Goal: Transaction & Acquisition: Purchase product/service

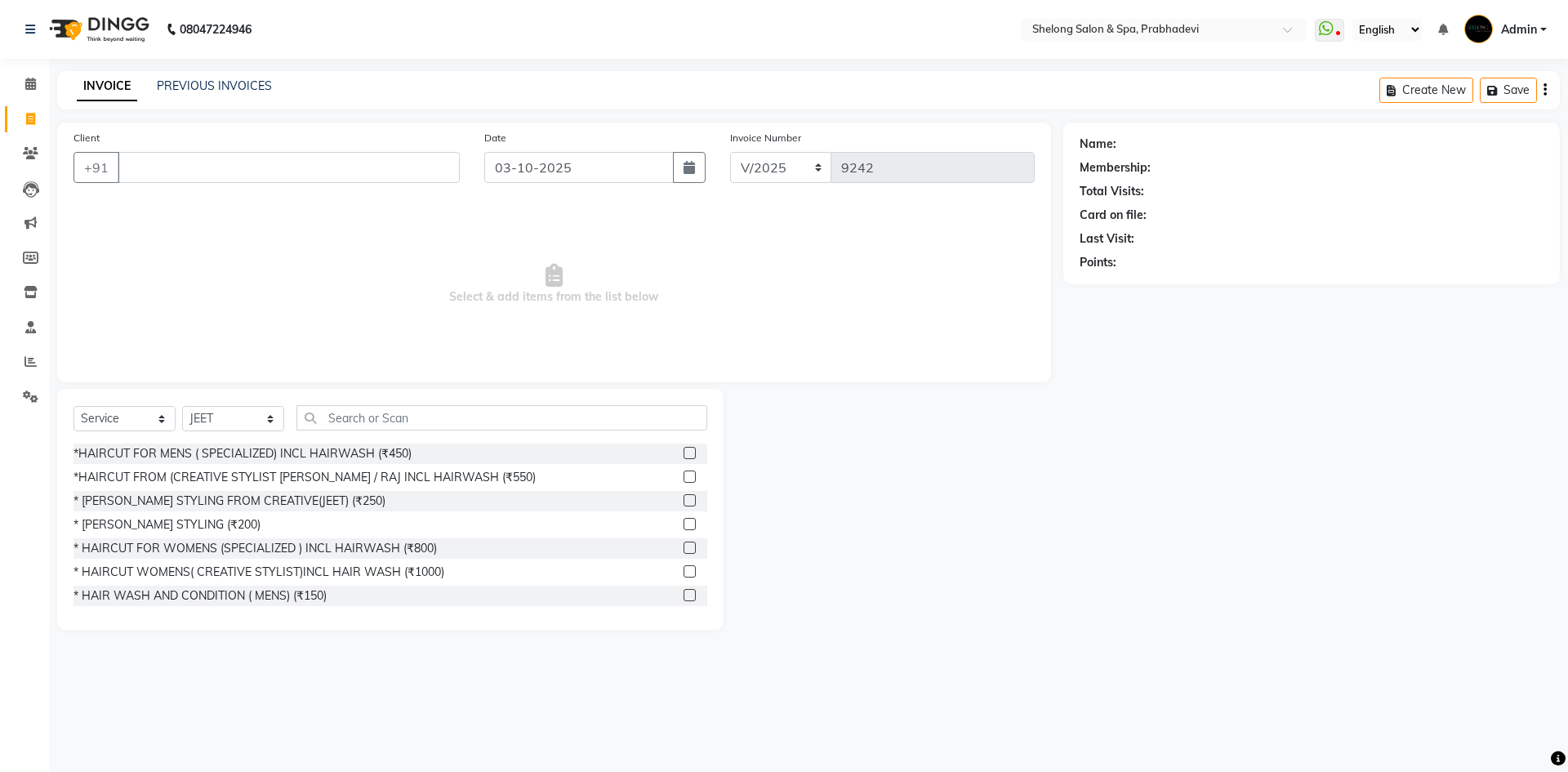
select select "service"
select select "16092"
click at [257, 421] on select "Select Stylist ( [PERSON_NAME] ) ( [PERSON_NAME] ) [PERSON_NAME] fojdur [PERSON…" at bounding box center [233, 419] width 102 height 26
click at [182, 406] on select "Select Stylist ( [PERSON_NAME] ) ( [PERSON_NAME] ) [PERSON_NAME] fojdur [PERSON…" at bounding box center [233, 419] width 102 height 26
drag, startPoint x: 291, startPoint y: 475, endPoint x: 286, endPoint y: 463, distance: 13.0
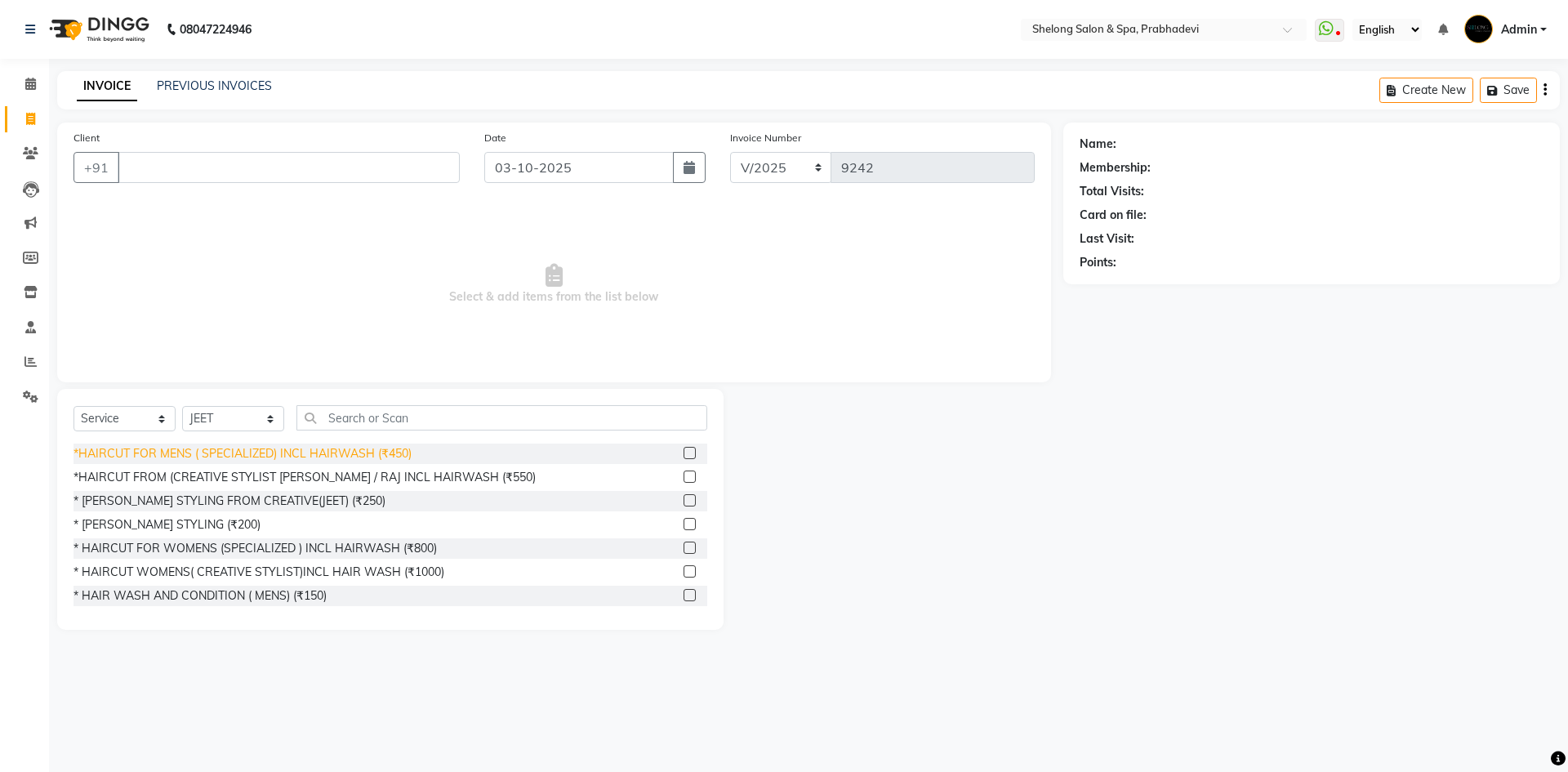
click at [291, 470] on div "*HAIRCUT FROM (CREATIVE STYLIST [PERSON_NAME] / RAJ INCL HAIRWASH (₹550)" at bounding box center [304, 477] width 463 height 17
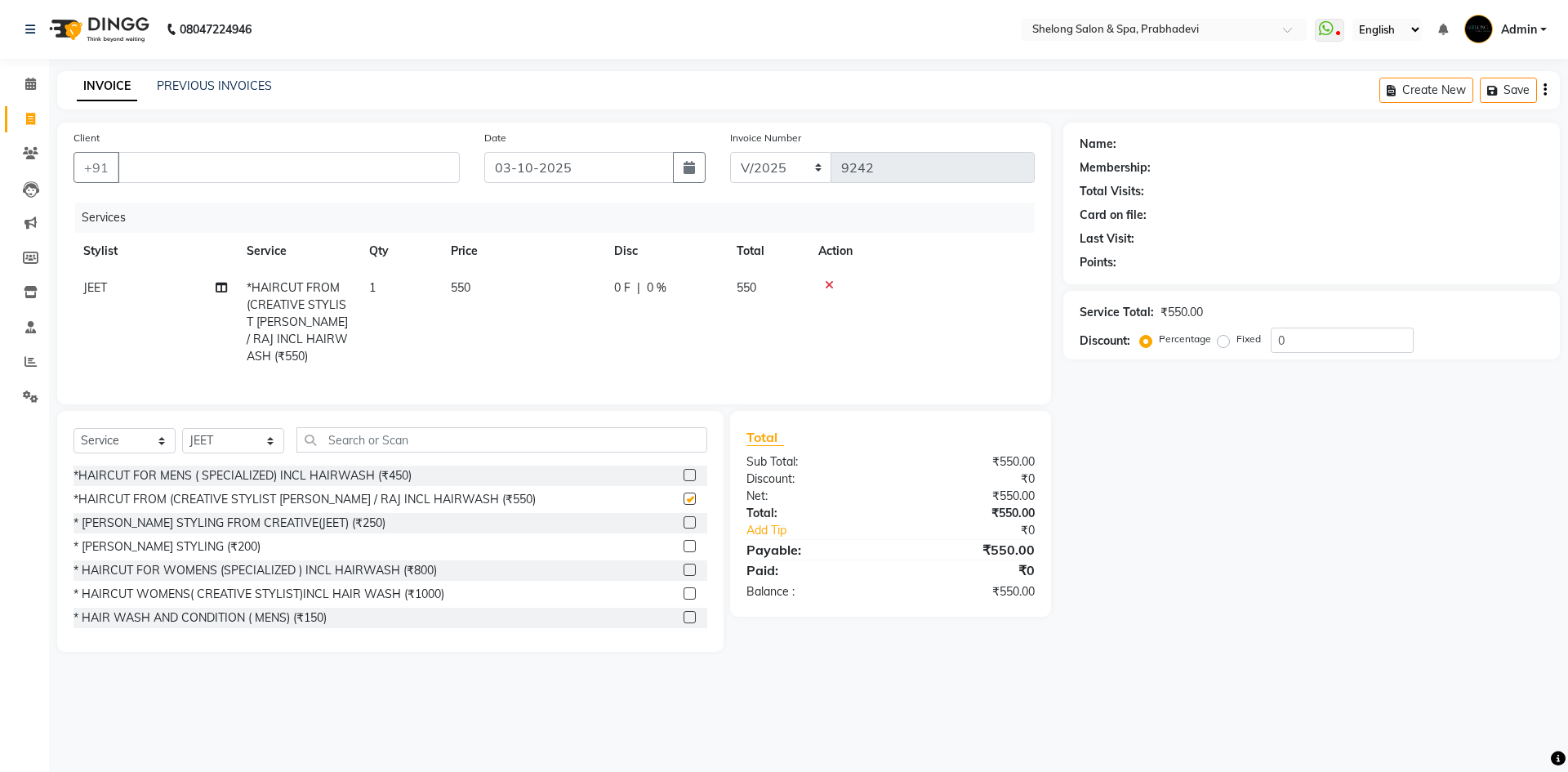
checkbox input "false"
click at [291, 163] on input "Client" at bounding box center [289, 168] width 342 height 31
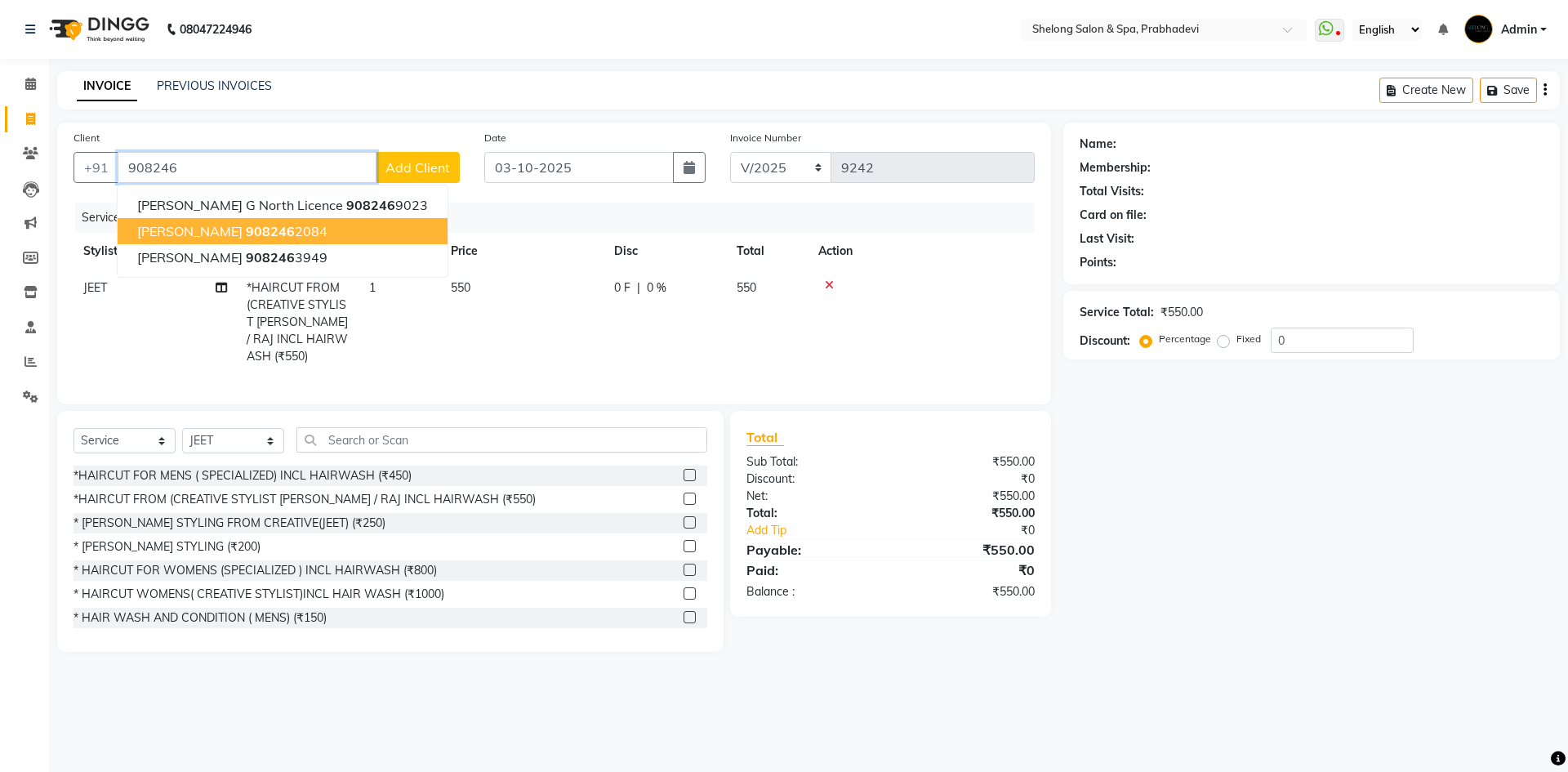
click at [216, 227] on span "Bhavik Katariya" at bounding box center [189, 231] width 105 height 16
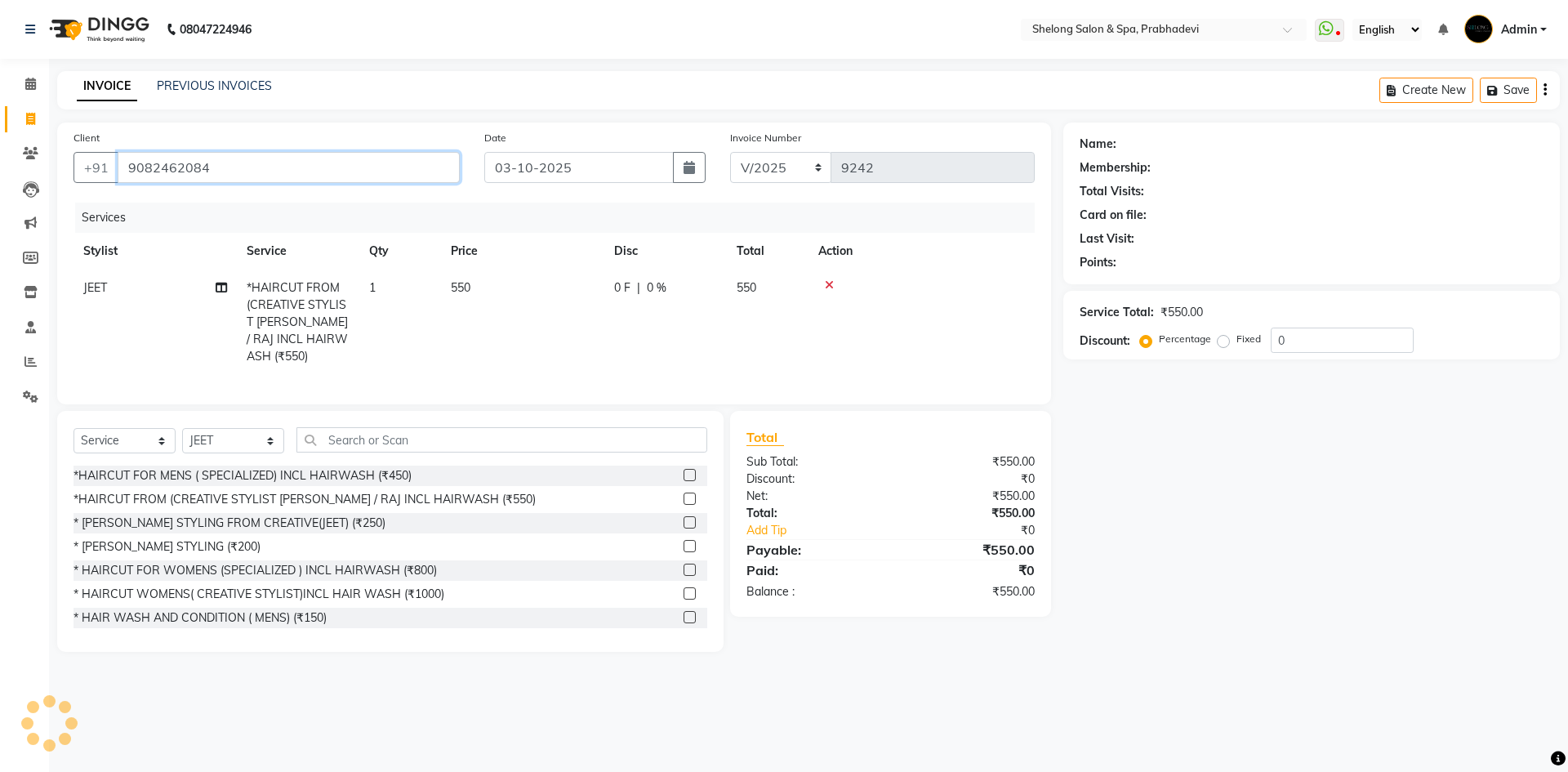
type input "9082462084"
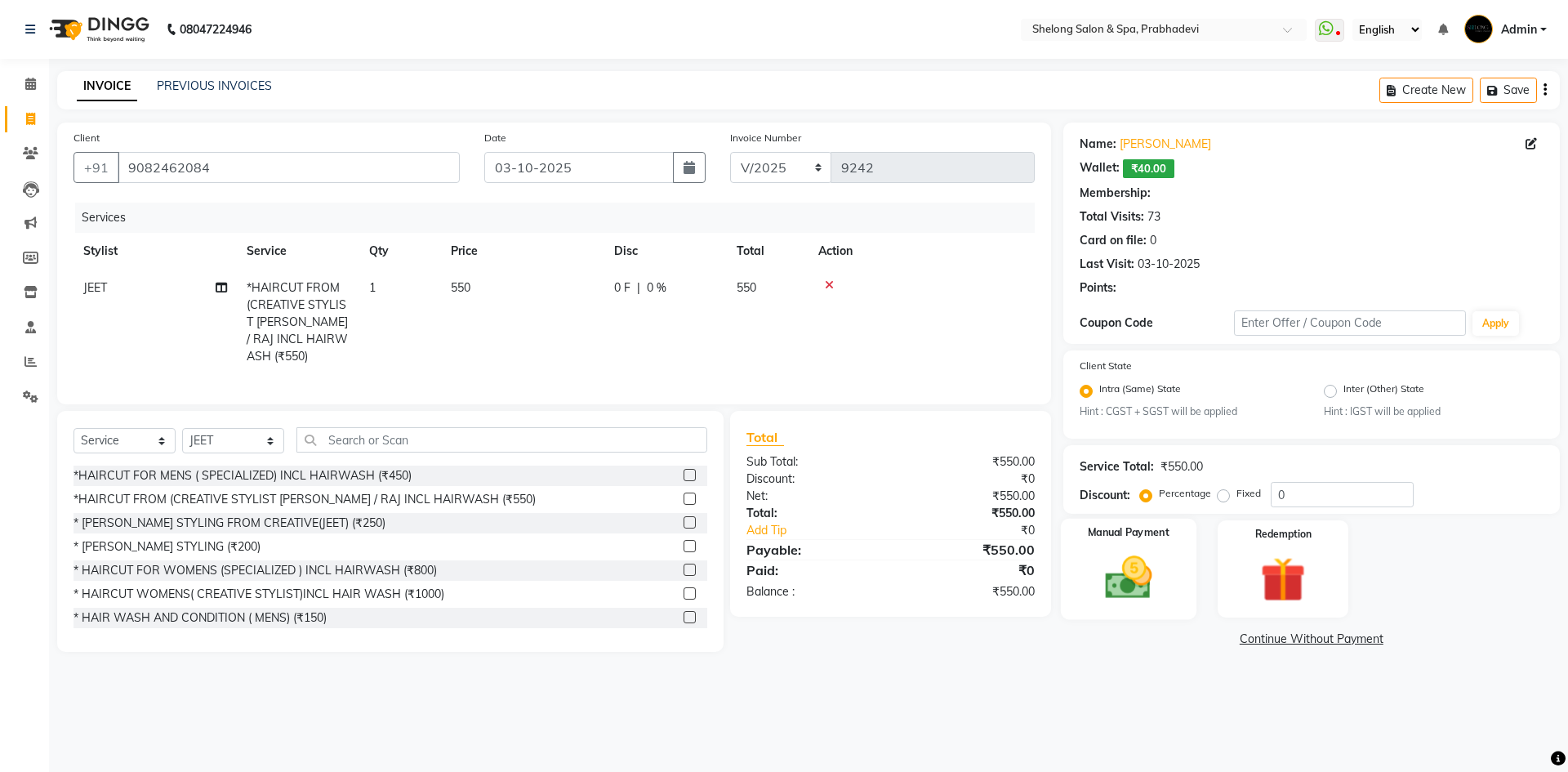
click at [1147, 575] on img at bounding box center [1128, 578] width 76 height 54
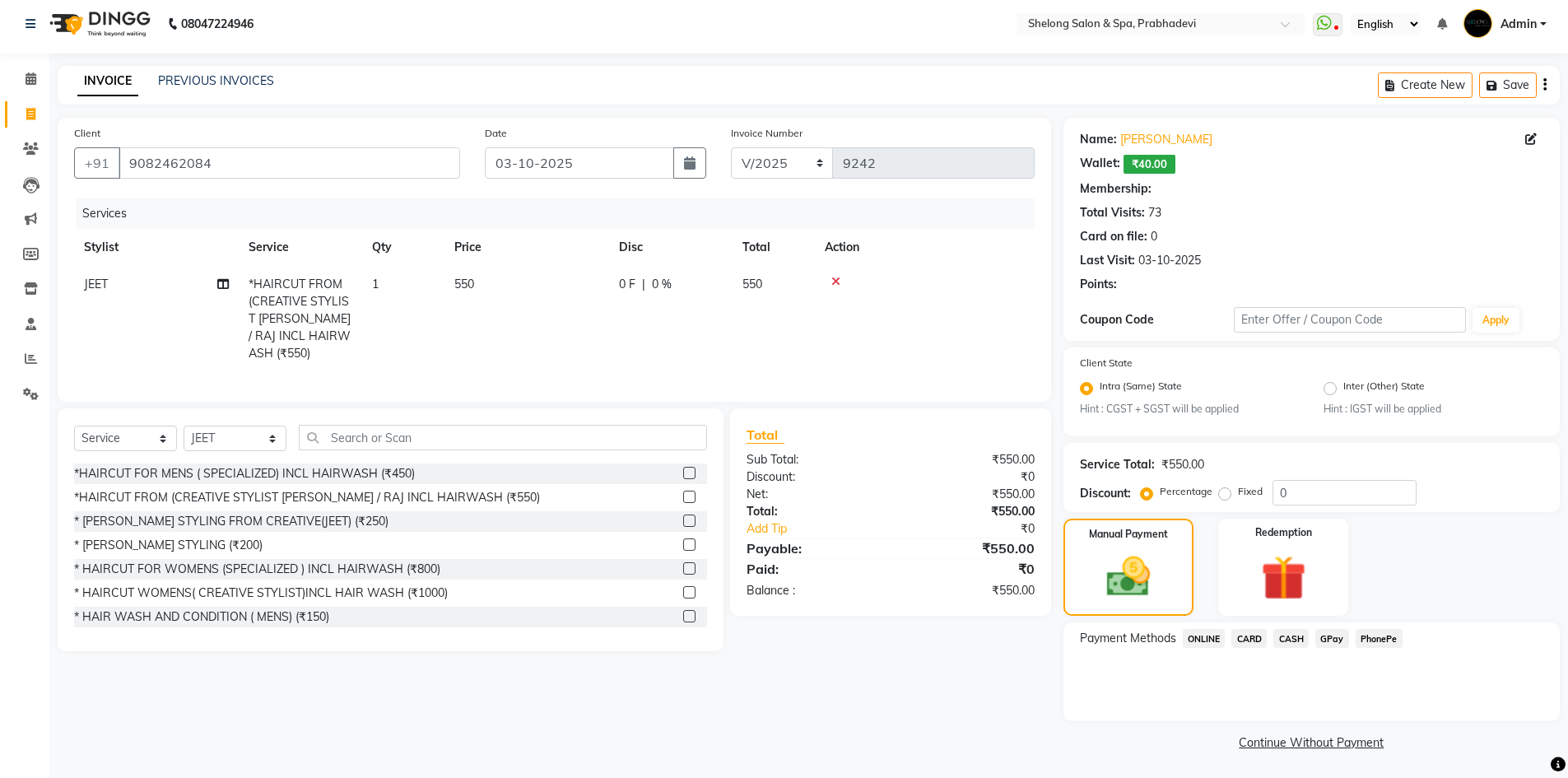
scroll to position [8, 0]
click at [947, 314] on td at bounding box center [925, 317] width 220 height 106
select select "2: Object"
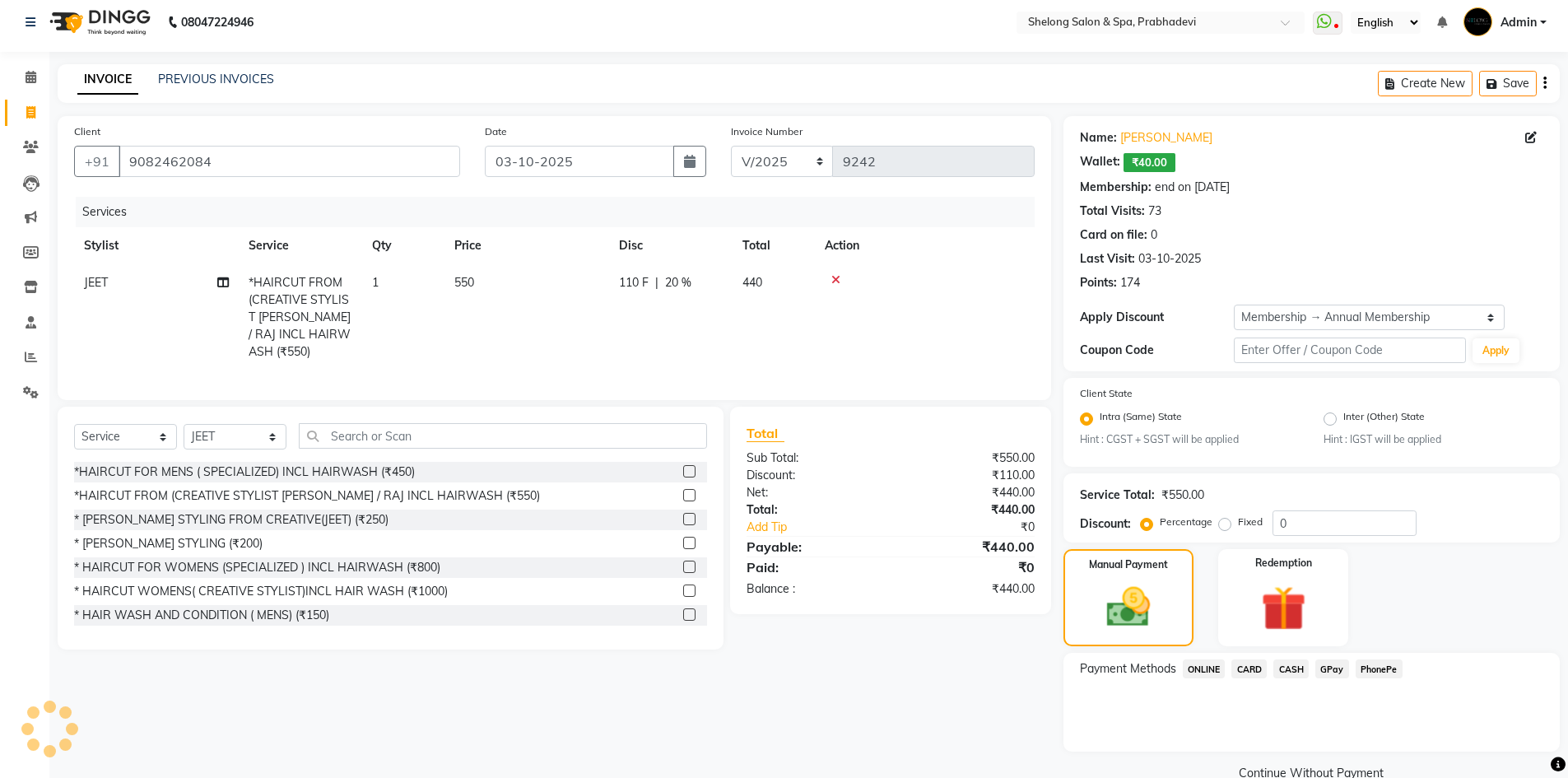
type input "20"
click at [1299, 668] on span "CASH" at bounding box center [1291, 669] width 35 height 19
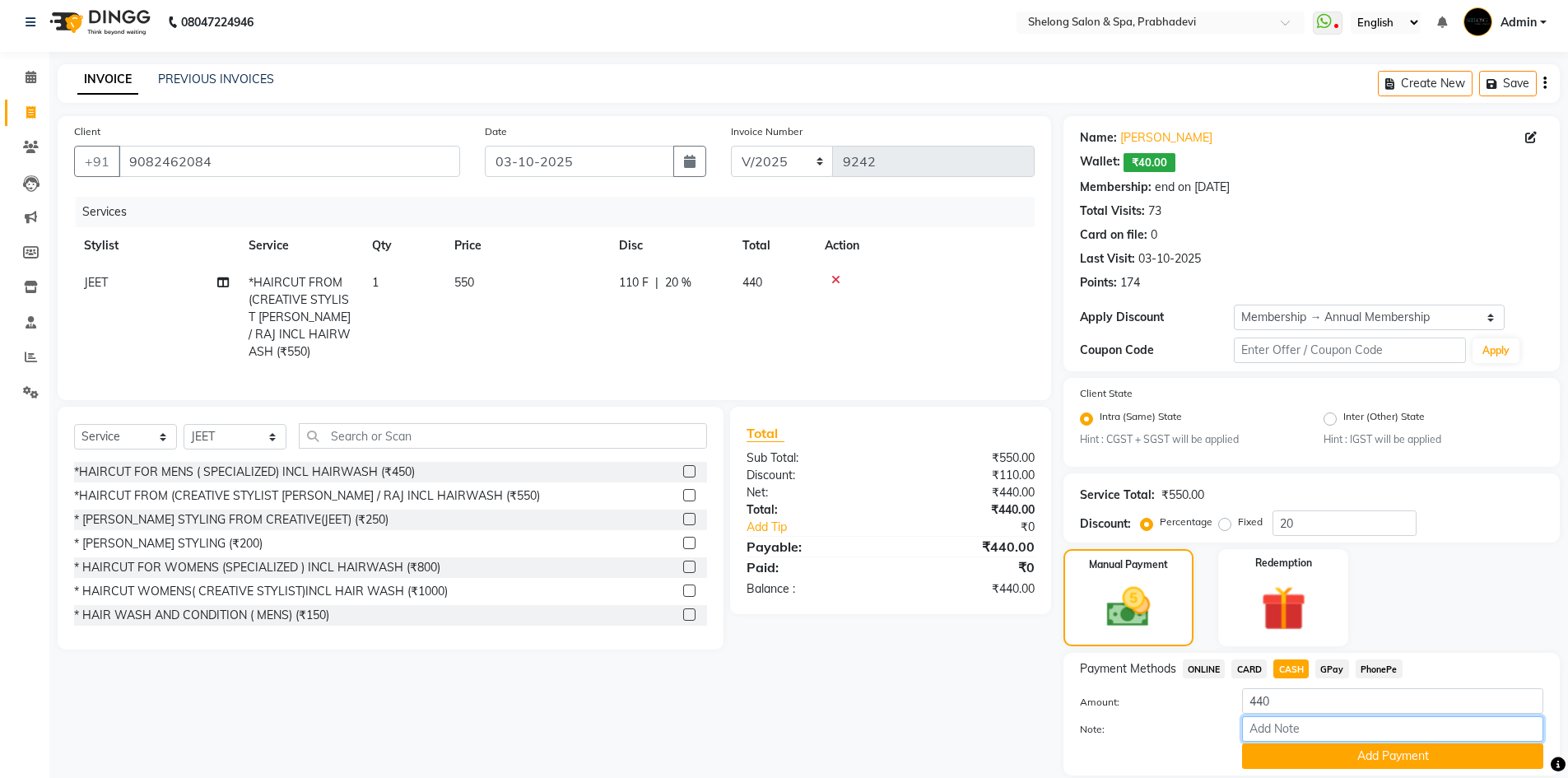
click at [1297, 740] on input "Note:" at bounding box center [1393, 729] width 302 height 26
click at [1292, 756] on button "Add Payment" at bounding box center [1393, 756] width 302 height 26
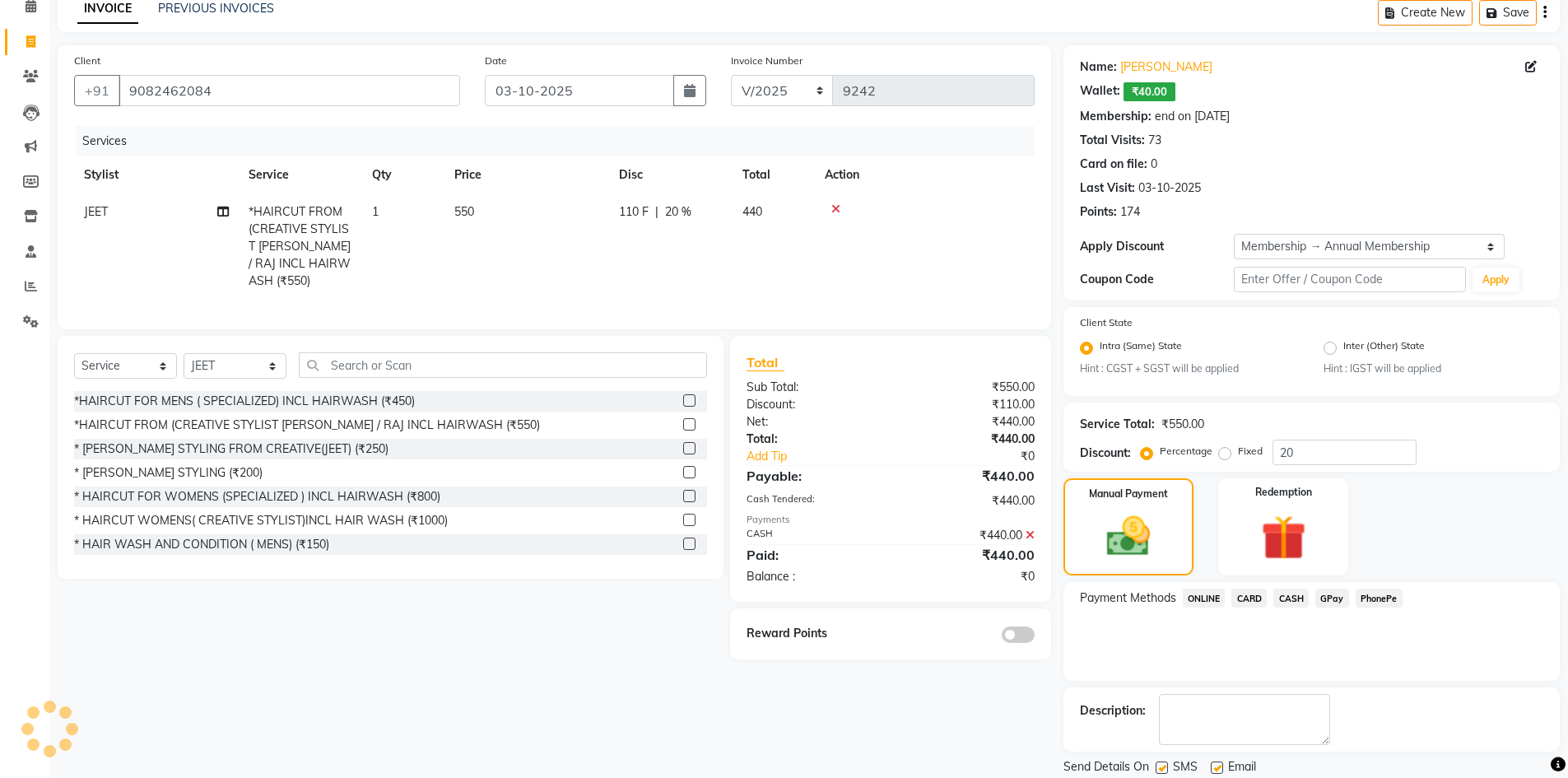
scroll to position [133, 0]
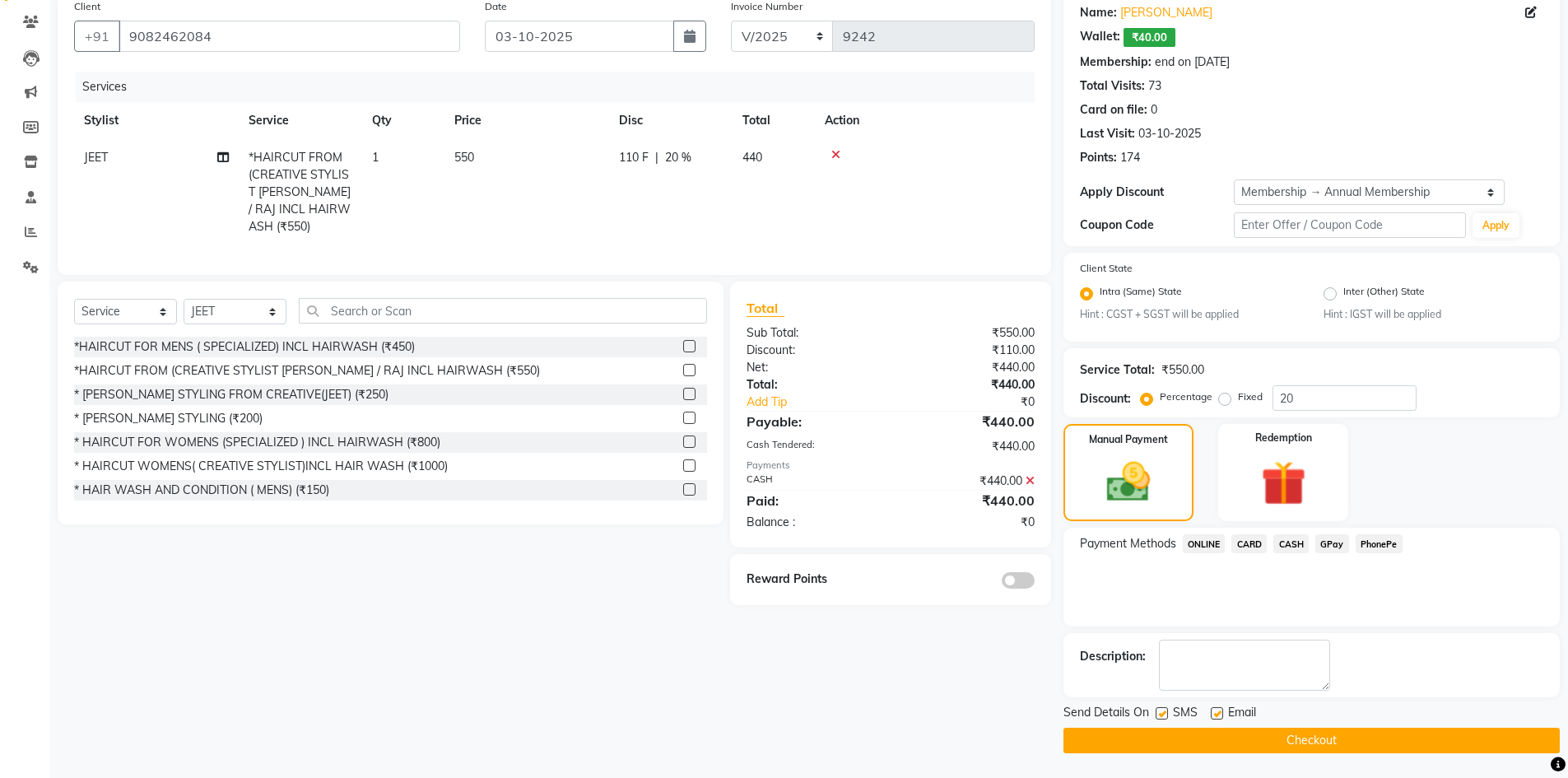
click at [1021, 572] on span at bounding box center [1018, 580] width 33 height 16
click at [1035, 582] on input "checkbox" at bounding box center [1035, 582] width 0 height 0
click at [1201, 736] on button "Checkout" at bounding box center [1312, 740] width 497 height 26
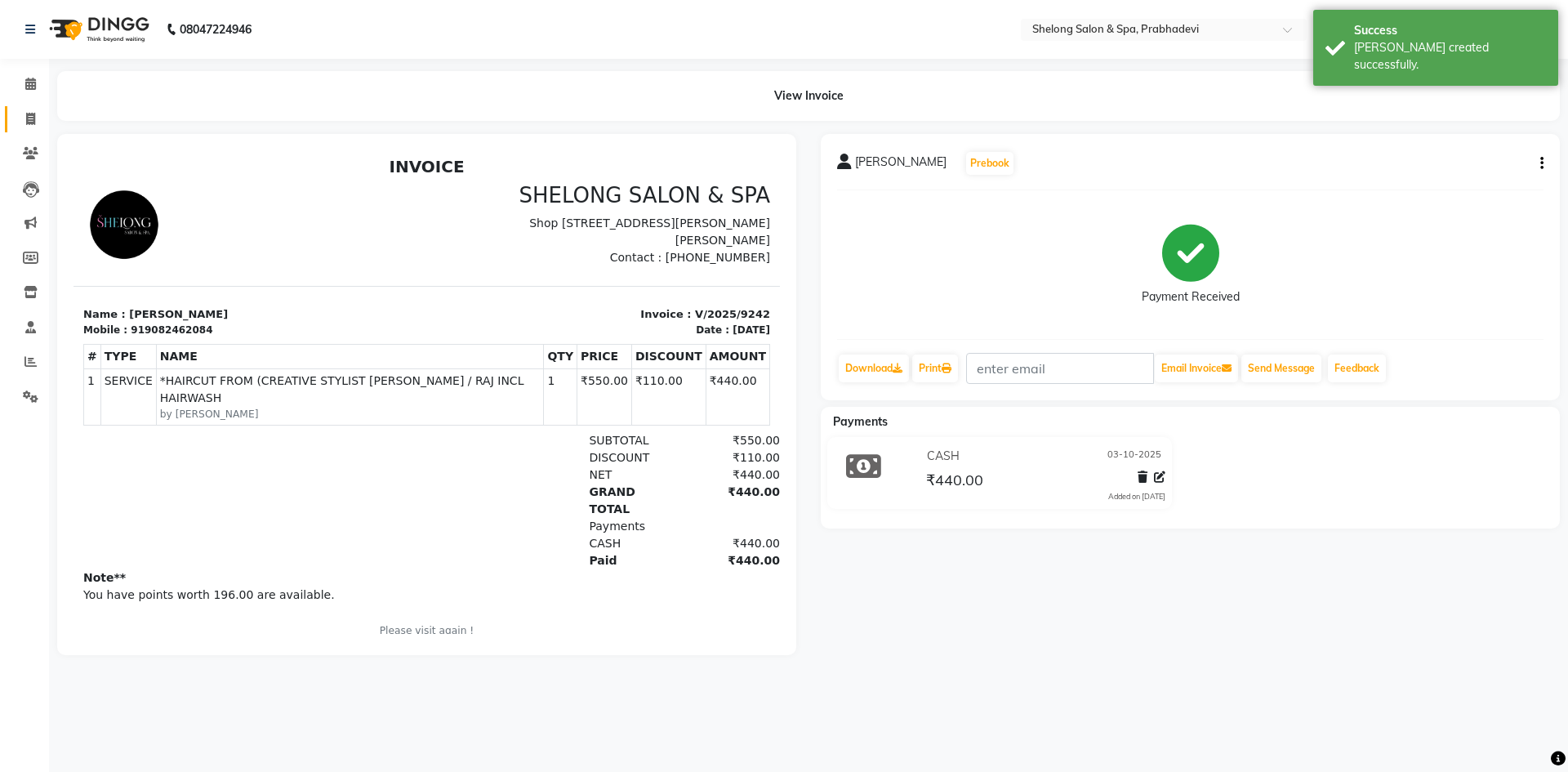
click at [36, 109] on link "Invoice" at bounding box center [25, 120] width 39 height 27
select select "service"
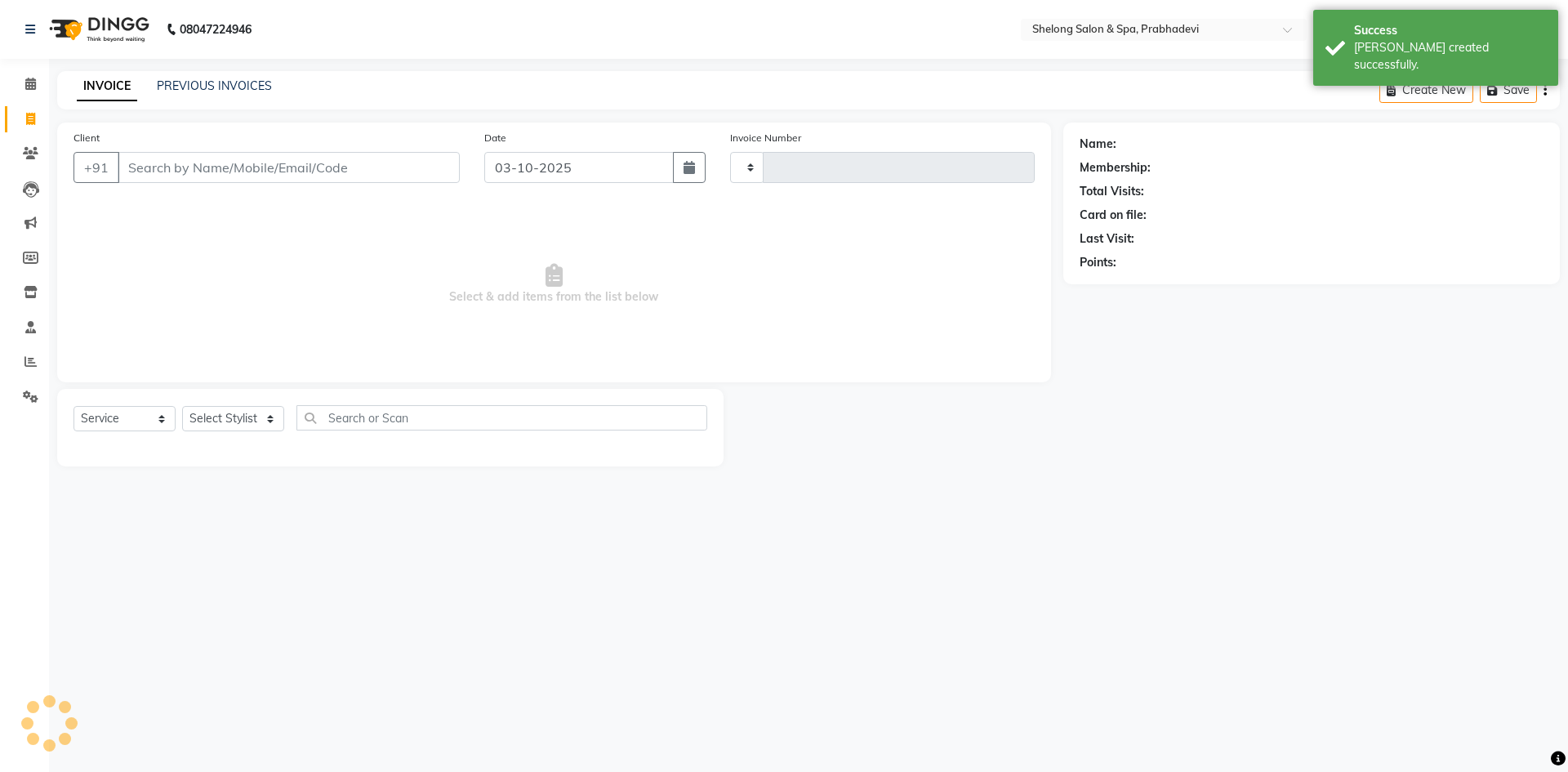
type input "9243"
select select "3475"
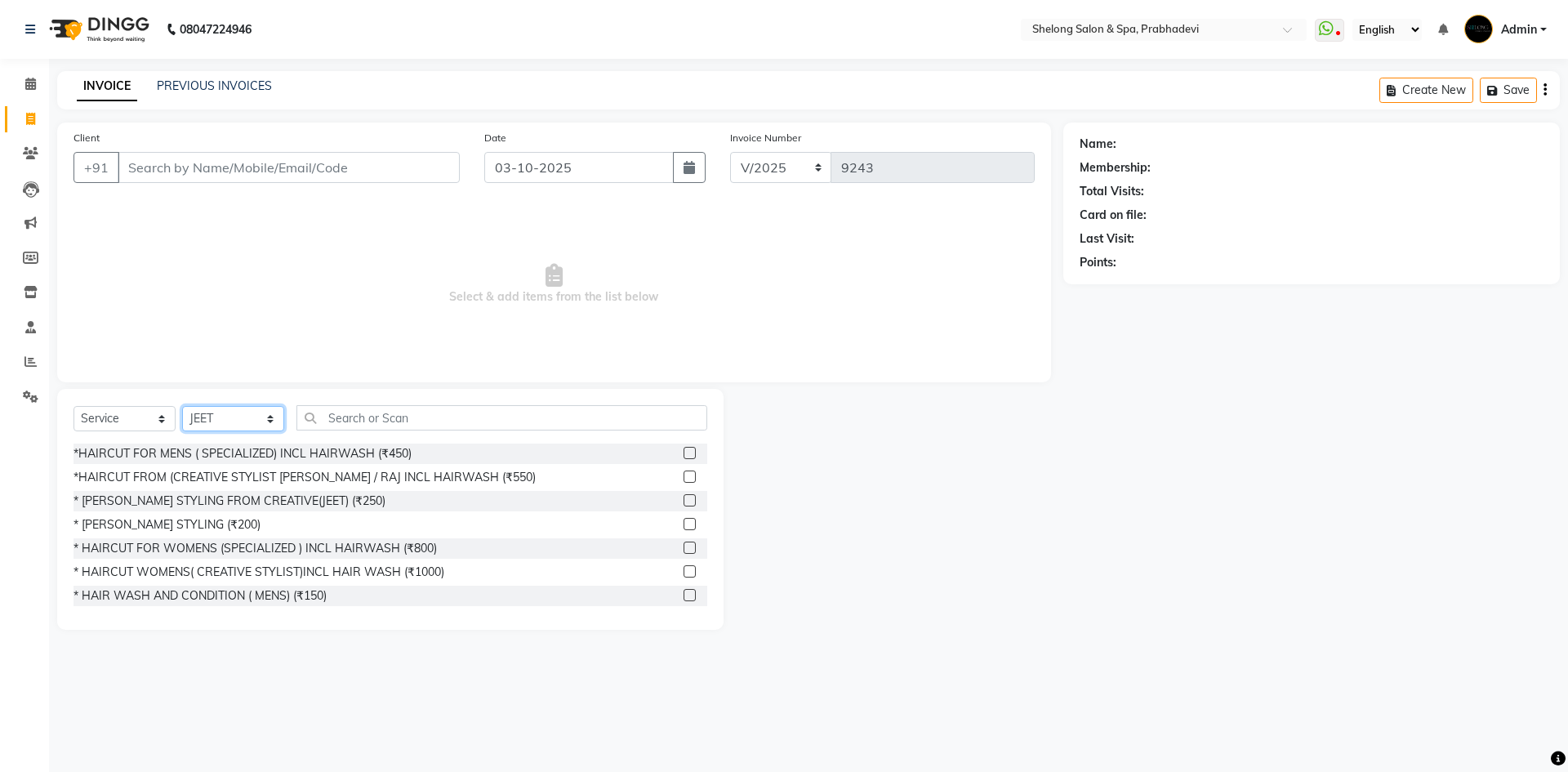
drag, startPoint x: 244, startPoint y: 426, endPoint x: 245, endPoint y: 410, distance: 16.0
click at [244, 423] on select "Select Stylist ( [PERSON_NAME] ) ( [PERSON_NAME] ) [PERSON_NAME] fojdur [PERSON…" at bounding box center [233, 419] width 102 height 26
select select "31386"
click at [182, 406] on select "Select Stylist ( [PERSON_NAME] ) ( [PERSON_NAME] ) [PERSON_NAME] fojdur [PERSON…" at bounding box center [233, 419] width 102 height 26
click at [355, 406] on input "text" at bounding box center [502, 418] width 410 height 26
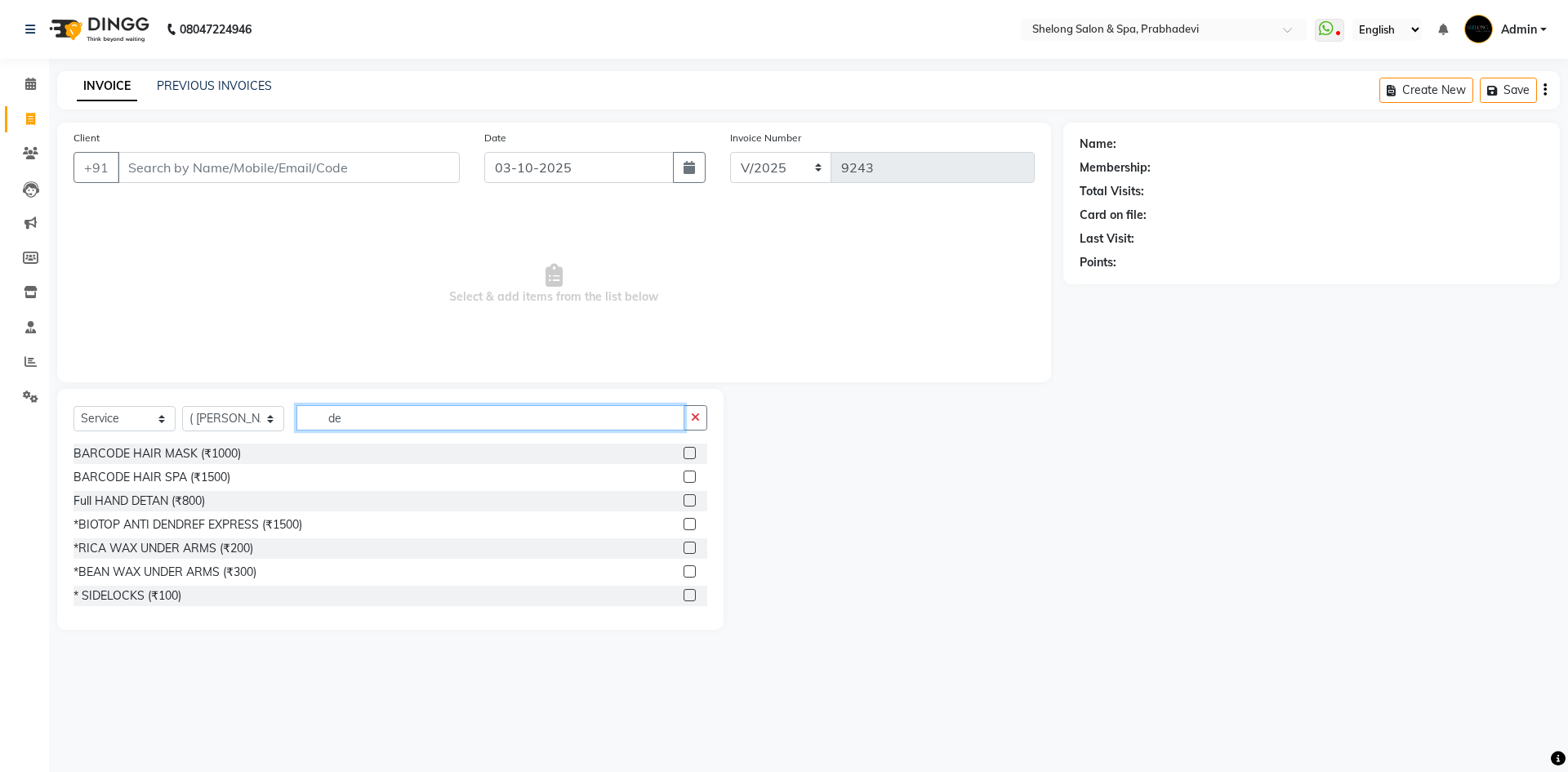
type input "d"
type input "400"
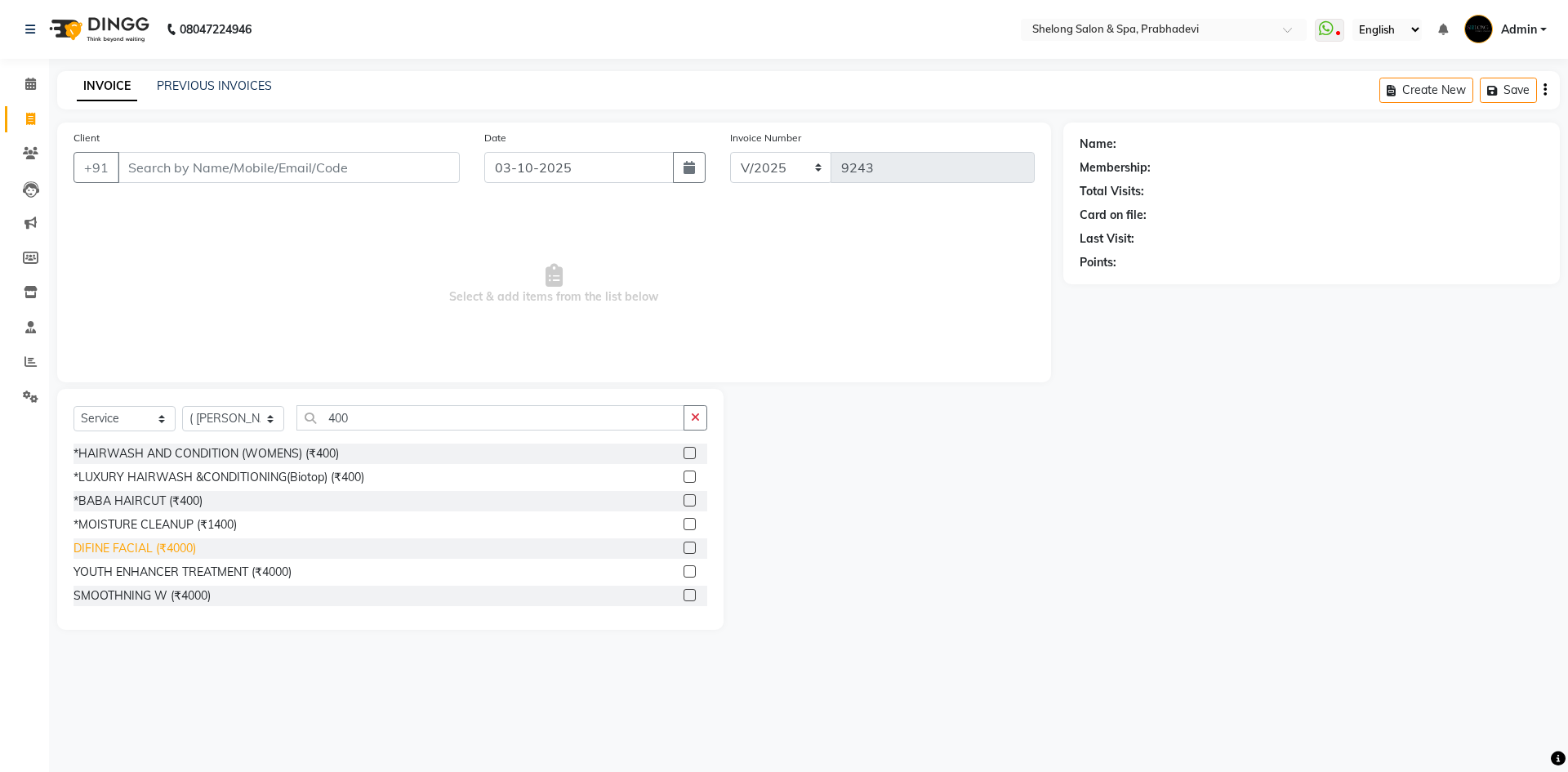
click at [144, 549] on div "DIFINE FACIAL (₹4000)" at bounding box center [134, 548] width 122 height 17
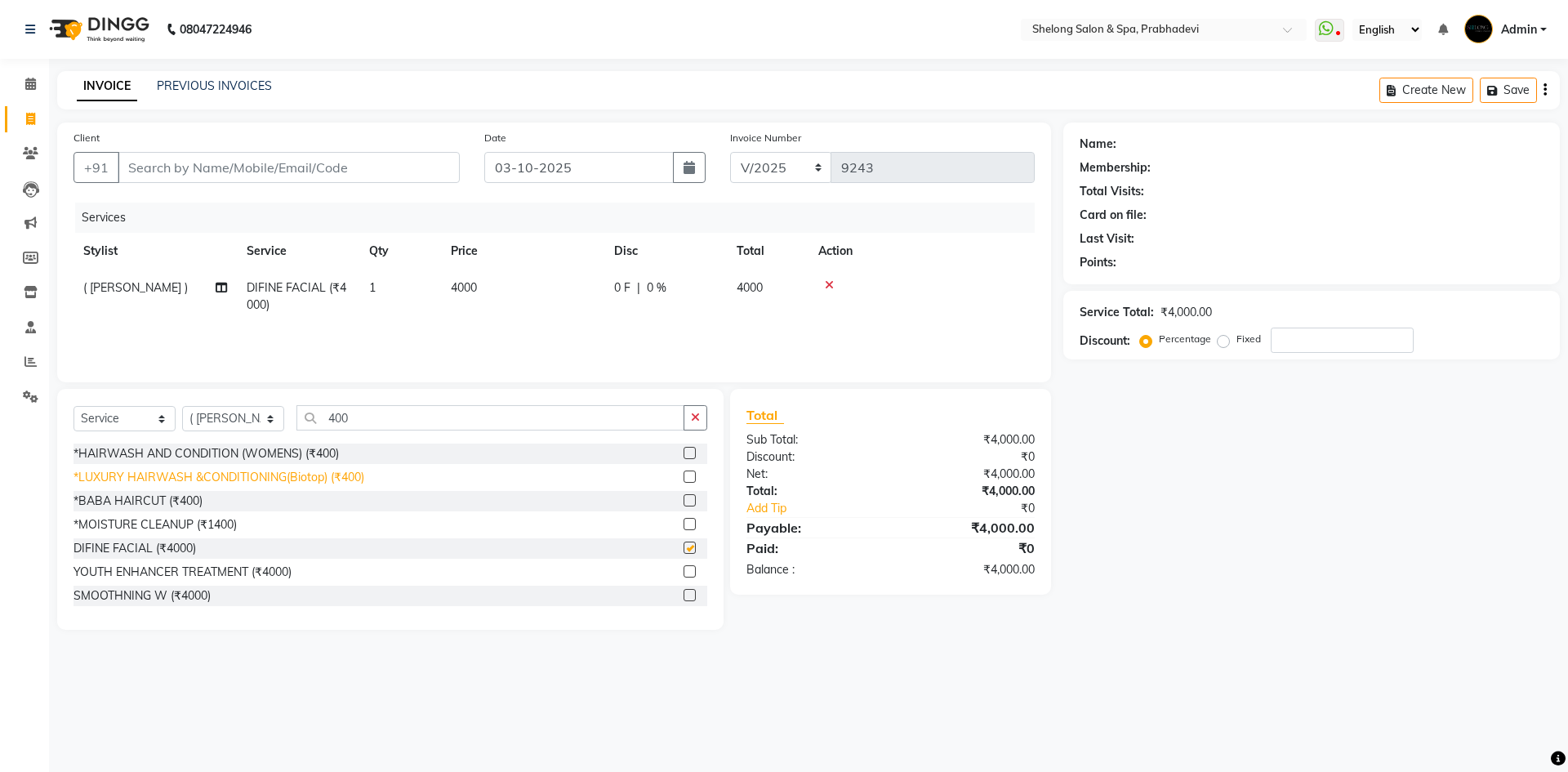
checkbox input "false"
click at [693, 412] on icon "button" at bounding box center [695, 416] width 9 height 11
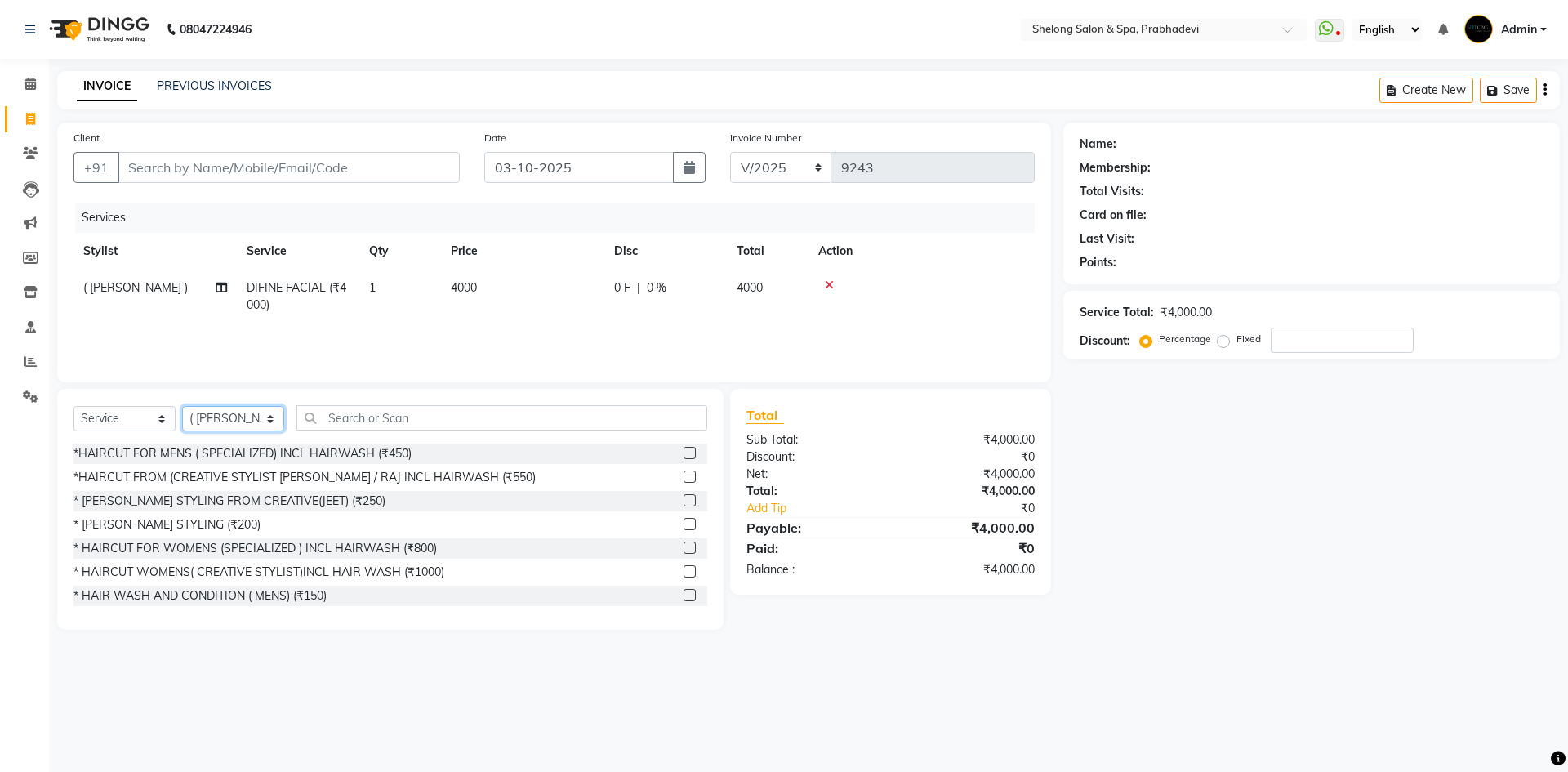
click at [222, 419] on select "Select Stylist ( [PERSON_NAME] ) ( [PERSON_NAME] ) [PERSON_NAME] fojdur [PERSON…" at bounding box center [233, 419] width 102 height 26
select select "88528"
click at [182, 406] on select "Select Stylist ( [PERSON_NAME] ) ( [PERSON_NAME] ) [PERSON_NAME] fojdur [PERSON…" at bounding box center [233, 419] width 102 height 26
click at [189, 524] on div "* [PERSON_NAME] STYLING (₹200)" at bounding box center [167, 525] width 187 height 17
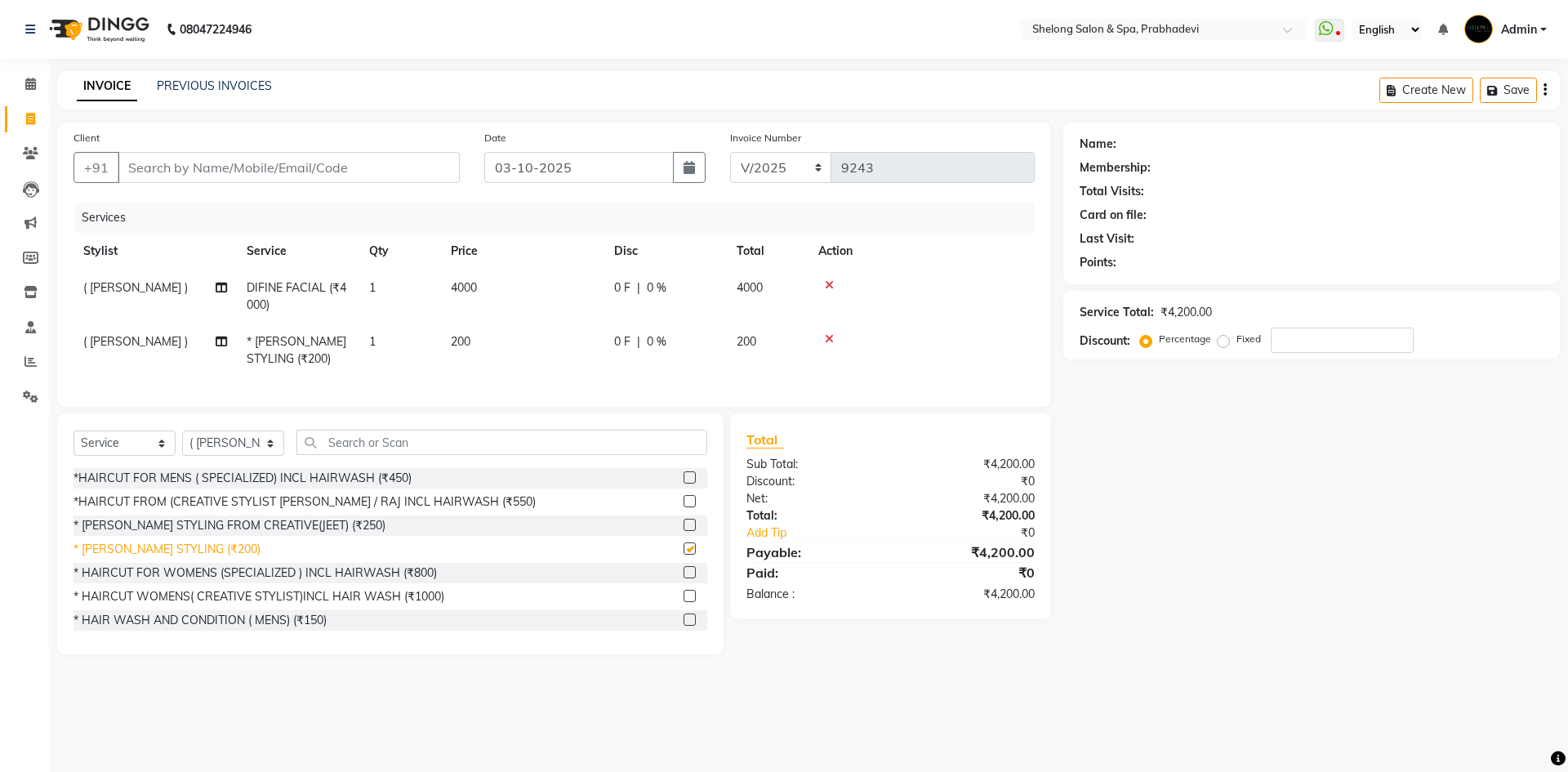
checkbox input "false"
click at [828, 339] on icon at bounding box center [829, 339] width 9 height 11
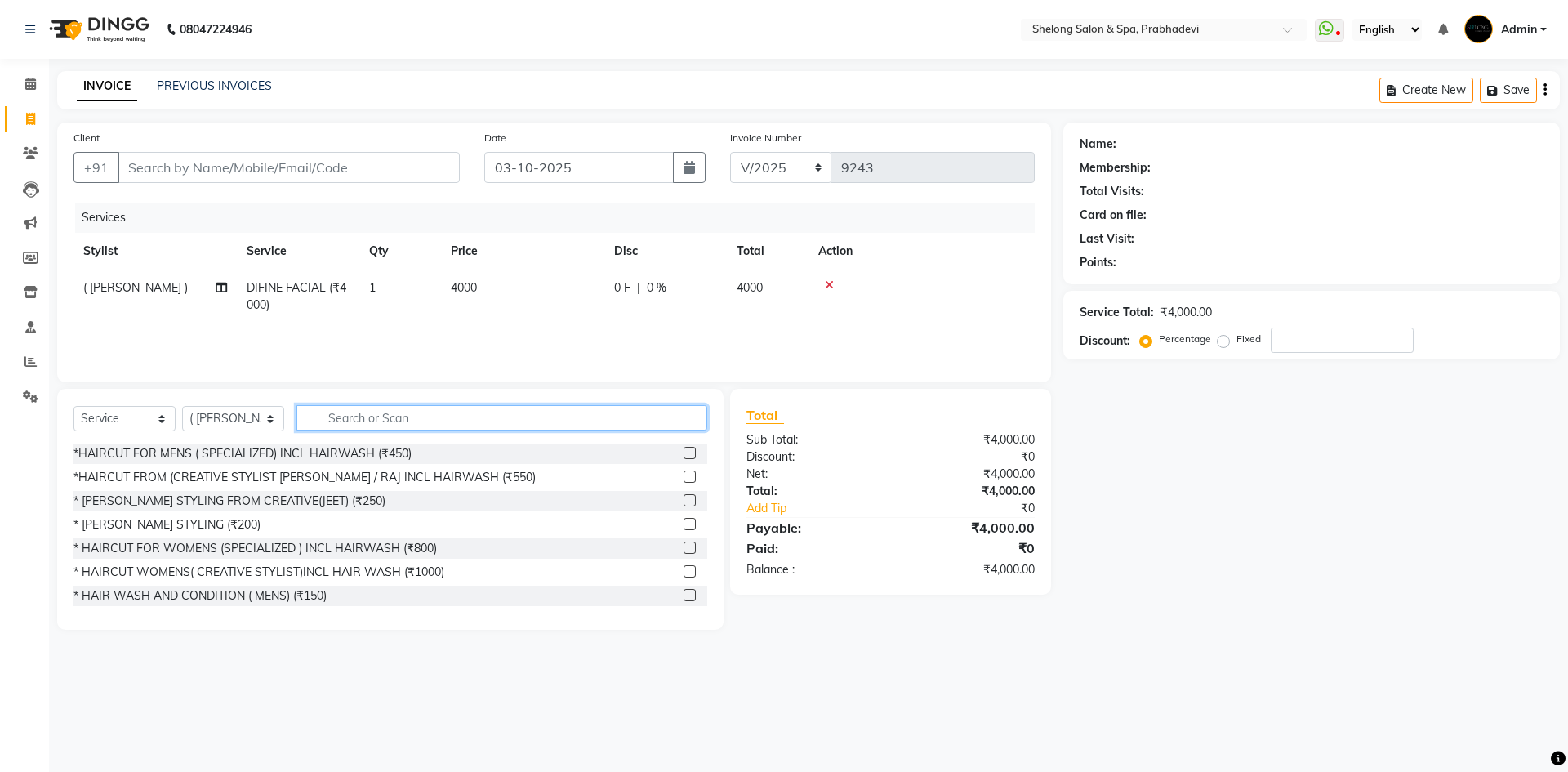
click at [355, 418] on input "text" at bounding box center [502, 418] width 410 height 26
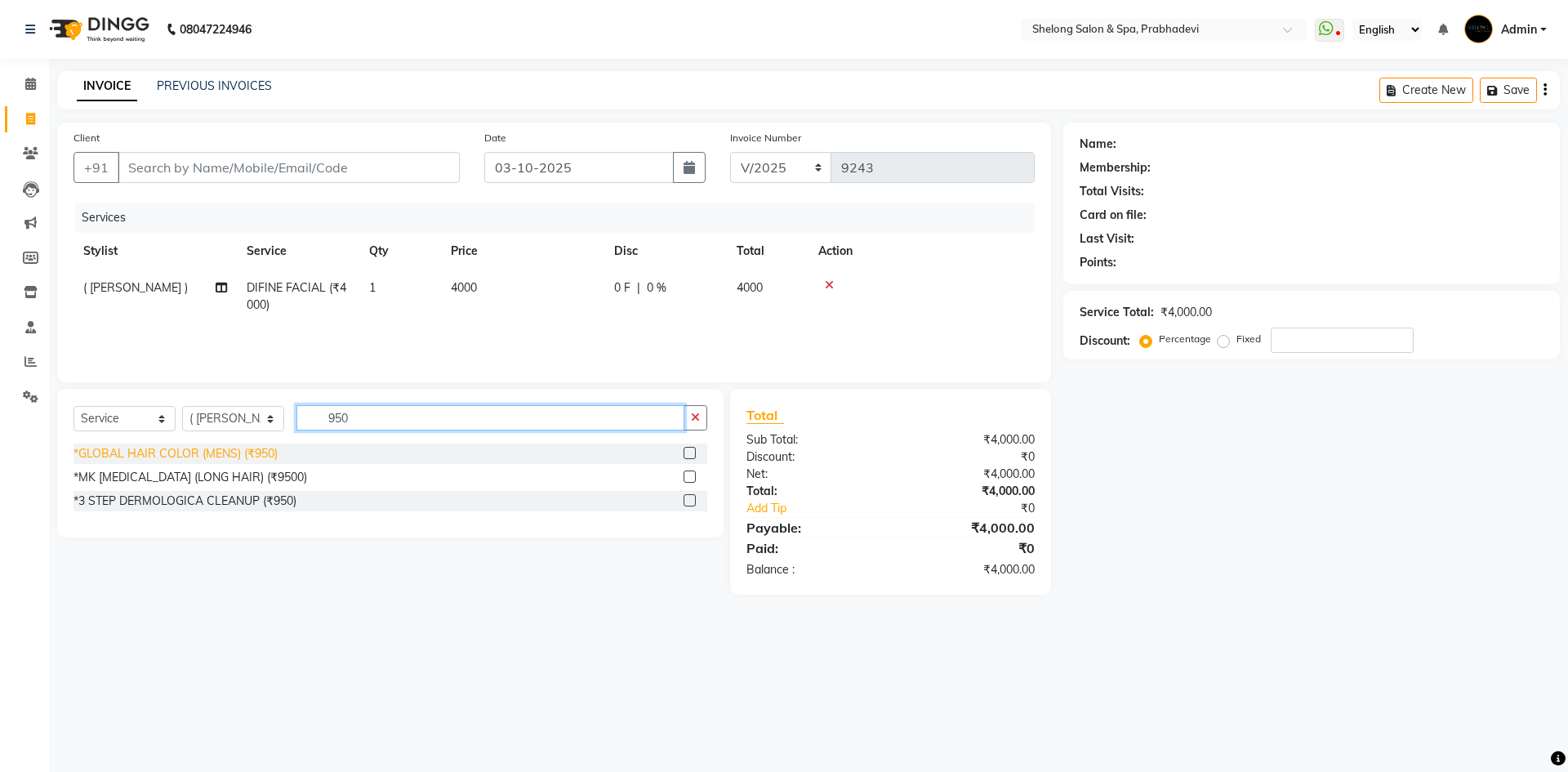
type input "950"
click at [190, 454] on div "*GLOBAL HAIR COLOR (MENS) (₹950)" at bounding box center [175, 454] width 204 height 17
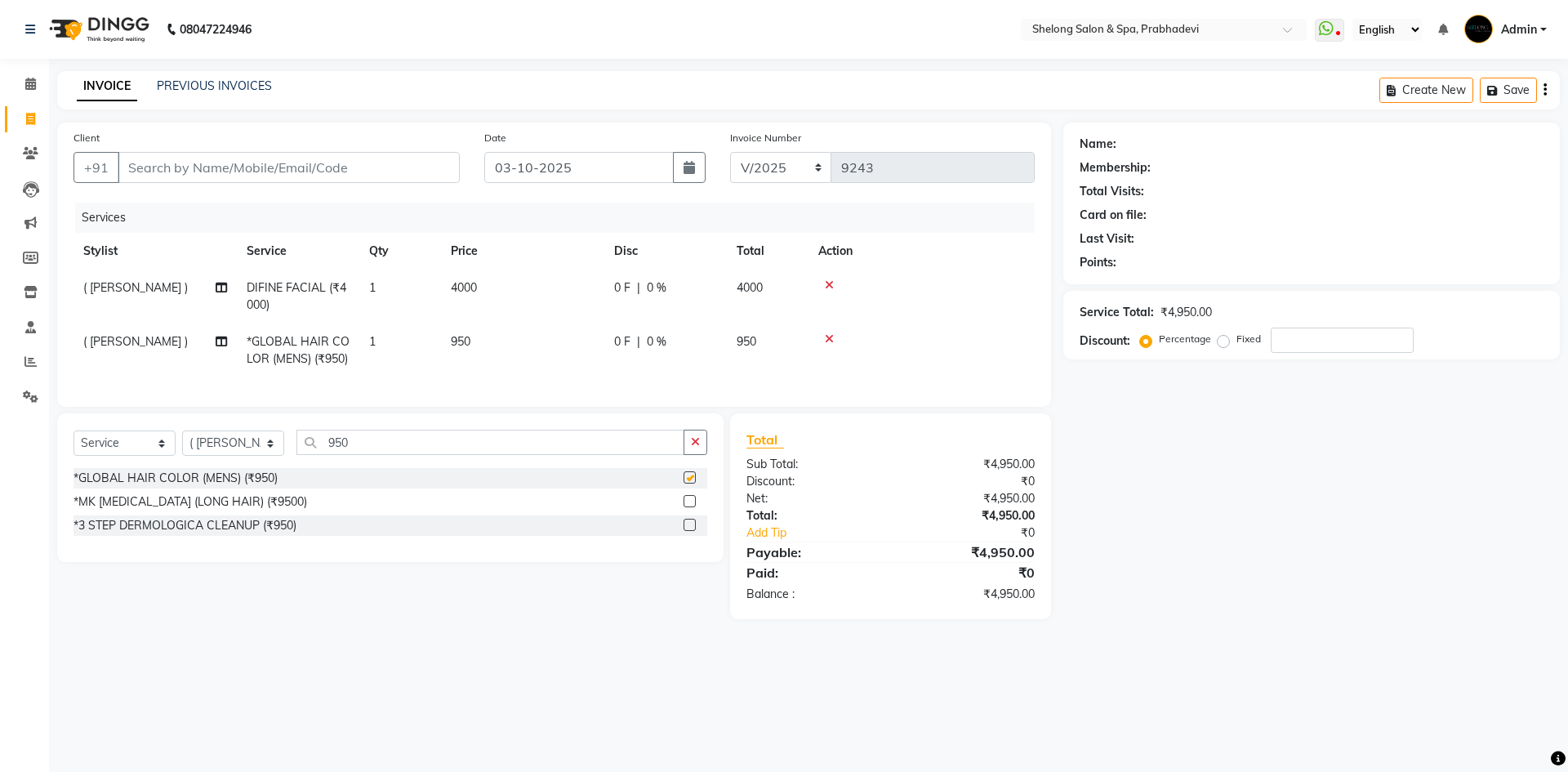
checkbox input "false"
click at [693, 447] on icon "button" at bounding box center [695, 441] width 9 height 11
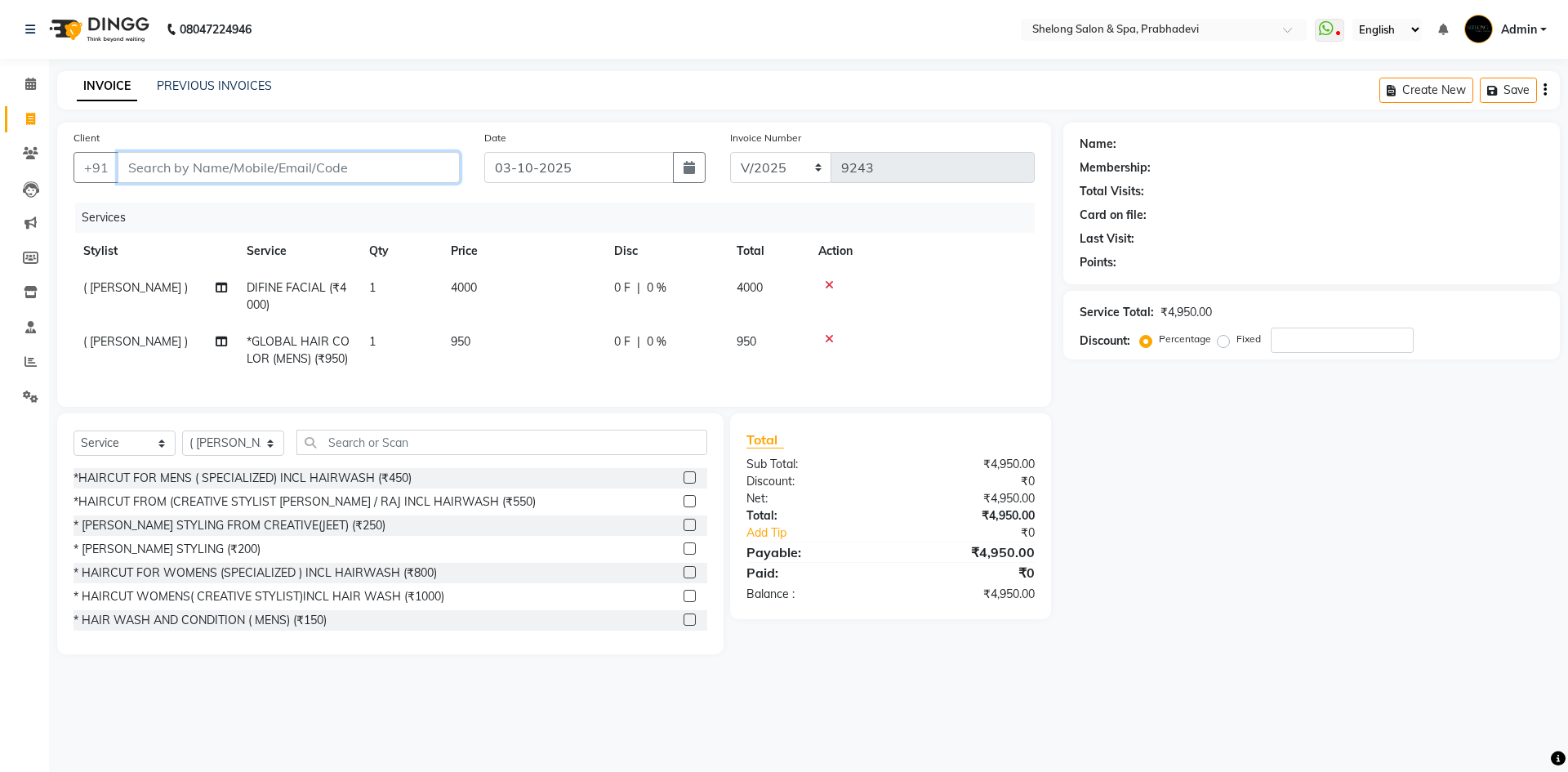
click at [369, 157] on input "Client" at bounding box center [289, 168] width 342 height 31
type input "s"
type input "0"
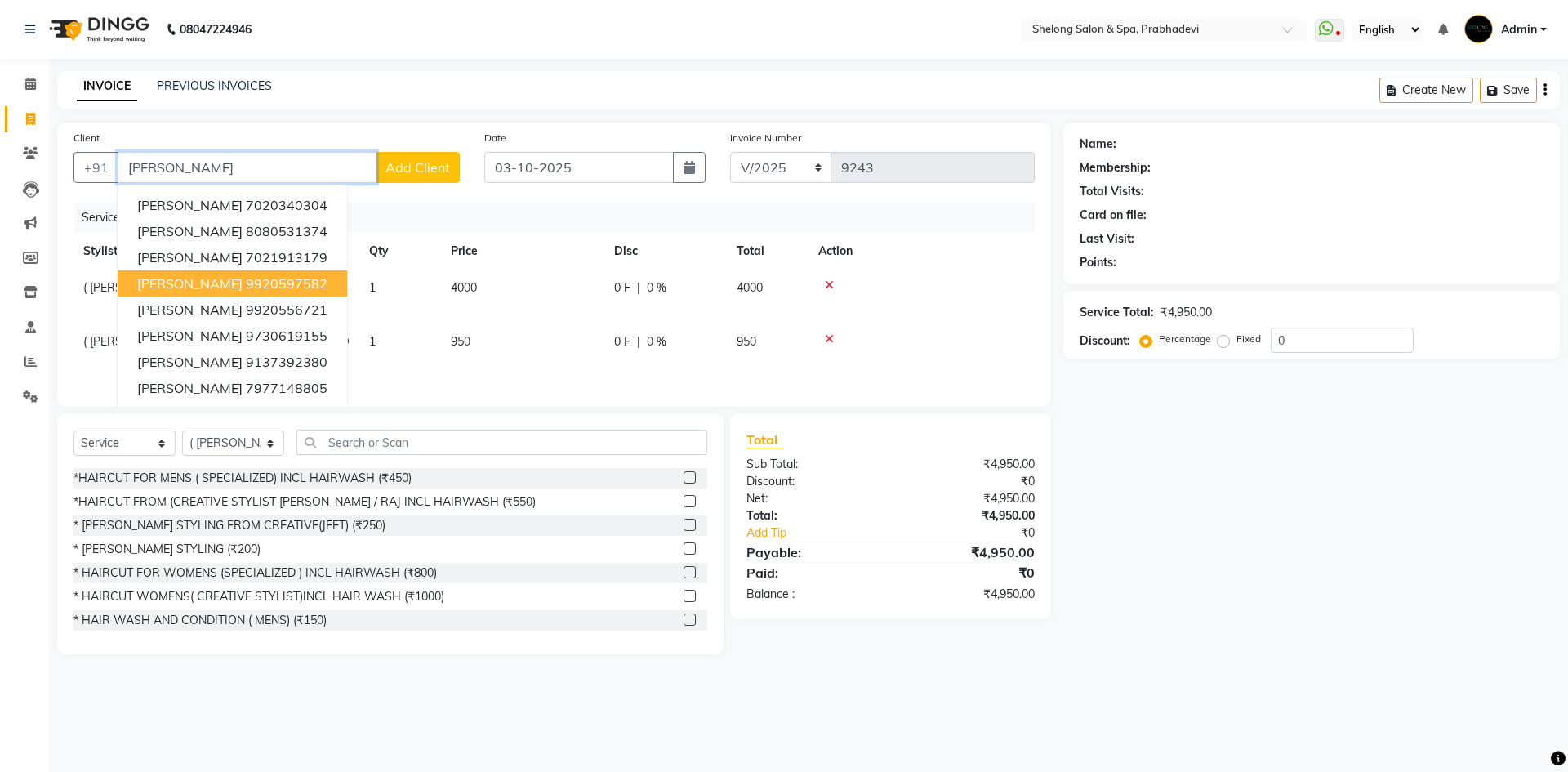
click at [252, 293] on button "Shreyans Hirawat 9920597582" at bounding box center [233, 283] width 229 height 27
type input "9920597582"
select select "2: Object"
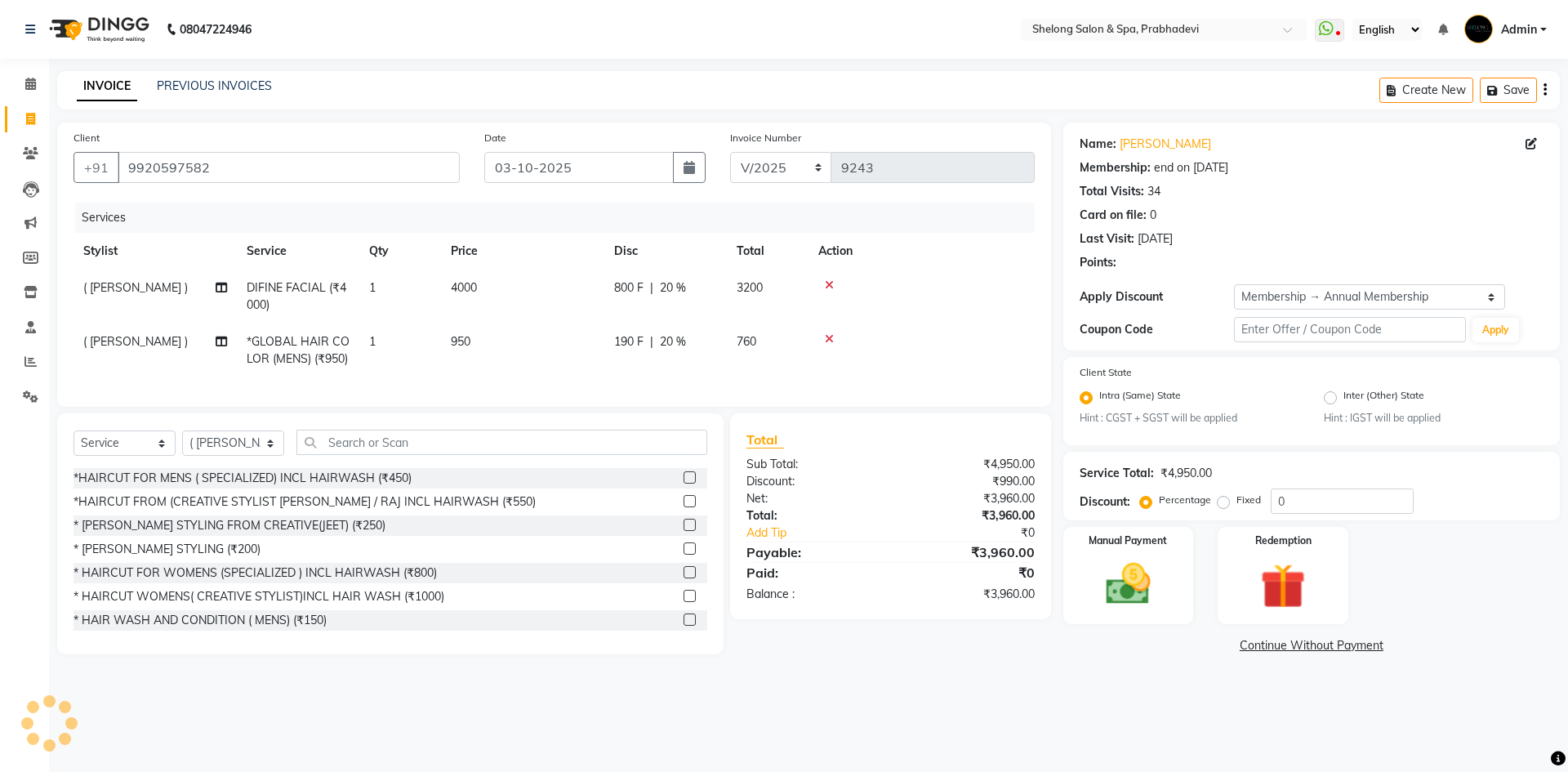
type input "20"
click at [1138, 589] on img at bounding box center [1128, 584] width 76 height 54
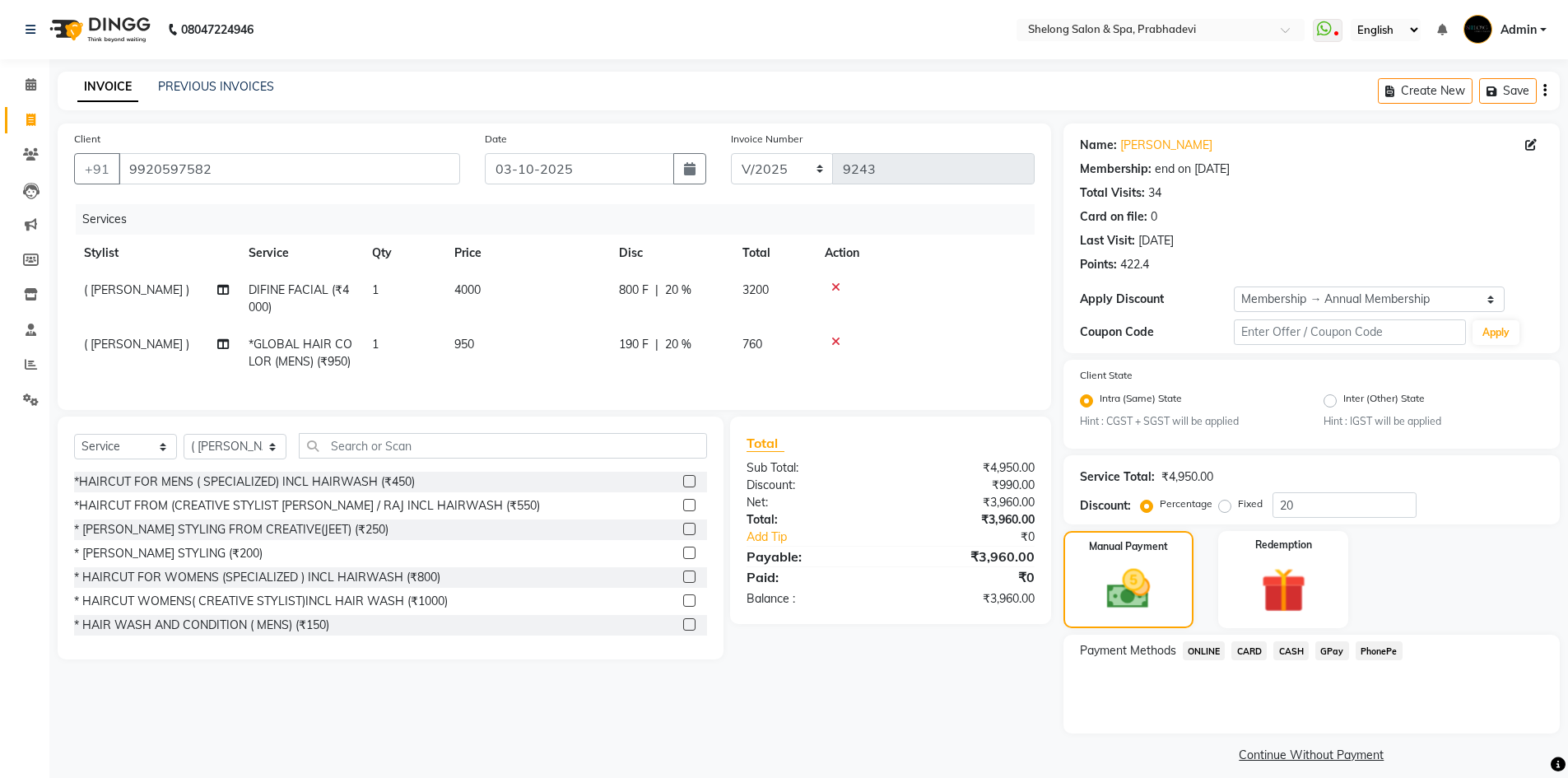
click at [1248, 650] on span "CARD" at bounding box center [1249, 650] width 35 height 19
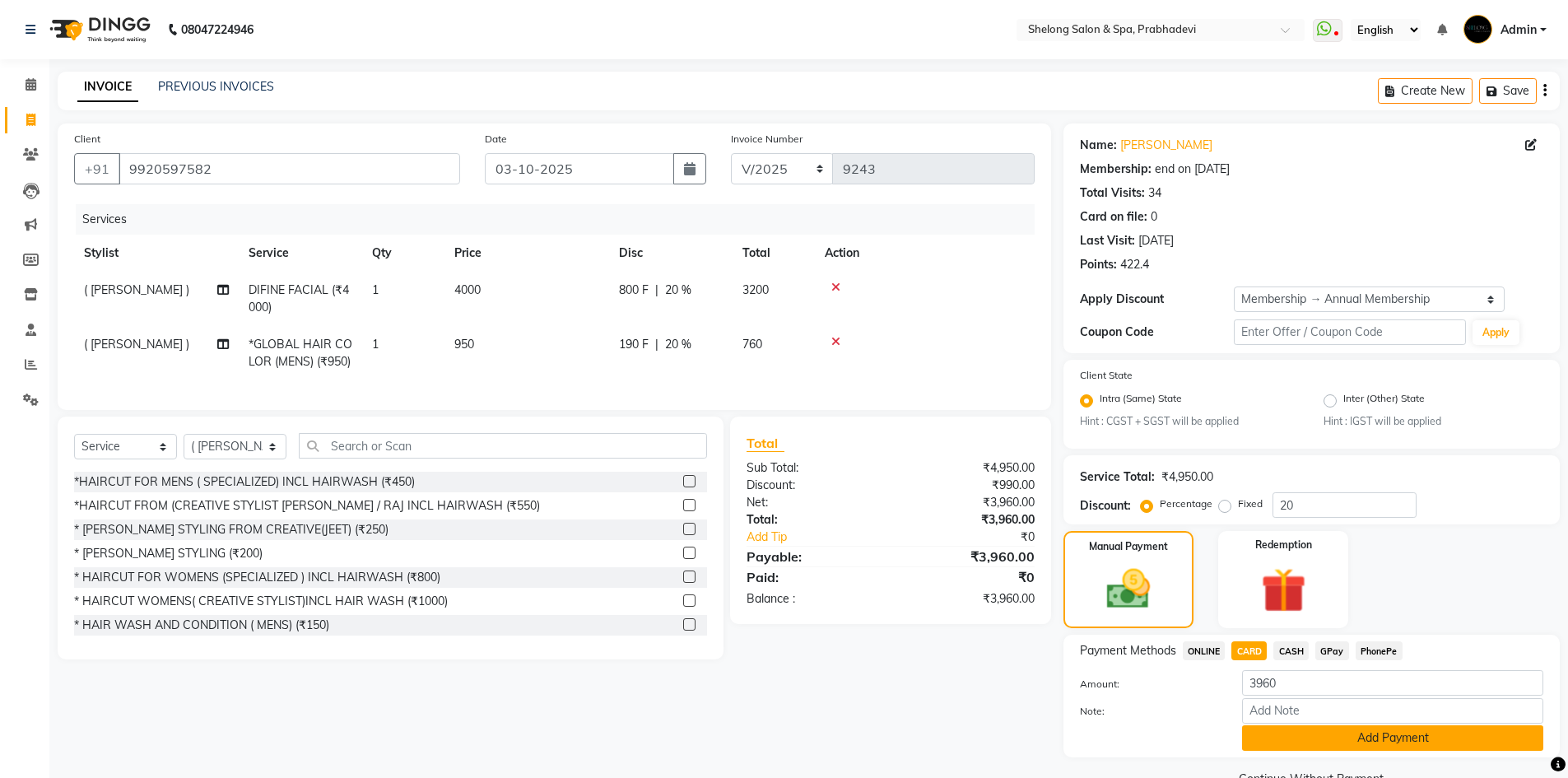
click at [1274, 741] on button "Add Payment" at bounding box center [1393, 738] width 302 height 26
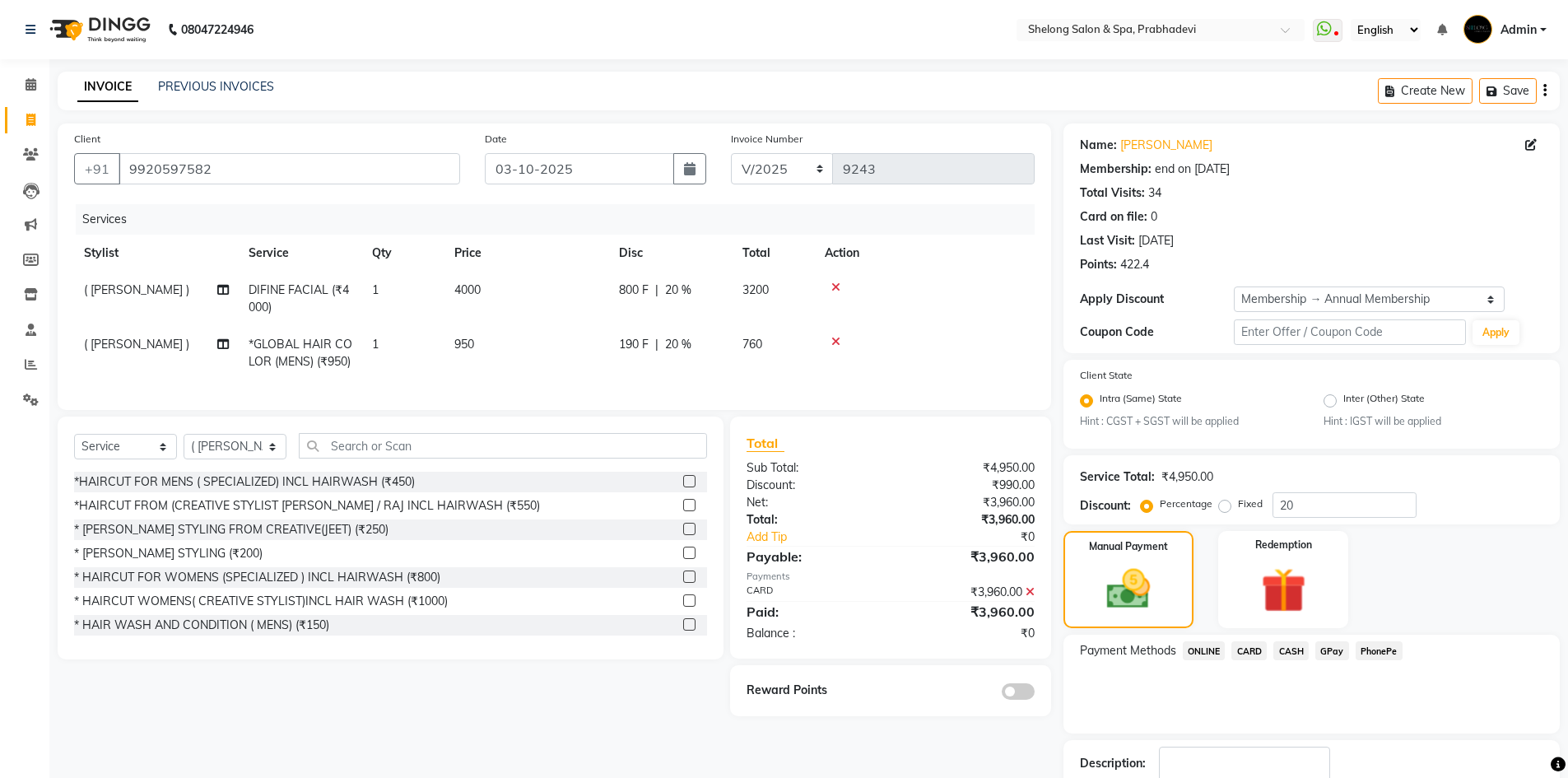
scroll to position [107, 0]
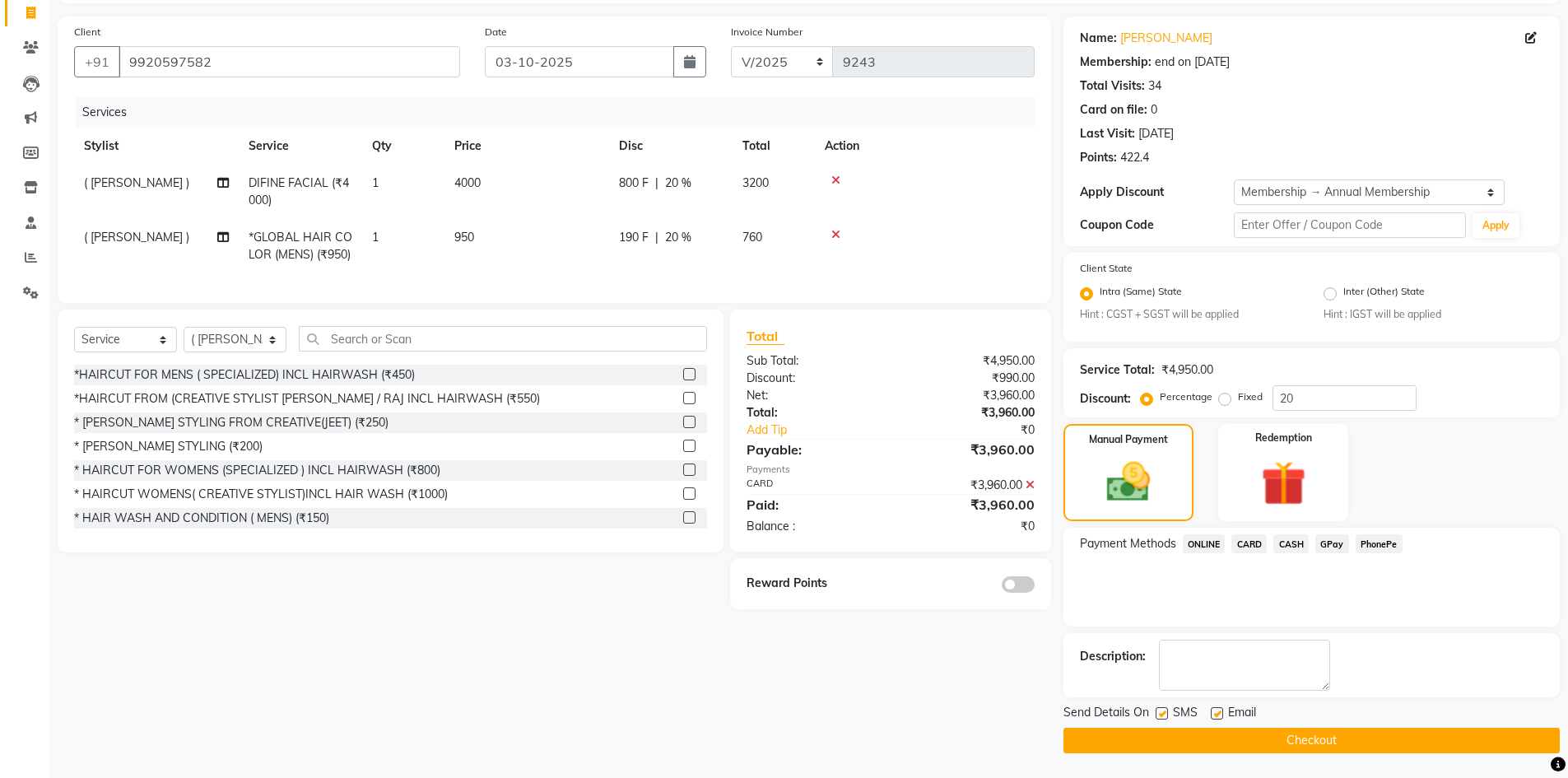
click at [1006, 593] on span at bounding box center [1018, 584] width 33 height 16
click at [1035, 587] on input "checkbox" at bounding box center [1035, 587] width 0 height 0
click at [1319, 745] on button "Checkout" at bounding box center [1312, 740] width 497 height 26
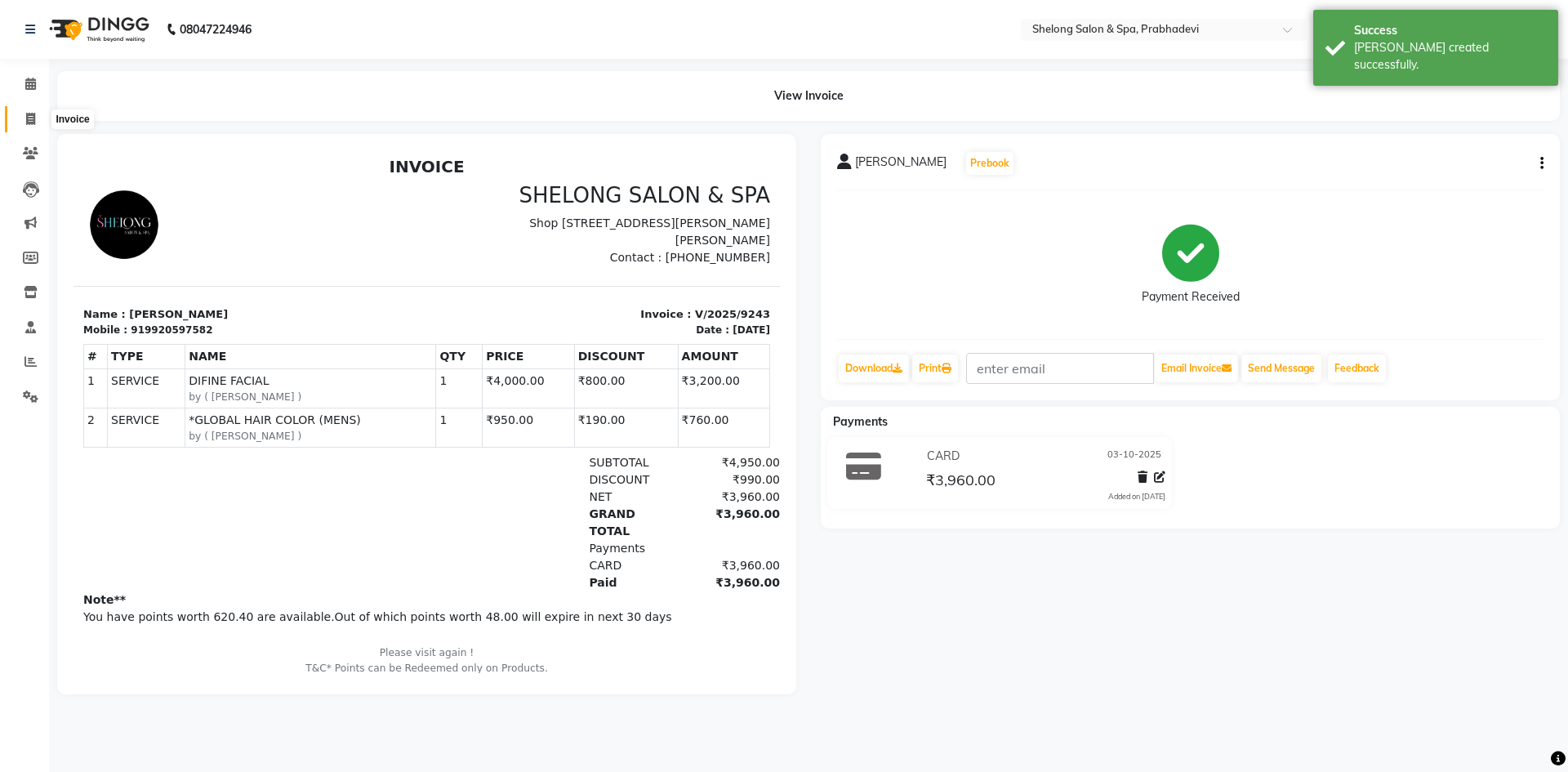
click at [35, 117] on icon at bounding box center [31, 119] width 9 height 12
select select "service"
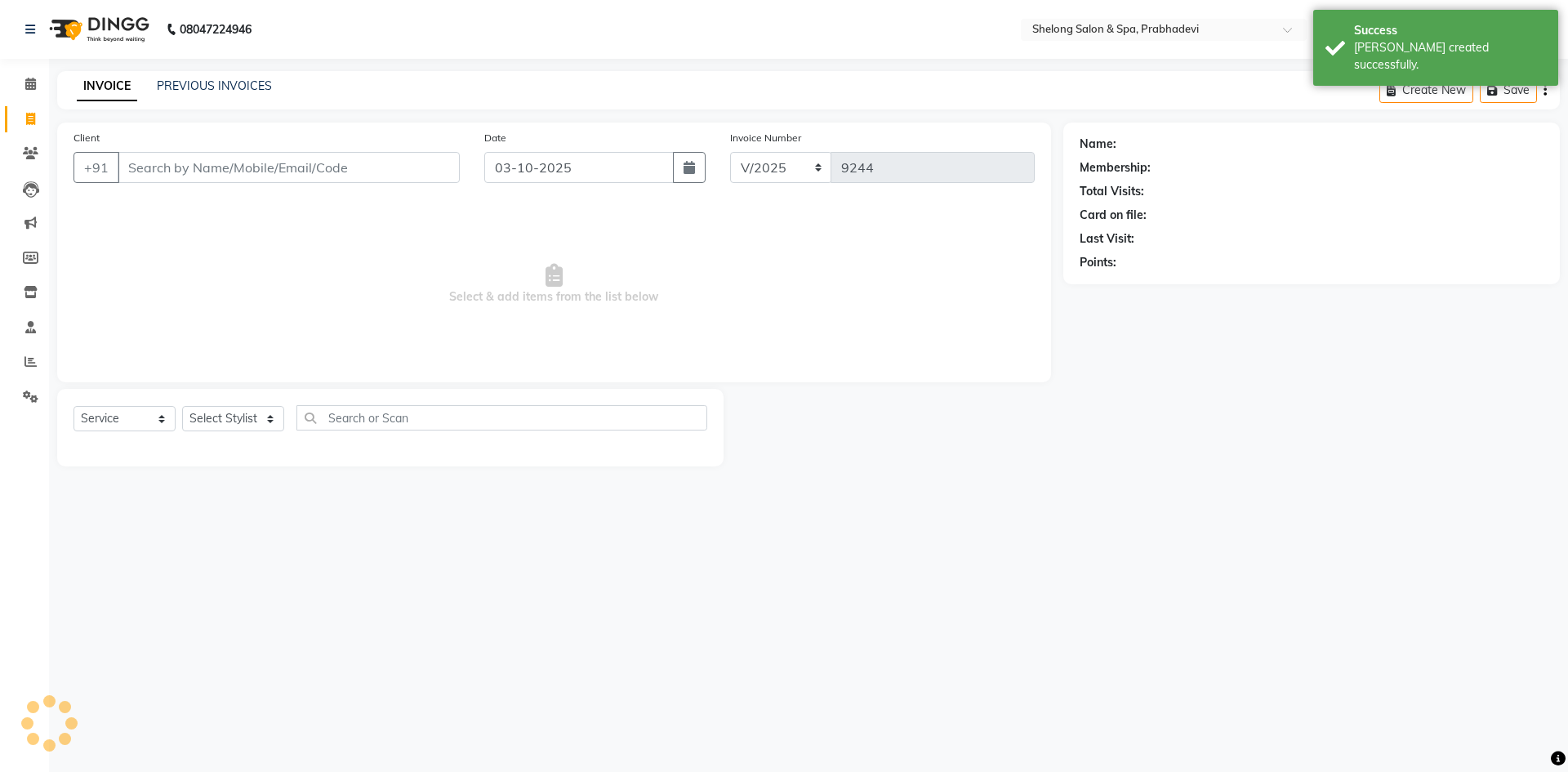
select select "16092"
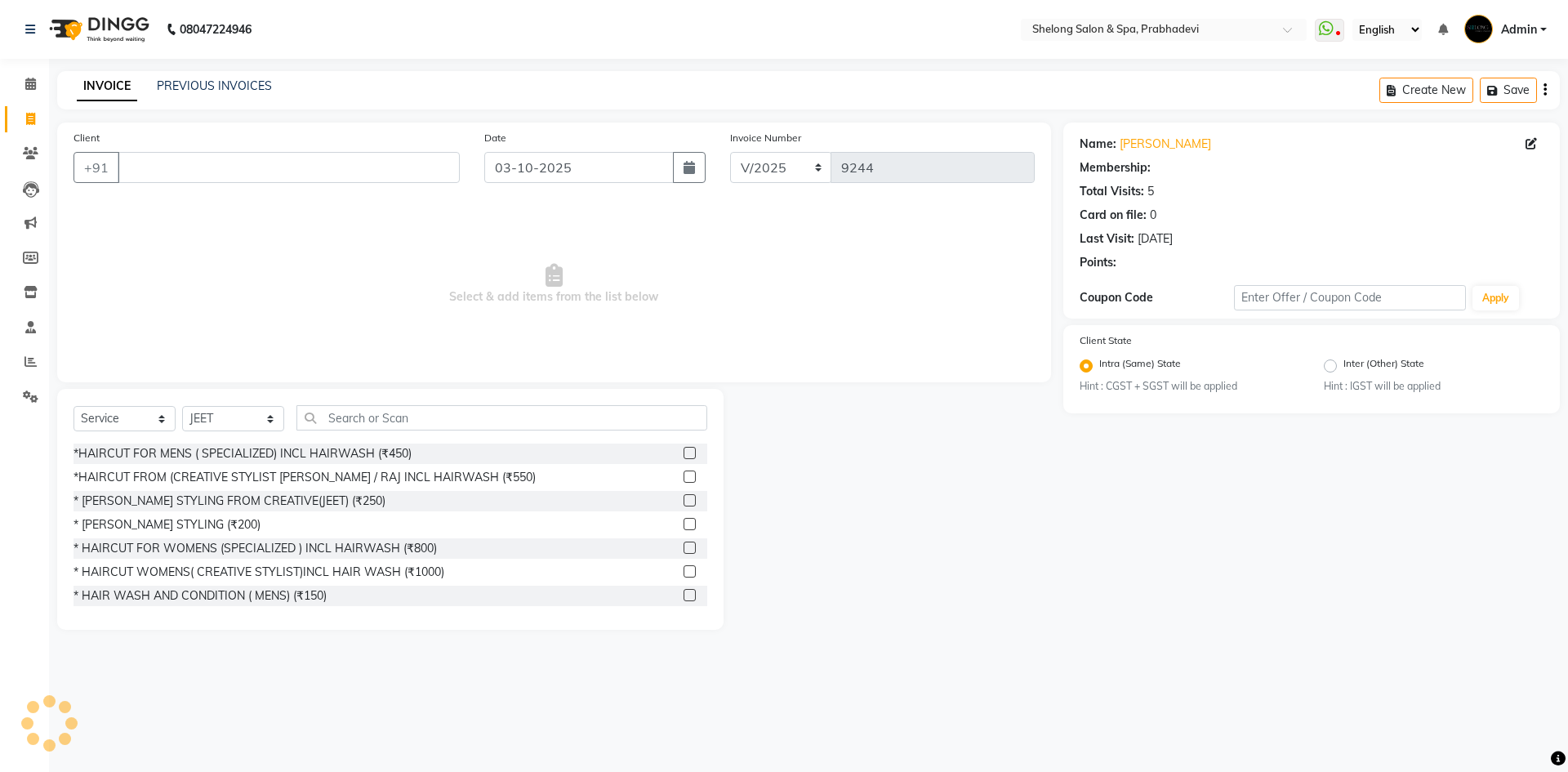
select select "1: Object"
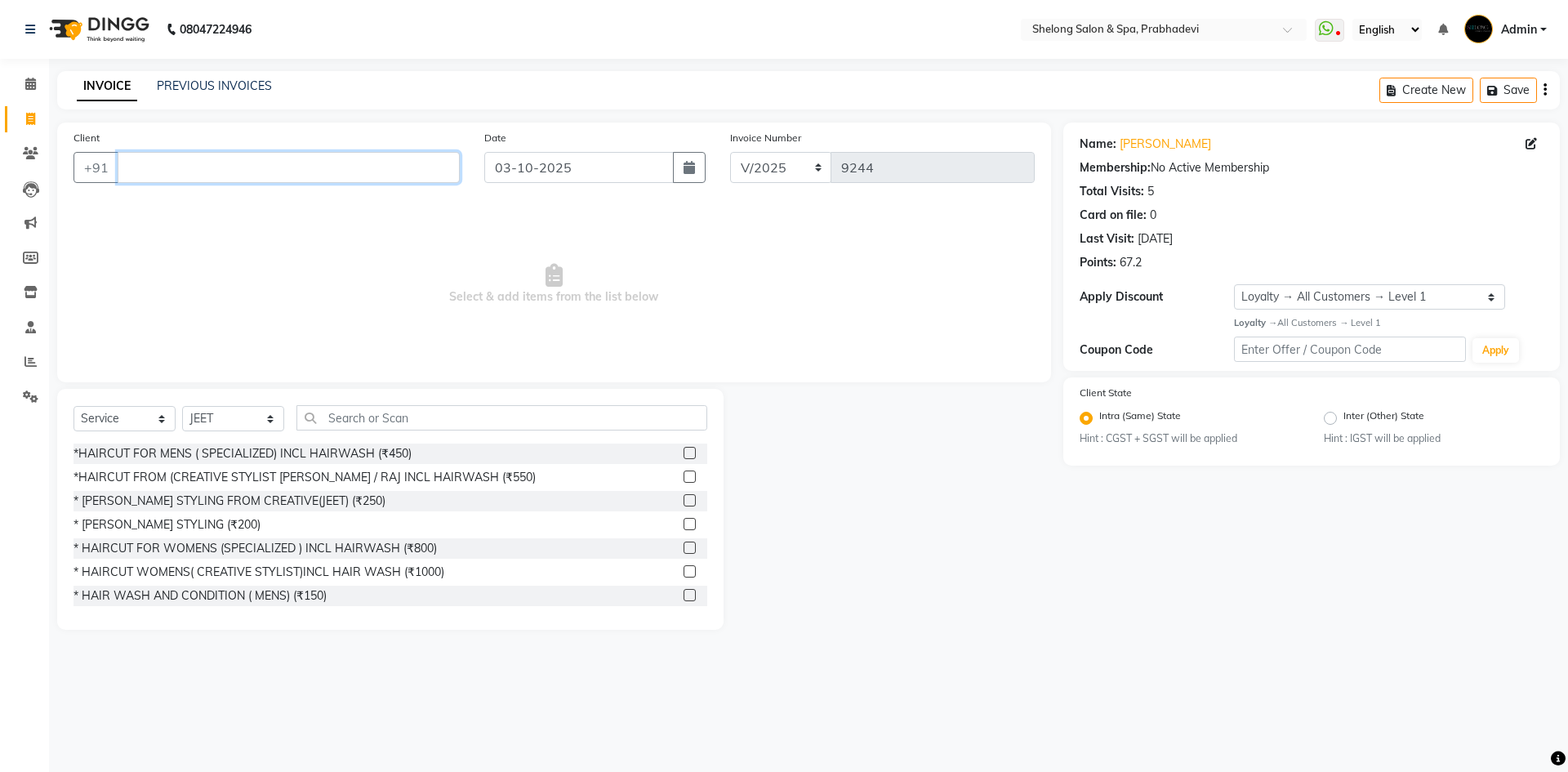
click at [347, 157] on input "Client" at bounding box center [289, 168] width 342 height 31
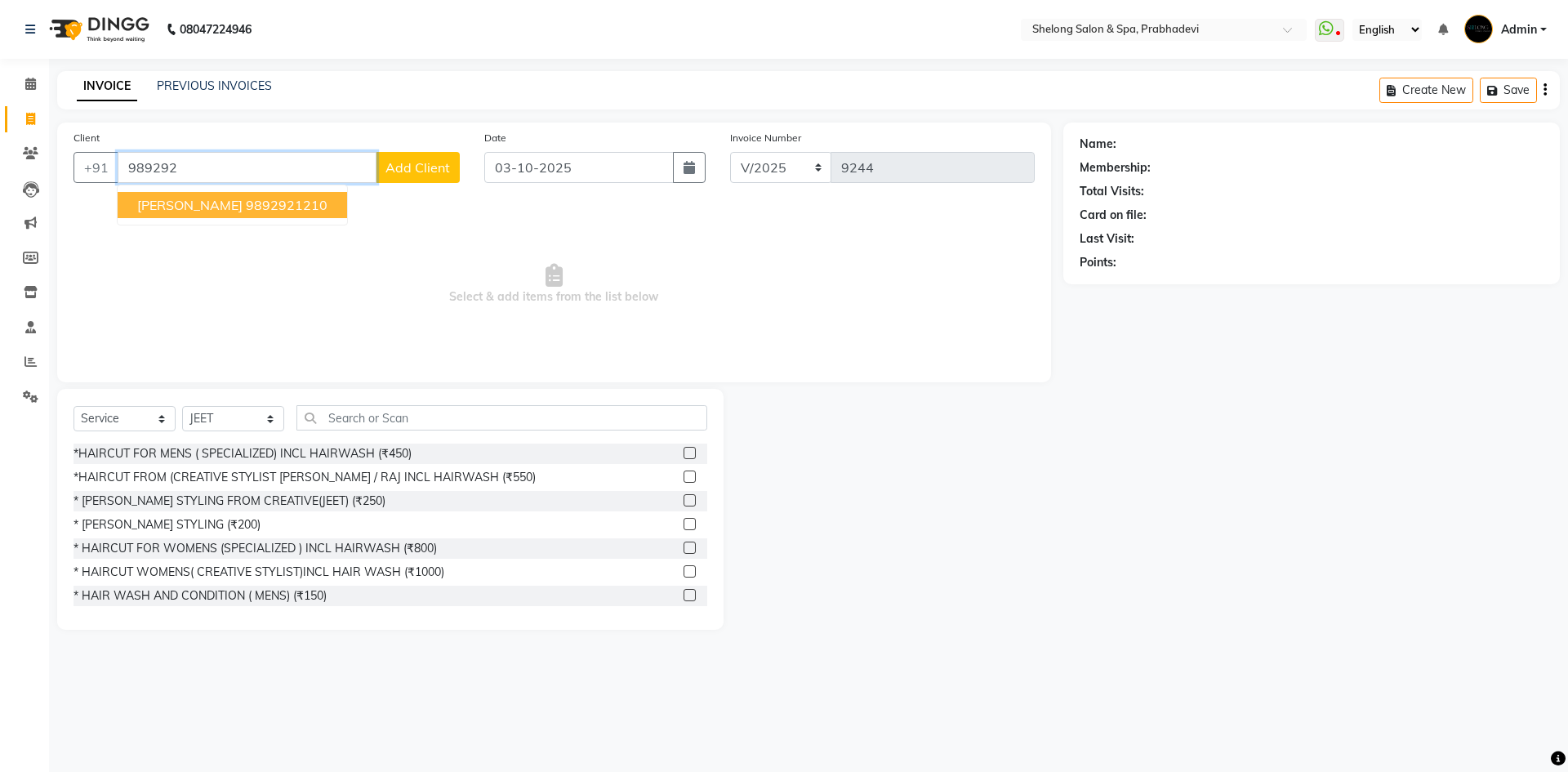
click at [306, 194] on button "Sachin Bhanushali 9892921210" at bounding box center [233, 204] width 229 height 27
type input "9892921210"
select select "2: Object"
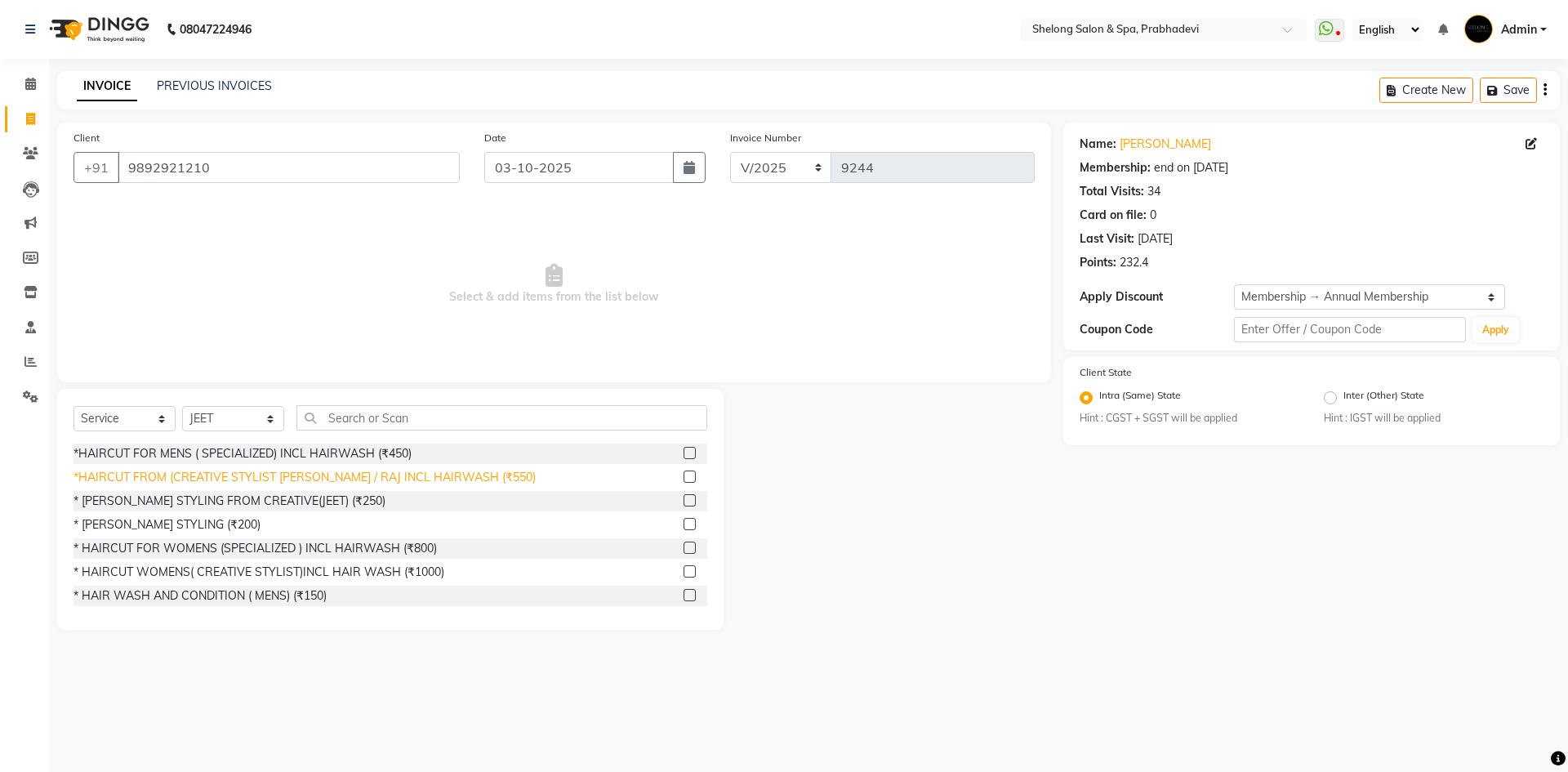
click at [243, 474] on div "*HAIRCUT FROM (CREATIVE STYLIST [PERSON_NAME] / RAJ INCL HAIRWASH (₹550)" at bounding box center [304, 477] width 463 height 17
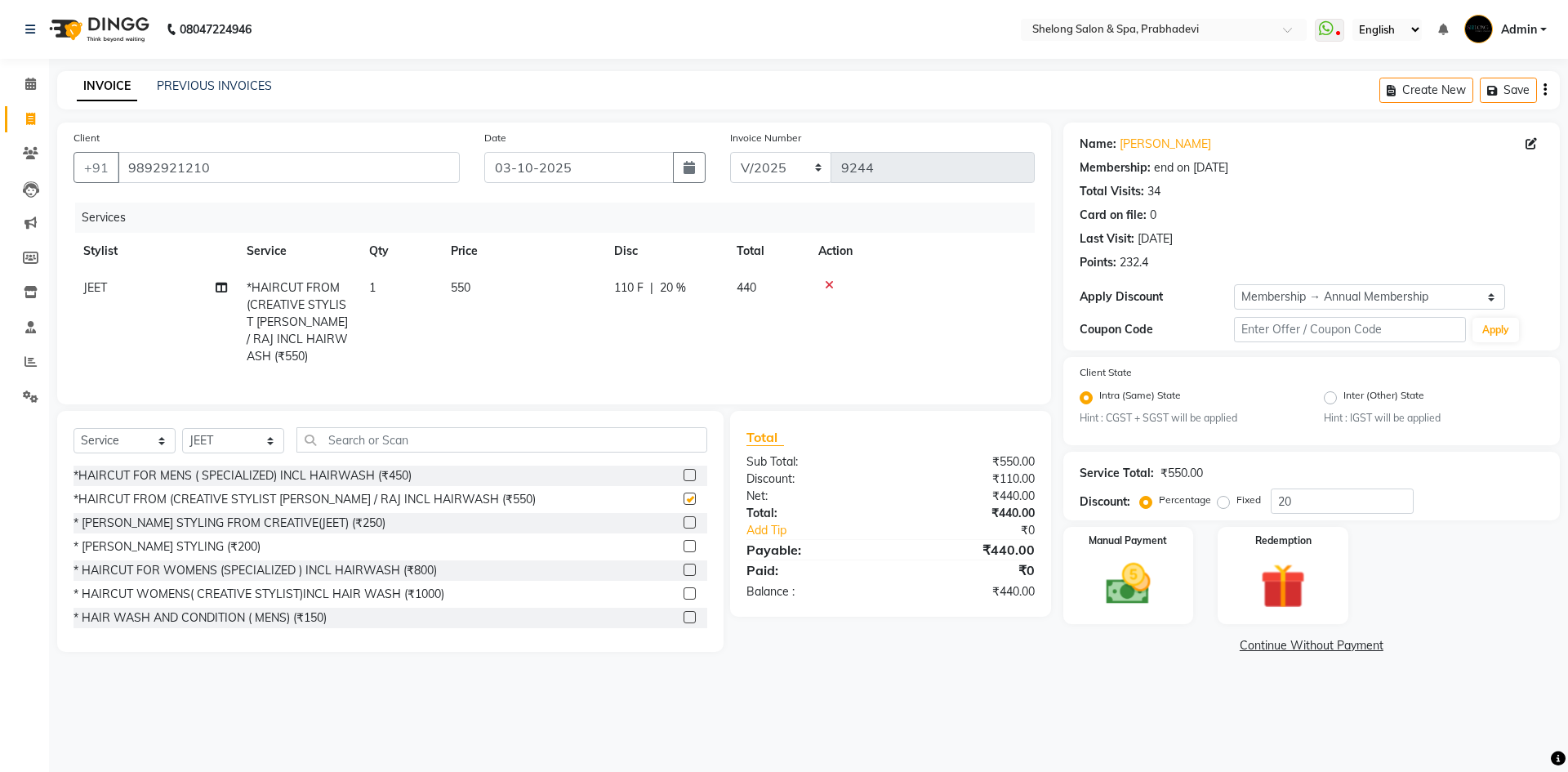
checkbox input "false"
drag, startPoint x: 235, startPoint y: 438, endPoint x: 235, endPoint y: 423, distance: 15.0
click at [235, 438] on select "Select Stylist ( [PERSON_NAME] ) ( [PERSON_NAME] ) [PERSON_NAME] fojdur [PERSON…" at bounding box center [233, 440] width 102 height 26
select select "47990"
click at [182, 427] on select "Select Stylist ( [PERSON_NAME] ) ( [PERSON_NAME] ) [PERSON_NAME] fojdur [PERSON…" at bounding box center [233, 440] width 102 height 26
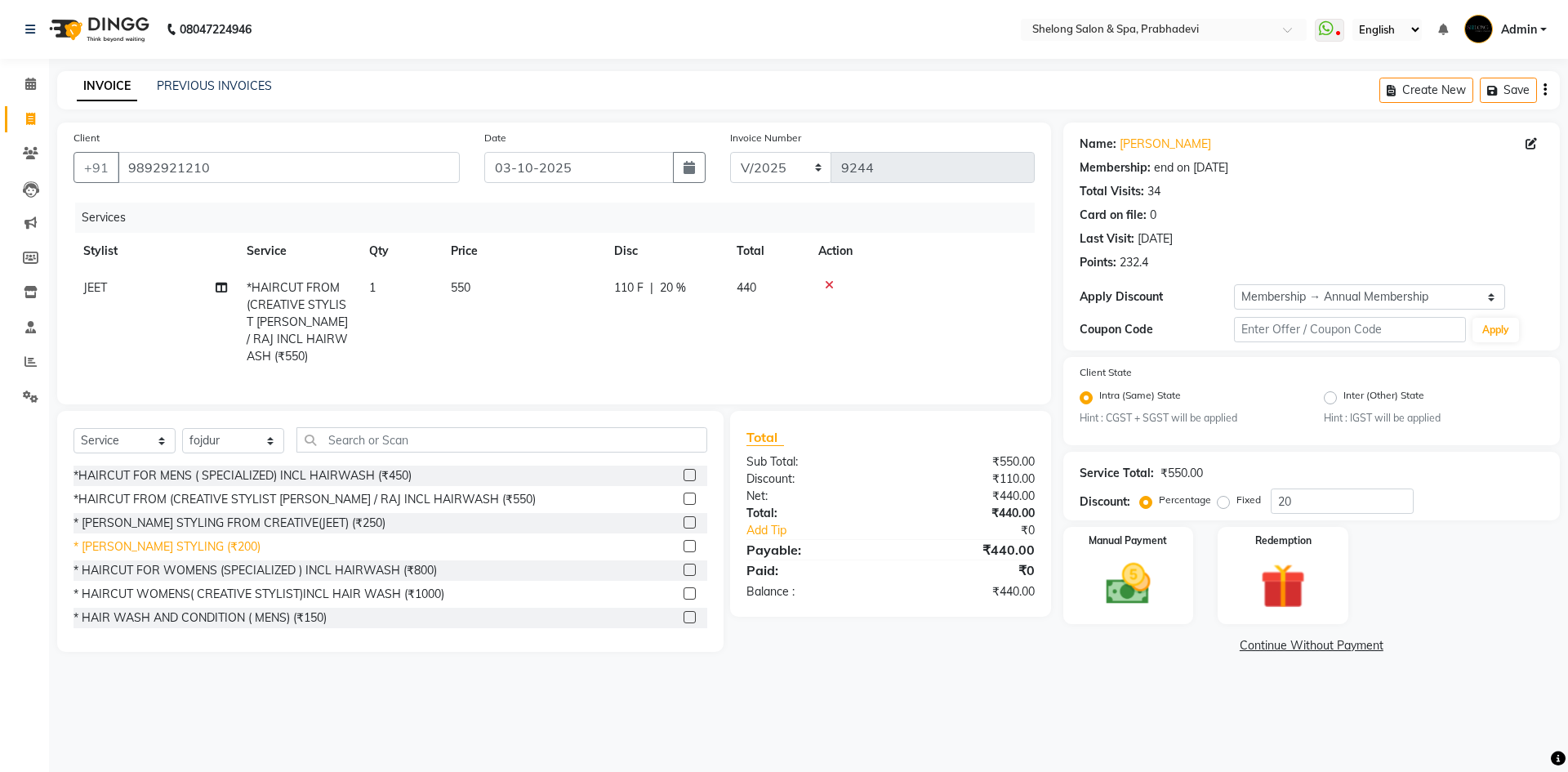
click at [180, 542] on div "* [PERSON_NAME] STYLING (₹200)" at bounding box center [167, 546] width 187 height 17
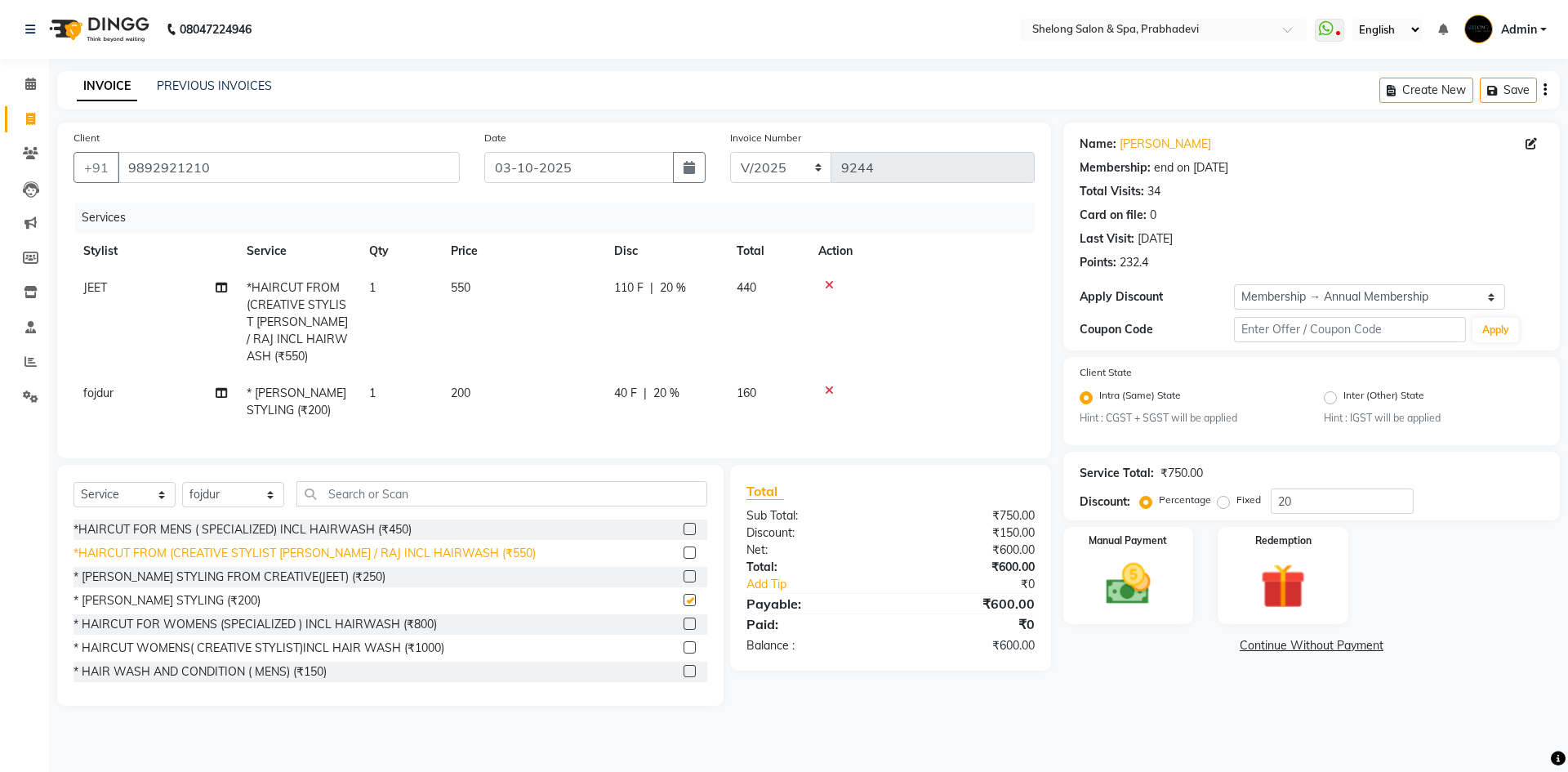
checkbox input "false"
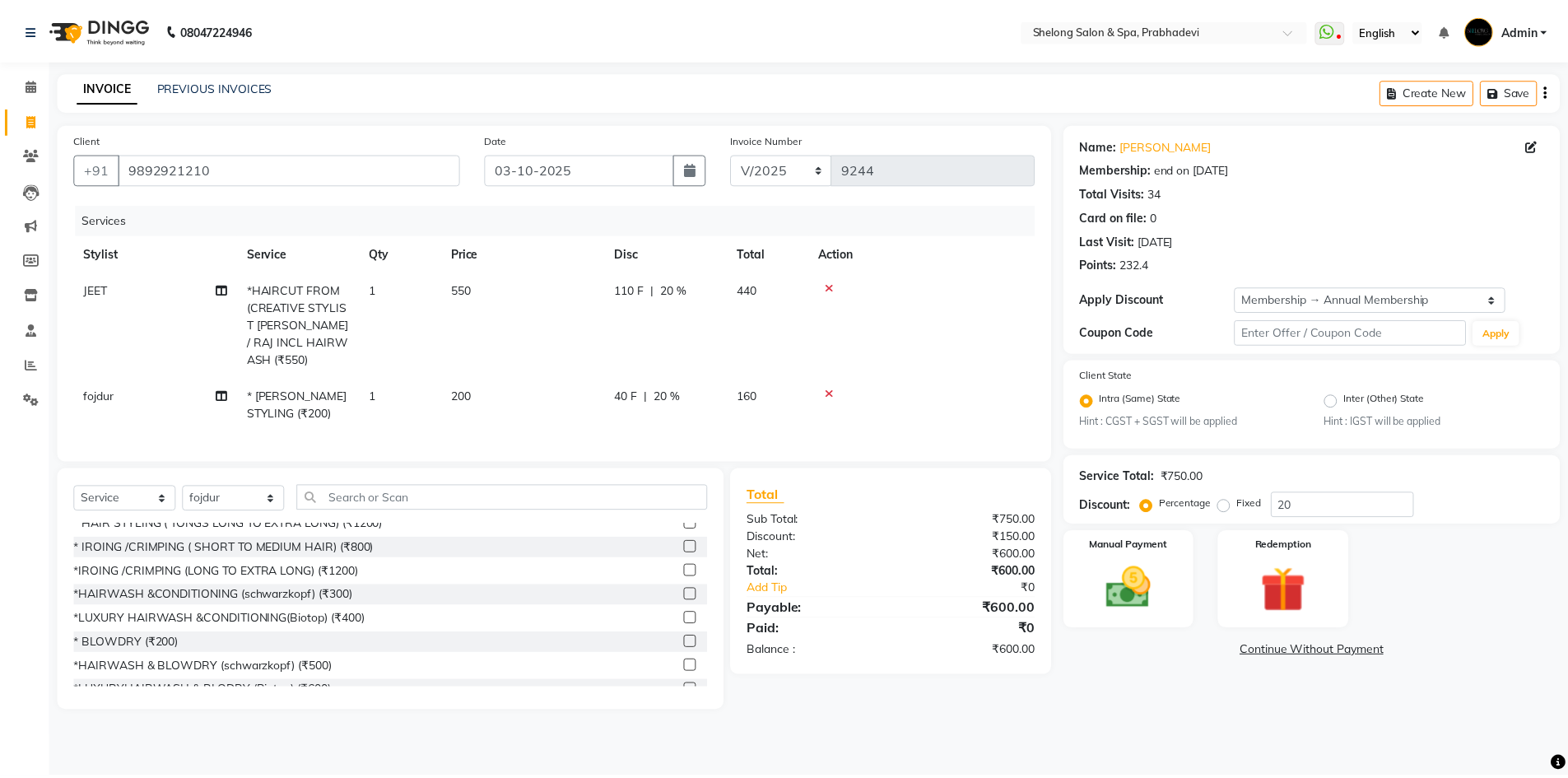
scroll to position [412, 0]
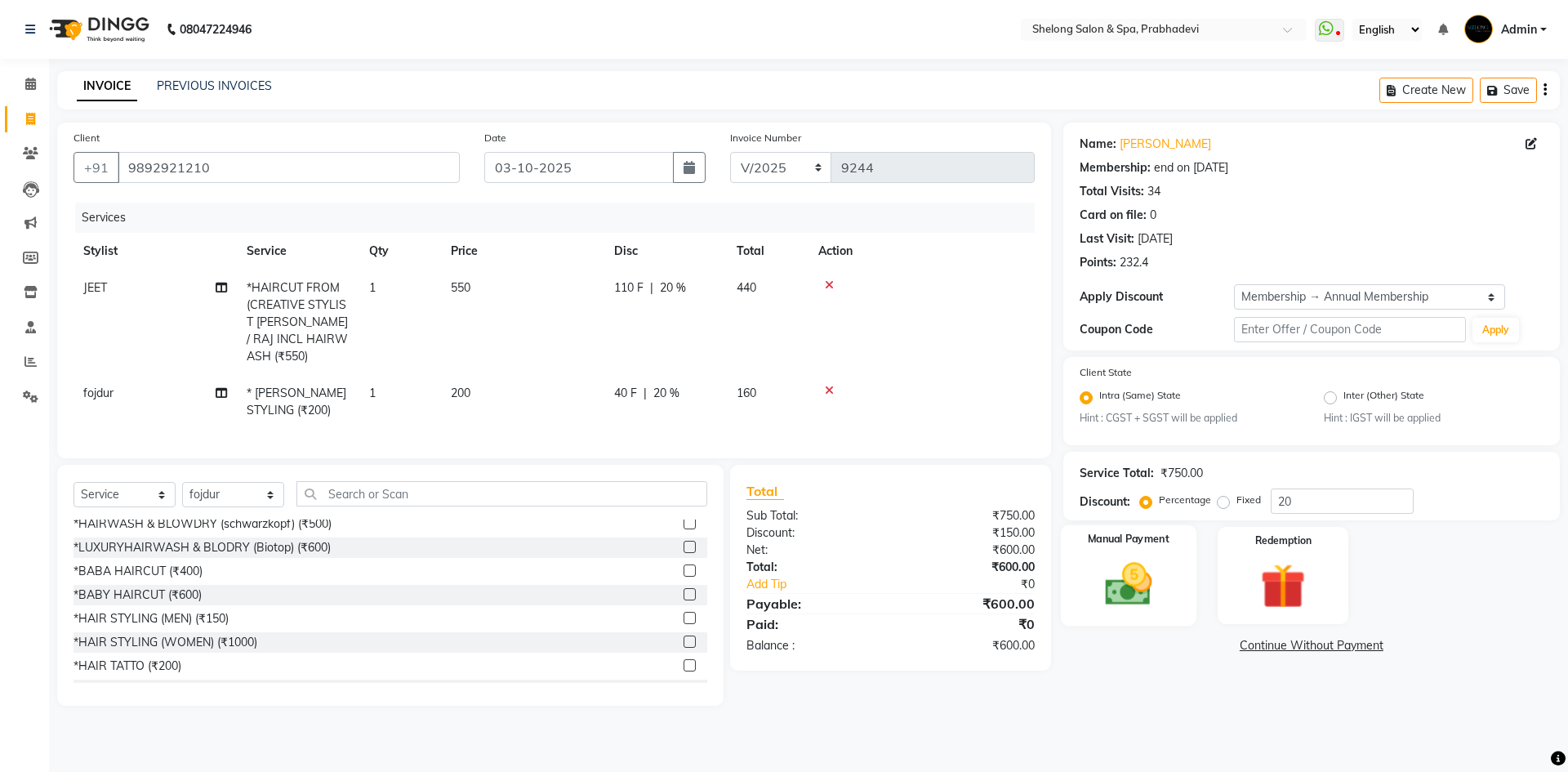
click at [1135, 576] on img at bounding box center [1128, 584] width 76 height 54
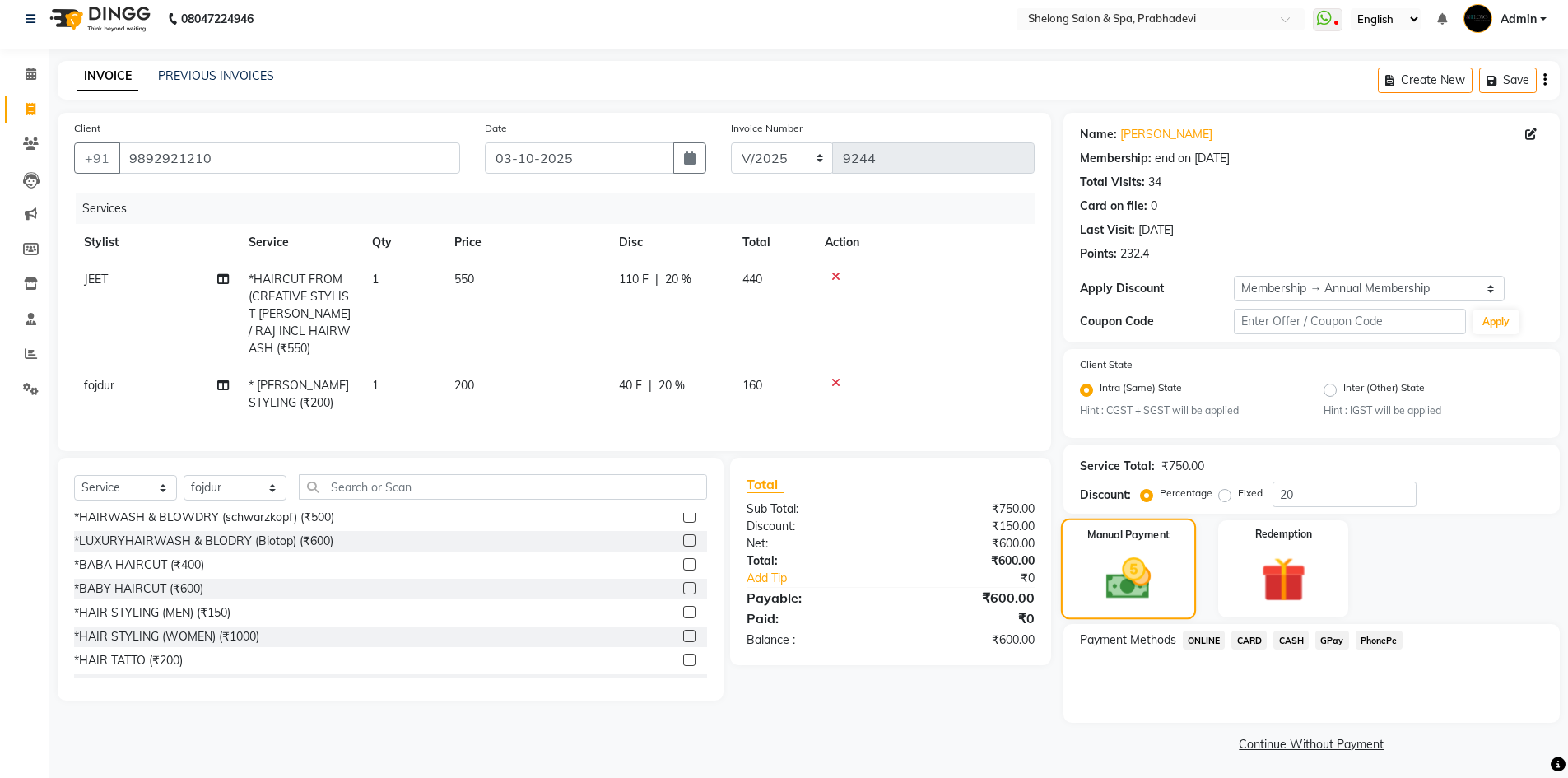
scroll to position [14, 0]
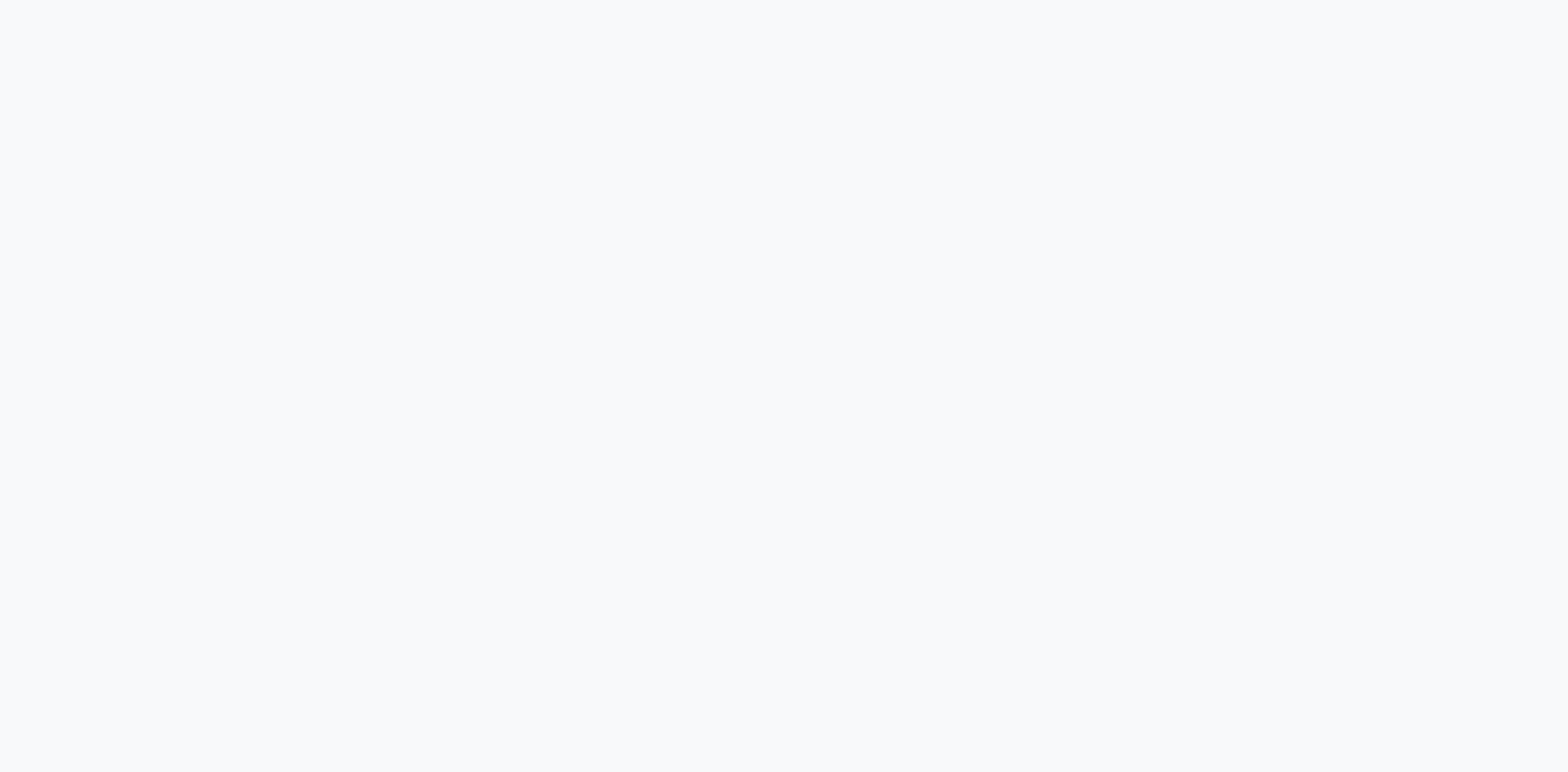
select select "service"
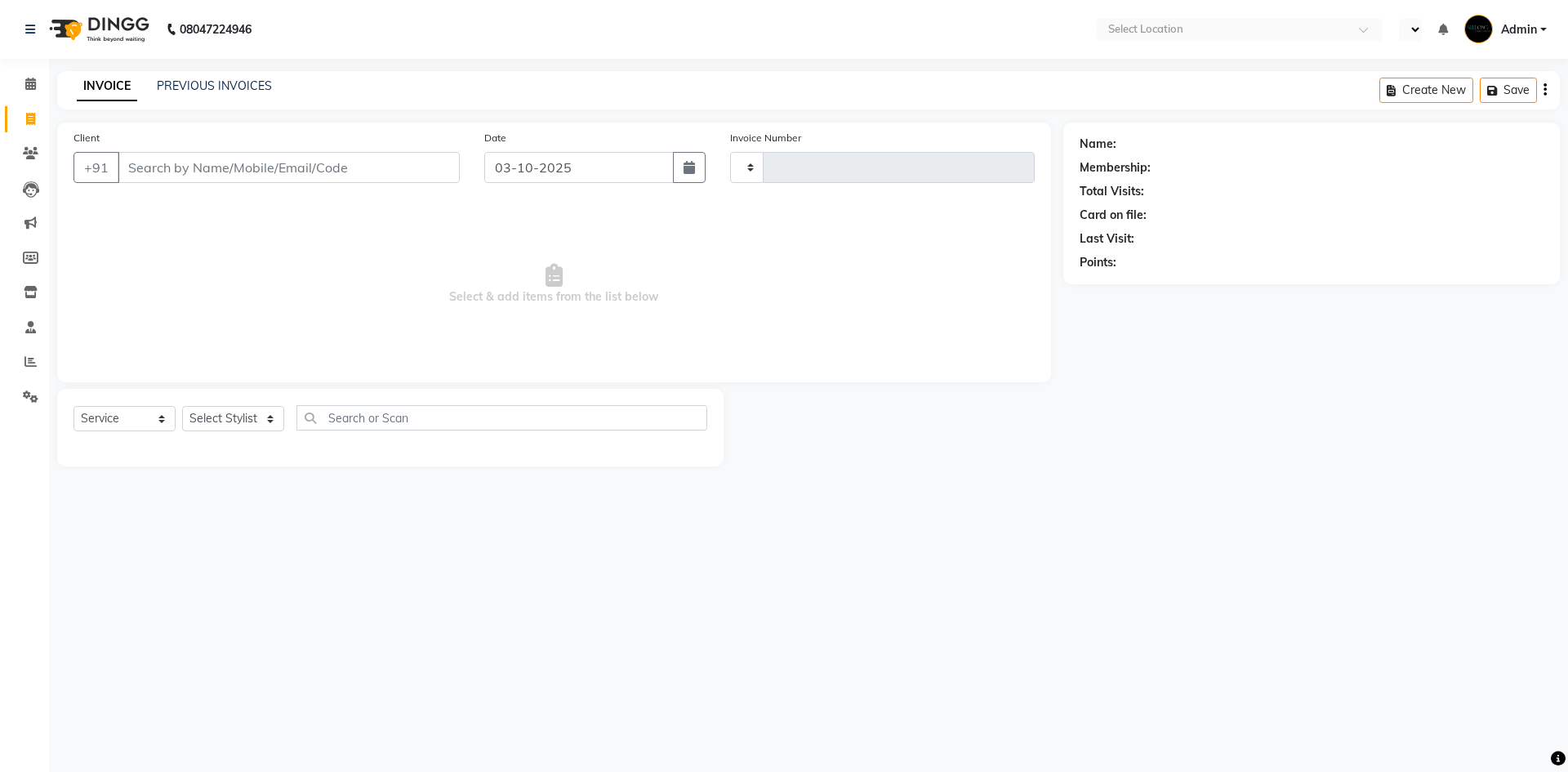
select select "en"
select select "3475"
type input "9244"
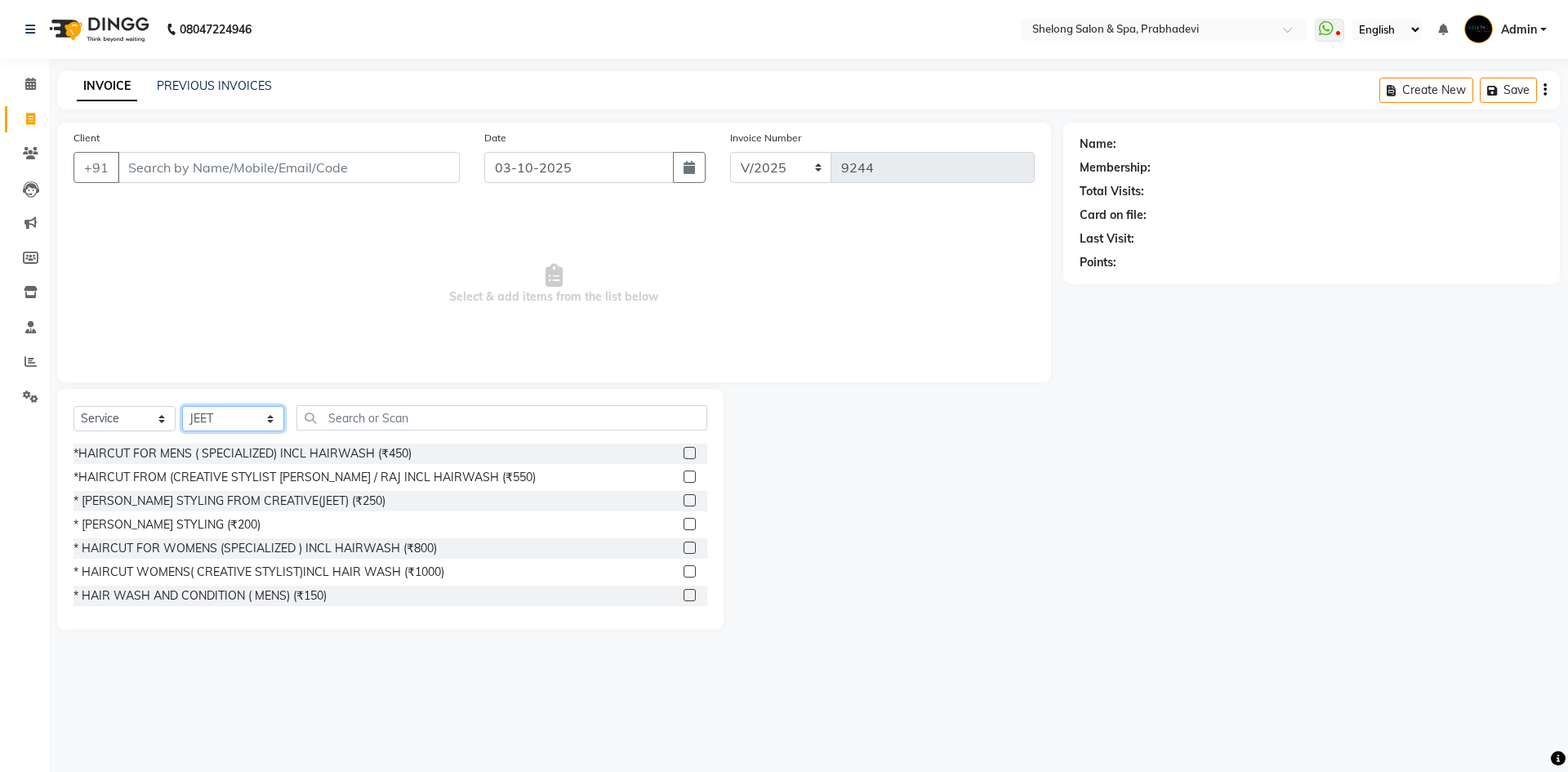
click at [251, 421] on select "Select Stylist ( [PERSON_NAME] ) ( [PERSON_NAME] ) [PERSON_NAME] fojdur [PERSON…" at bounding box center [233, 419] width 102 height 26
select select "38080"
click at [182, 406] on select "Select Stylist ( [PERSON_NAME] ) ( [PERSON_NAME] ) [PERSON_NAME] fojdur [PERSON…" at bounding box center [233, 419] width 102 height 26
click at [337, 415] on input "text" at bounding box center [502, 418] width 410 height 26
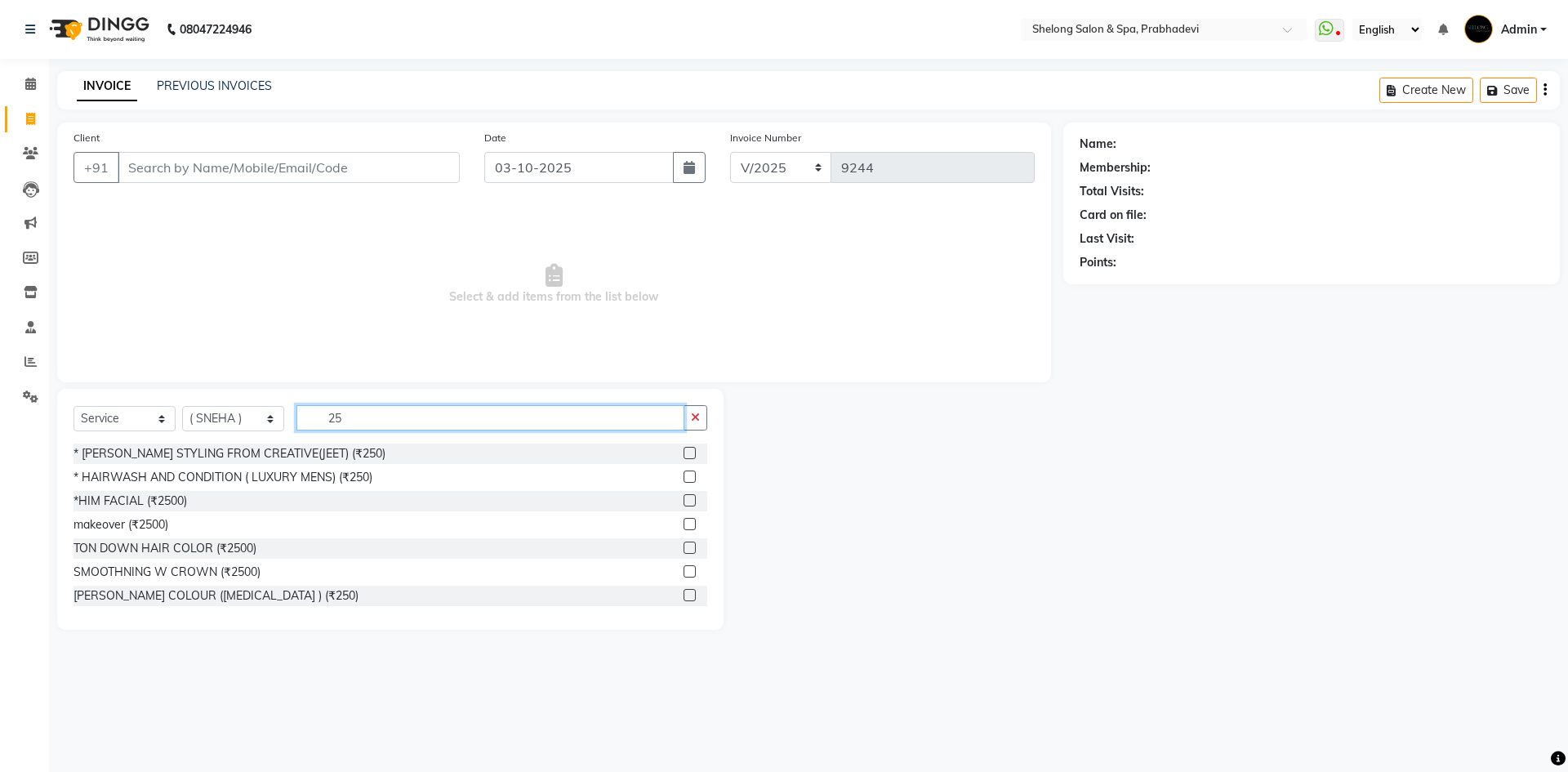
type input "2"
type input "3500"
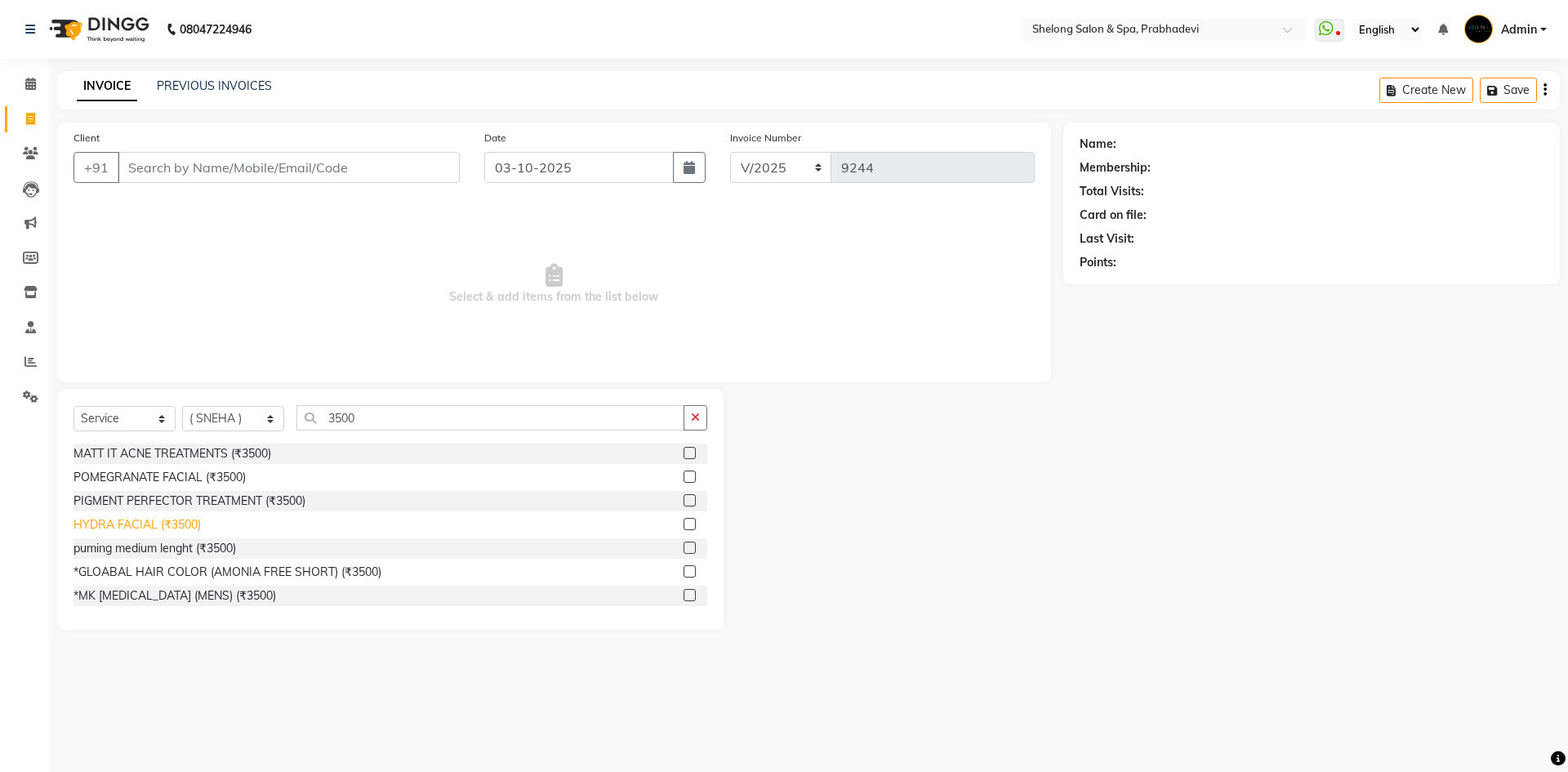
click at [137, 522] on div "HYDRA FACIAL (₹3500)" at bounding box center [137, 525] width 127 height 17
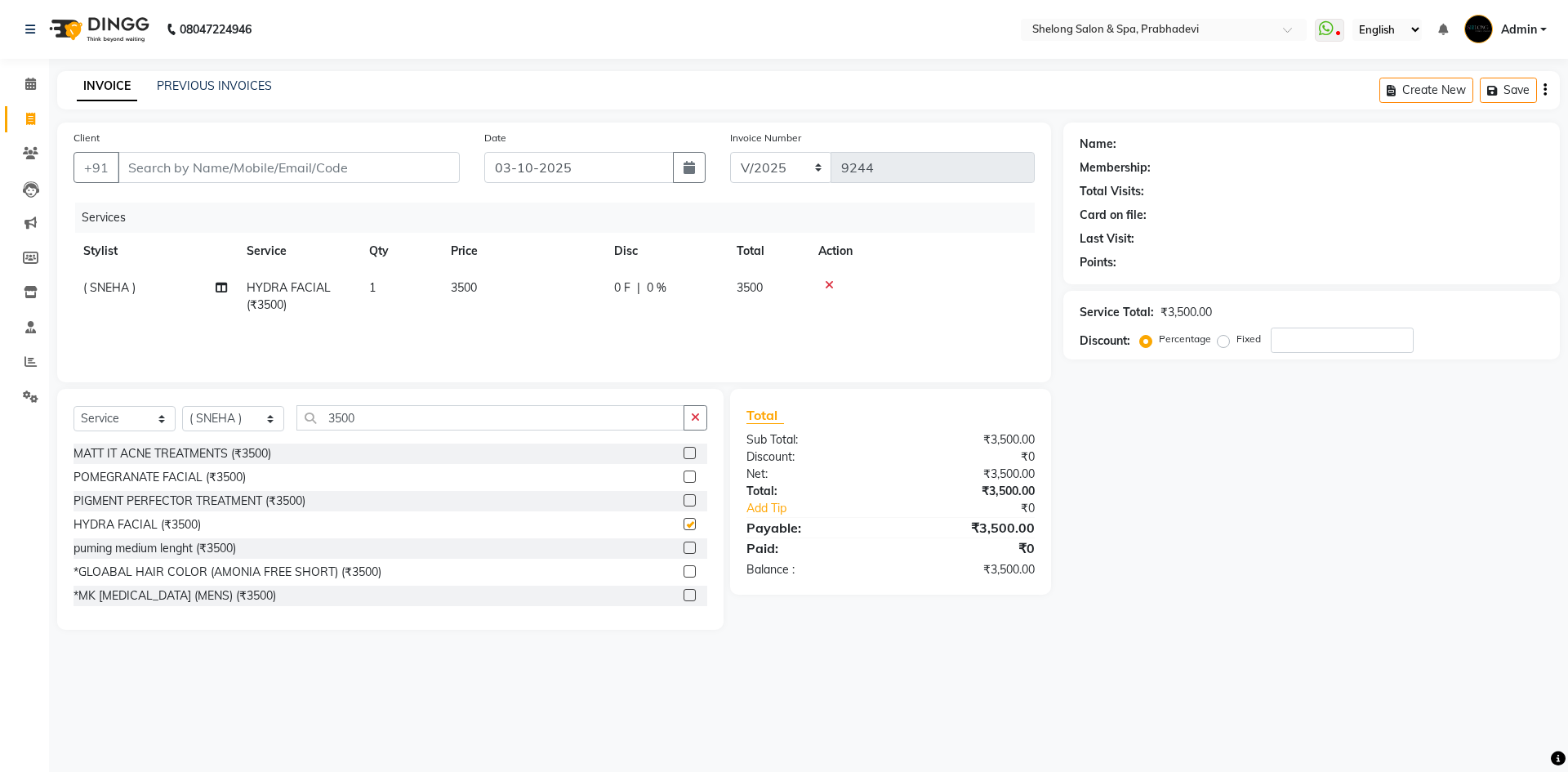
checkbox input "false"
click at [702, 412] on button "button" at bounding box center [695, 418] width 24 height 26
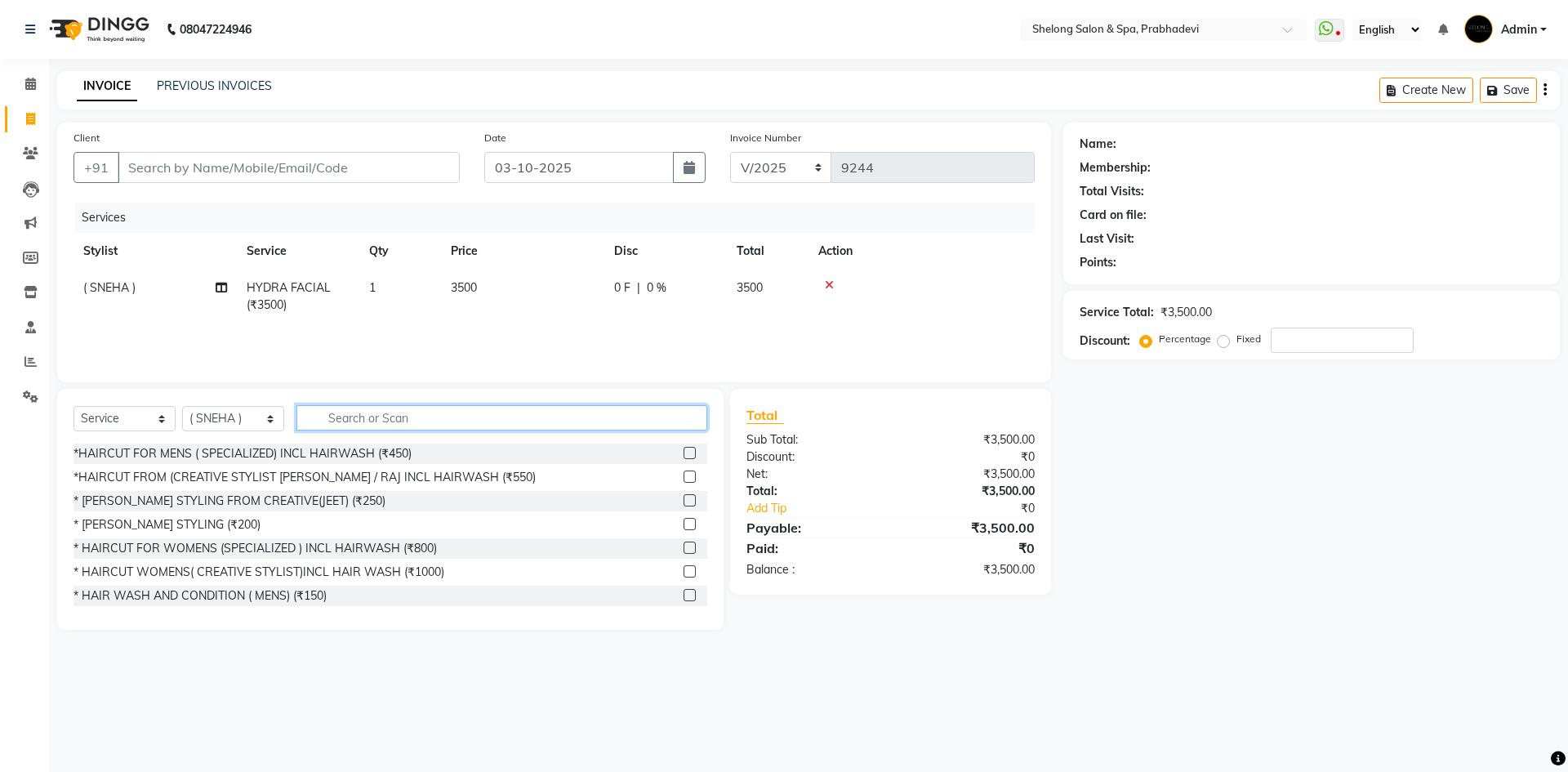
click at [341, 417] on input "text" at bounding box center [502, 418] width 410 height 26
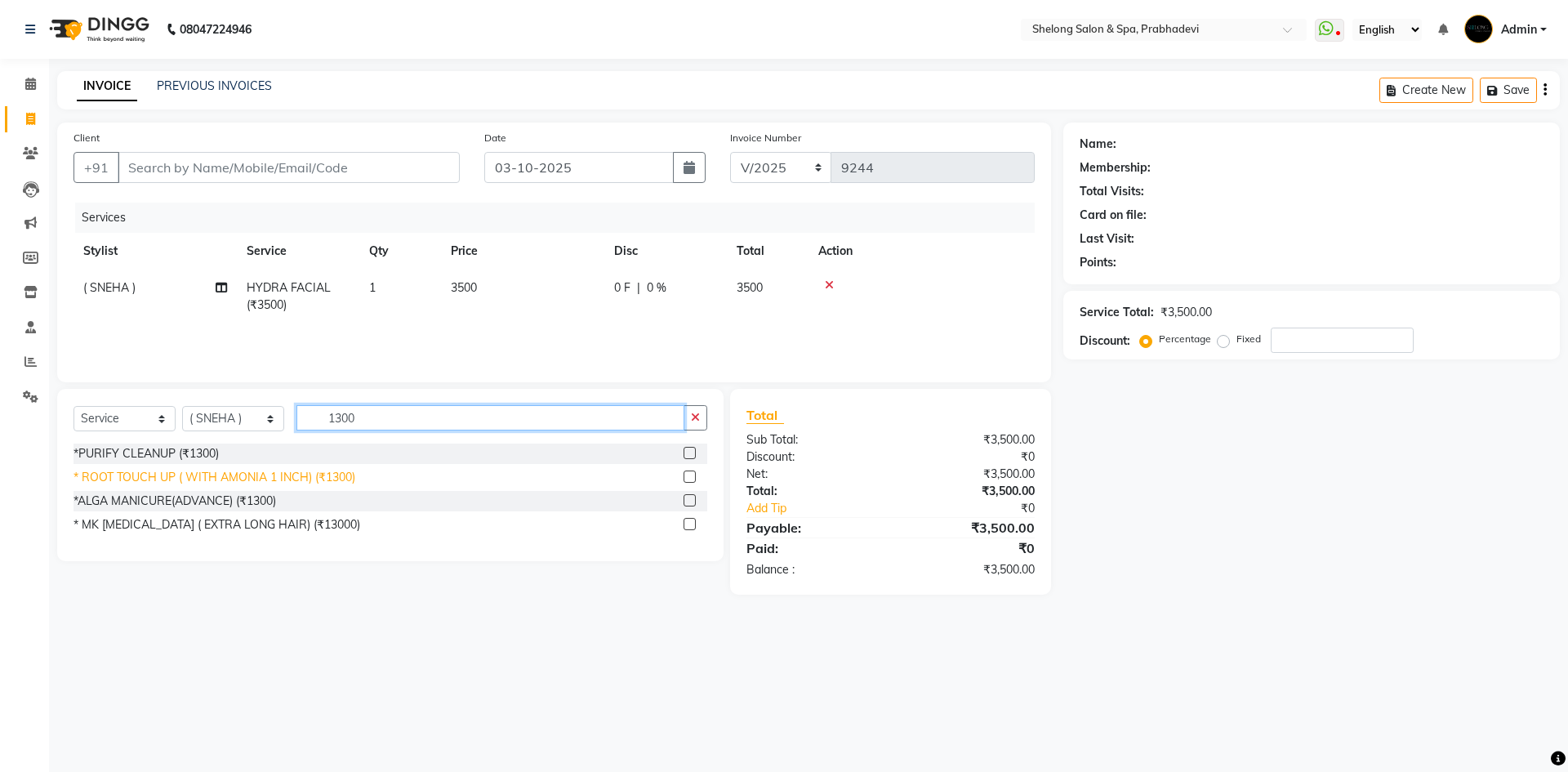
type input "1300"
click at [266, 473] on div "* ROOT TOUCH UP ( WITH AMONIA 1 INCH) (₹1300)" at bounding box center [215, 477] width 282 height 17
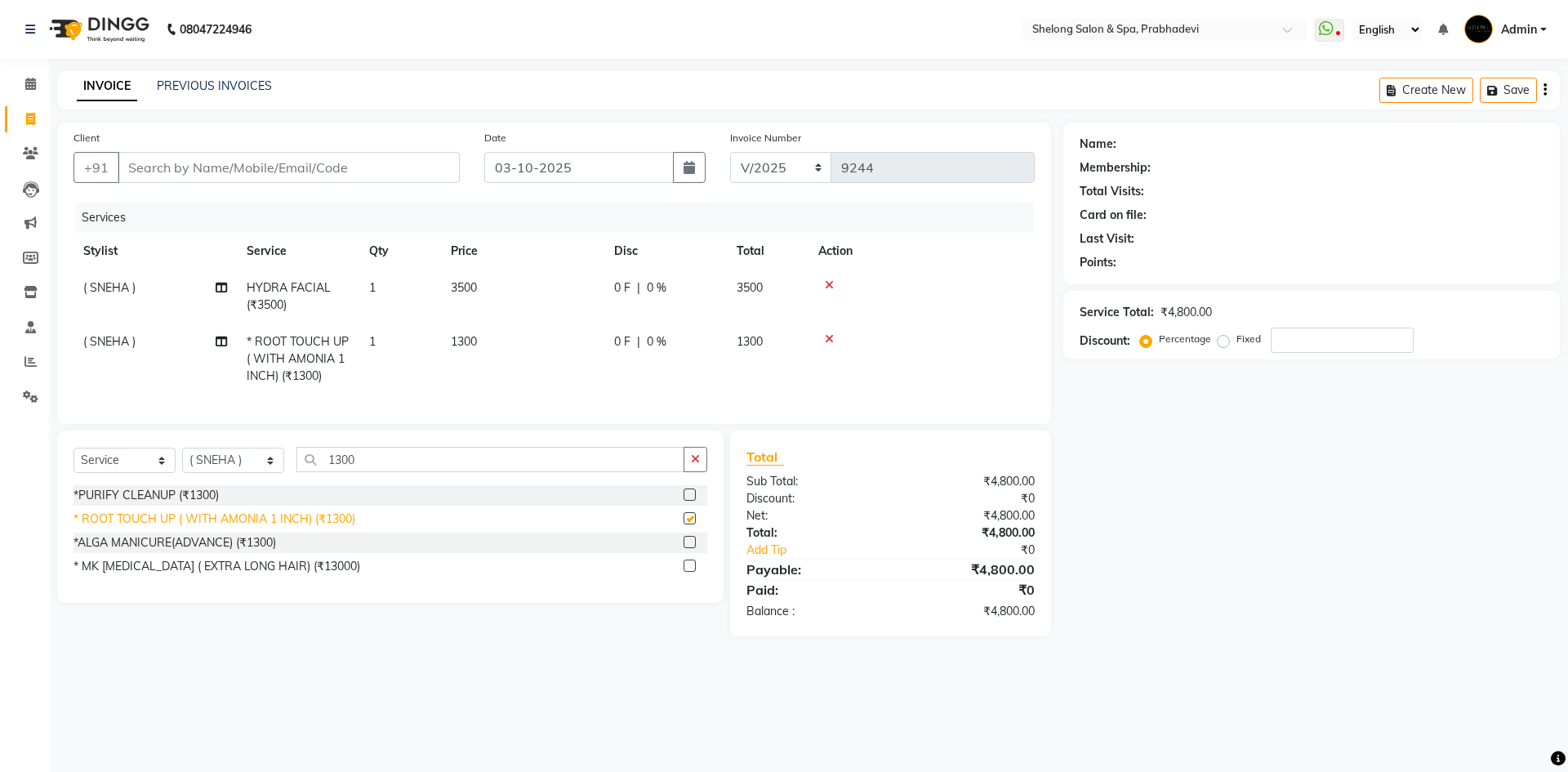
checkbox input "false"
click at [698, 464] on icon "button" at bounding box center [695, 458] width 9 height 11
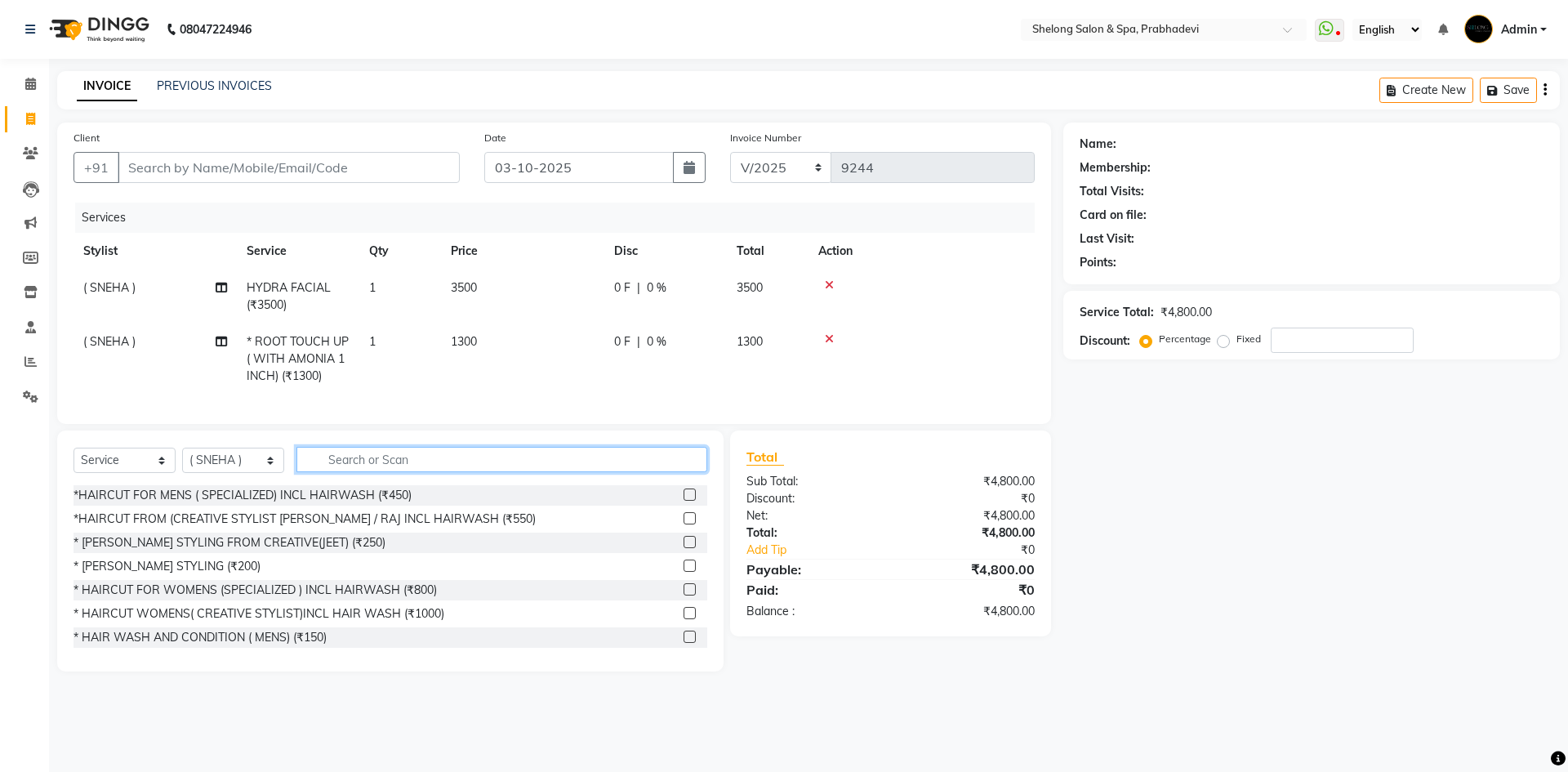
click at [343, 469] on input "text" at bounding box center [502, 459] width 410 height 26
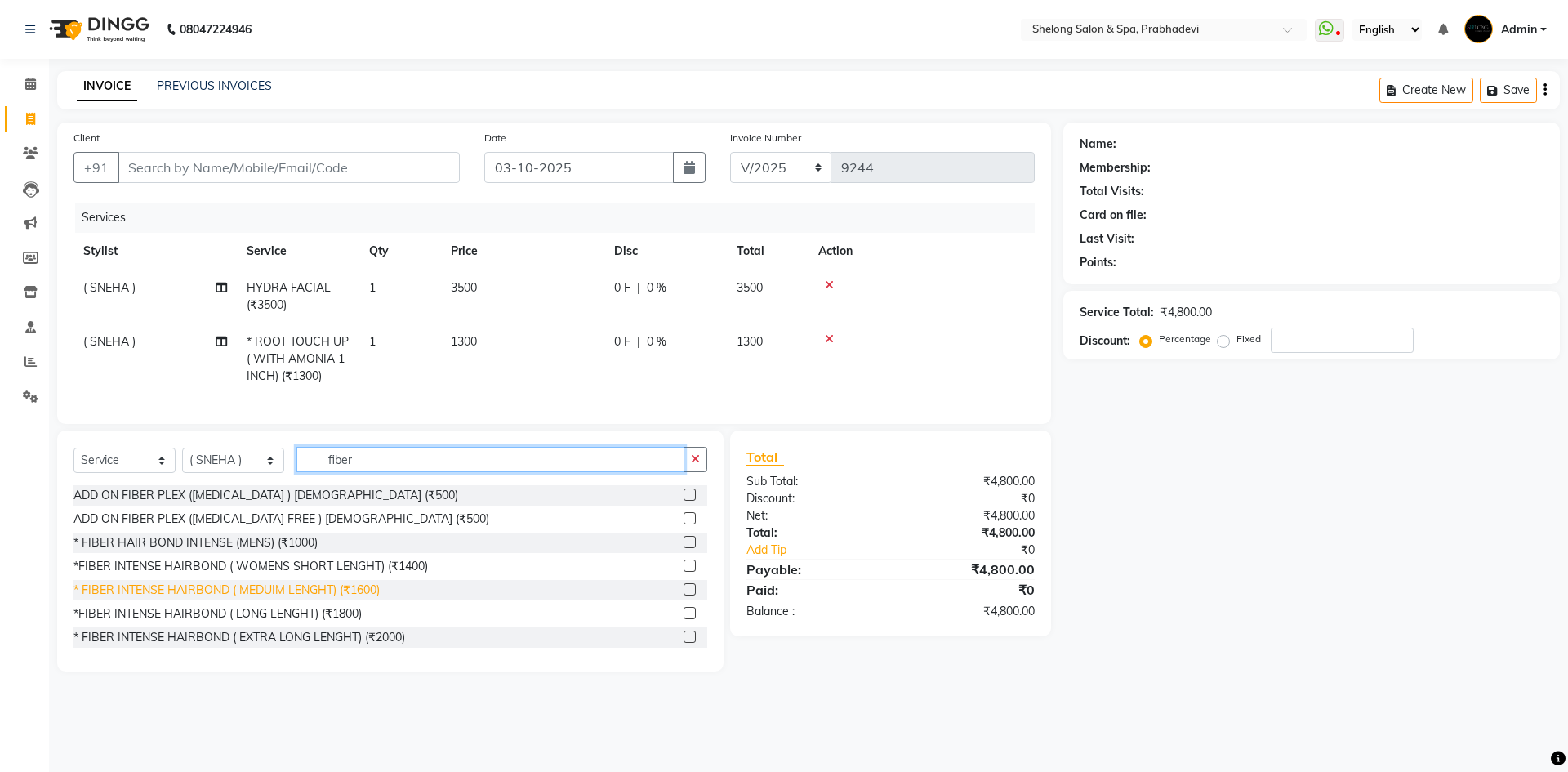
type input "fiber"
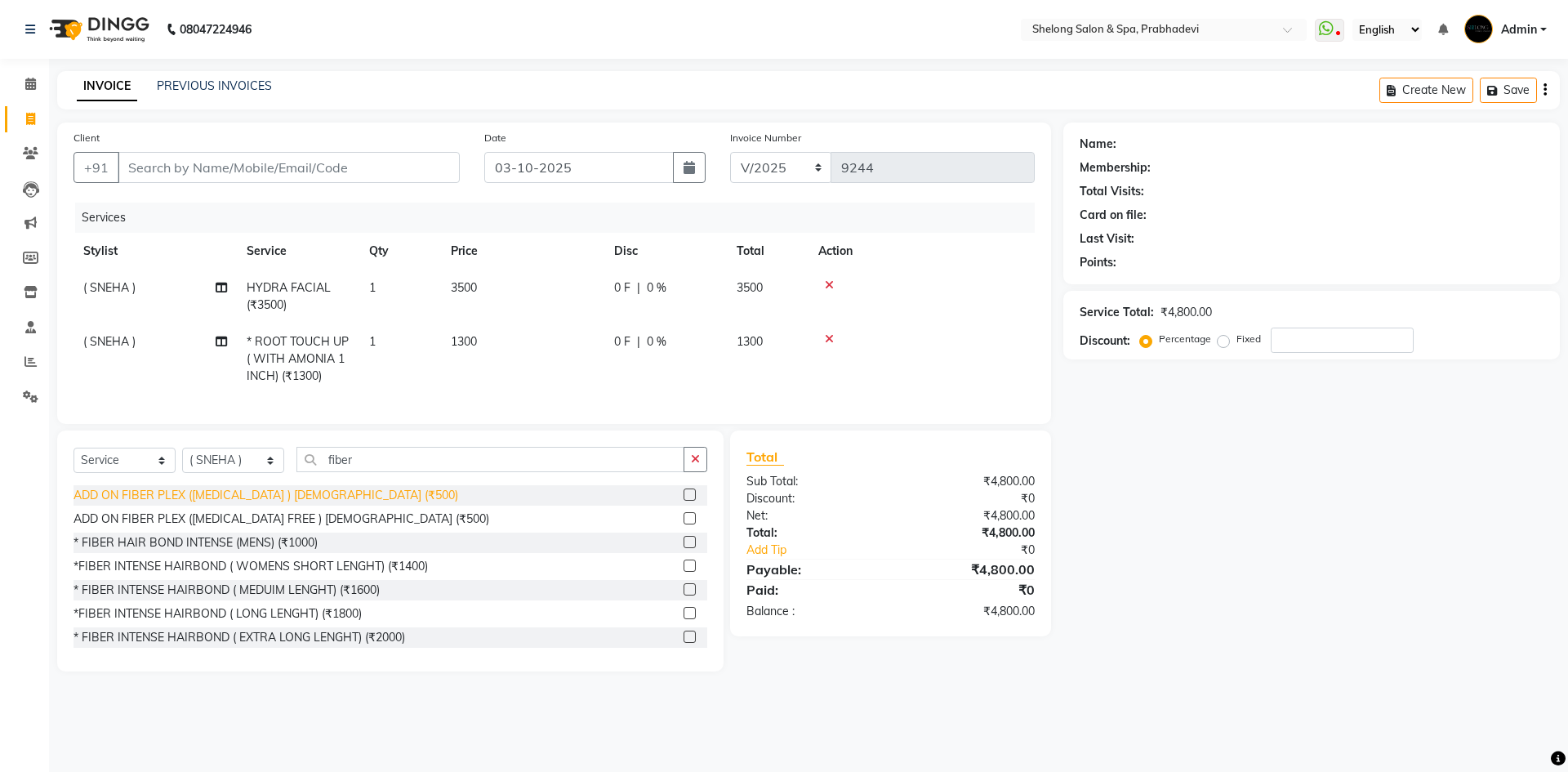
drag, startPoint x: 303, startPoint y: 607, endPoint x: 314, endPoint y: 598, distance: 14.2
click at [305, 598] on div "* FIBER INTENSE HAIRBOND ( MEDUIM LENGHT) (₹1600)" at bounding box center [227, 590] width 306 height 17
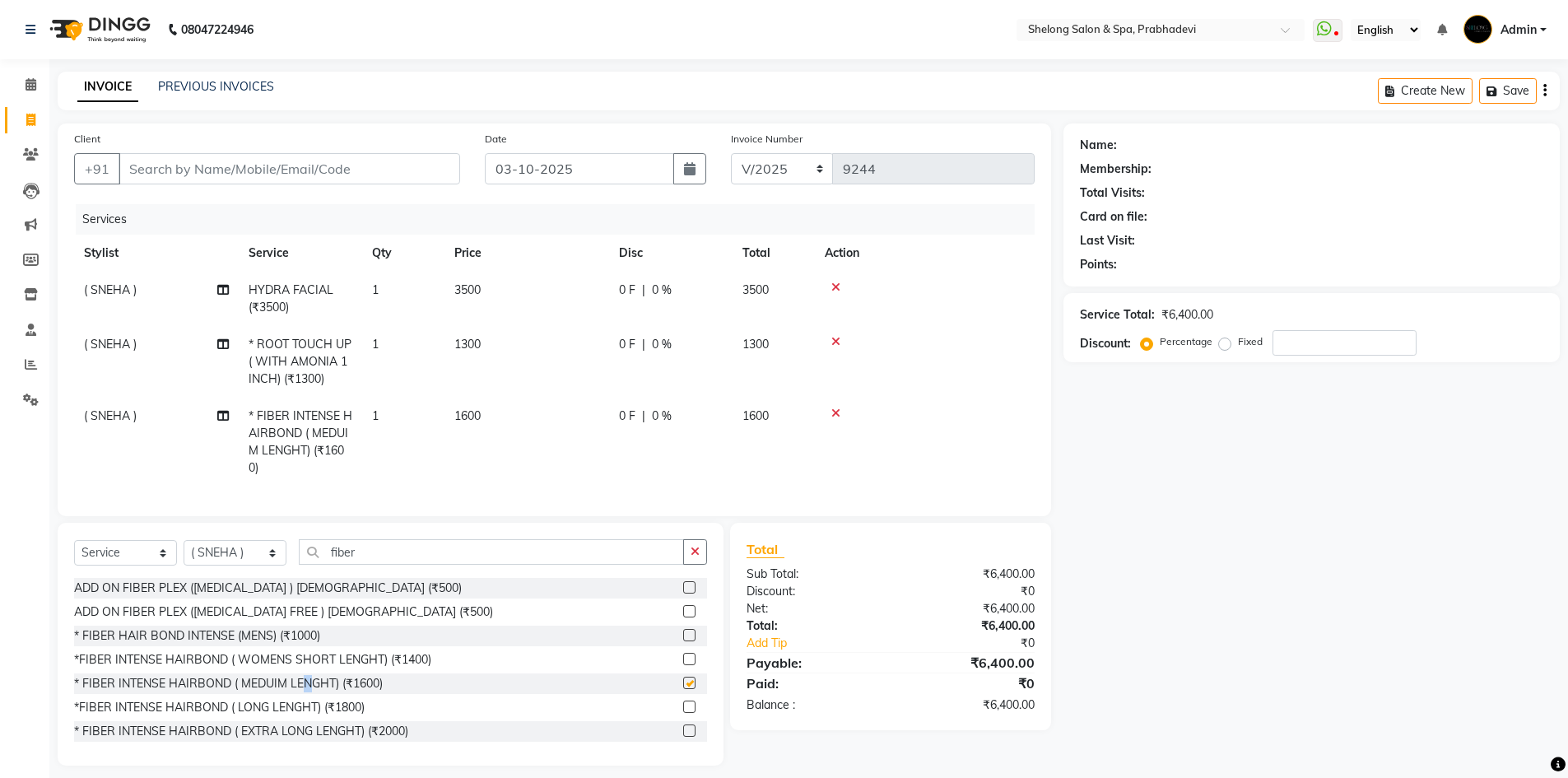
checkbox input "false"
click at [700, 557] on icon "button" at bounding box center [695, 551] width 9 height 11
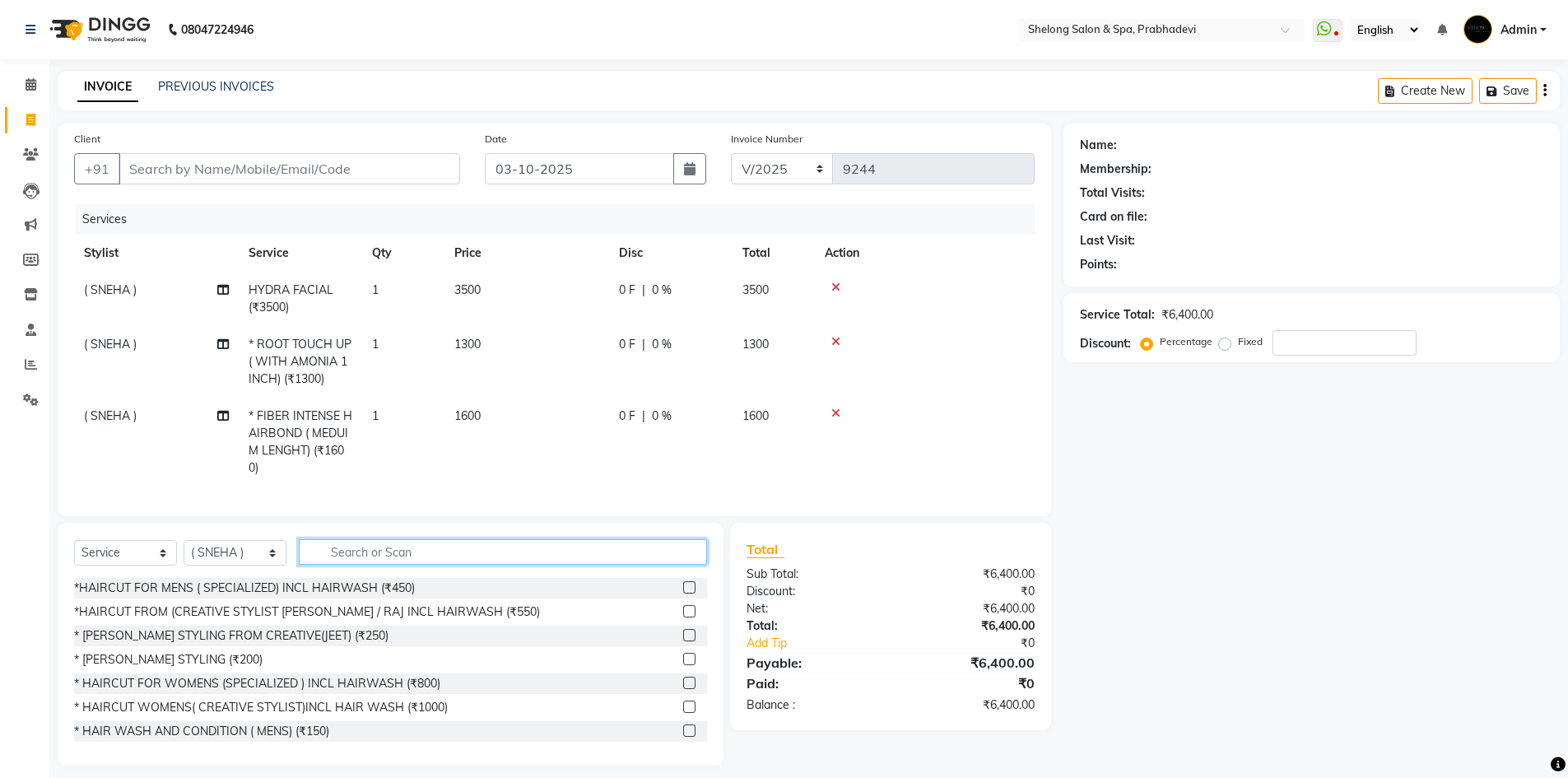
scroll to position [25, 0]
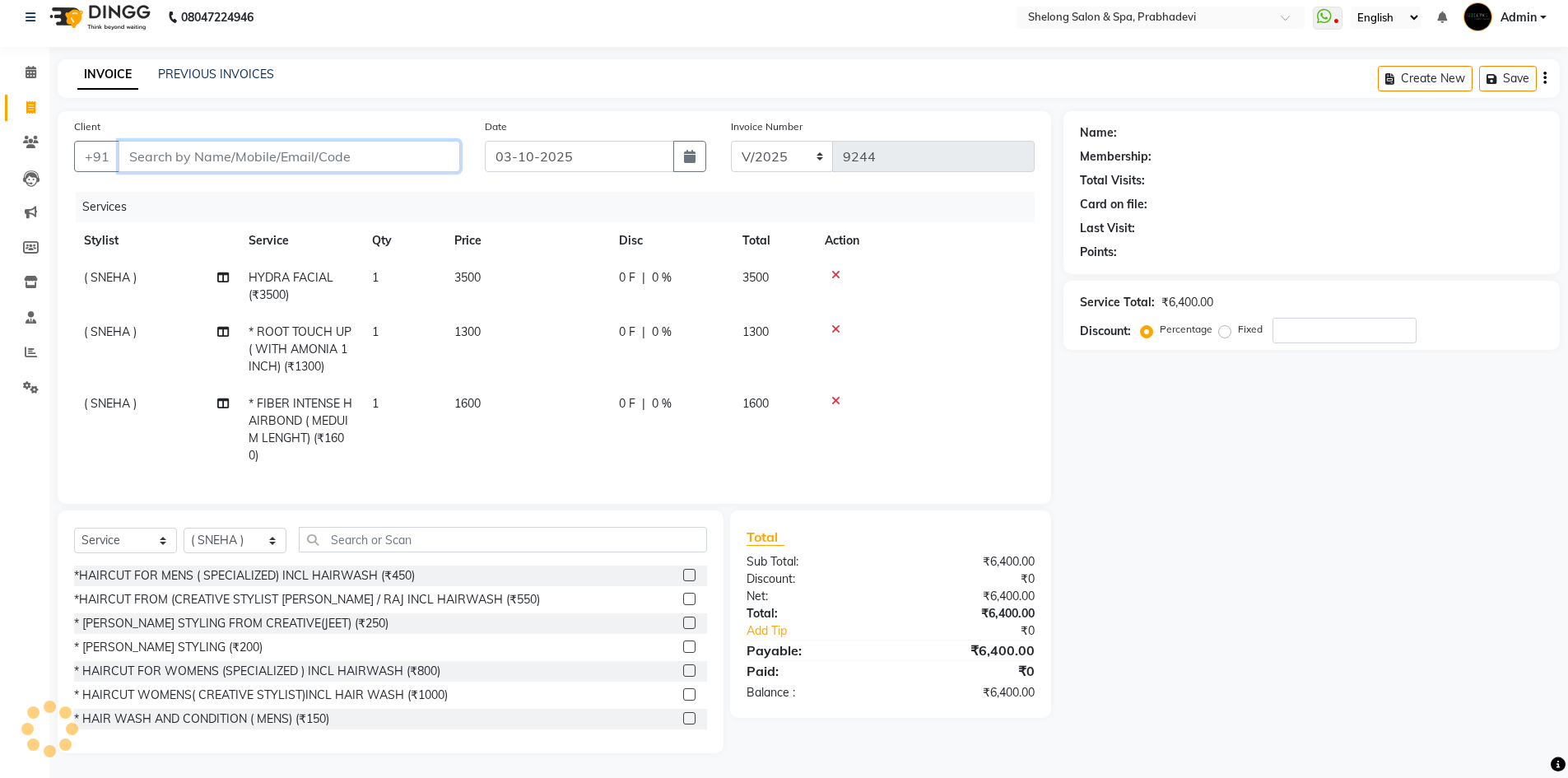
click at [252, 145] on input "Client" at bounding box center [290, 156] width 341 height 31
type input "k"
type input "0"
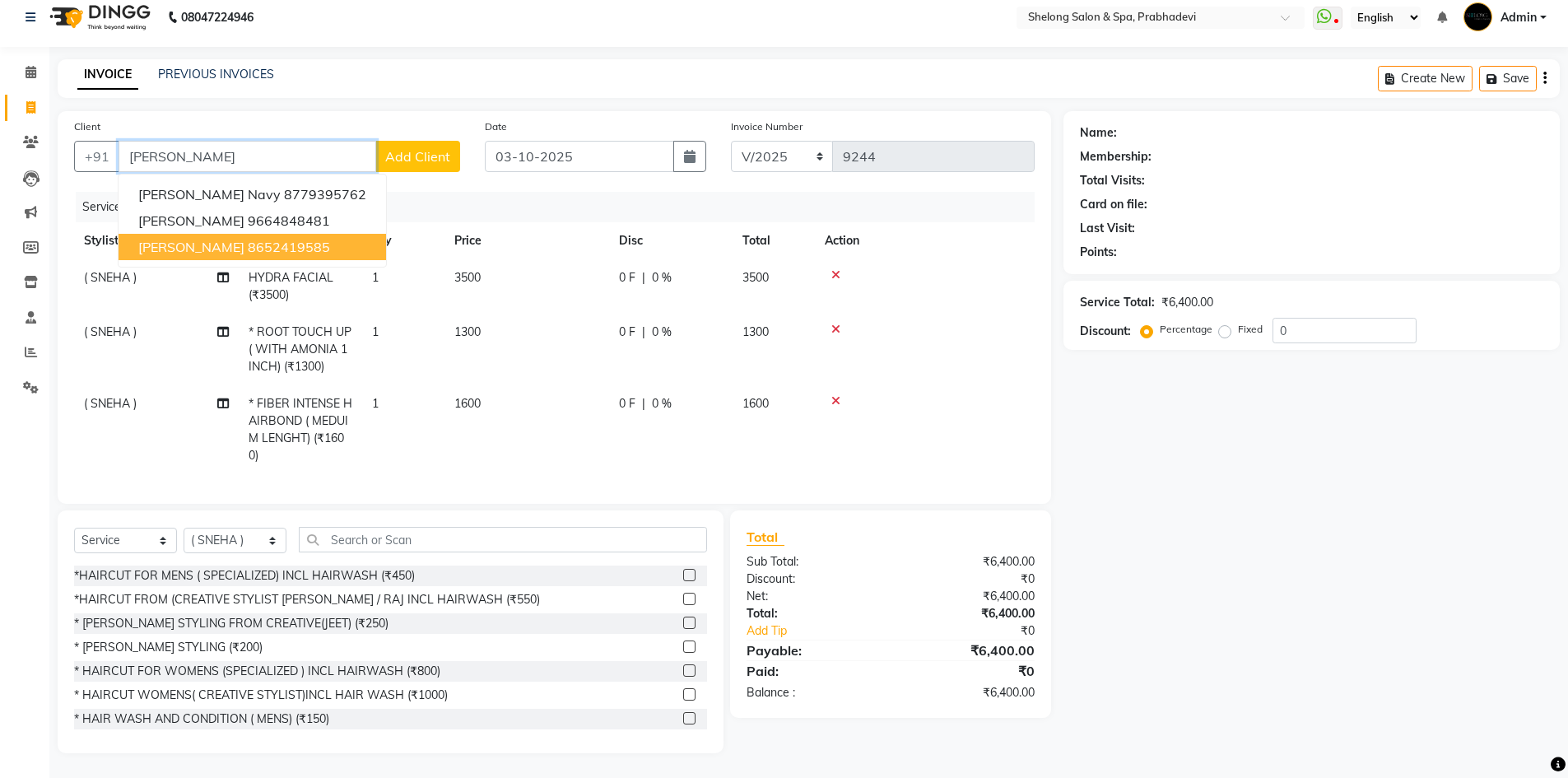
click at [151, 239] on span "archana khot" at bounding box center [191, 246] width 106 height 16
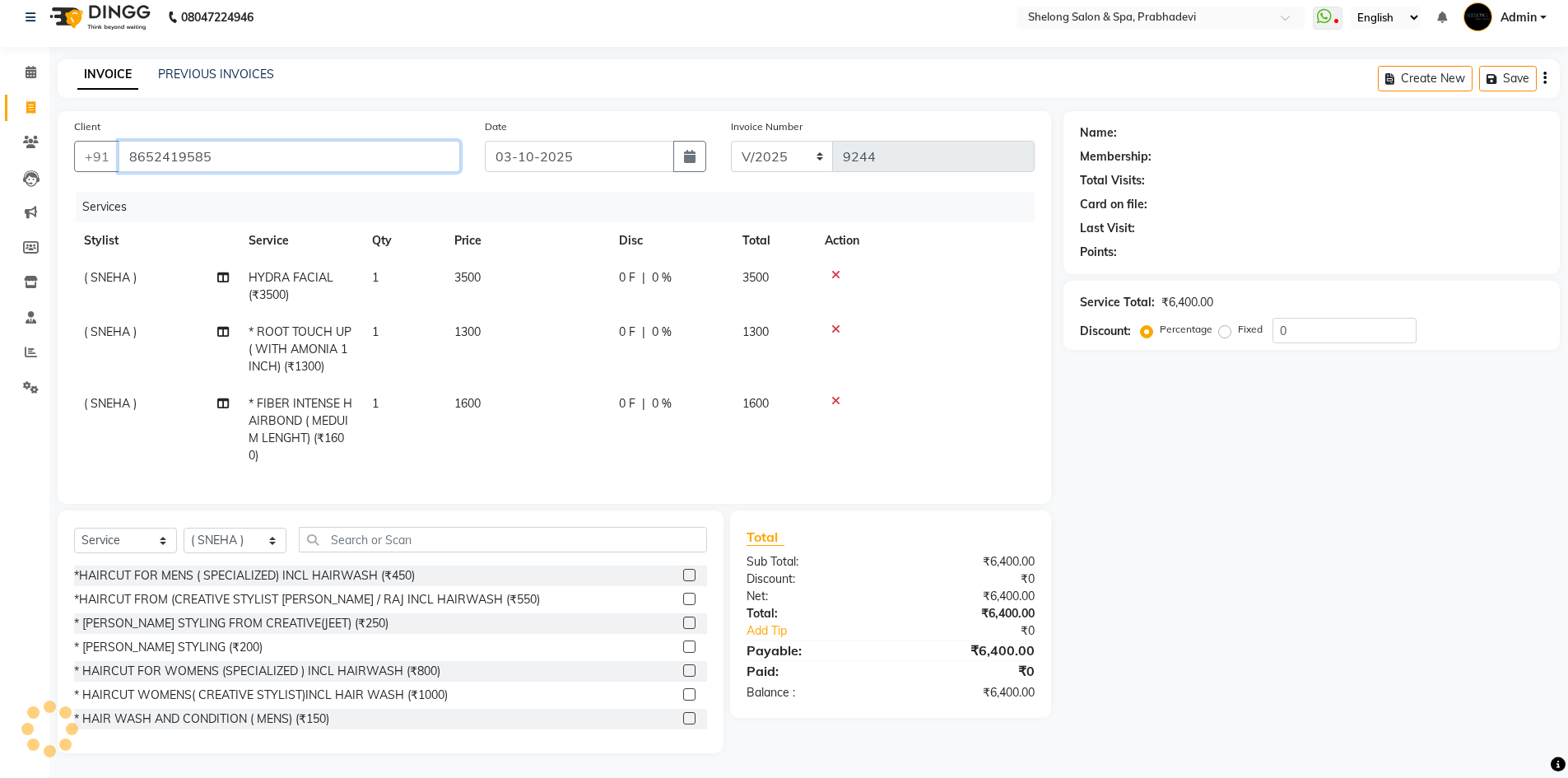
type input "8652419585"
select select "2: Object"
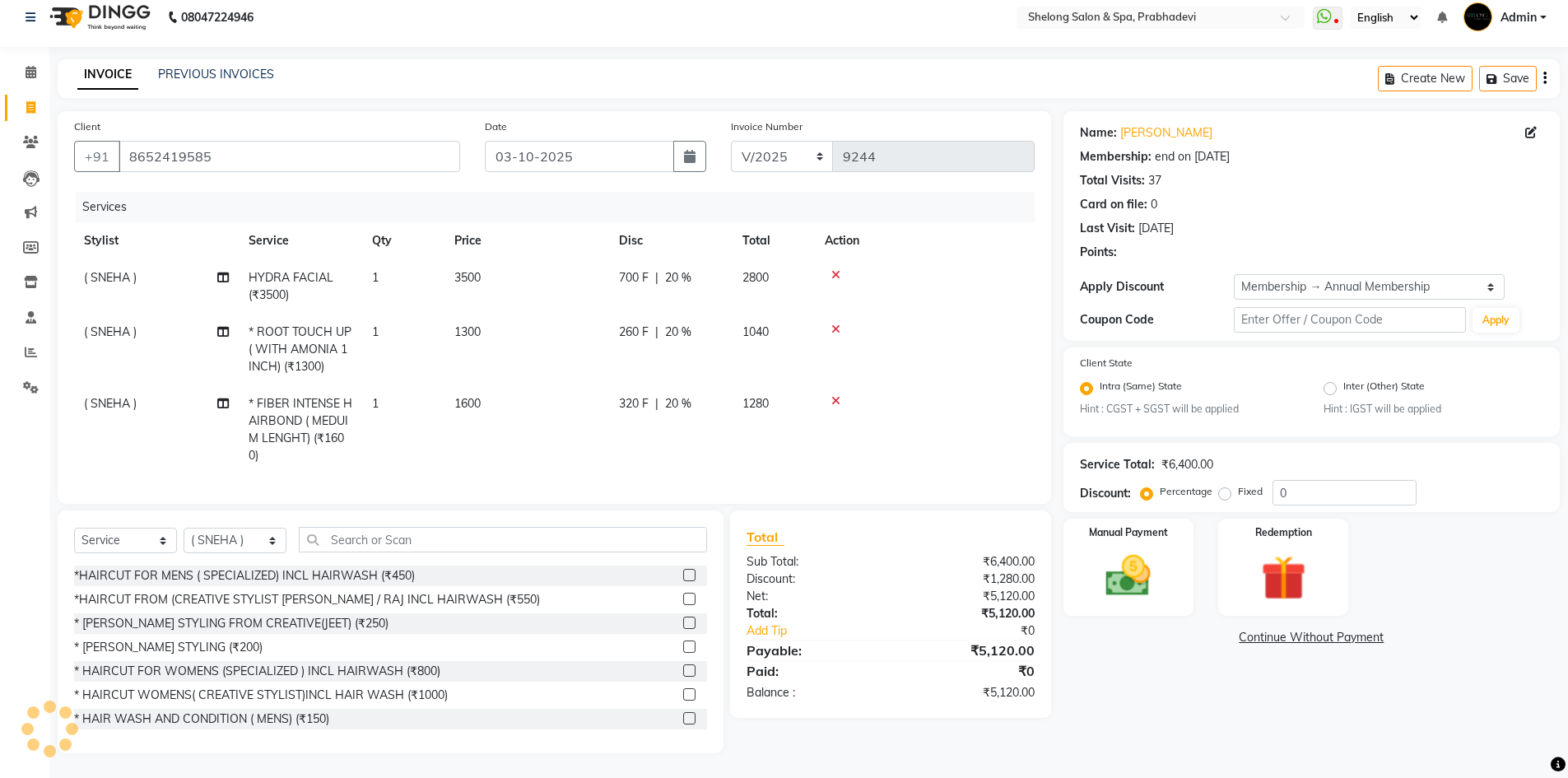
type input "20"
click at [638, 269] on span "700 F" at bounding box center [634, 277] width 29 height 17
select select "38080"
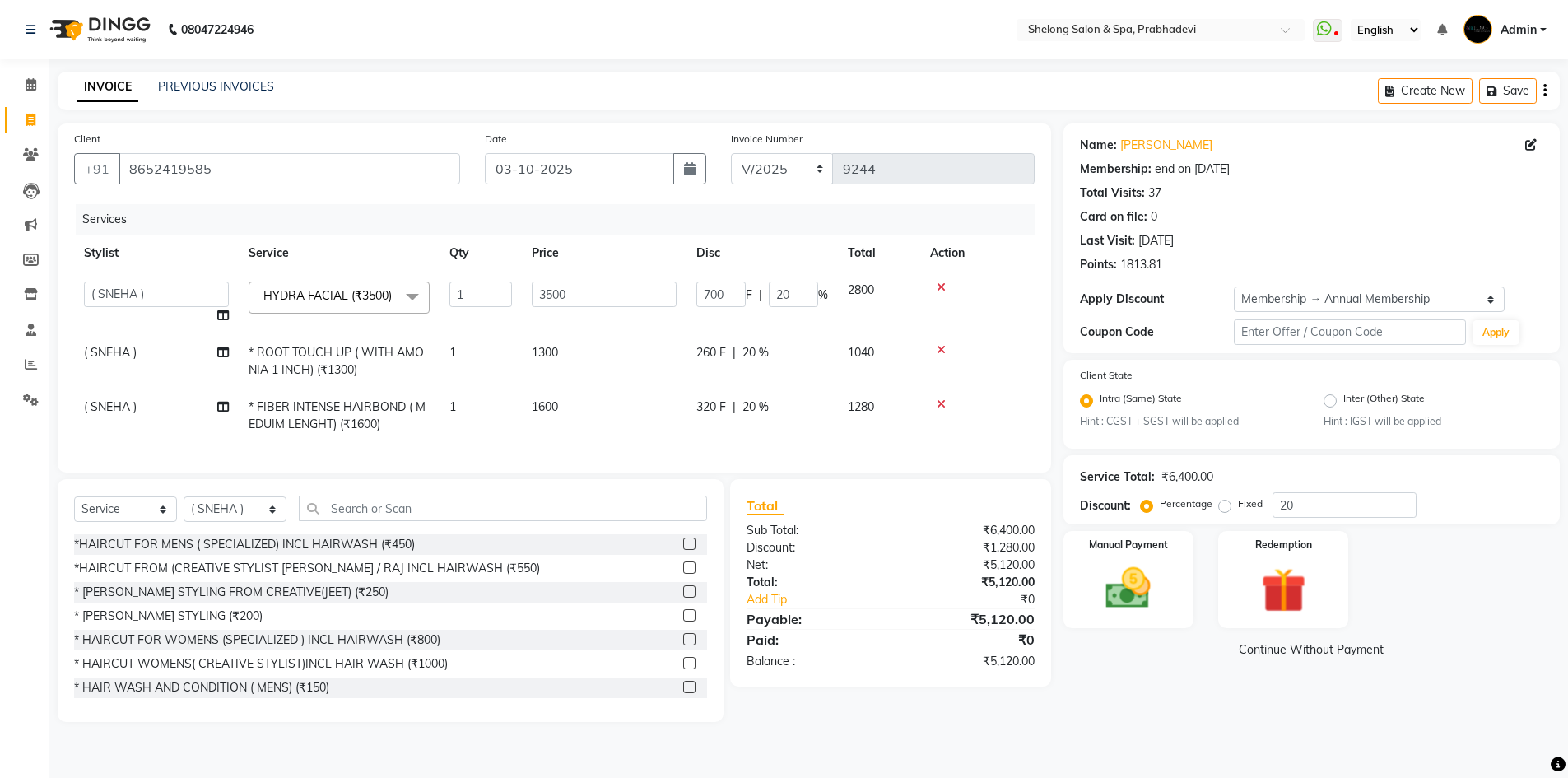
scroll to position [0, 0]
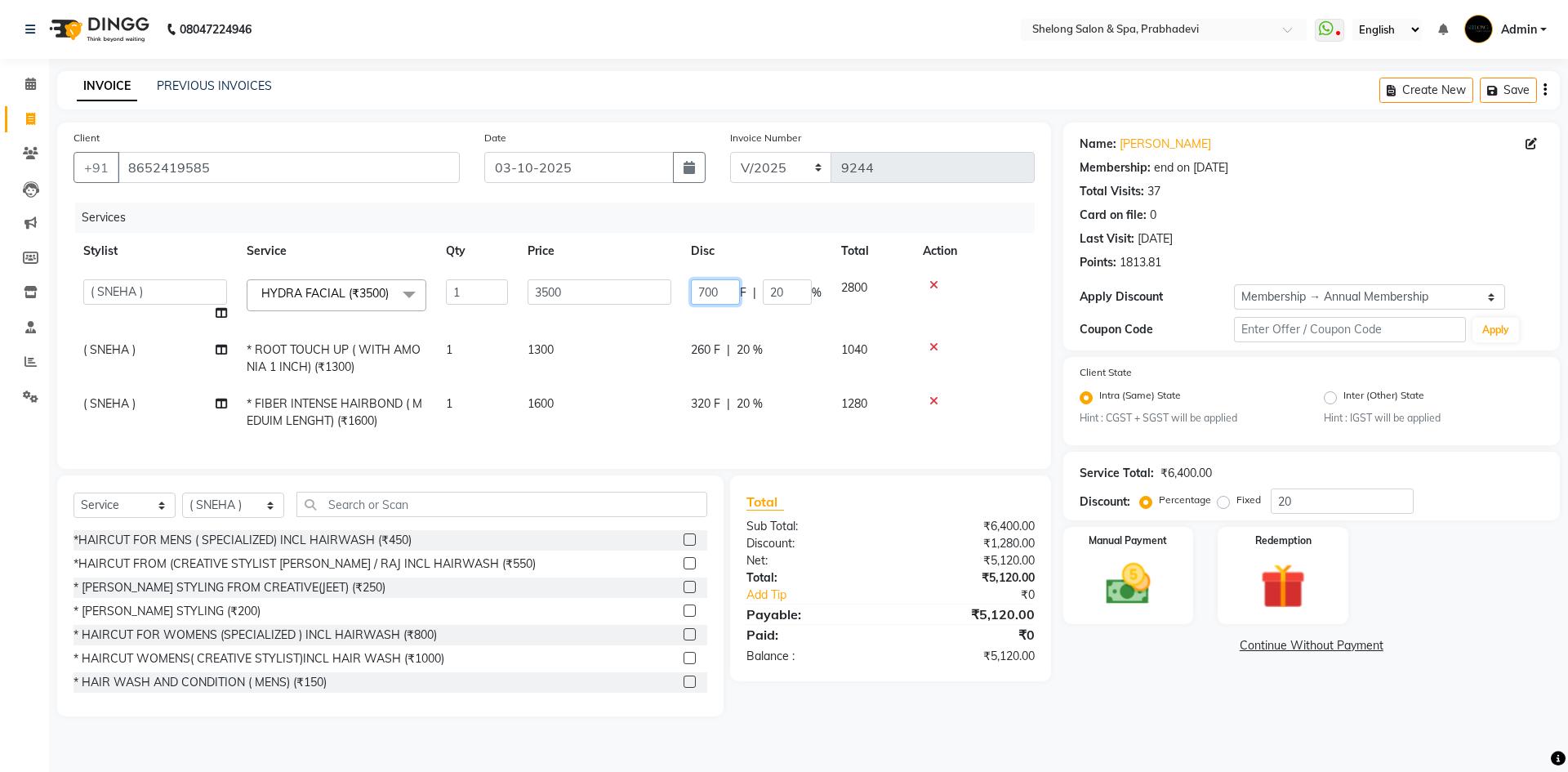
click at [728, 293] on input "700" at bounding box center [715, 292] width 49 height 26
type input "7"
type input "1000"
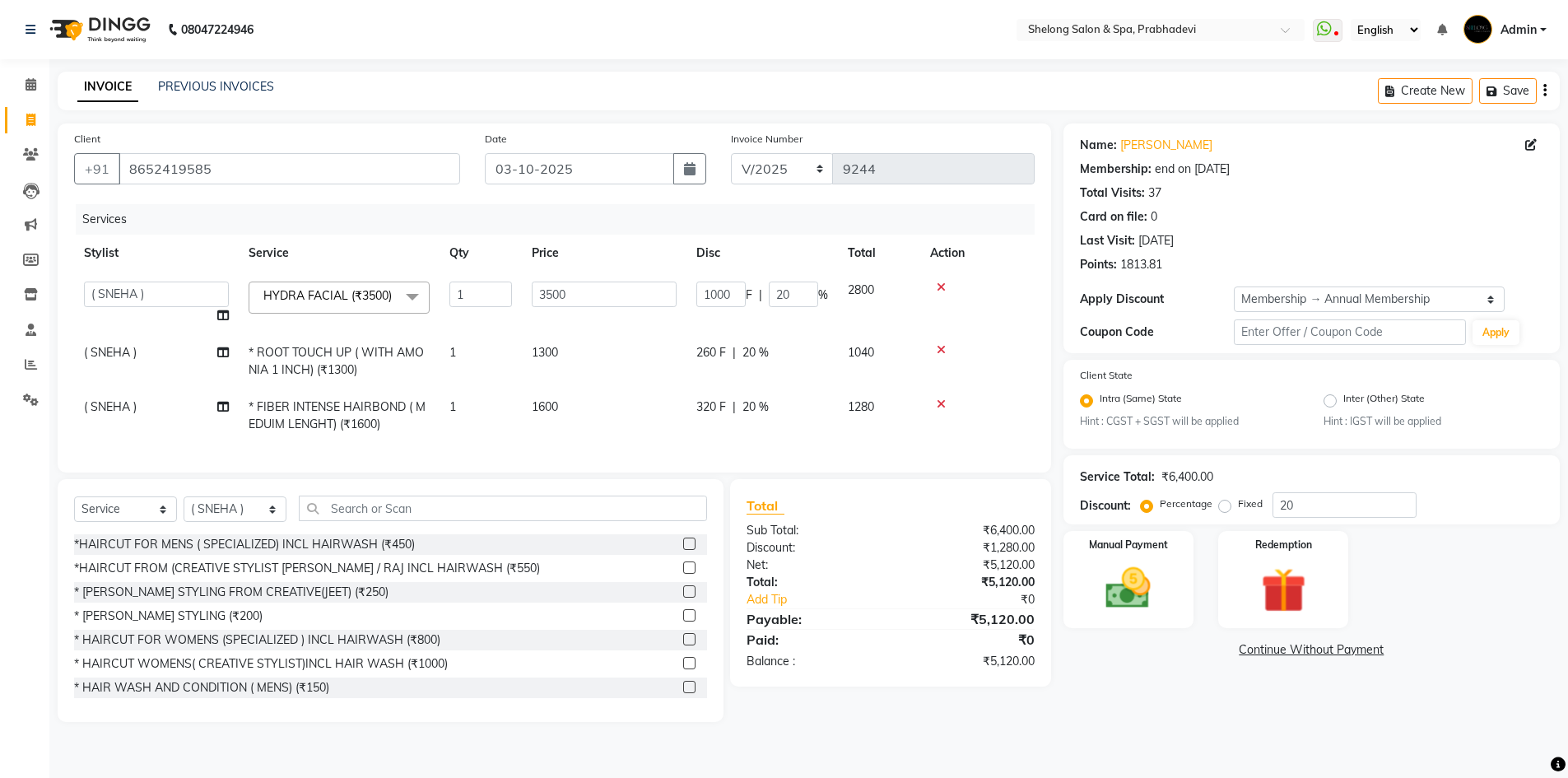
click at [757, 262] on tr "Stylist Service Qty Price Disc Total Action" at bounding box center [554, 252] width 961 height 37
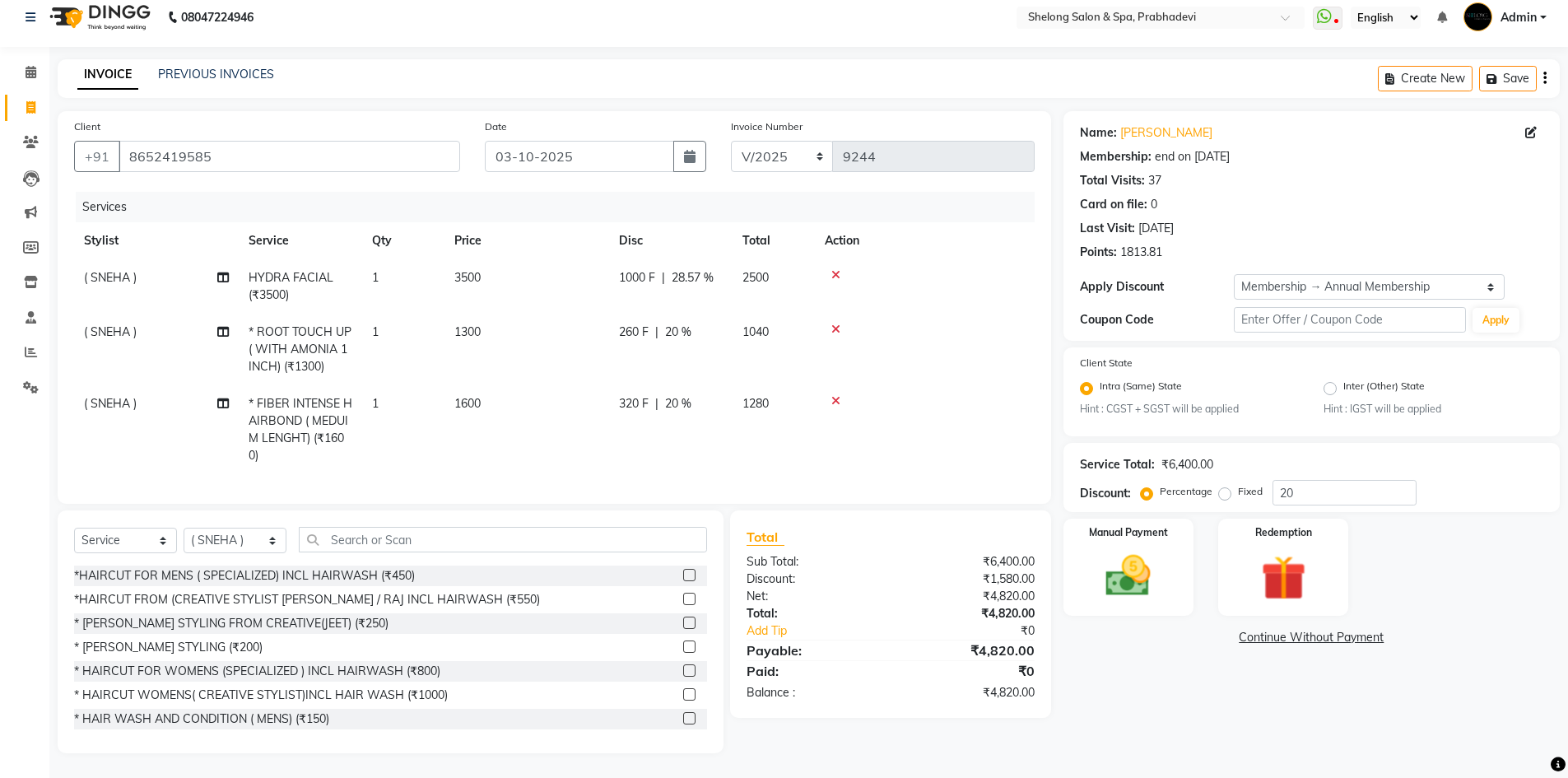
scroll to position [25, 0]
click at [357, 538] on input "text" at bounding box center [503, 539] width 409 height 26
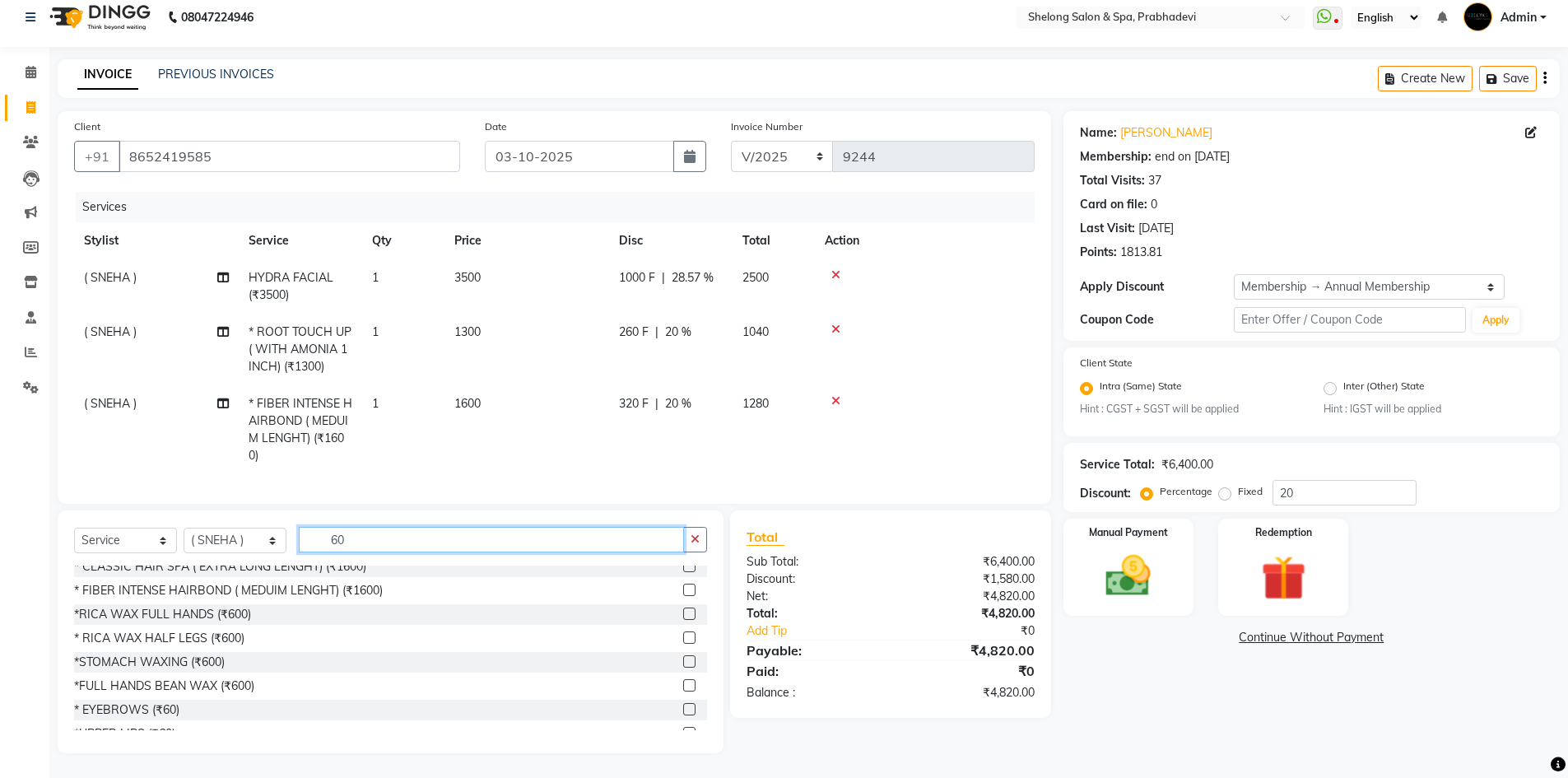
scroll to position [494, 0]
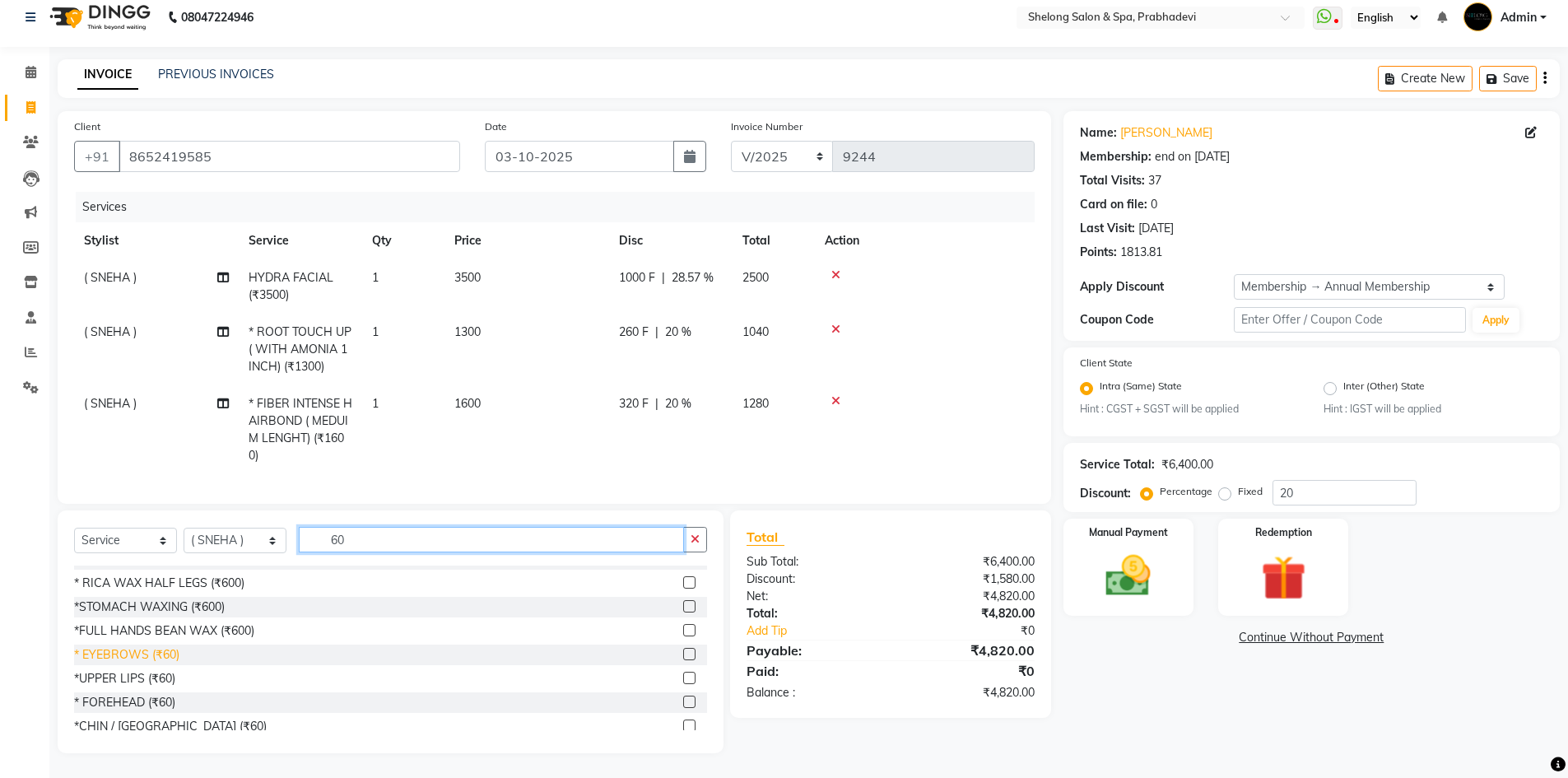
type input "60"
drag, startPoint x: 133, startPoint y: 654, endPoint x: 176, endPoint y: 642, distance: 44.6
click at [134, 649] on div "* EYEBROWS (₹60)" at bounding box center [127, 655] width 105 height 17
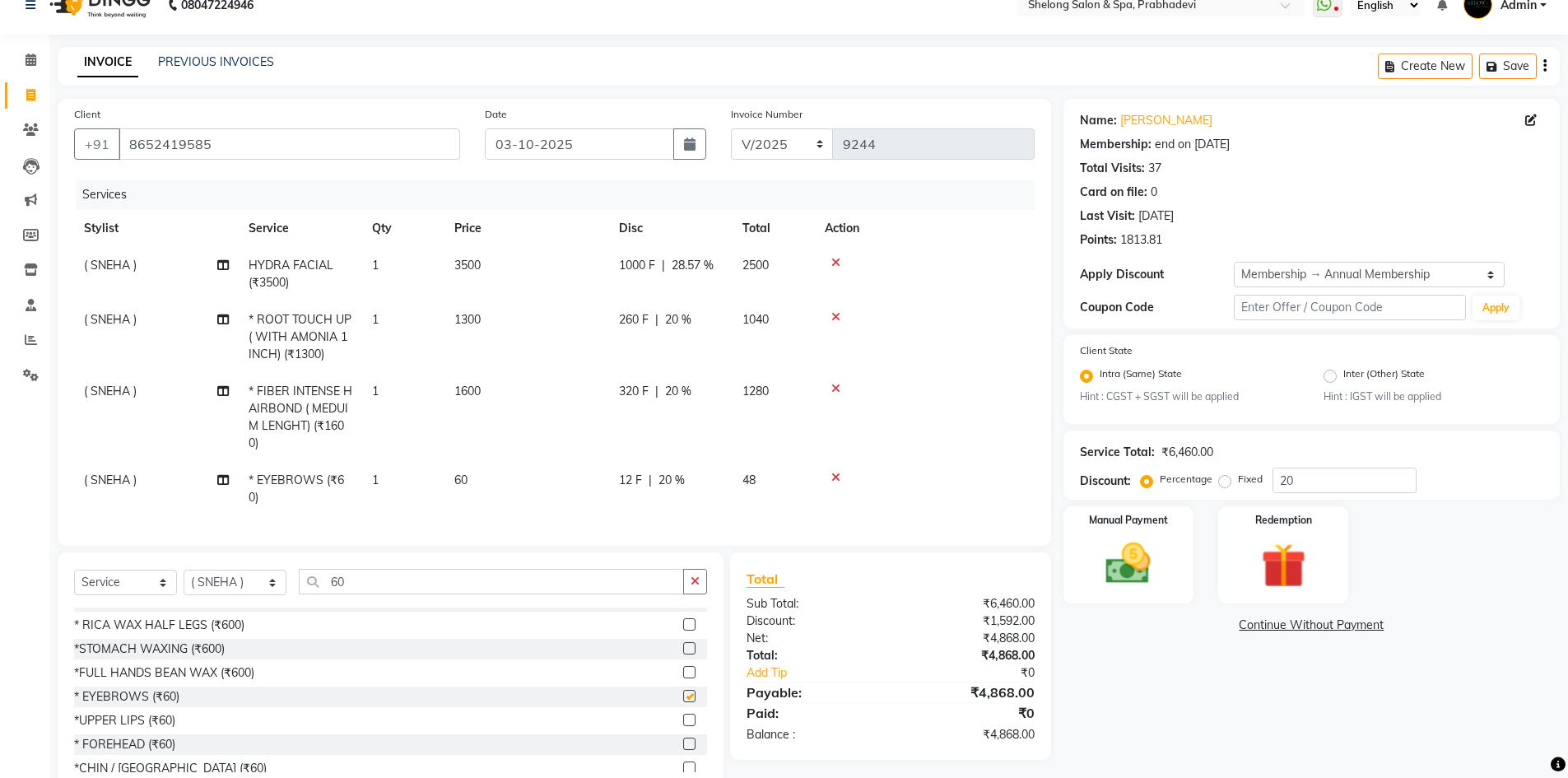
checkbox input "false"
click at [687, 585] on button "button" at bounding box center [696, 582] width 24 height 26
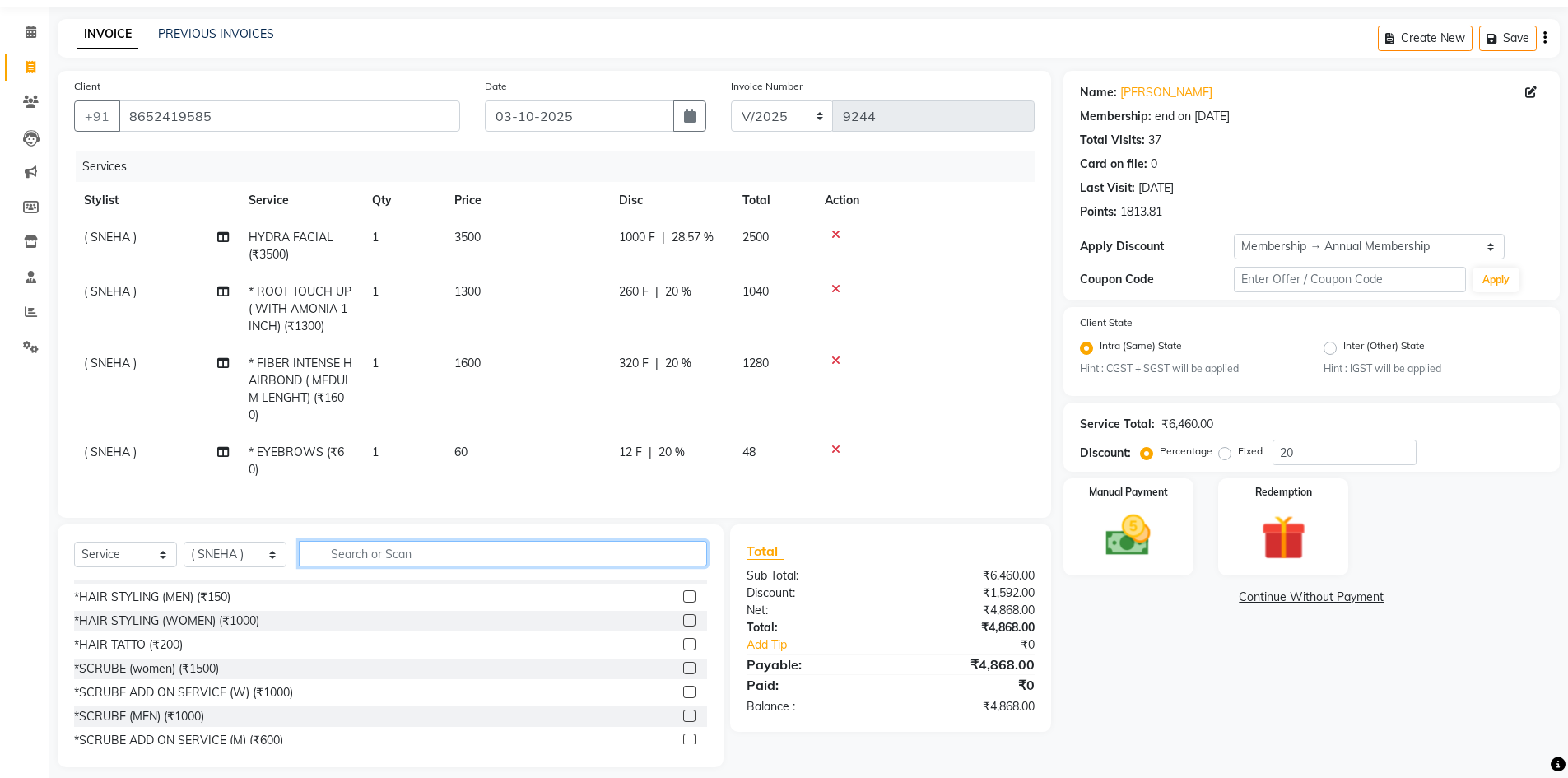
scroll to position [79, 0]
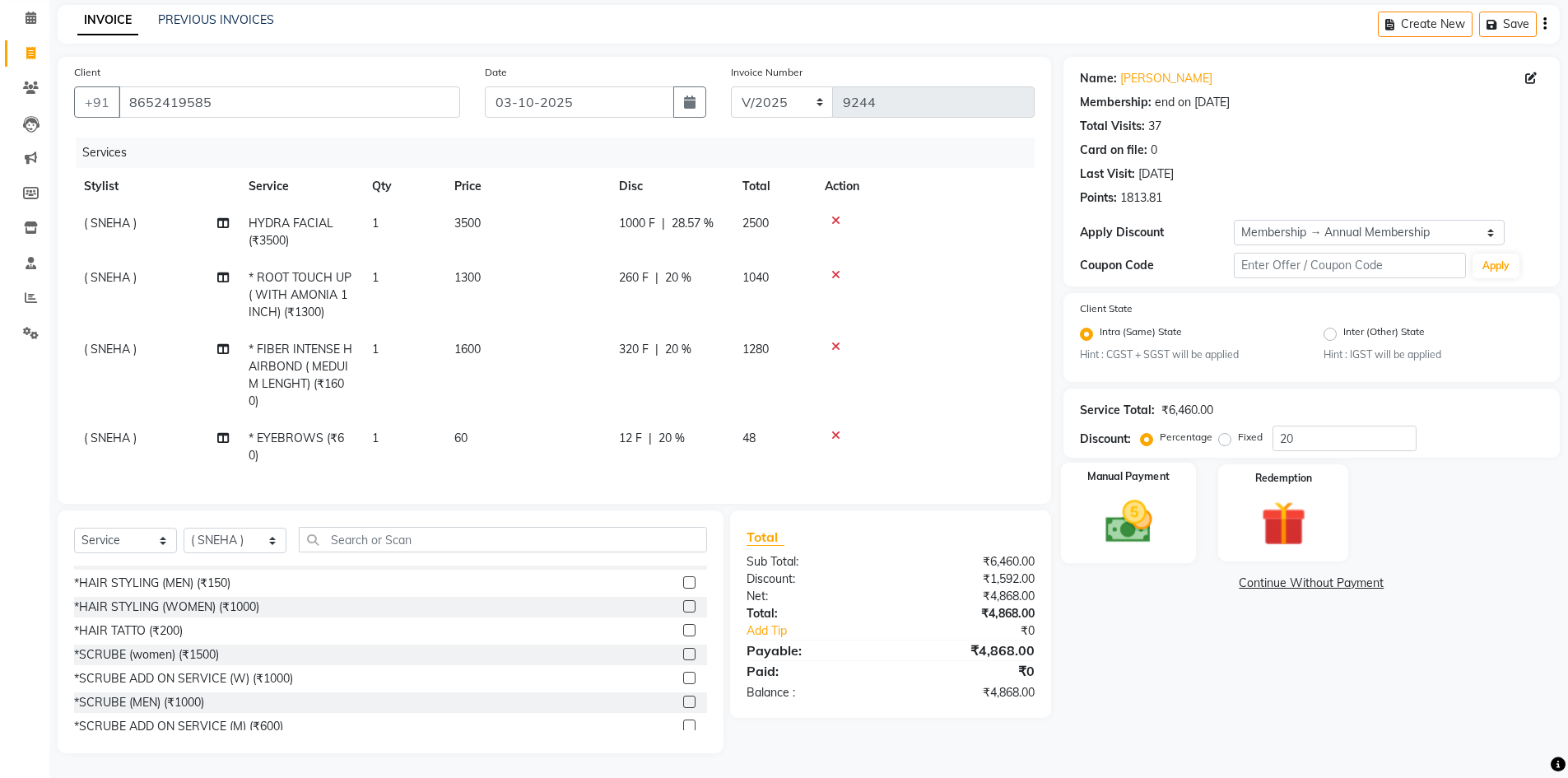
click at [1153, 513] on img at bounding box center [1129, 522] width 76 height 53
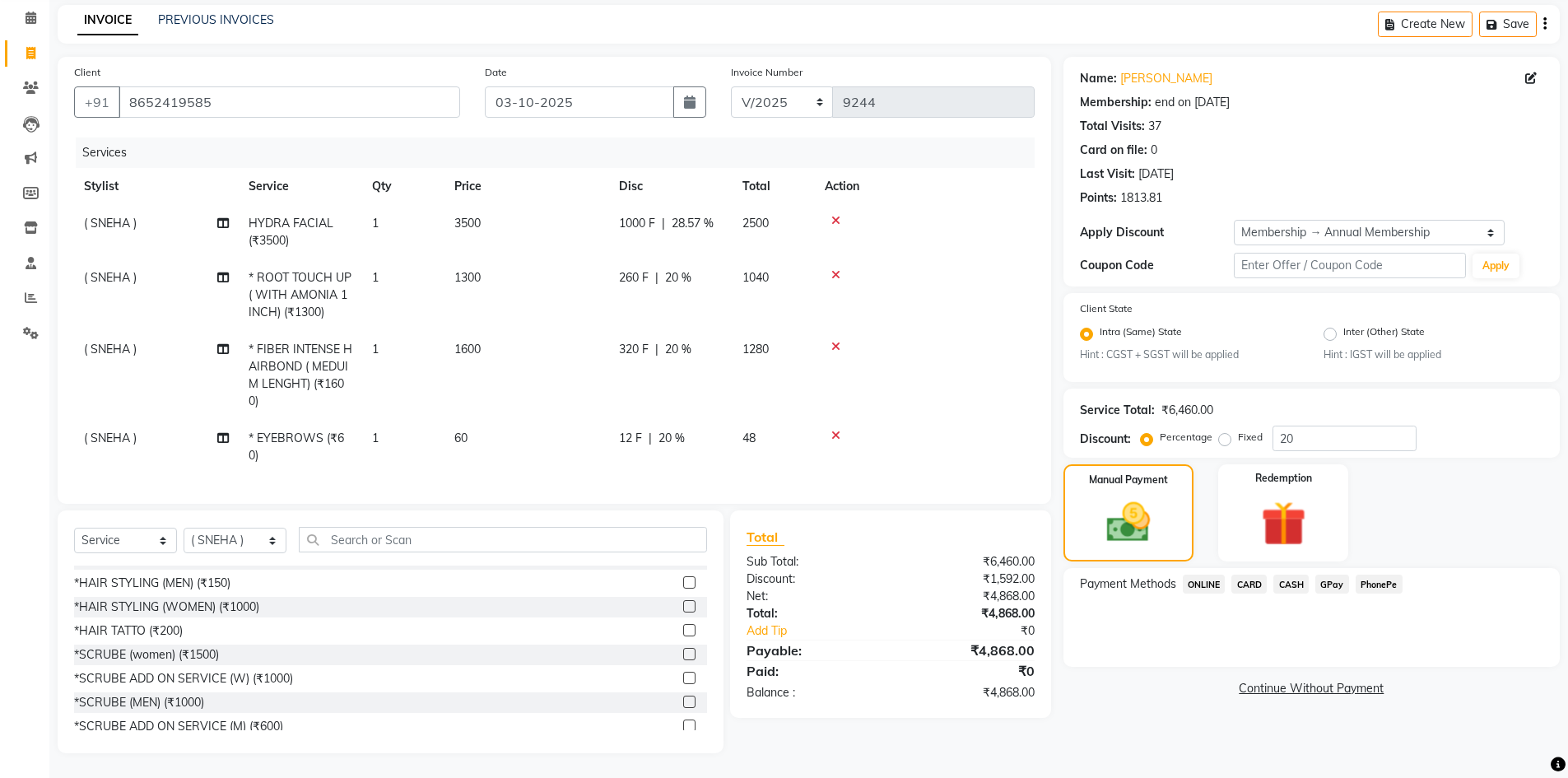
click at [838, 430] on icon at bounding box center [836, 435] width 9 height 11
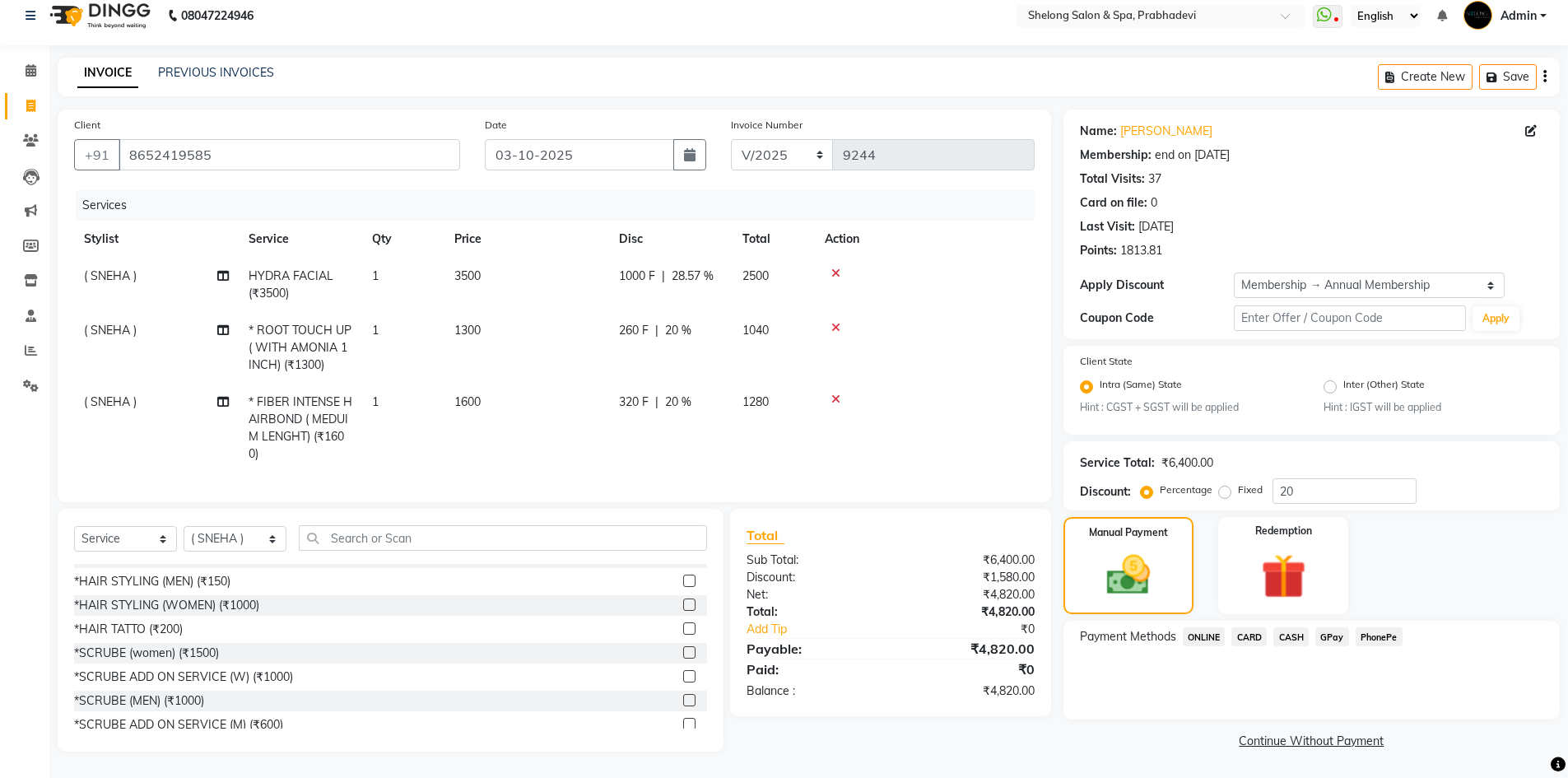
click at [1293, 630] on span "CASH" at bounding box center [1291, 637] width 35 height 19
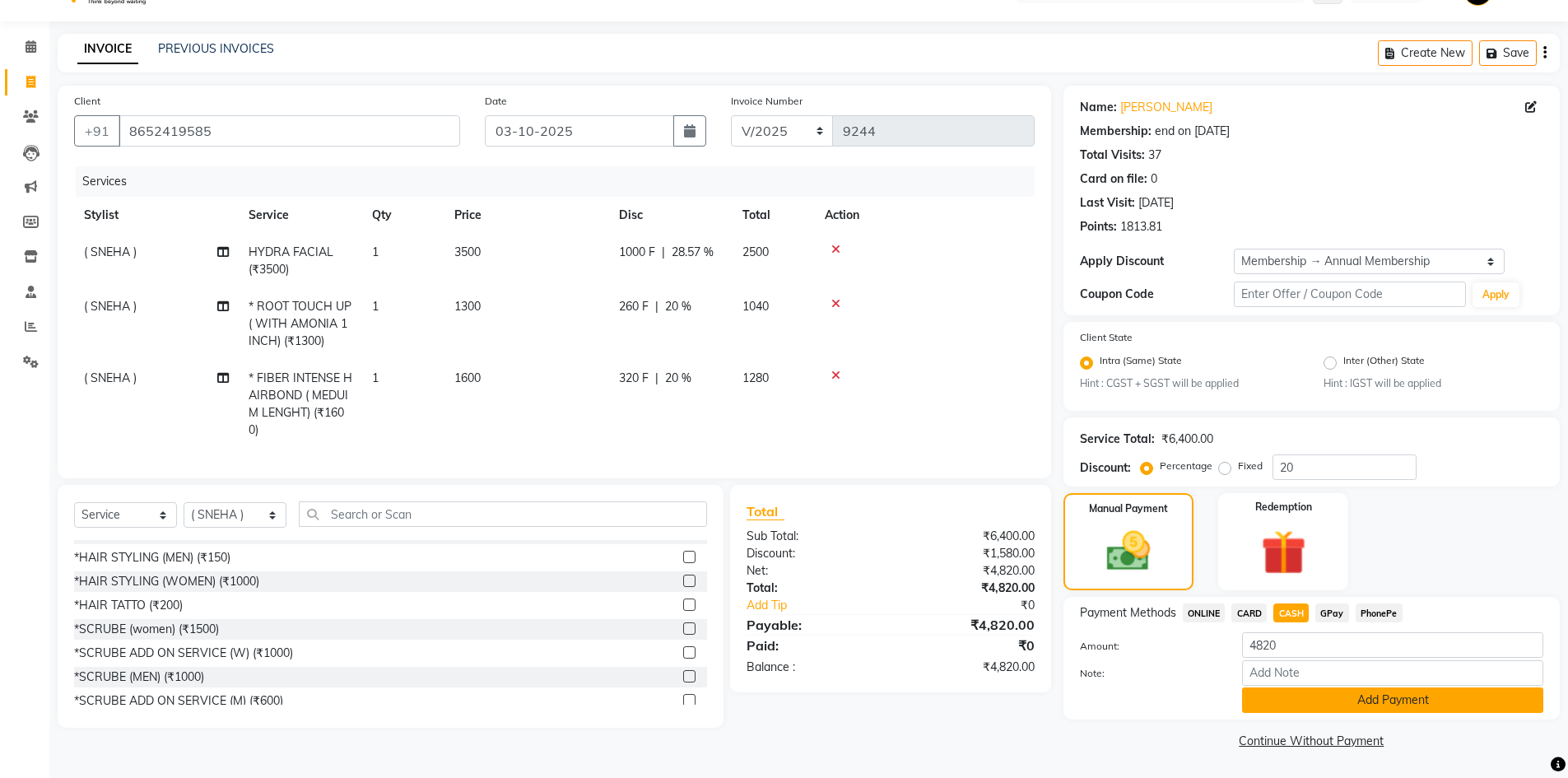
click at [1286, 704] on button "Add Payment" at bounding box center [1393, 700] width 302 height 26
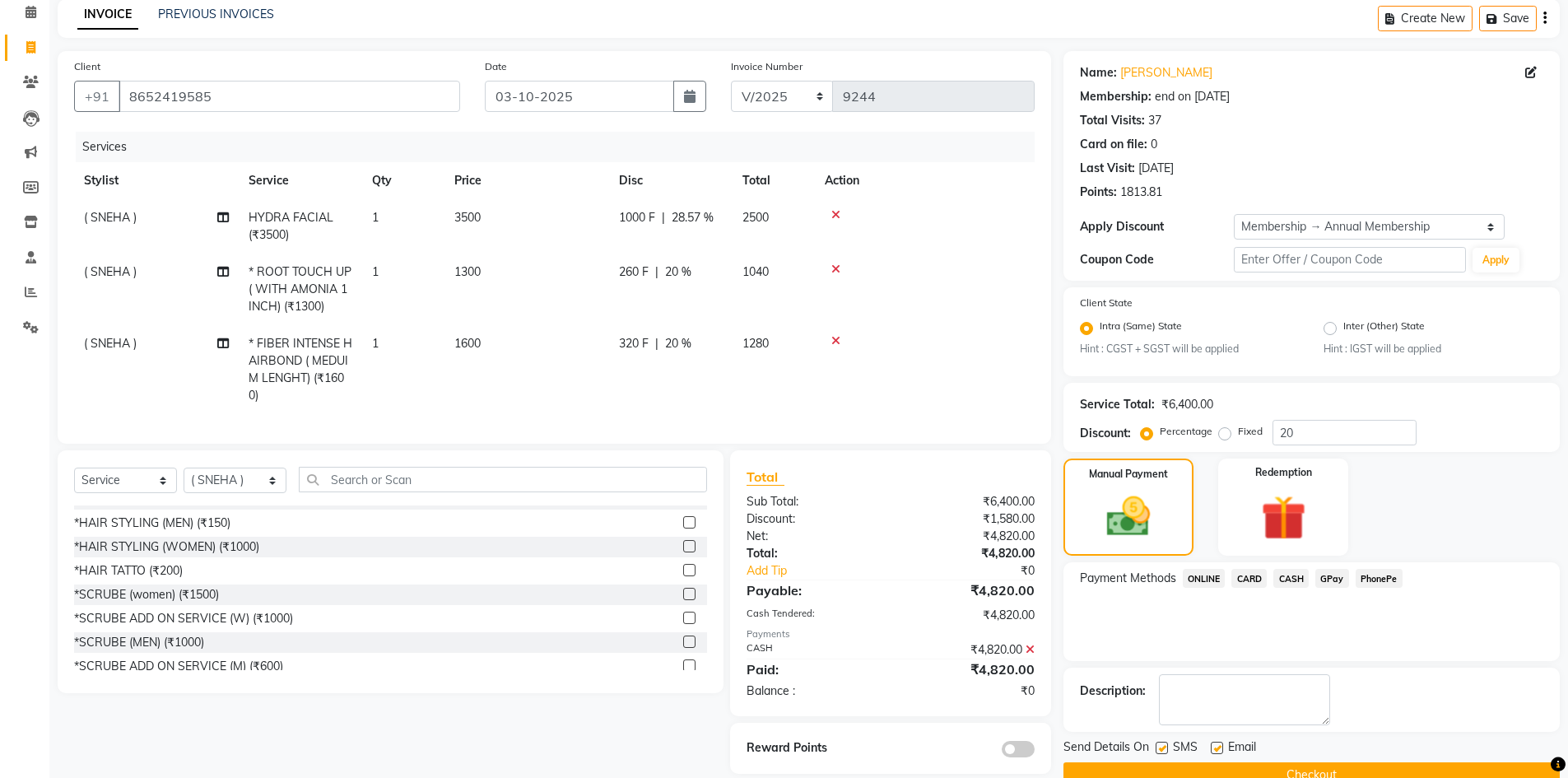
scroll to position [107, 0]
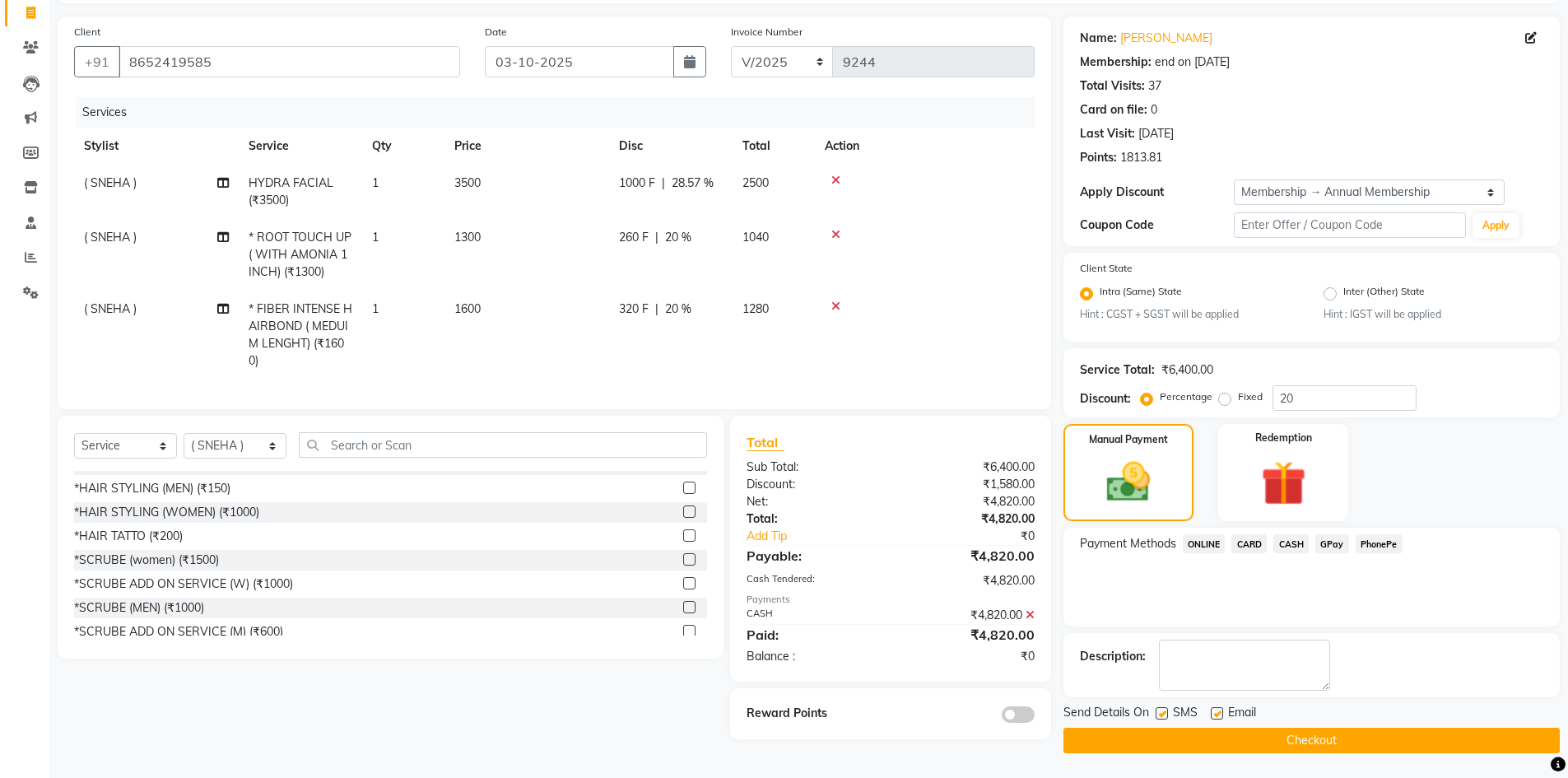
click at [1023, 717] on div at bounding box center [968, 713] width 156 height 18
click at [1025, 723] on span at bounding box center [1018, 713] width 33 height 16
click at [1035, 717] on input "checkbox" at bounding box center [1035, 717] width 0 height 0
click at [1125, 740] on button "Checkout" at bounding box center [1312, 740] width 497 height 26
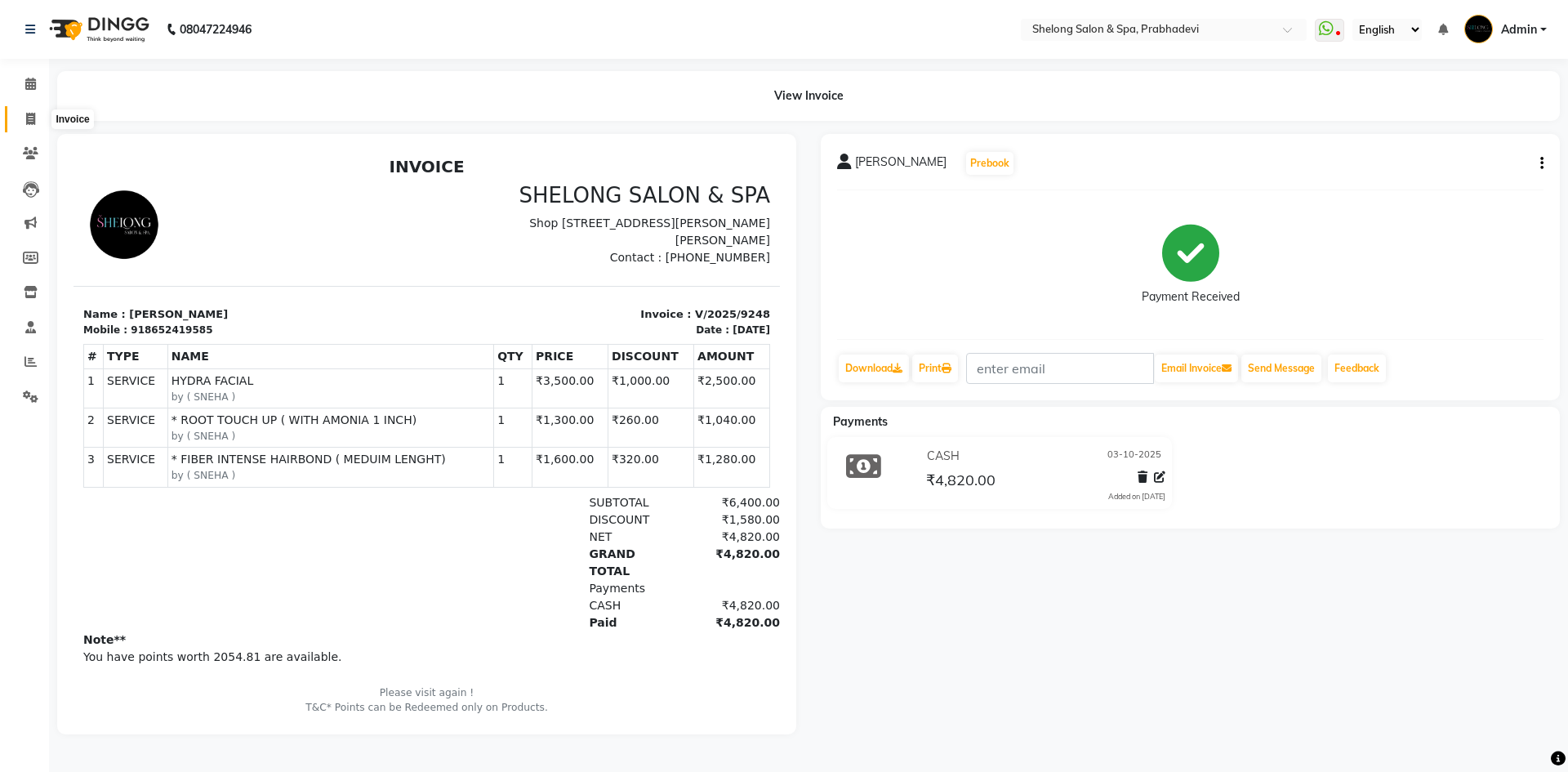
click at [32, 118] on icon at bounding box center [31, 119] width 9 height 12
select select "service"
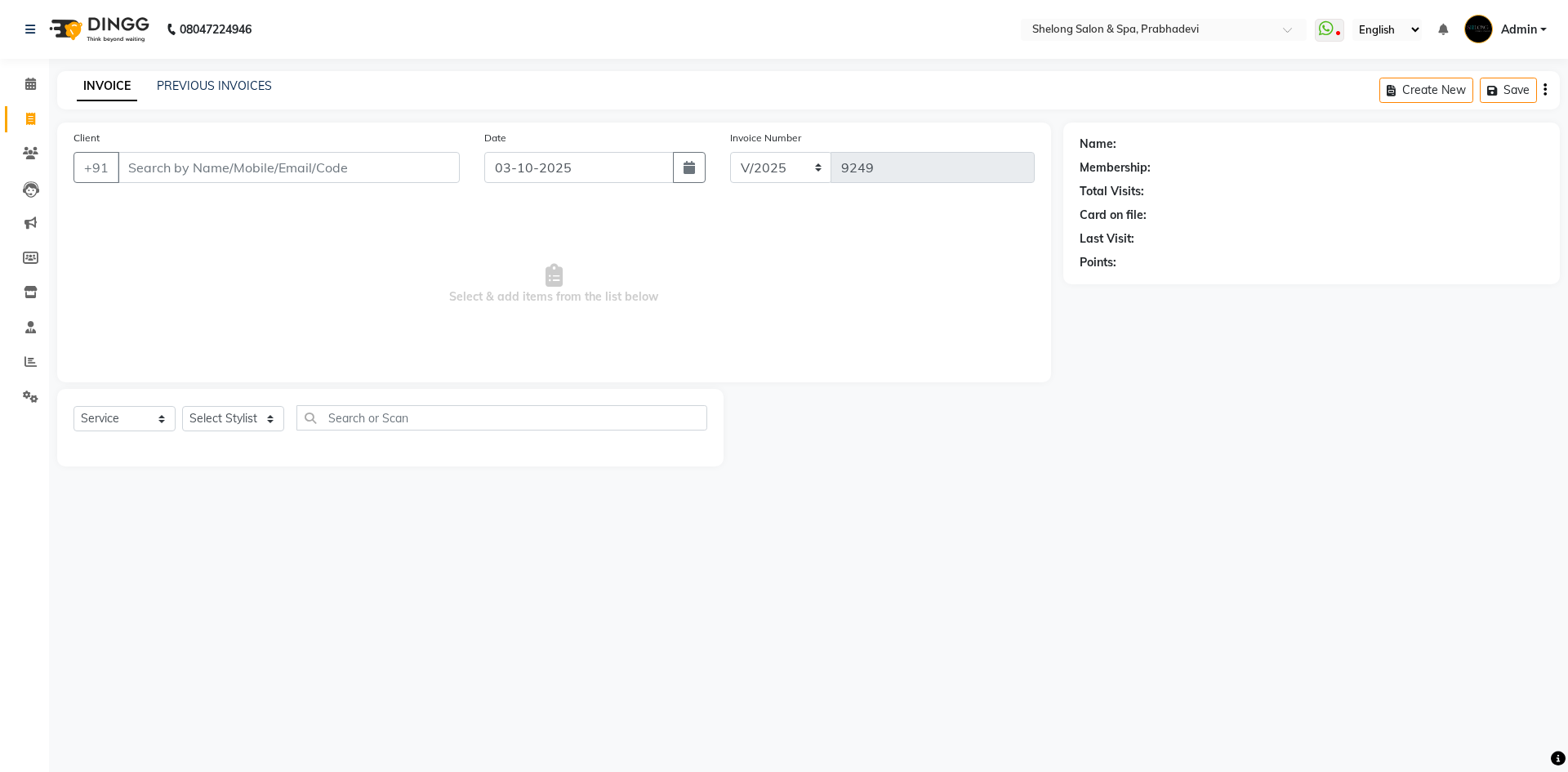
select select "16092"
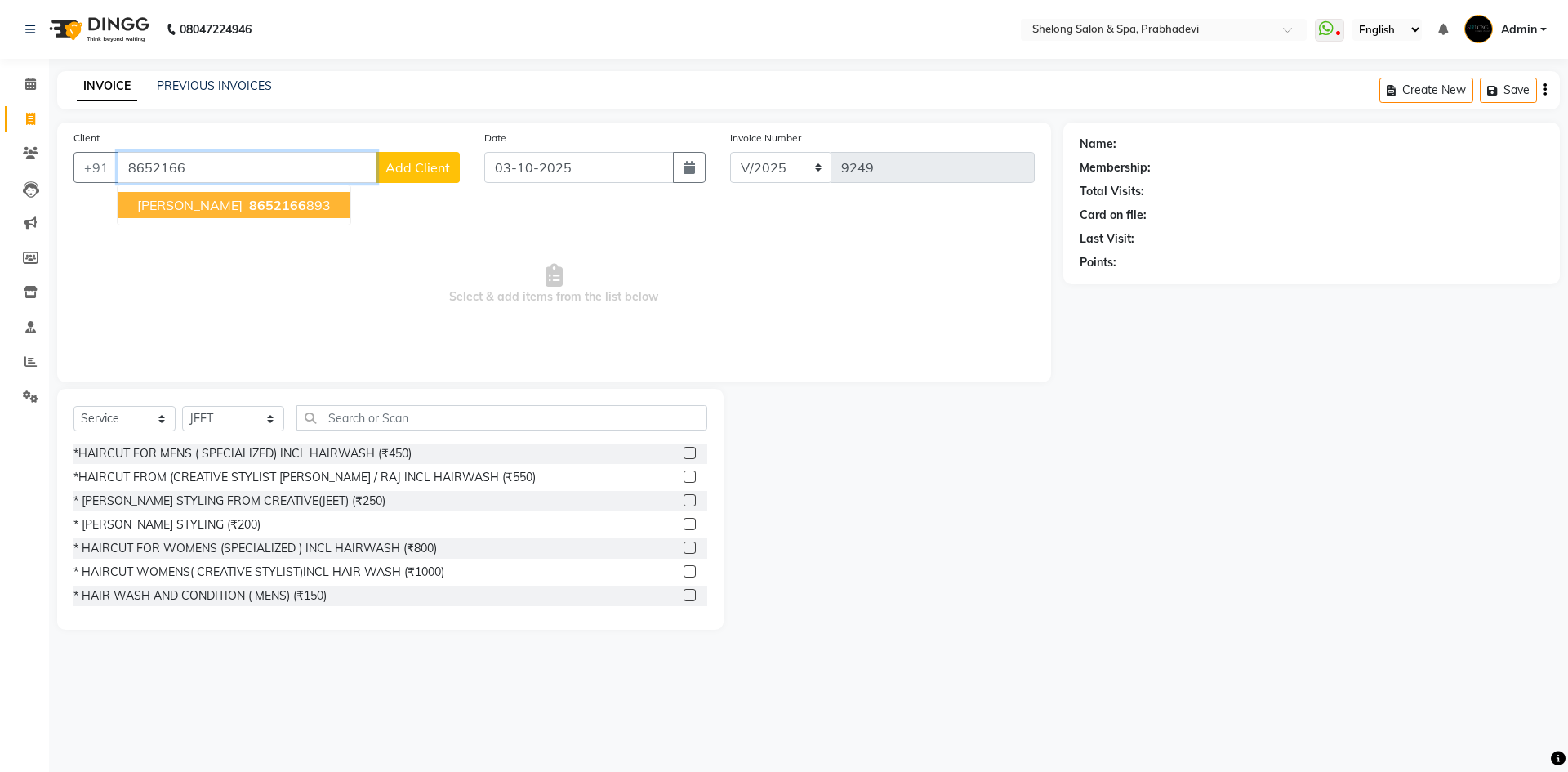
click at [208, 215] on button "rohit sonavane 8652166 893" at bounding box center [234, 204] width 233 height 27
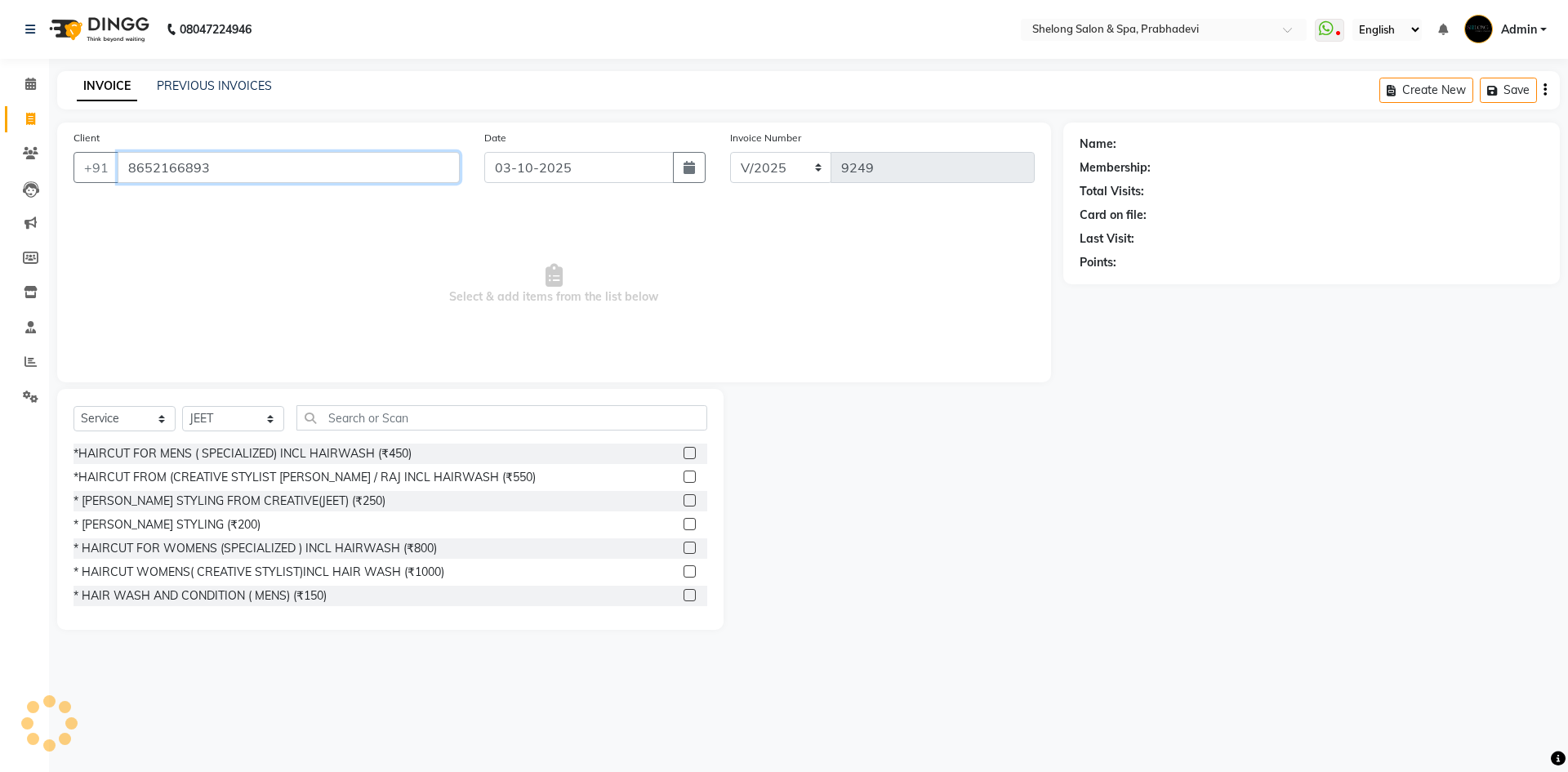
type input "8652166893"
select select "2: Object"
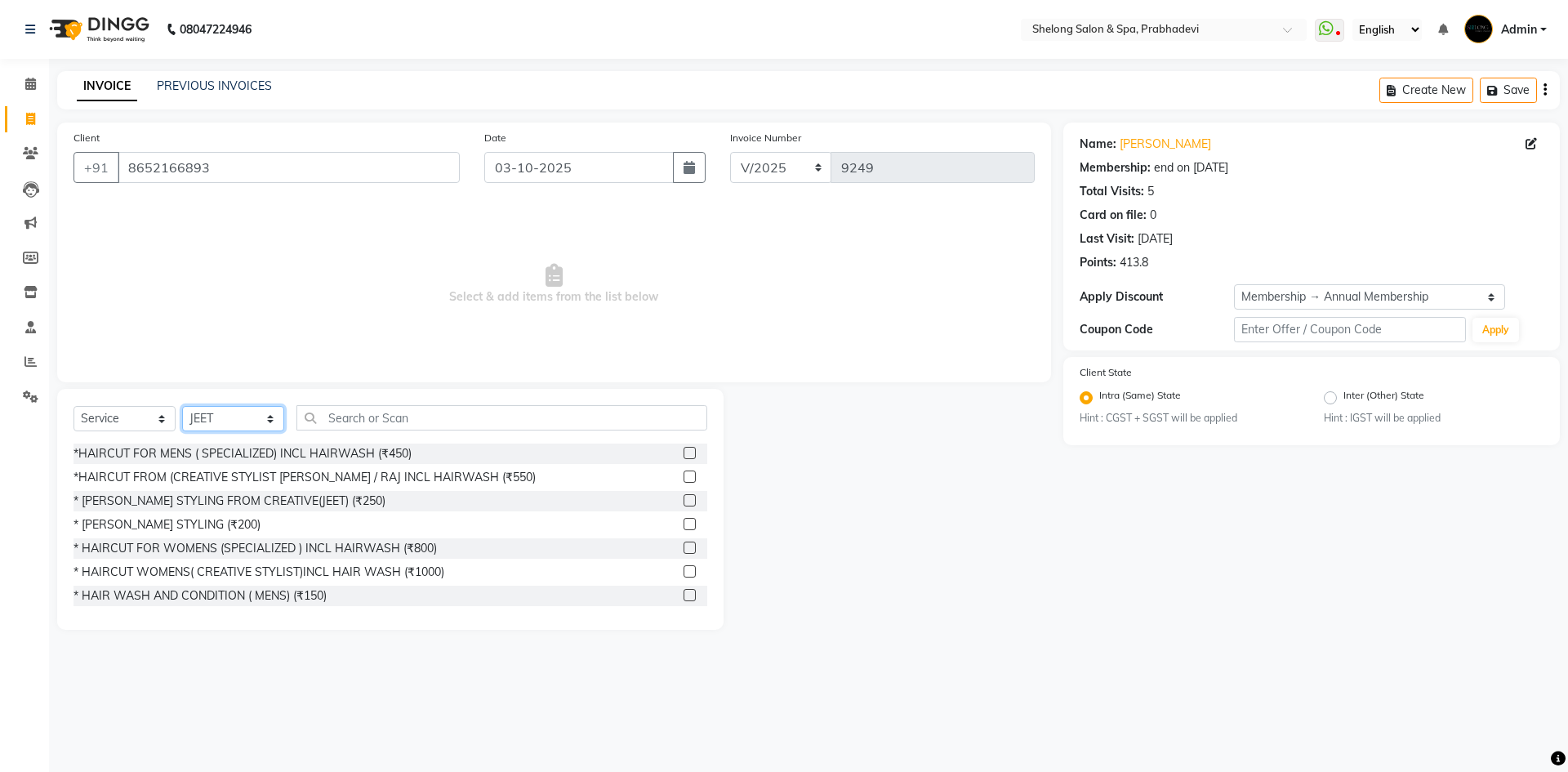
click at [211, 418] on select "Select Stylist ( Ankita ) ( ASHVINI ) farid fojdur hakim JEET MITHUN NANDITA CH…" at bounding box center [233, 419] width 102 height 26
select select "66706"
click at [182, 406] on select "Select Stylist ( Ankita ) ( ASHVINI ) farid fojdur hakim JEET MITHUN NANDITA CH…" at bounding box center [233, 419] width 102 height 26
click at [262, 446] on div "*HAIRCUT FOR MENS ( SPECIALIZED) INCL HAIRWASH (₹450)" at bounding box center [242, 454] width 338 height 17
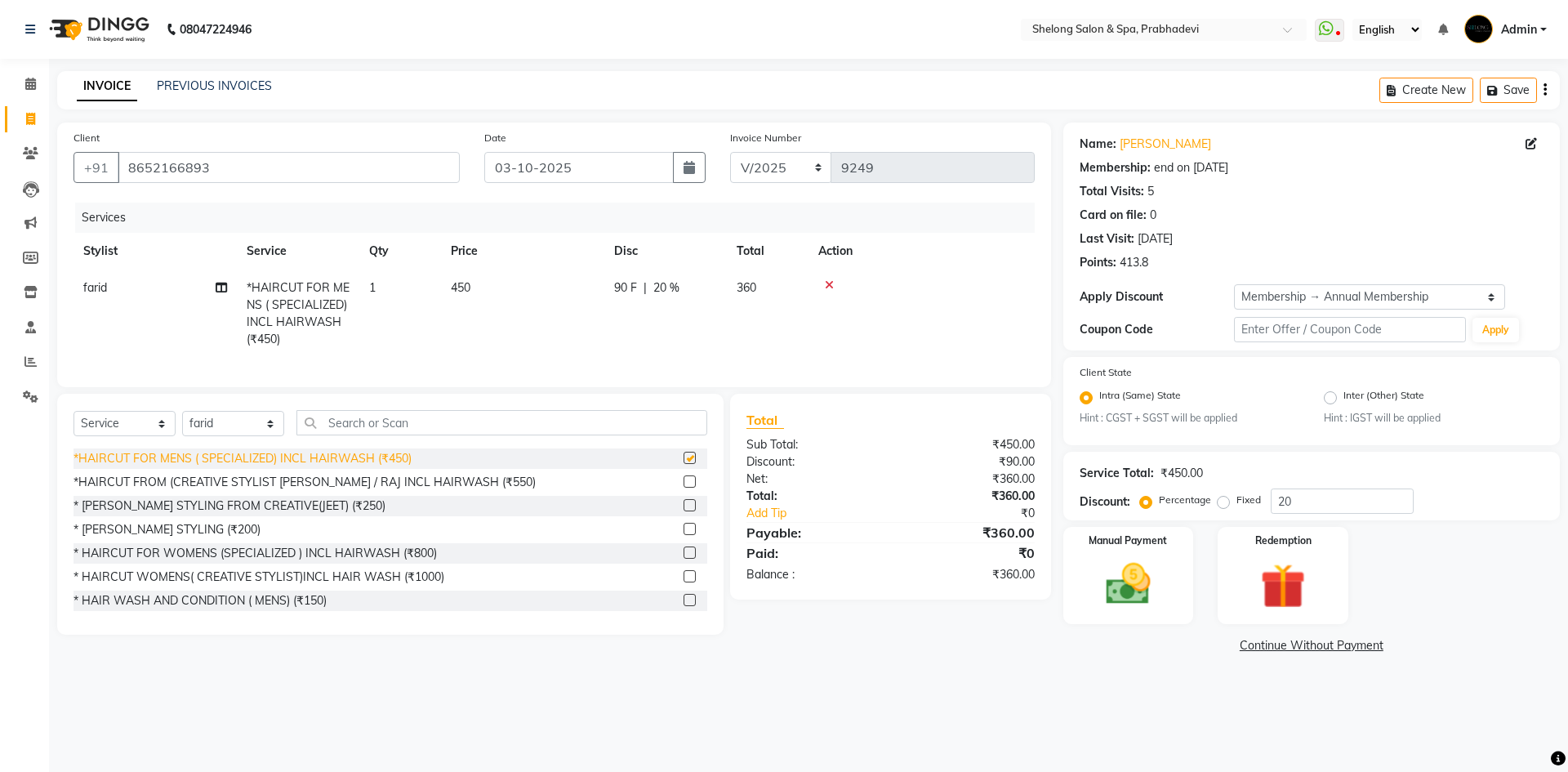
checkbox input "false"
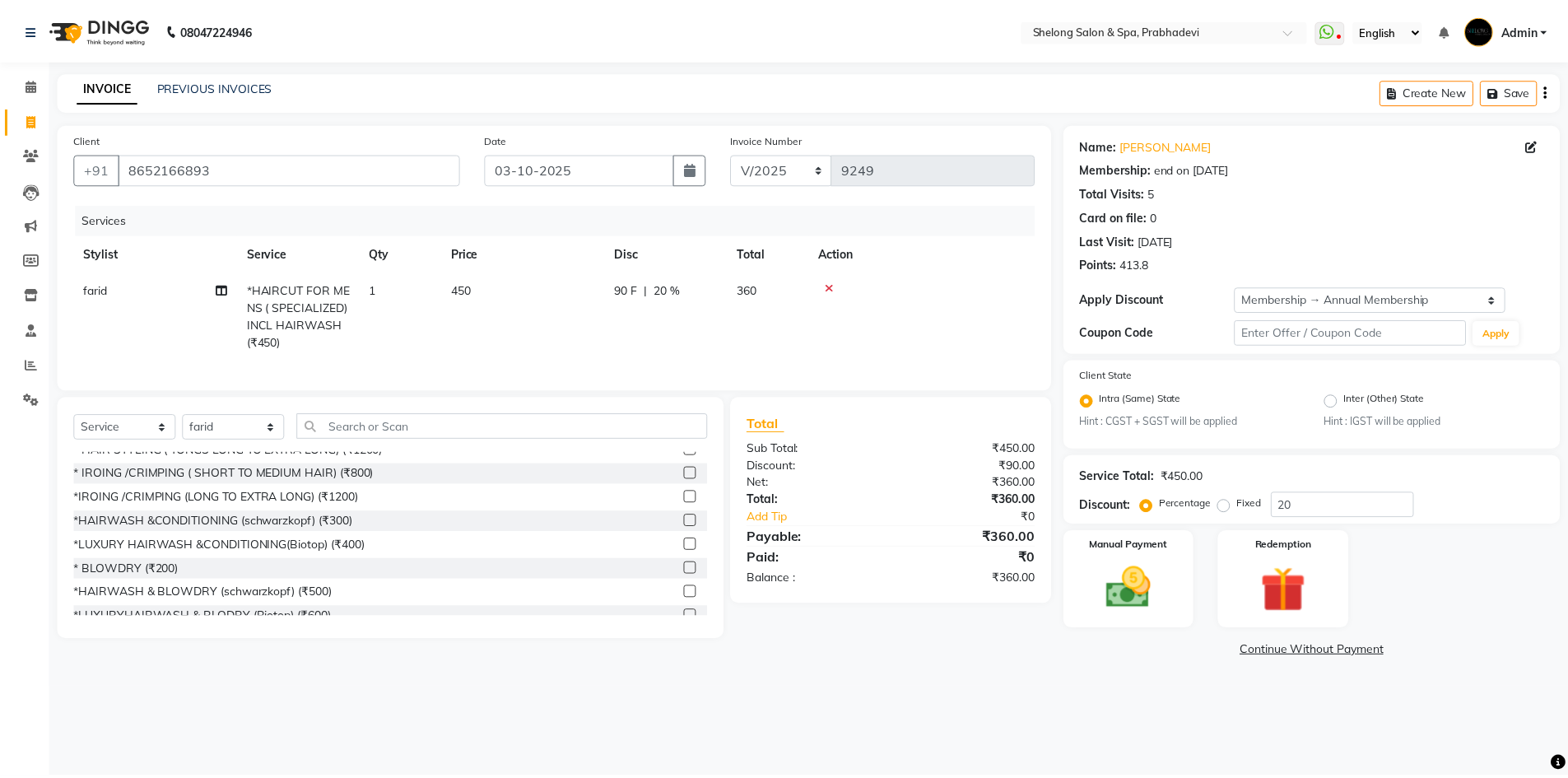
scroll to position [329, 0]
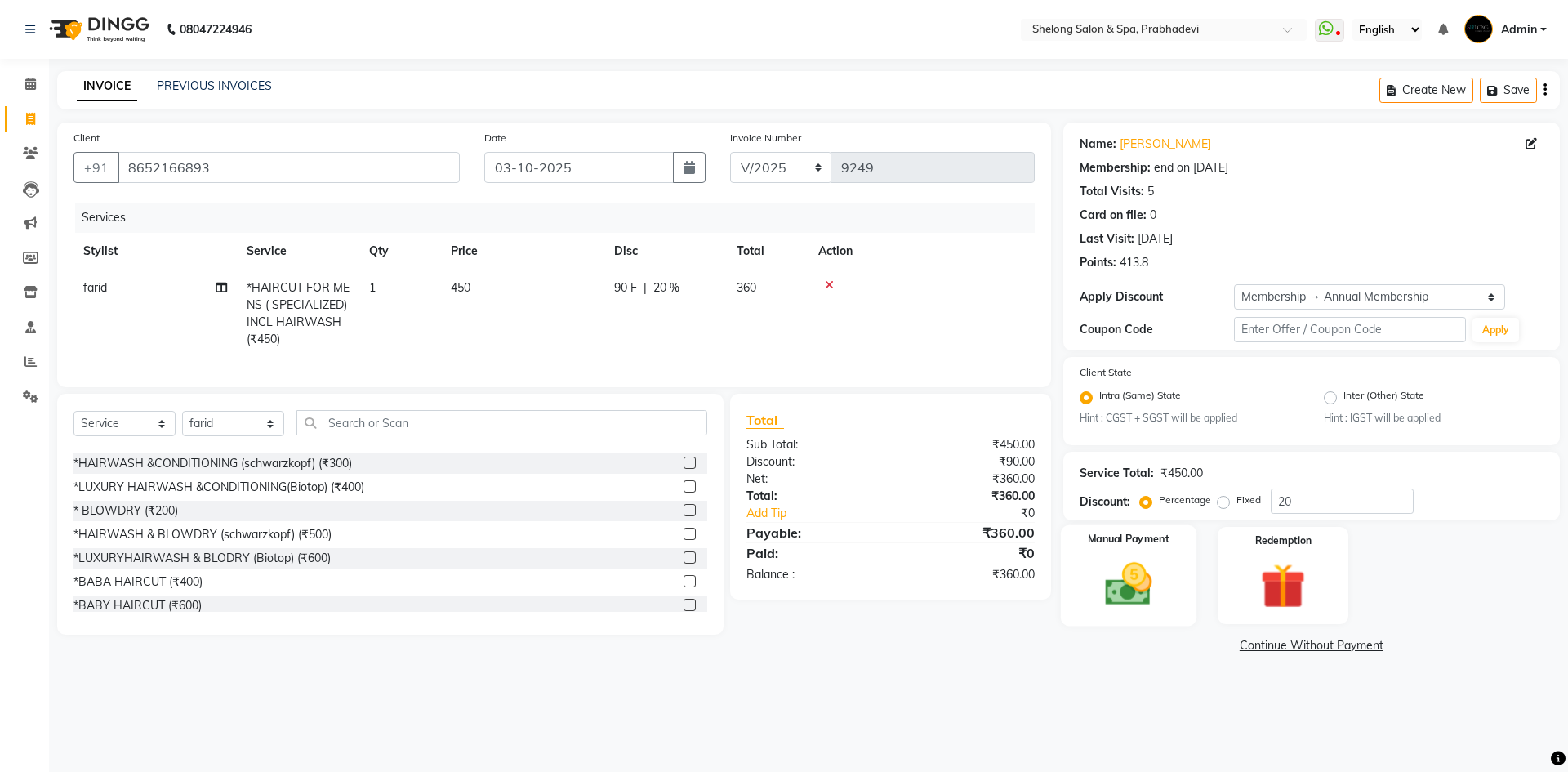
click at [1119, 582] on img at bounding box center [1128, 584] width 76 height 54
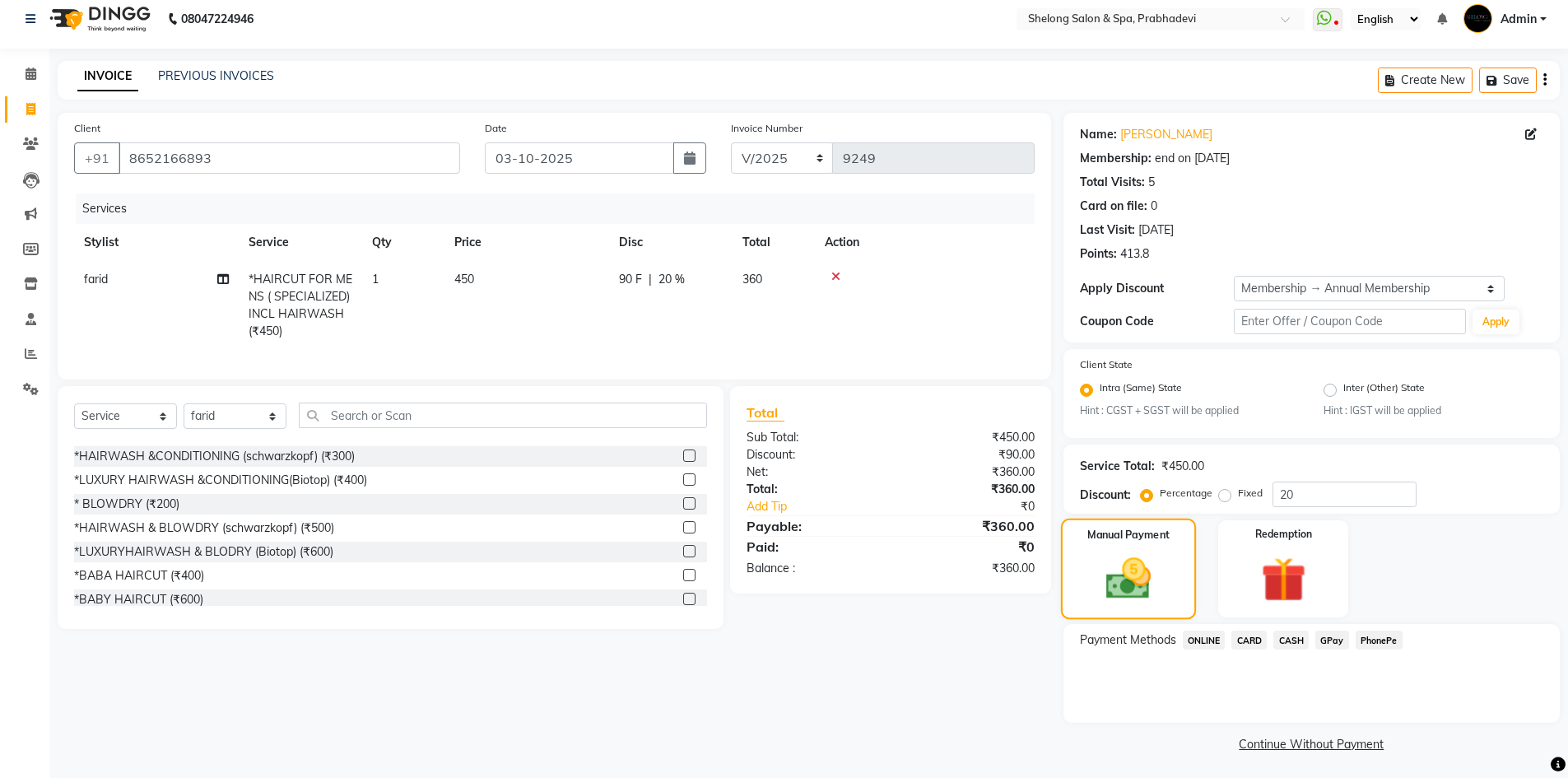
scroll to position [14, 0]
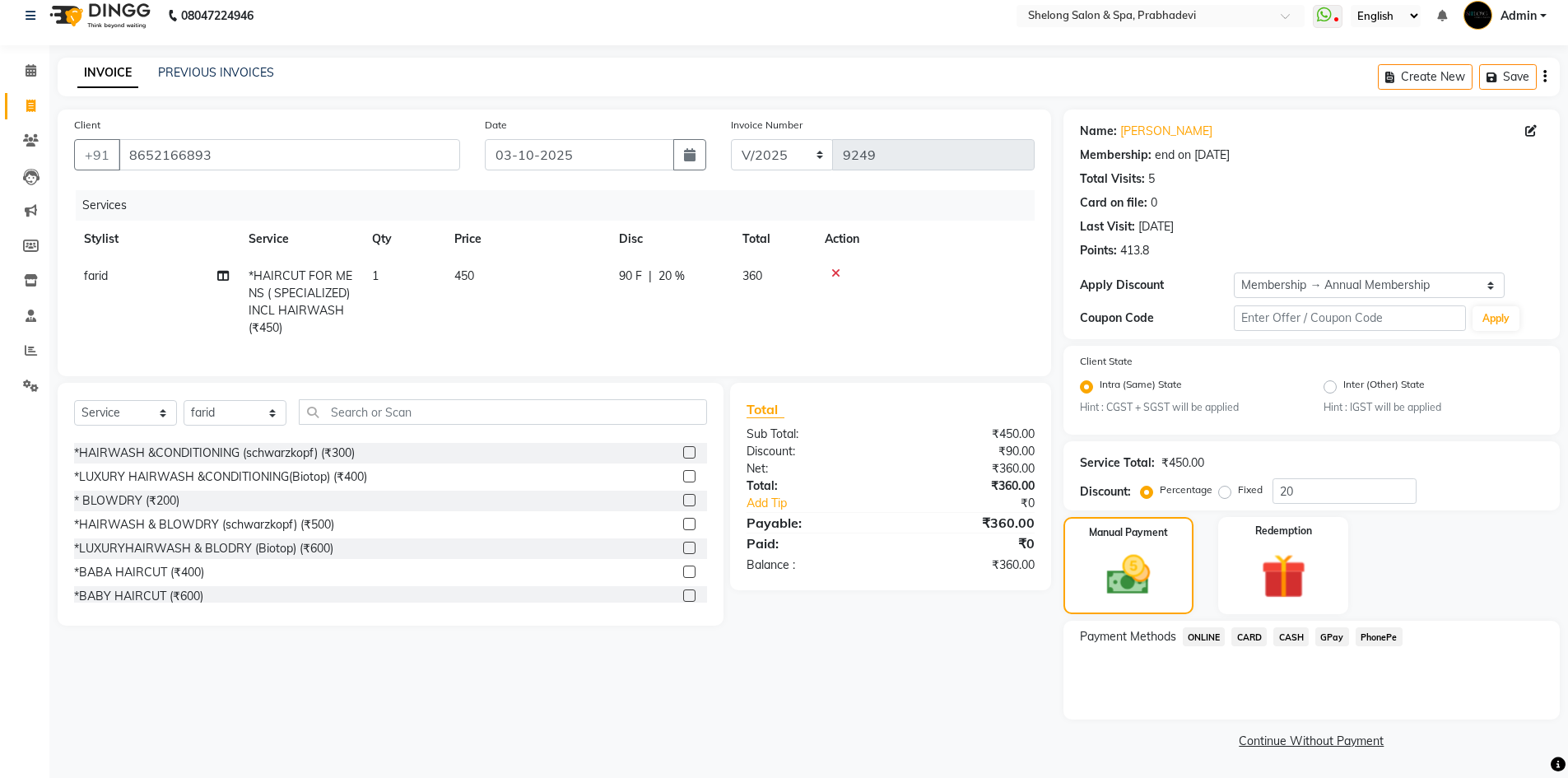
click at [1290, 638] on span "CASH" at bounding box center [1291, 637] width 35 height 19
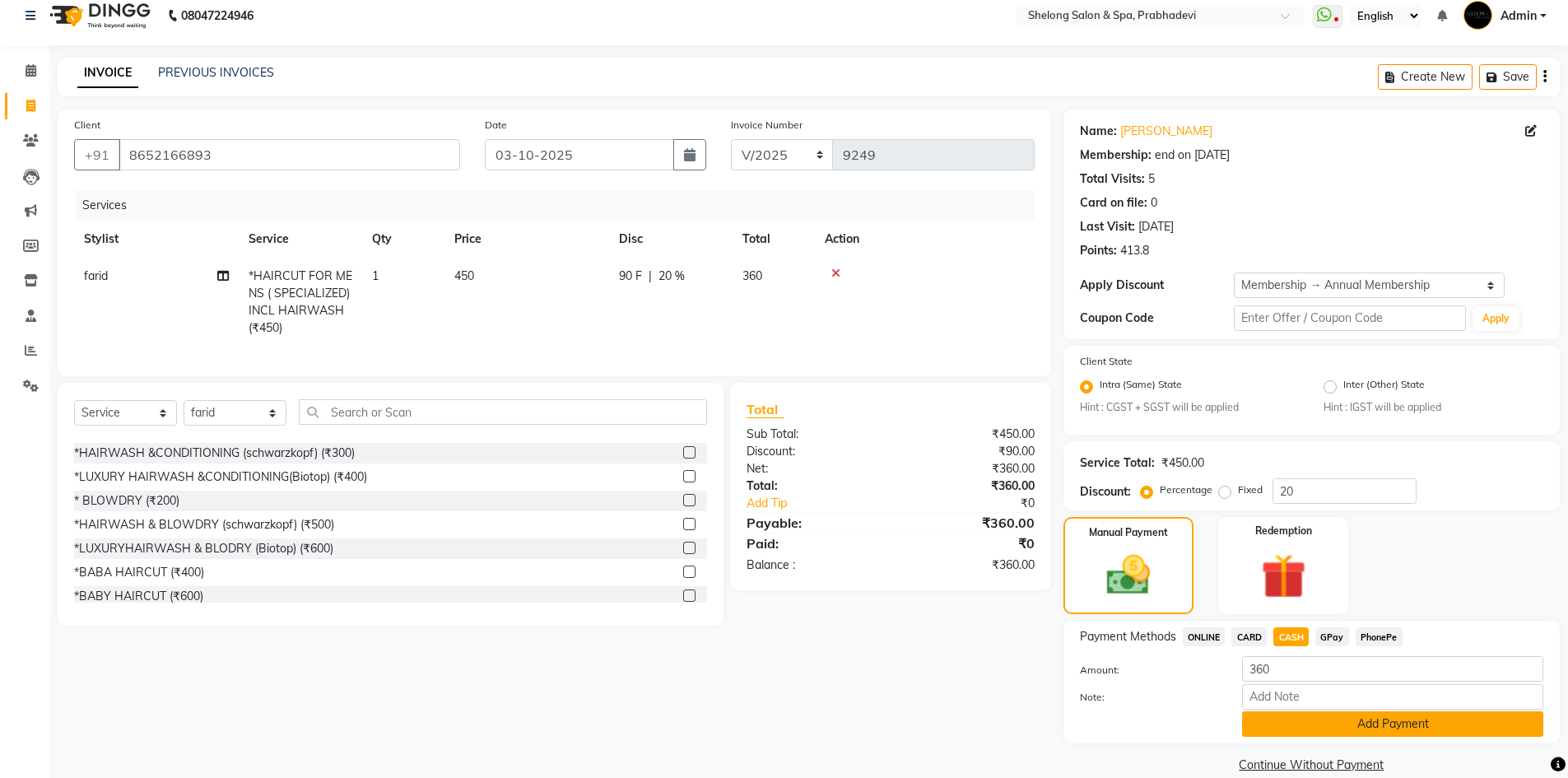
click at [1293, 724] on button "Add Payment" at bounding box center [1393, 724] width 302 height 26
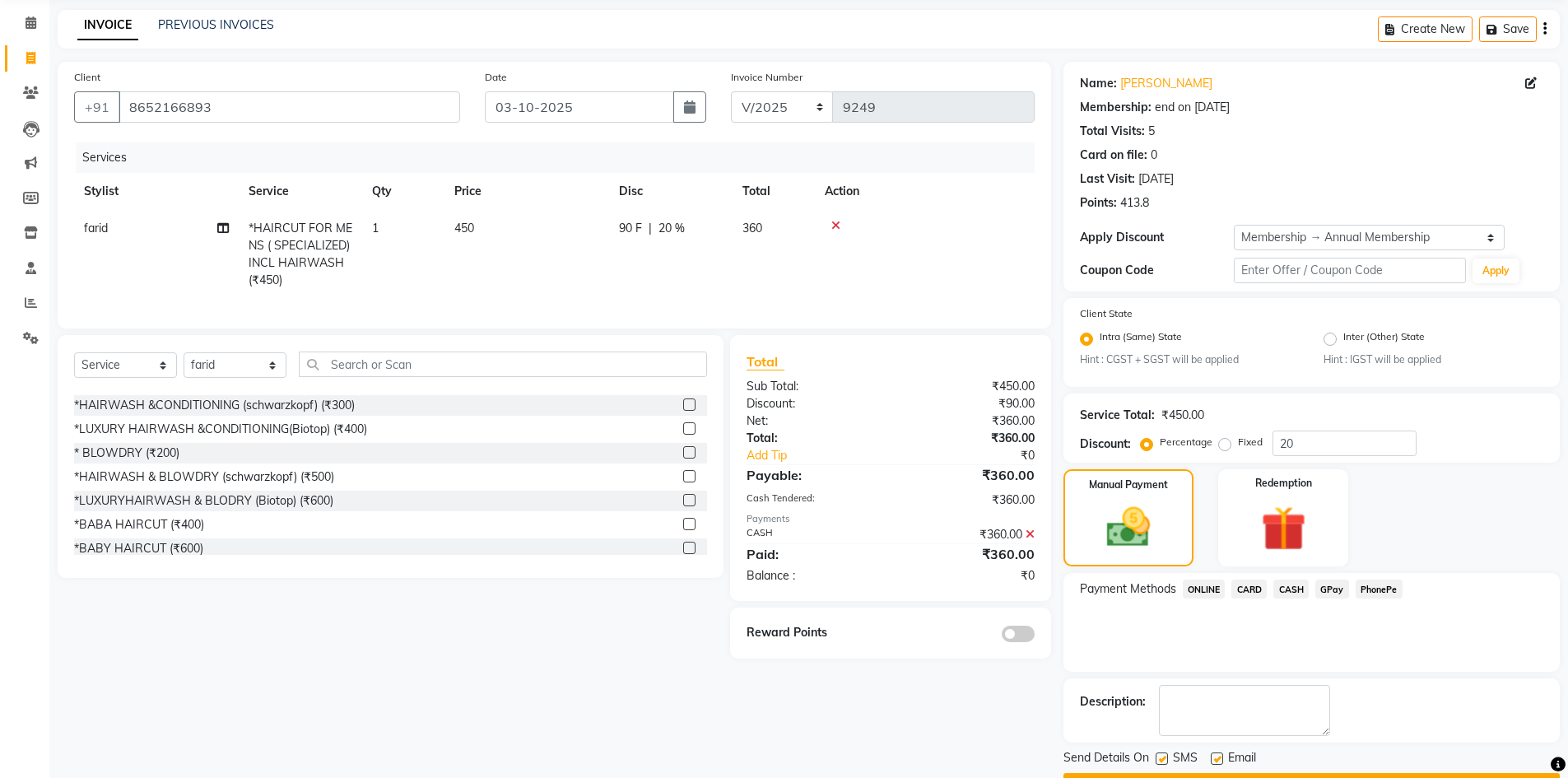
scroll to position [107, 0]
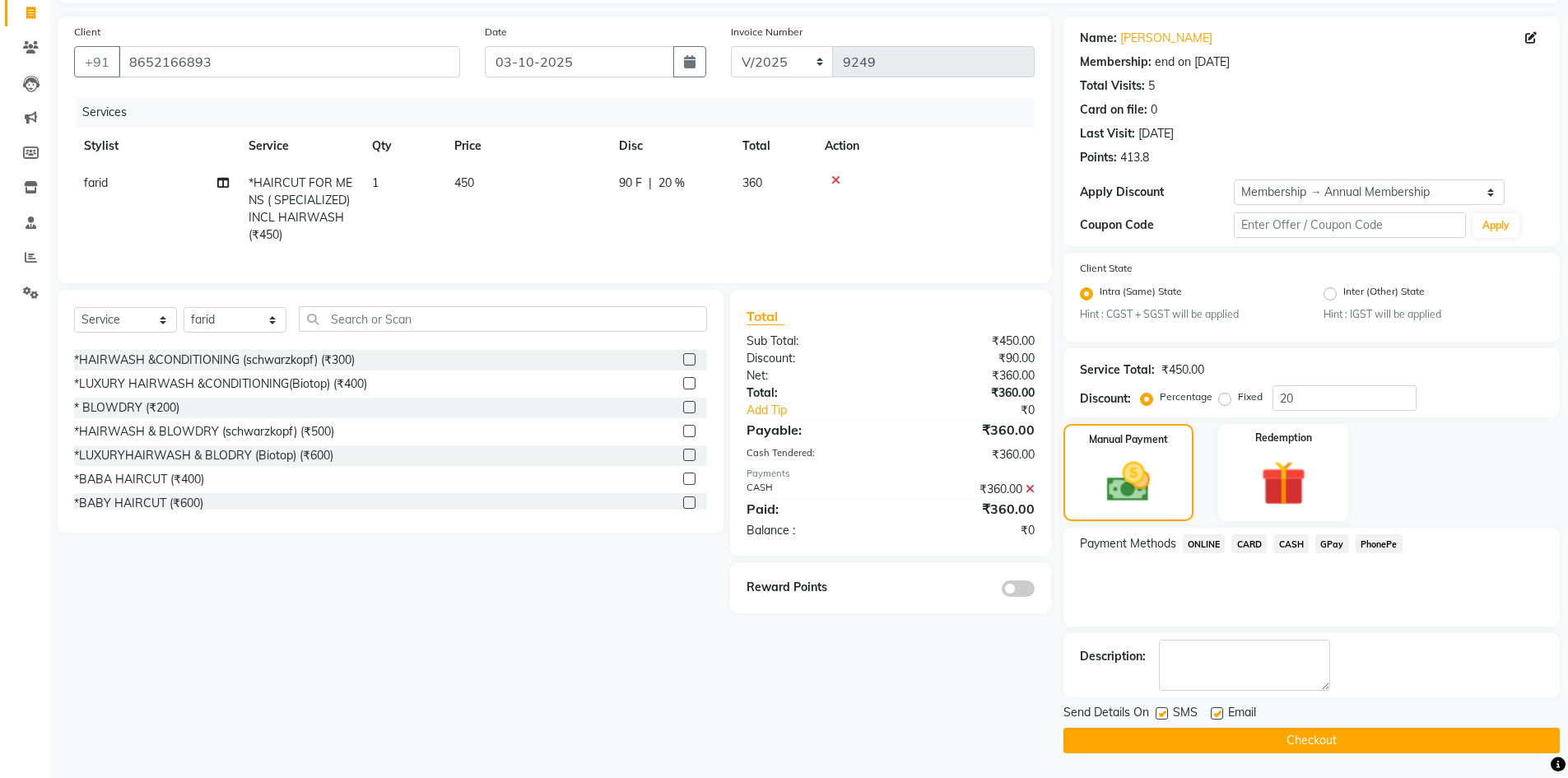
click at [1017, 596] on span at bounding box center [1018, 588] width 33 height 16
click at [1035, 591] on input "checkbox" at bounding box center [1035, 591] width 0 height 0
click at [1303, 727] on button "Checkout" at bounding box center [1312, 740] width 497 height 26
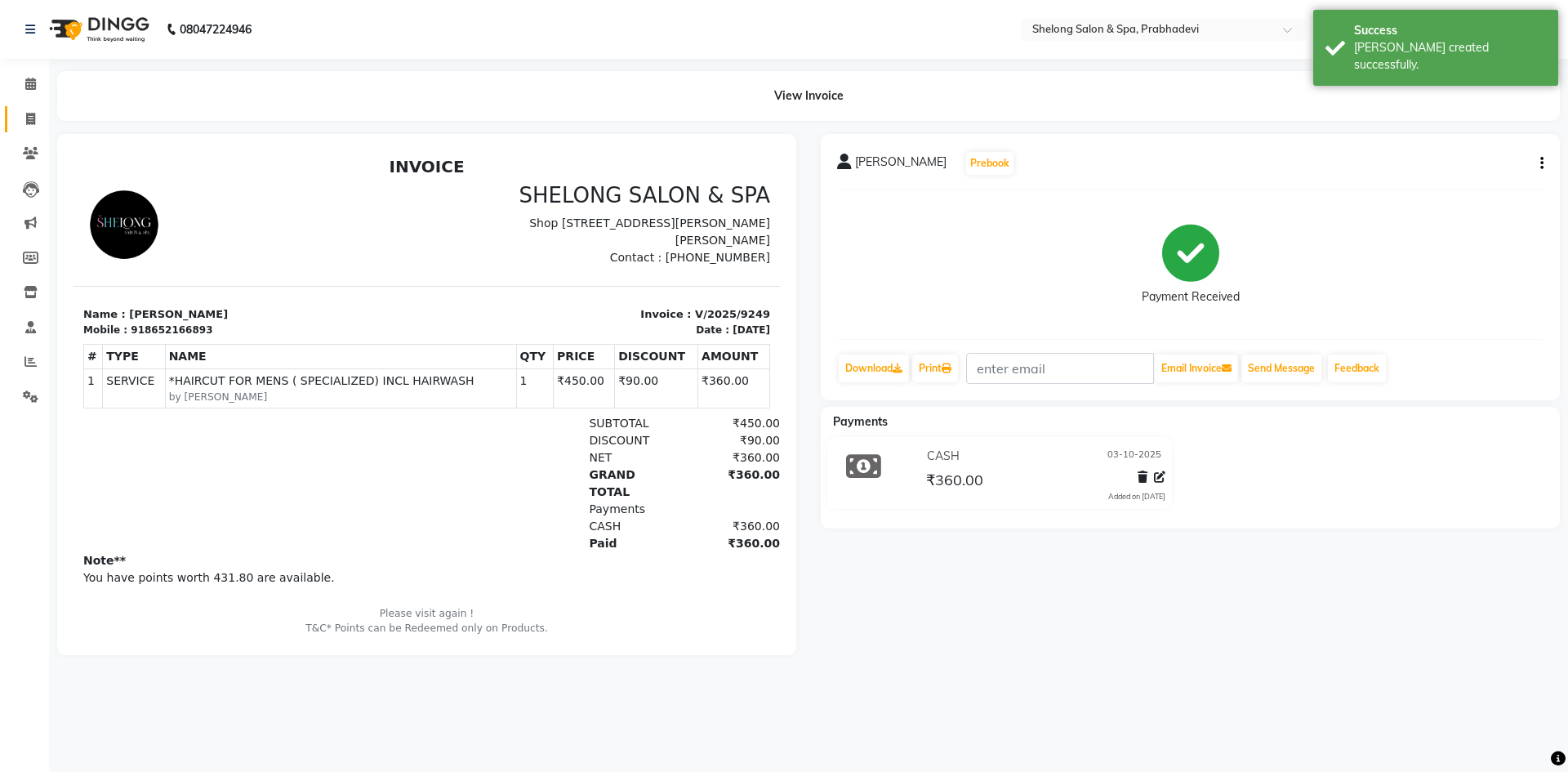
click at [27, 106] on link "Invoice" at bounding box center [25, 120] width 39 height 27
select select "service"
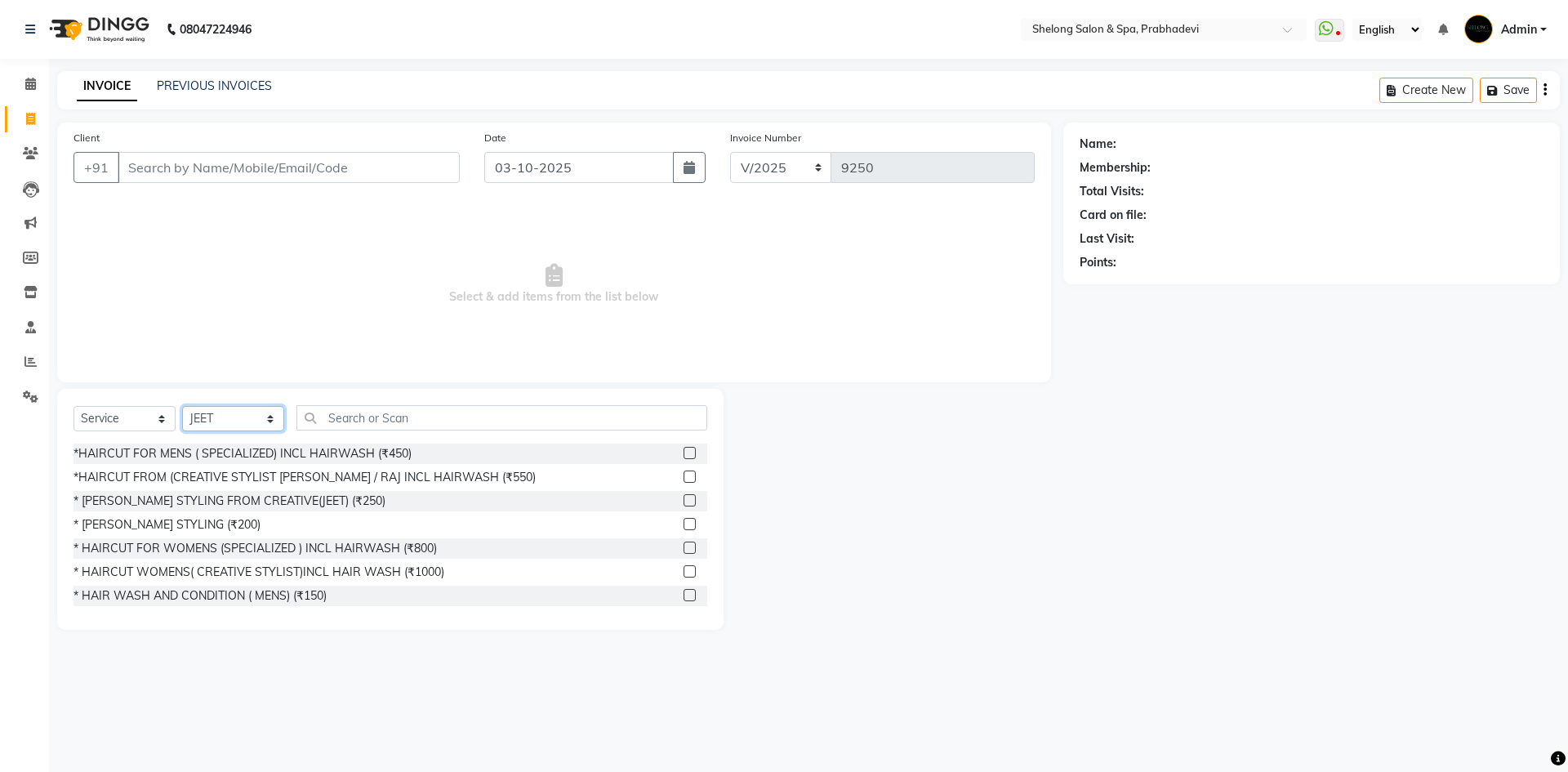
click at [235, 415] on select "Select Stylist ( Ankita ) ( ASHVINI ) farid fojdur hakim JEET MITHUN NANDITA CH…" at bounding box center [233, 419] width 102 height 26
select select "66706"
click at [182, 406] on select "Select Stylist ( Ankita ) ( ASHVINI ) farid fojdur hakim JEET MITHUN NANDITA CH…" at bounding box center [233, 419] width 102 height 26
click at [177, 528] on div "* [PERSON_NAME] STYLING (₹200)" at bounding box center [167, 525] width 187 height 17
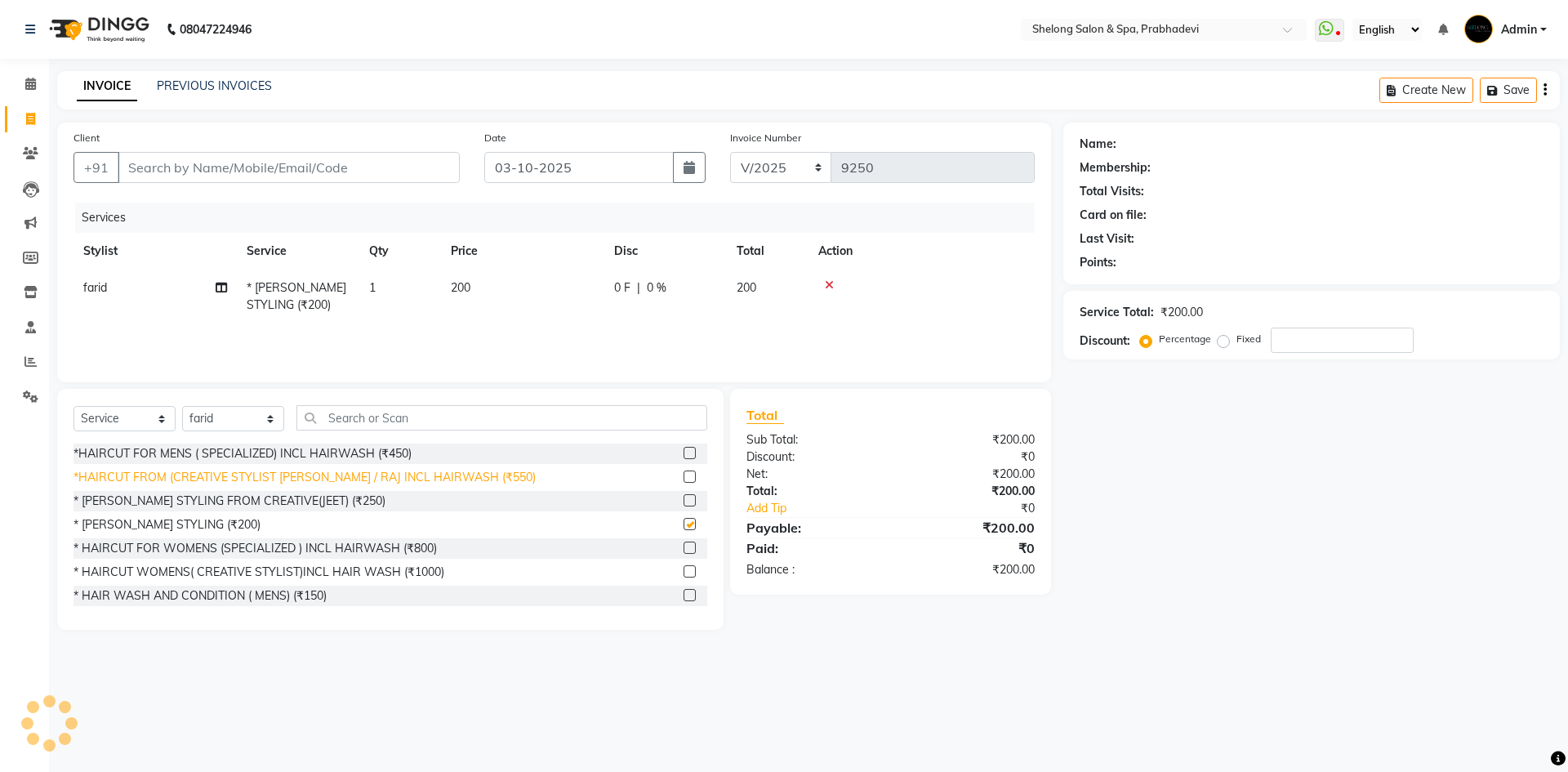
checkbox input "false"
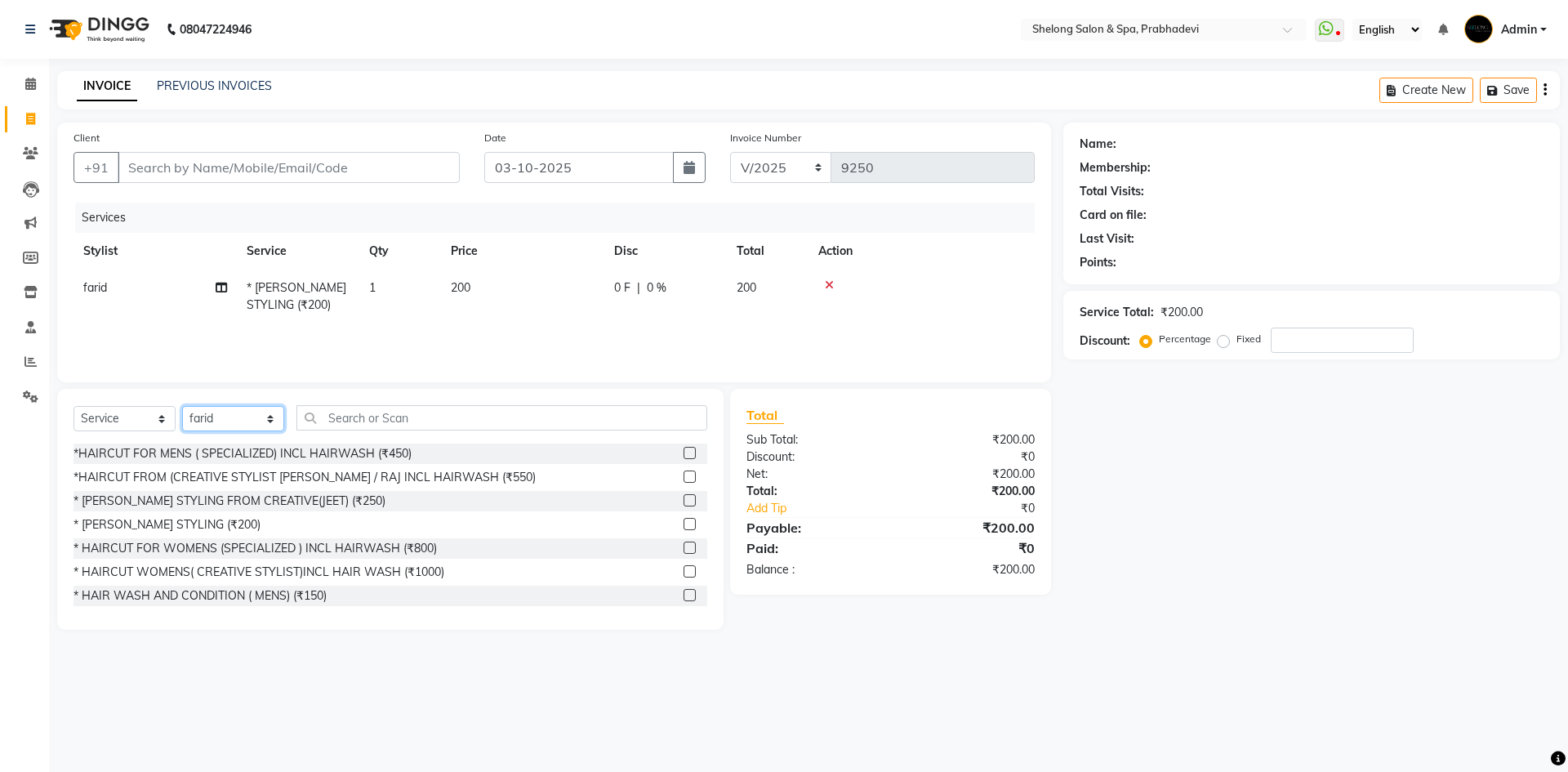
click at [227, 413] on select "Select Stylist ( Ankita ) ( ASHVINI ) farid fojdur hakim JEET MITHUN NANDITA CH…" at bounding box center [233, 419] width 102 height 26
select select "31386"
click at [182, 406] on select "Select Stylist ( Ankita ) ( ASHVINI ) farid fojdur hakim JEET MITHUN NANDITA CH…" at bounding box center [233, 419] width 102 height 26
click at [341, 410] on input "text" at bounding box center [502, 418] width 410 height 26
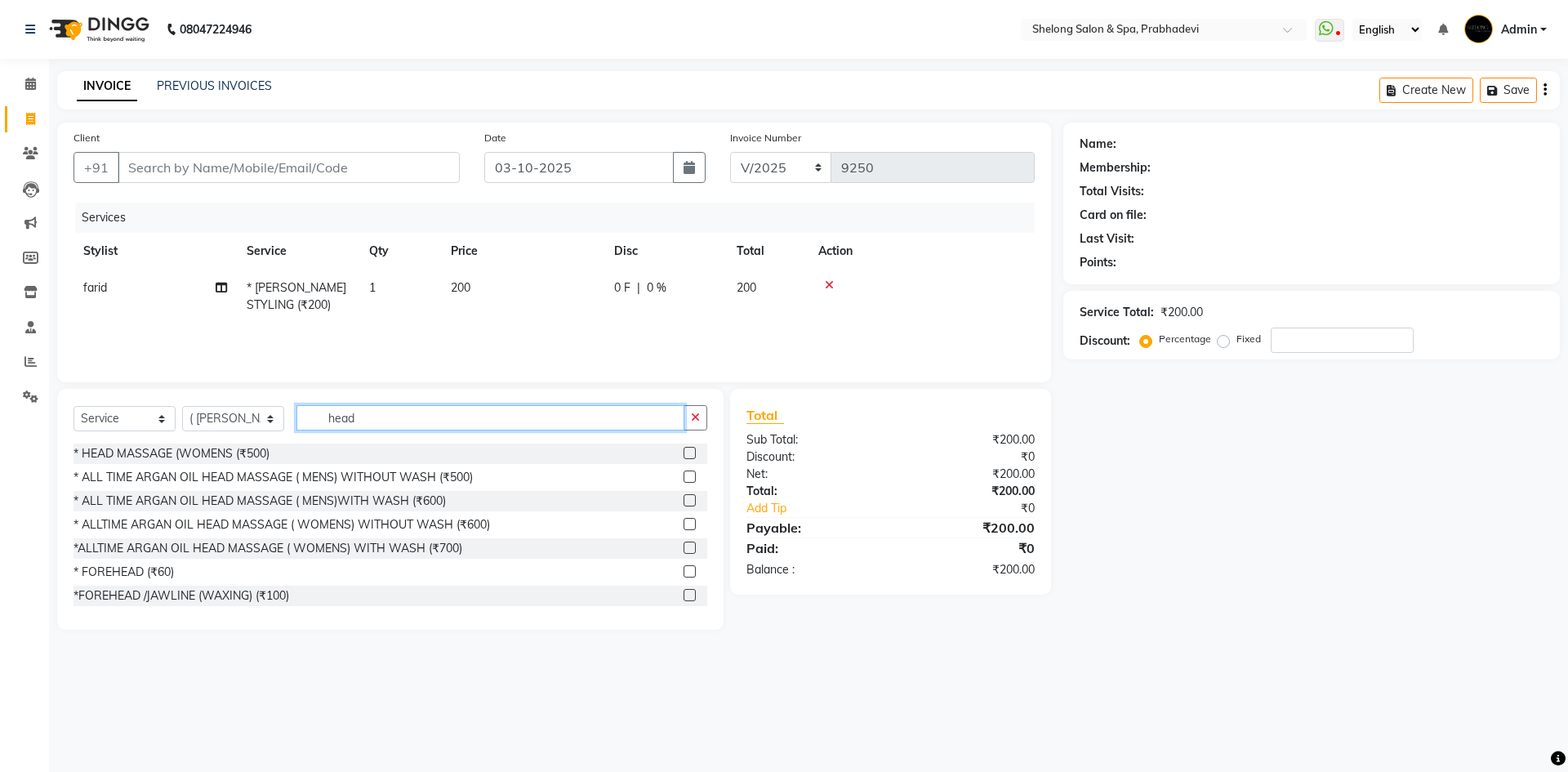
type input "head"
drag, startPoint x: 530, startPoint y: 321, endPoint x: 510, endPoint y: 290, distance: 36.9
click at [530, 320] on td "200" at bounding box center [522, 296] width 163 height 54
select select "66706"
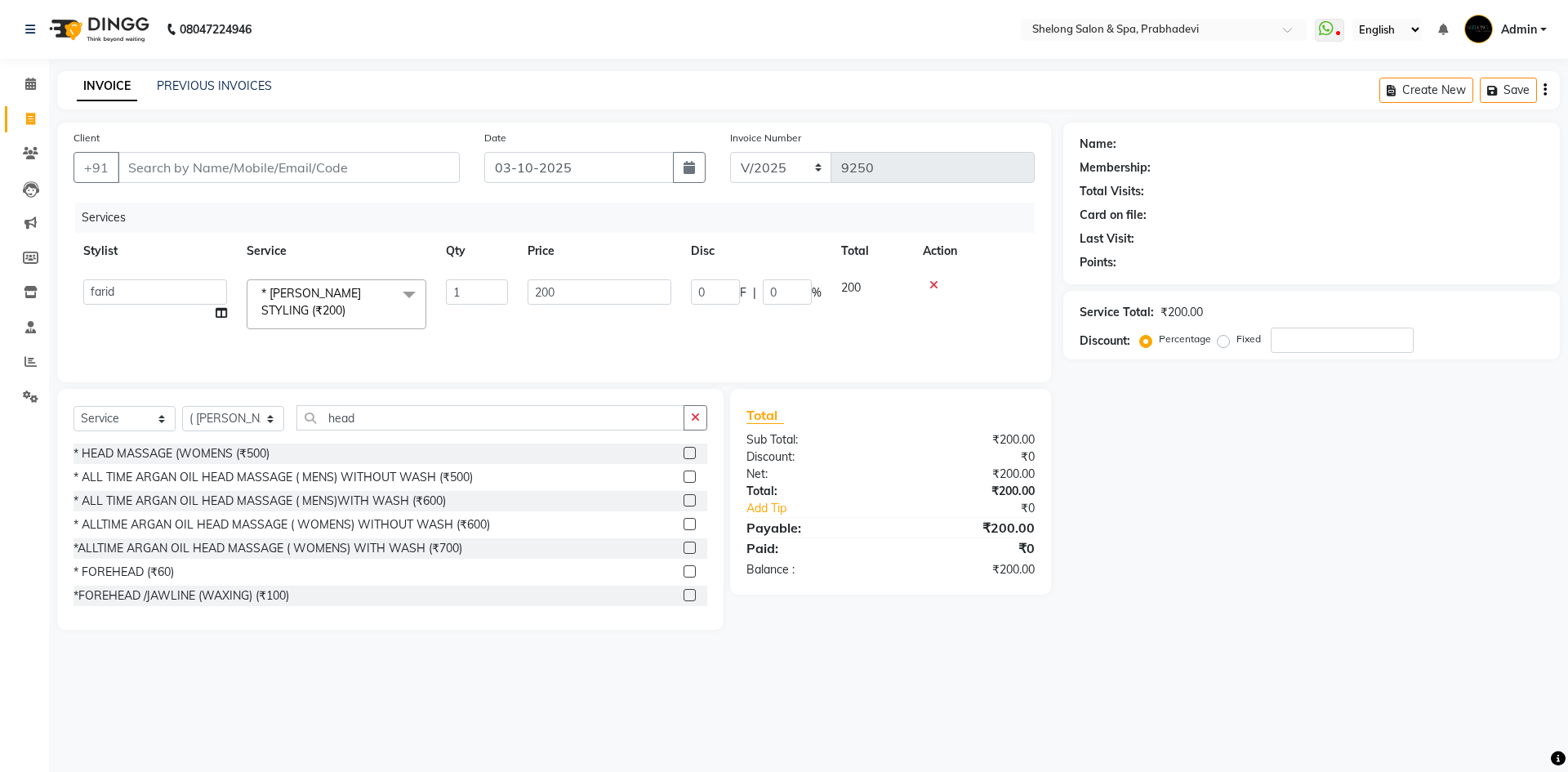
click at [374, 147] on div "Client +91" at bounding box center [267, 162] width 410 height 67
click at [374, 153] on input "Client" at bounding box center [289, 168] width 342 height 31
type input "u"
type input "0"
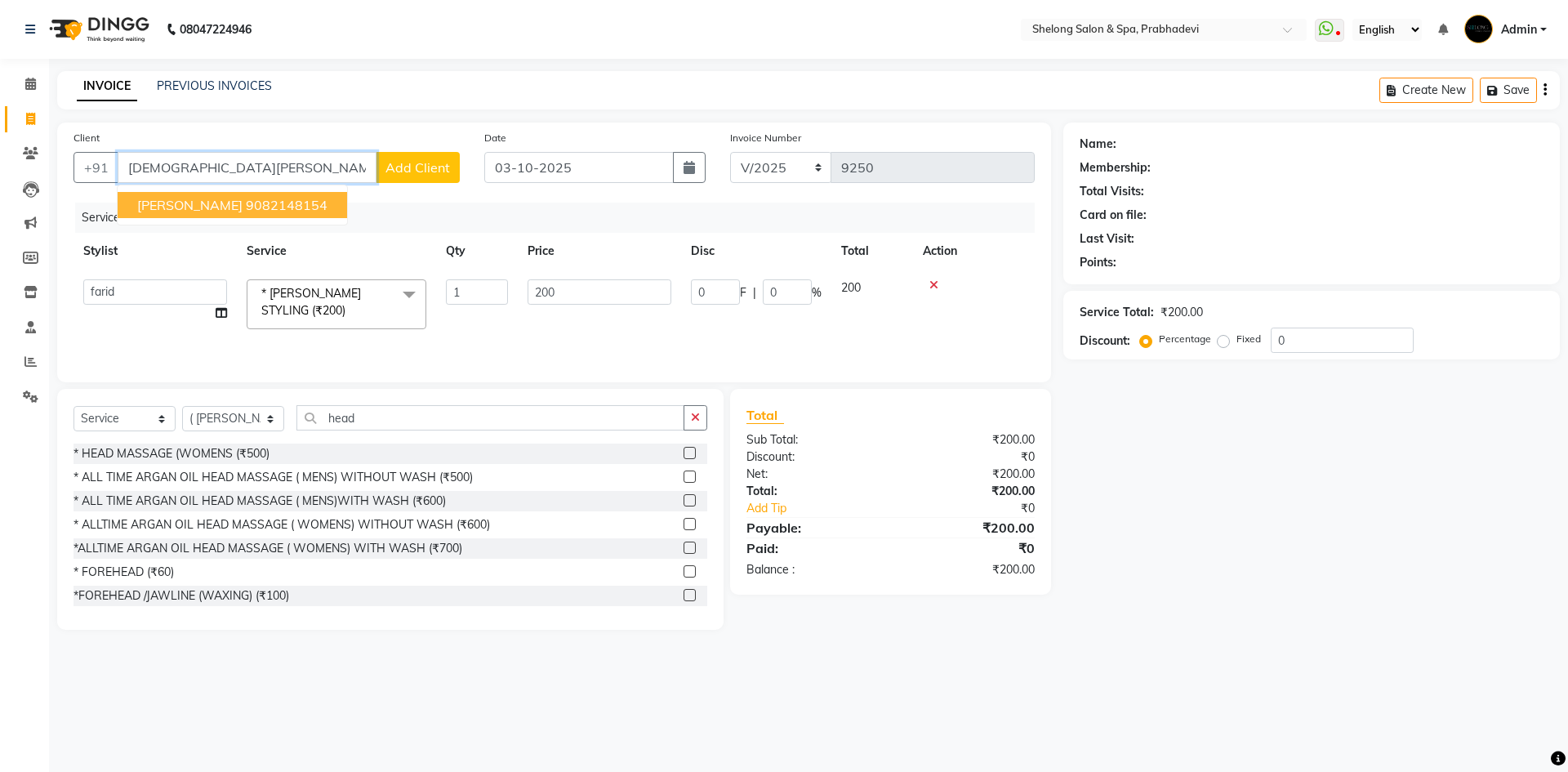
click at [255, 211] on ngb-highlight "9082148154" at bounding box center [286, 204] width 82 height 16
type input "9082148154"
select select "1: Object"
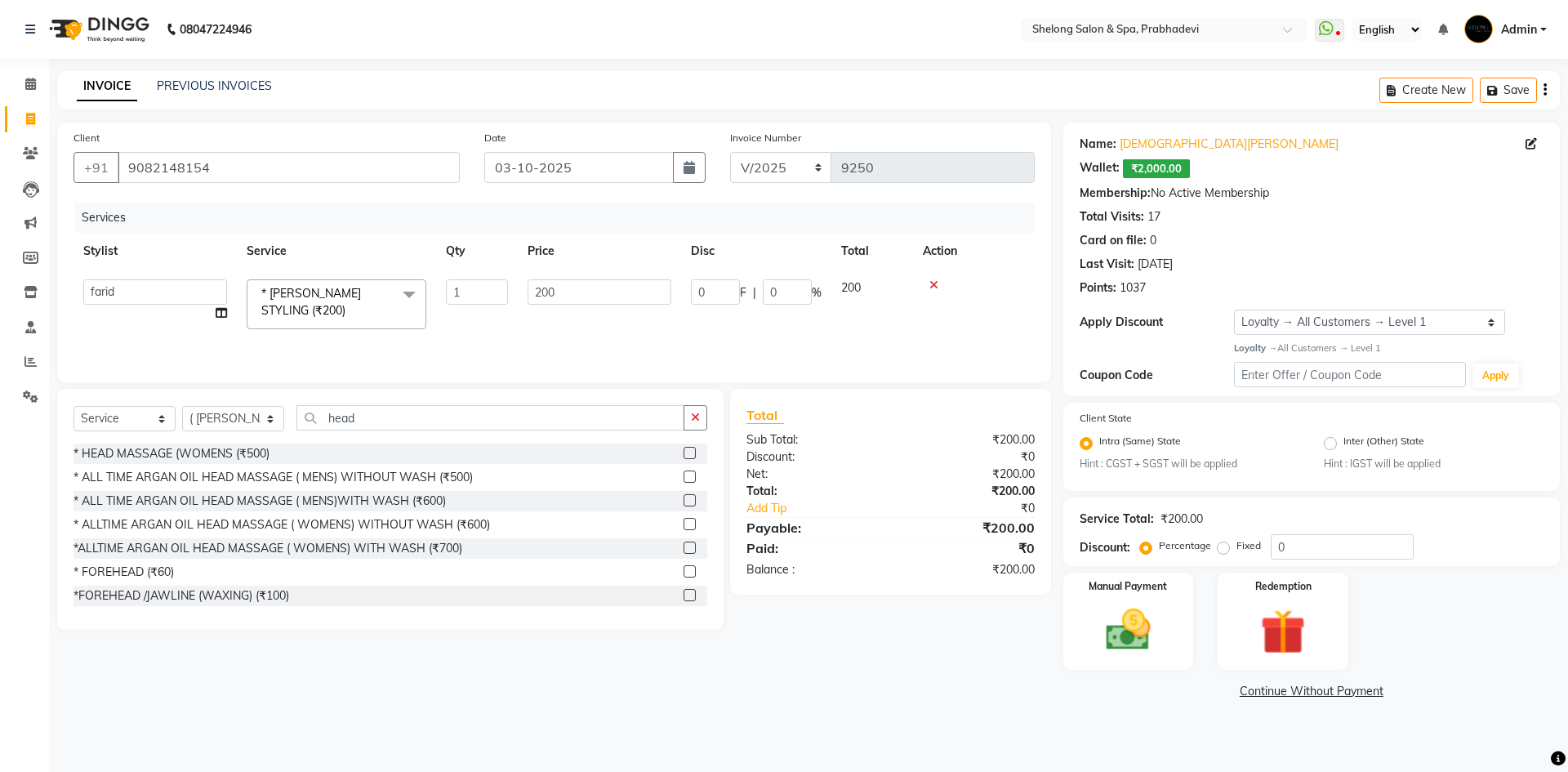
click at [1298, 531] on div "Service Total: ₹200.00 Discount: Percentage Fixed 0" at bounding box center [1312, 531] width 464 height 56
click at [1298, 535] on input "0" at bounding box center [1341, 547] width 143 height 26
type input "02"
type input "4"
type input "2"
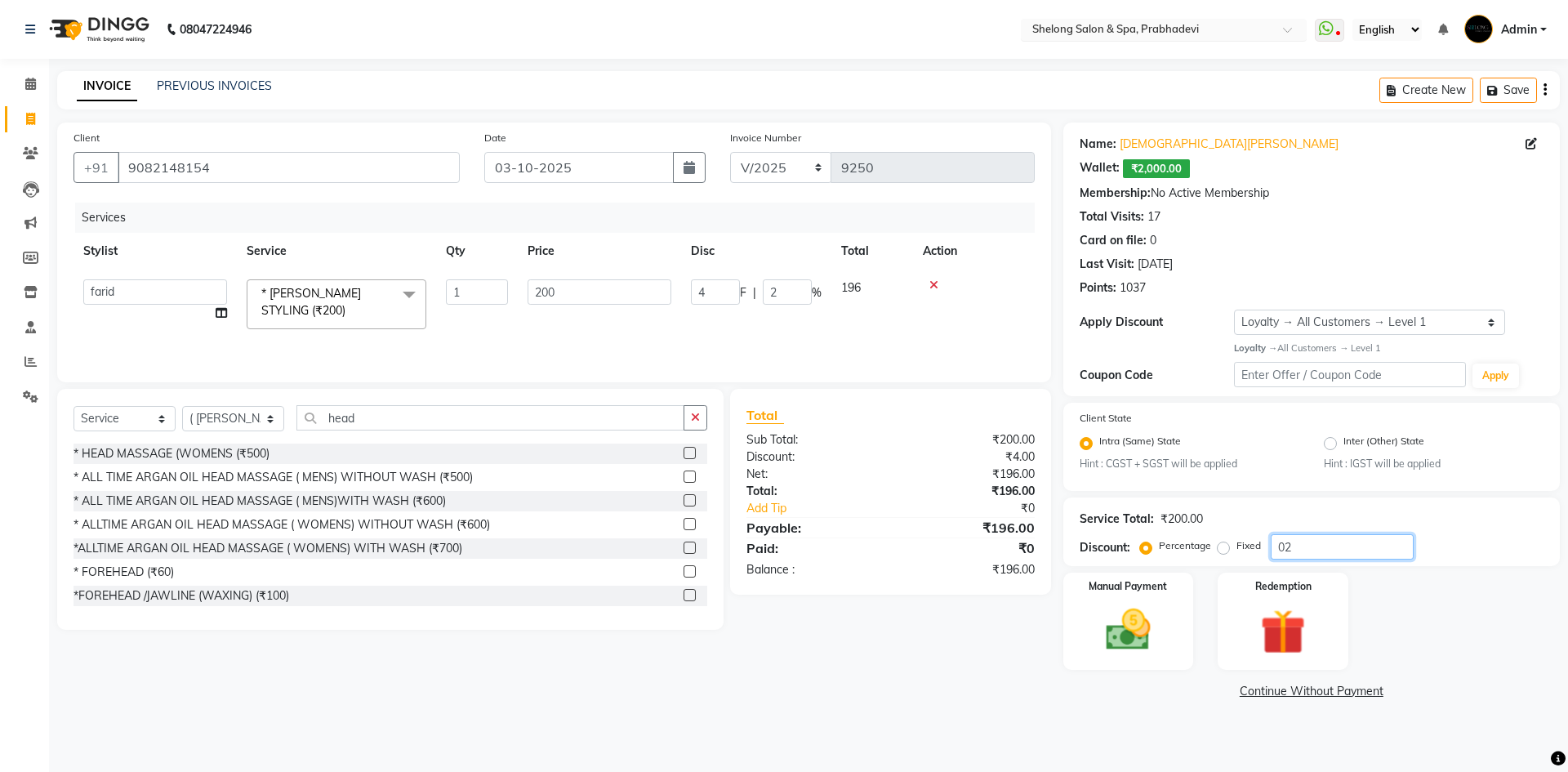
type input "020"
type input "40"
type input "20"
type input "020"
click at [313, 484] on div "* ALL TIME ARGAN OIL HEAD MASSAGE ( MENS) WITHOUT WASH (₹500)" at bounding box center [273, 477] width 399 height 17
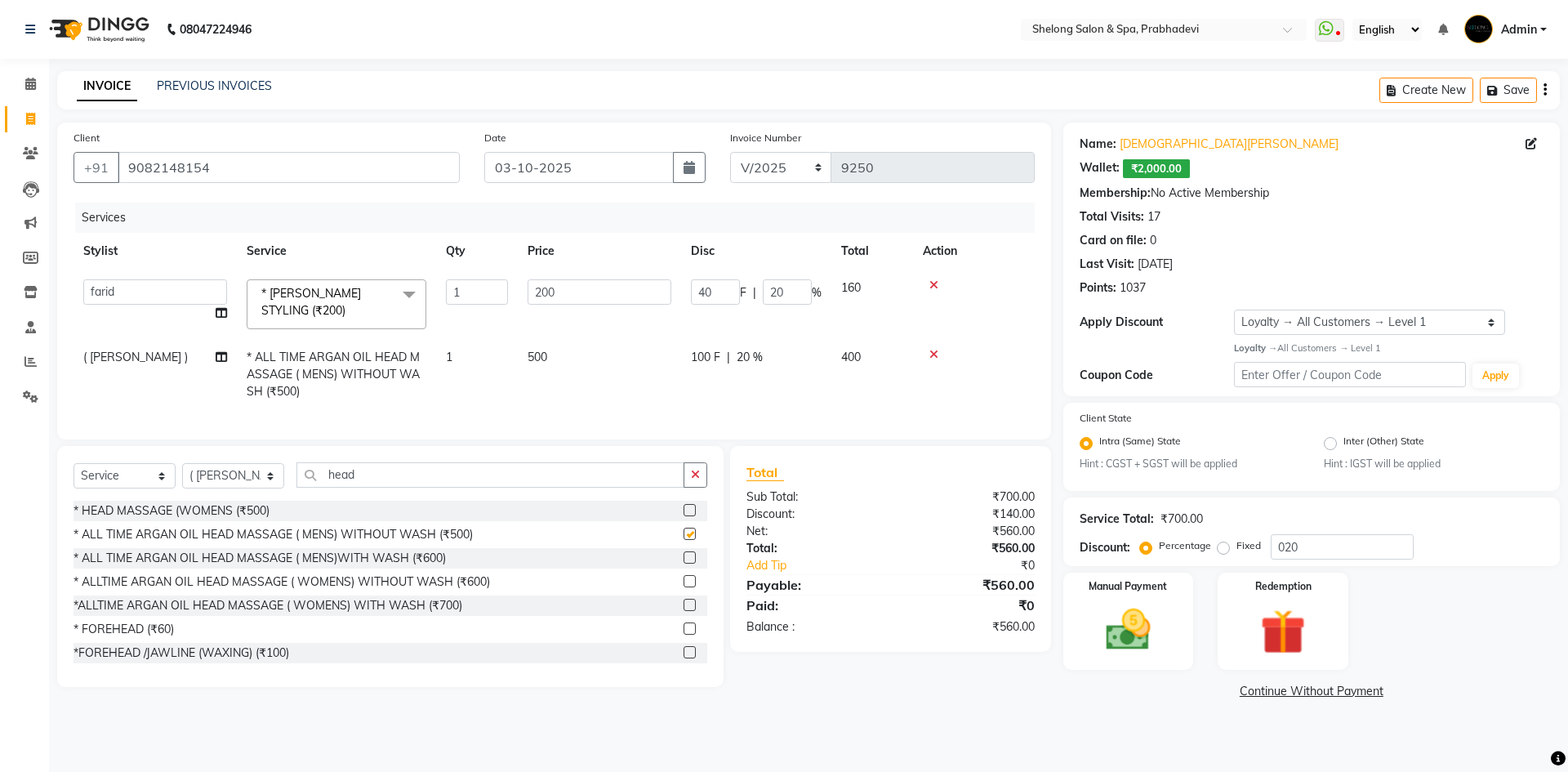
checkbox input "false"
click at [1274, 624] on img at bounding box center [1282, 632] width 76 height 58
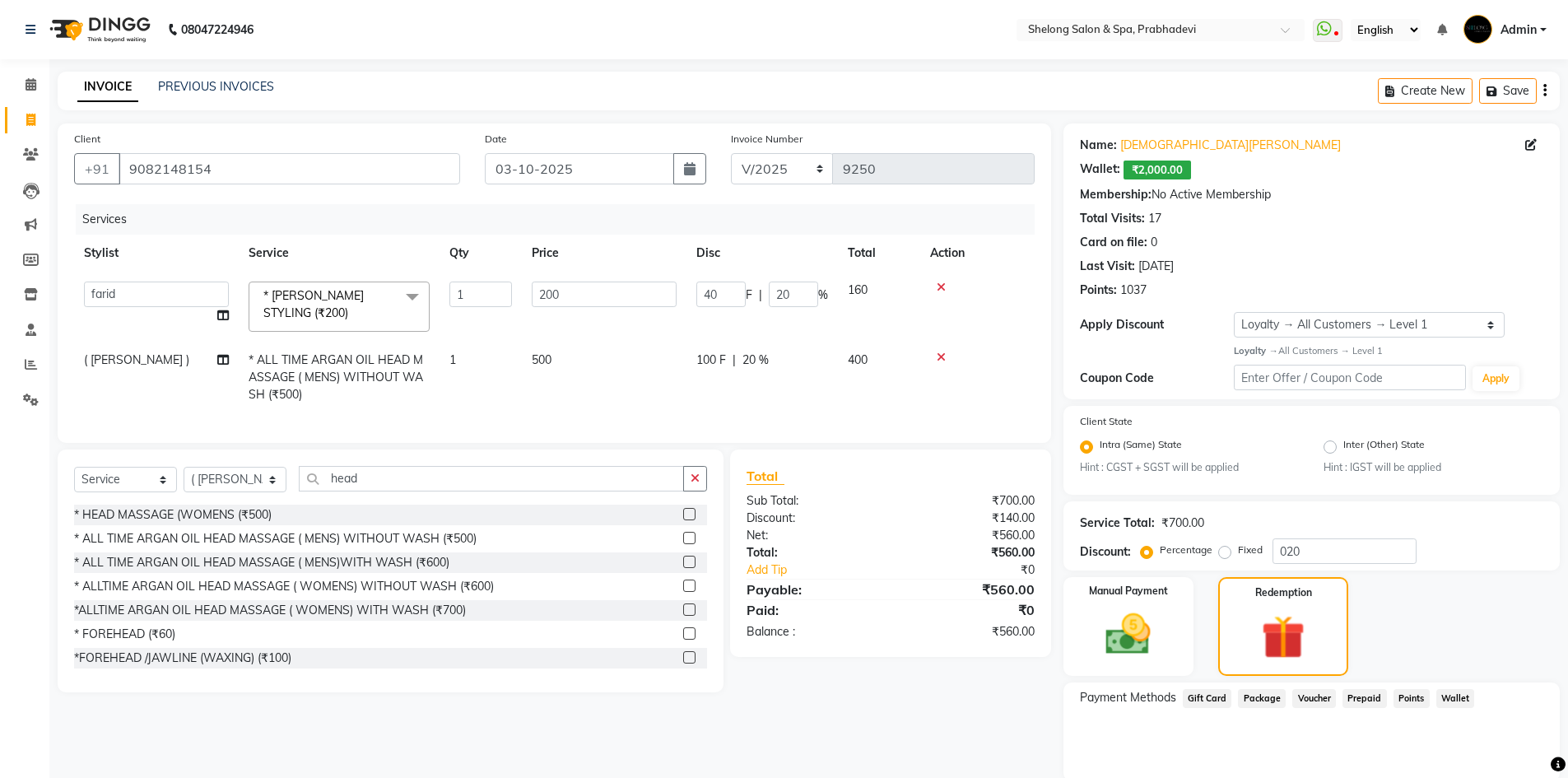
click at [1452, 700] on span "Wallet" at bounding box center [1456, 698] width 39 height 19
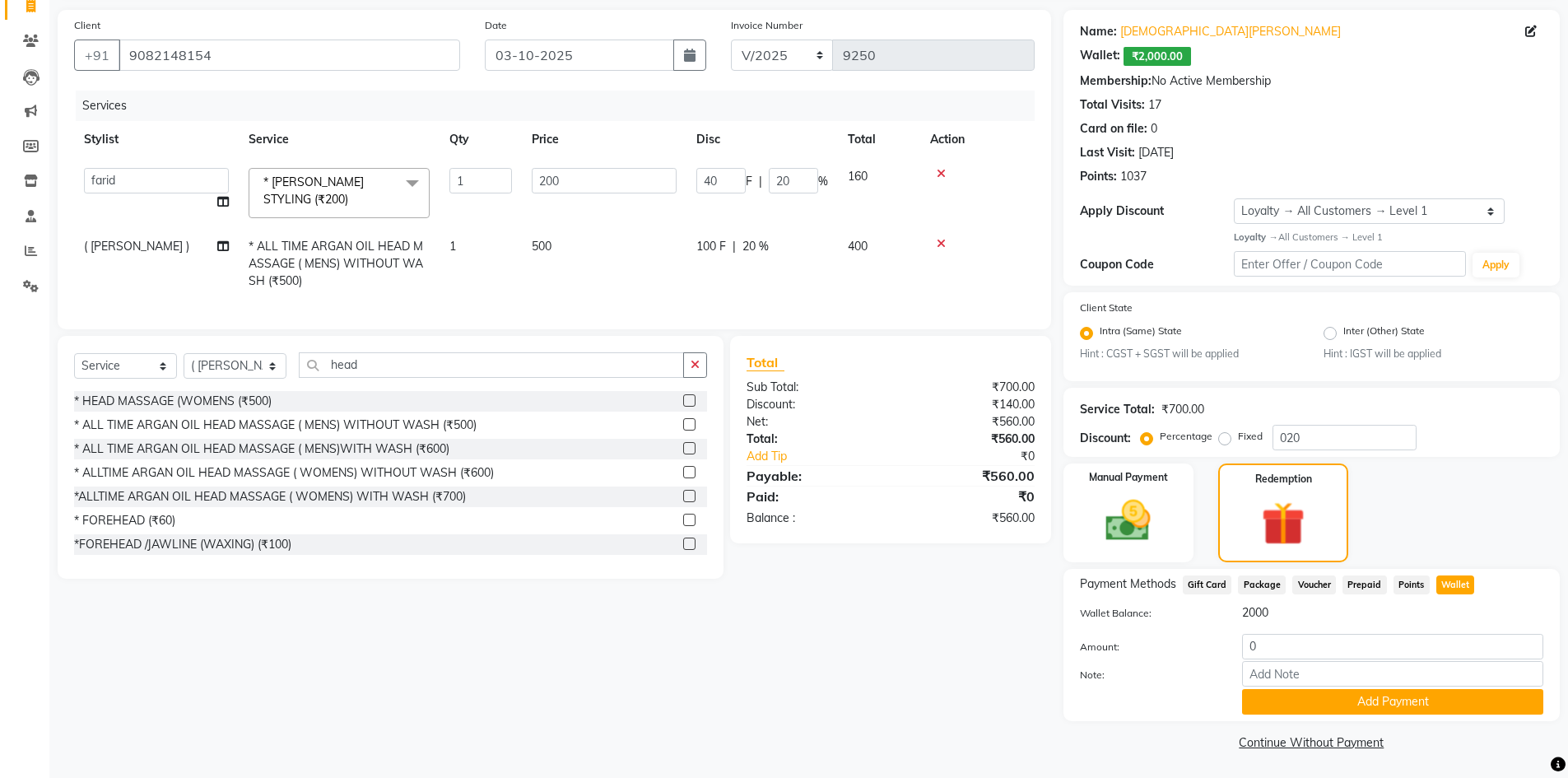
scroll to position [115, 0]
click at [1282, 651] on input "0" at bounding box center [1393, 645] width 302 height 26
click at [943, 169] on icon at bounding box center [941, 171] width 9 height 11
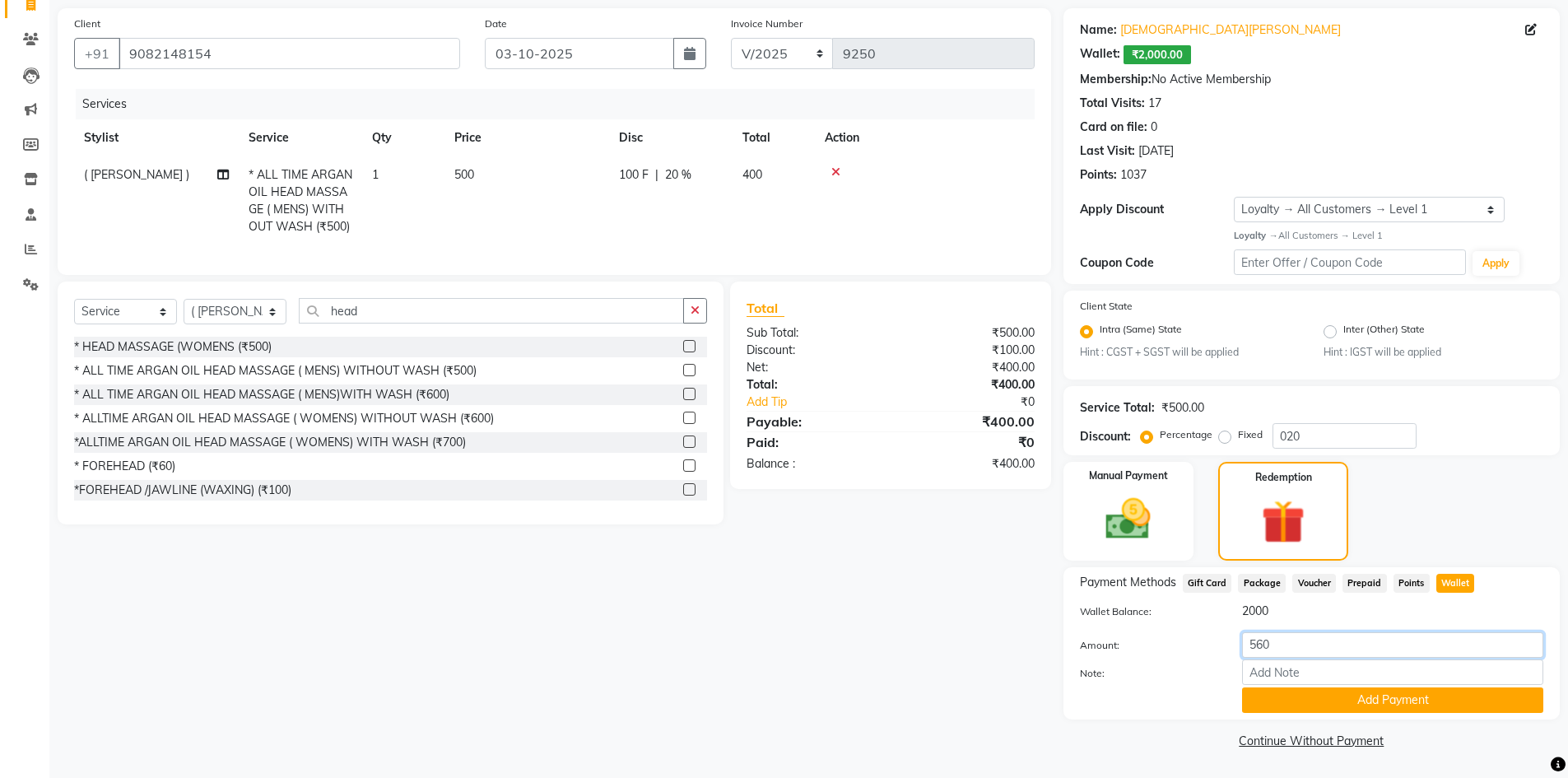
click at [1284, 647] on input "560" at bounding box center [1393, 645] width 302 height 26
type input "5"
type input "400"
click at [1291, 700] on button "Add Payment" at bounding box center [1393, 700] width 302 height 26
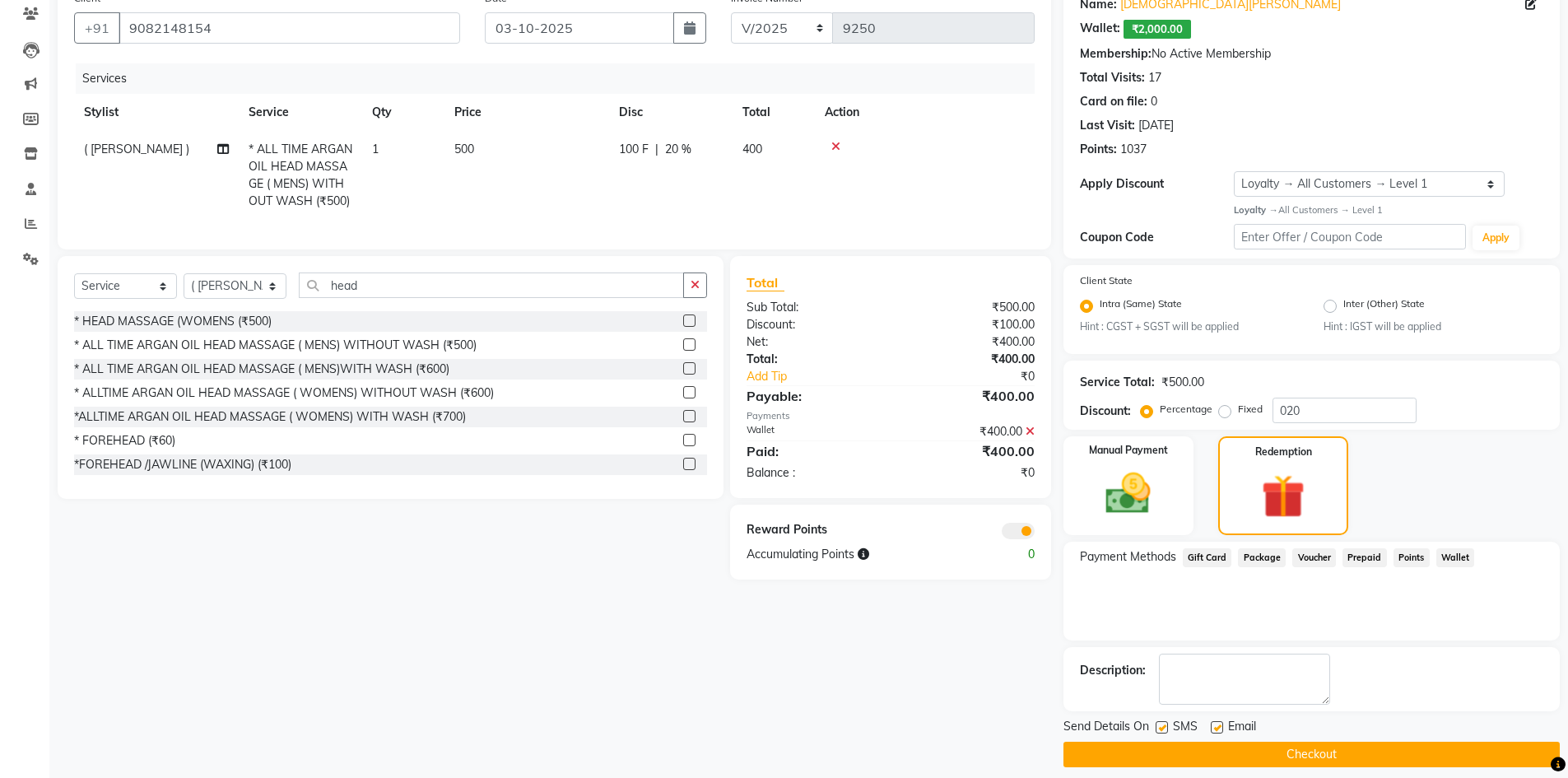
scroll to position [155, 0]
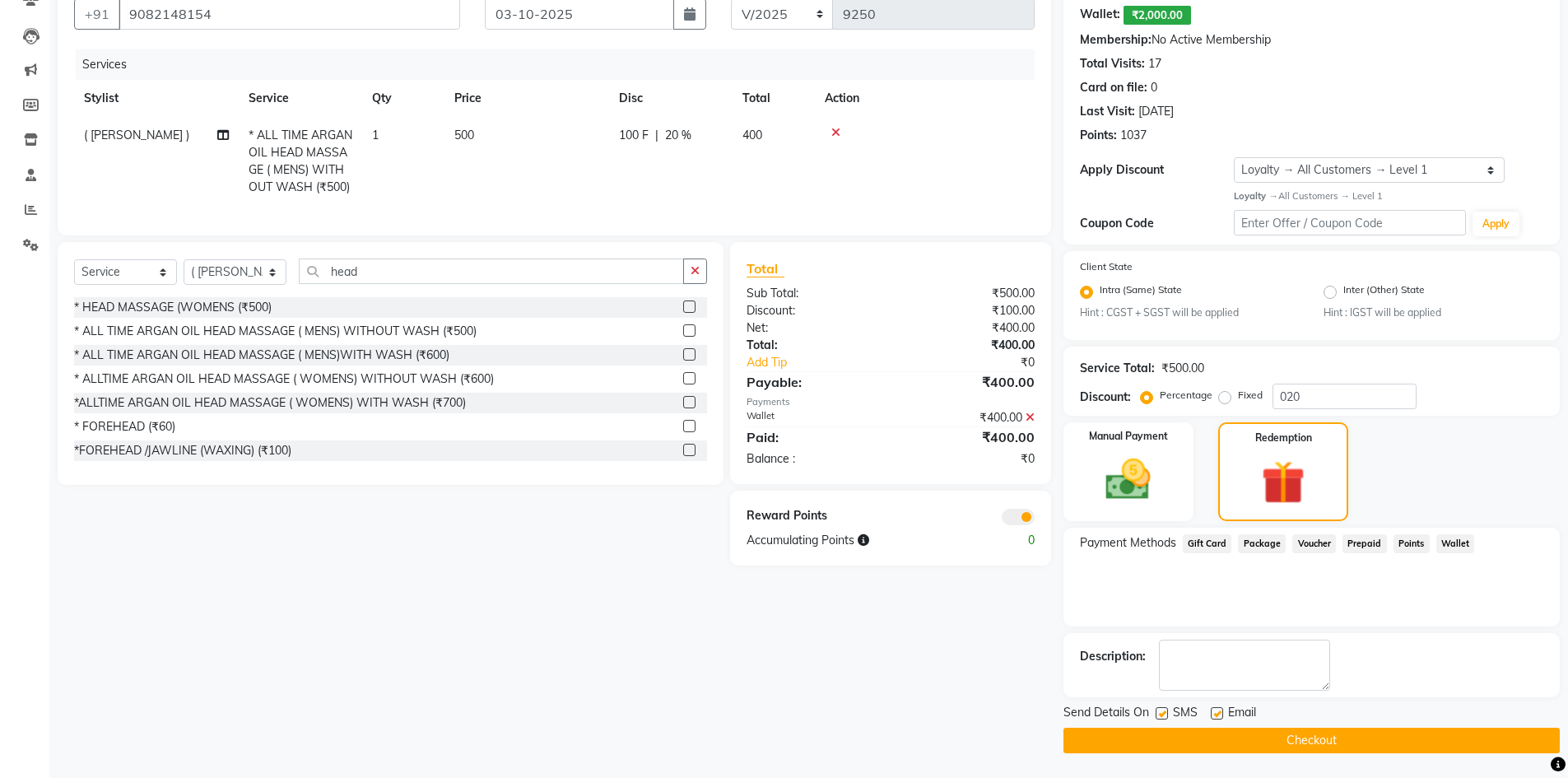
click at [1206, 748] on button "Checkout" at bounding box center [1312, 740] width 497 height 26
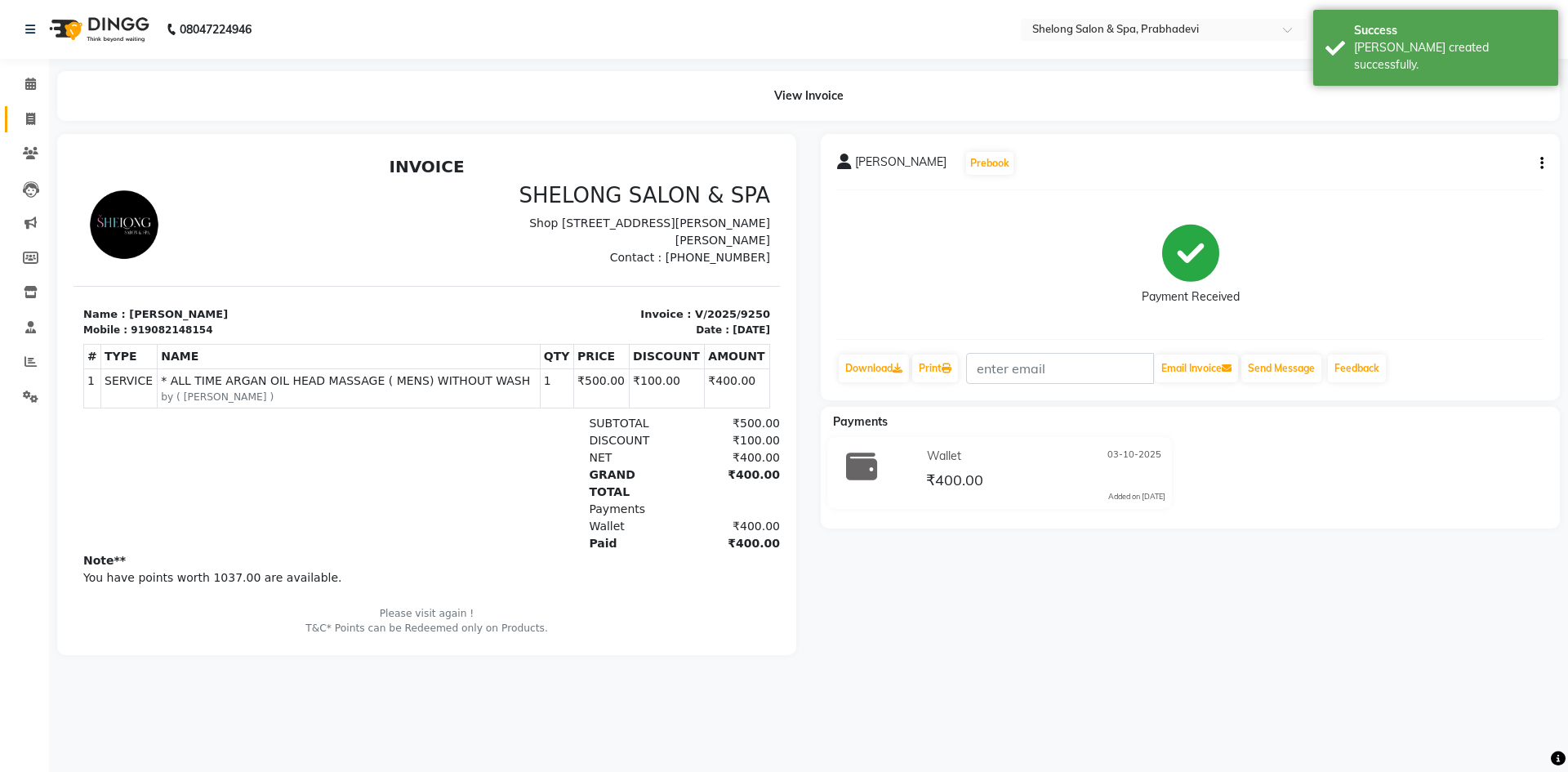
click at [29, 108] on link "Invoice" at bounding box center [25, 120] width 39 height 27
select select "service"
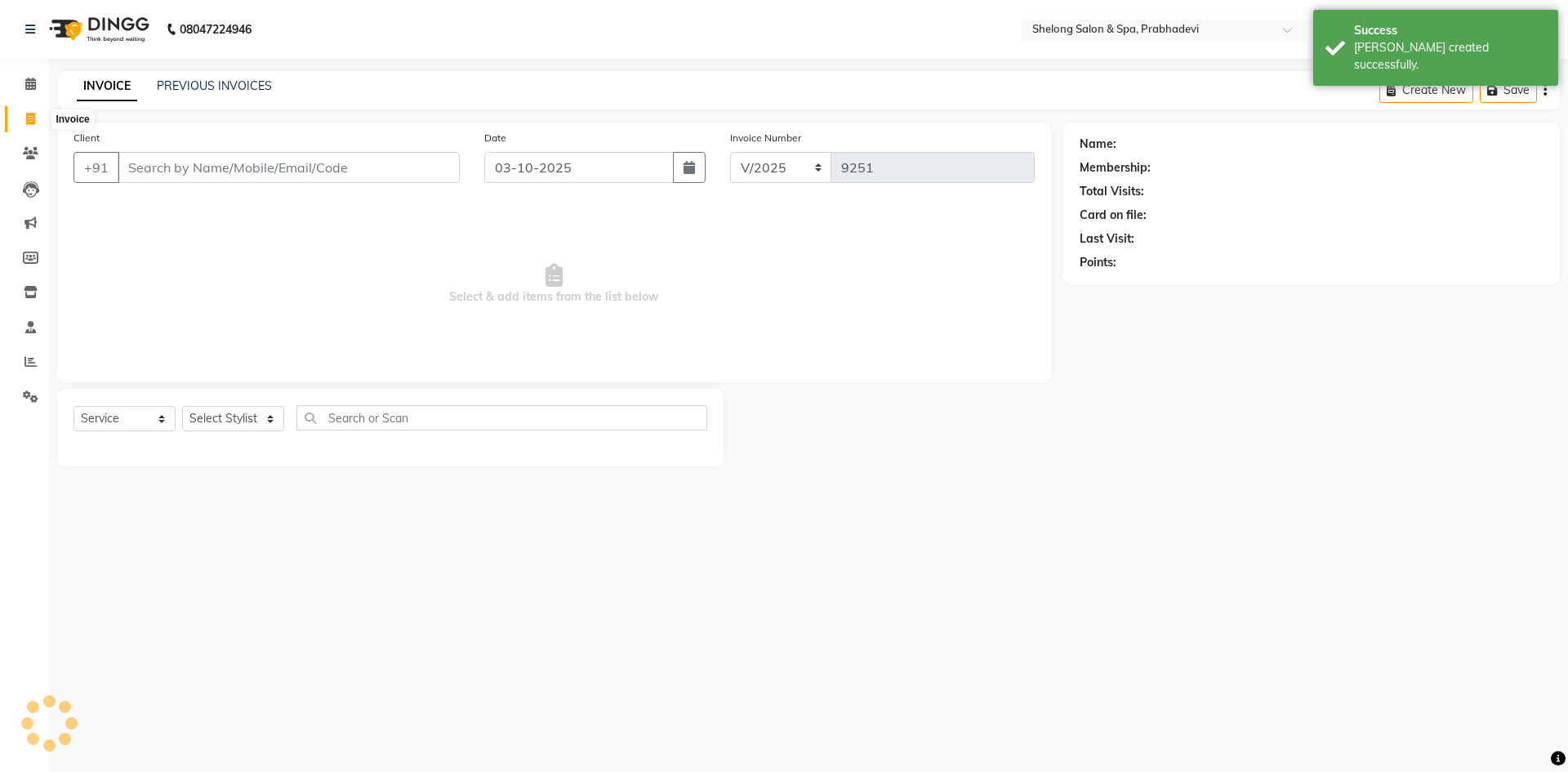
select select "16092"
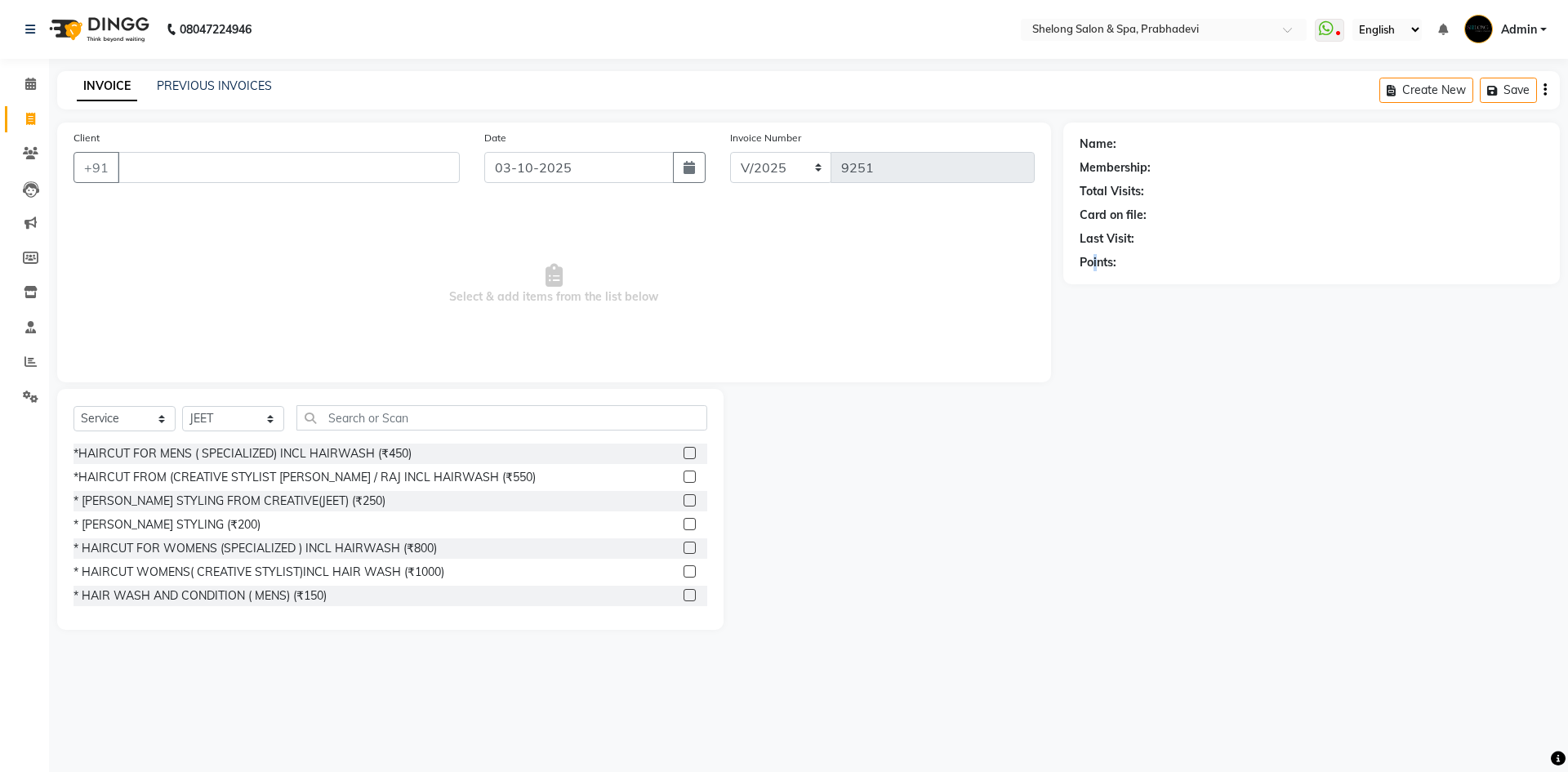
click at [1097, 656] on div "08047224946 Select Location × Shelong Salon & Spa, Prabhadevi WhatsApp Status ✕…" at bounding box center [784, 386] width 1568 height 772
click at [192, 412] on select "Select Stylist ( Ankita ) ( ASHVINI ) farid fojdur hakim JEET MITHUN NANDITA CH…" at bounding box center [233, 419] width 102 height 26
select select "24970"
click at [182, 406] on select "Select Stylist ( Ankita ) ( ASHVINI ) farid fojdur hakim JEET MITHUN NANDITA CH…" at bounding box center [233, 419] width 102 height 26
click at [251, 449] on div "*HAIRCUT FOR MENS ( SPECIALIZED) INCL HAIRWASH (₹450)" at bounding box center [242, 454] width 338 height 17
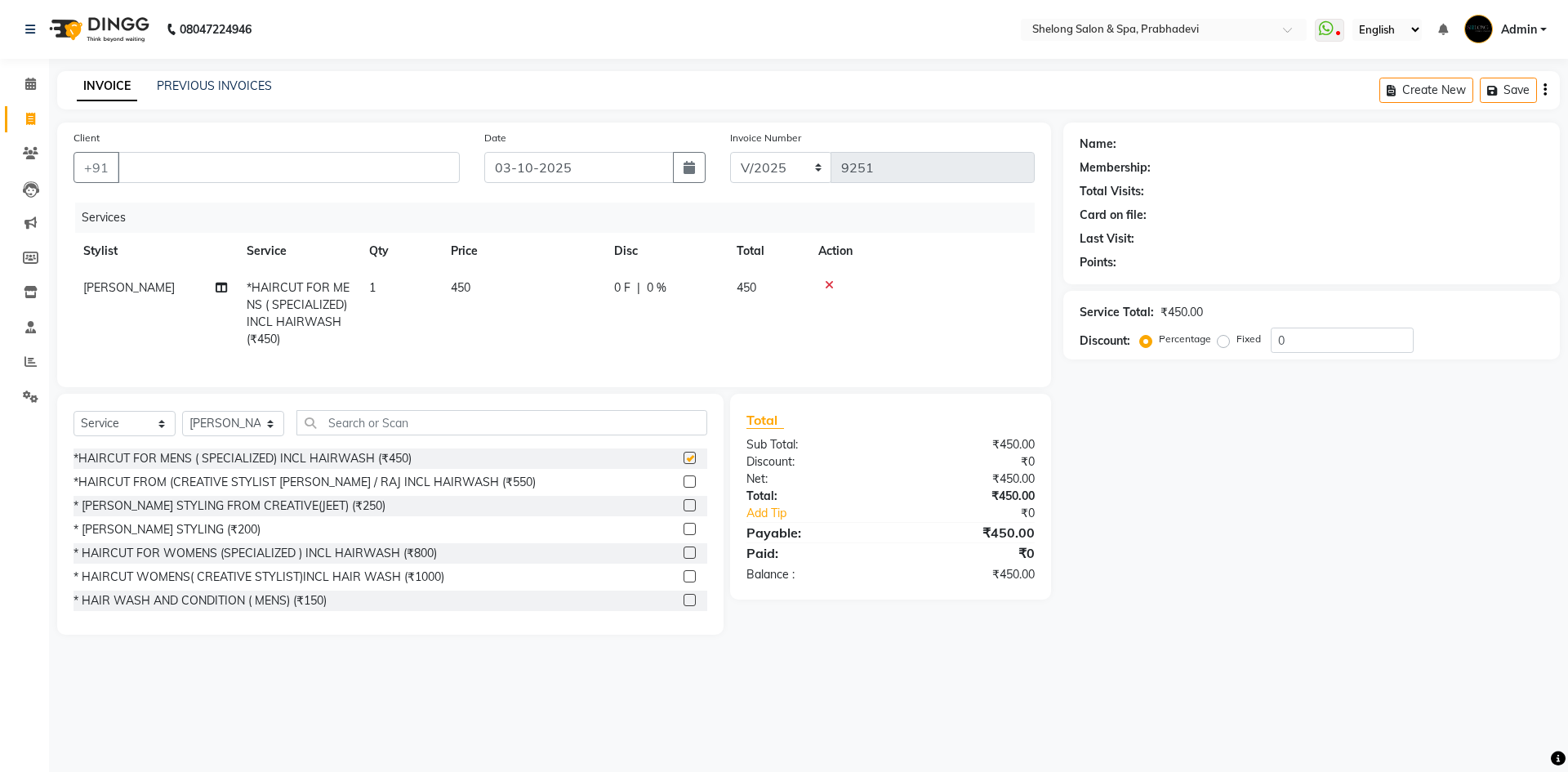
checkbox input "false"
click at [245, 427] on select "Select Stylist ( Ankita ) ( ASHVINI ) farid fojdur hakim JEET MITHUN NANDITA CH…" at bounding box center [233, 423] width 102 height 26
select select "88528"
click at [182, 423] on select "Select Stylist ( Ankita ) ( ASHVINI ) farid fojdur hakim JEET MITHUN NANDITA CH…" at bounding box center [233, 423] width 102 height 26
click at [474, 434] on input "text" at bounding box center [502, 422] width 410 height 26
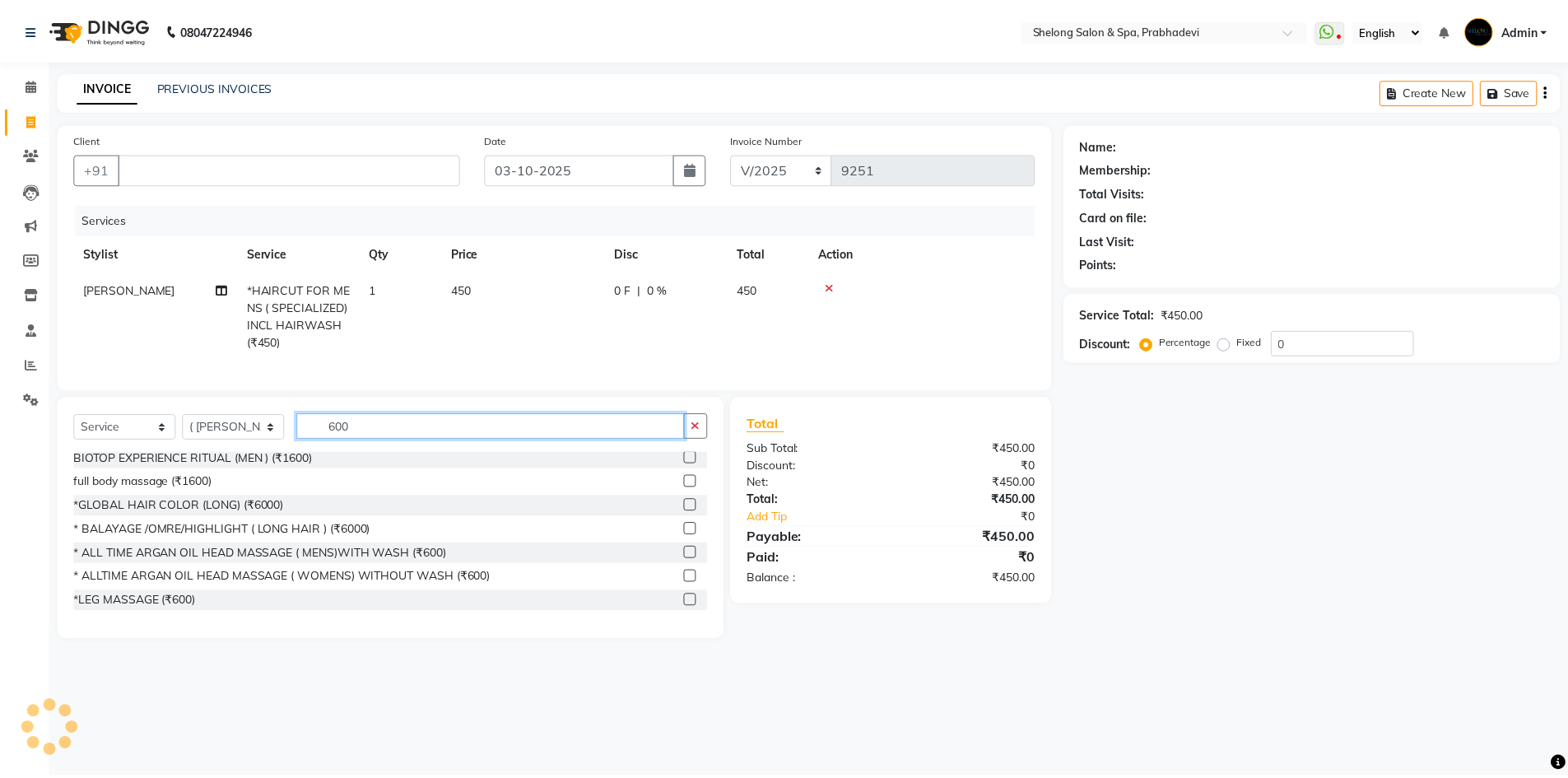
scroll to position [247, 0]
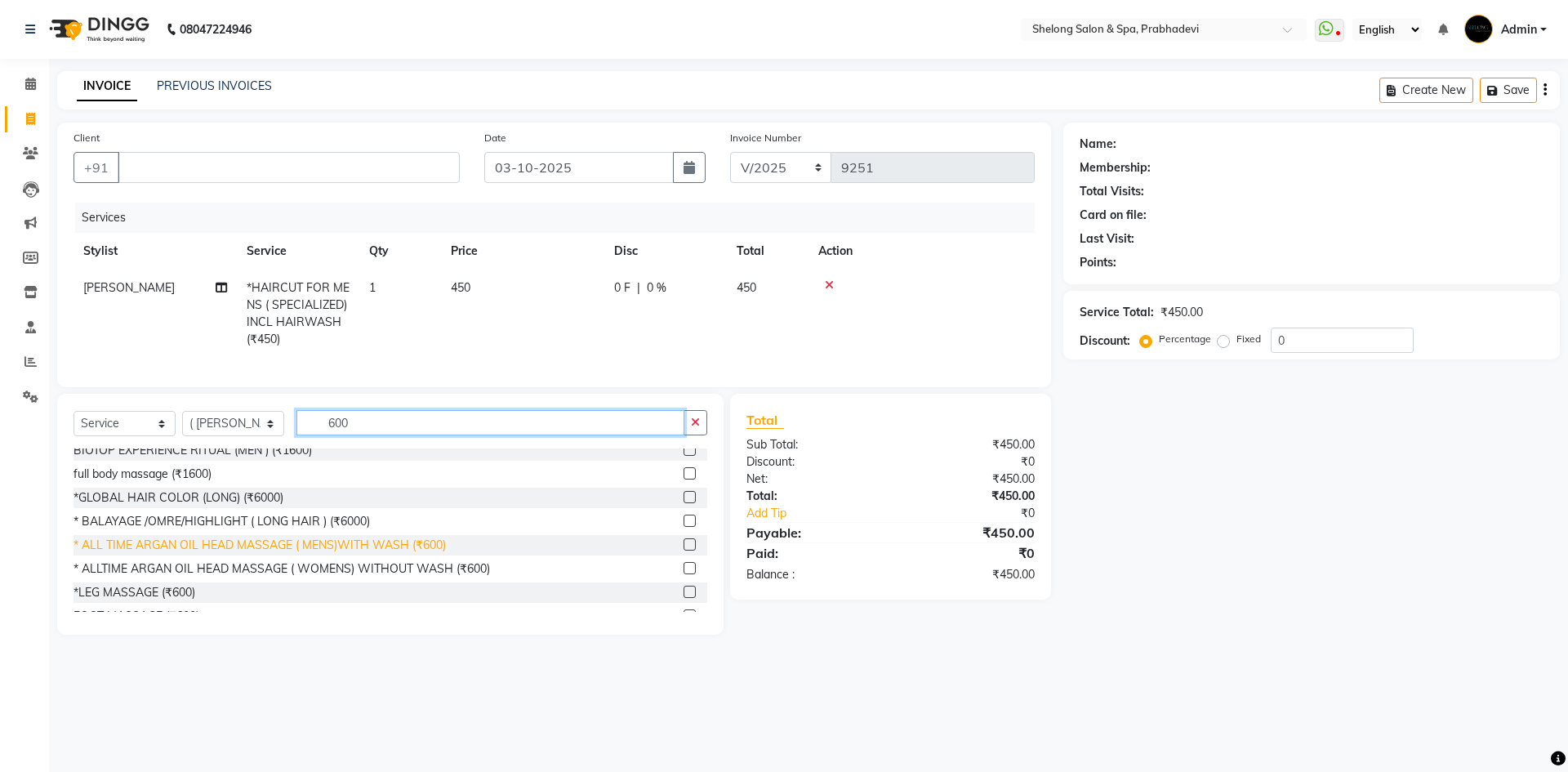
type input "600"
click at [163, 550] on div "* ALL TIME ARGAN OIL HEAD MASSAGE ( MENS)WITH WASH (₹600)" at bounding box center [260, 545] width 373 height 17
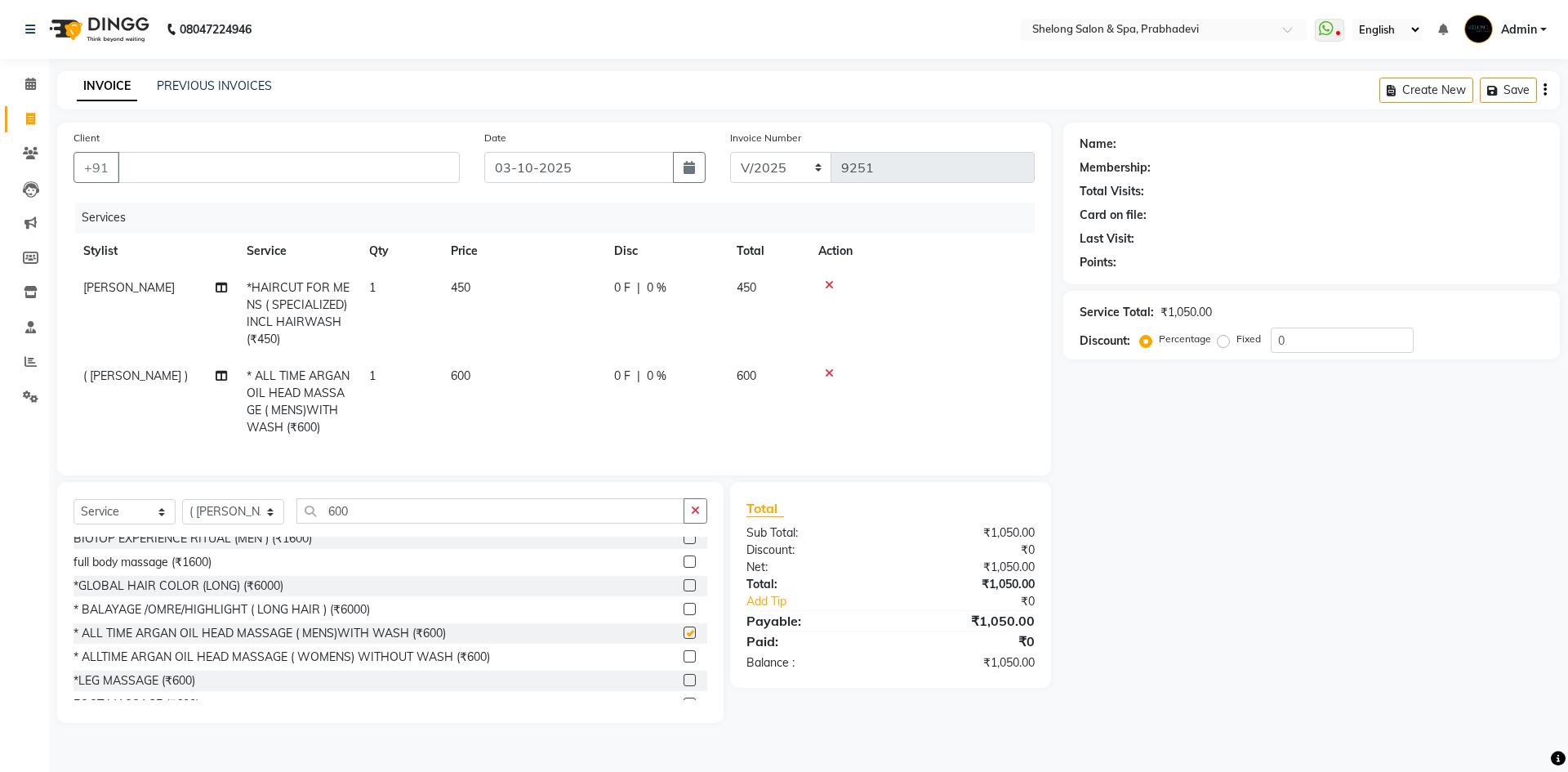
checkbox input "false"
click at [265, 160] on input "Client" at bounding box center [289, 168] width 342 height 31
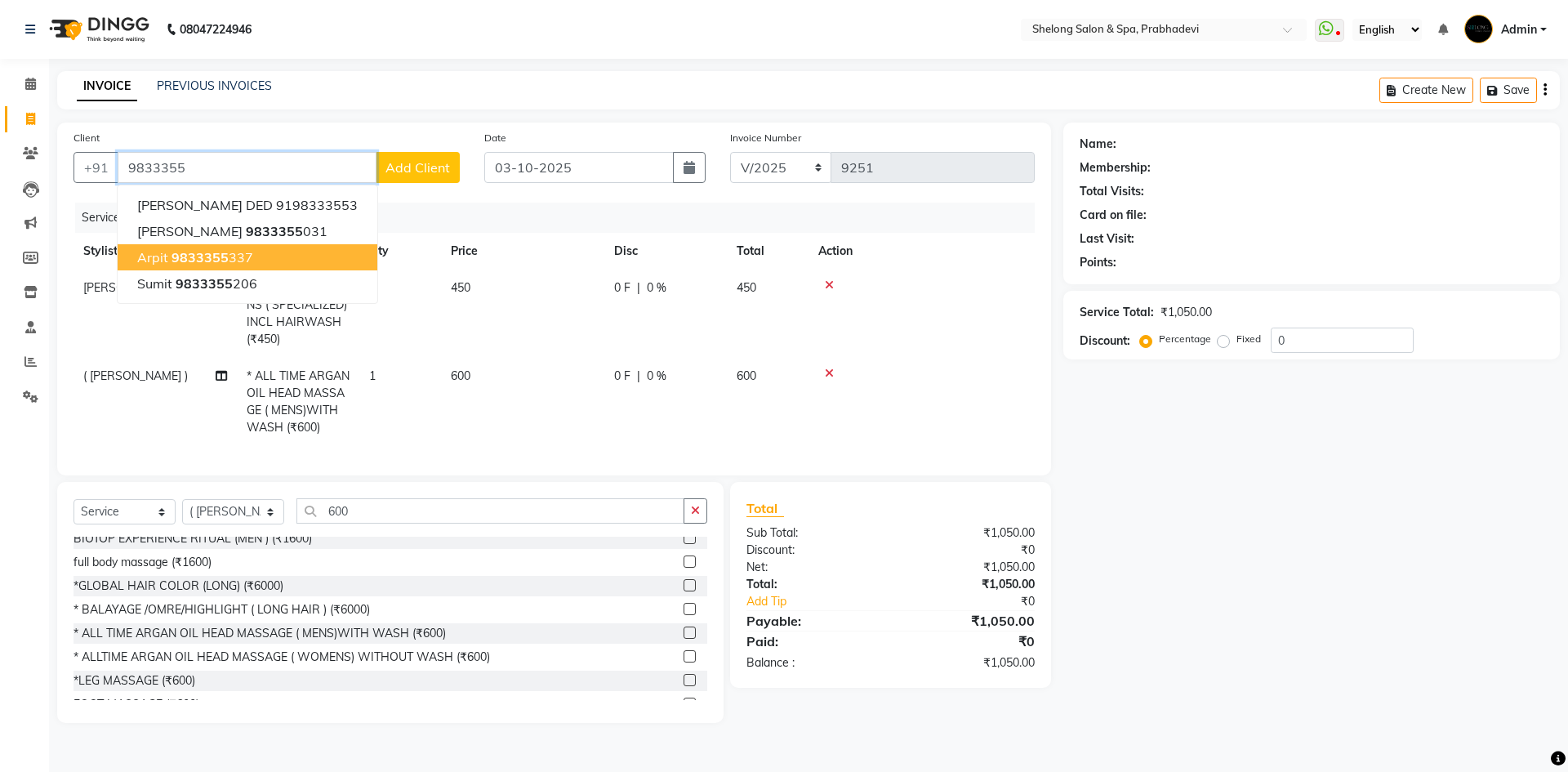
click at [239, 259] on ngb-highlight "9833355 337" at bounding box center [213, 256] width 82 height 16
type input "9833355337"
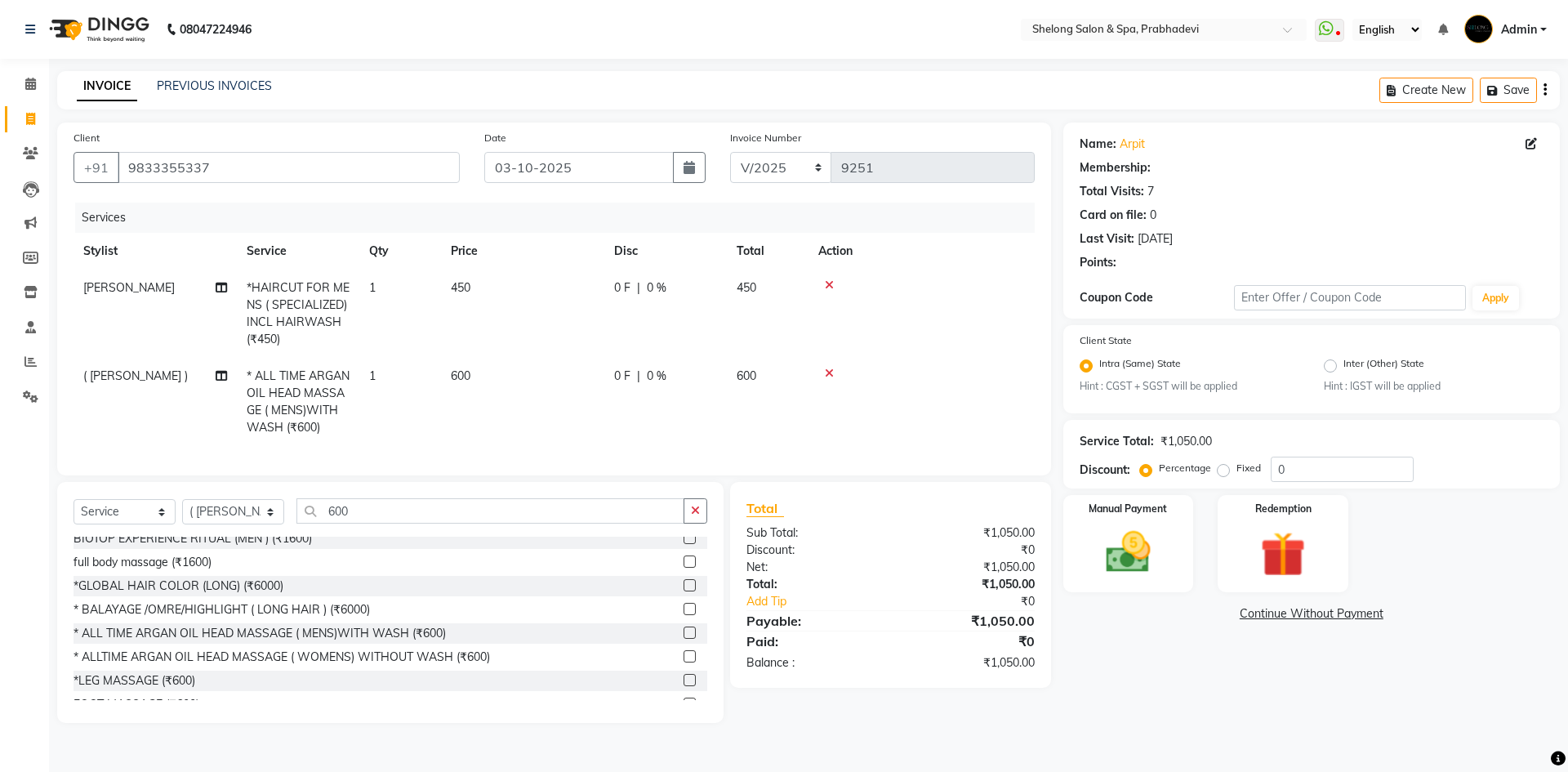
type input "20"
select select "2: Object"
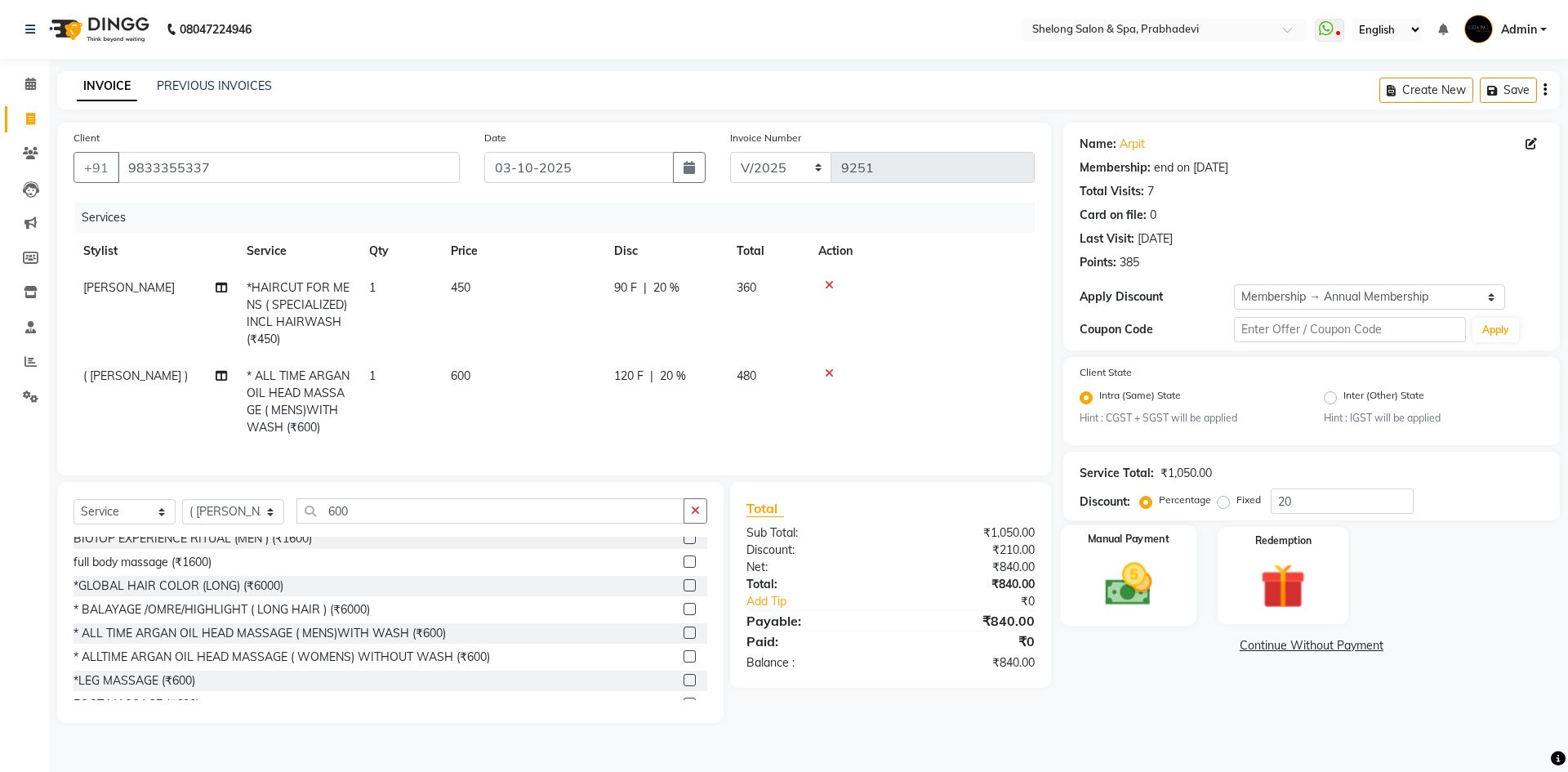
click at [1146, 570] on img at bounding box center [1128, 584] width 76 height 54
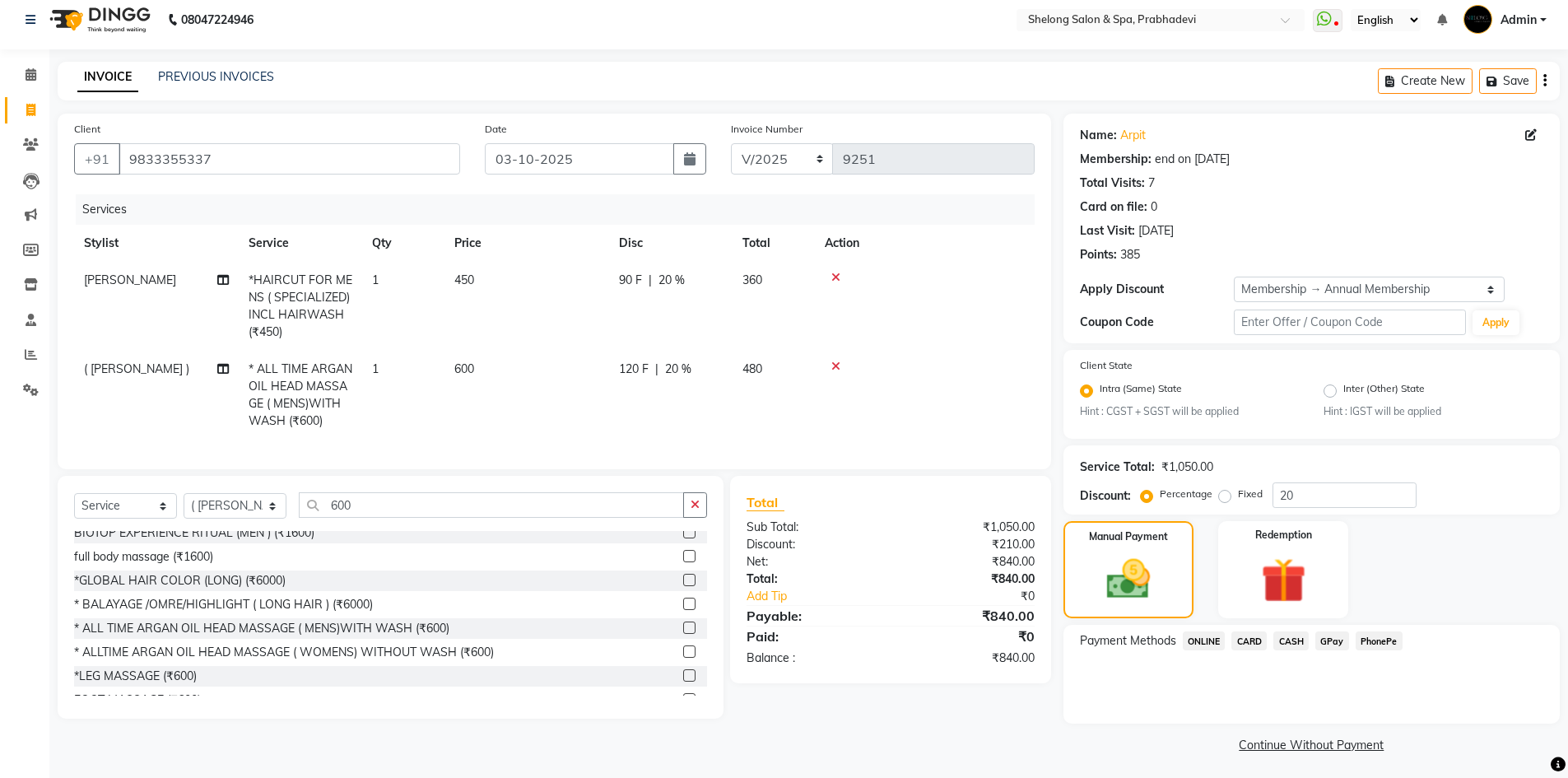
scroll to position [14, 0]
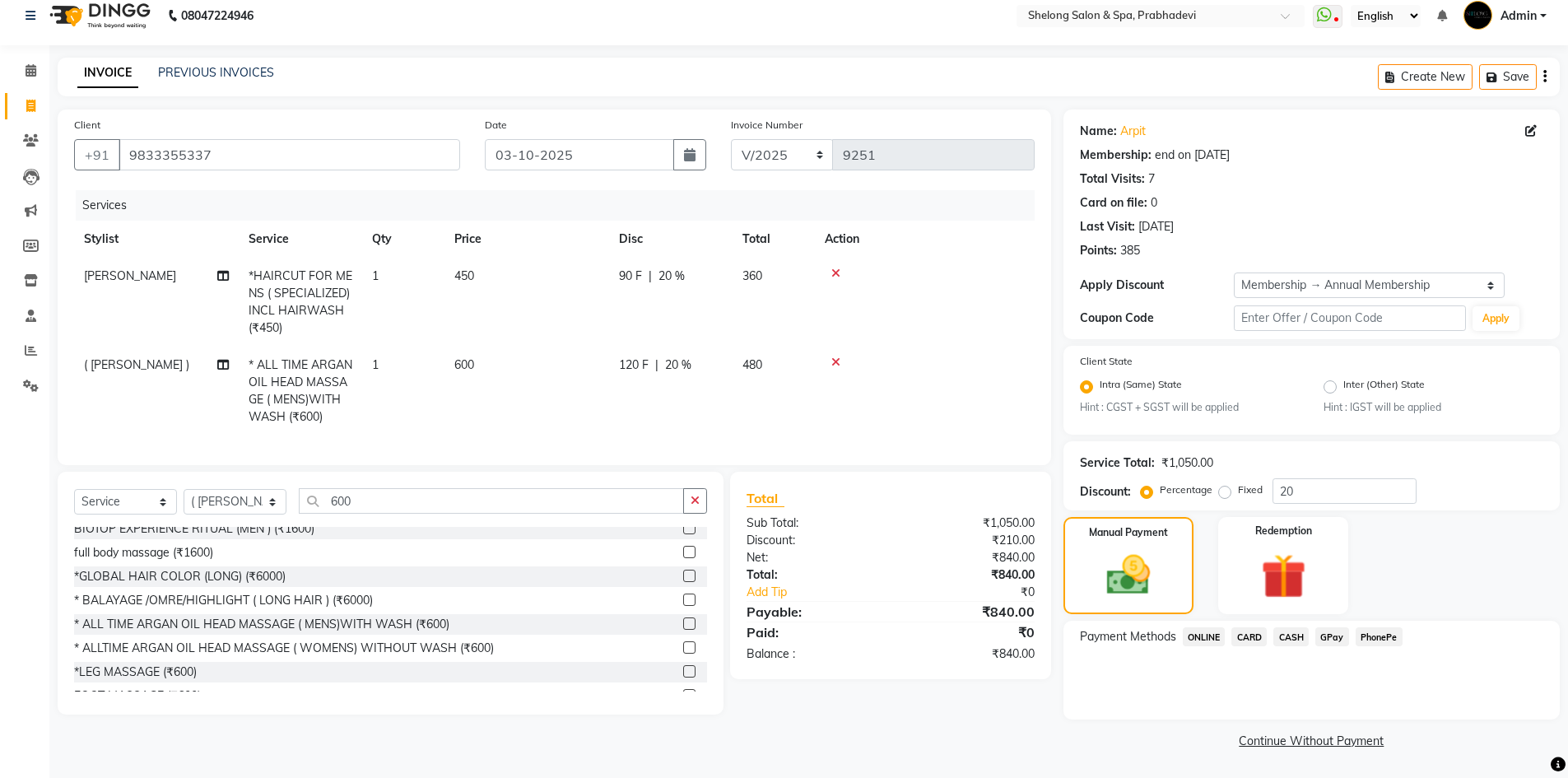
click at [1322, 638] on span "GPay" at bounding box center [1332, 637] width 34 height 19
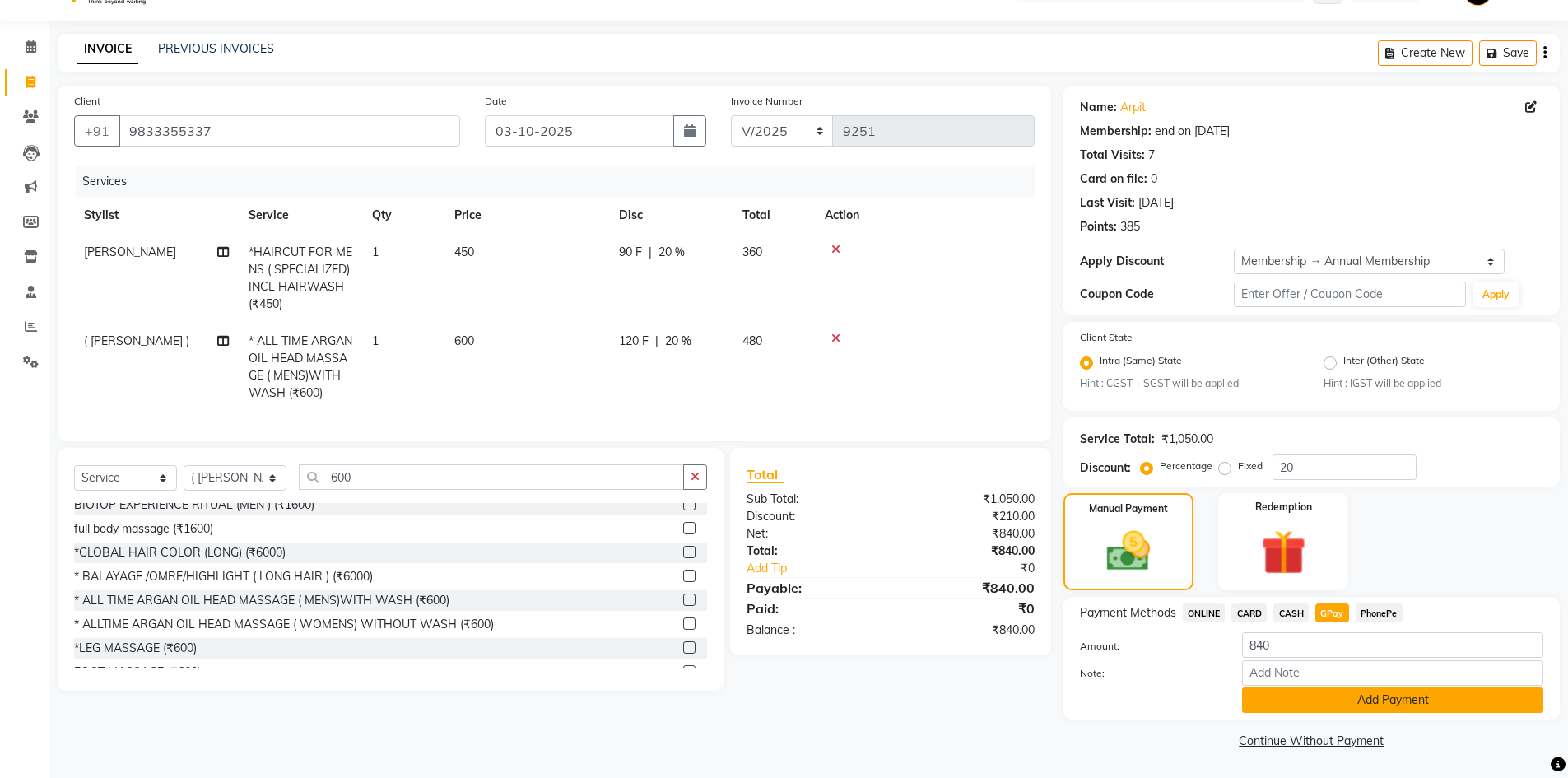
click at [1300, 701] on button "Add Payment" at bounding box center [1393, 700] width 302 height 26
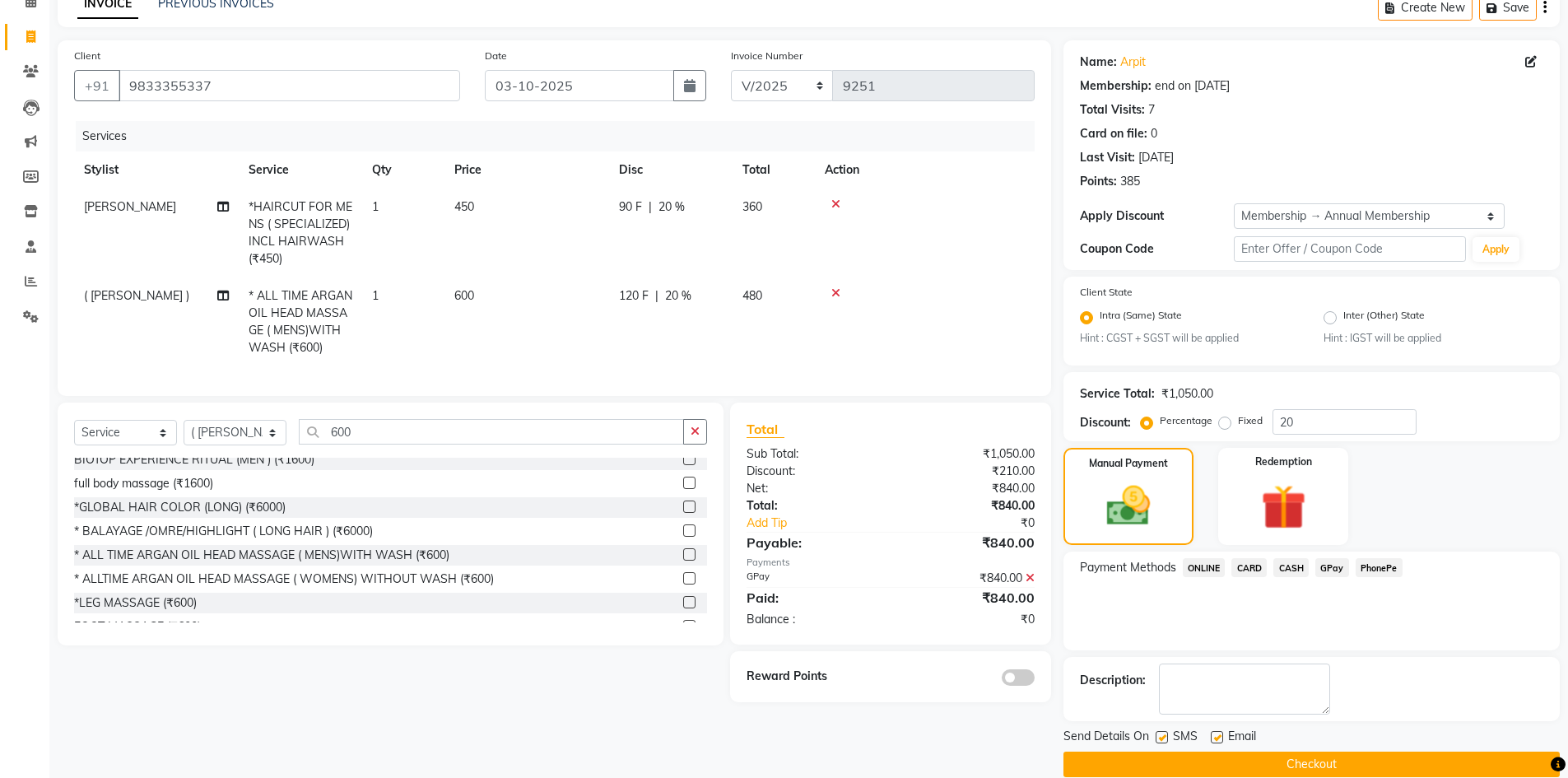
scroll to position [107, 0]
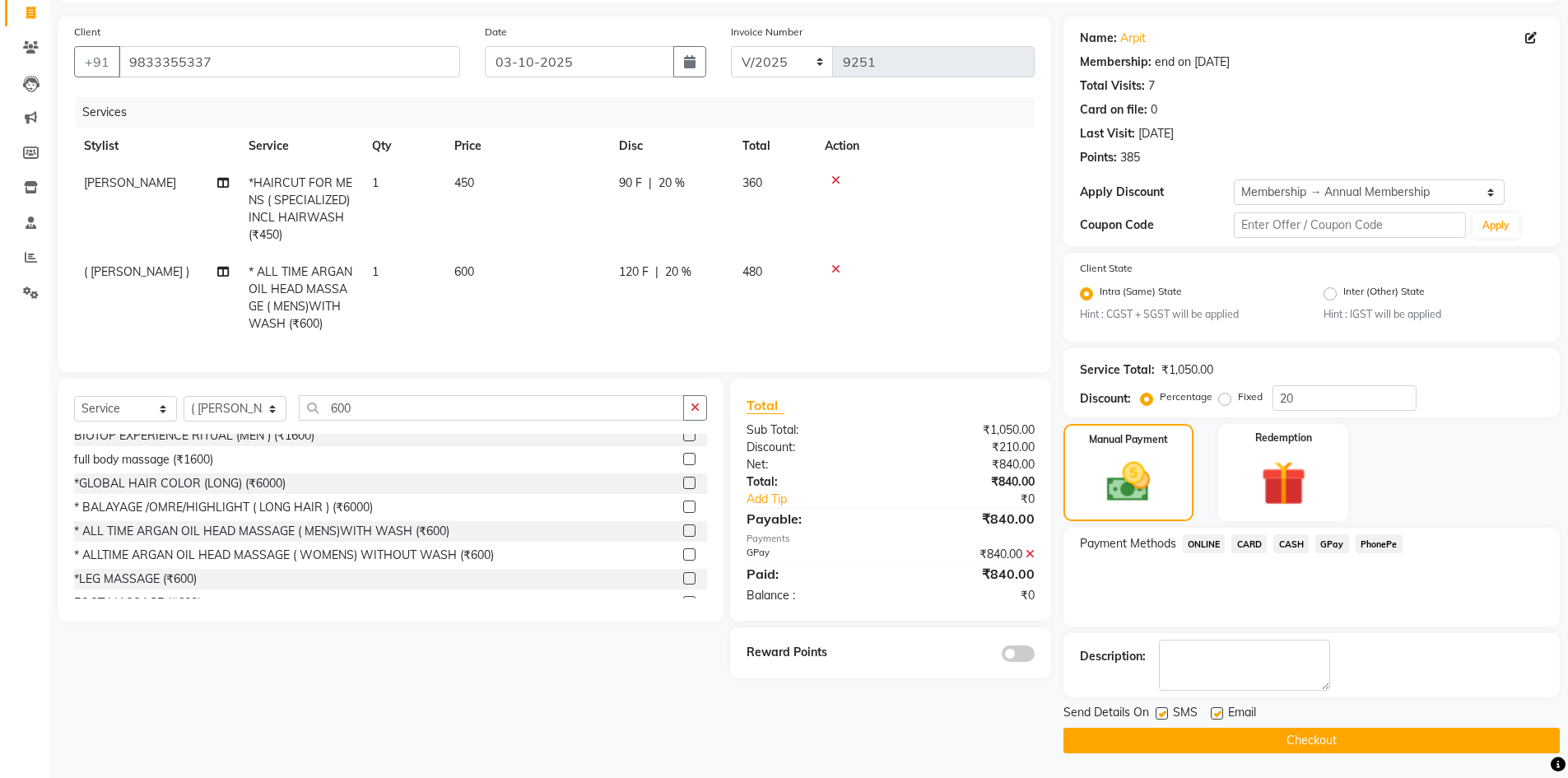
click at [1029, 662] on span at bounding box center [1018, 653] width 33 height 16
click at [1035, 656] on input "checkbox" at bounding box center [1035, 656] width 0 height 0
click at [1274, 740] on button "Checkout" at bounding box center [1312, 740] width 497 height 26
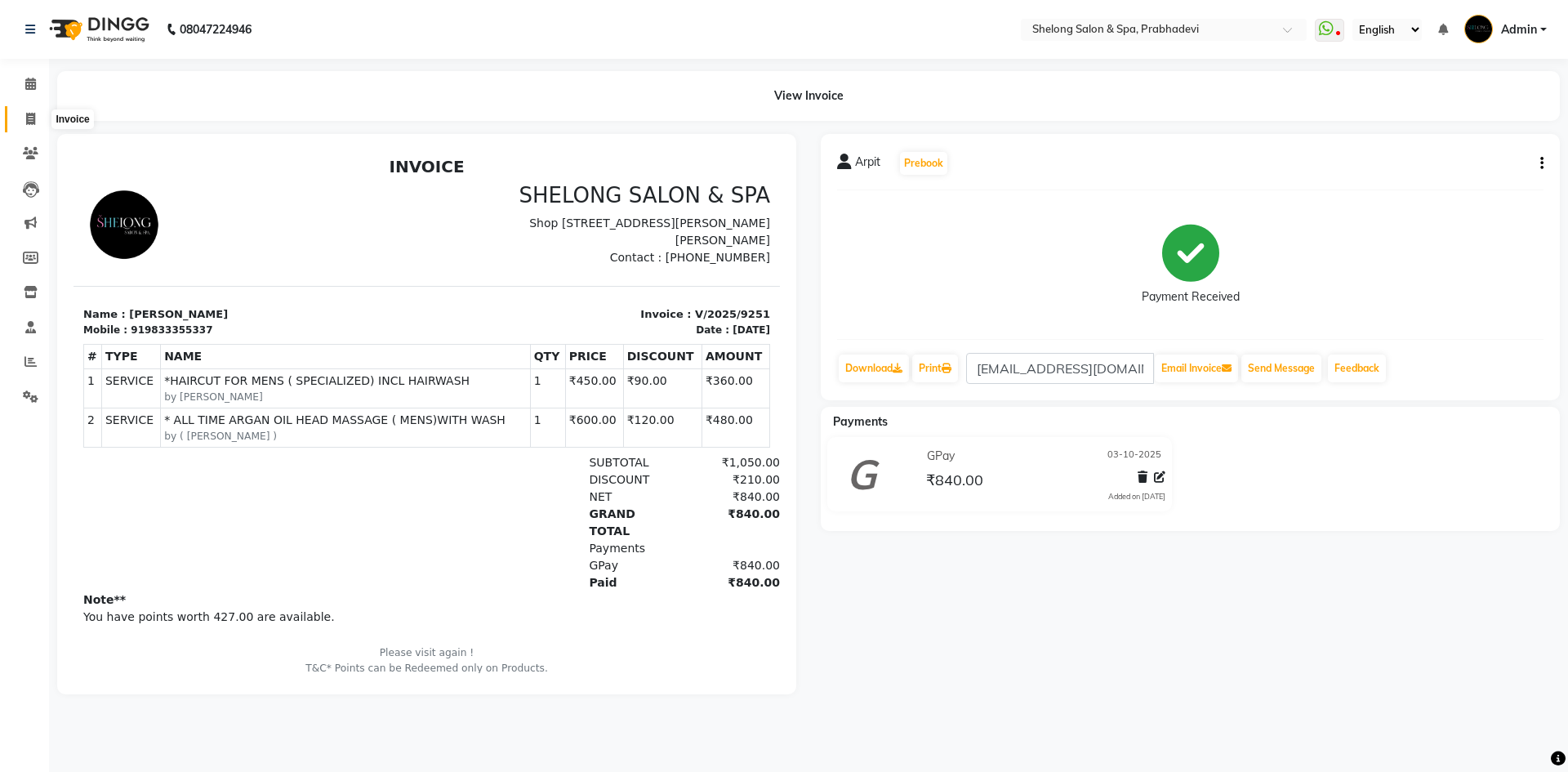
click at [31, 113] on icon at bounding box center [31, 119] width 9 height 12
select select "service"
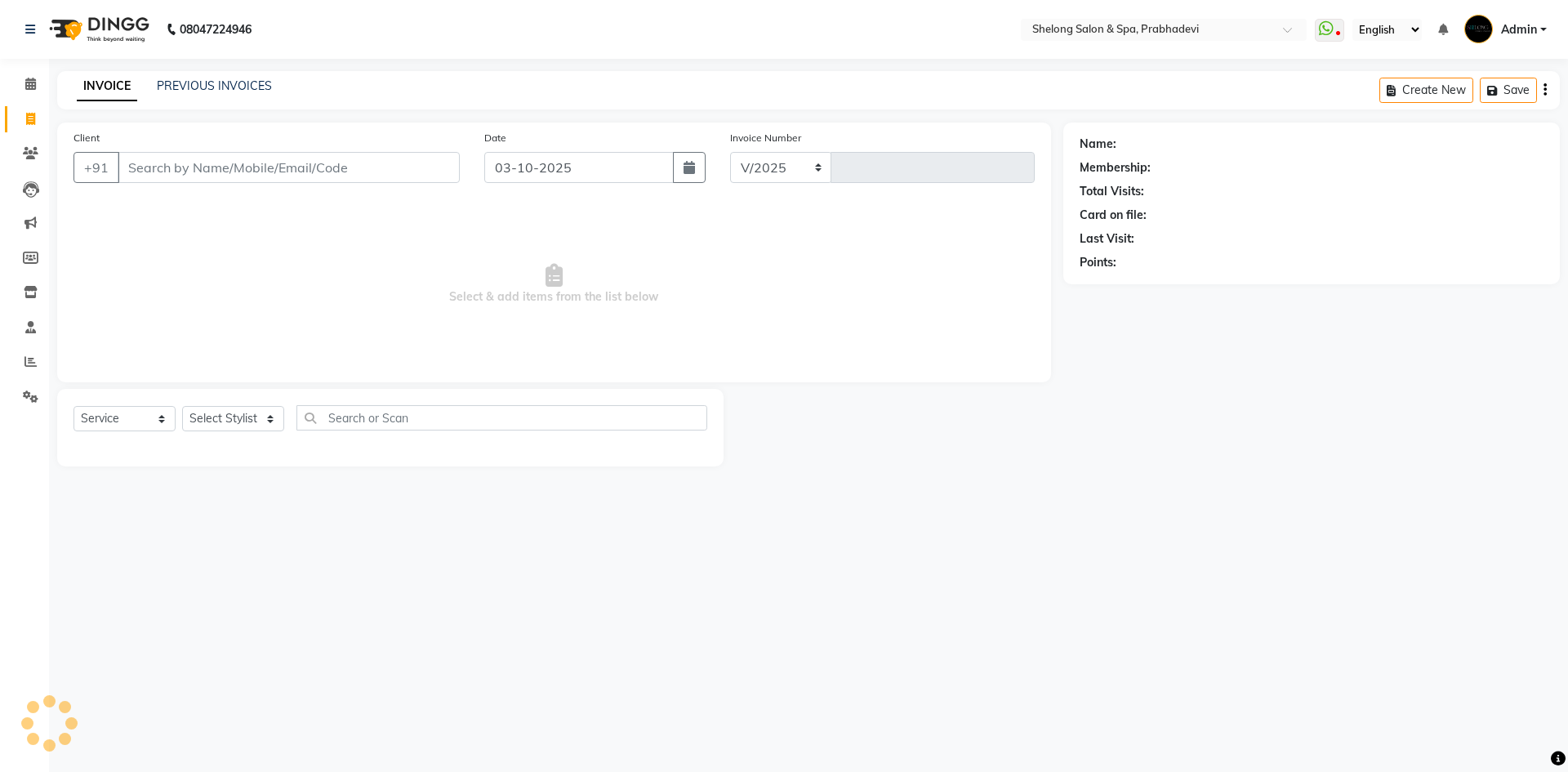
select select "3475"
type input "9252"
click at [204, 161] on input "Client" at bounding box center [289, 168] width 342 height 31
select select "16092"
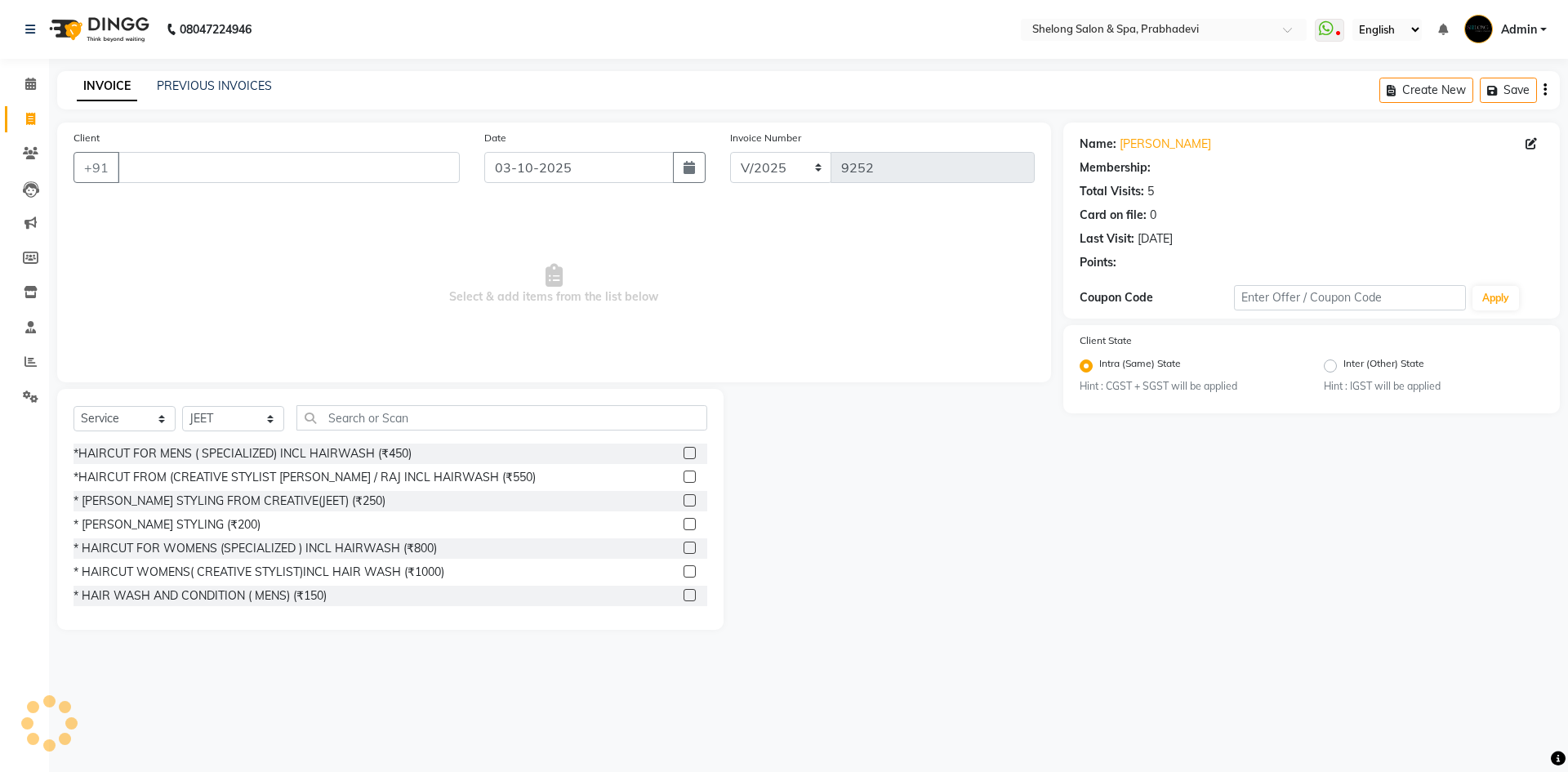
select select "1: Object"
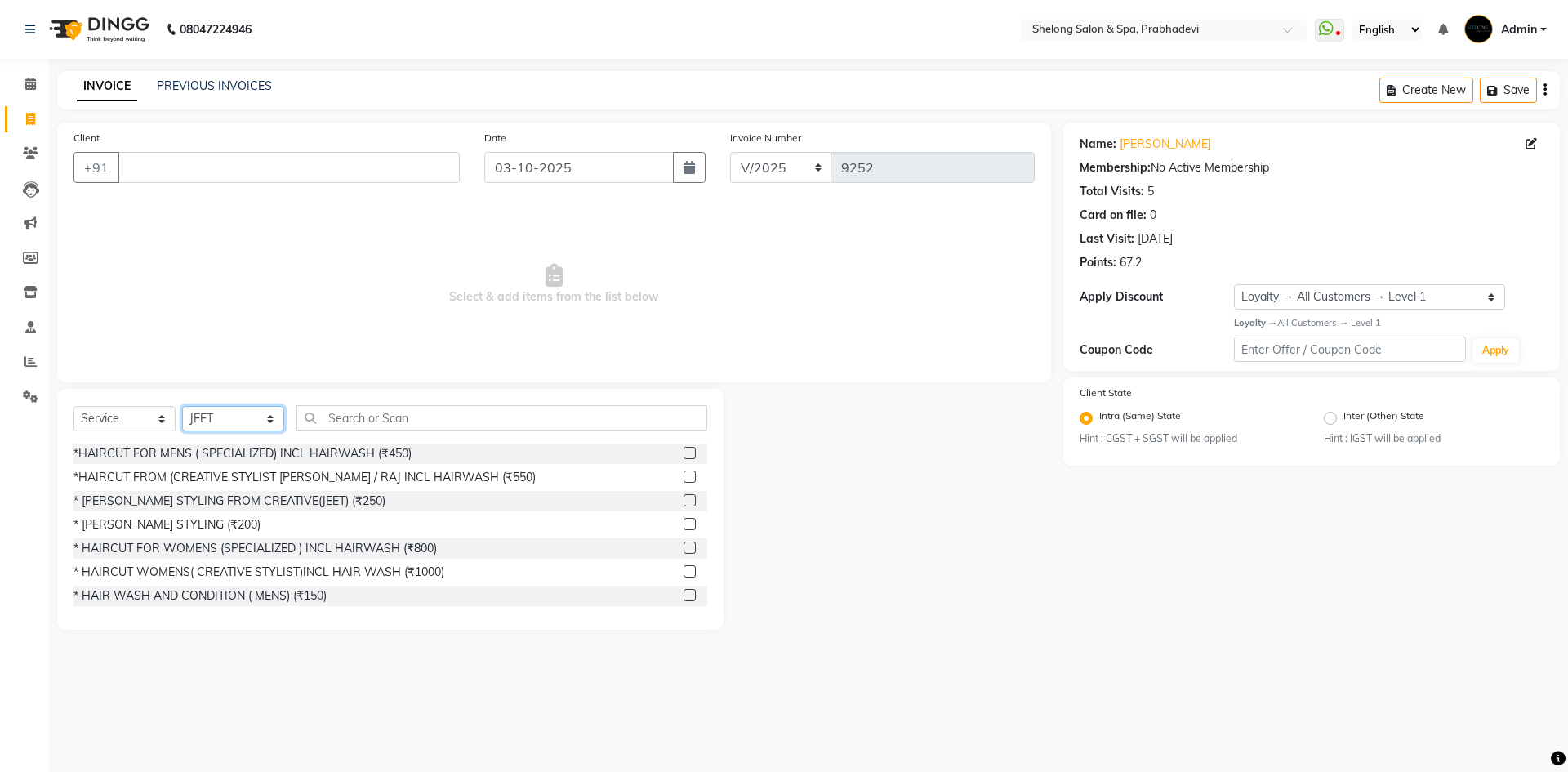
click at [239, 412] on select "Select Stylist ( Ankita ) ( ASHVINI ) farid fojdur hakim JEET MITHUN NANDITA CH…" at bounding box center [233, 419] width 102 height 26
select select "66706"
click at [182, 406] on select "Select Stylist ( Ankita ) ( ASHVINI ) farid fojdur hakim JEET MITHUN NANDITA CH…" at bounding box center [233, 419] width 102 height 26
click at [197, 521] on div "* [PERSON_NAME] STYLING (₹200)" at bounding box center [167, 525] width 187 height 17
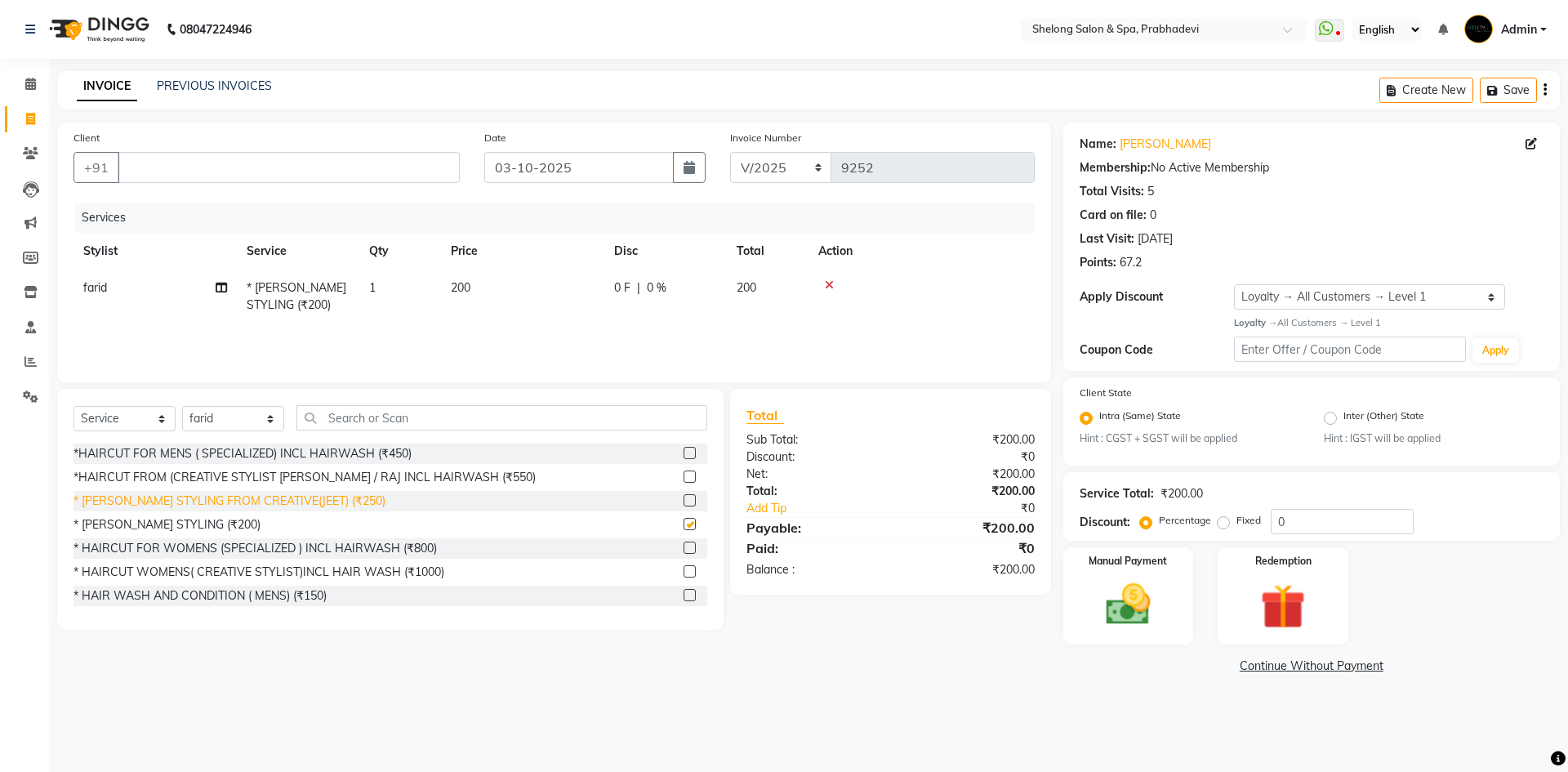
checkbox input "false"
drag, startPoint x: 272, startPoint y: 408, endPoint x: 264, endPoint y: 412, distance: 8.9
click at [272, 408] on select "Select Stylist ( Ankita ) ( ASHVINI ) farid fojdur hakim JEET MITHUN NANDITA CH…" at bounding box center [233, 419] width 102 height 26
select select "24970"
click at [182, 406] on select "Select Stylist ( Ankita ) ( ASHVINI ) farid fojdur hakim JEET MITHUN NANDITA CH…" at bounding box center [233, 419] width 102 height 26
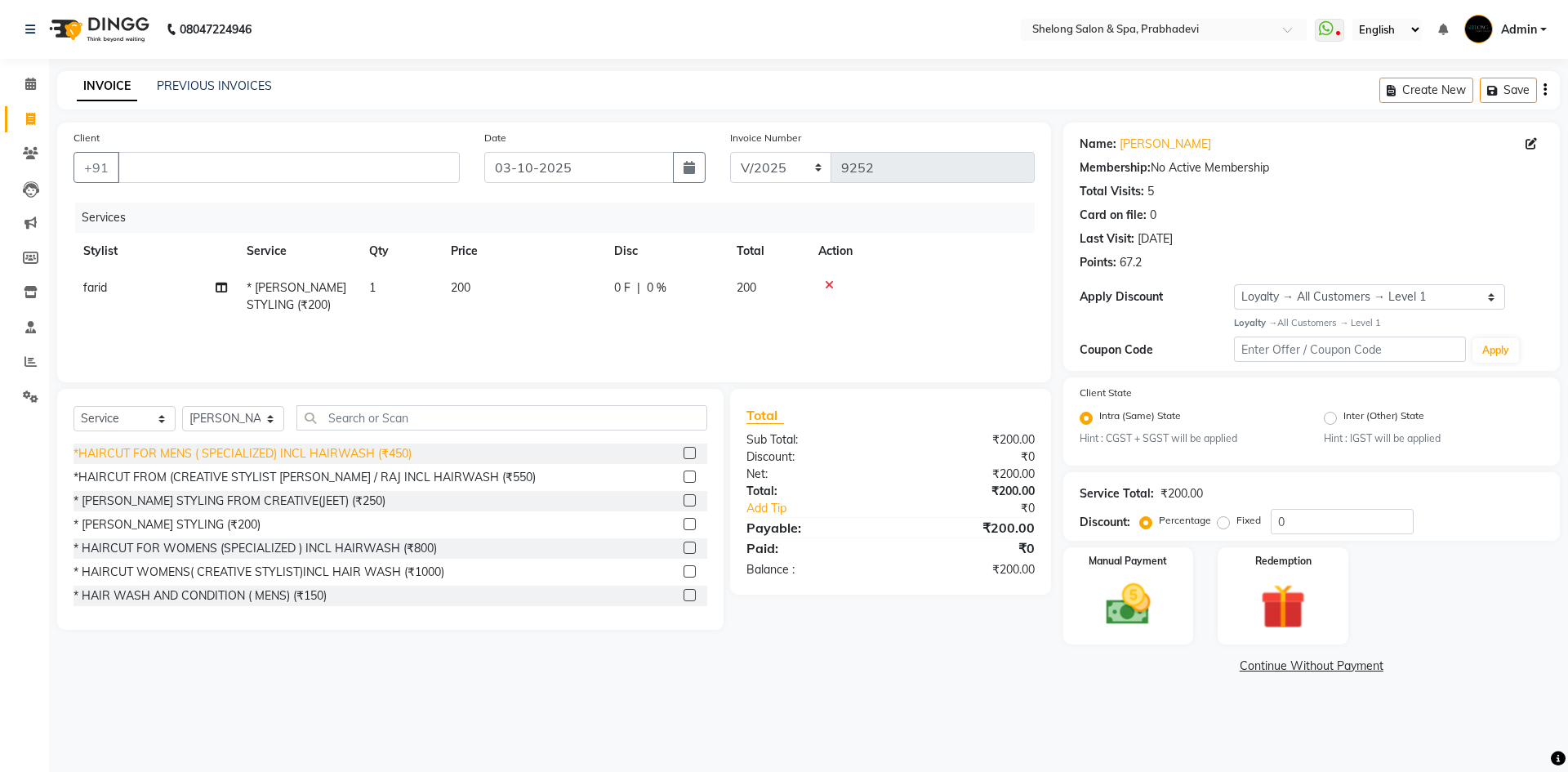
click at [291, 455] on div "*HAIRCUT FOR MENS ( SPECIALIZED) INCL HAIRWASH (₹450)" at bounding box center [242, 454] width 338 height 17
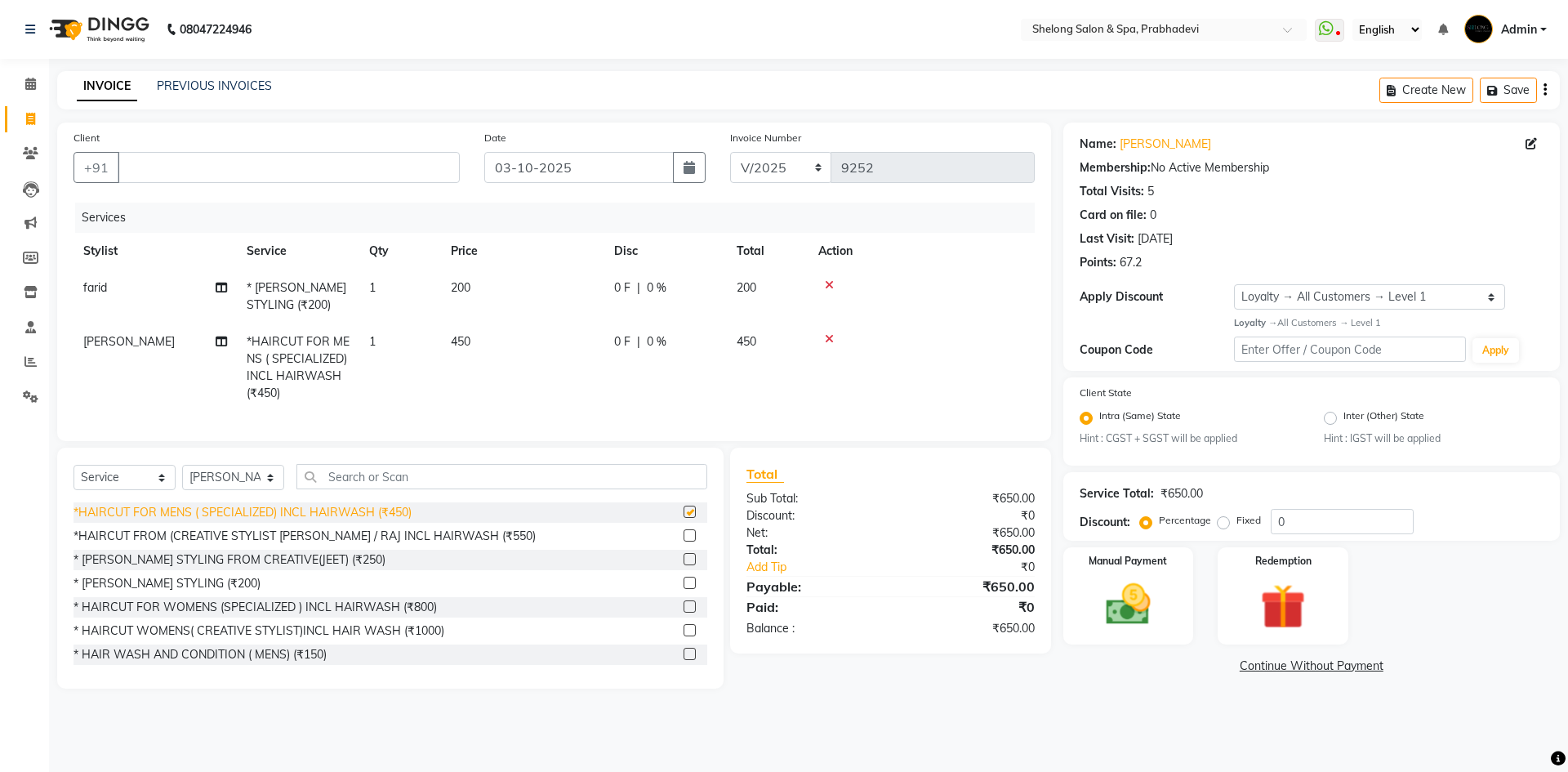
checkbox input "false"
click at [220, 161] on input "Client" at bounding box center [289, 168] width 342 height 31
click at [196, 167] on input "Client" at bounding box center [289, 168] width 342 height 31
click at [197, 165] on input "Client" at bounding box center [289, 168] width 342 height 31
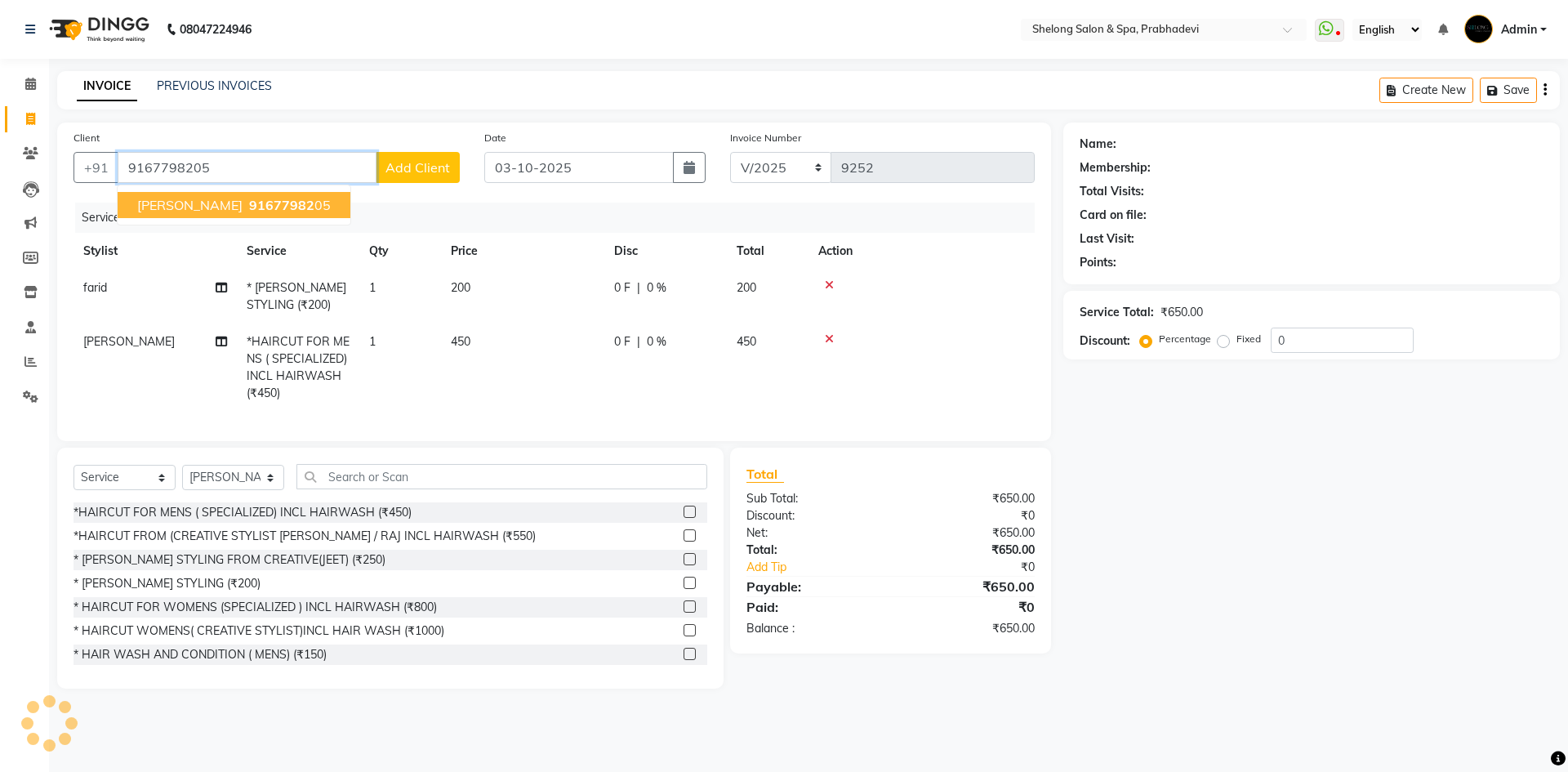
type input "9167798205"
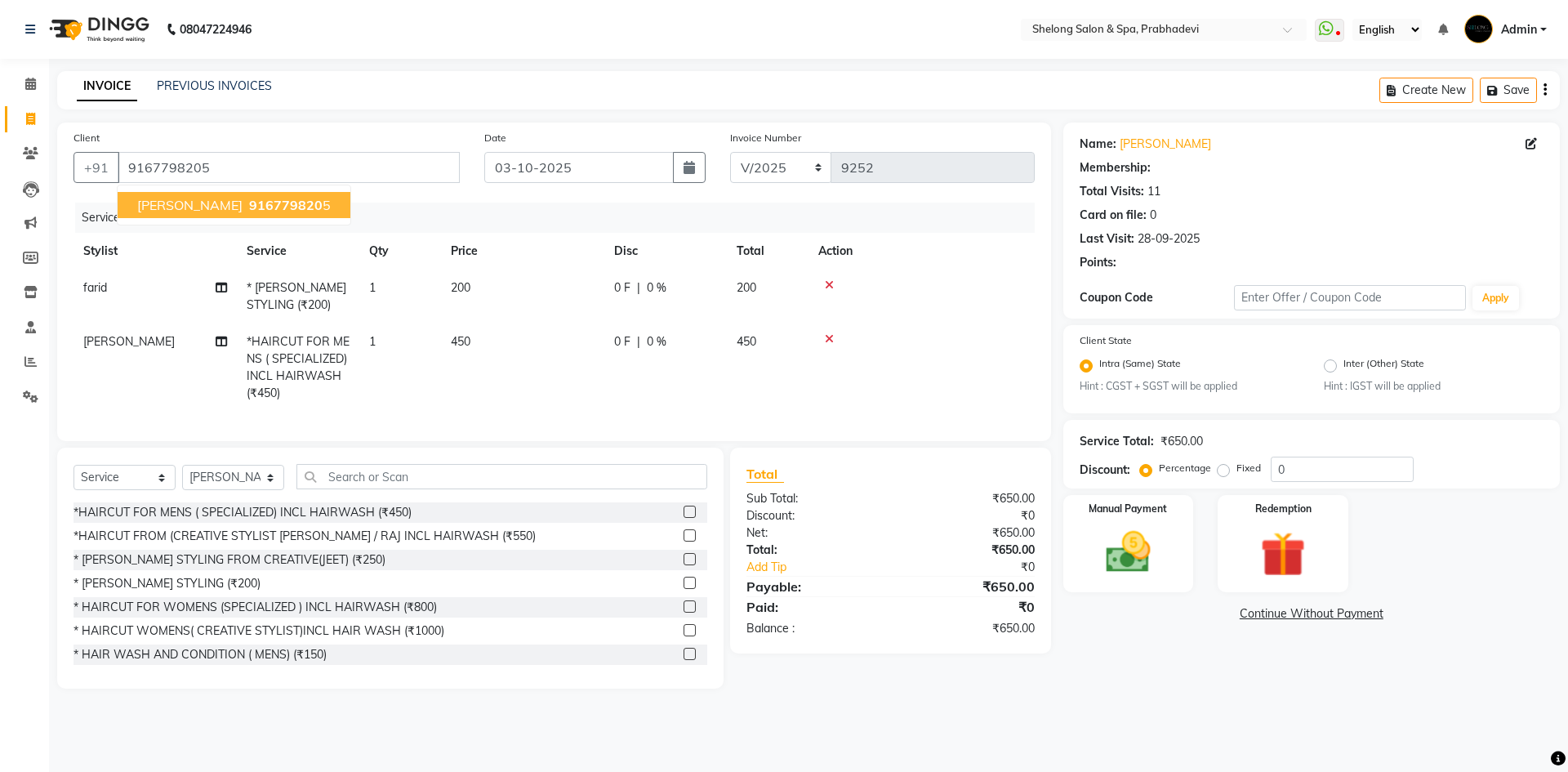
type input "20"
select select "2: Object"
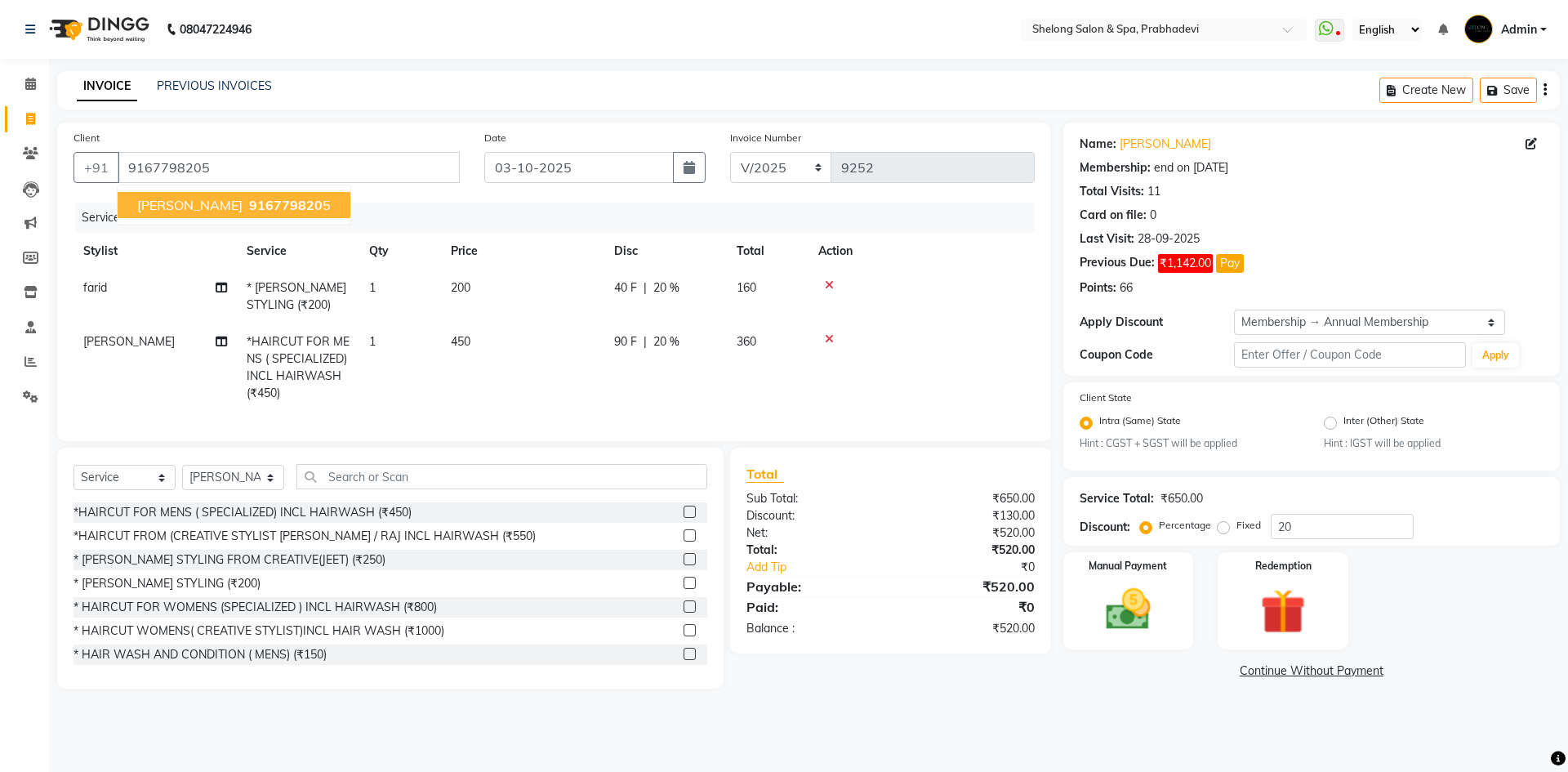
click at [178, 193] on button "VINIT JADAV 916779820 5" at bounding box center [234, 204] width 233 height 27
type input "0"
select select "2: Object"
type input "20"
drag, startPoint x: 1147, startPoint y: 603, endPoint x: 1153, endPoint y: 609, distance: 8.5
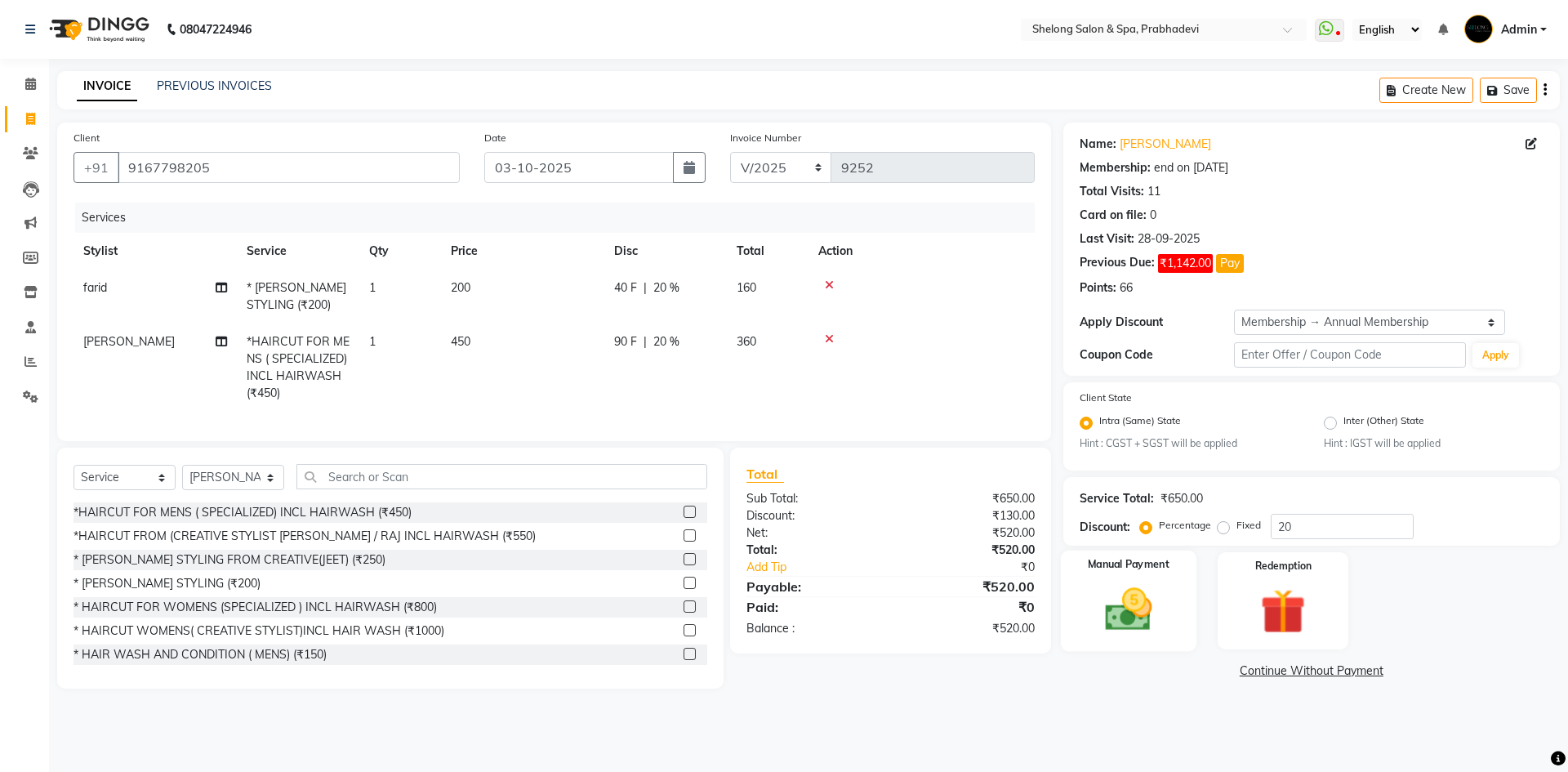
click at [1147, 603] on img at bounding box center [1128, 610] width 76 height 54
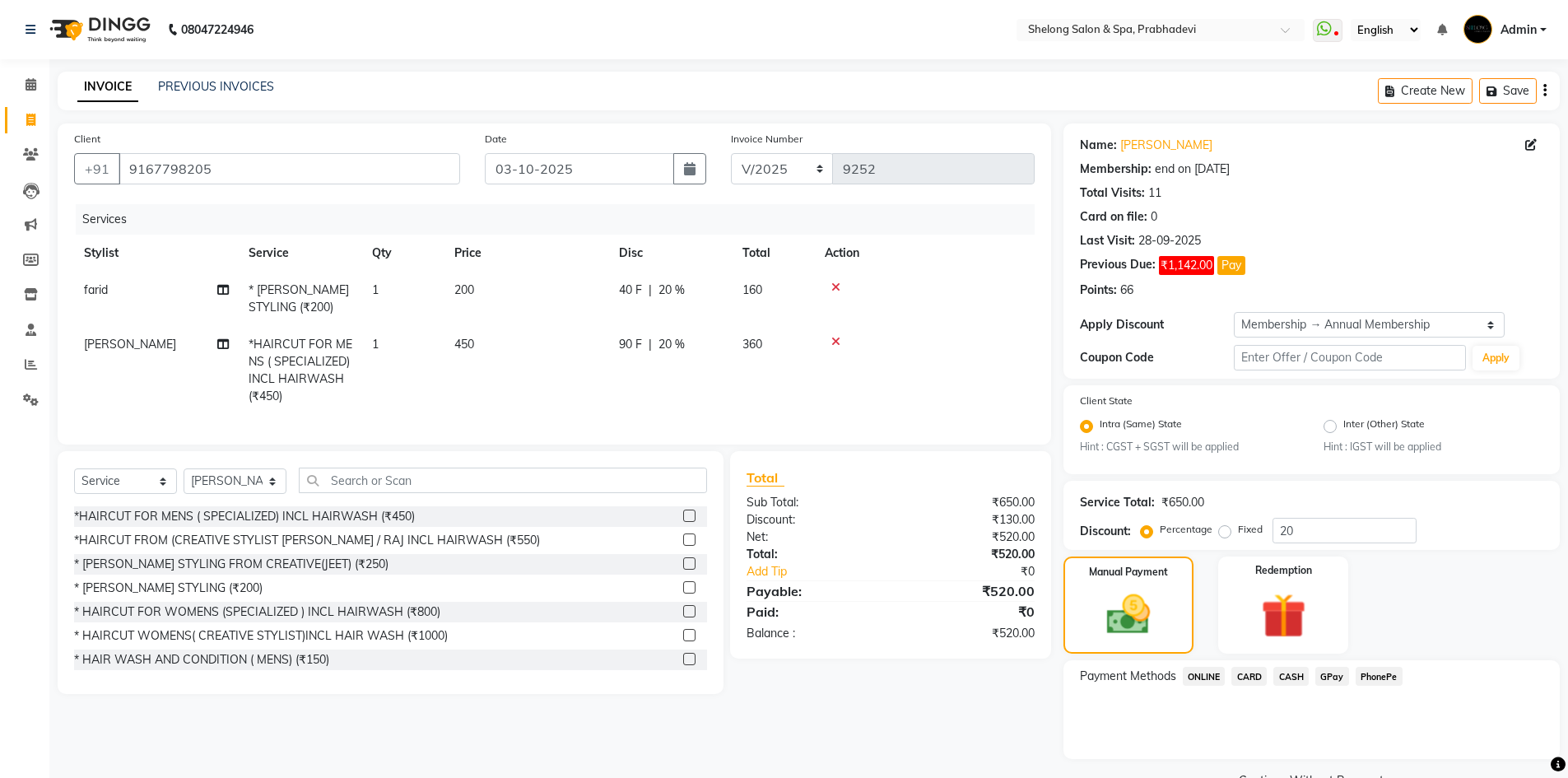
click at [1328, 676] on span "GPay" at bounding box center [1332, 676] width 34 height 19
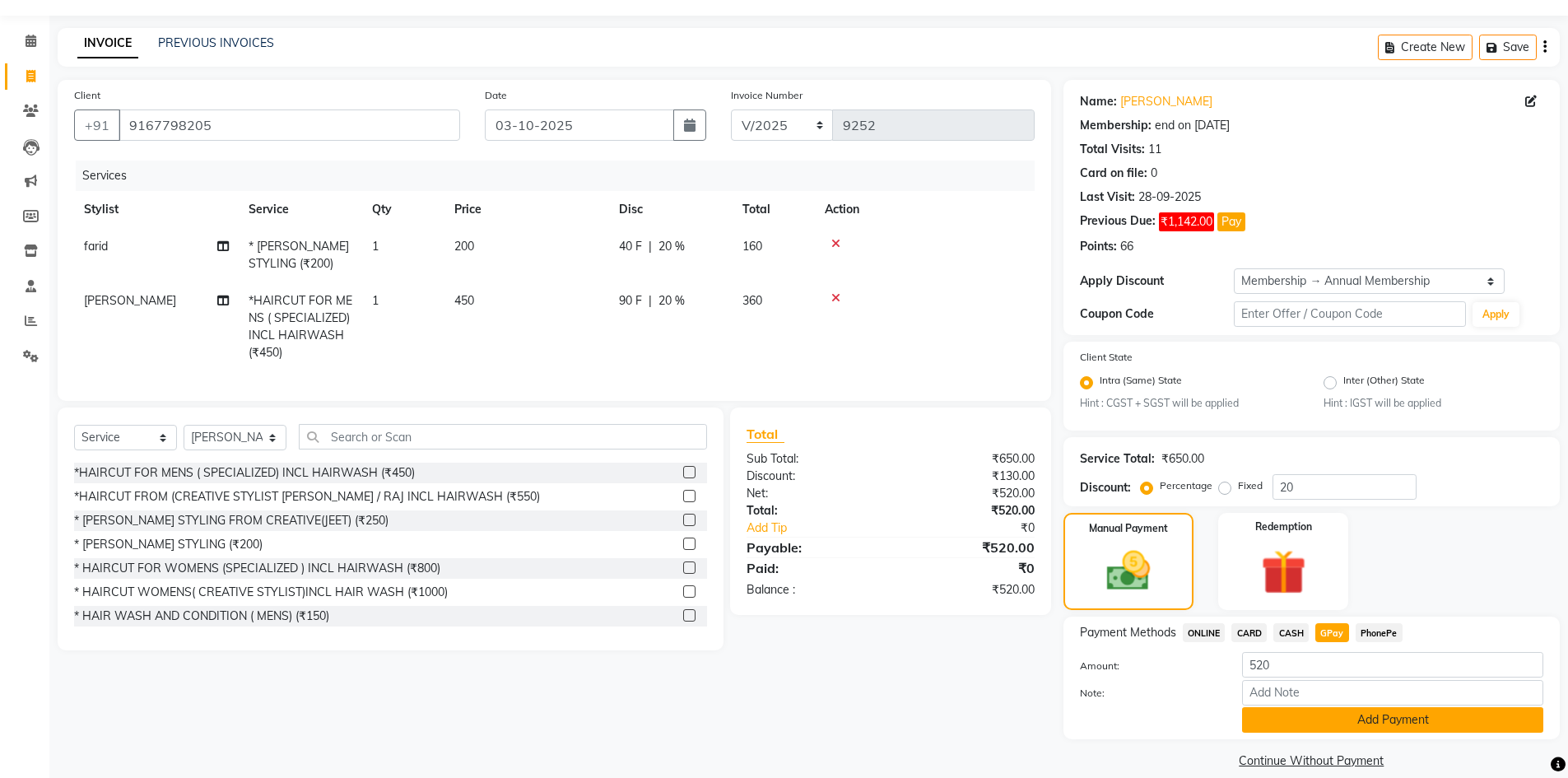
scroll to position [64, 0]
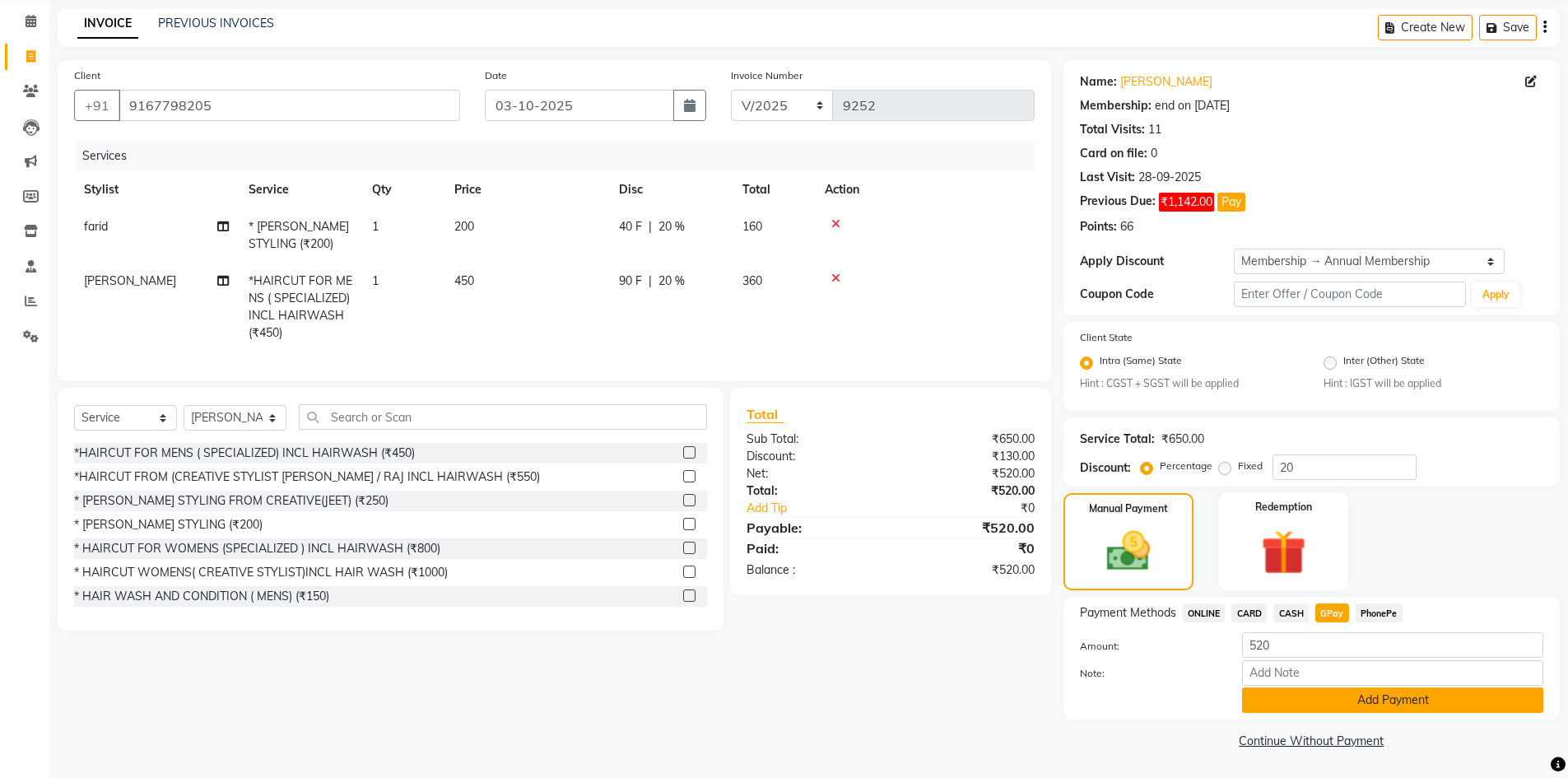
click at [1348, 700] on button "Add Payment" at bounding box center [1393, 700] width 302 height 26
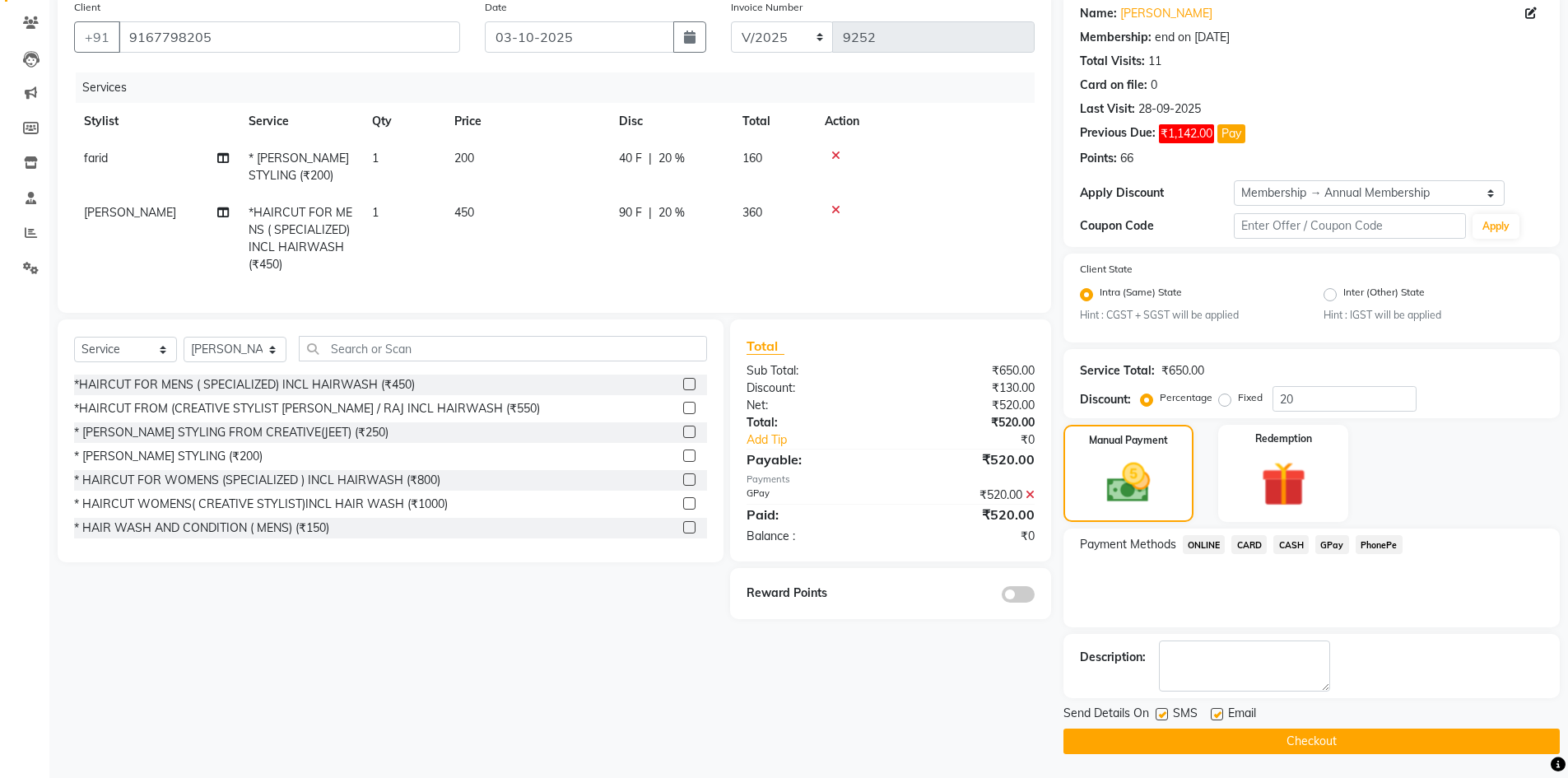
scroll to position [133, 0]
click at [1021, 601] on span at bounding box center [1018, 593] width 33 height 16
click at [1035, 595] on input "checkbox" at bounding box center [1035, 595] width 0 height 0
click at [1244, 729] on button "Checkout" at bounding box center [1312, 740] width 497 height 26
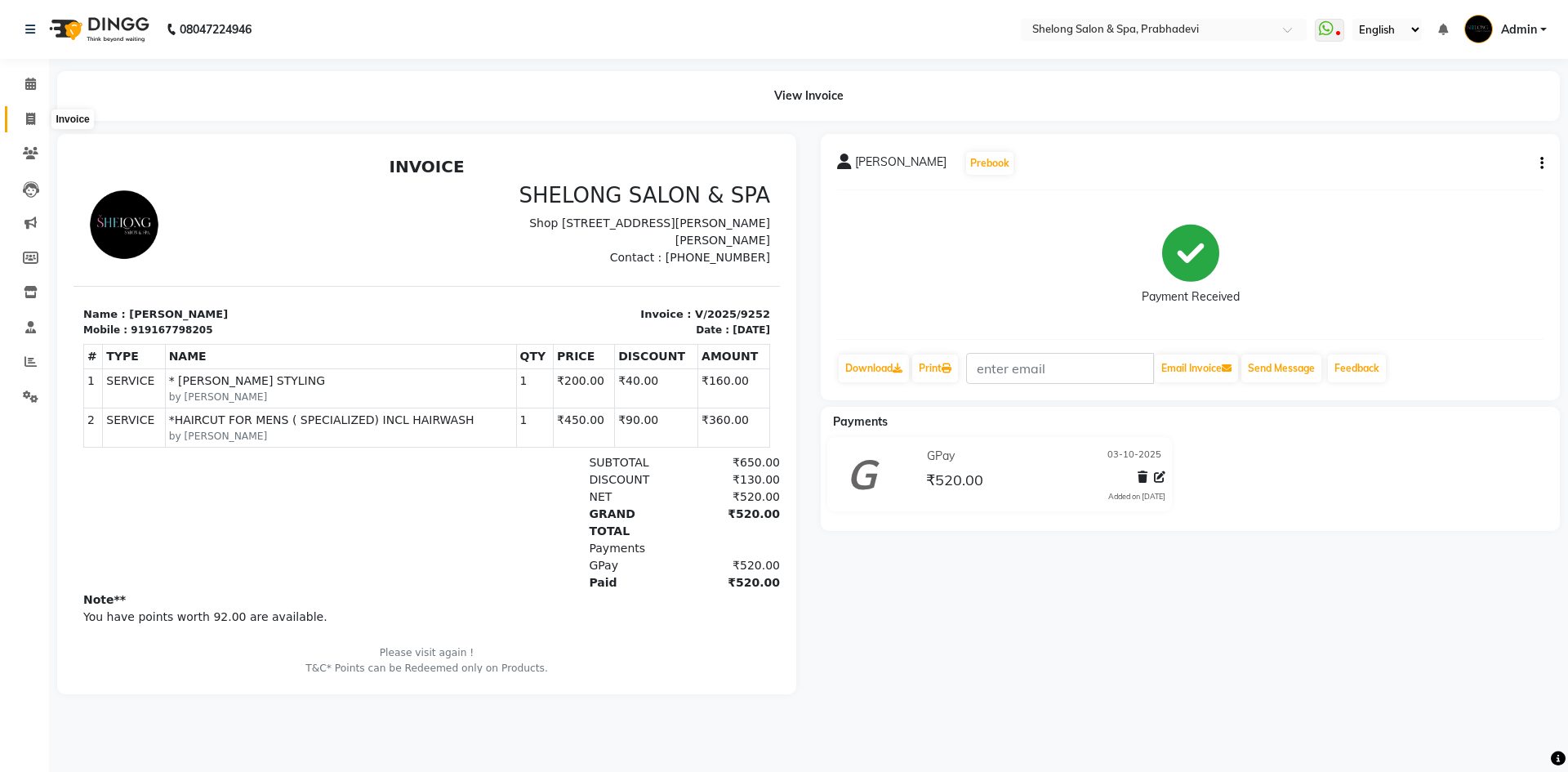
click at [22, 117] on span at bounding box center [30, 120] width 28 height 19
select select "service"
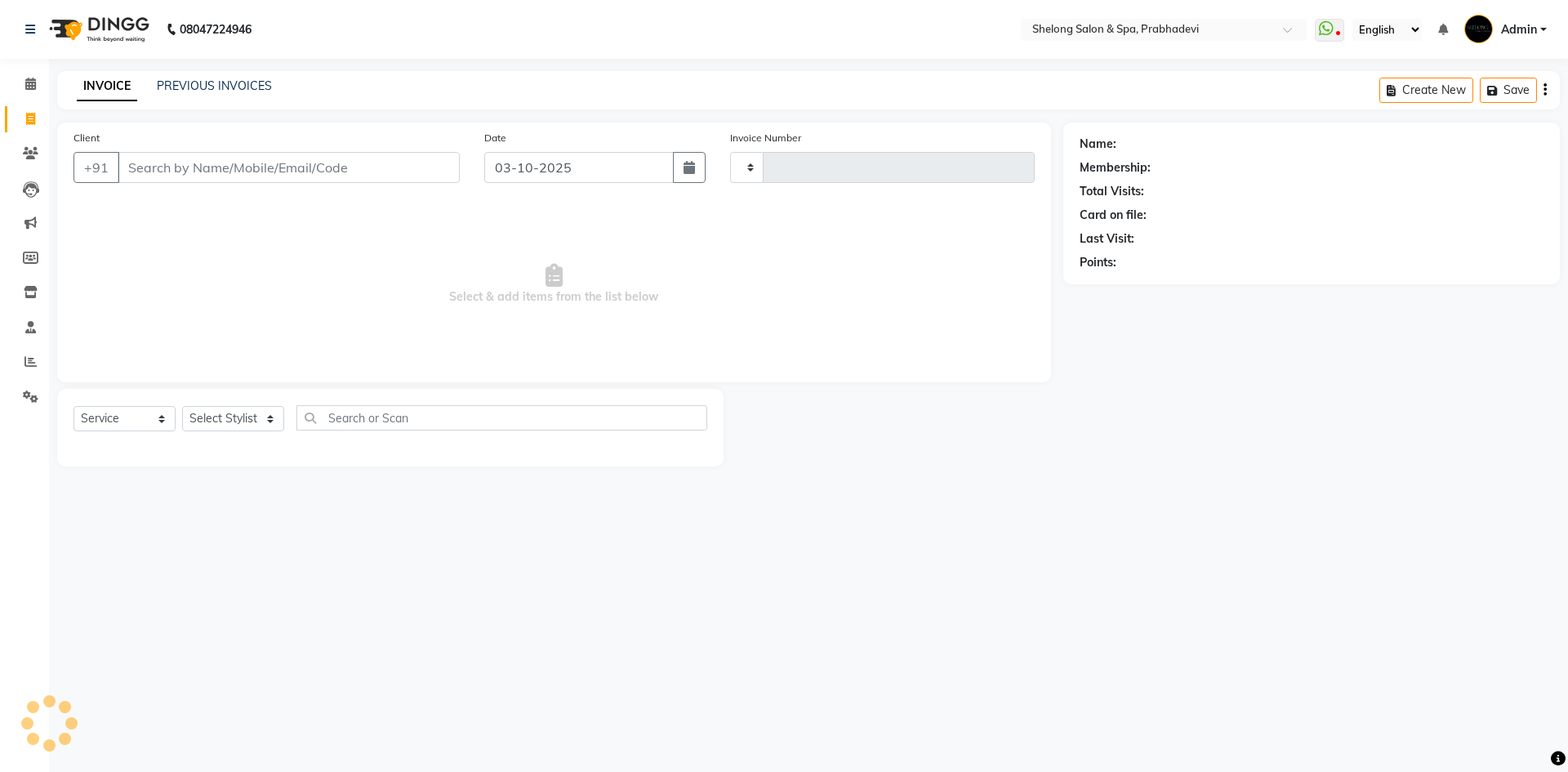
type input "9253"
select select "3475"
click at [226, 410] on select "Select Stylist" at bounding box center [233, 419] width 102 height 26
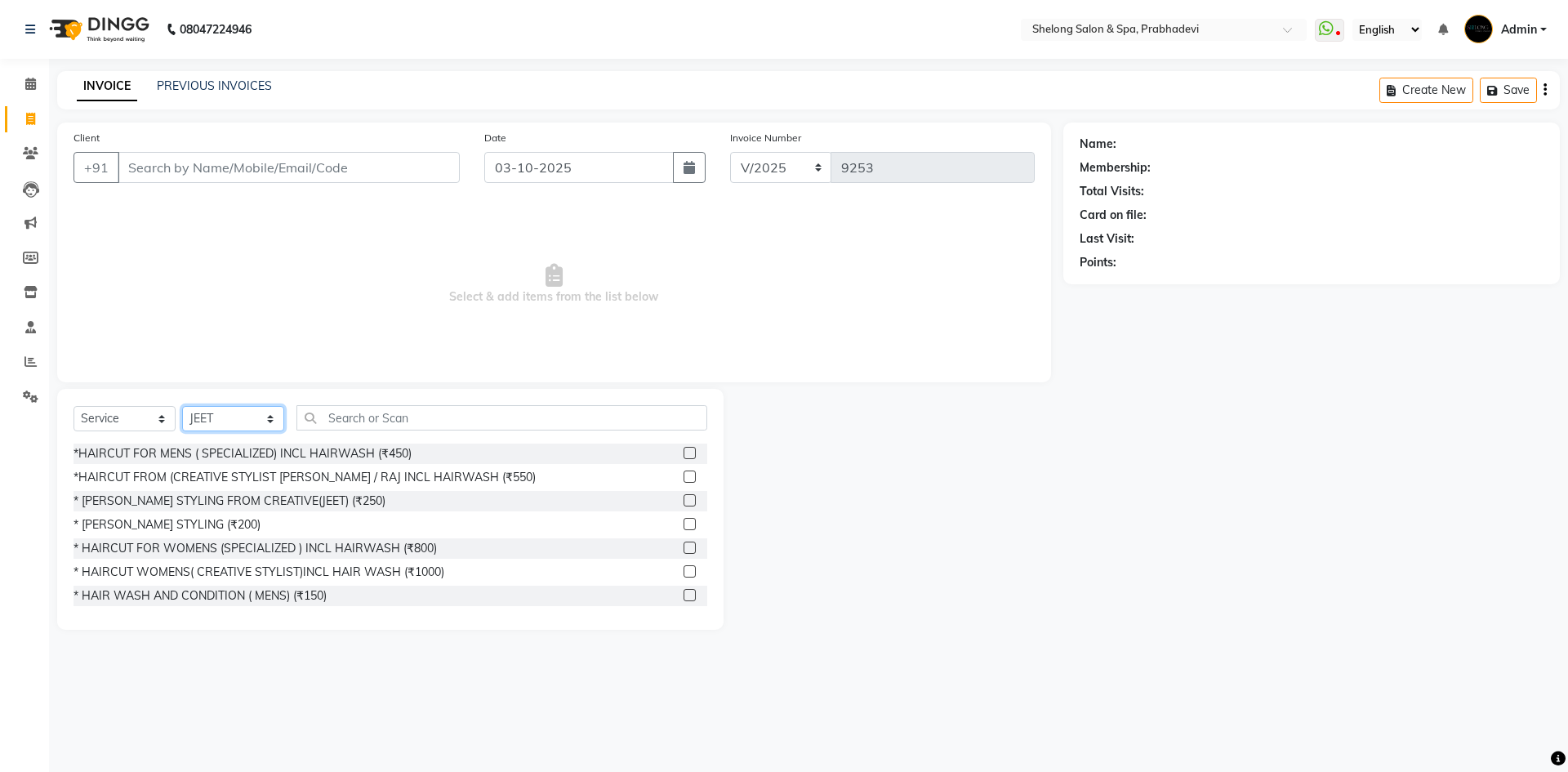
select select "38080"
click at [182, 406] on select "Select Stylist ( Ankita ) ( ASHVINI ) farid fojdur hakim JEET MITHUN NANDITA CH…" at bounding box center [233, 419] width 102 height 26
click at [355, 415] on input "text" at bounding box center [502, 418] width 410 height 26
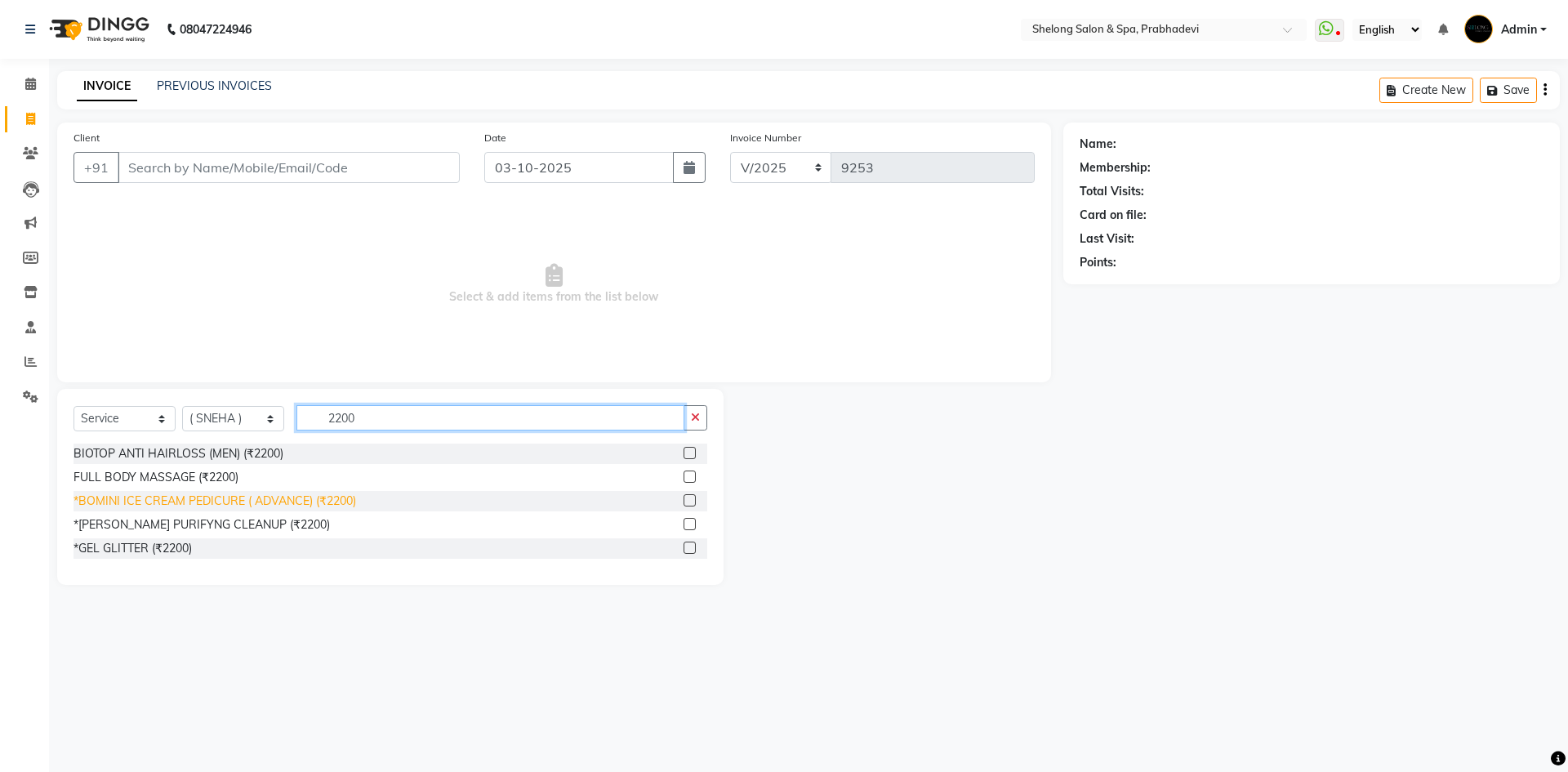
type input "2200"
click at [344, 500] on div "*BOMINI ICE CREAM PEDICURE ( ADVANCE) (₹2200)" at bounding box center [215, 501] width 282 height 17
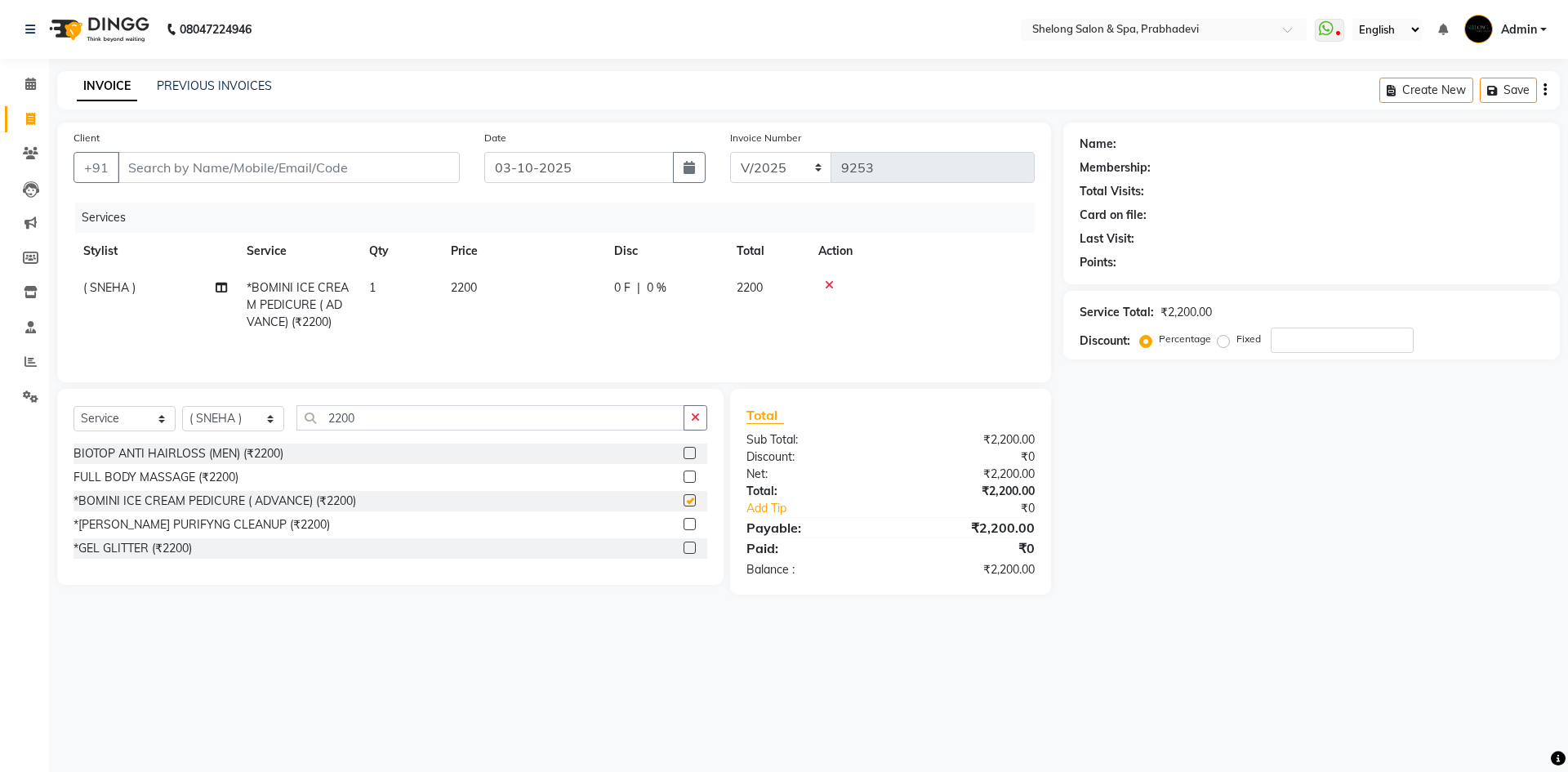
checkbox input "false"
click at [702, 419] on button "button" at bounding box center [695, 418] width 24 height 26
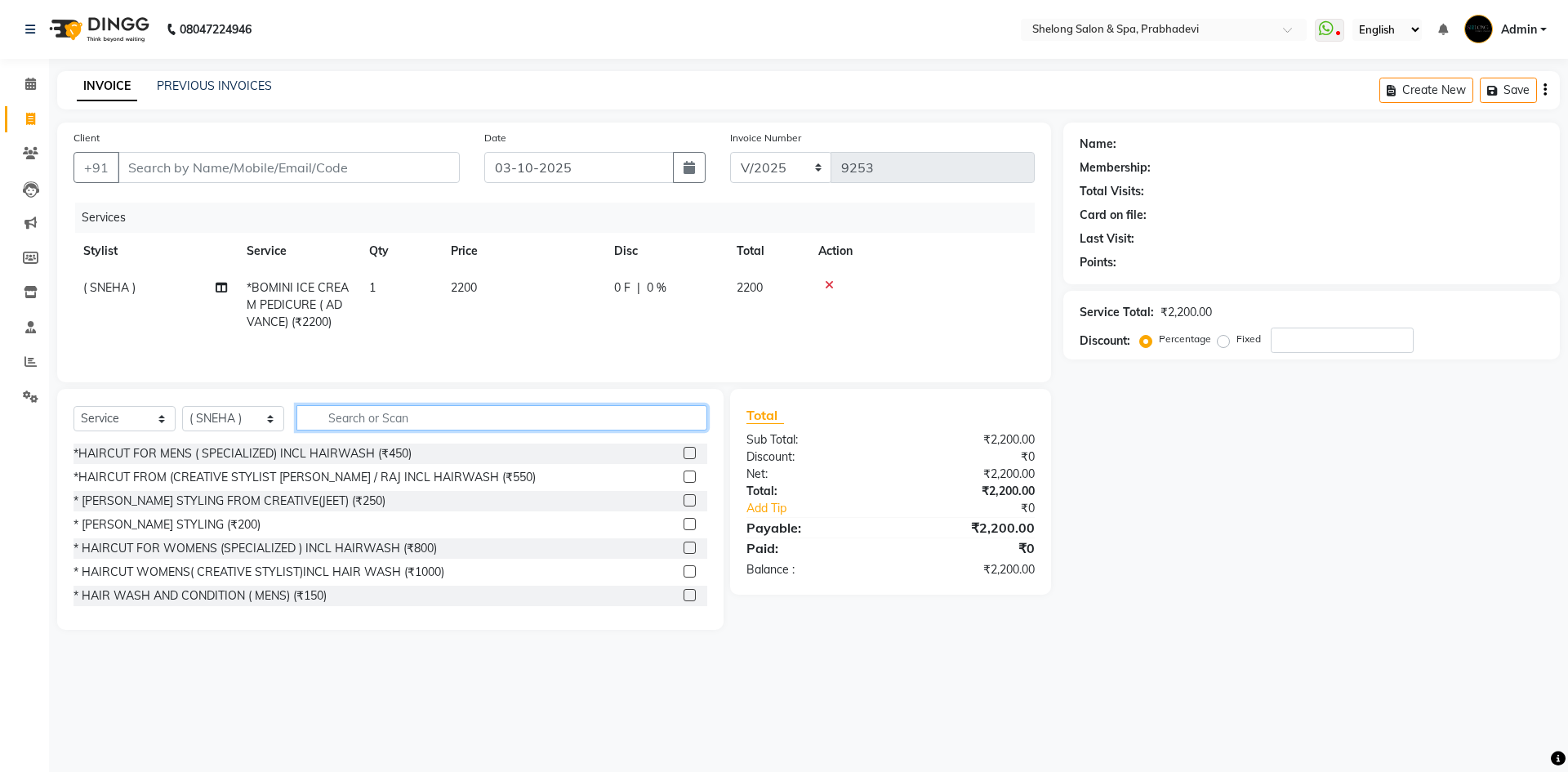
click at [663, 420] on input "text" at bounding box center [502, 418] width 410 height 26
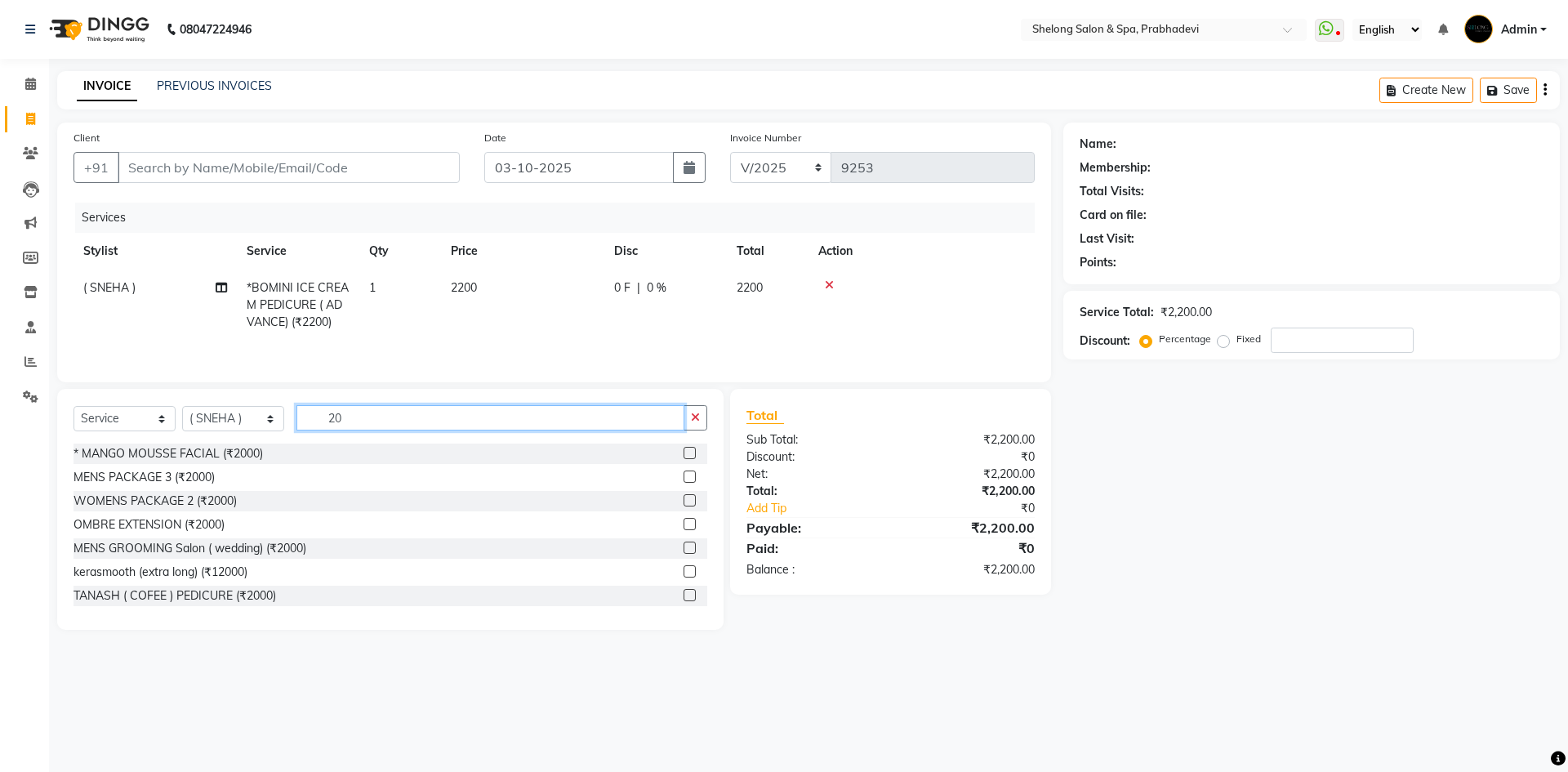
type input "2"
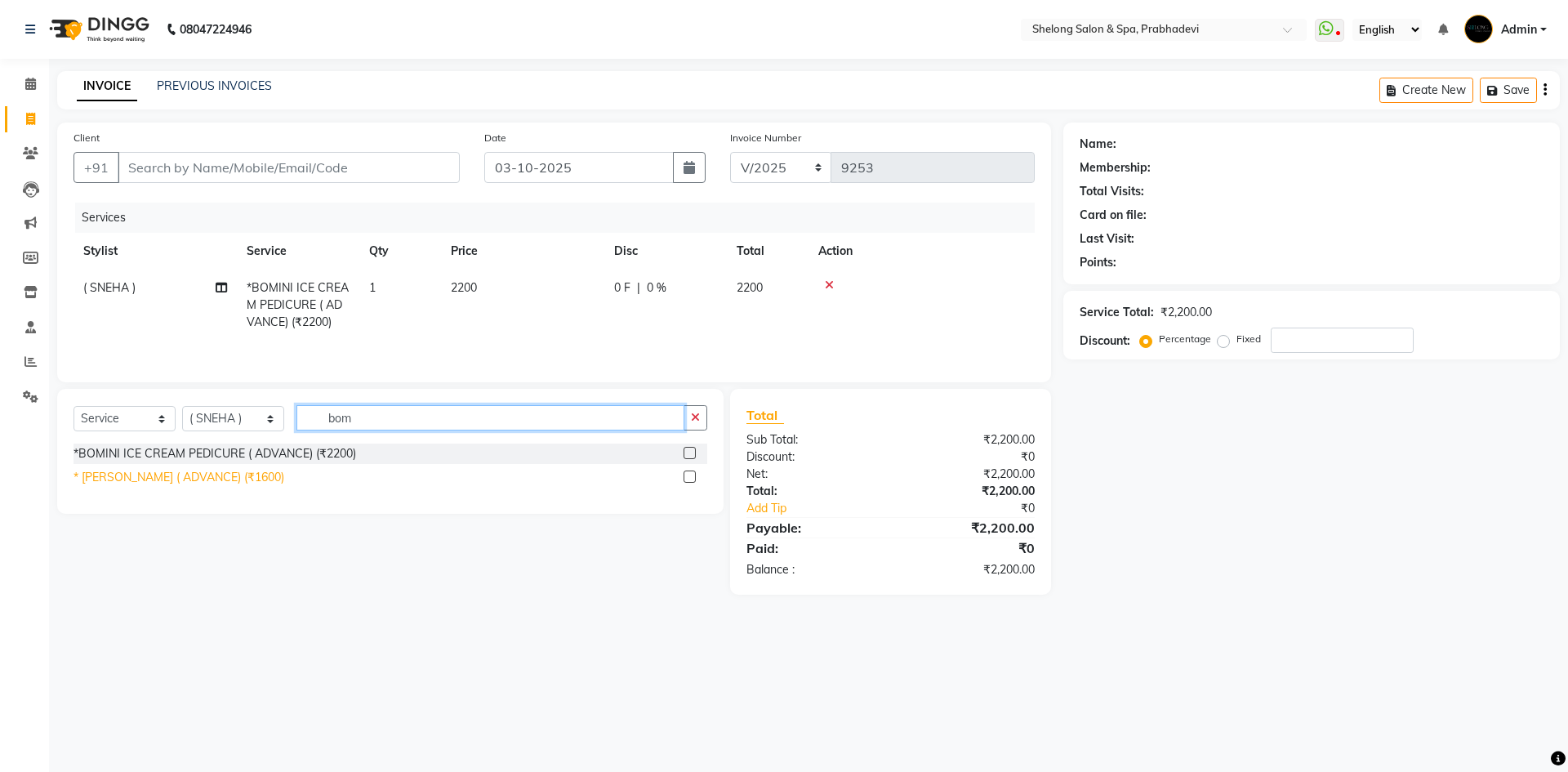
type input "bom"
click at [190, 478] on div "* [PERSON_NAME] ( ADVANCE) (₹1600)" at bounding box center [179, 477] width 210 height 17
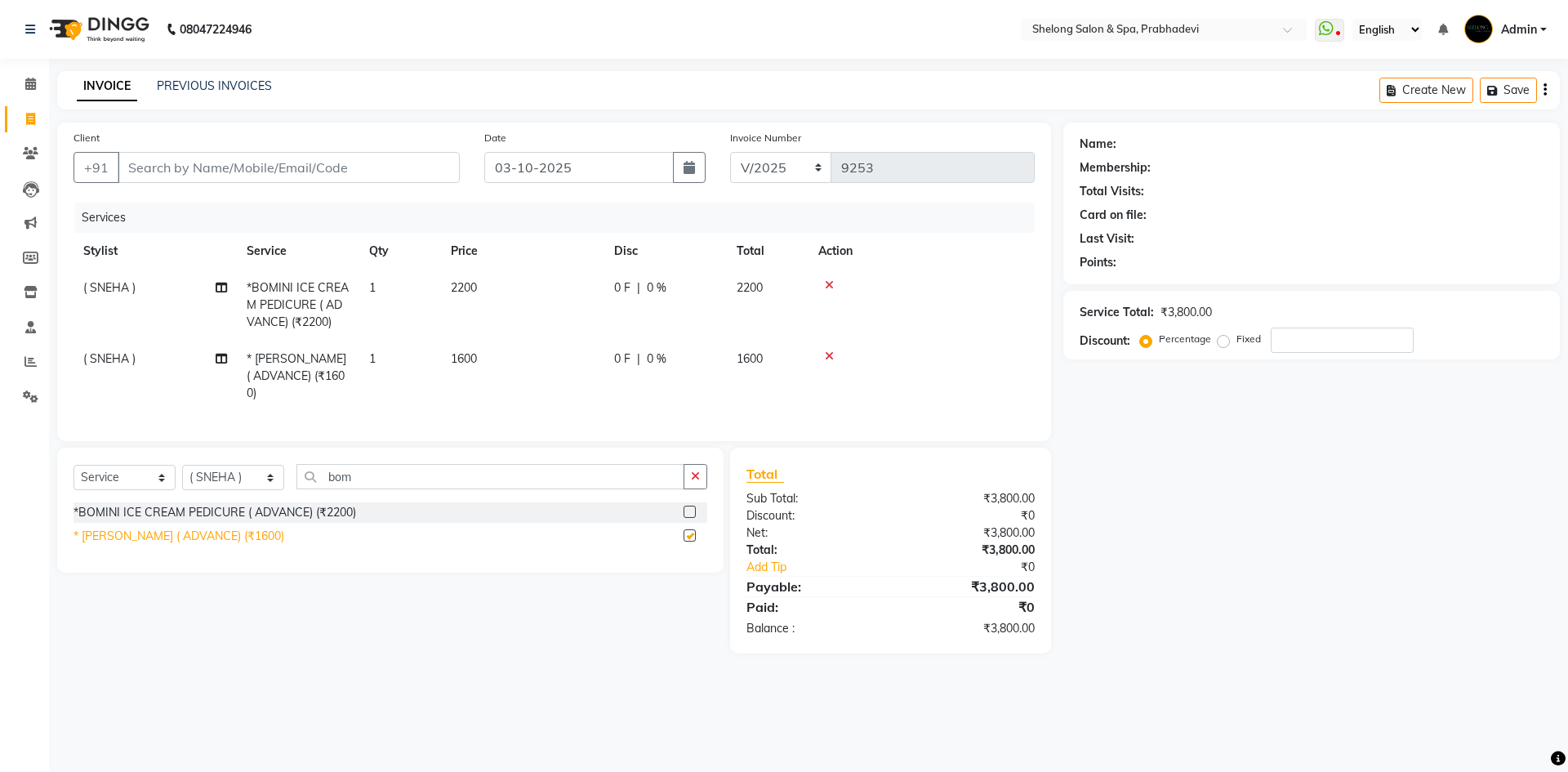
checkbox input "false"
click at [704, 489] on button "button" at bounding box center [695, 477] width 24 height 26
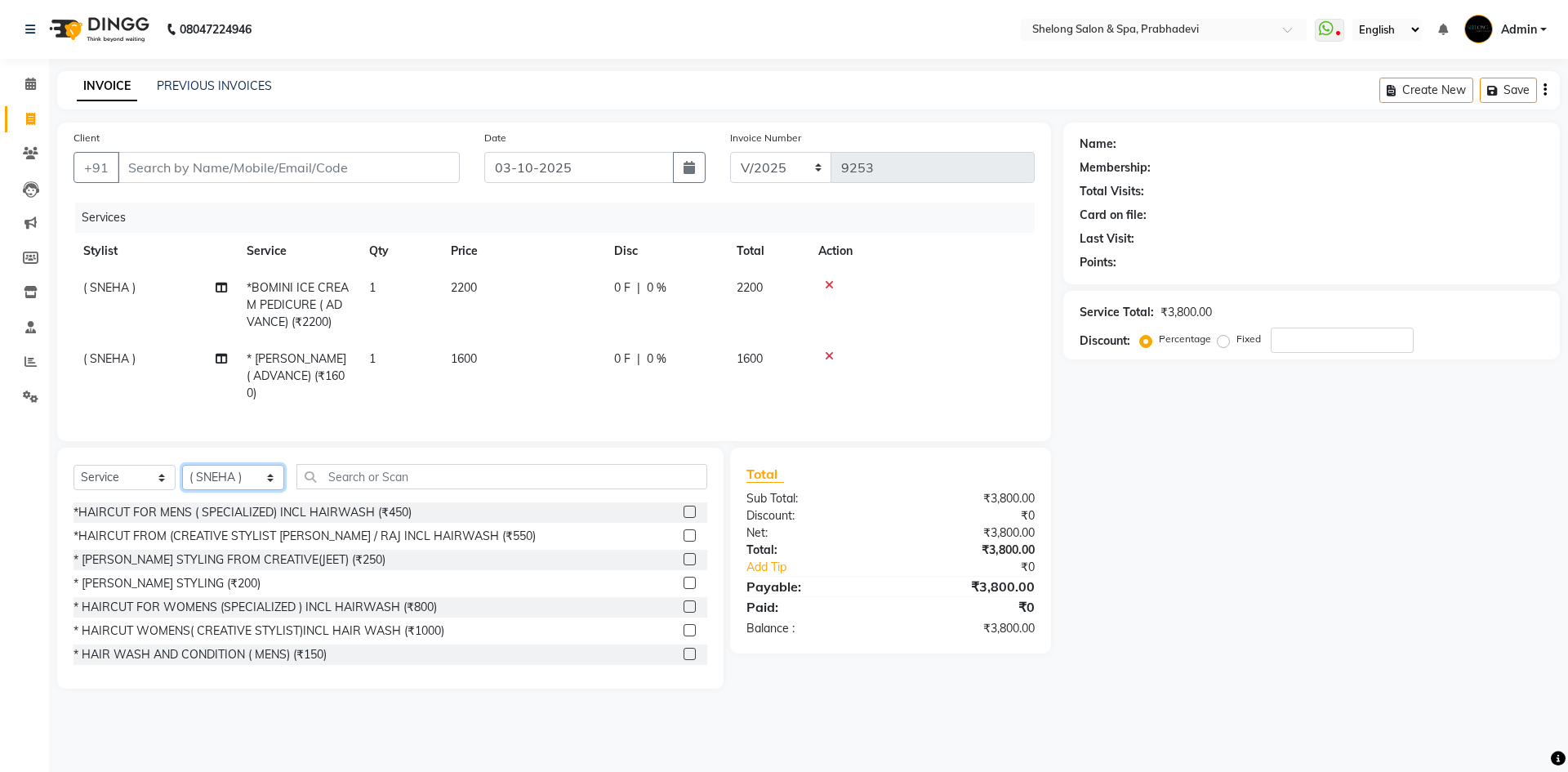
click at [245, 490] on select "Select Stylist ( Ankita ) ( ASHVINI ) farid fojdur hakim JEET MITHUN NANDITA CH…" at bounding box center [233, 477] width 102 height 26
select select "16092"
click at [182, 477] on select "Select Stylist ( Ankita ) ( ASHVINI ) farid fojdur hakim JEET MITHUN NANDITA CH…" at bounding box center [233, 477] width 102 height 26
click at [379, 542] on div "*HAIRCUT FROM (CREATIVE STYLIST [PERSON_NAME] / RAJ INCL HAIRWASH (₹550)" at bounding box center [304, 536] width 463 height 17
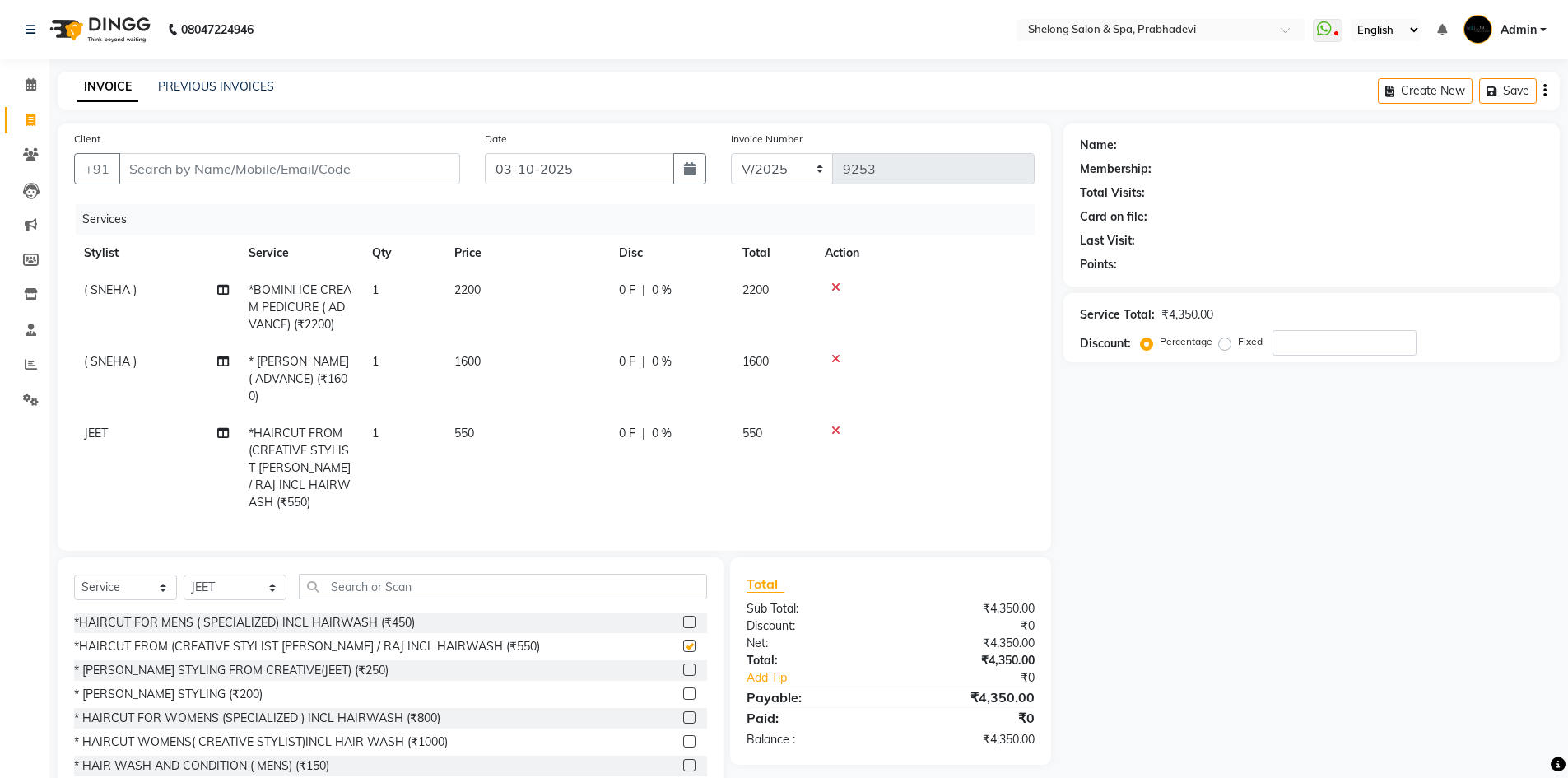
checkbox input "false"
click at [216, 595] on select "Select Stylist ( Ankita ) ( ASHVINI ) farid fojdur hakim JEET MITHUN NANDITA CH…" at bounding box center [234, 588] width 103 height 26
select select "24970"
click at [184, 575] on select "Select Stylist ( Ankita ) ( ASHVINI ) farid fojdur hakim JEET MITHUN NANDITA CH…" at bounding box center [234, 588] width 103 height 26
click at [168, 690] on div "* [PERSON_NAME] STYLING (₹200)" at bounding box center [168, 694] width 189 height 17
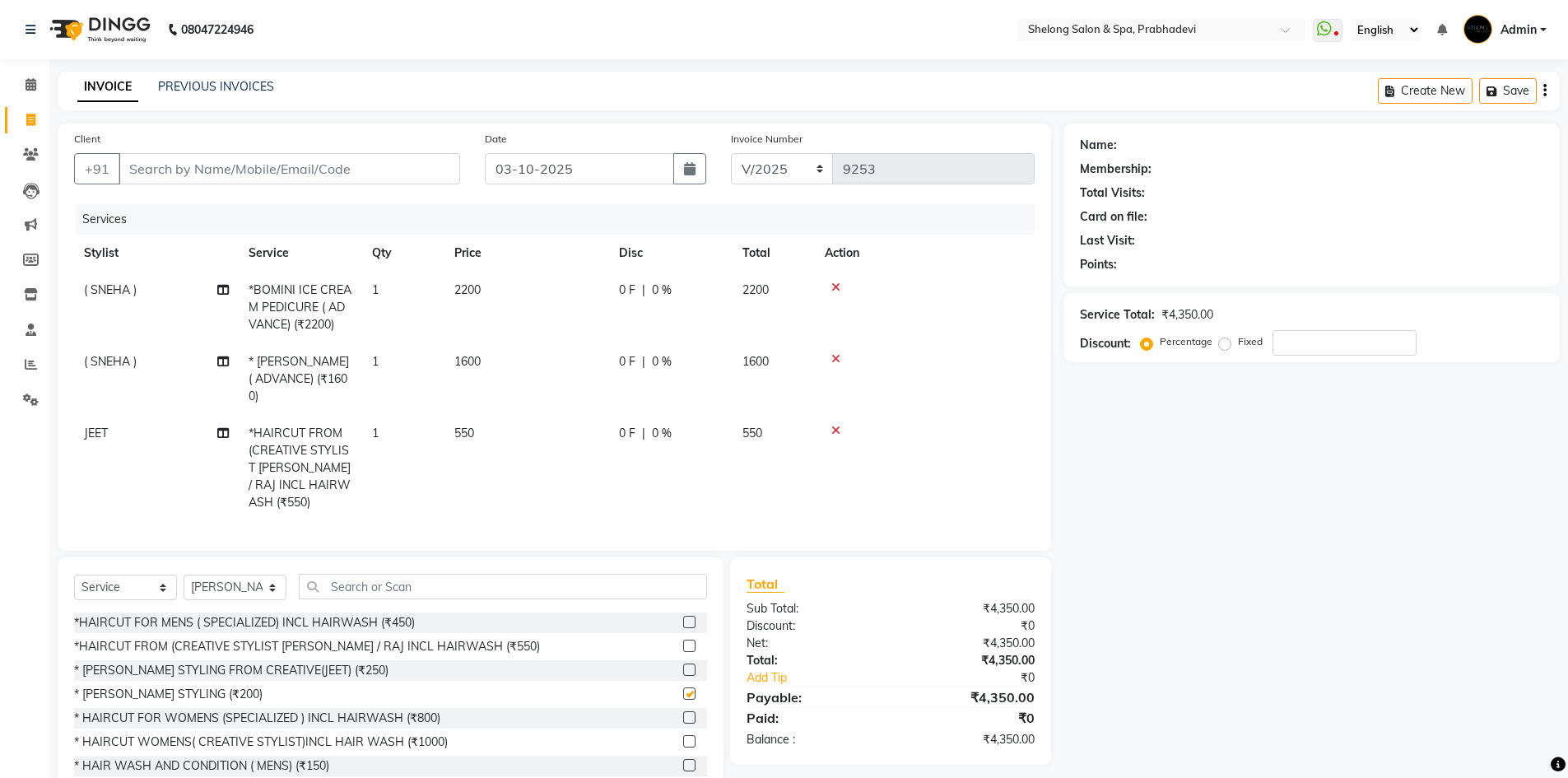
checkbox input "false"
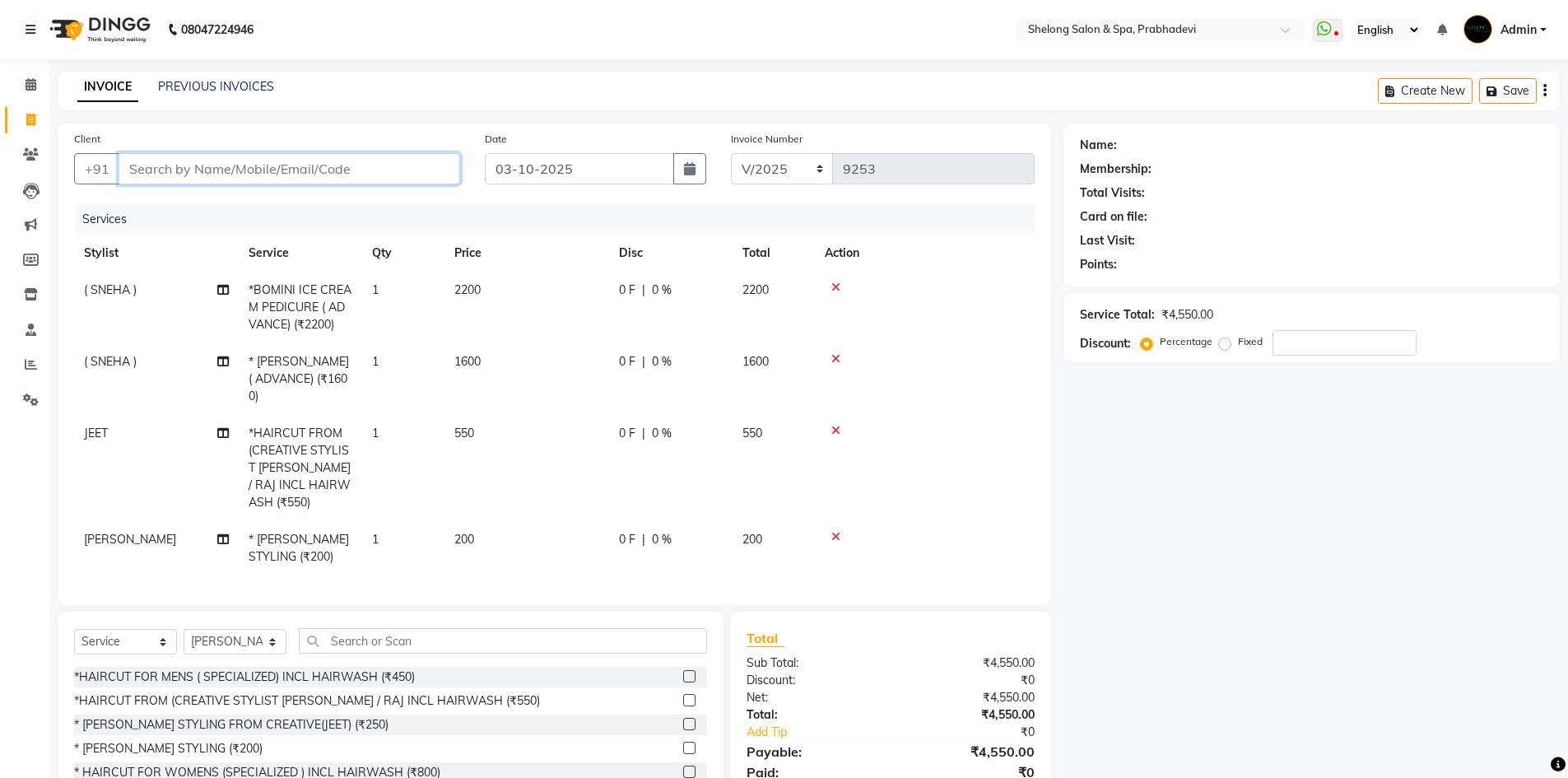
click at [307, 170] on input "Client" at bounding box center [290, 169] width 341 height 31
click at [294, 159] on input "Client" at bounding box center [290, 169] width 341 height 31
click at [296, 169] on input "Client" at bounding box center [290, 169] width 341 height 31
click at [247, 637] on select "Select Stylist ( Ankita ) ( ASHVINI ) farid fojdur hakim JEET MITHUN NANDITA CH…" at bounding box center [234, 642] width 103 height 26
select select "38080"
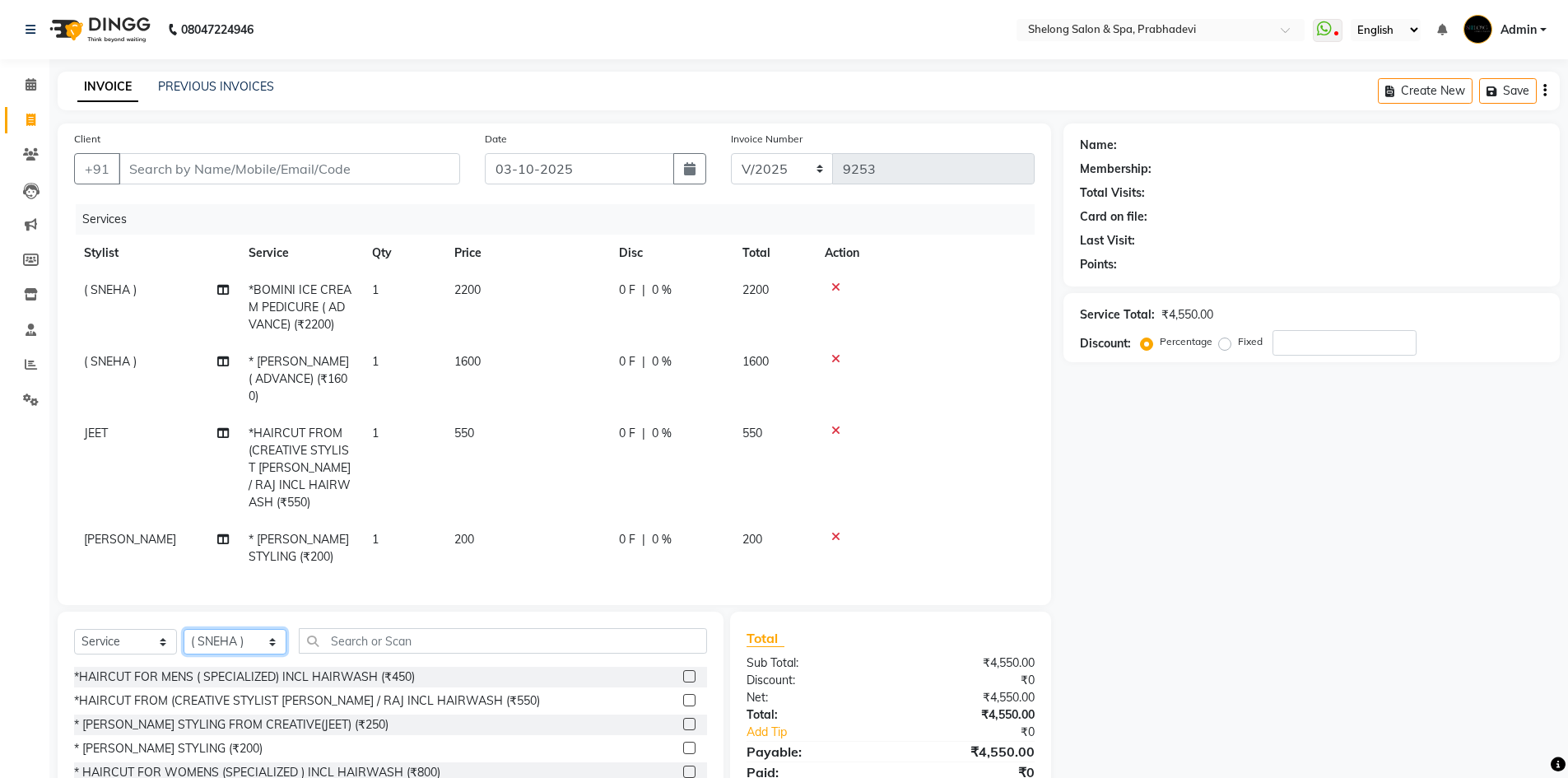
click at [184, 629] on select "Select Stylist ( Ankita ) ( ASHVINI ) farid fojdur hakim JEET MITHUN NANDITA CH…" at bounding box center [234, 642] width 103 height 26
click at [334, 641] on input "text" at bounding box center [503, 641] width 409 height 26
click at [333, 639] on input "text" at bounding box center [503, 641] width 409 height 26
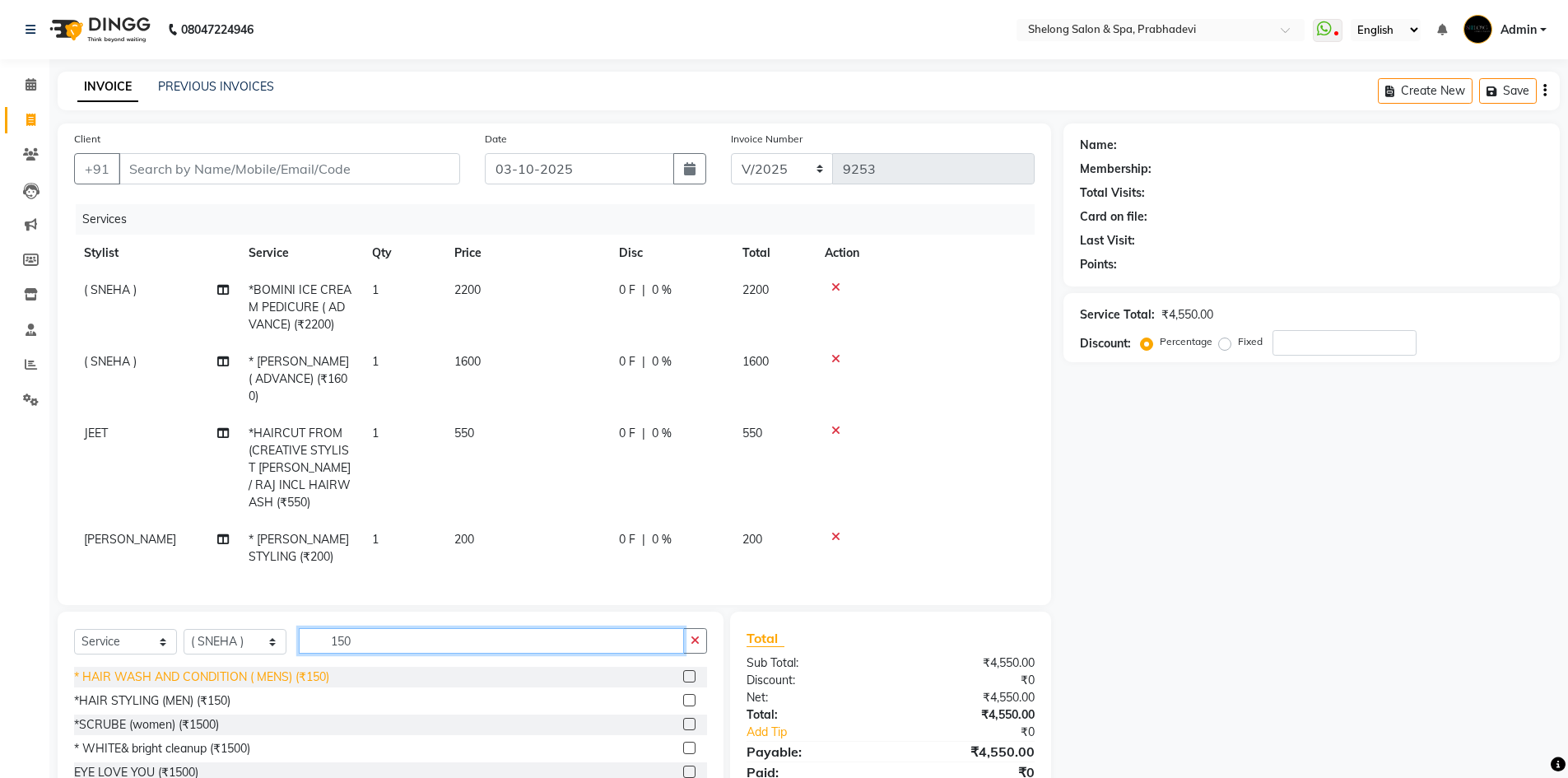
type input "150"
click at [268, 669] on div "* HAIR WASH AND CONDITION ( MENS) (₹150)" at bounding box center [202, 677] width 255 height 17
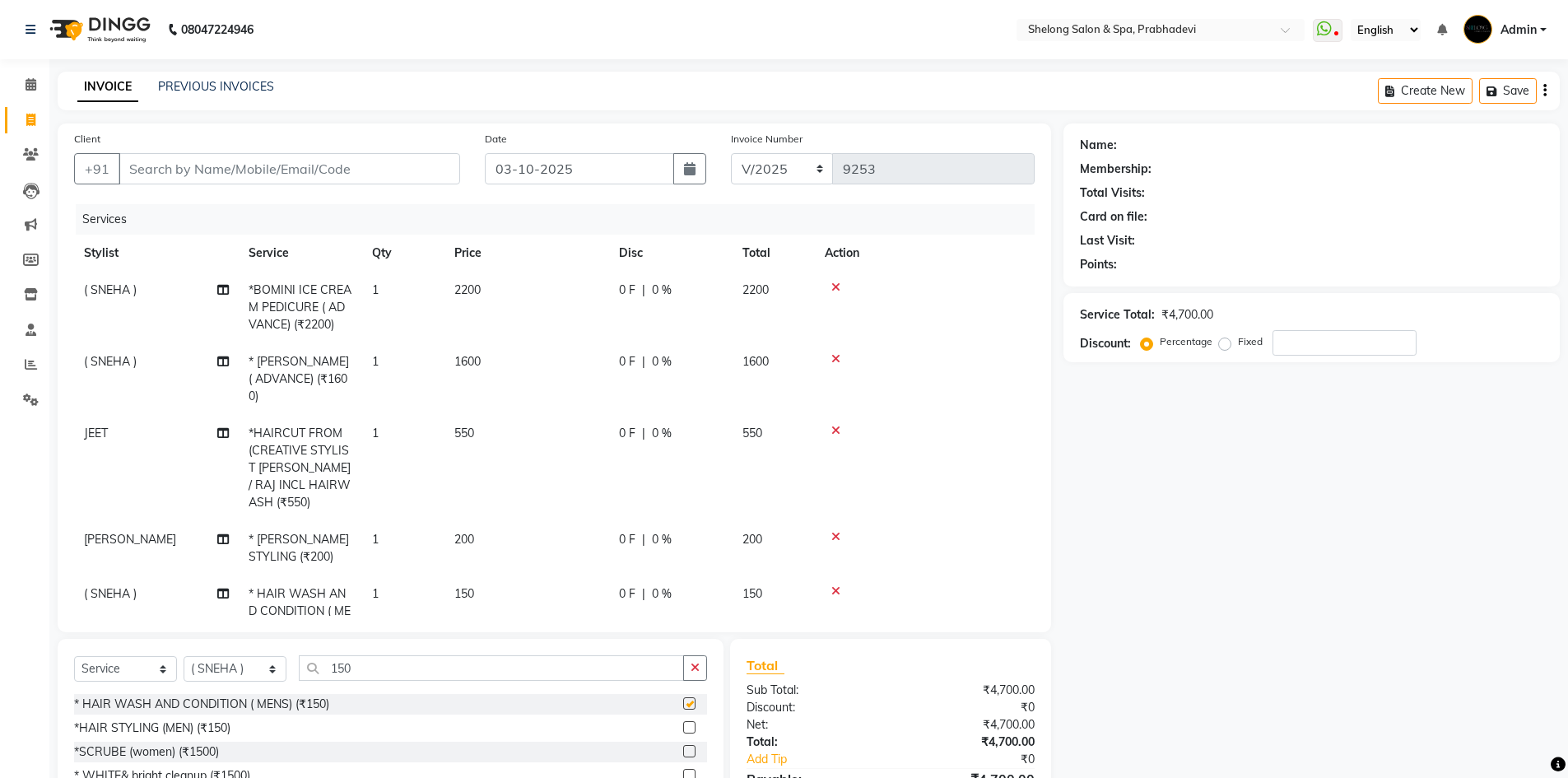
checkbox input "false"
click at [360, 170] on input "Client" at bounding box center [290, 169] width 341 height 31
type input "9"
type input "0"
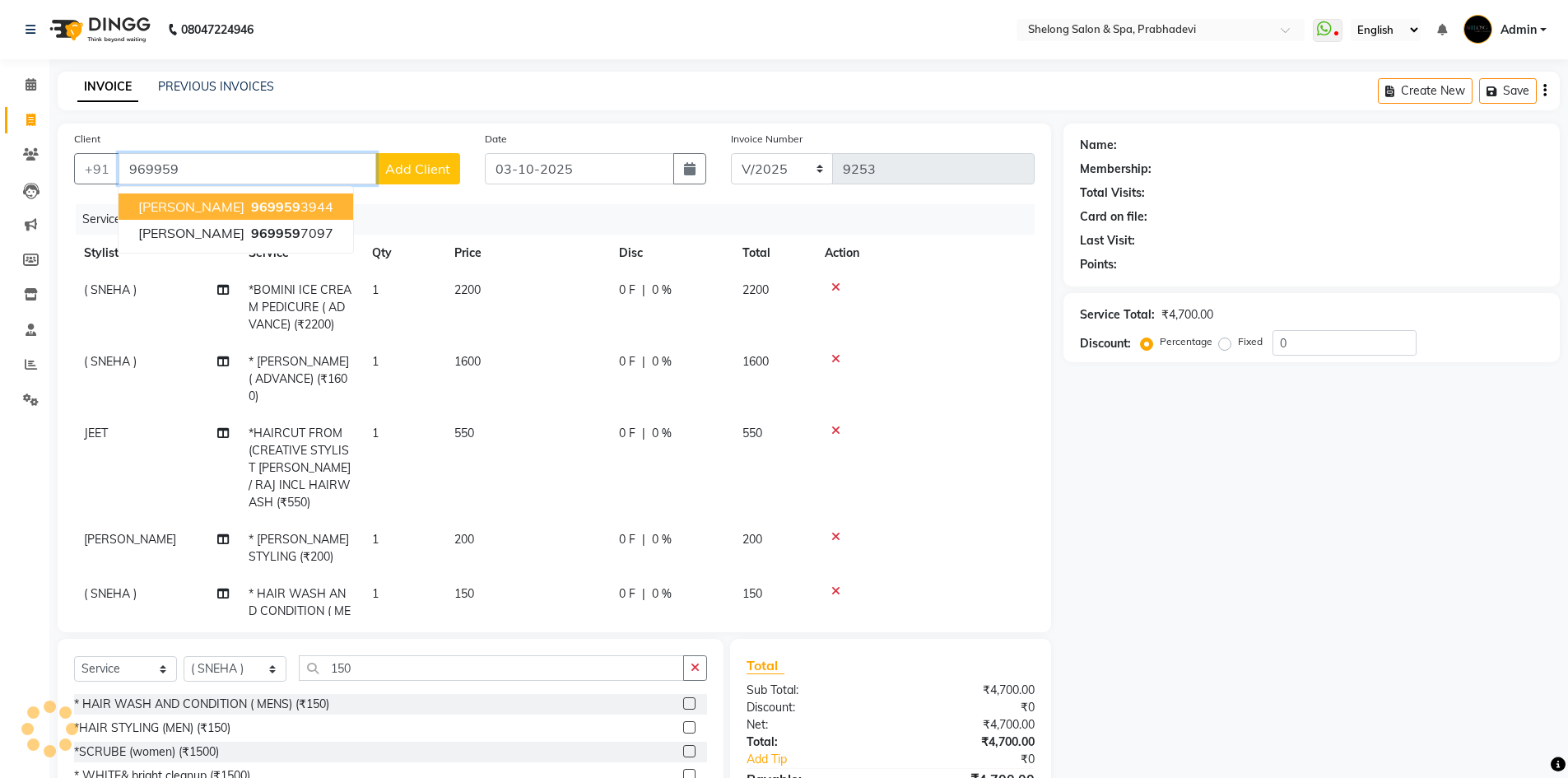
click at [192, 211] on span "Jini Vikram sir" at bounding box center [191, 206] width 106 height 16
type input "9699593944"
select select "2: Object"
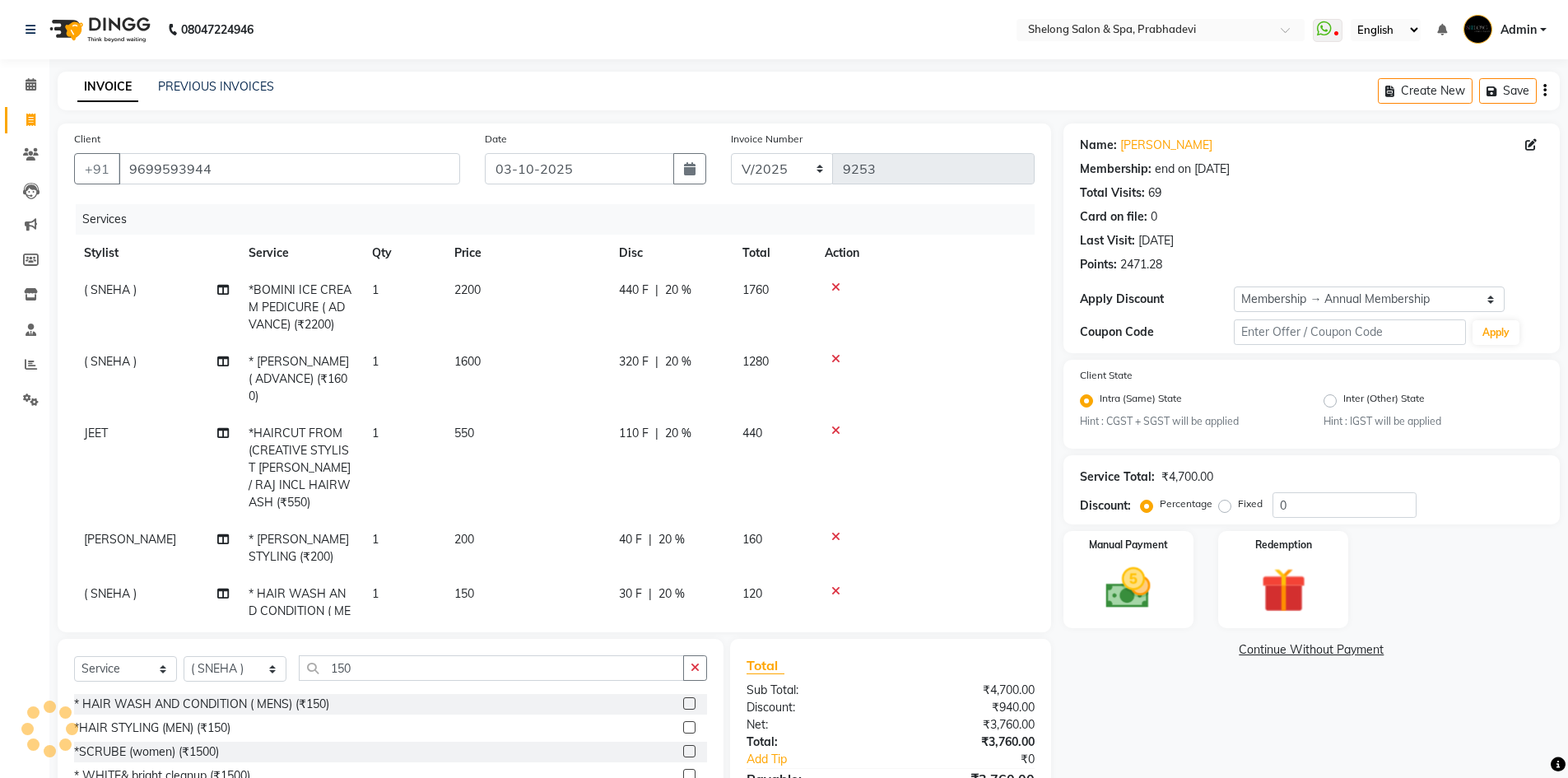
type input "20"
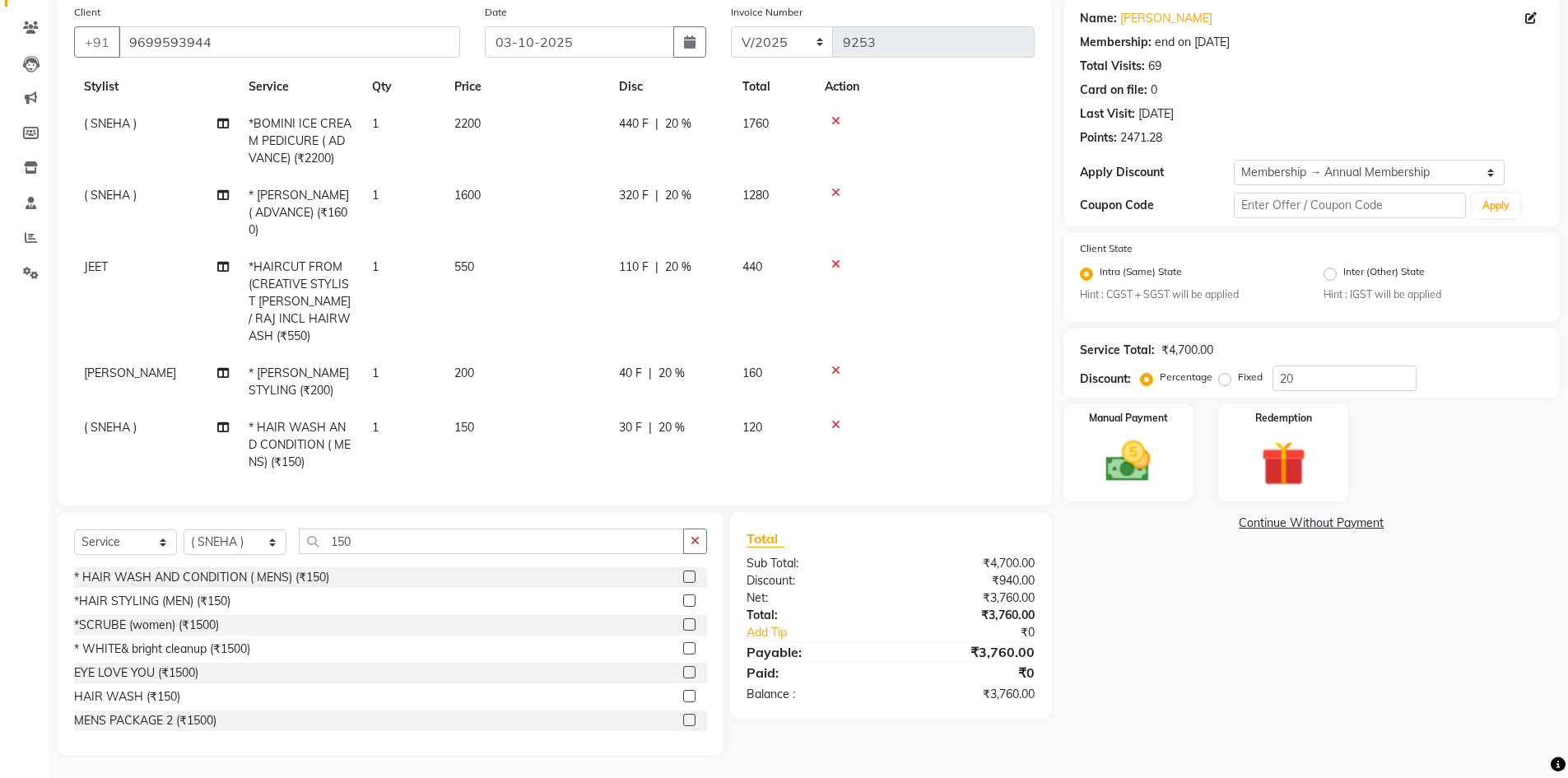
scroll to position [128, 0]
click at [228, 538] on select "Select Stylist ( Ankita ) ( ASHVINI ) farid fojdur hakim JEET MITHUN NANDITA CH…" at bounding box center [234, 540] width 103 height 26
select select "24970"
click at [184, 527] on select "Select Stylist ( Ankita ) ( ASHVINI ) farid fojdur hakim JEET MITHUN NANDITA CH…" at bounding box center [234, 540] width 103 height 26
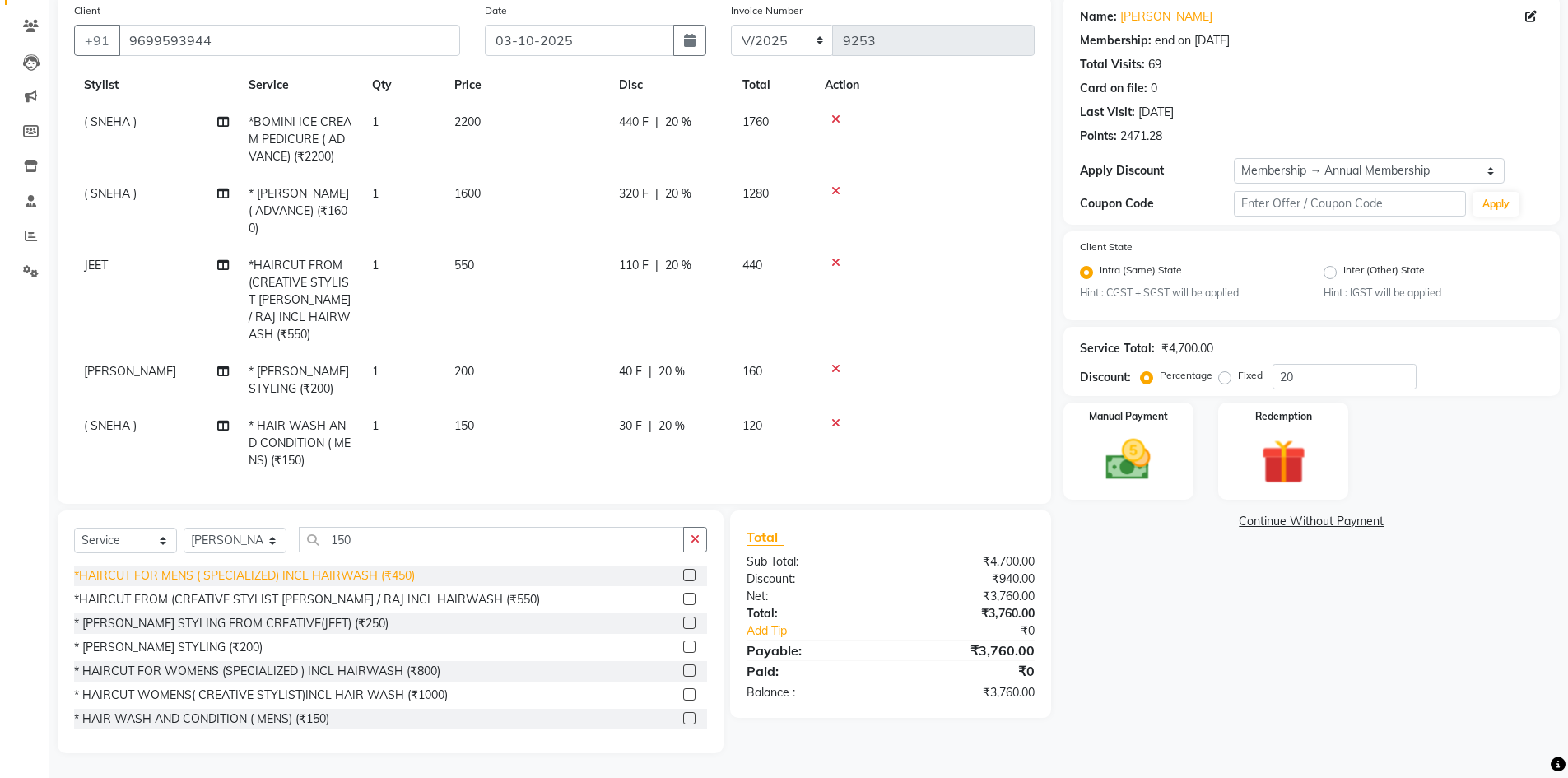
click at [376, 569] on div "*HAIRCUT FOR MENS ( SPECIALIZED) INCL HAIRWASH (₹450)" at bounding box center [244, 576] width 340 height 17
checkbox input "false"
click at [250, 541] on select "Select Stylist ( Ankita ) ( ASHVINI ) farid fojdur hakim JEET MITHUN NANDITA CH…" at bounding box center [234, 540] width 103 height 26
select select "88709"
click at [184, 527] on select "Select Stylist ( Ankita ) ( ASHVINI ) farid fojdur hakim JEET MITHUN NANDITA CH…" at bounding box center [234, 540] width 103 height 26
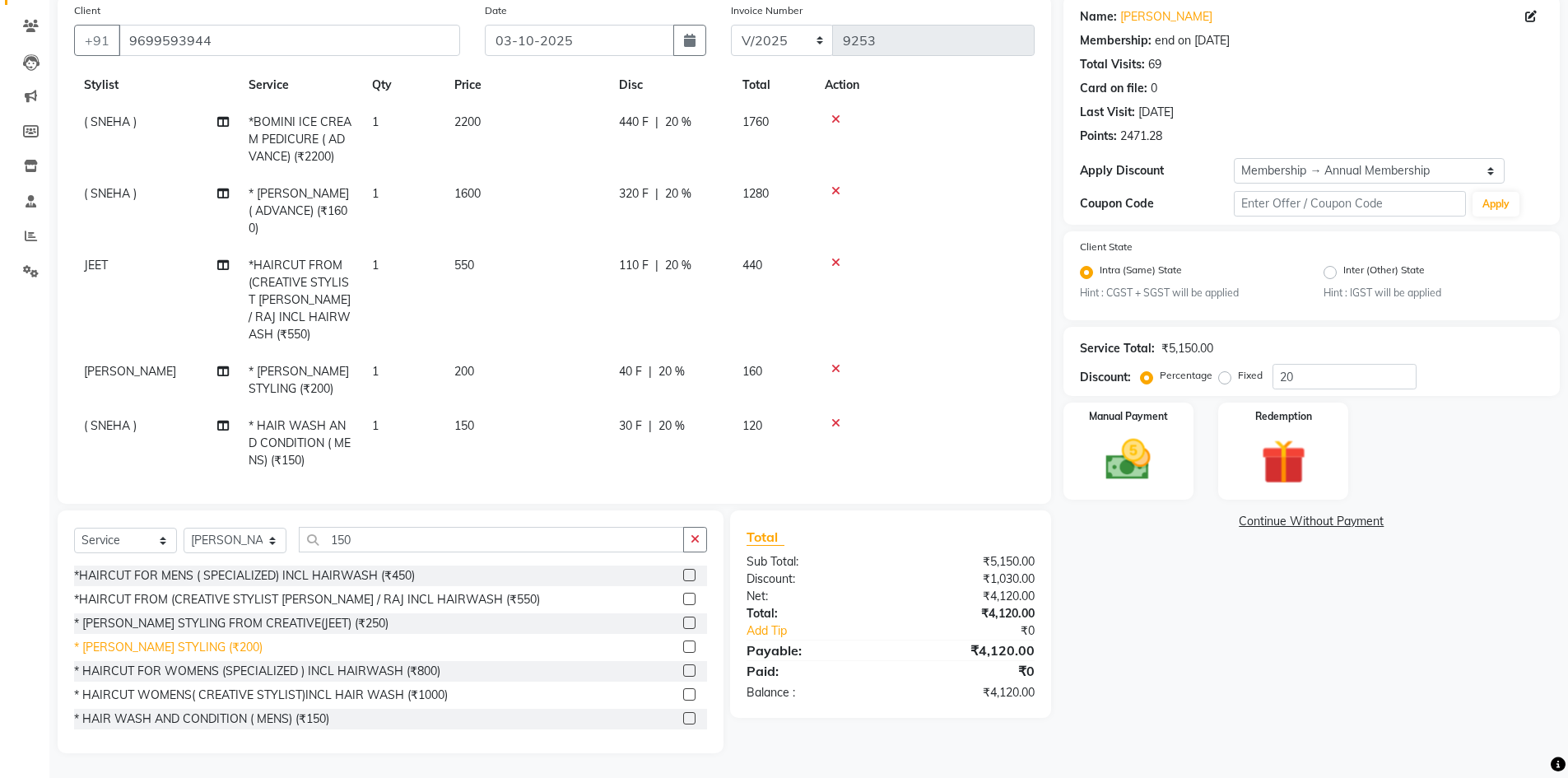
click at [166, 644] on div "* [PERSON_NAME] STYLING (₹200)" at bounding box center [168, 647] width 189 height 17
checkbox input "false"
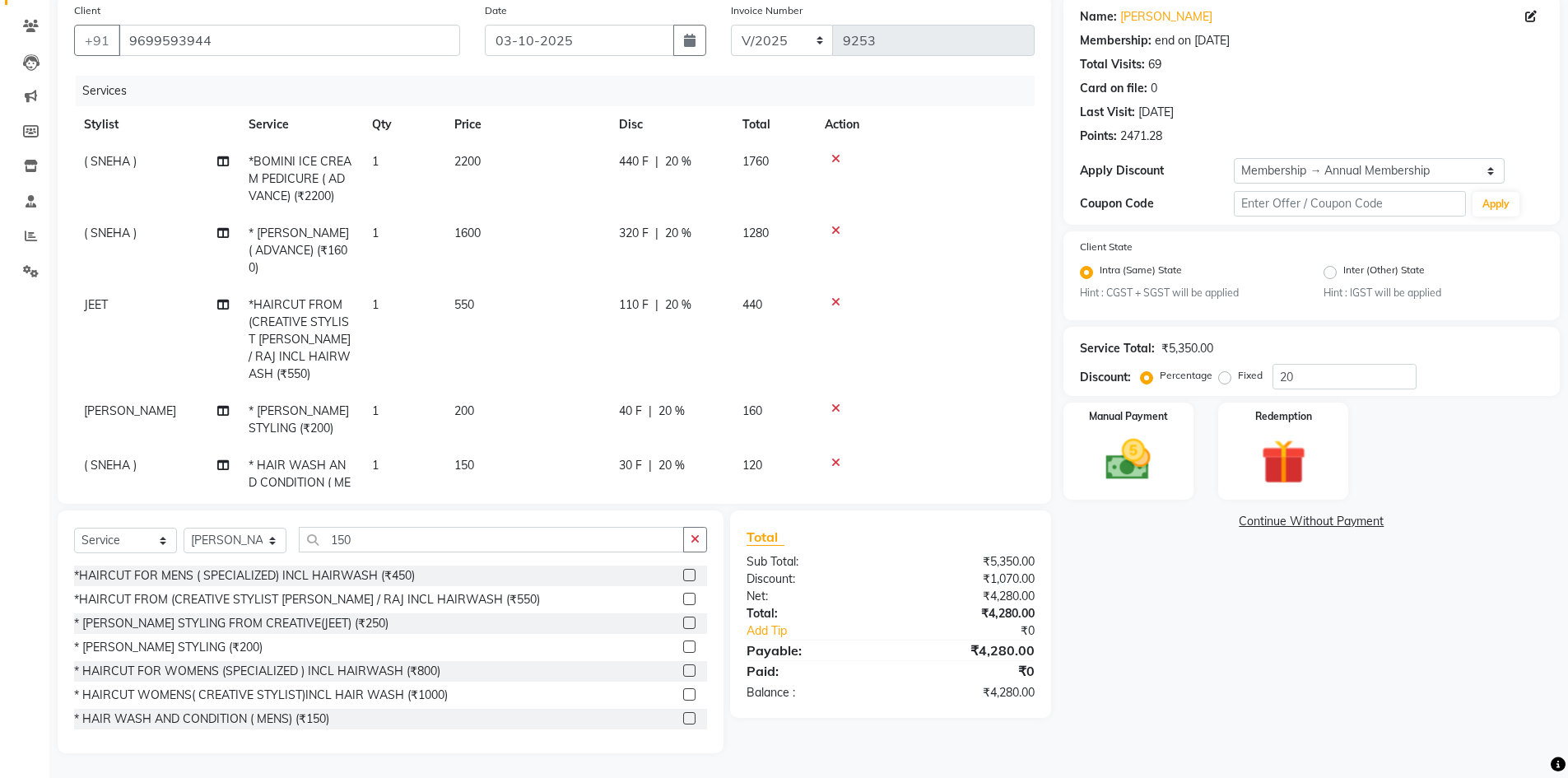
scroll to position [183, 0]
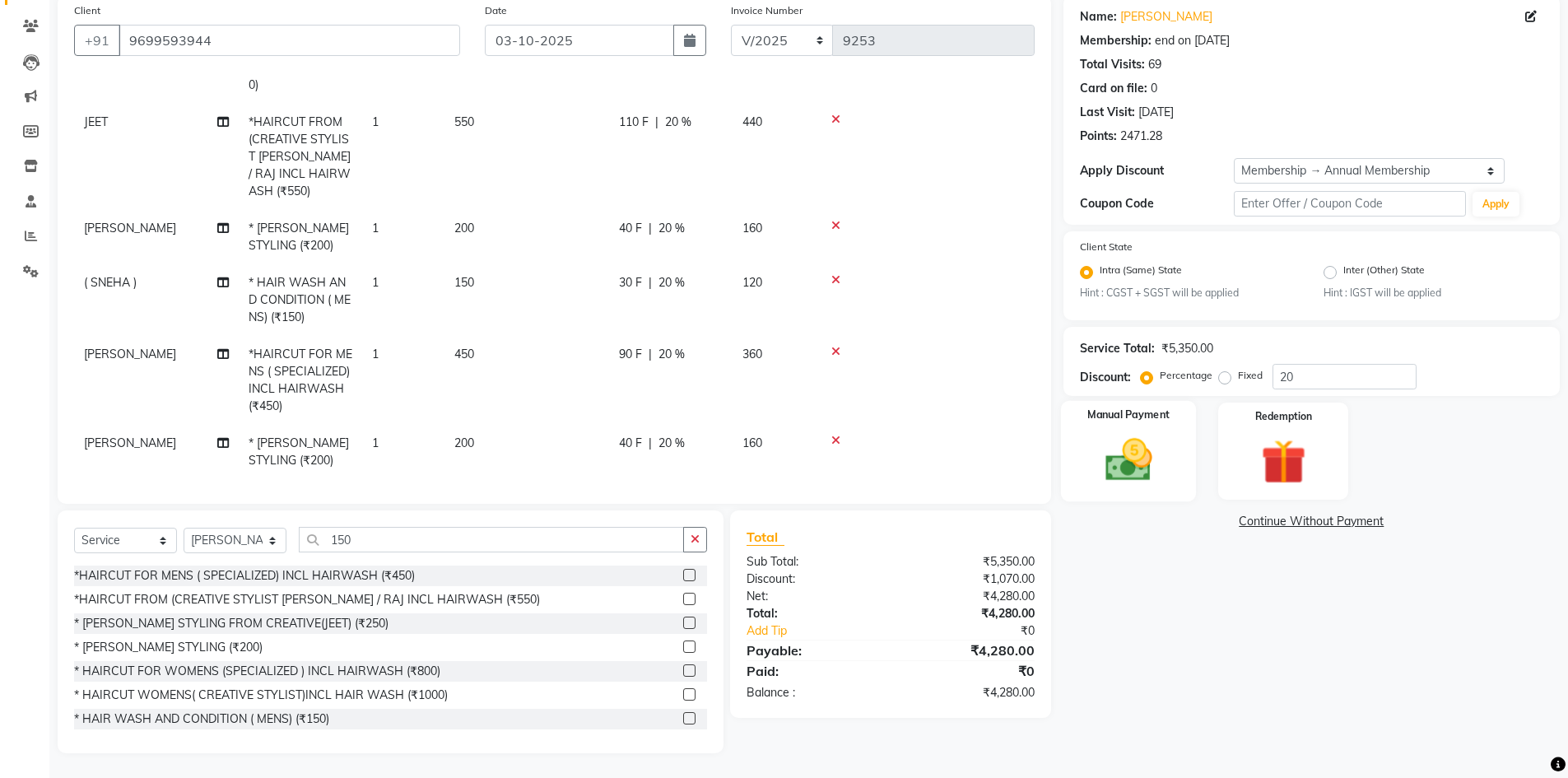
click at [1158, 456] on img at bounding box center [1129, 460] width 76 height 53
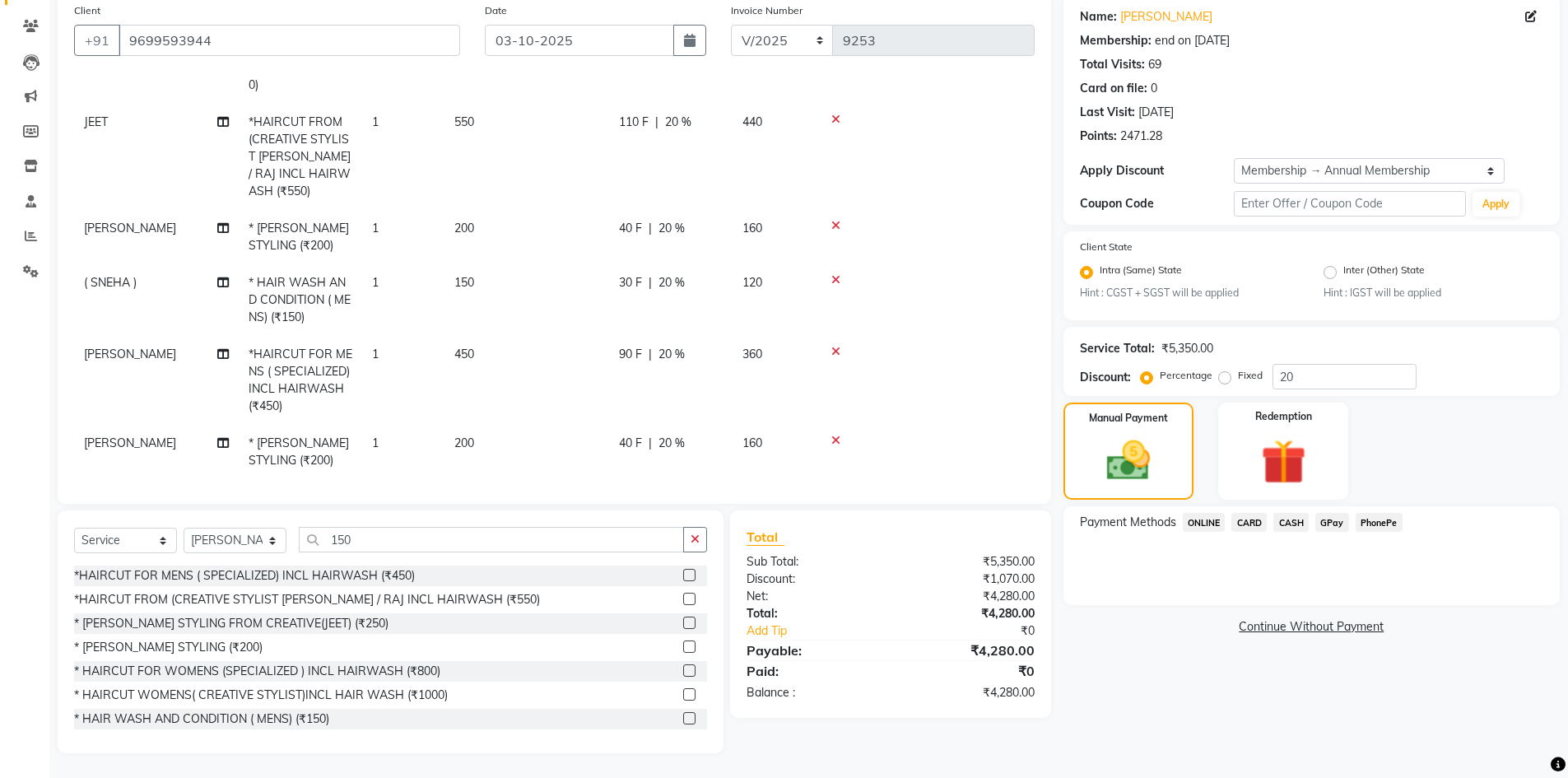
click at [1253, 522] on span "CARD" at bounding box center [1249, 522] width 35 height 19
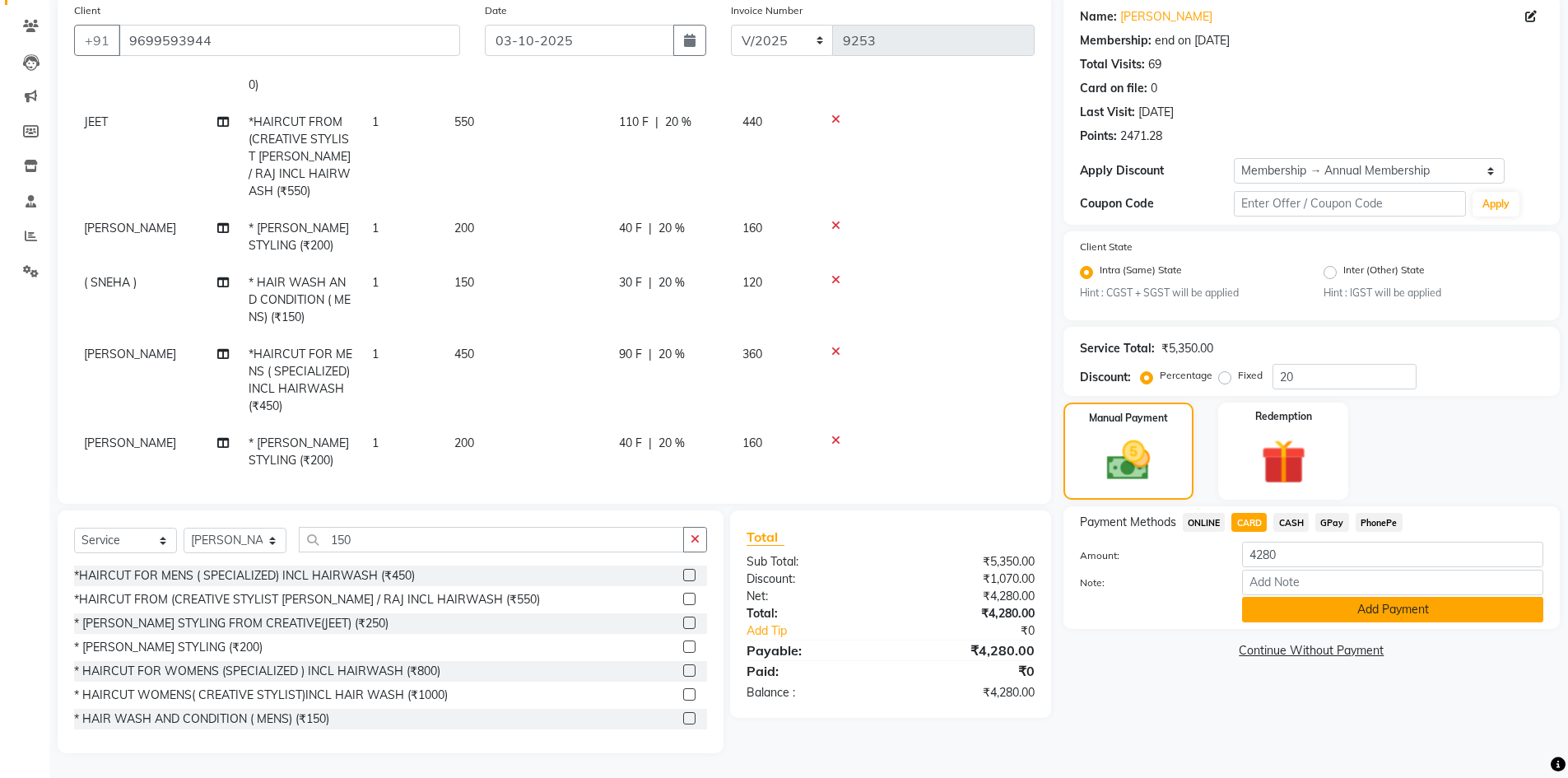
click at [1387, 613] on button "Add Payment" at bounding box center [1393, 609] width 302 height 26
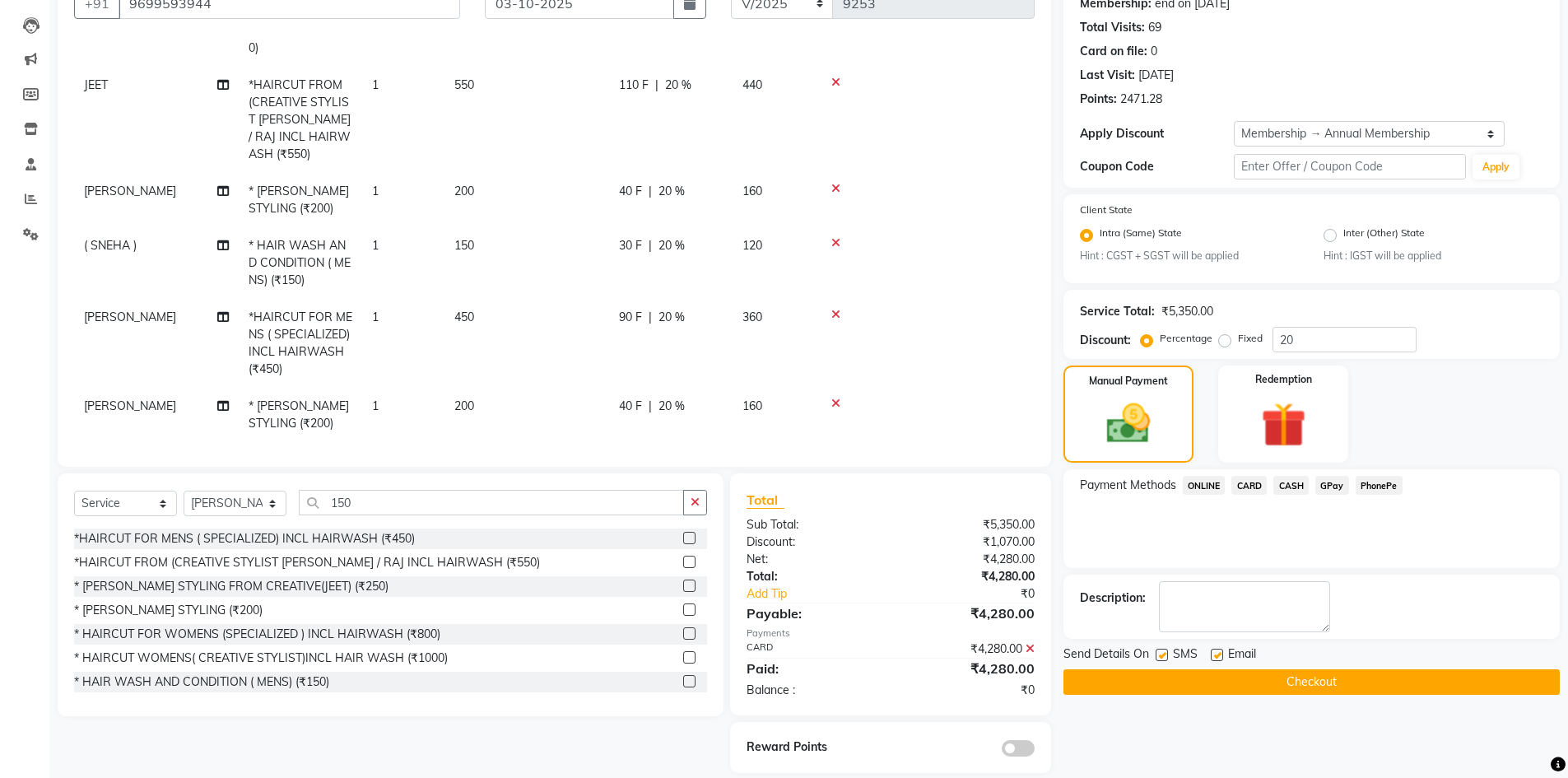
scroll to position [185, 0]
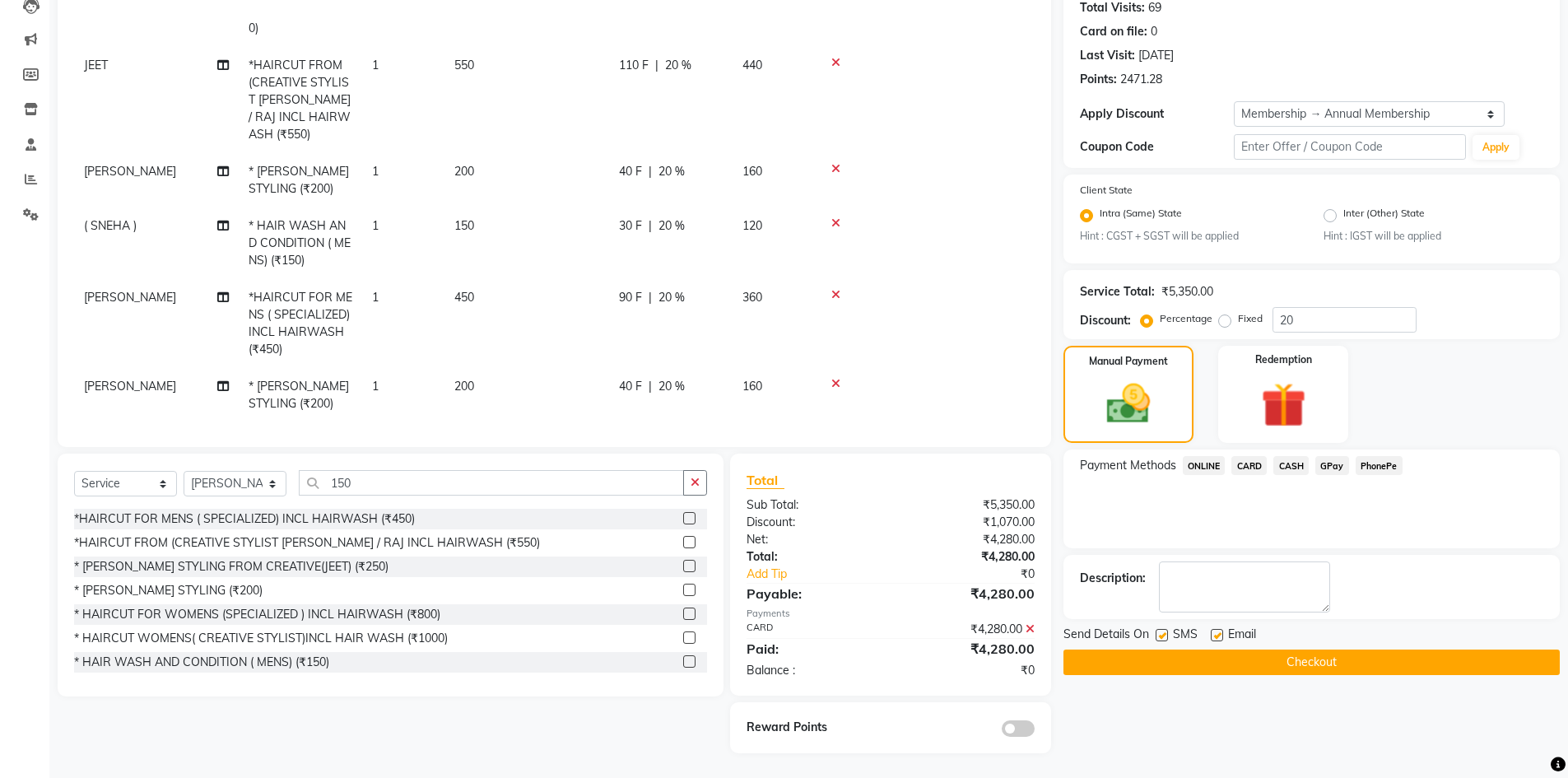
click at [1343, 660] on button "Checkout" at bounding box center [1312, 663] width 497 height 26
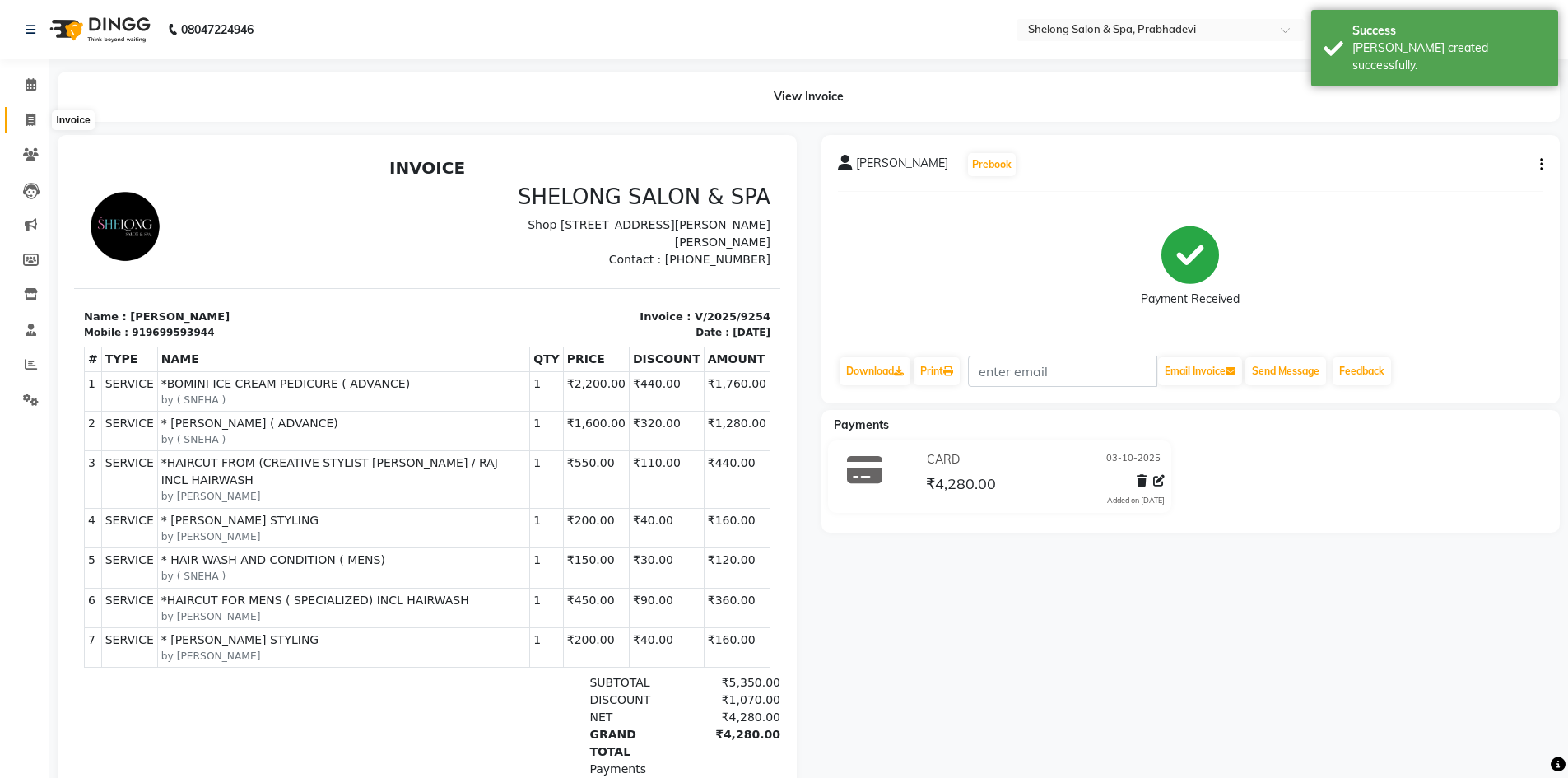
click at [28, 116] on icon at bounding box center [31, 120] width 9 height 12
select select "service"
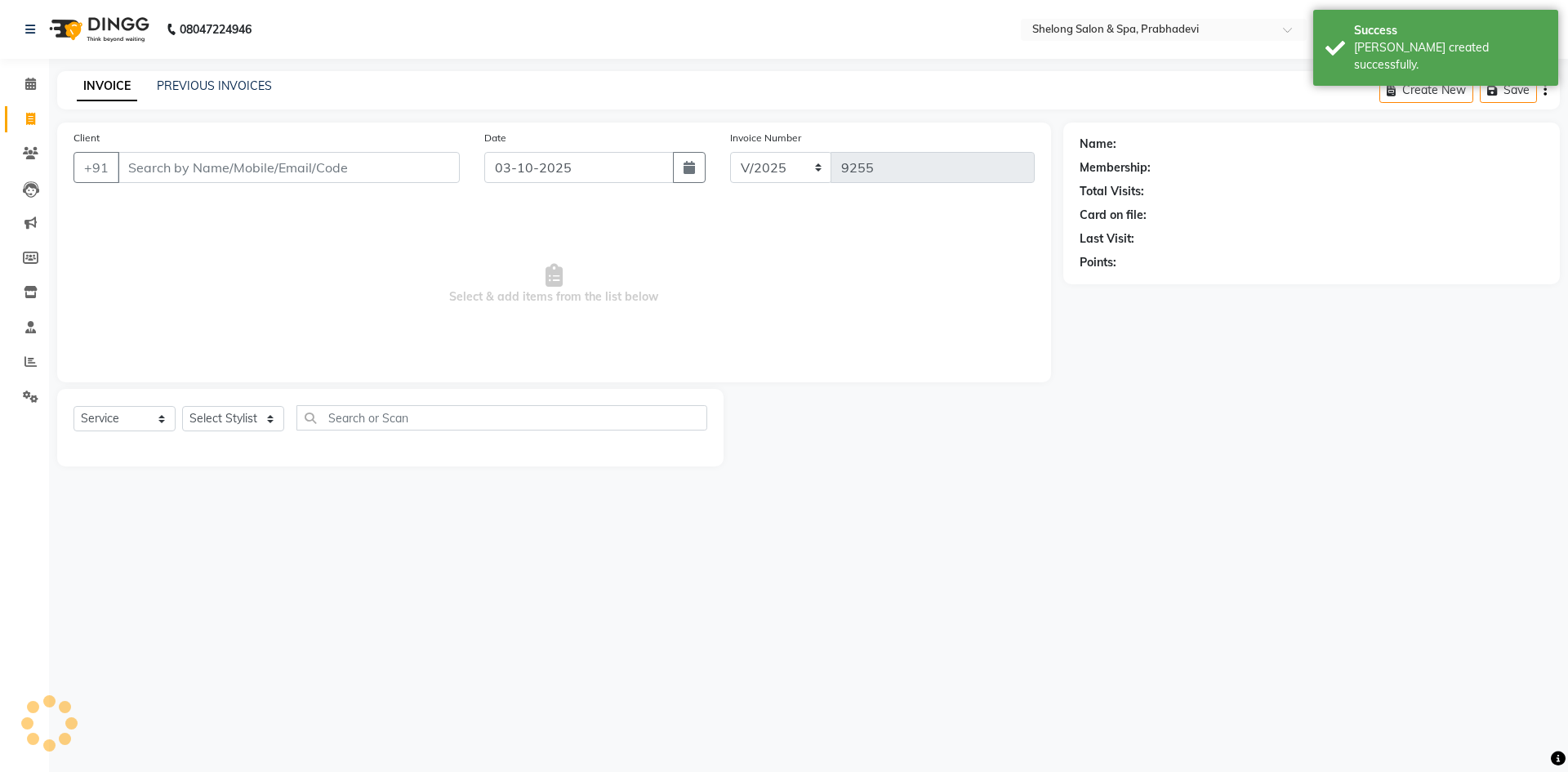
select select "16092"
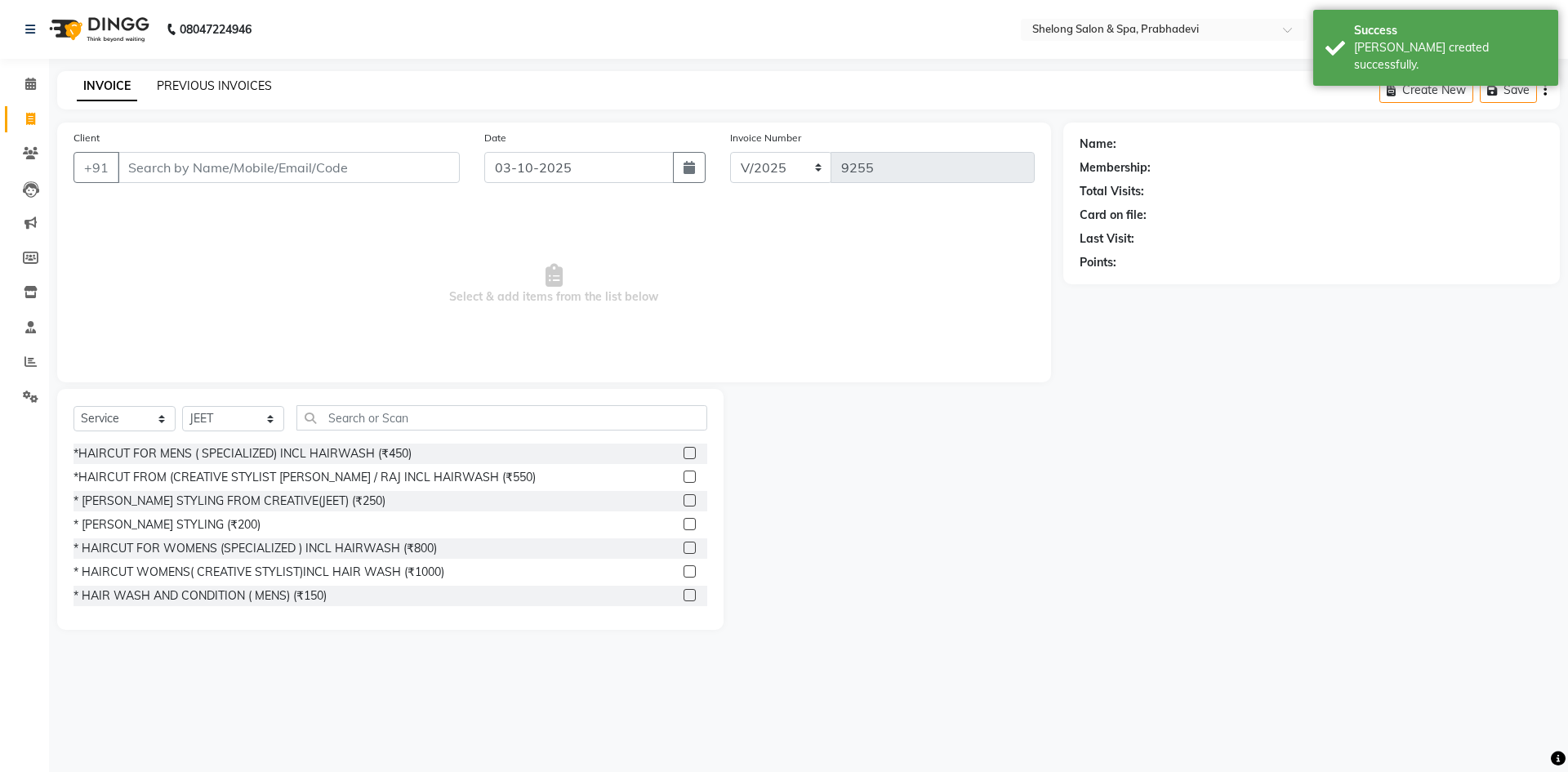
click at [203, 87] on link "PREVIOUS INVOICES" at bounding box center [214, 85] width 115 height 15
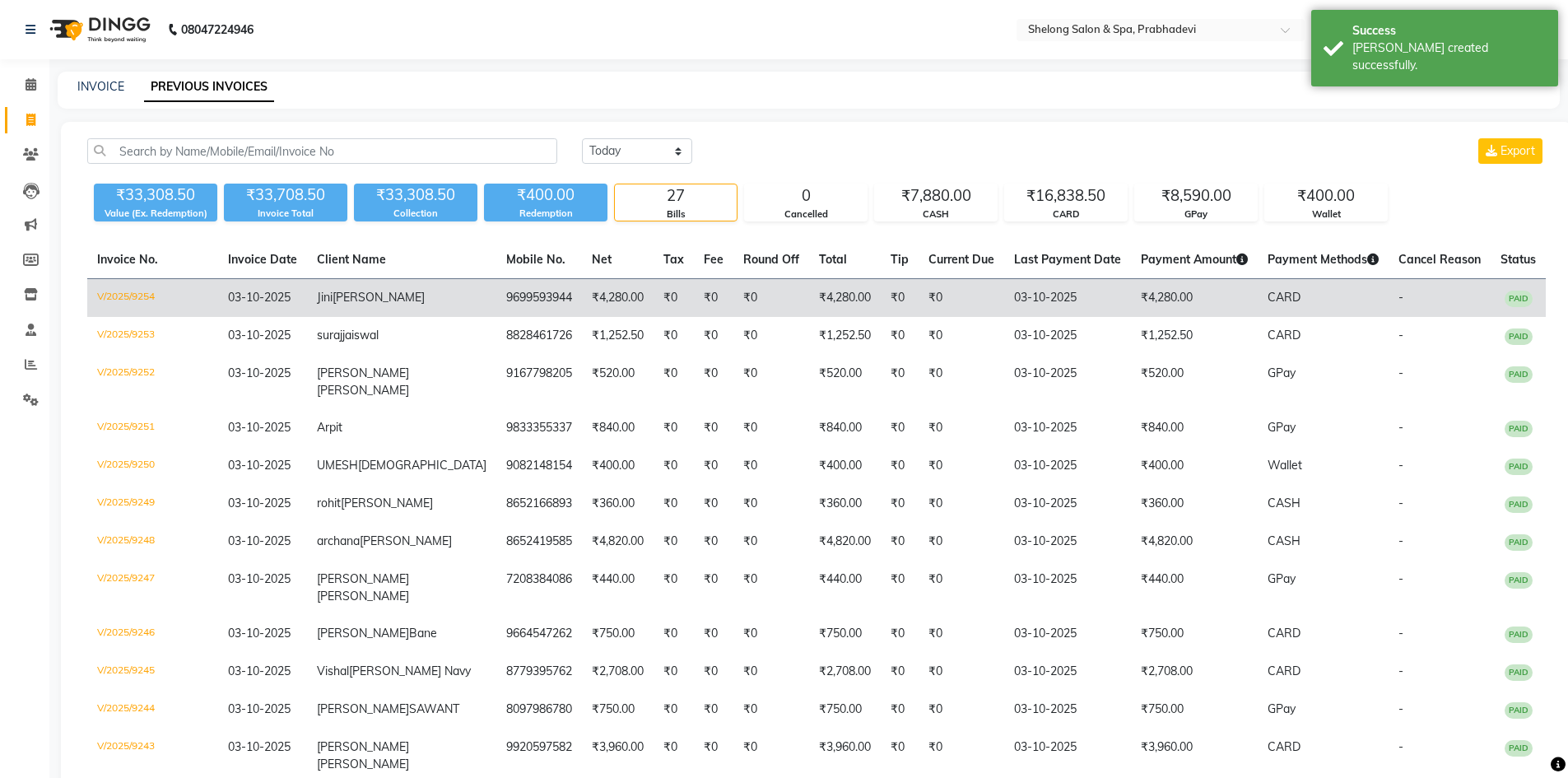
click at [382, 300] on span "Vikram sir" at bounding box center [378, 296] width 92 height 15
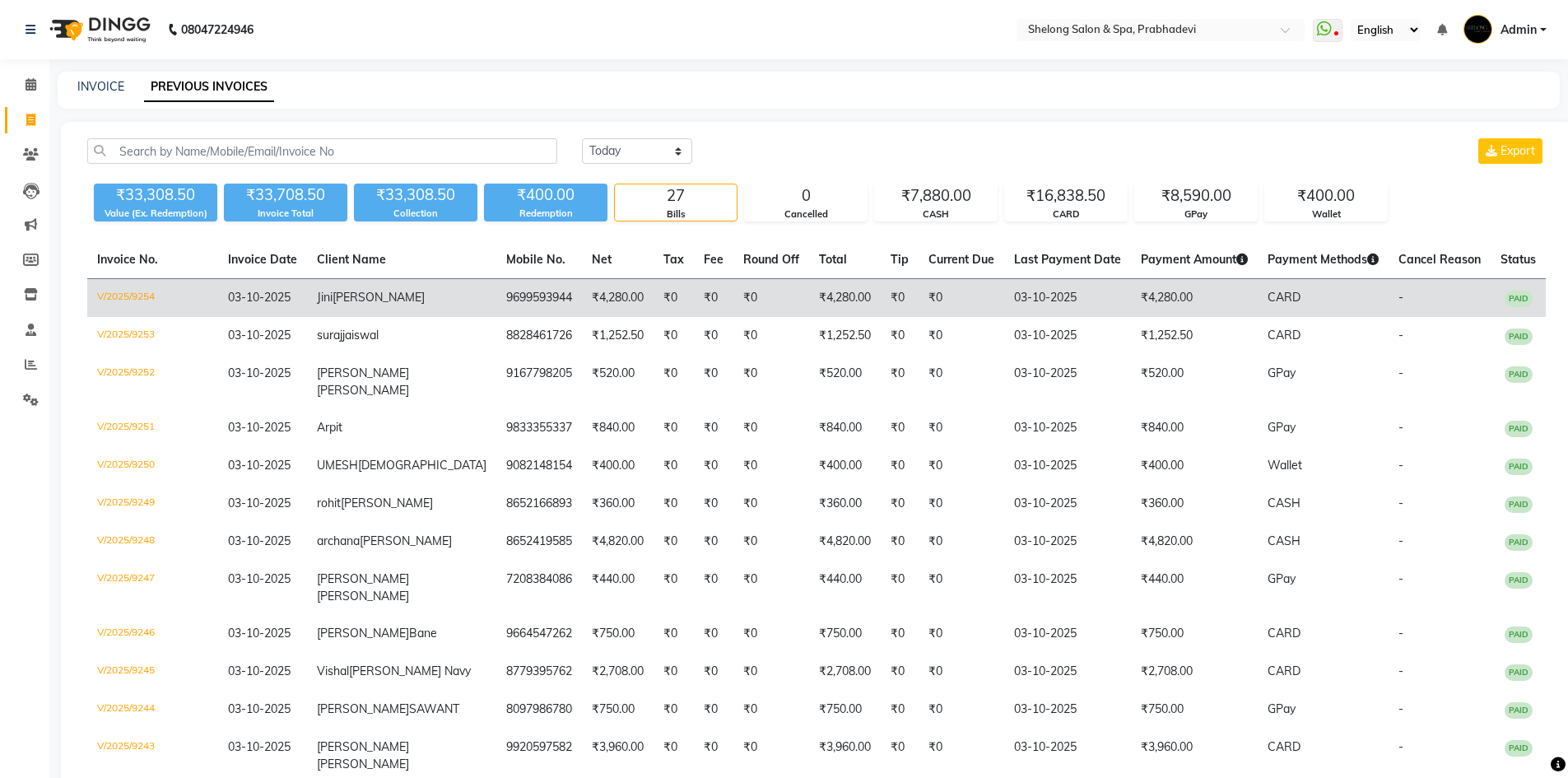
click at [358, 302] on td "Jini Vikram sir" at bounding box center [402, 298] width 190 height 39
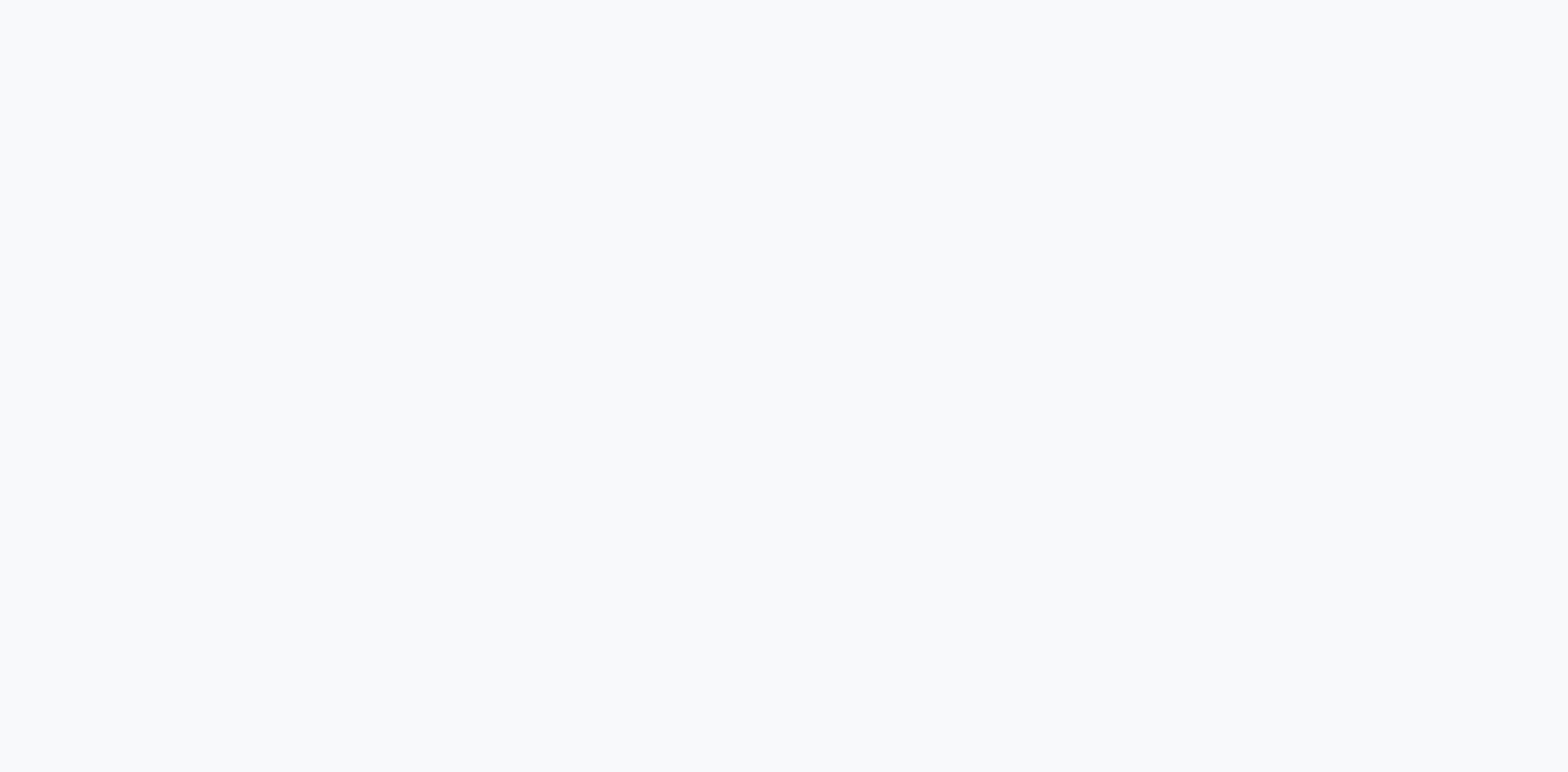
select select "service"
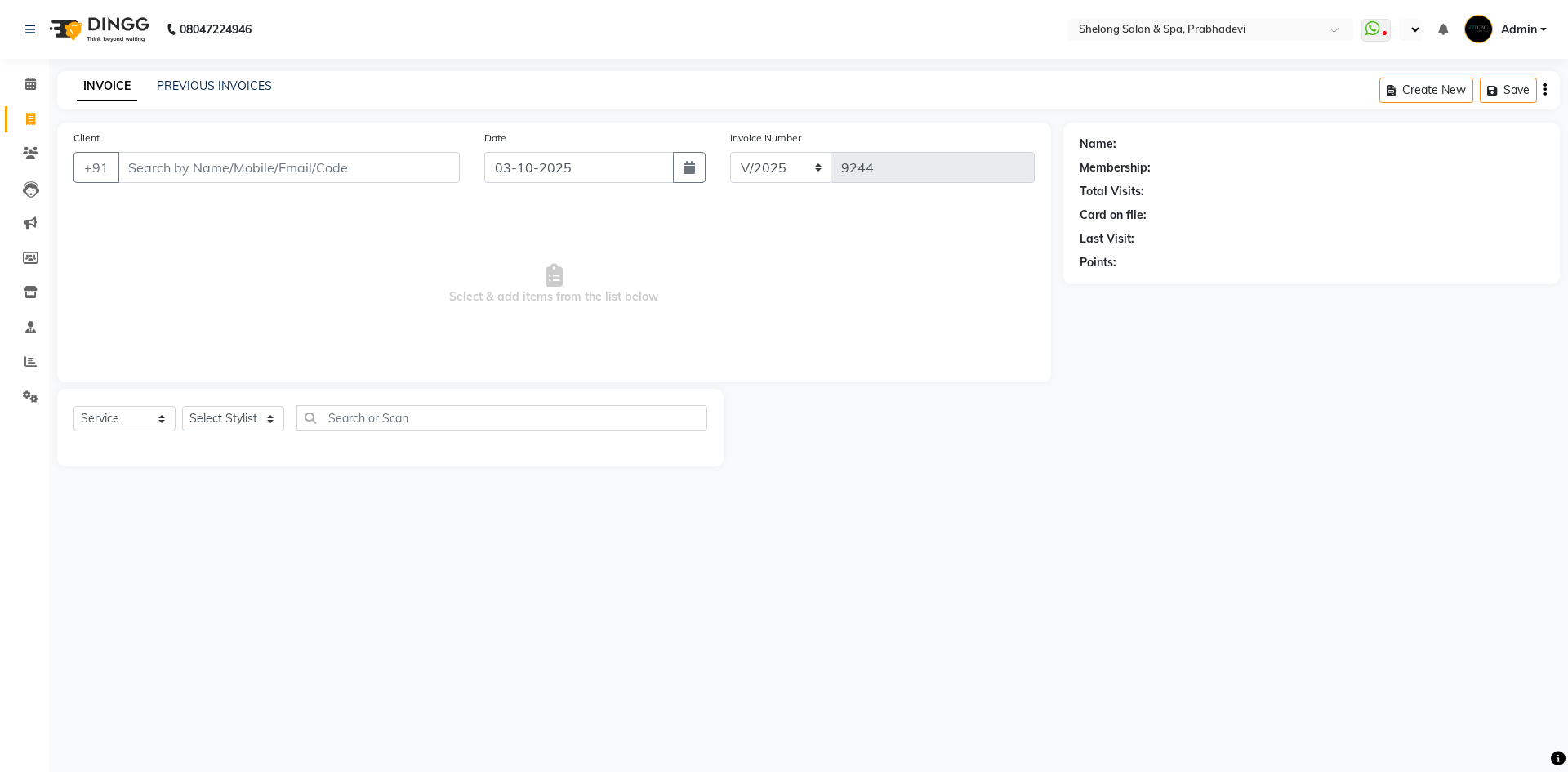
select select "en"
select select "16092"
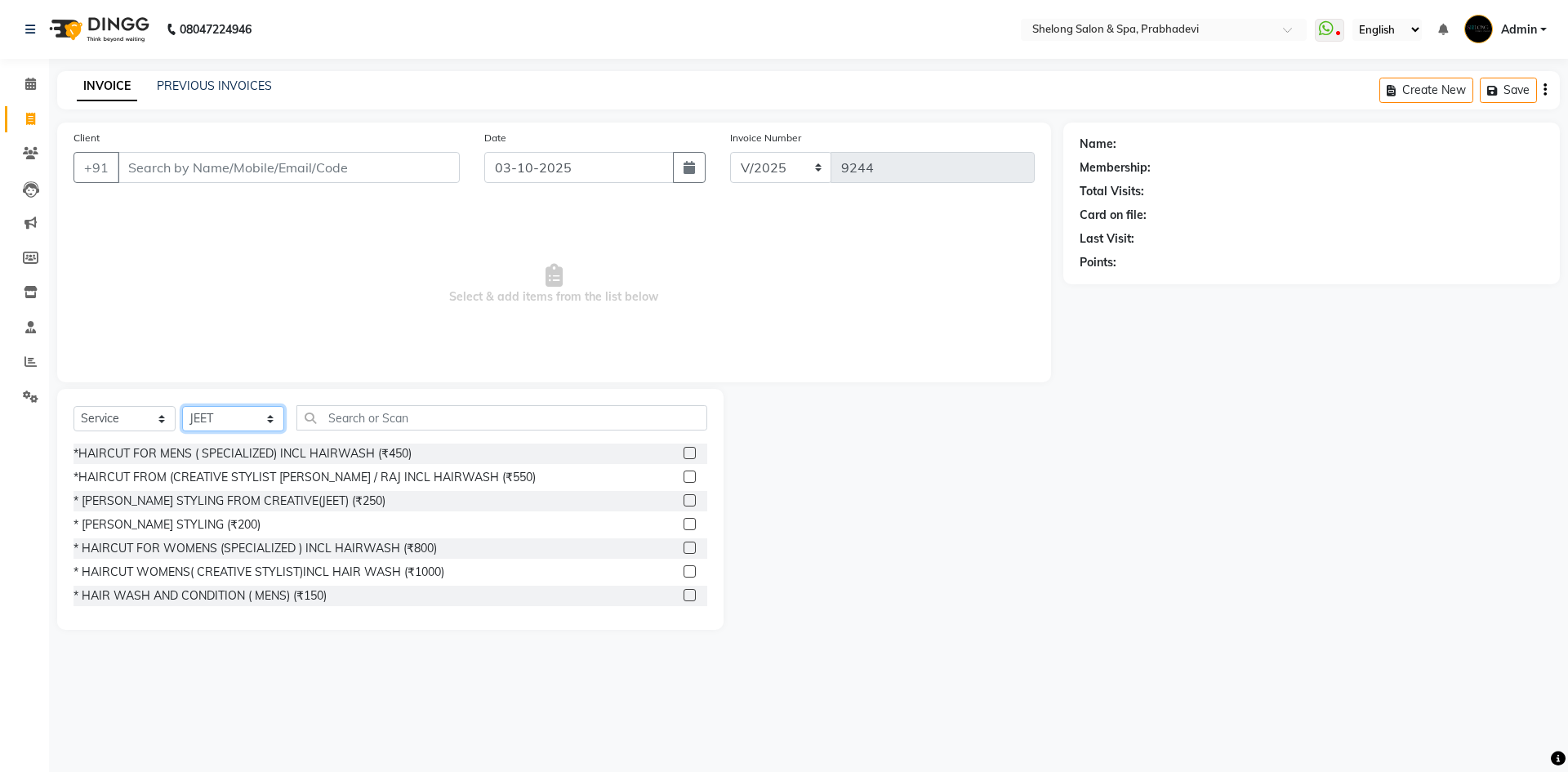
click at [218, 418] on select "Select Stylist ( [PERSON_NAME] ) ( [PERSON_NAME] ) [PERSON_NAME] fojdur [PERSON…" at bounding box center [233, 419] width 102 height 26
click at [442, 282] on span "Select & add items from the list below" at bounding box center [554, 284] width 961 height 163
click at [242, 174] on input "Client" at bounding box center [289, 168] width 342 height 31
click at [318, 167] on input "Client" at bounding box center [289, 168] width 342 height 31
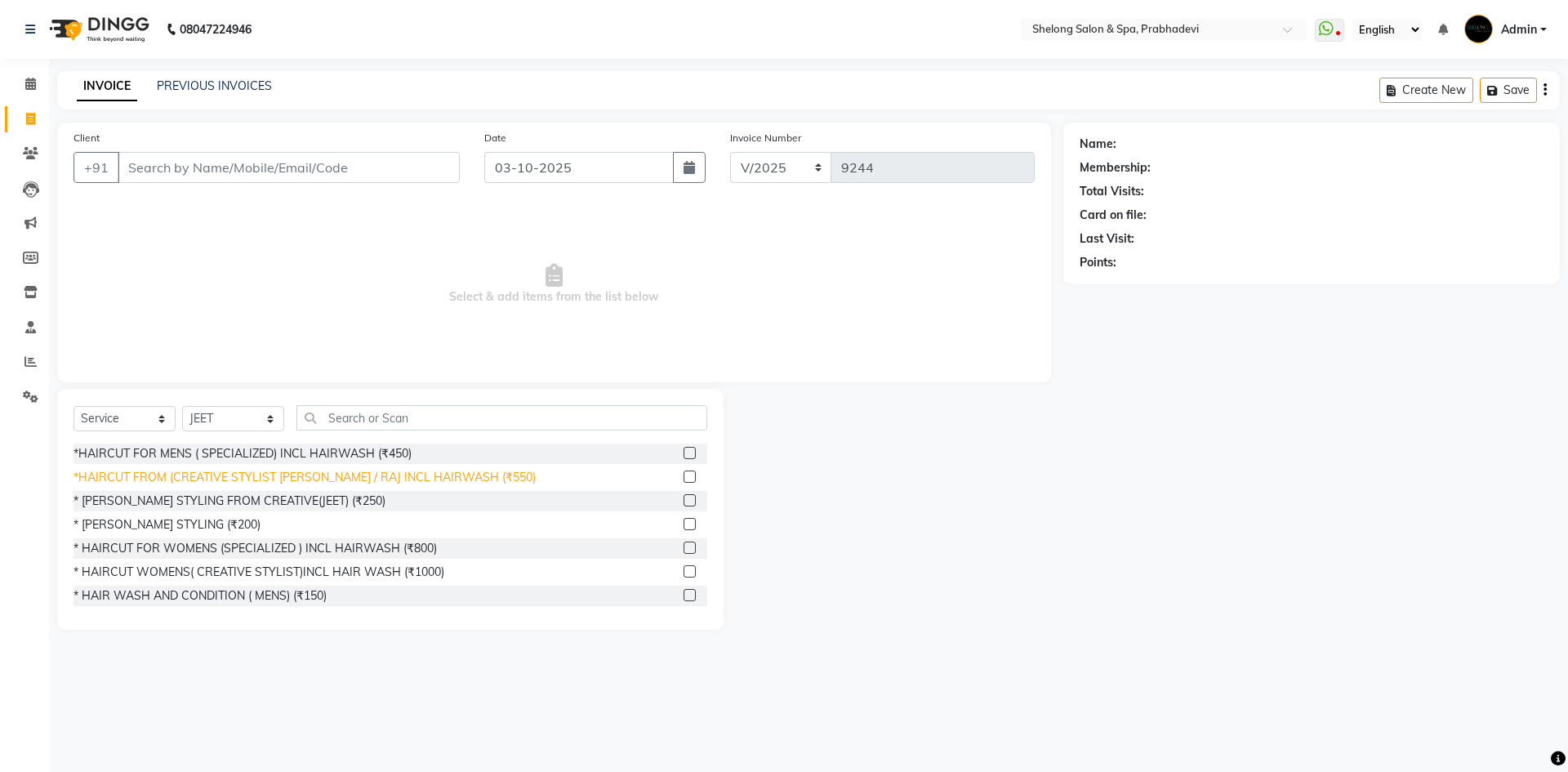
click at [198, 473] on div "*HAIRCUT FROM (CREATIVE STYLIST [PERSON_NAME] / RAJ INCL HAIRWASH (₹550)" at bounding box center [304, 477] width 463 height 17
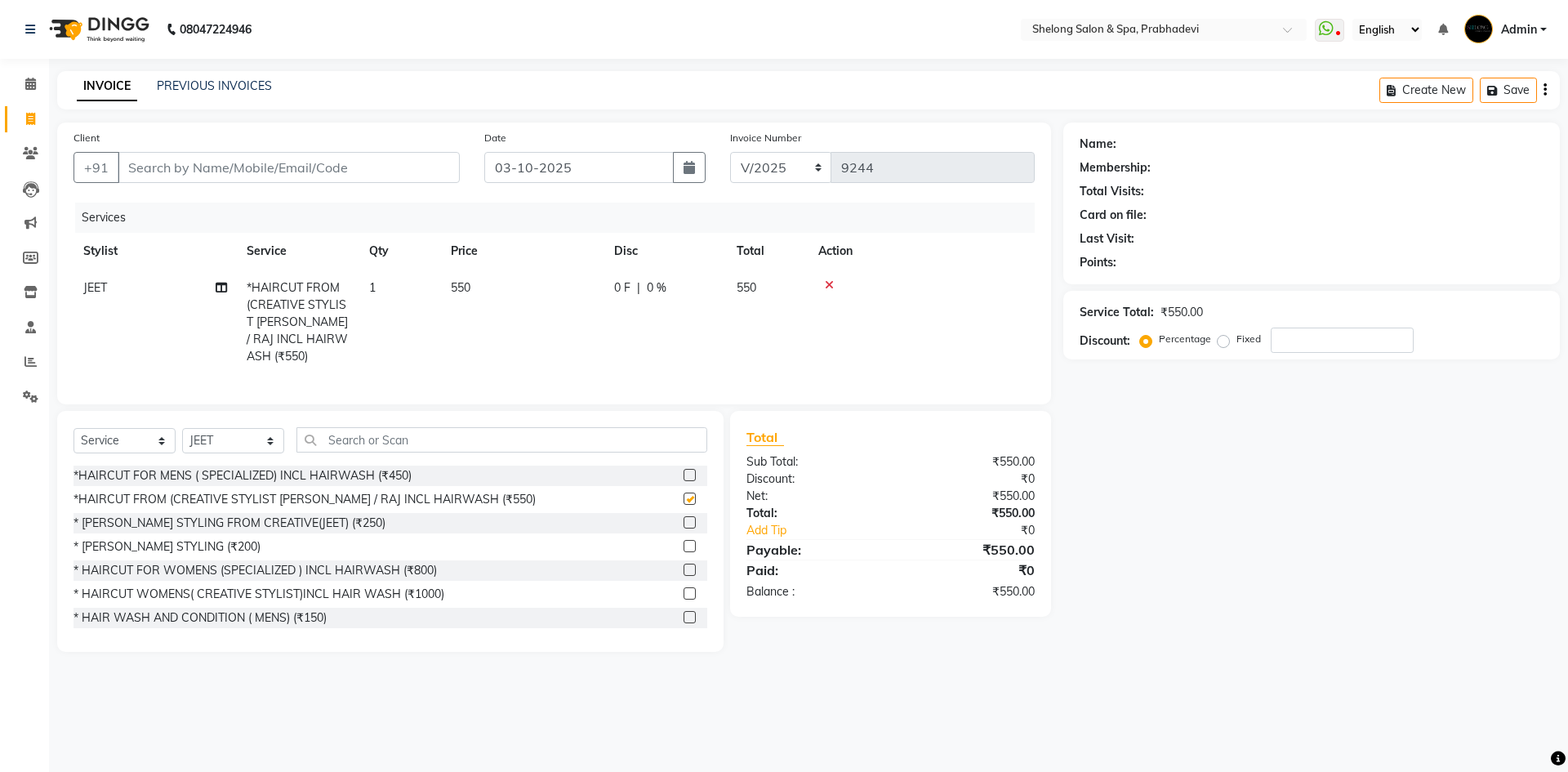
checkbox input "false"
click at [297, 172] on input "Client" at bounding box center [289, 168] width 342 height 31
click at [828, 286] on icon at bounding box center [829, 285] width 9 height 11
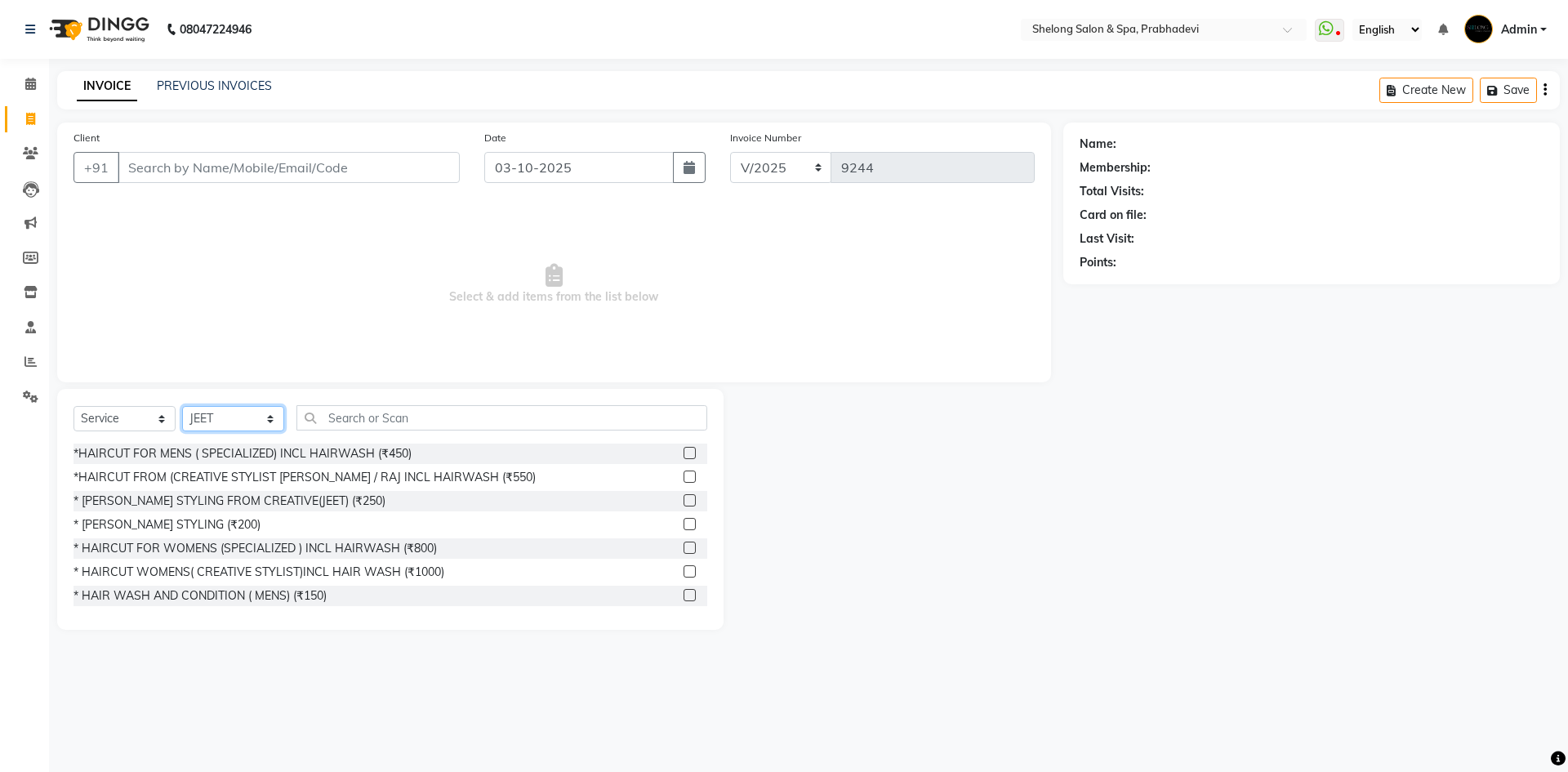
click at [241, 422] on select "Select Stylist ( [PERSON_NAME] ) ( [PERSON_NAME] ) [PERSON_NAME] fojdur [PERSON…" at bounding box center [233, 419] width 102 height 26
select select "24970"
click at [182, 406] on select "Select Stylist ( [PERSON_NAME] ) ( [PERSON_NAME] ) [PERSON_NAME] fojdur [PERSON…" at bounding box center [233, 419] width 102 height 26
click at [247, 450] on div "*HAIRCUT FOR MENS ( SPECIALIZED) INCL HAIRWASH (₹450)" at bounding box center [242, 454] width 338 height 17
checkbox input "false"
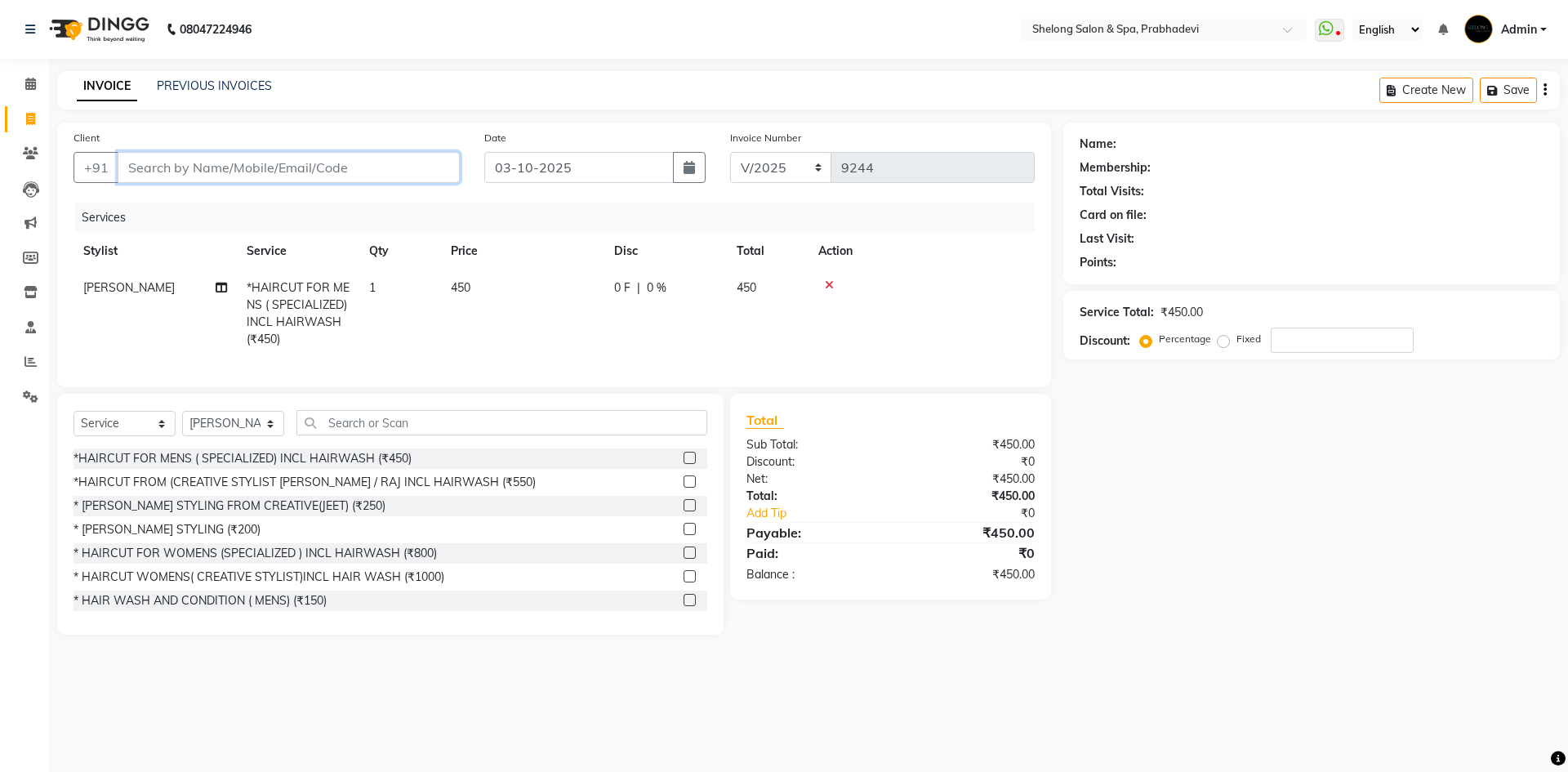
click at [357, 168] on input "Client" at bounding box center [289, 168] width 342 height 31
click at [319, 168] on input "Client" at bounding box center [289, 168] width 342 height 31
click at [166, 166] on input "Client" at bounding box center [289, 168] width 342 height 31
click at [207, 164] on input "Client" at bounding box center [289, 168] width 342 height 31
click at [193, 170] on input "Client" at bounding box center [289, 168] width 342 height 31
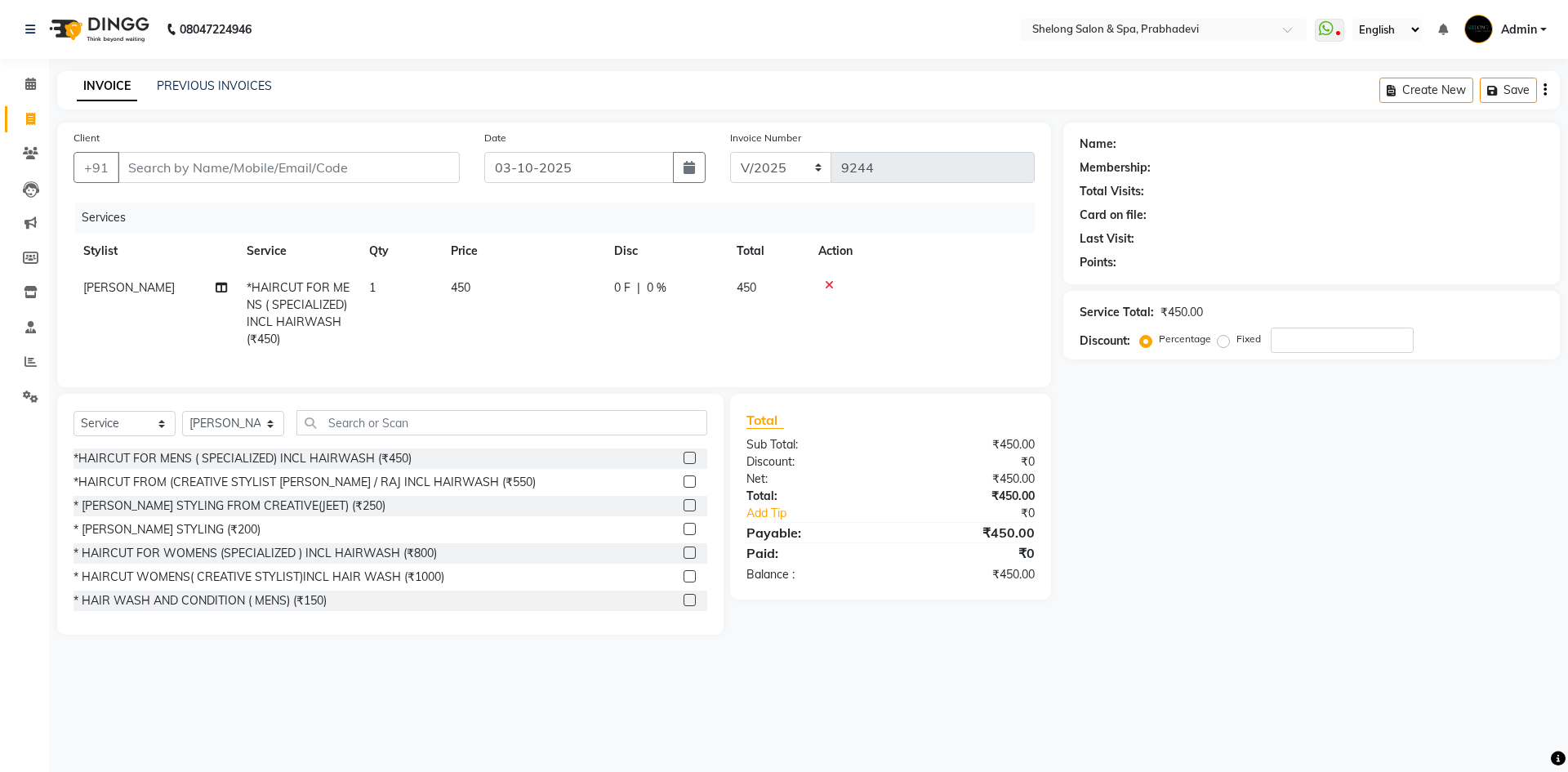
click at [830, 282] on icon at bounding box center [829, 285] width 9 height 11
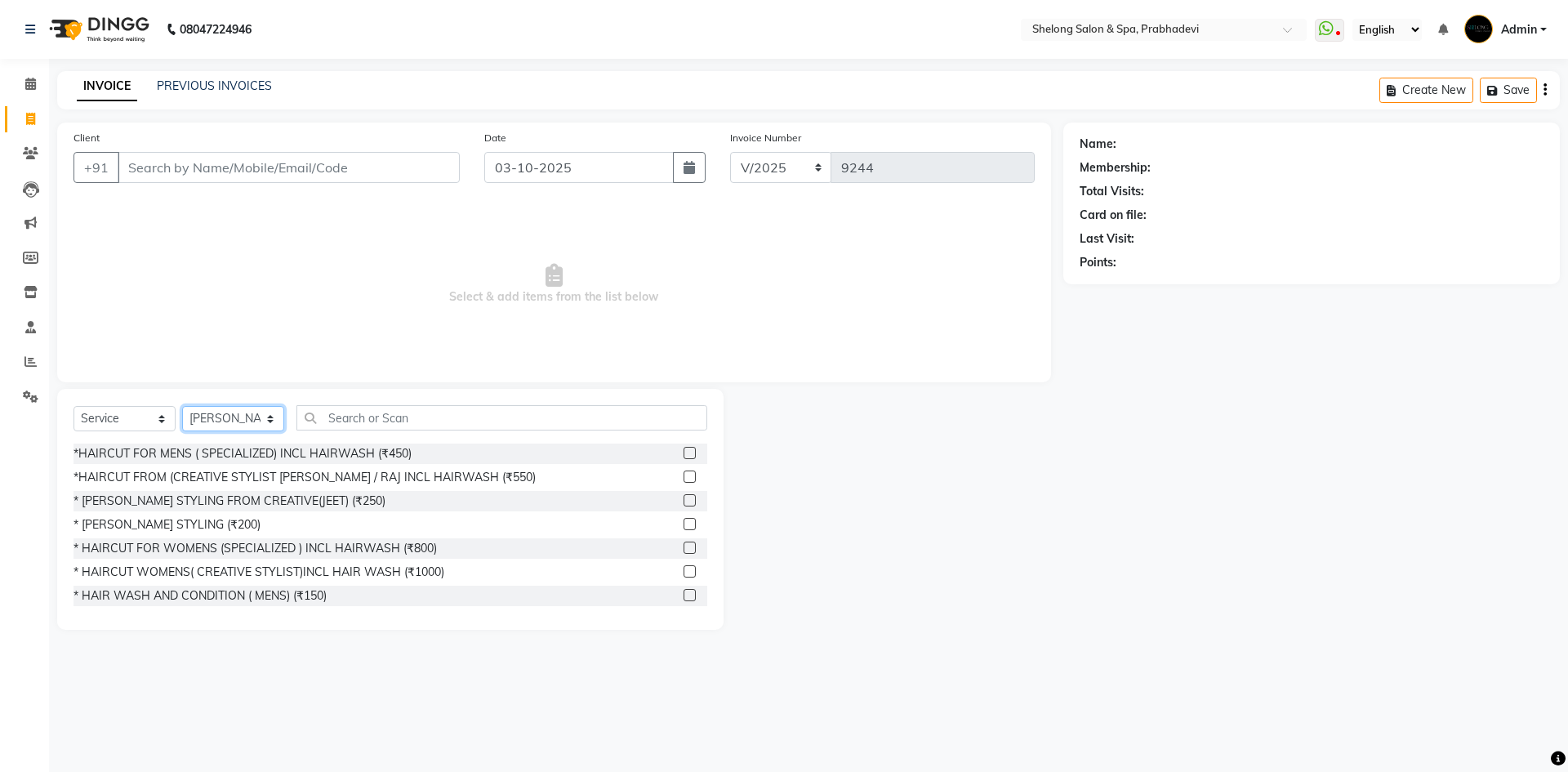
click at [253, 415] on select "Select Stylist ( [PERSON_NAME] ) ( [PERSON_NAME] ) [PERSON_NAME] fojdur [PERSON…" at bounding box center [233, 419] width 102 height 26
select select "16092"
click at [182, 406] on select "Select Stylist ( [PERSON_NAME] ) ( [PERSON_NAME] ) [PERSON_NAME] fojdur [PERSON…" at bounding box center [233, 419] width 102 height 26
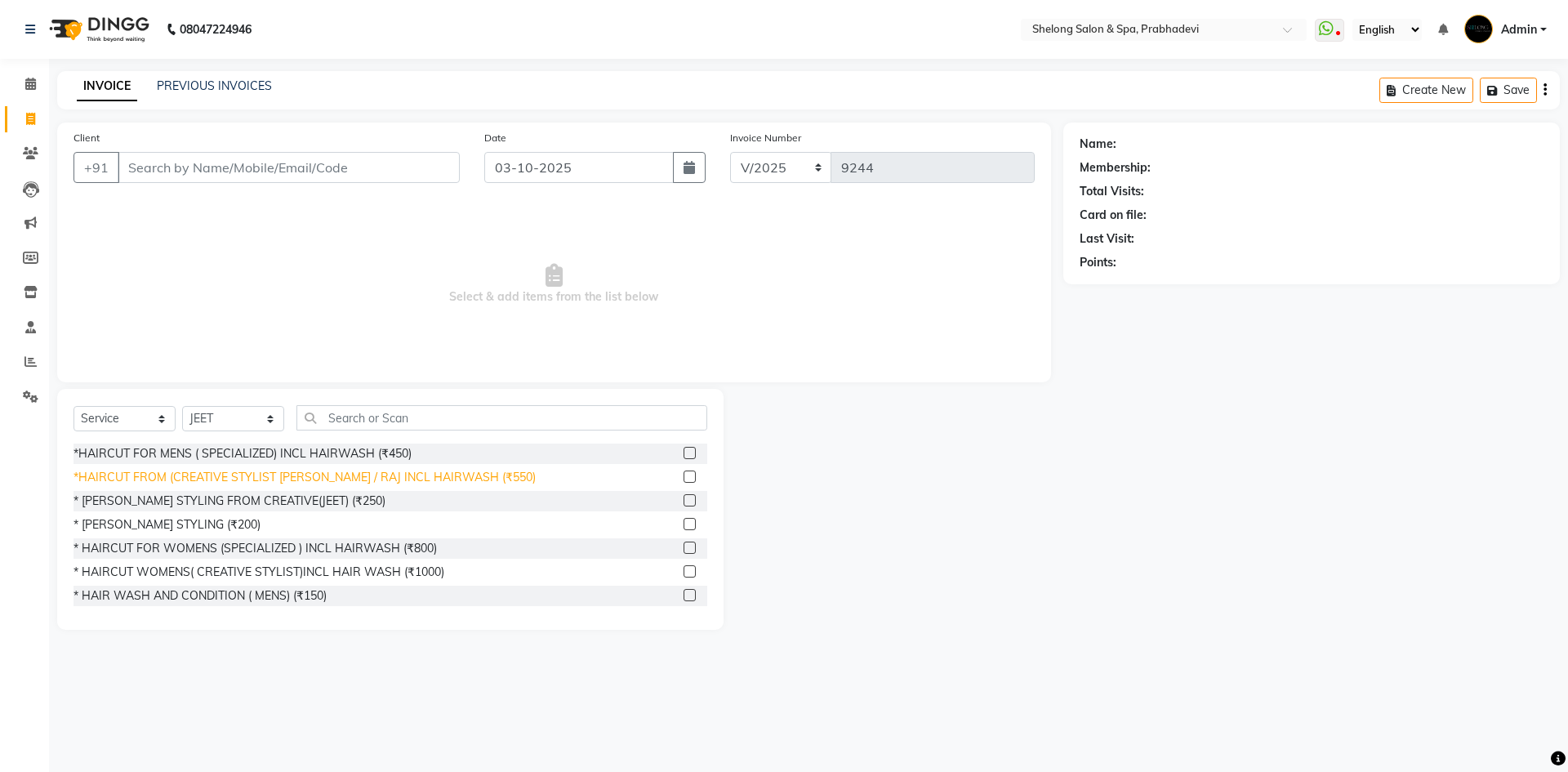
click at [251, 475] on div "*HAIRCUT FROM (CREATIVE STYLIST [PERSON_NAME] / RAJ INCL HAIRWASH (₹550)" at bounding box center [304, 477] width 463 height 17
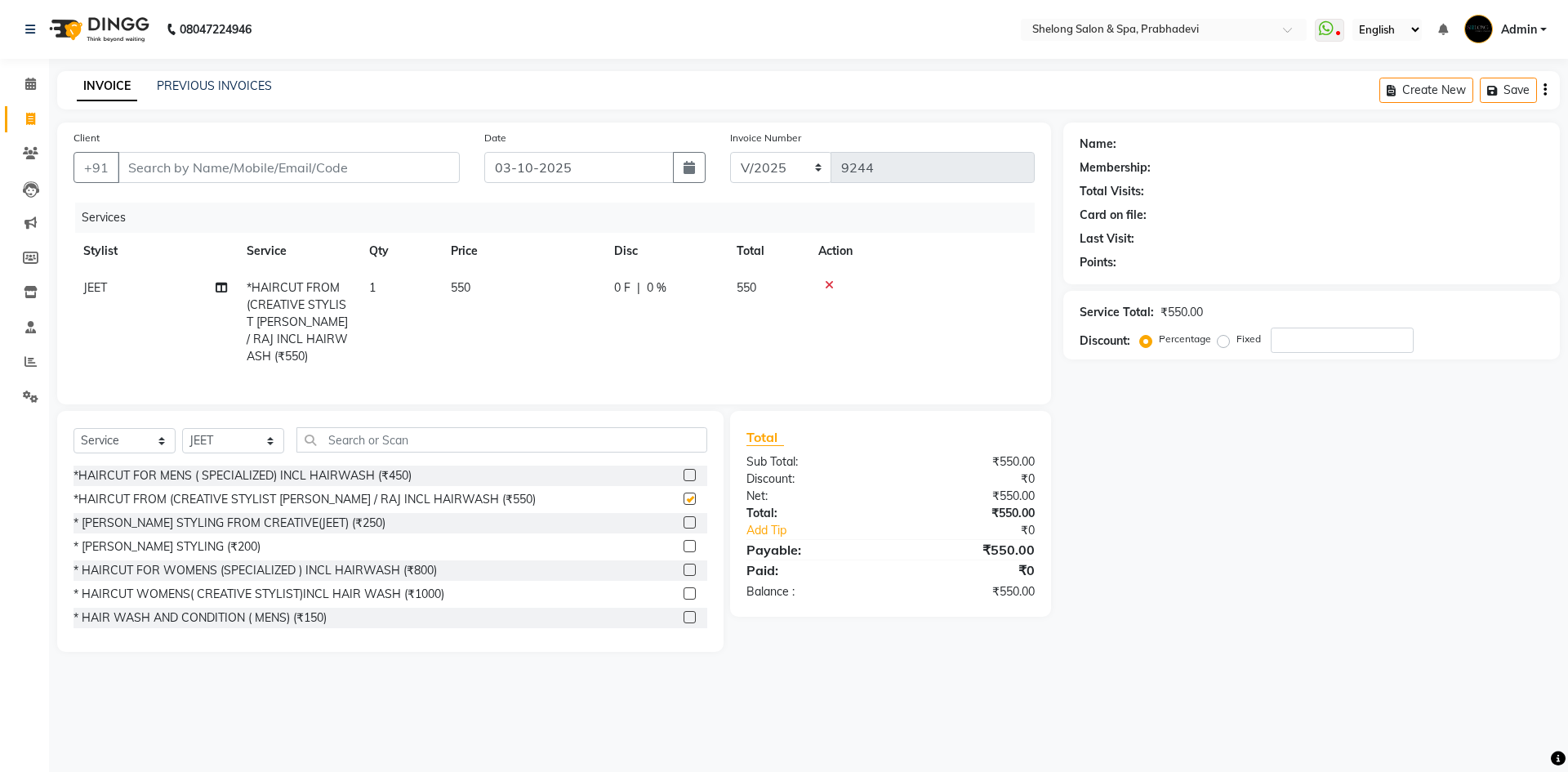
checkbox input "false"
click at [250, 445] on select "Select Stylist ( [PERSON_NAME] ) ( [PERSON_NAME] ) [PERSON_NAME] fojdur [PERSON…" at bounding box center [233, 440] width 102 height 26
select select "88528"
click at [182, 427] on select "Select Stylist ( [PERSON_NAME] ) ( [PERSON_NAME] ) [PERSON_NAME] fojdur [PERSON…" at bounding box center [233, 440] width 102 height 26
click at [192, 541] on div "* [PERSON_NAME] STYLING (₹200)" at bounding box center [167, 546] width 187 height 17
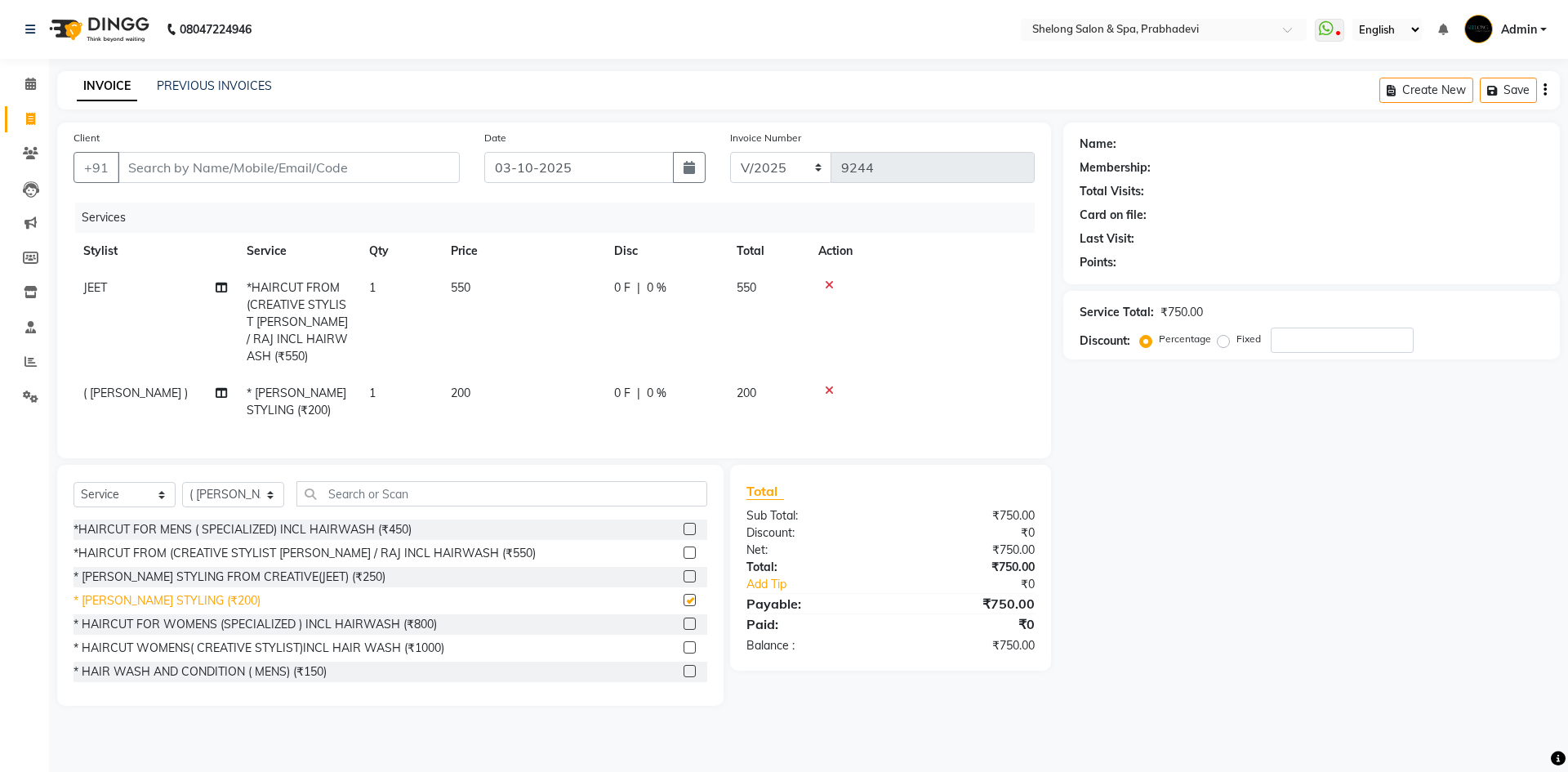
checkbox input "false"
click at [380, 170] on input "Client" at bounding box center [289, 168] width 342 height 31
type input "8"
type input "0"
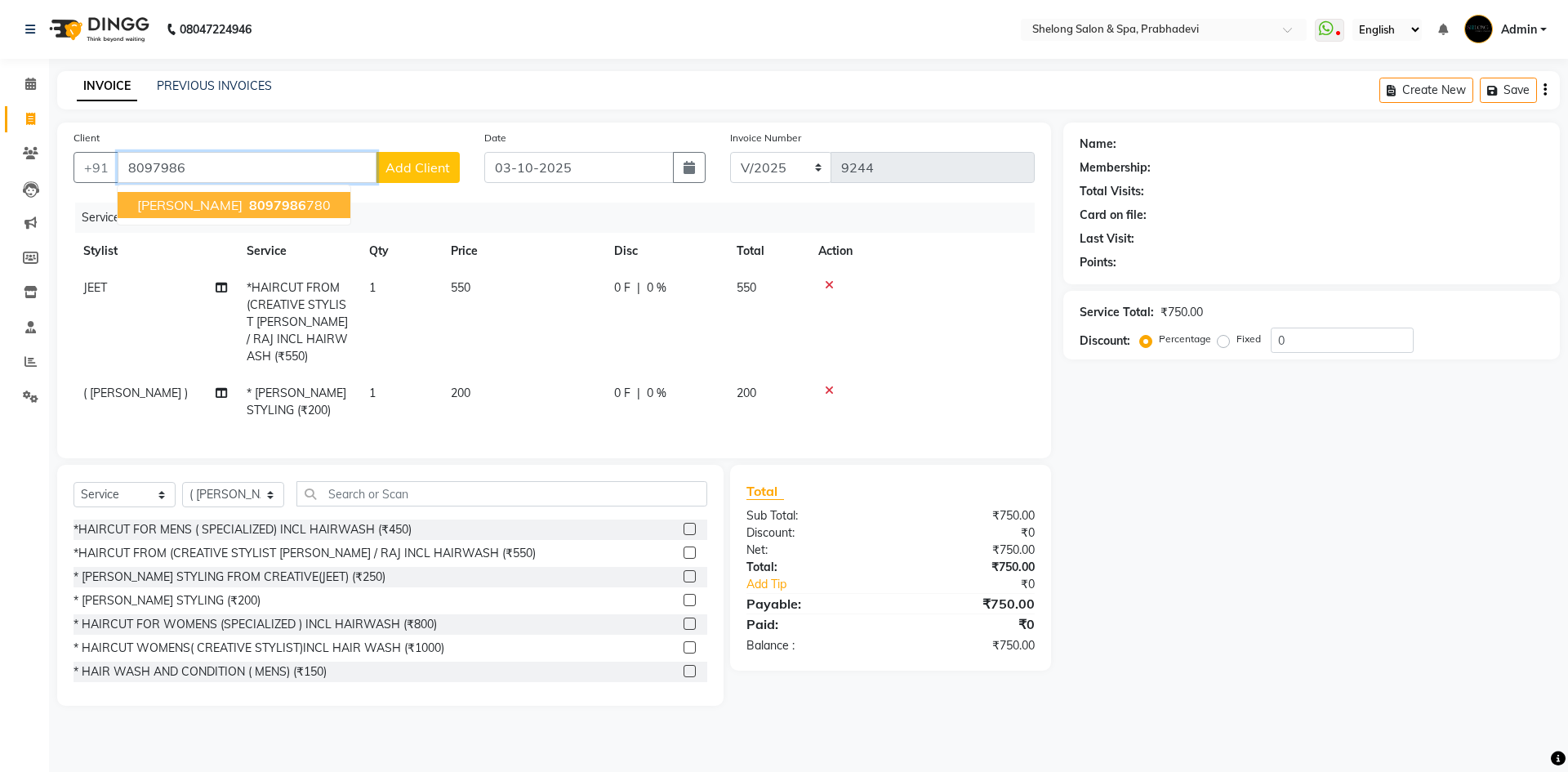
click at [313, 207] on ngb-highlight "8097986 780" at bounding box center [287, 204] width 85 height 16
type input "8097986780"
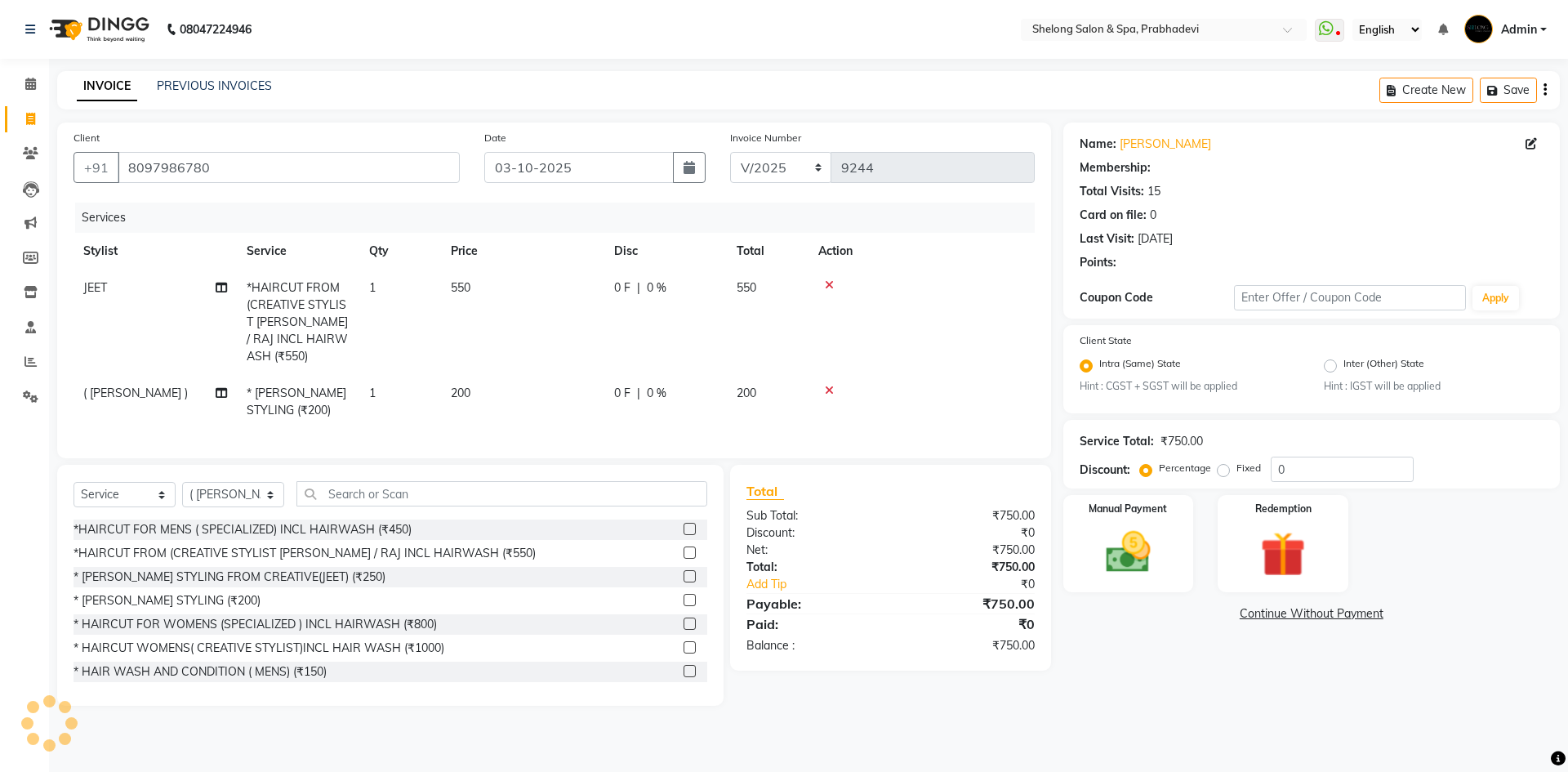
select select "1: Object"
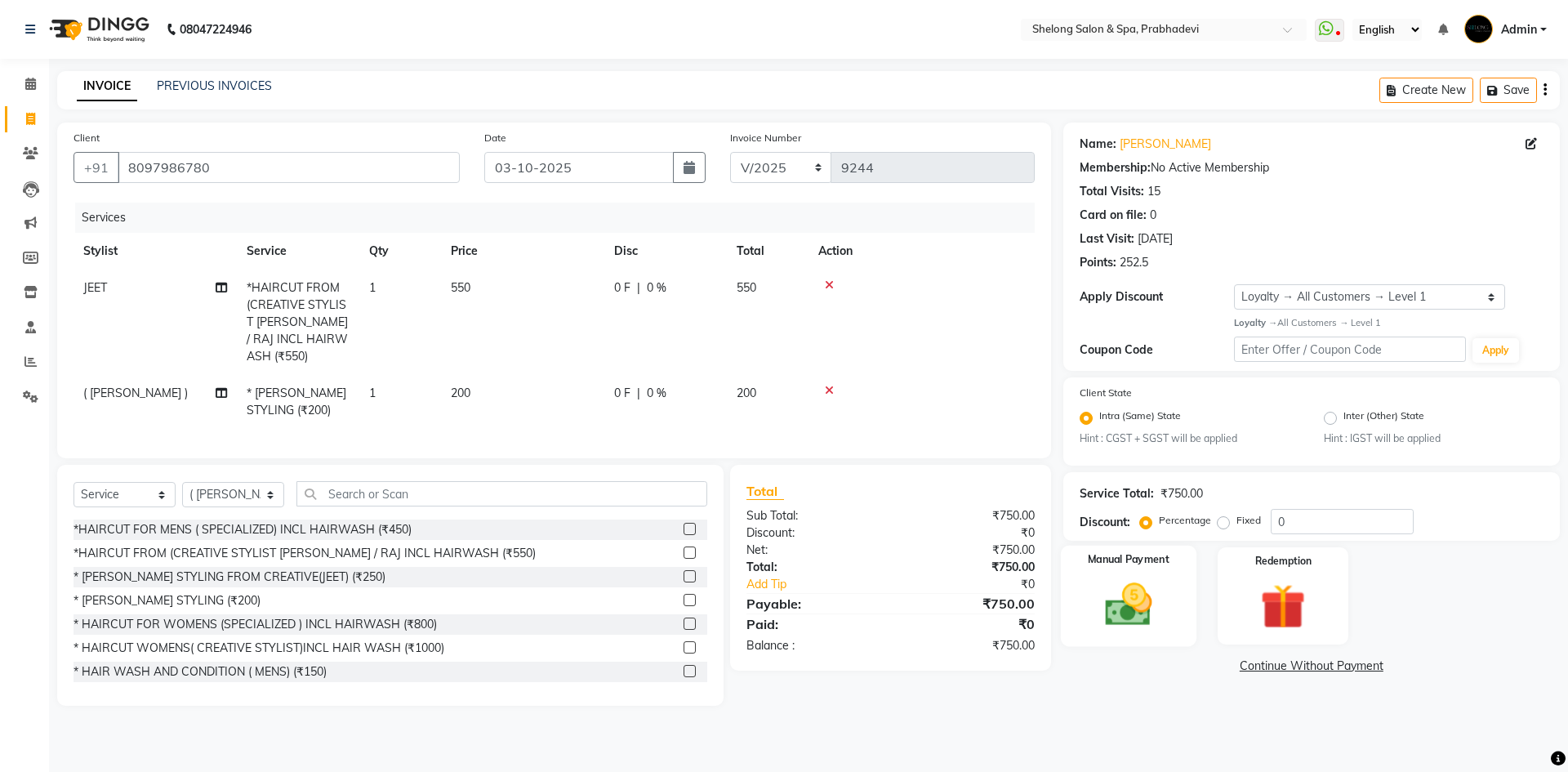
click at [1131, 584] on img at bounding box center [1128, 604] width 76 height 54
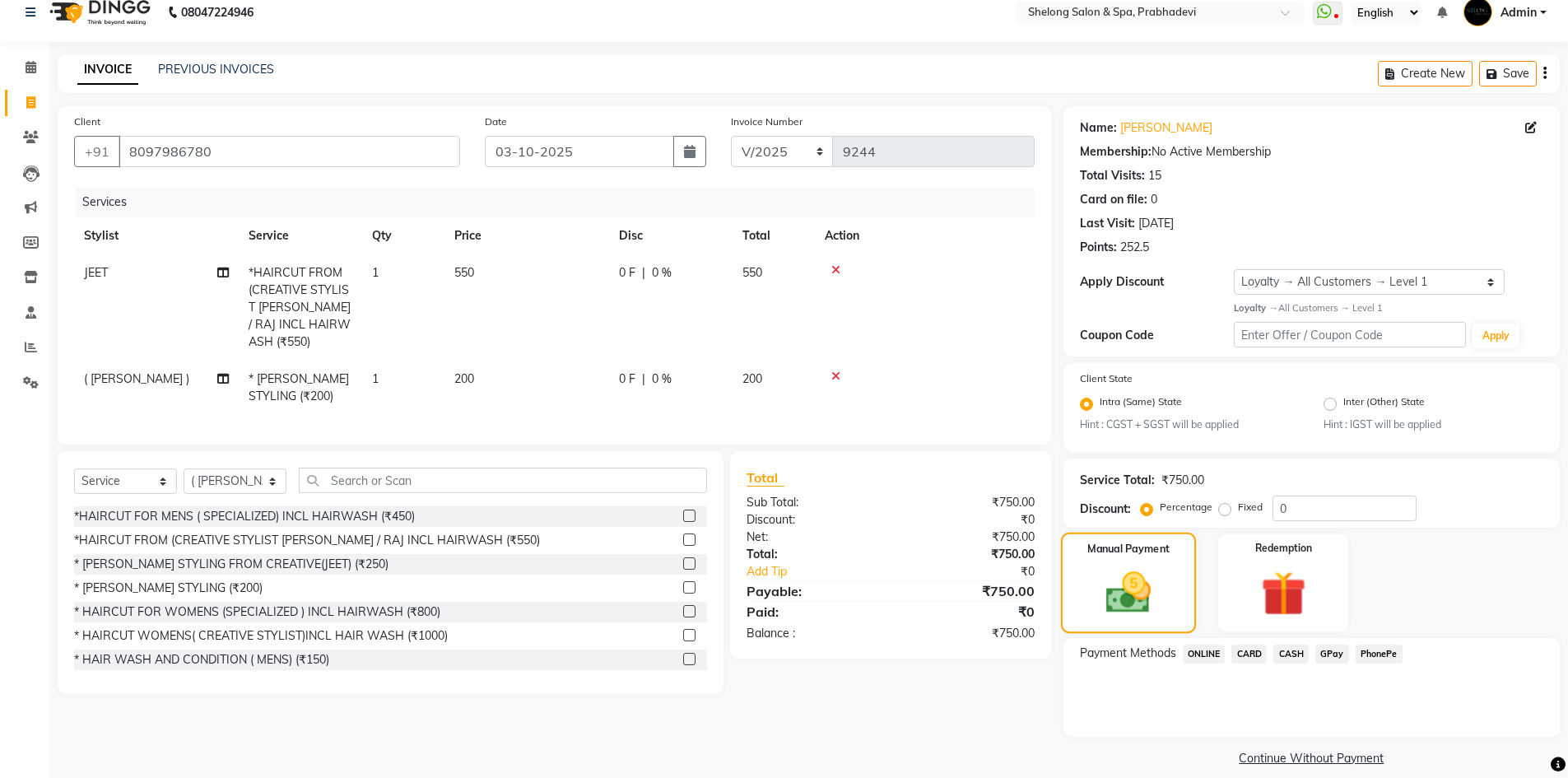
scroll to position [34, 0]
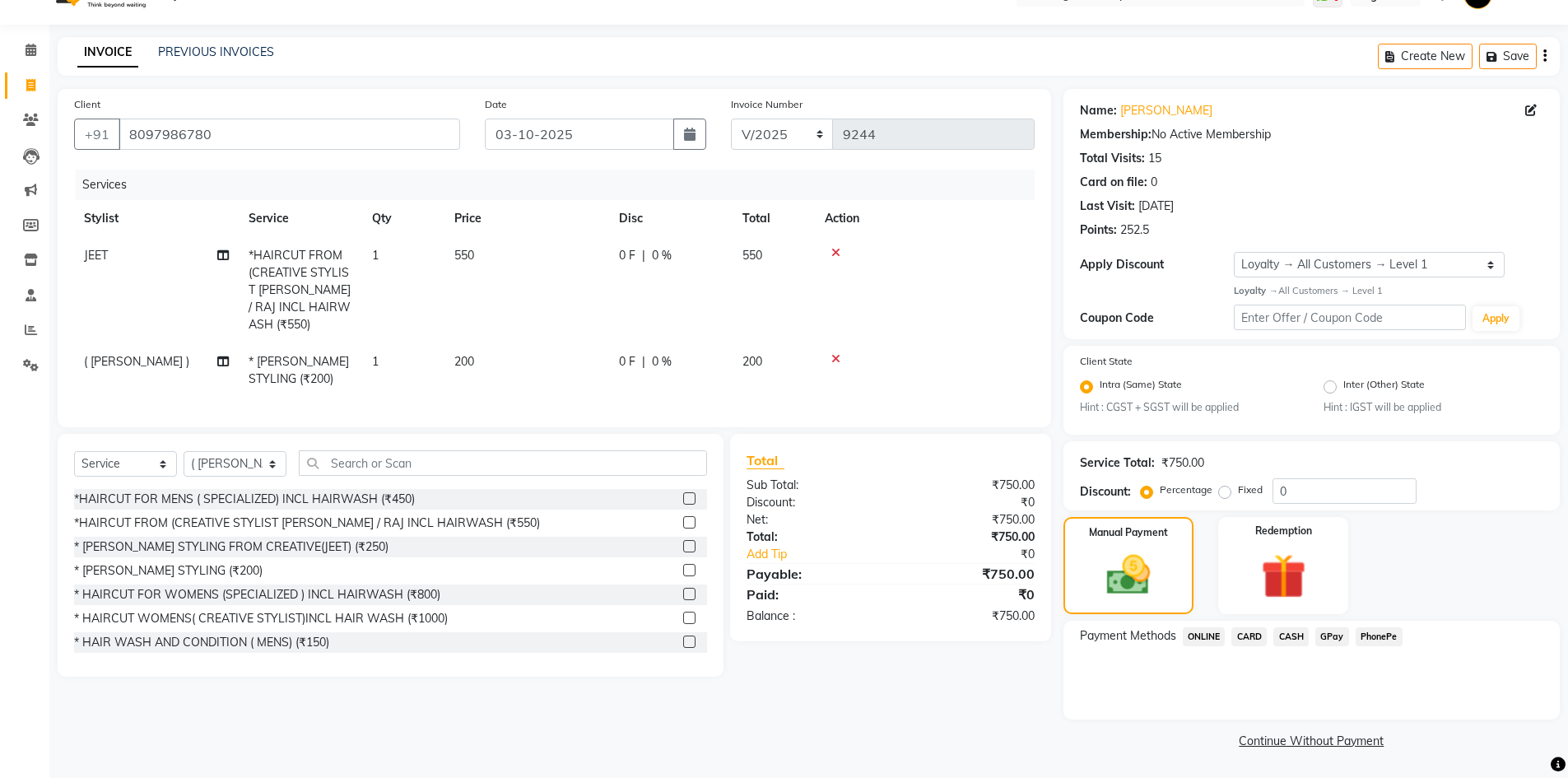
click at [1328, 635] on span "GPay" at bounding box center [1332, 637] width 34 height 19
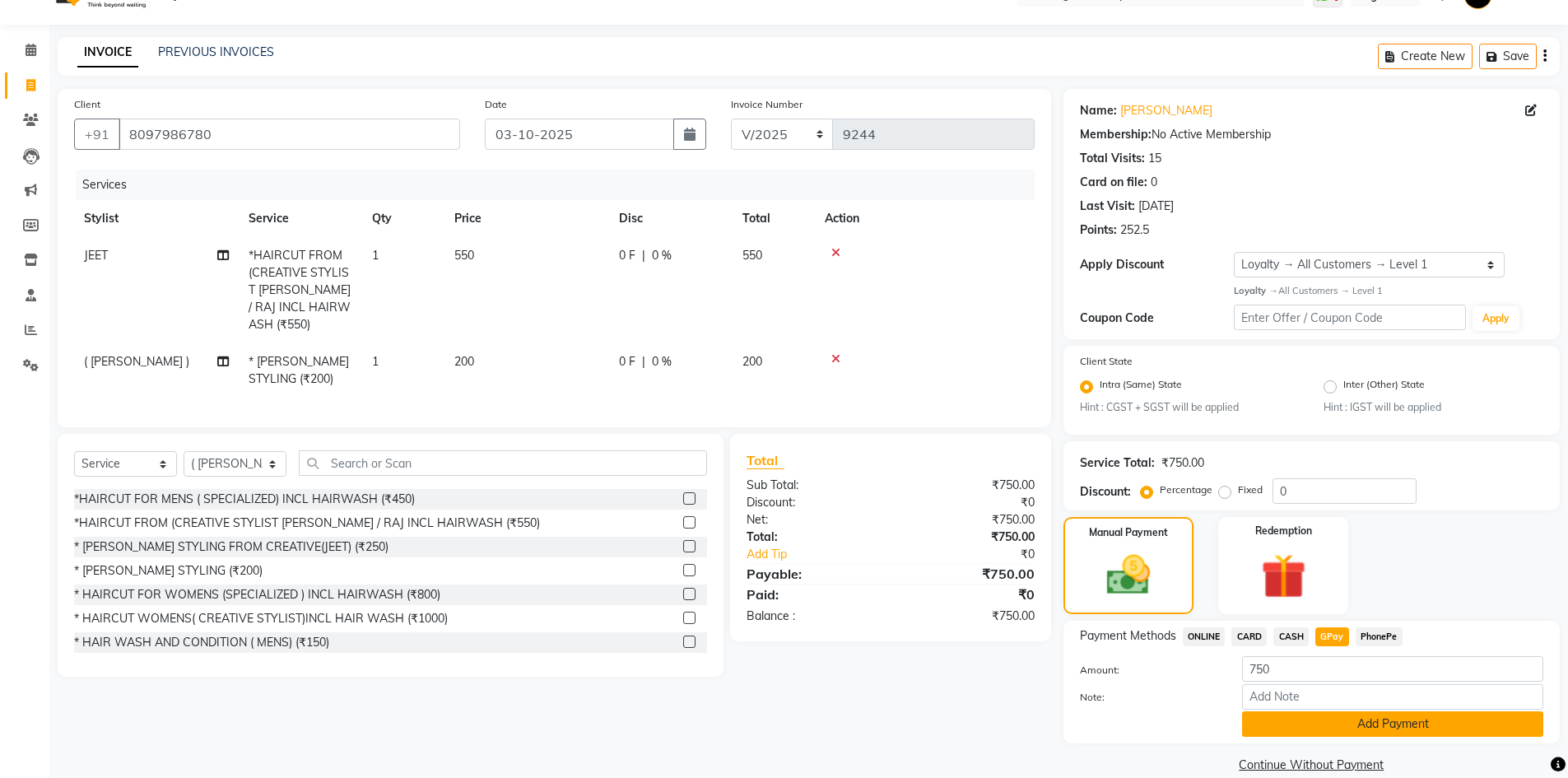
click at [1313, 713] on button "Add Payment" at bounding box center [1393, 724] width 302 height 26
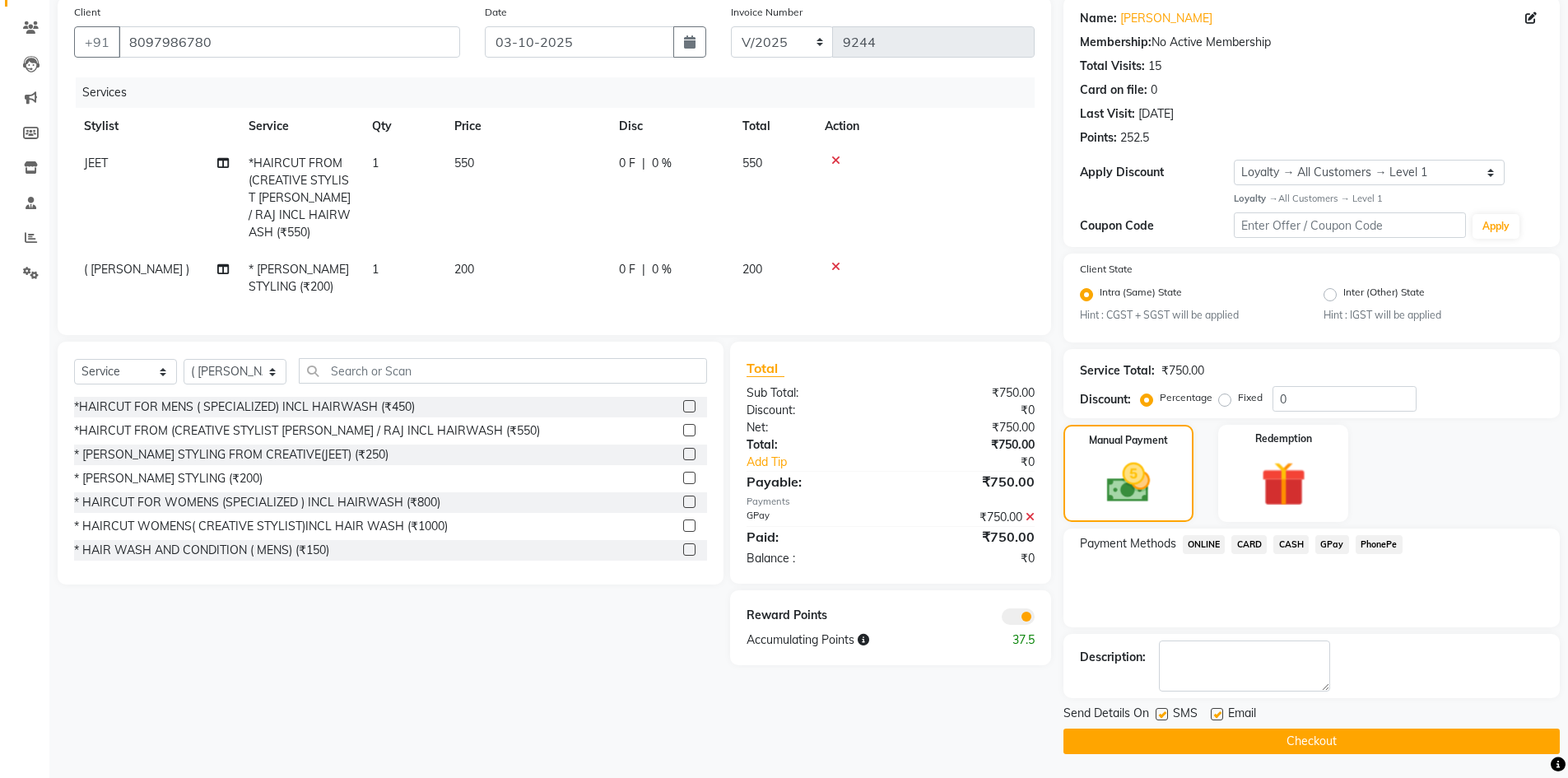
scroll to position [128, 0]
click at [1128, 733] on button "Checkout" at bounding box center [1312, 740] width 497 height 26
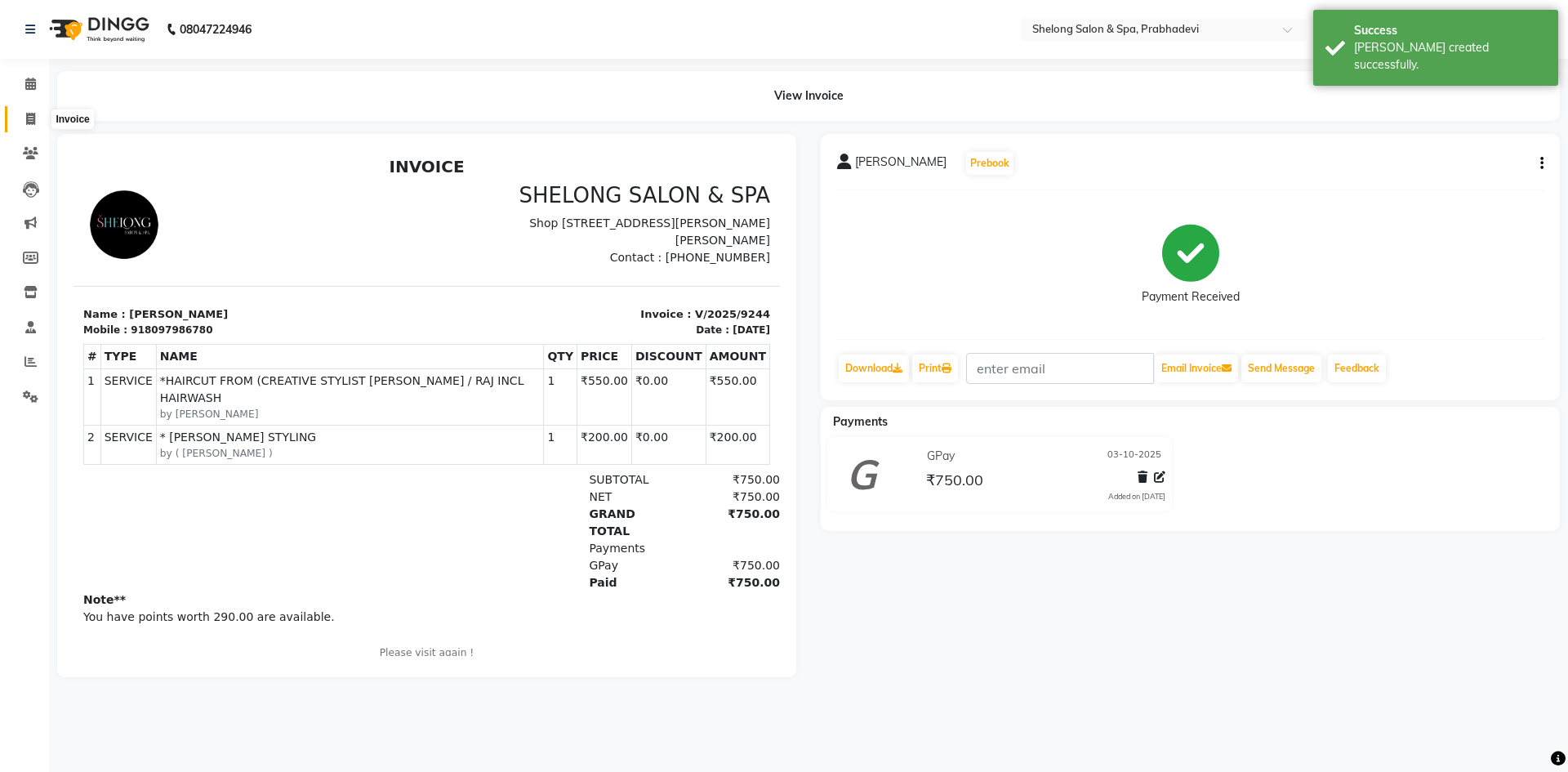
click at [32, 115] on icon at bounding box center [31, 119] width 9 height 12
select select "service"
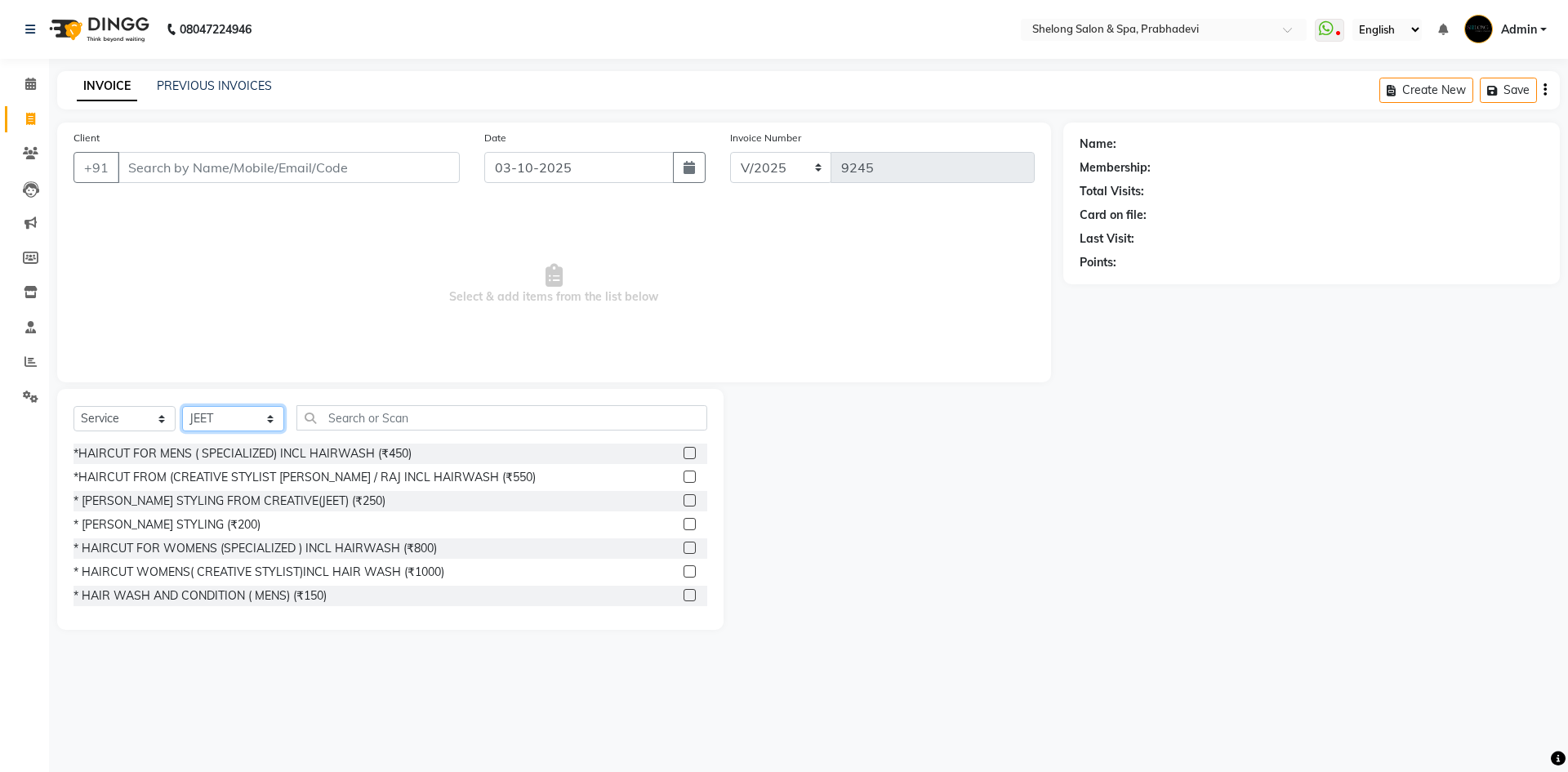
click at [198, 418] on select "Select Stylist ( [PERSON_NAME] ) ( [PERSON_NAME] ) [PERSON_NAME] fojdur [PERSON…" at bounding box center [233, 419] width 102 height 26
select select "24970"
click at [182, 406] on select "Select Stylist ( [PERSON_NAME] ) ( [PERSON_NAME] ) [PERSON_NAME] fojdur [PERSON…" at bounding box center [233, 419] width 102 height 26
click at [187, 519] on div "* [PERSON_NAME] STYLING (₹200)" at bounding box center [167, 525] width 187 height 17
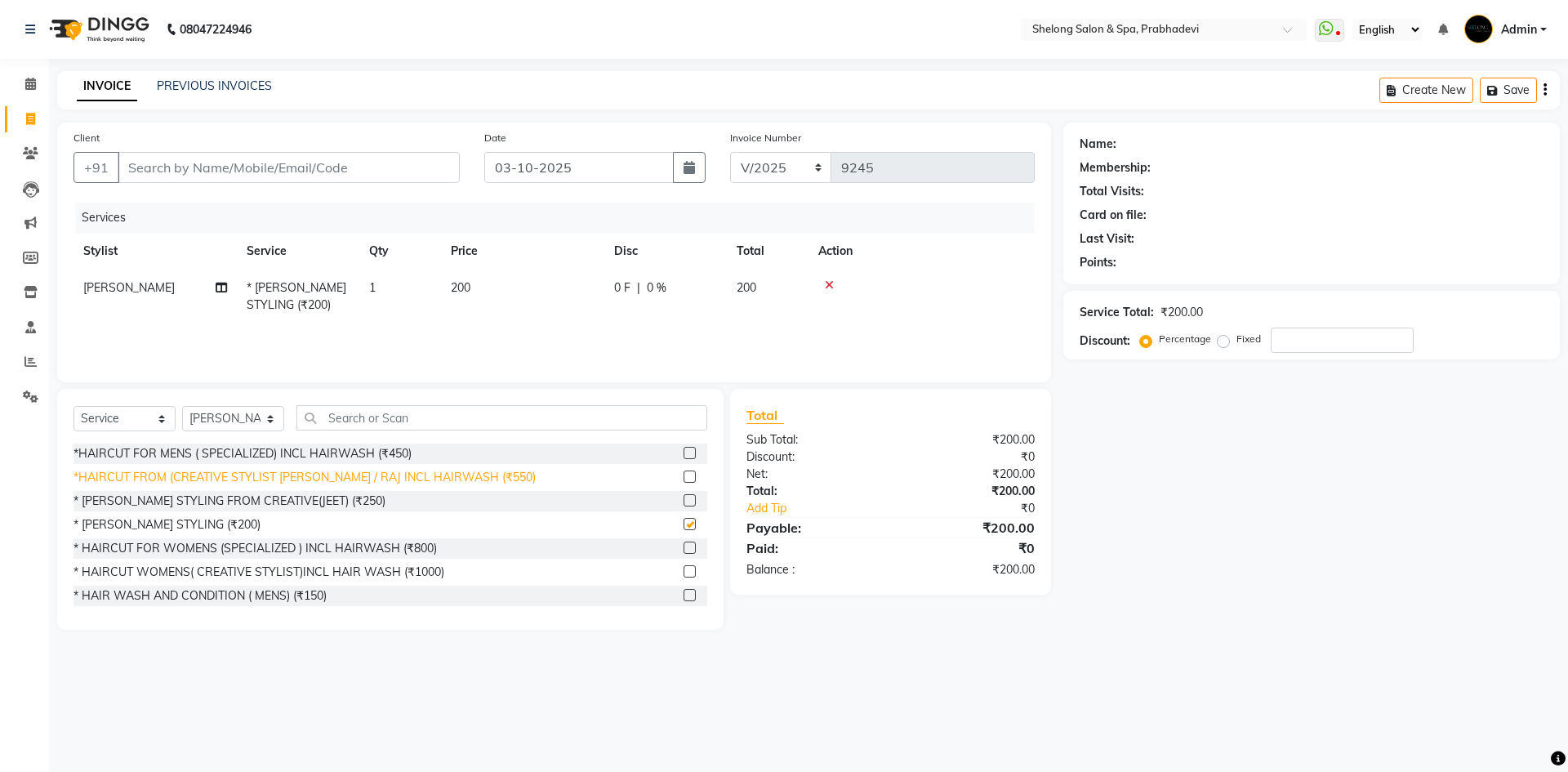
checkbox input "false"
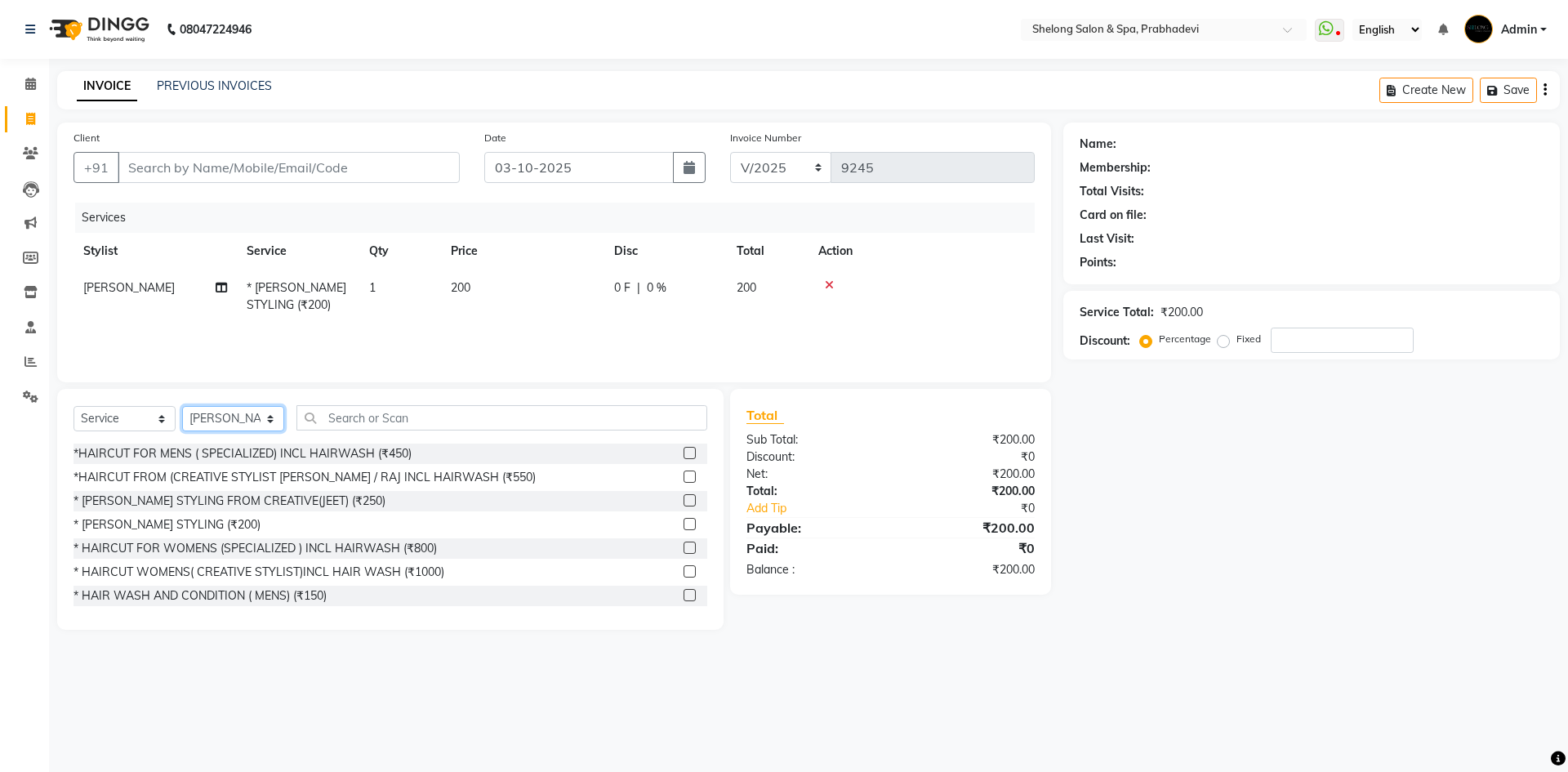
click at [229, 415] on select "Select Stylist ( [PERSON_NAME] ) ( [PERSON_NAME] ) [PERSON_NAME] fojdur [PERSON…" at bounding box center [233, 419] width 102 height 26
select select "31386"
click at [182, 406] on select "Select Stylist ( [PERSON_NAME] ) ( [PERSON_NAME] ) [PERSON_NAME] fojdur [PERSON…" at bounding box center [233, 419] width 102 height 26
click at [351, 415] on input "text" at bounding box center [502, 418] width 410 height 26
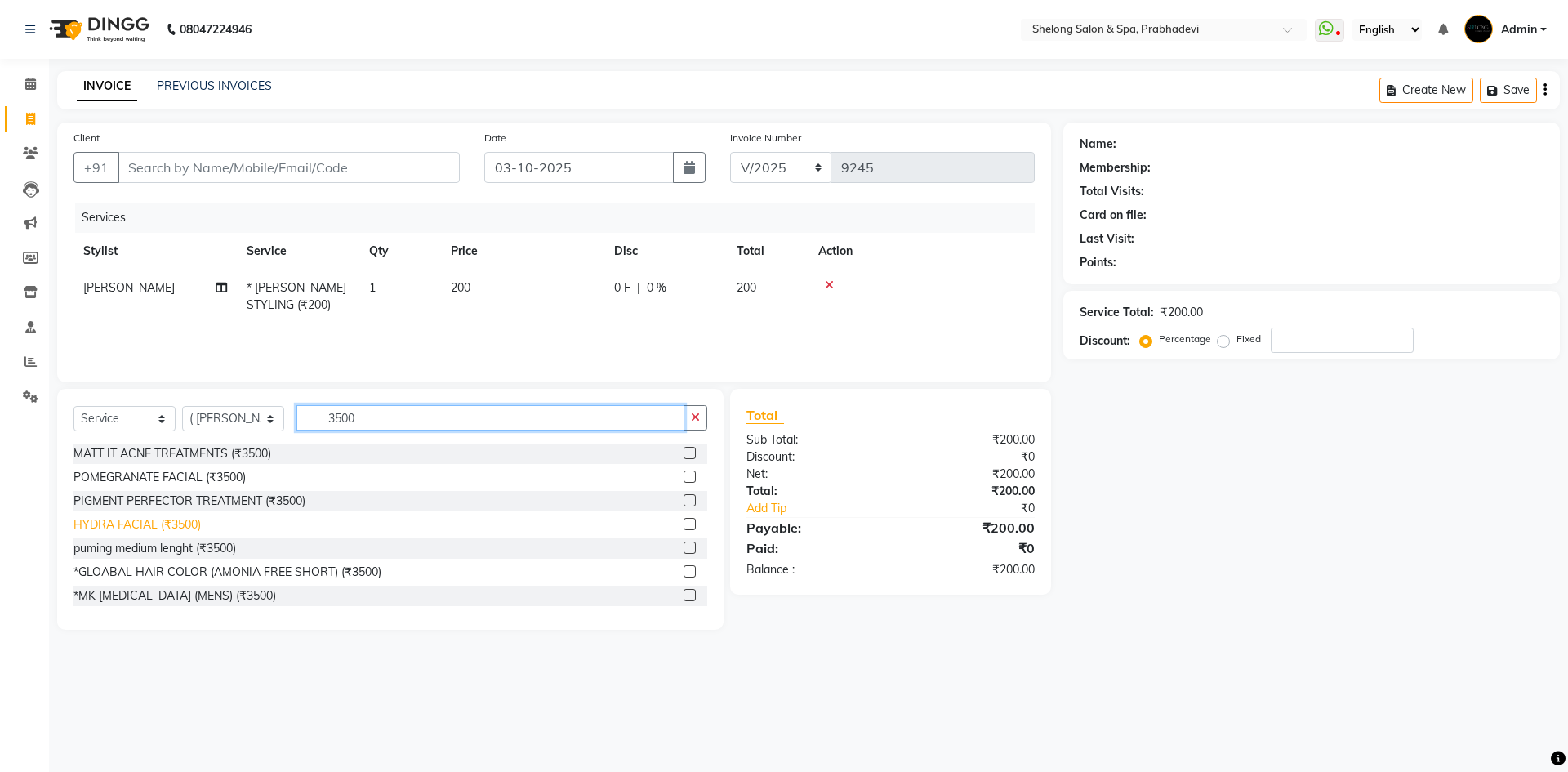
type input "3500"
click at [168, 528] on div "HYDRA FACIAL (₹3500)" at bounding box center [137, 525] width 127 height 17
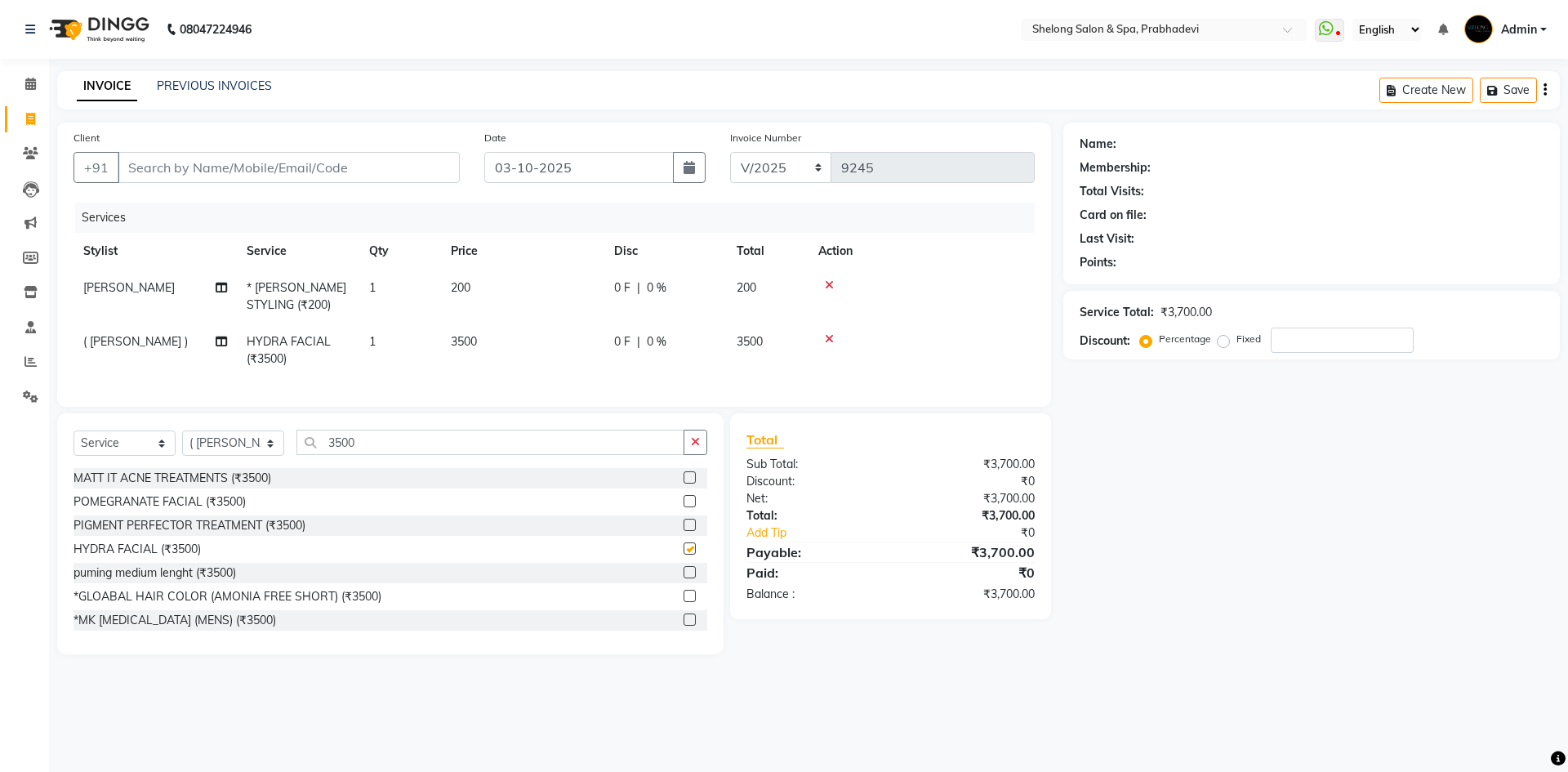
checkbox input "false"
click at [684, 454] on button "button" at bounding box center [695, 442] width 24 height 26
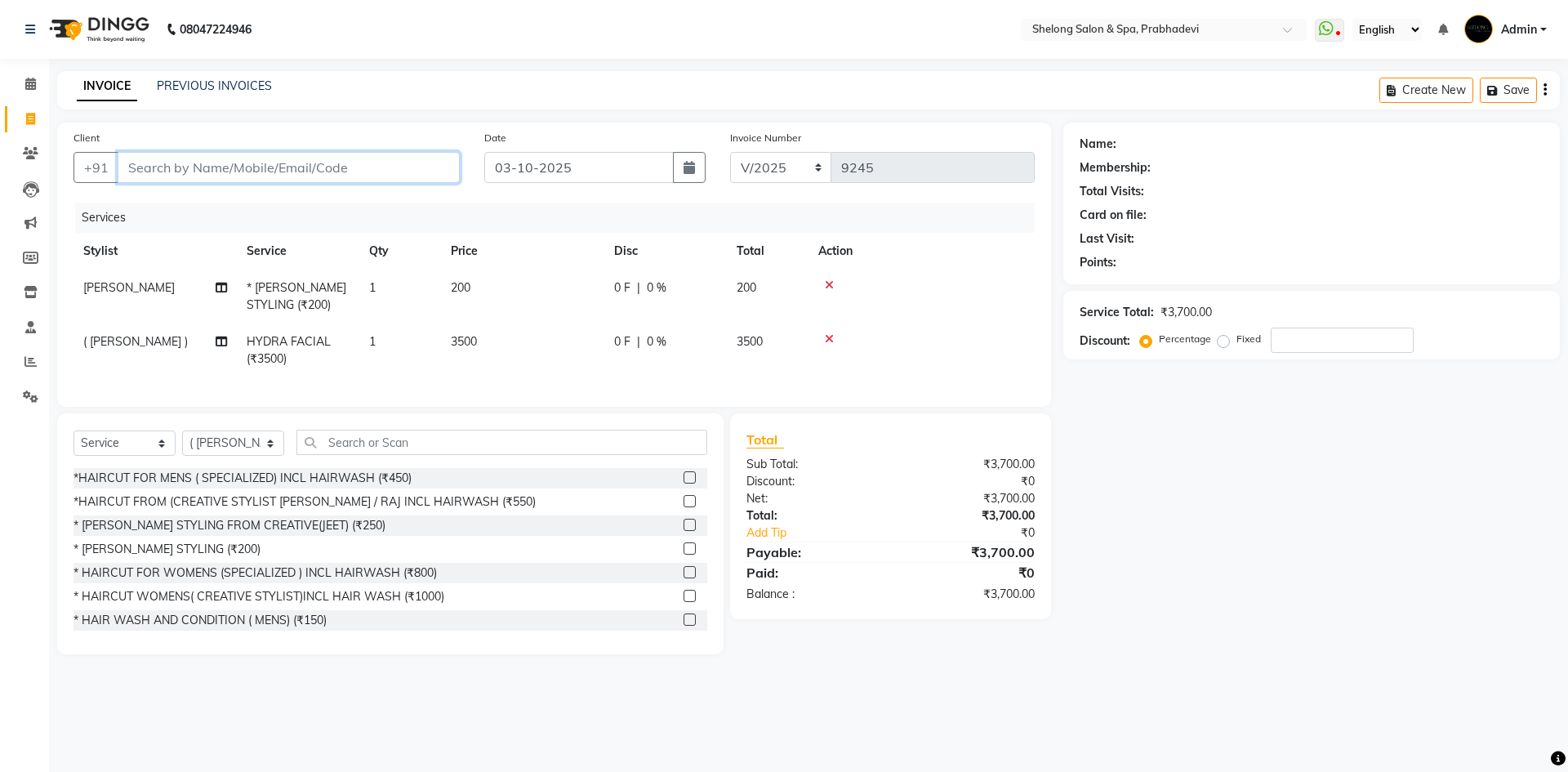
click at [336, 172] on input "Client" at bounding box center [289, 168] width 342 height 31
type input "n"
type input "0"
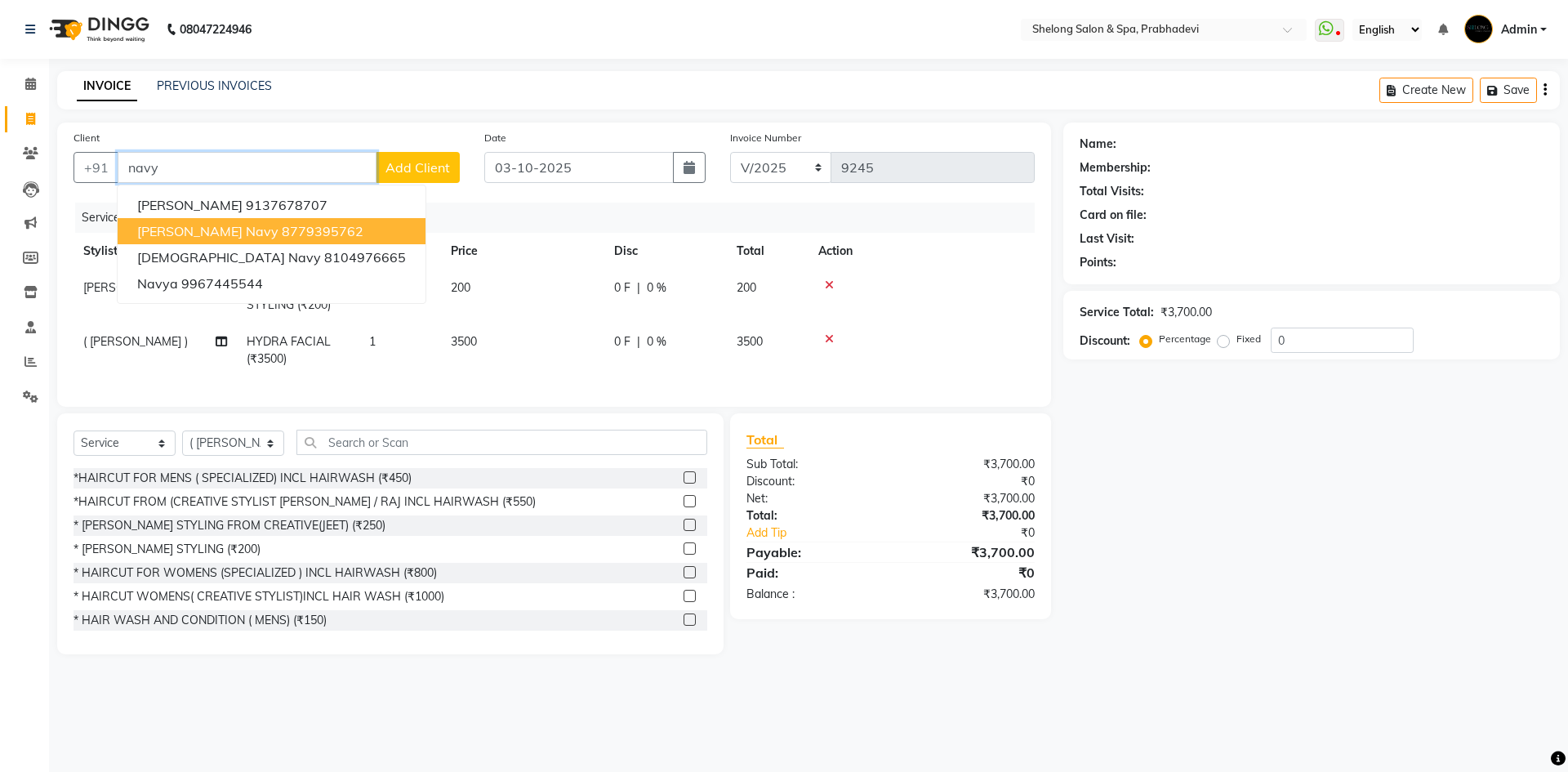
click at [282, 228] on ngb-highlight "8779395762" at bounding box center [323, 231] width 82 height 16
type input "8779395762"
select select "2: Object"
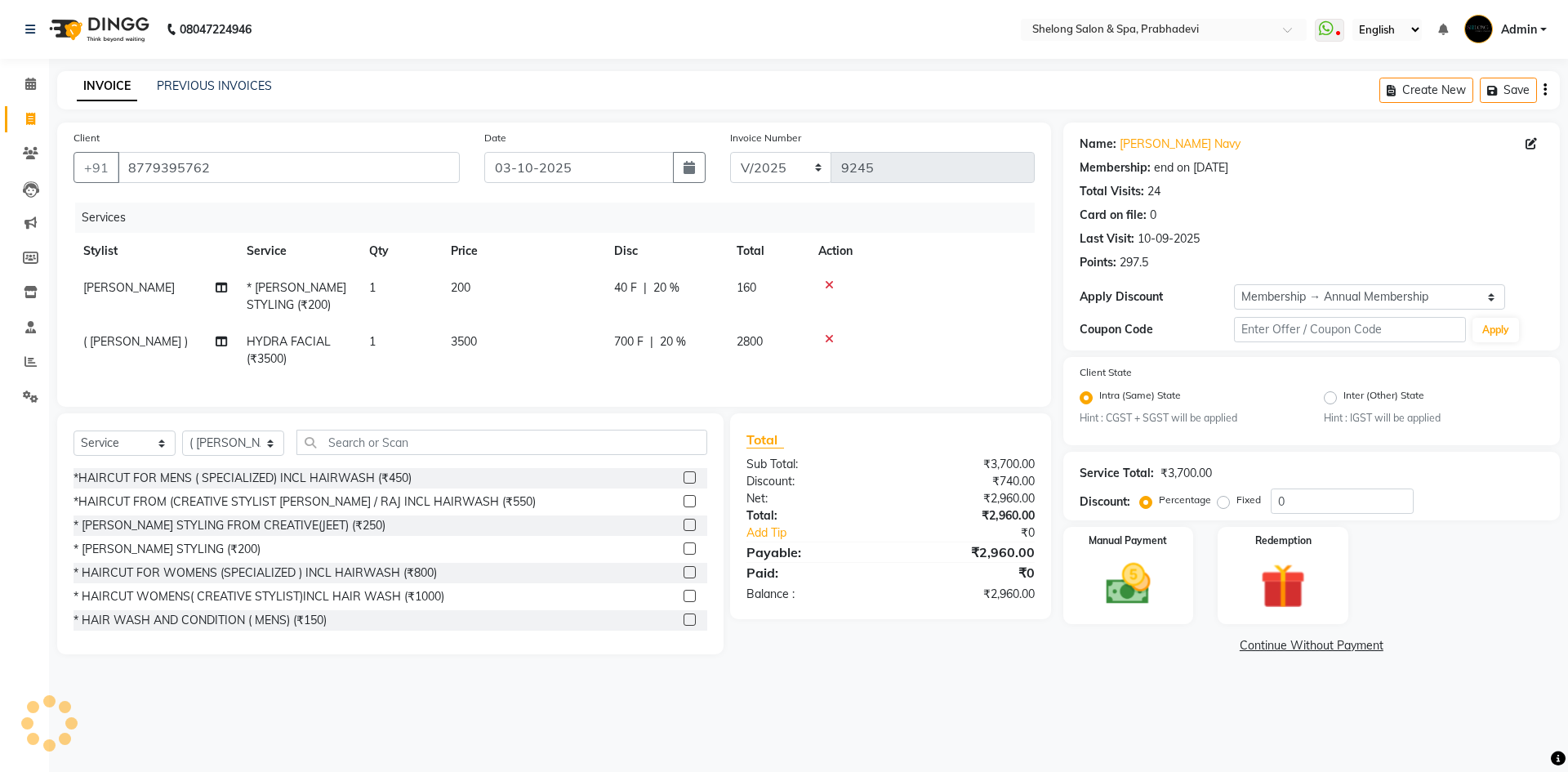
type input "20"
click at [617, 338] on span "700 F" at bounding box center [628, 342] width 29 height 17
select select "31386"
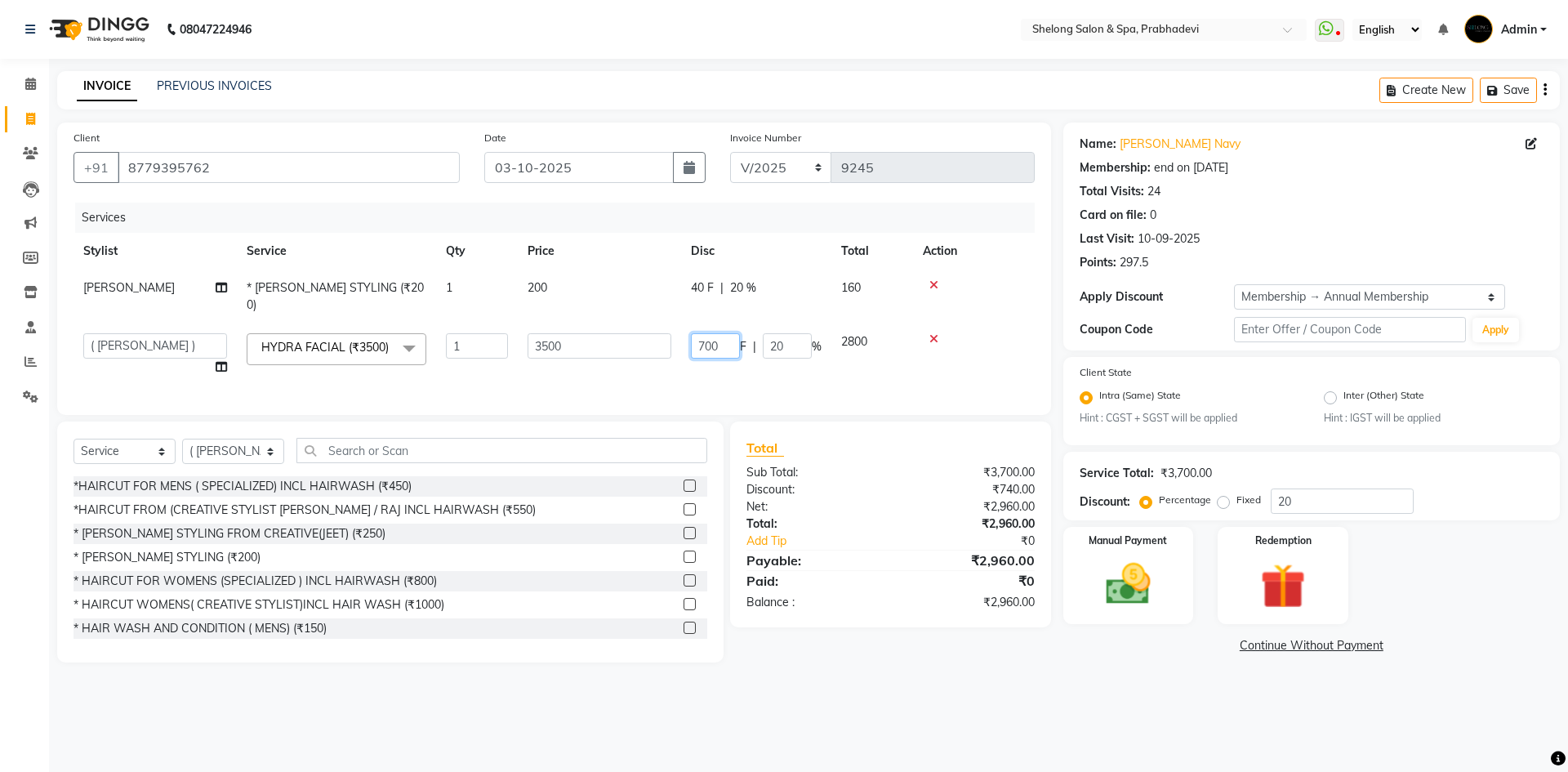
click at [722, 333] on input "700" at bounding box center [715, 346] width 49 height 26
type input "7"
type input "1000"
click at [771, 286] on tr "MITHUN * BEARD STYLING (₹200) 1 200 40 F | 20 % 160" at bounding box center [554, 296] width 961 height 54
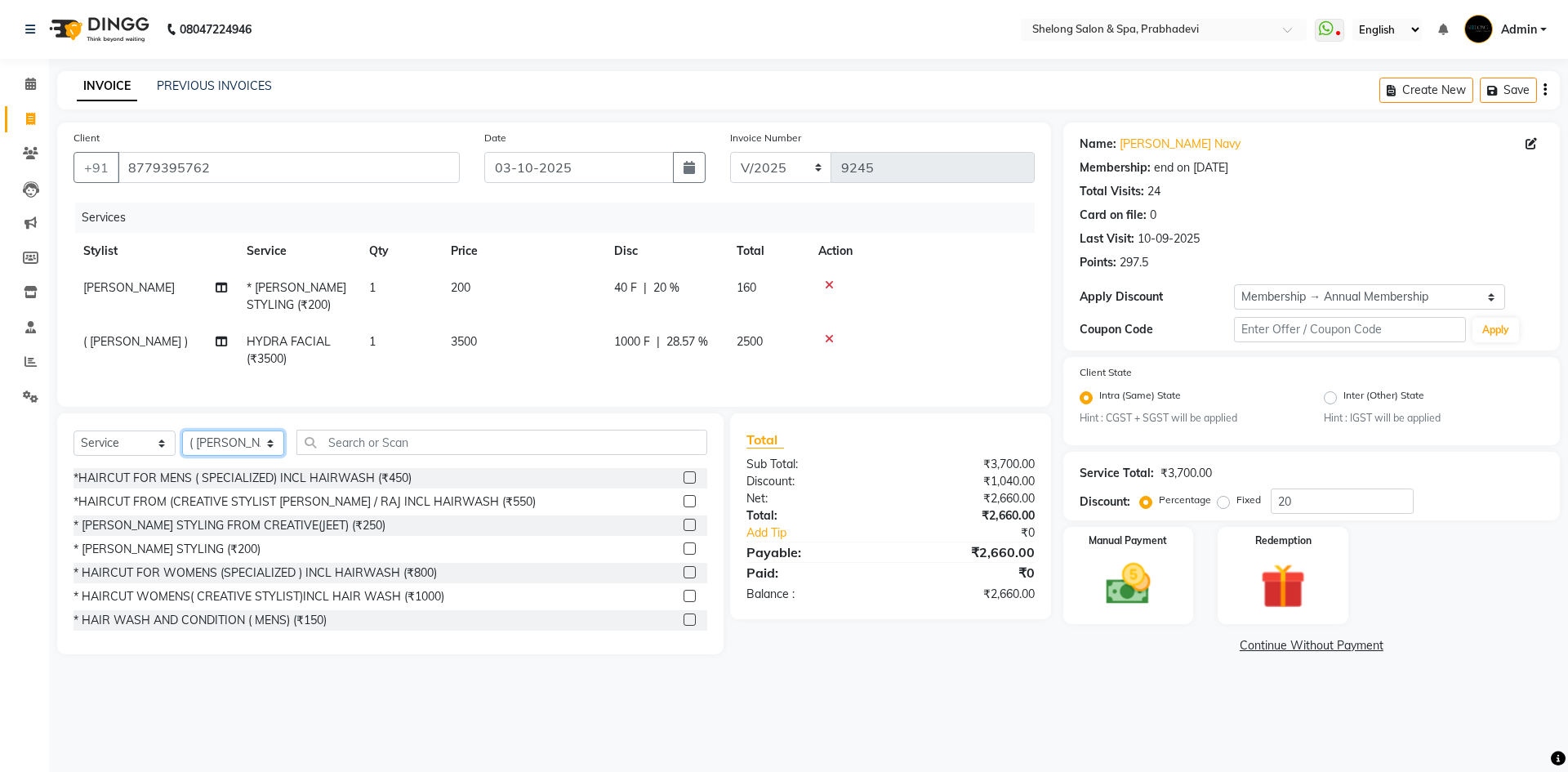
click at [243, 456] on select "Select Stylist ( Ankita ) ( ASHVINI ) farid fojdur hakim JEET MITHUN NANDITA CH…" at bounding box center [233, 443] width 102 height 26
click at [689, 232] on div "Services" at bounding box center [561, 217] width 972 height 30
click at [1164, 573] on img at bounding box center [1128, 584] width 76 height 54
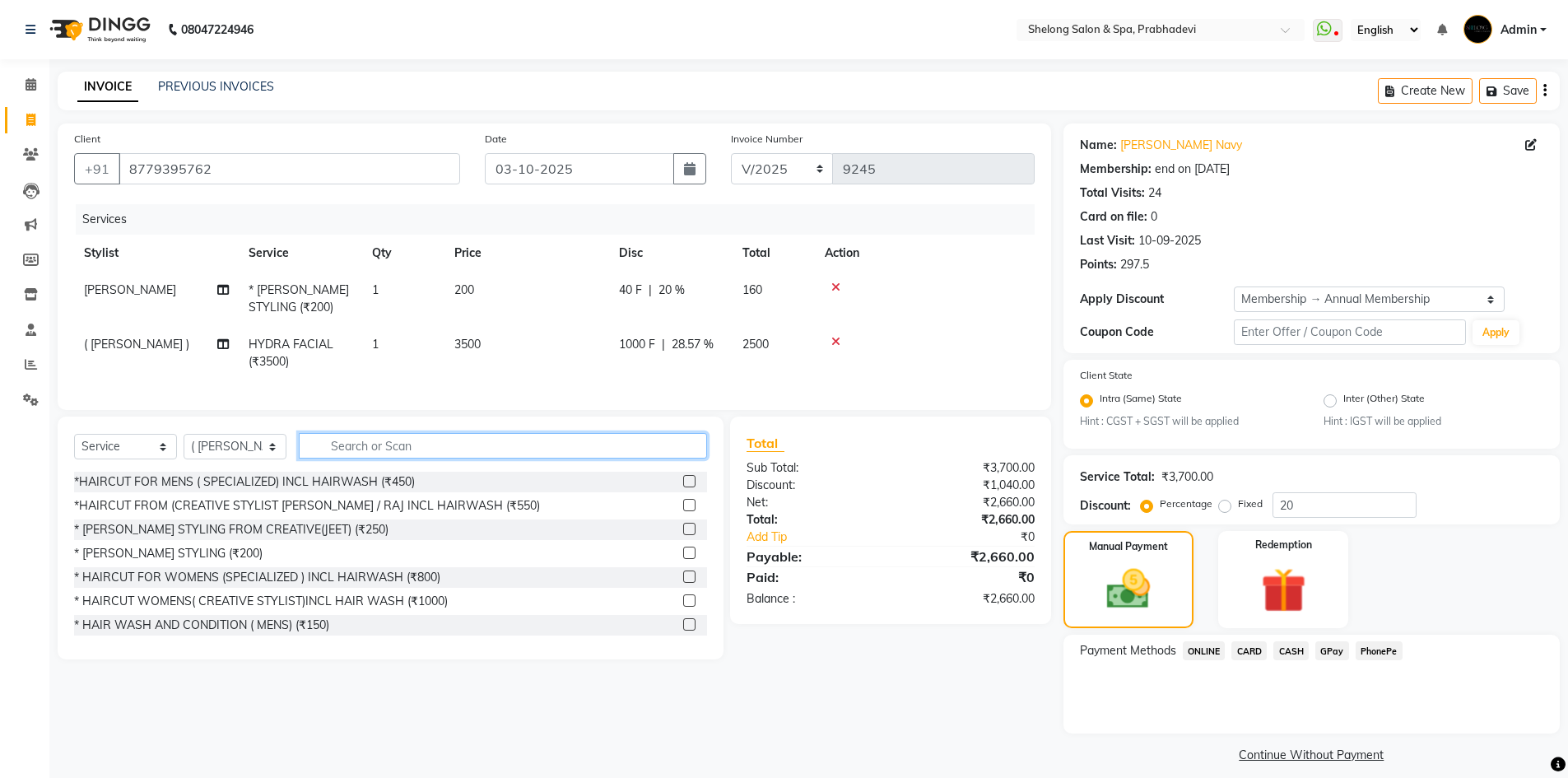
click at [359, 457] on input "text" at bounding box center [503, 445] width 409 height 26
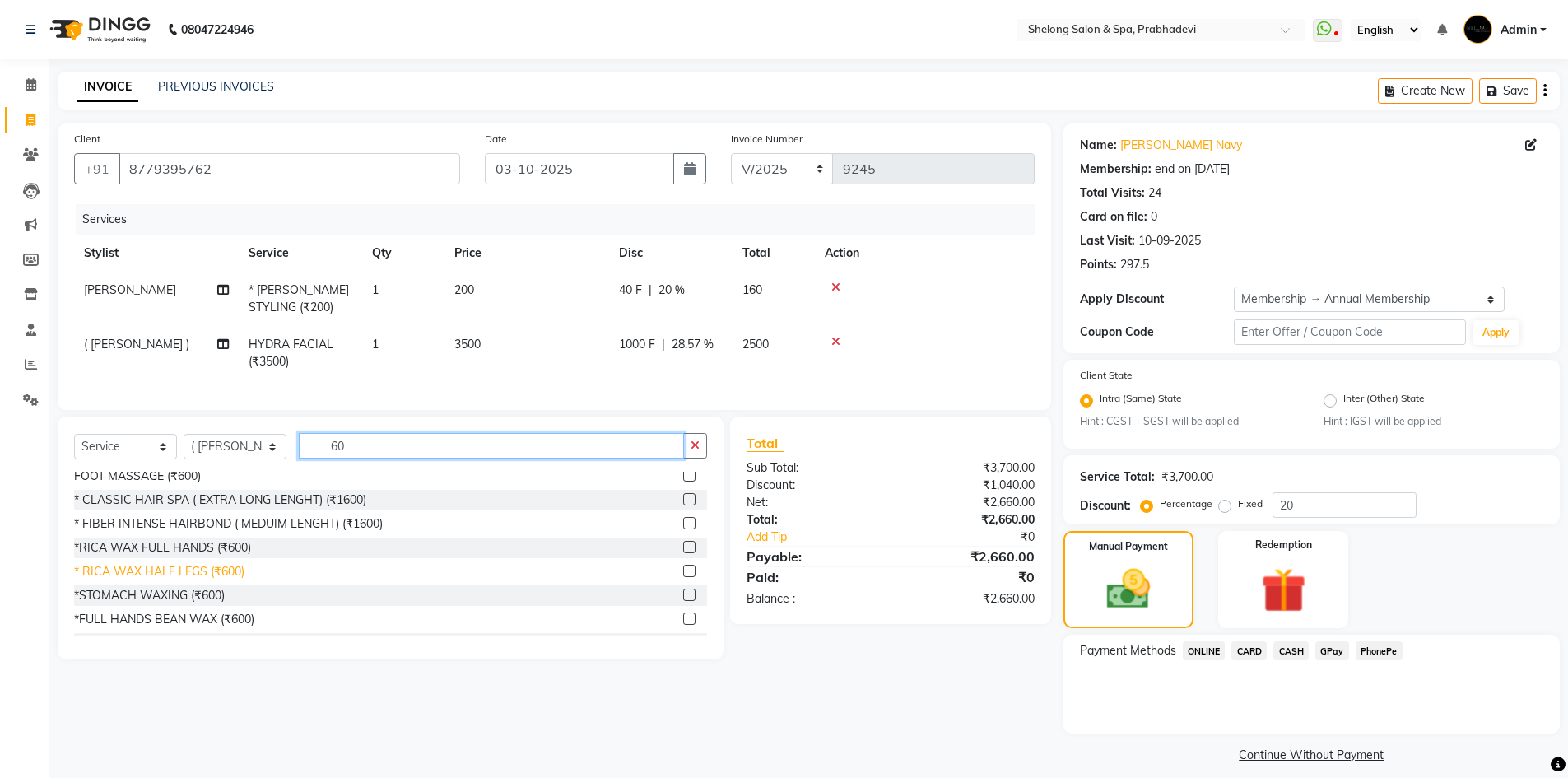
scroll to position [494, 0]
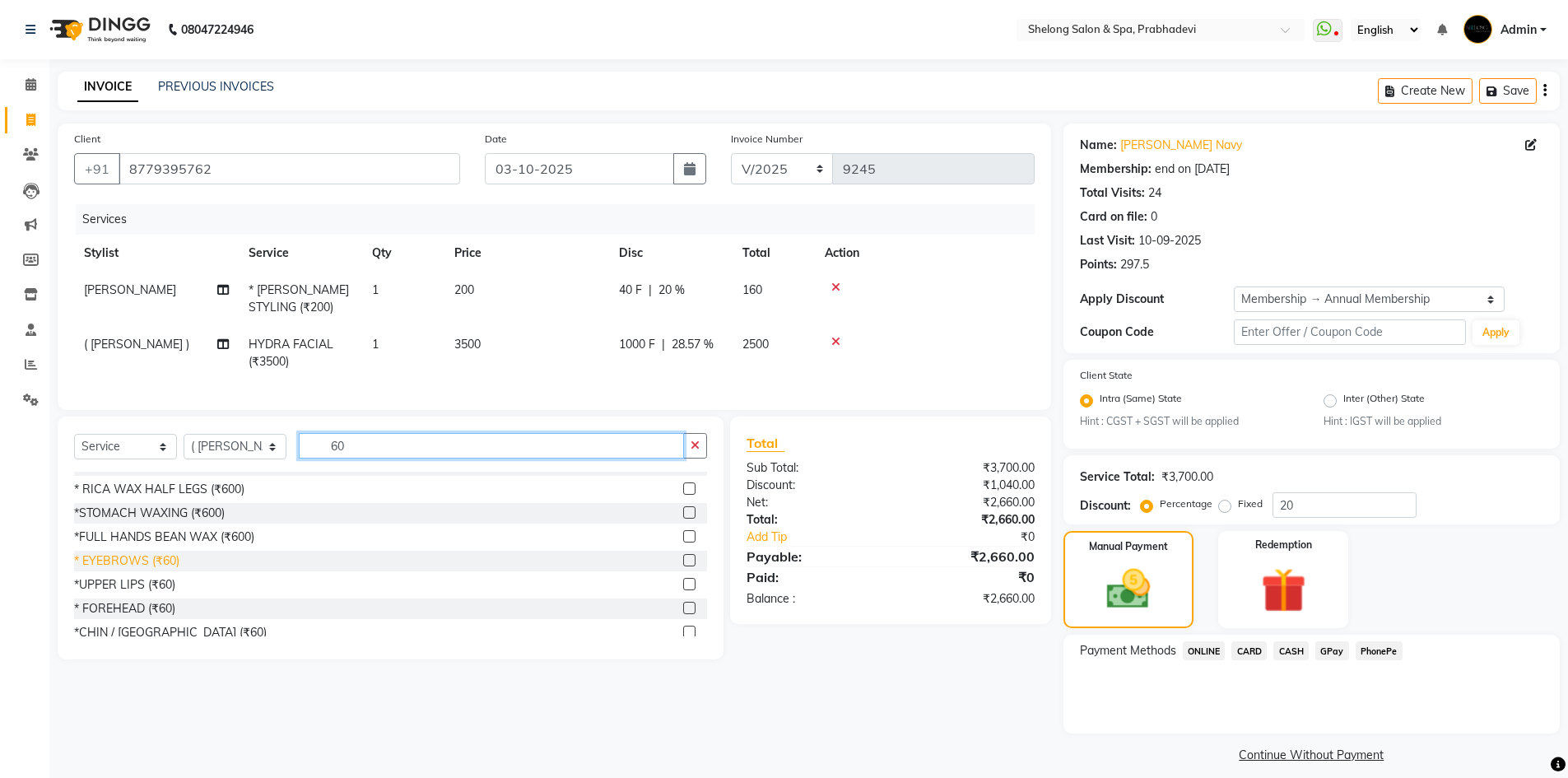
type input "60"
click at [156, 569] on div "* EYEBROWS (₹60)" at bounding box center [127, 561] width 105 height 17
checkbox input "false"
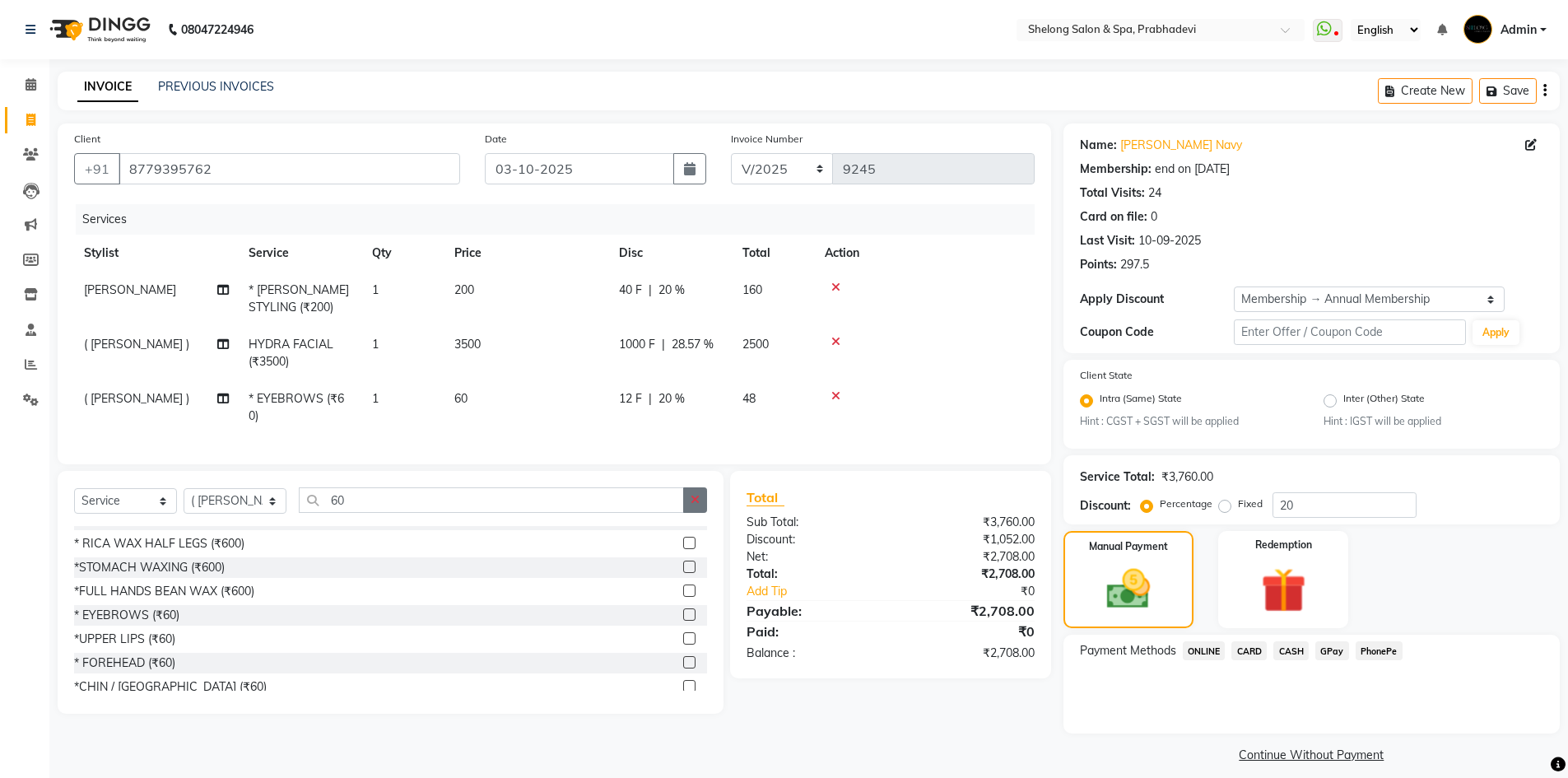
click at [684, 506] on button "button" at bounding box center [696, 500] width 24 height 26
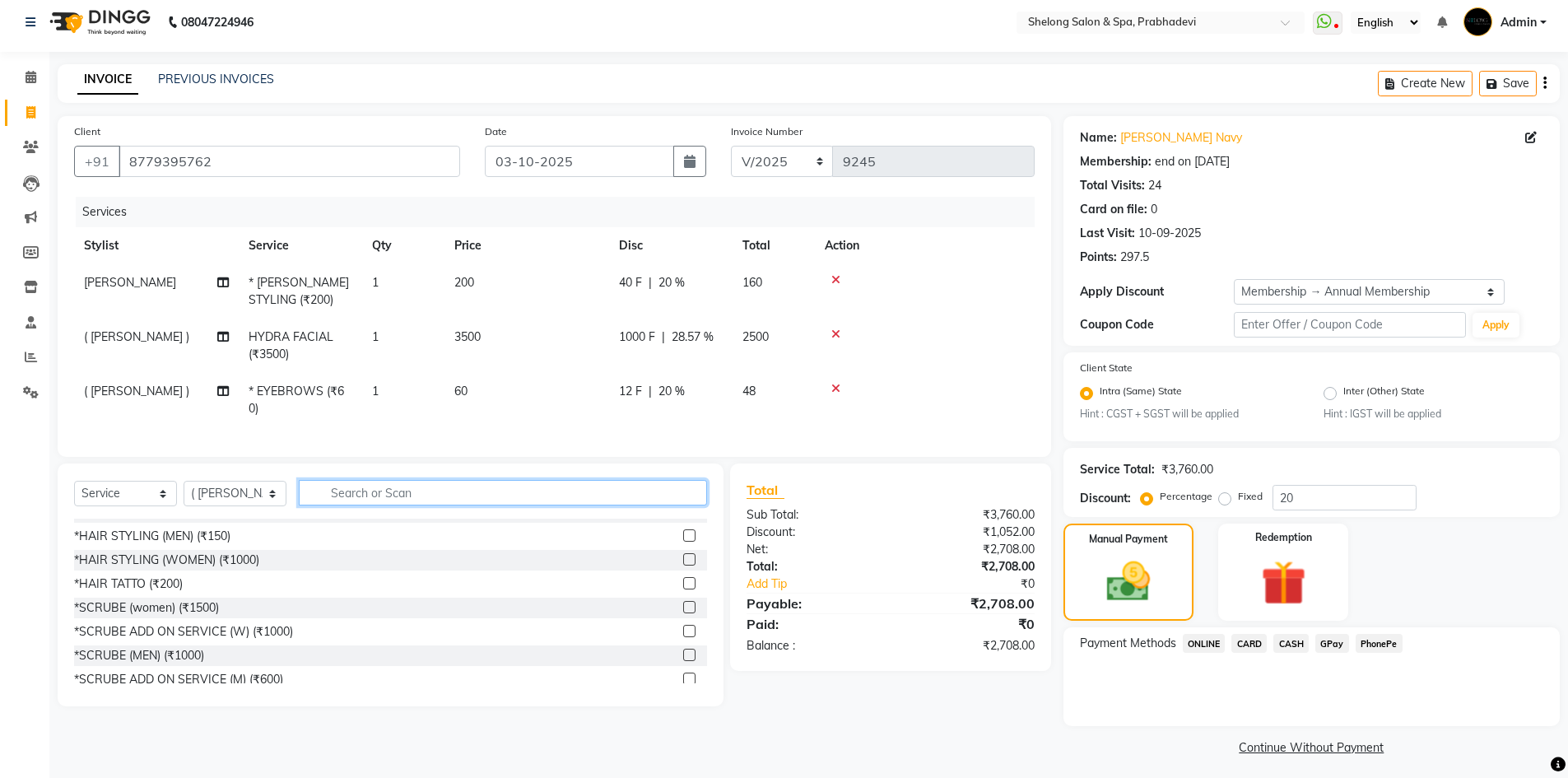
scroll to position [14, 0]
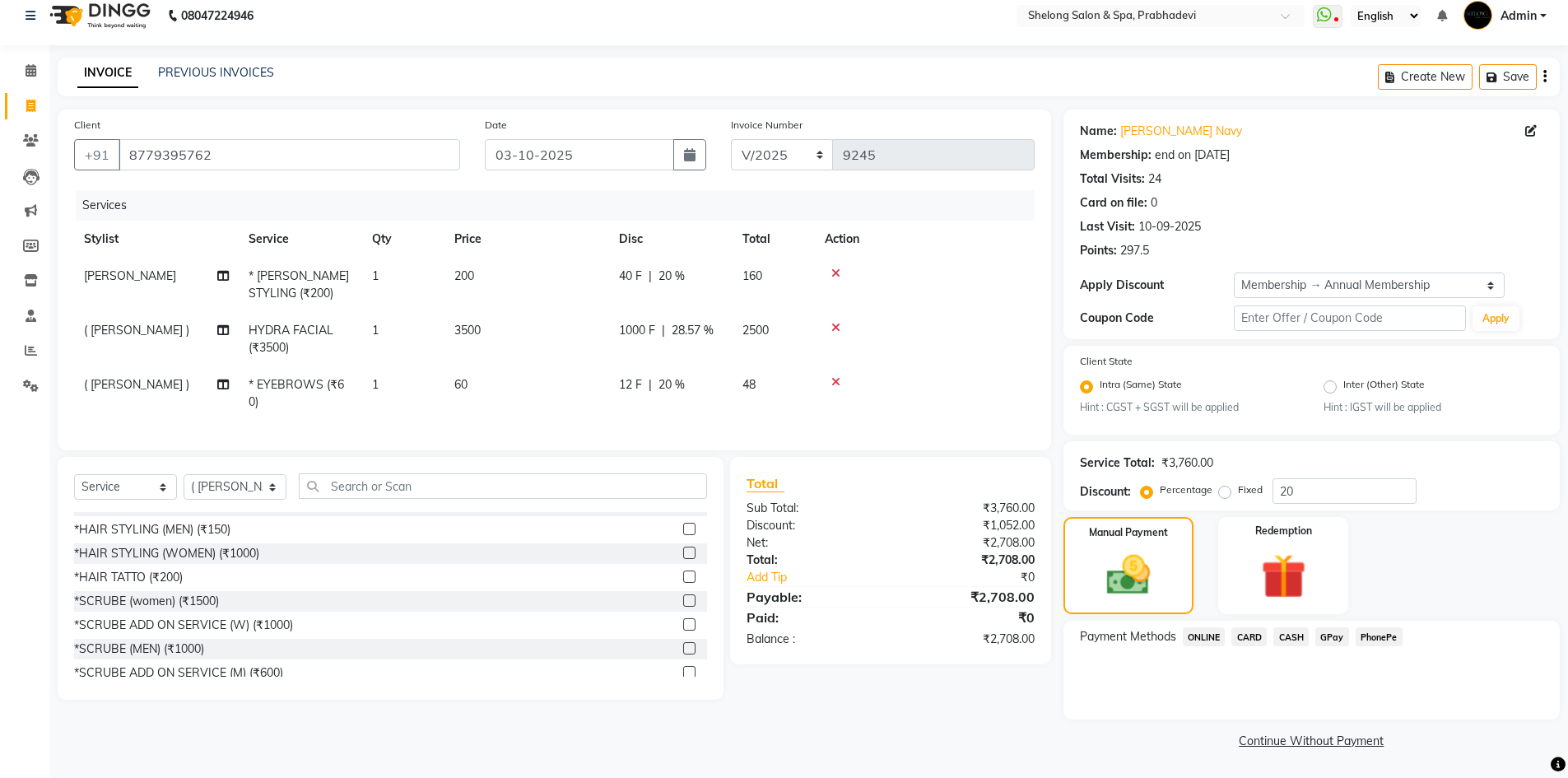
click at [1256, 633] on span "CARD" at bounding box center [1249, 637] width 35 height 19
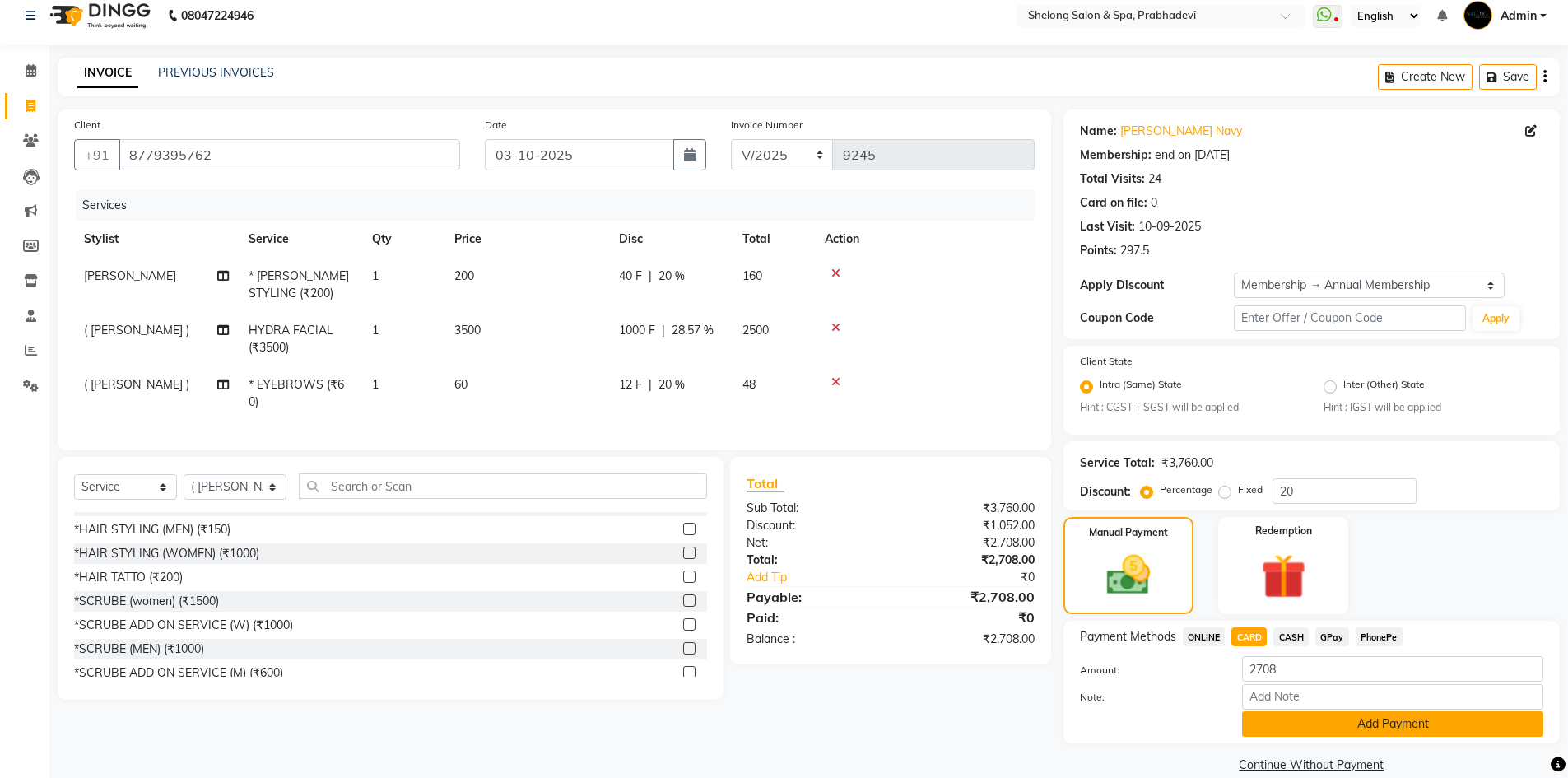
click at [1277, 719] on button "Add Payment" at bounding box center [1393, 724] width 302 height 26
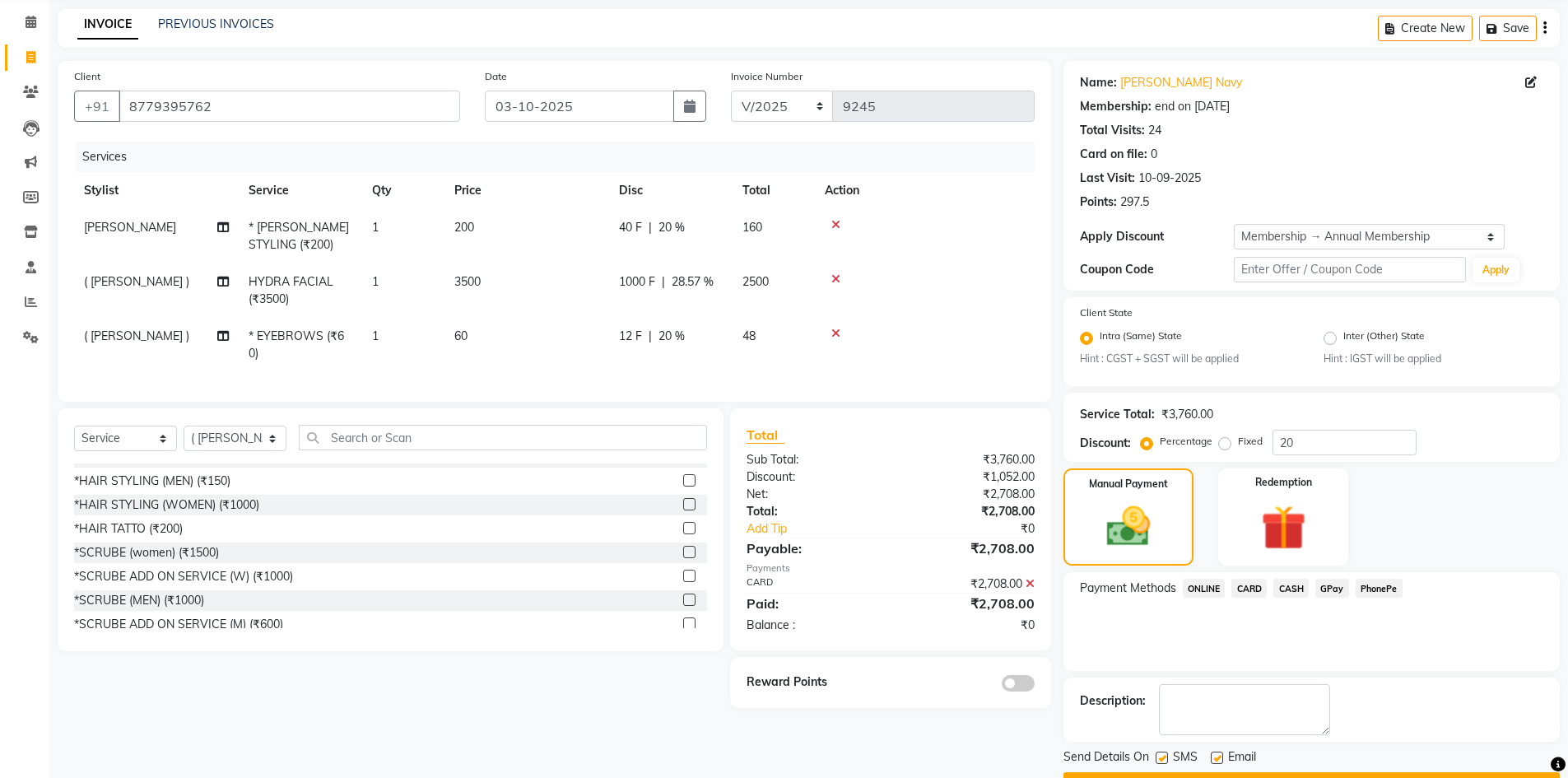
scroll to position [107, 0]
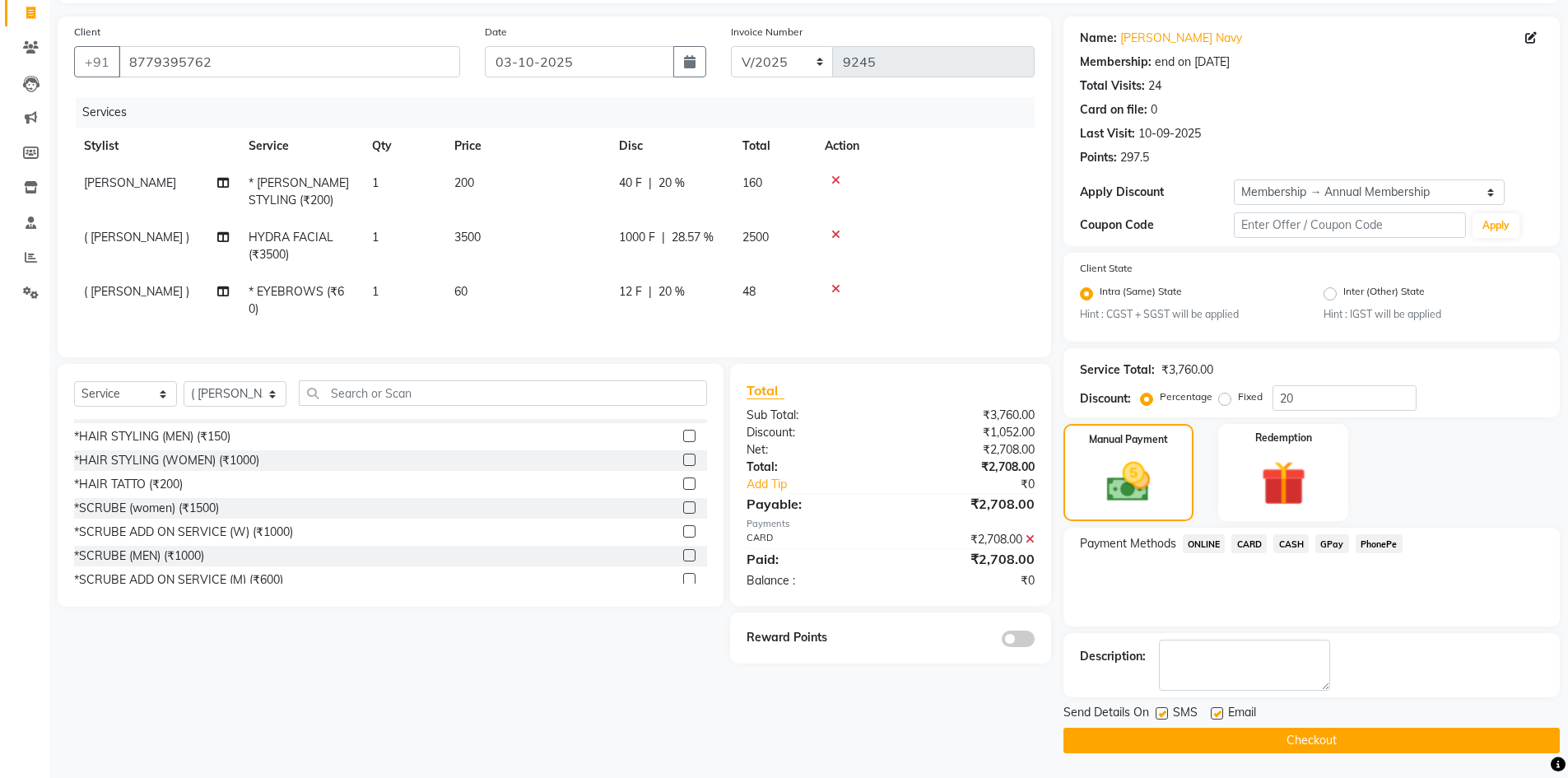
click at [1023, 647] on span at bounding box center [1018, 638] width 33 height 16
click at [1035, 641] on input "checkbox" at bounding box center [1035, 641] width 0 height 0
click at [1231, 738] on button "Checkout" at bounding box center [1312, 740] width 497 height 26
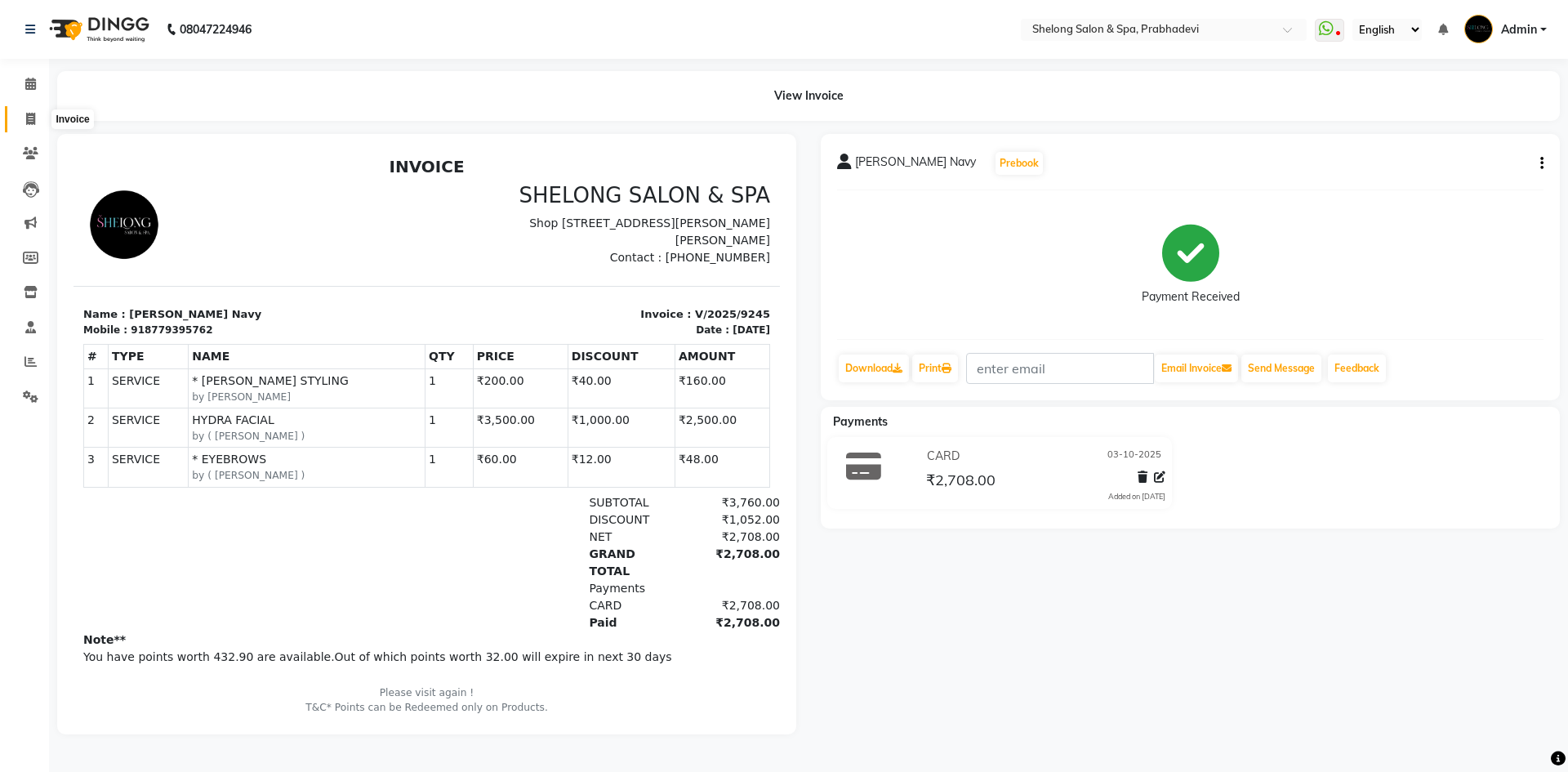
click at [27, 114] on icon at bounding box center [31, 119] width 9 height 12
select select "service"
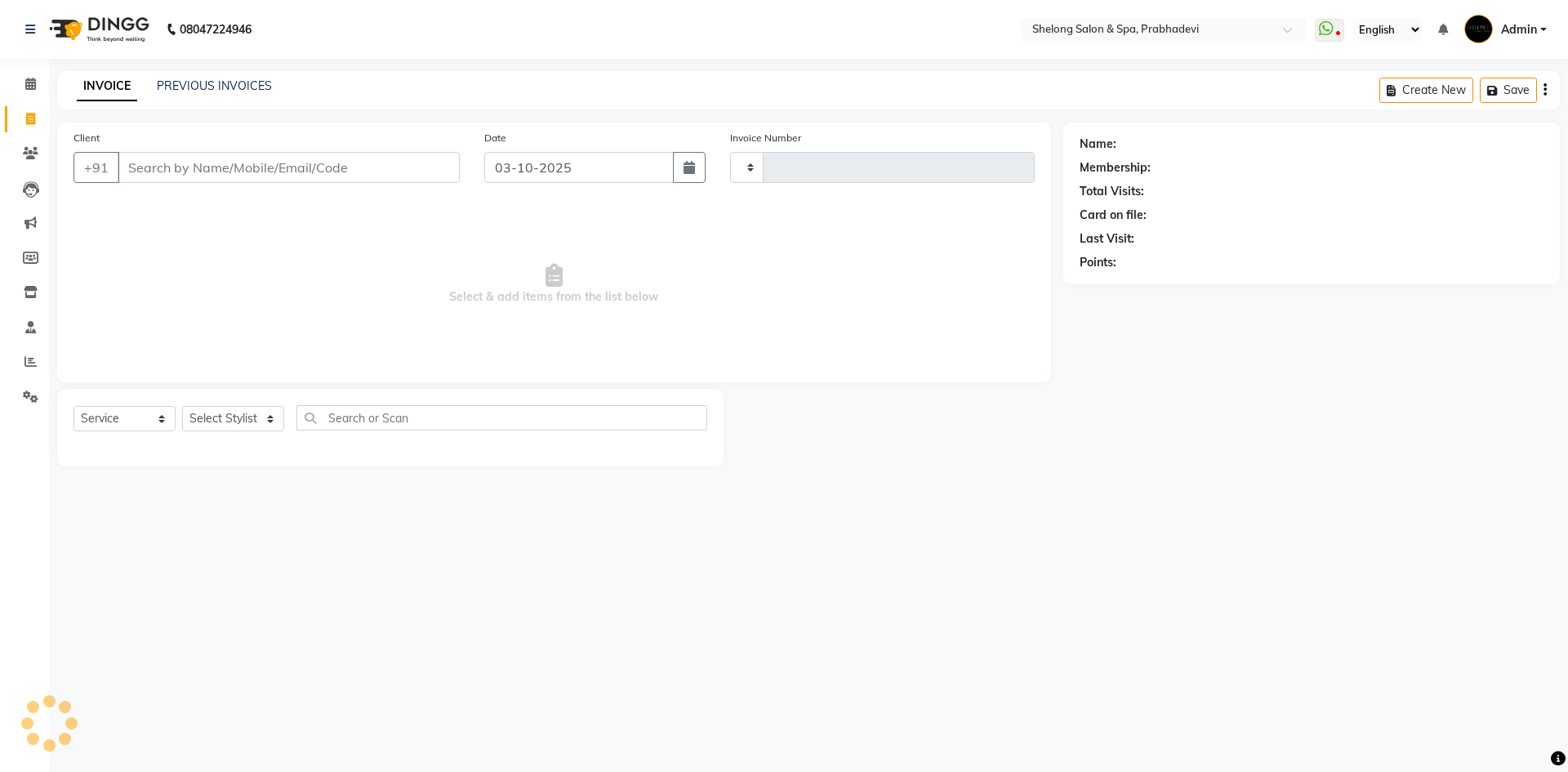
type input "9246"
select select "3475"
select select "16092"
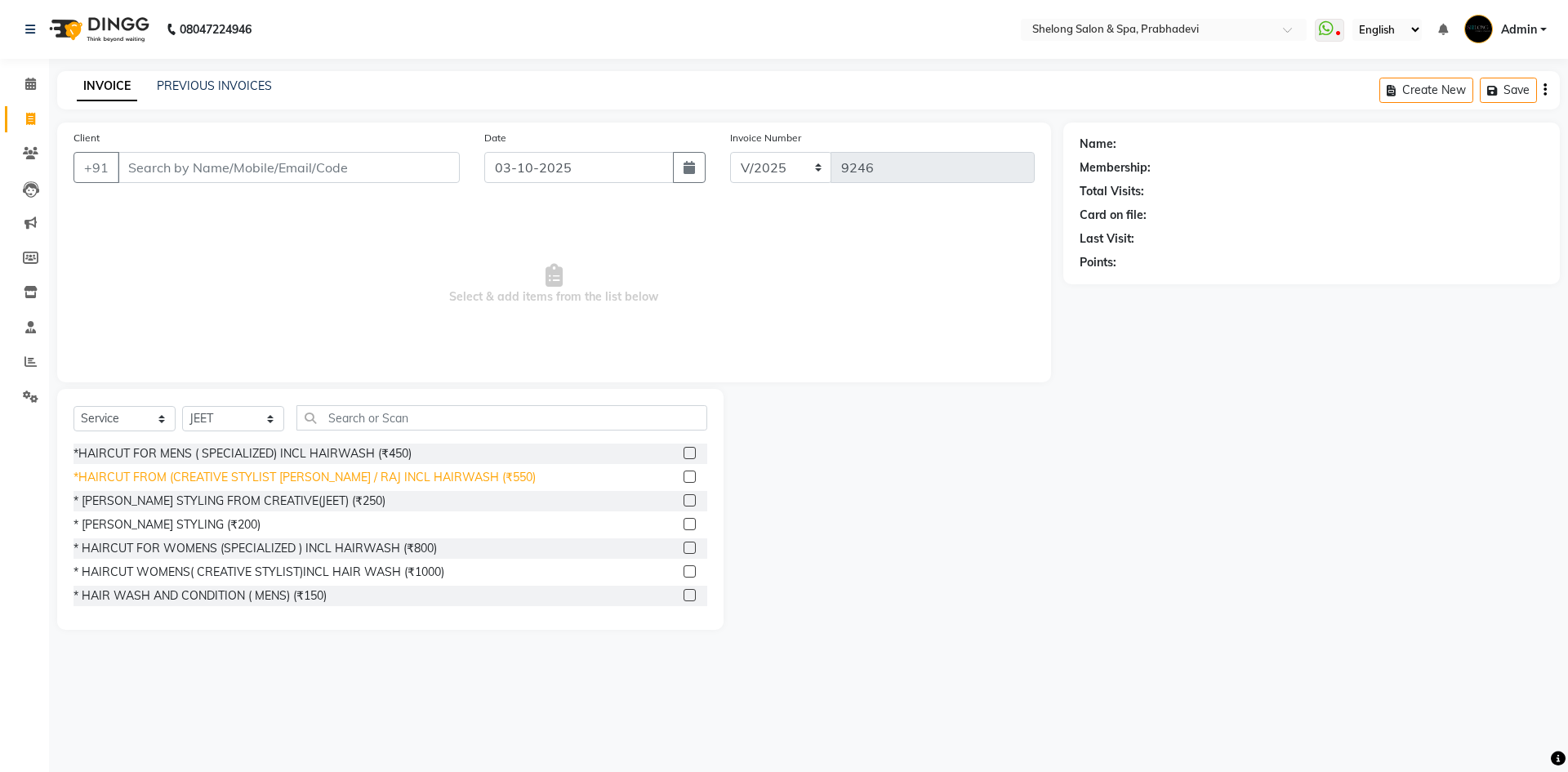
click at [274, 480] on div "*HAIRCUT FROM (CREATIVE STYLIST [PERSON_NAME] / RAJ INCL HAIRWASH (₹550)" at bounding box center [304, 477] width 463 height 17
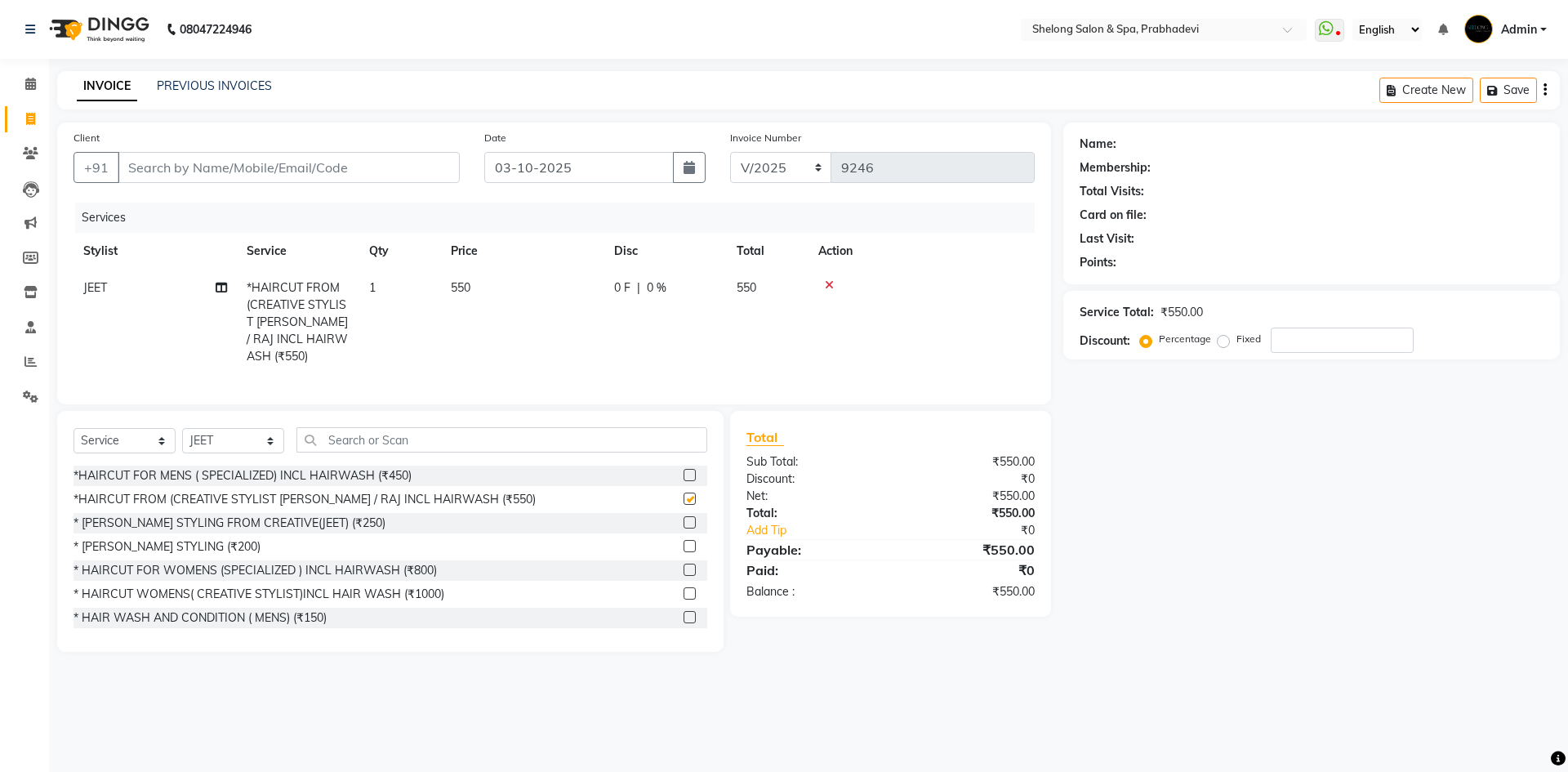
checkbox input "false"
click at [258, 439] on select "Select Stylist ( Ankita ) ( ASHVINI ) farid fojdur hakim JEET MITHUN NANDITA CH…" at bounding box center [233, 440] width 102 height 26
select select "47990"
click at [182, 427] on select "Select Stylist ( Ankita ) ( ASHVINI ) farid fojdur hakim JEET MITHUN NANDITA CH…" at bounding box center [233, 440] width 102 height 26
click at [181, 540] on div "* [PERSON_NAME] STYLING (₹200)" at bounding box center [167, 546] width 187 height 17
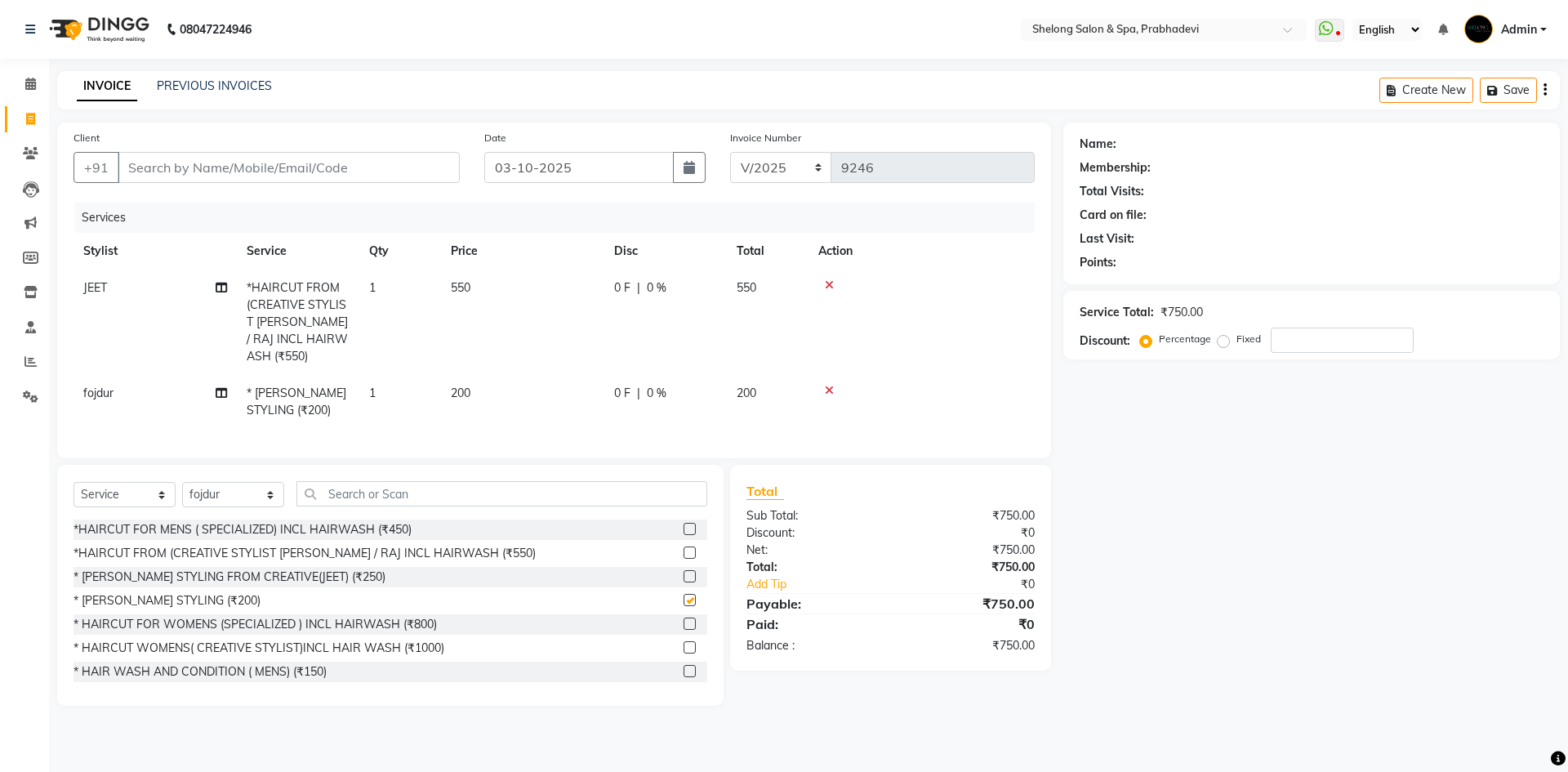
checkbox input "false"
click at [445, 173] on input "Client" at bounding box center [289, 168] width 342 height 31
type input "9"
type input "0"
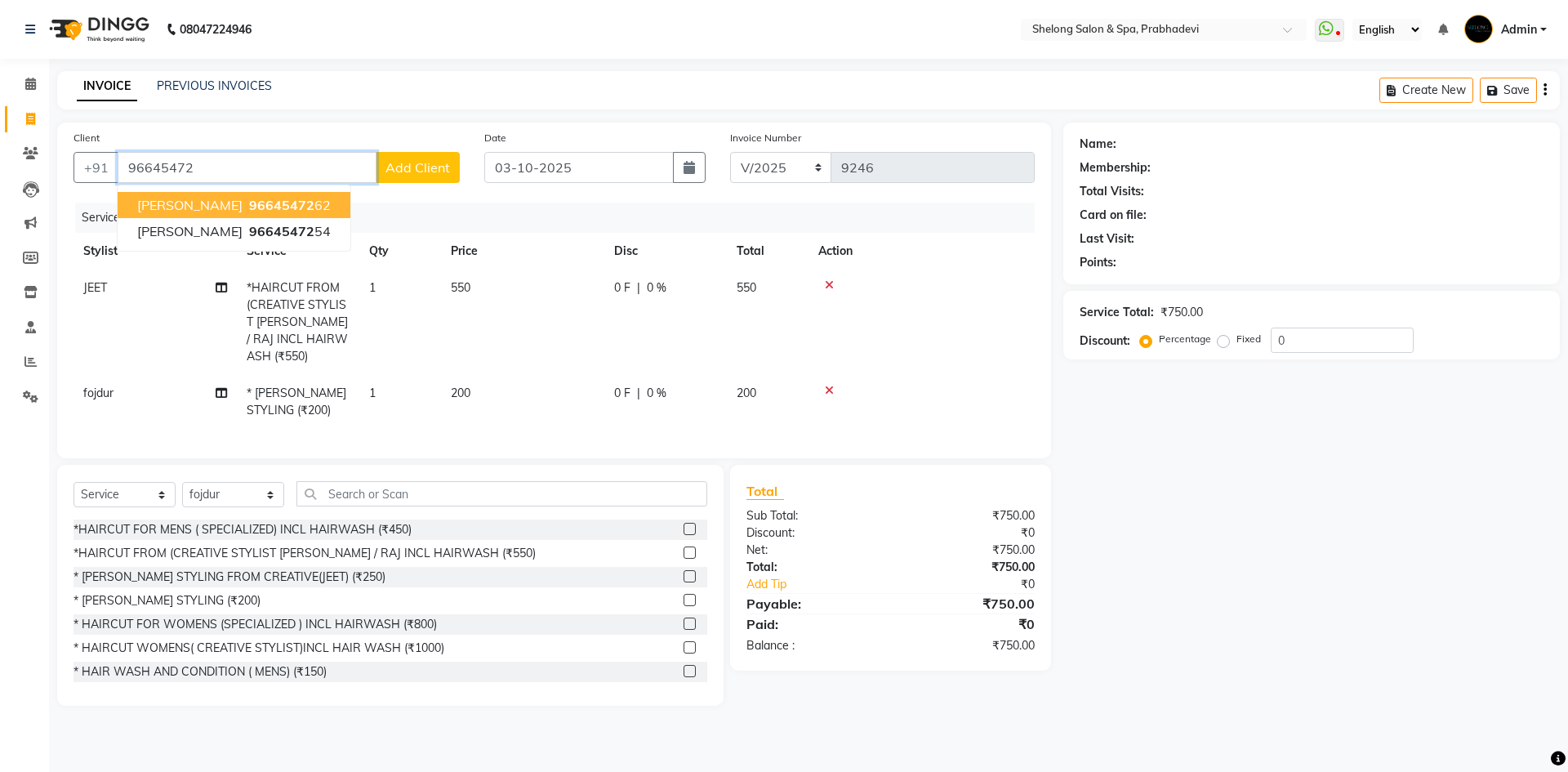
click at [258, 203] on span "96645472" at bounding box center [281, 204] width 65 height 16
type input "9664547262"
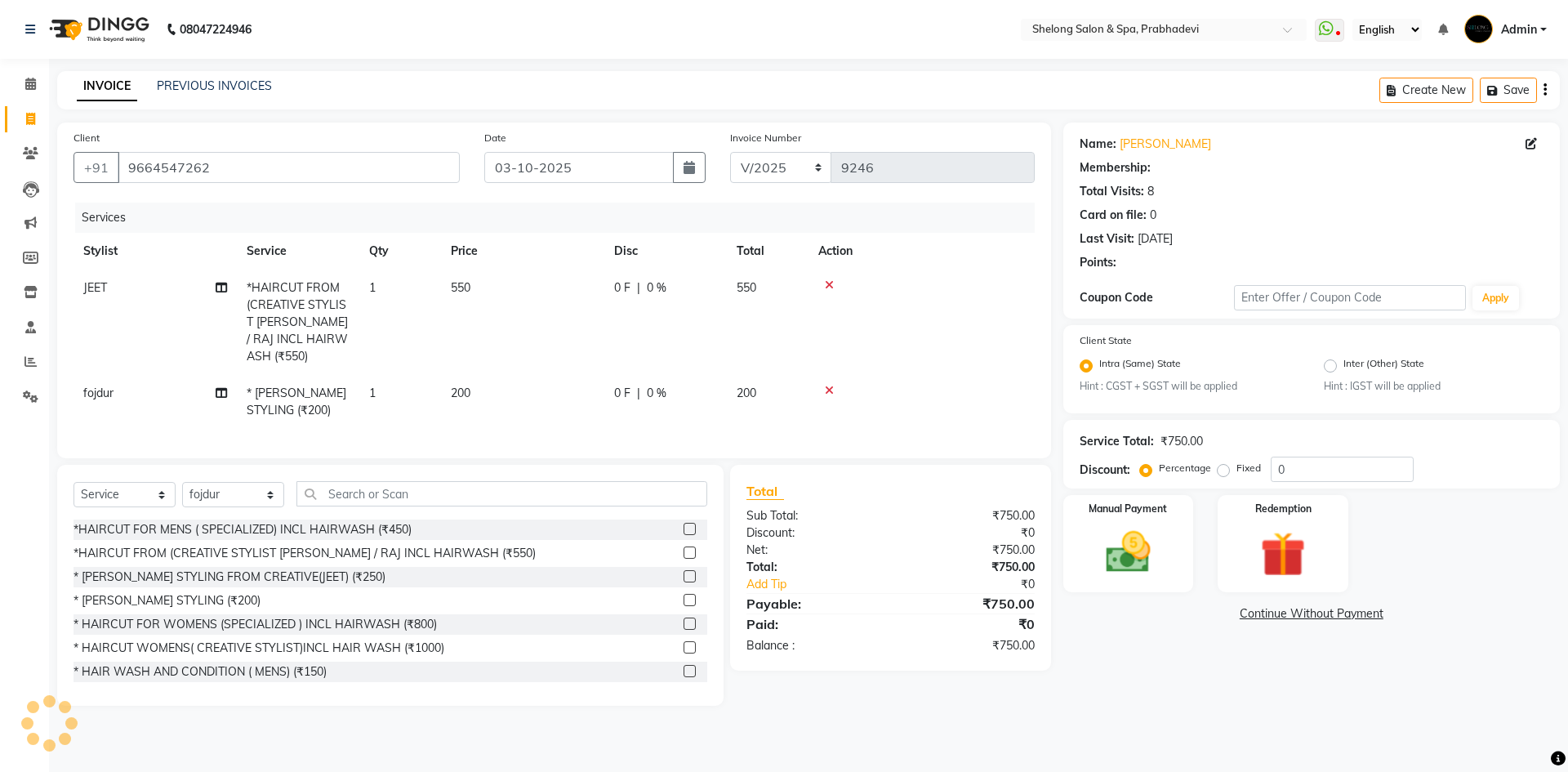
select select "1: Object"
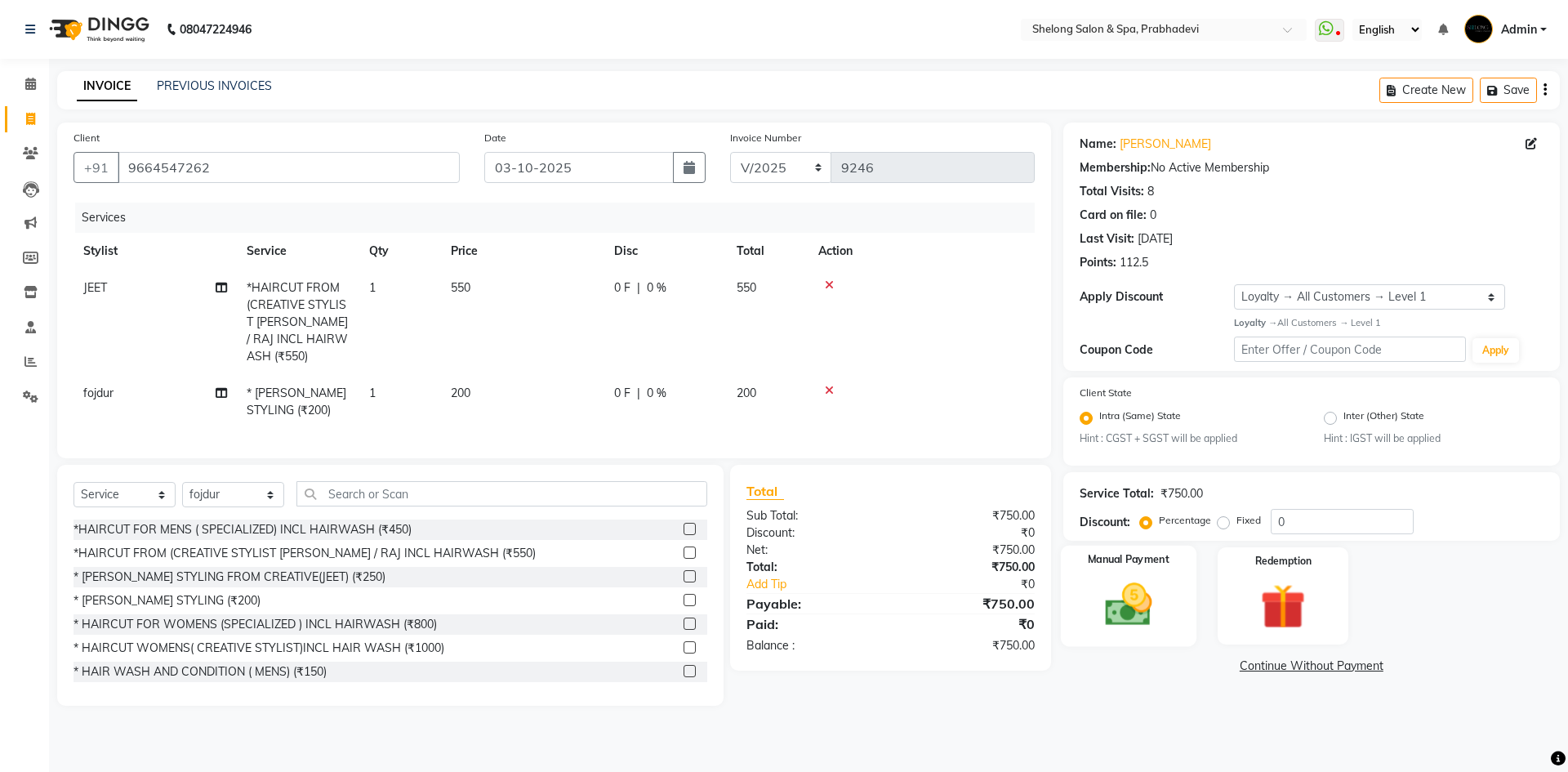
click at [1120, 616] on img at bounding box center [1128, 604] width 76 height 54
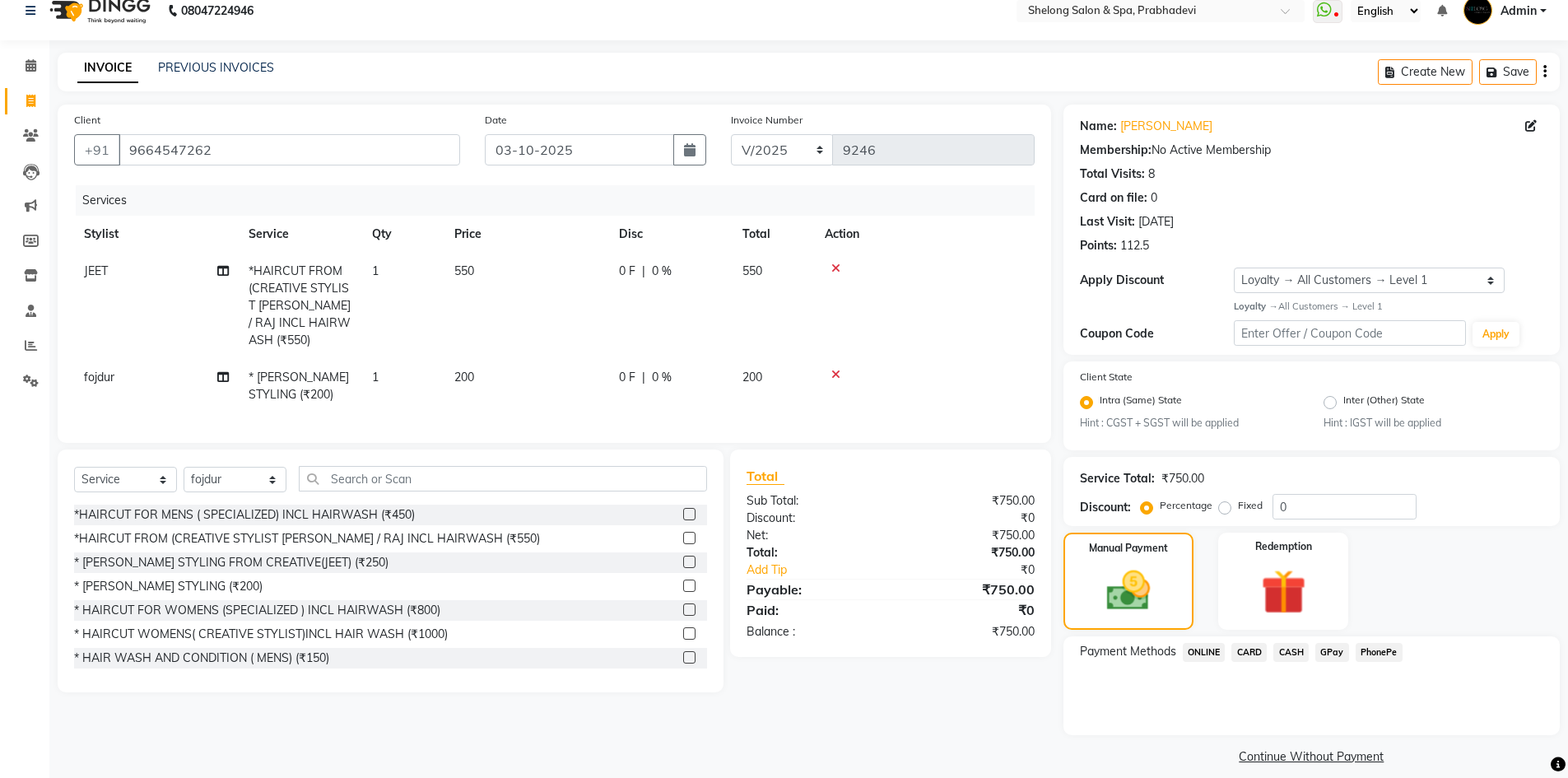
scroll to position [34, 0]
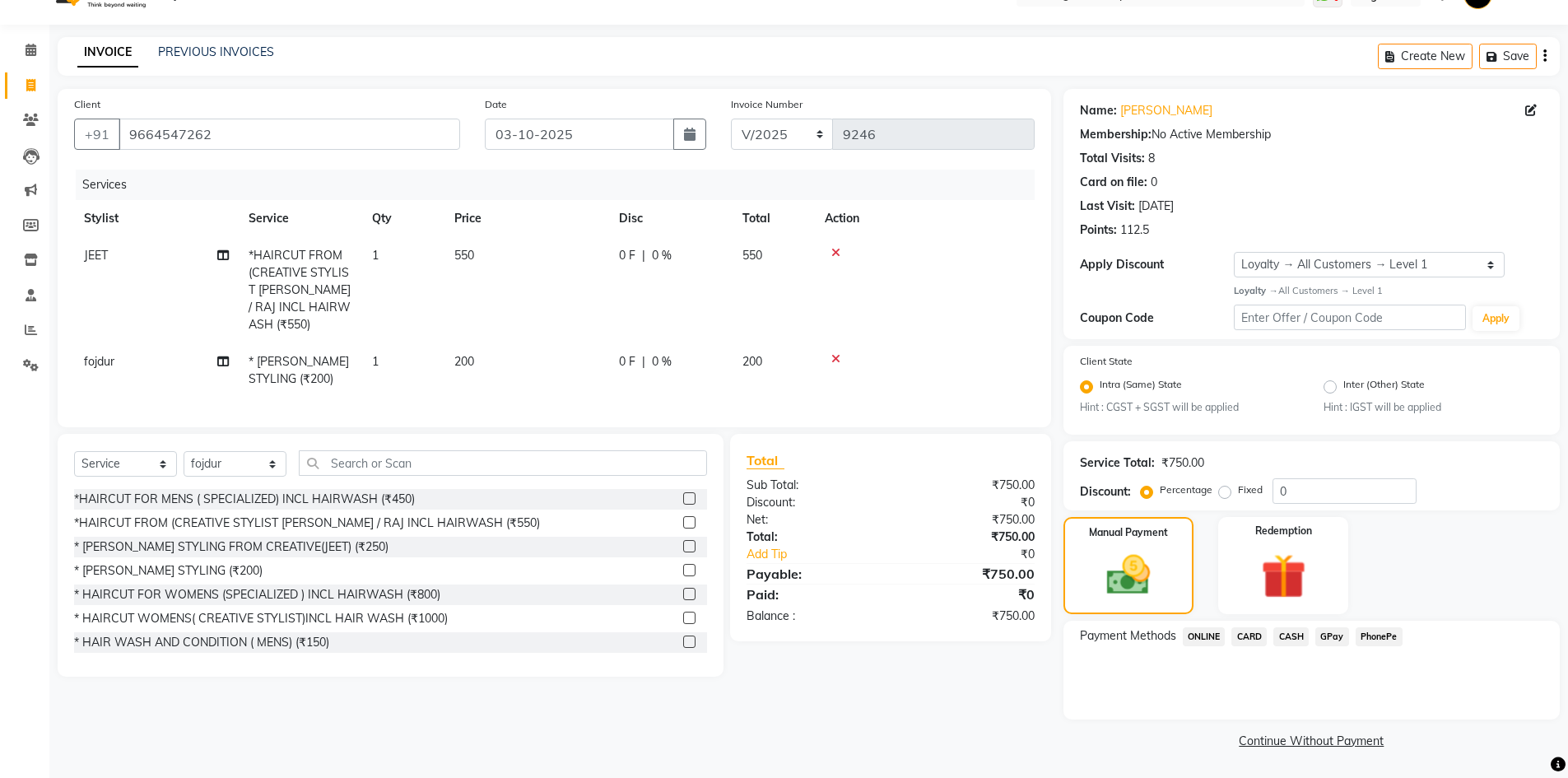
click at [1244, 643] on span "CARD" at bounding box center [1249, 637] width 35 height 19
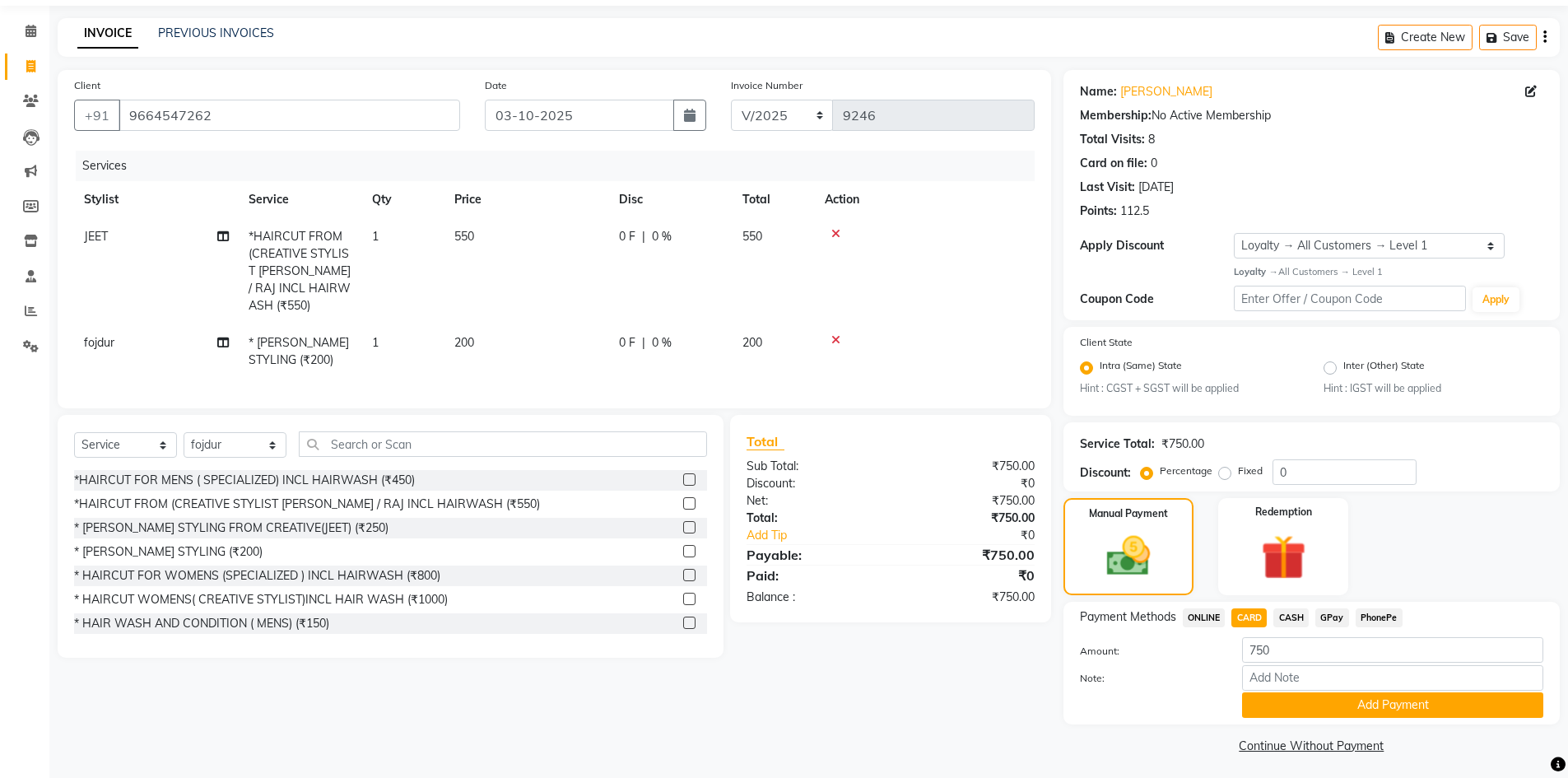
scroll to position [59, 0]
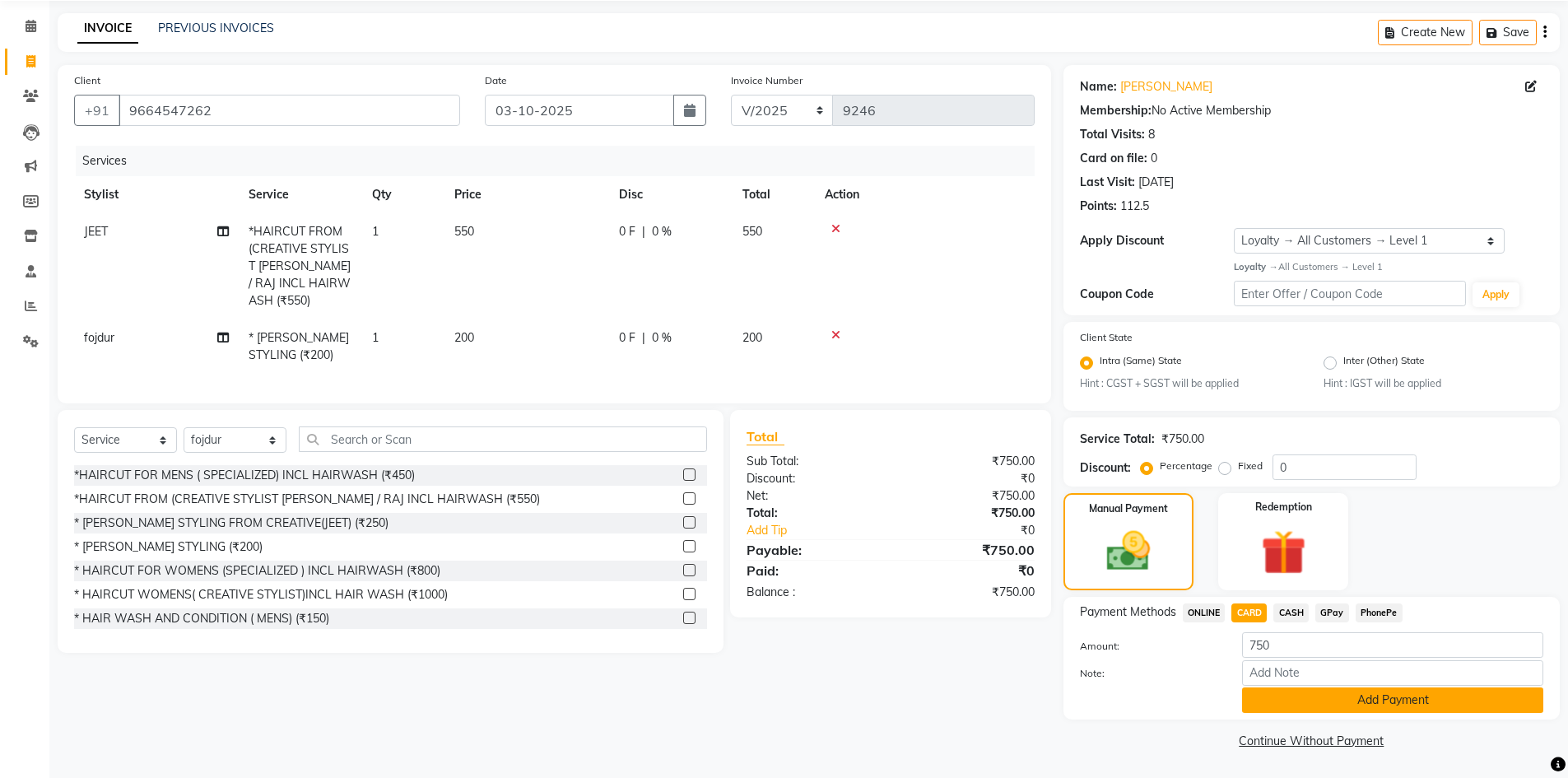
click at [1405, 694] on button "Add Payment" at bounding box center [1393, 700] width 302 height 26
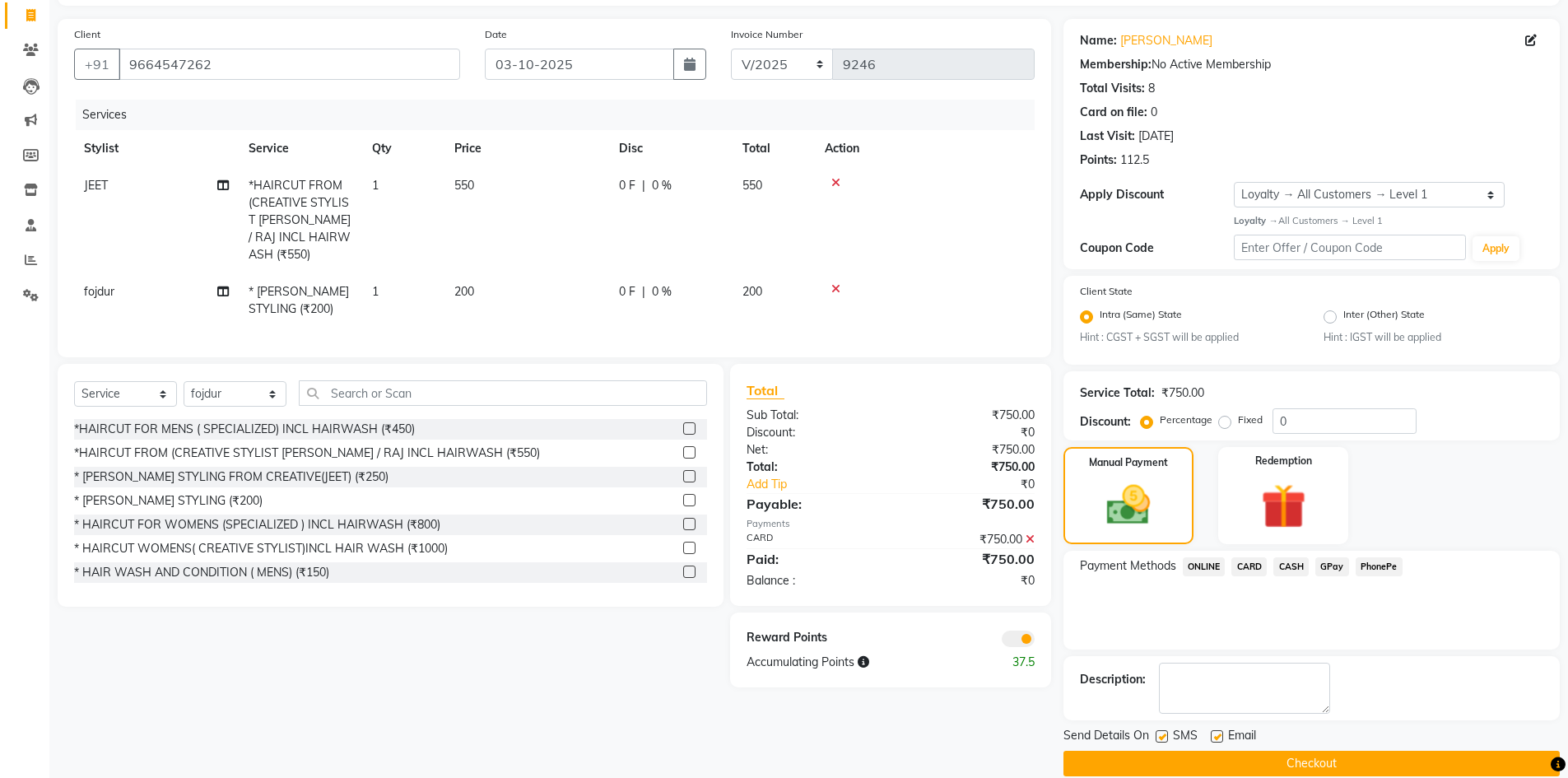
scroll to position [128, 0]
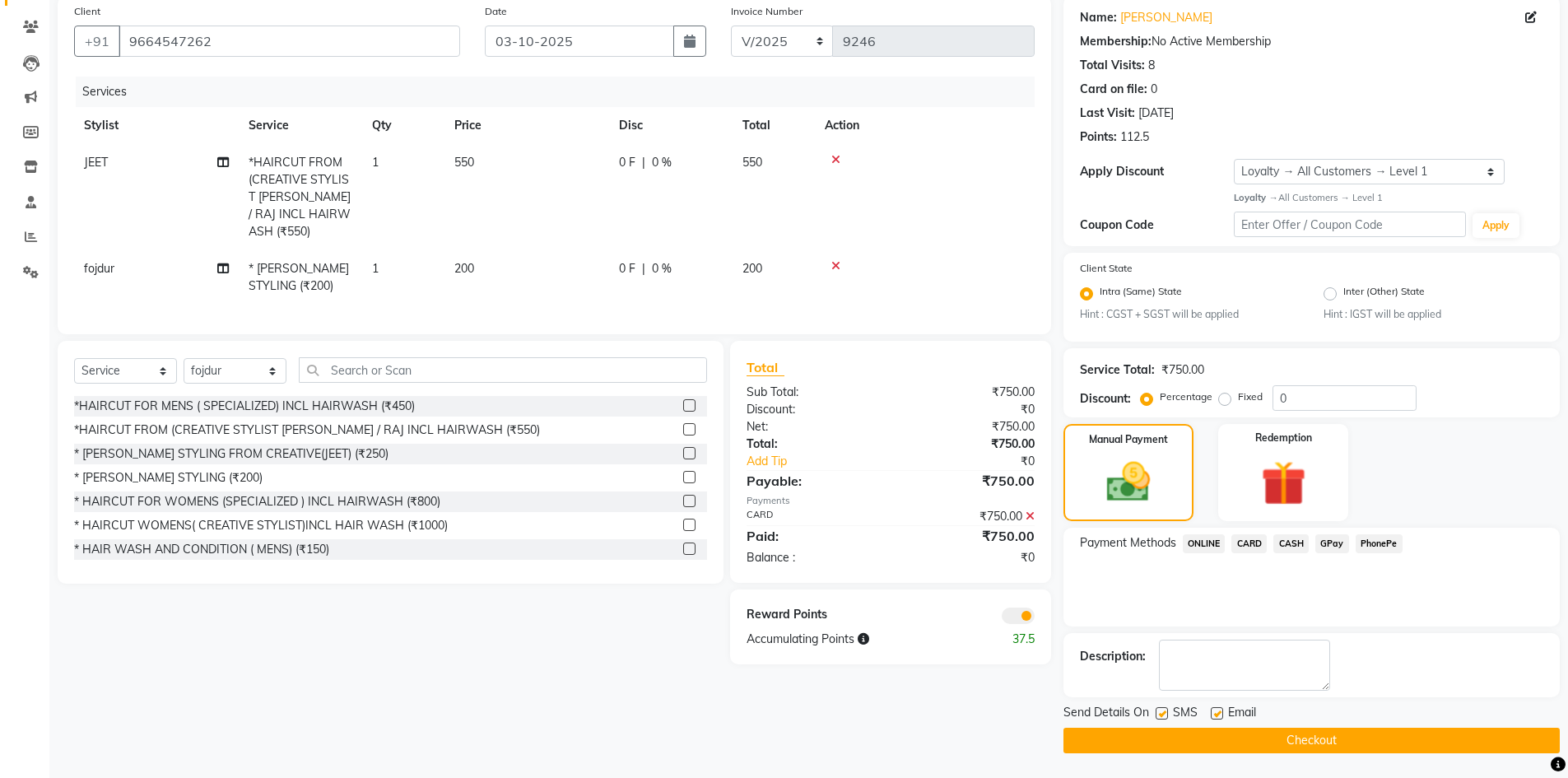
click at [1181, 745] on button "Checkout" at bounding box center [1312, 740] width 497 height 26
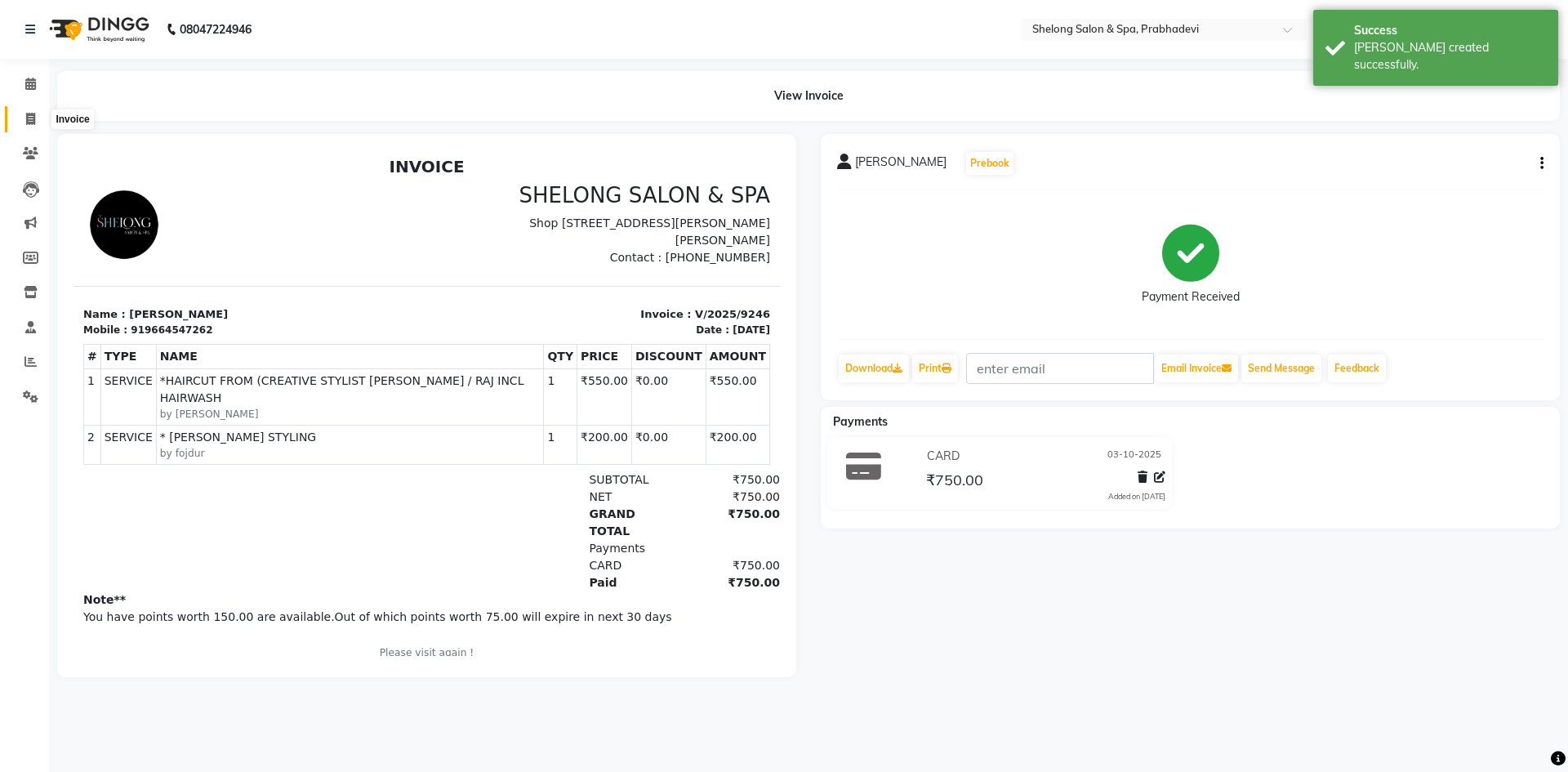
click at [31, 111] on span at bounding box center [30, 120] width 28 height 19
select select "service"
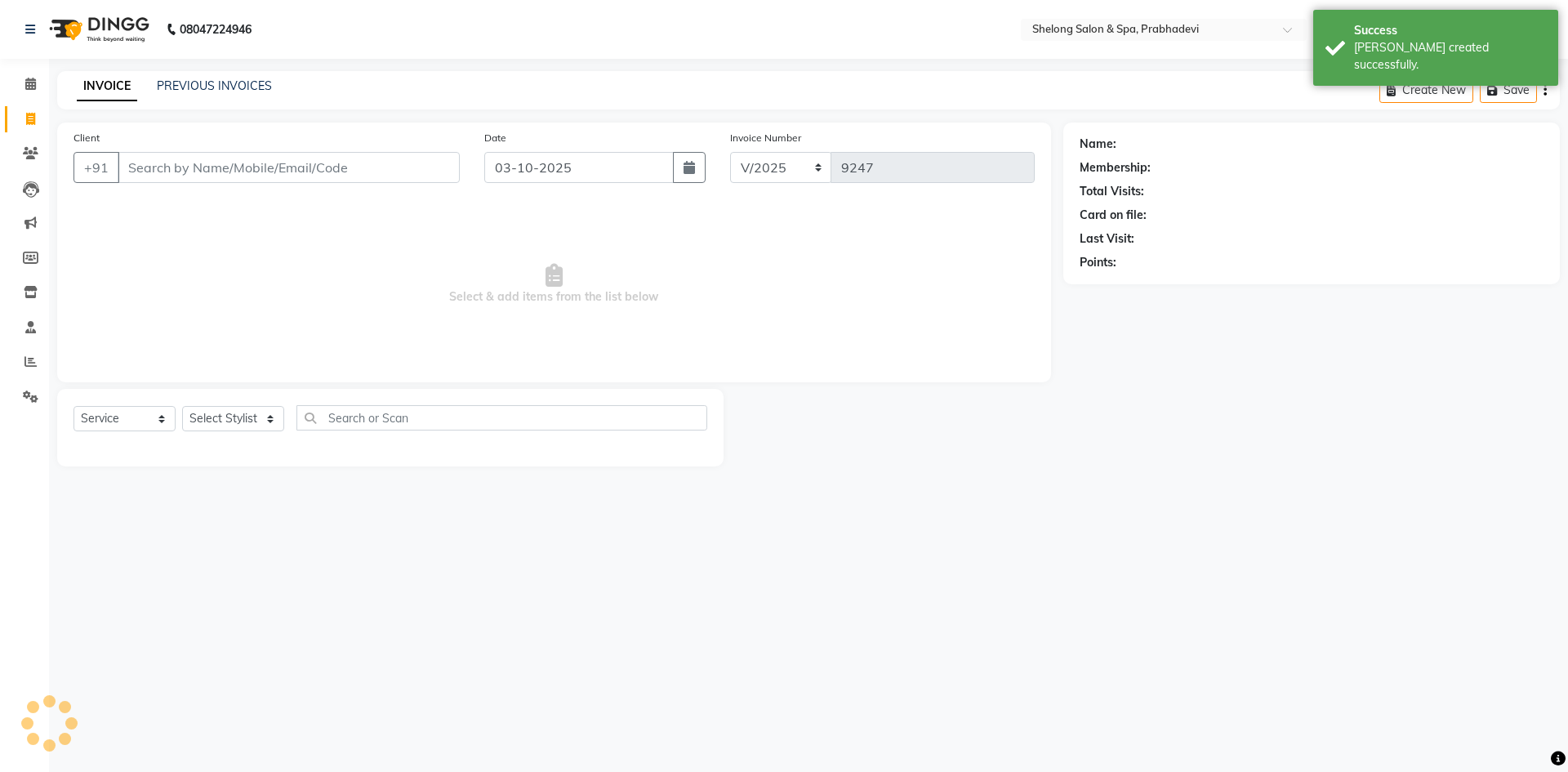
select select "16092"
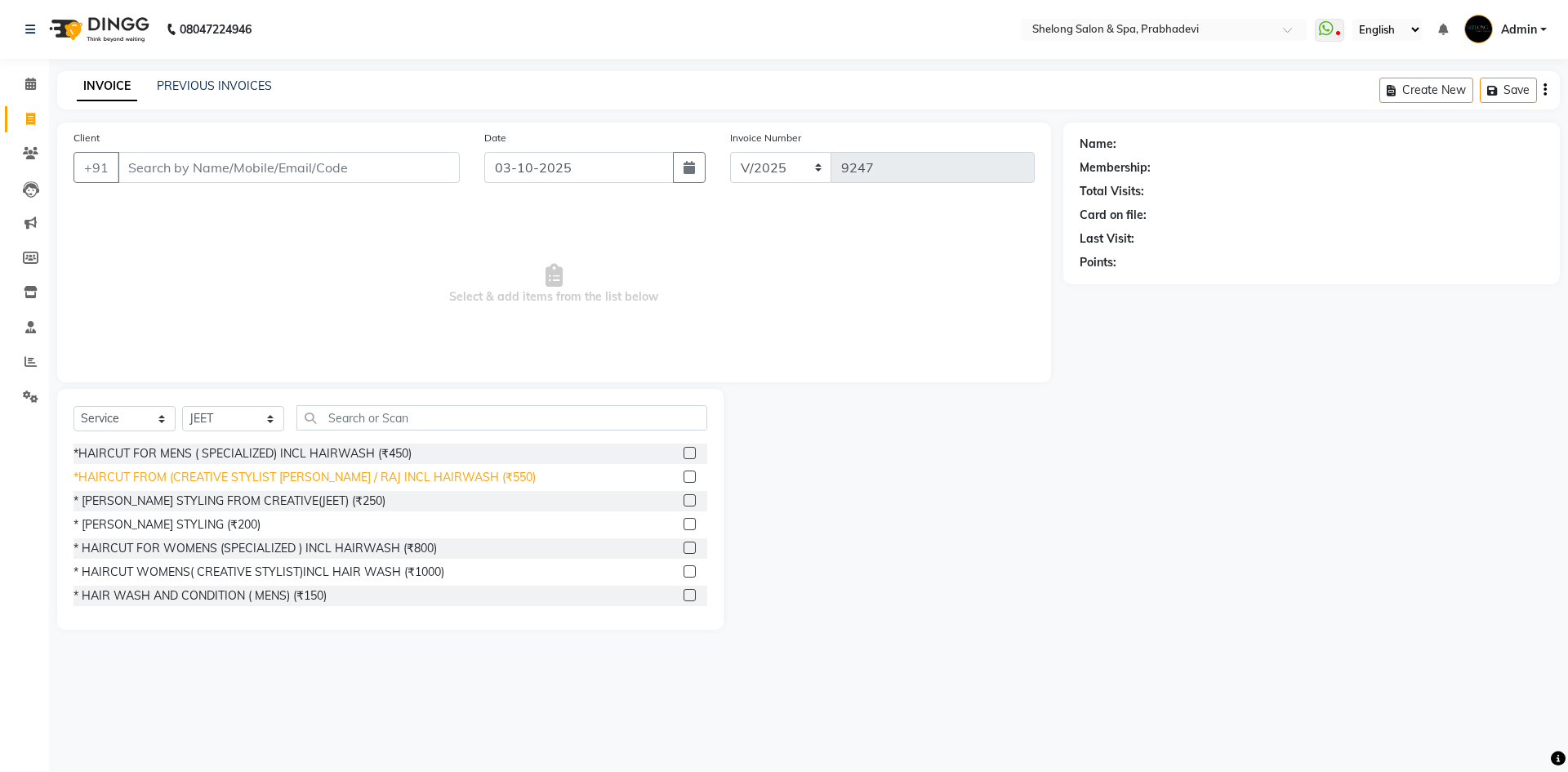
click at [220, 473] on div "*HAIRCUT FROM (CREATIVE STYLIST [PERSON_NAME] / RAJ INCL HAIRWASH (₹550)" at bounding box center [304, 477] width 463 height 17
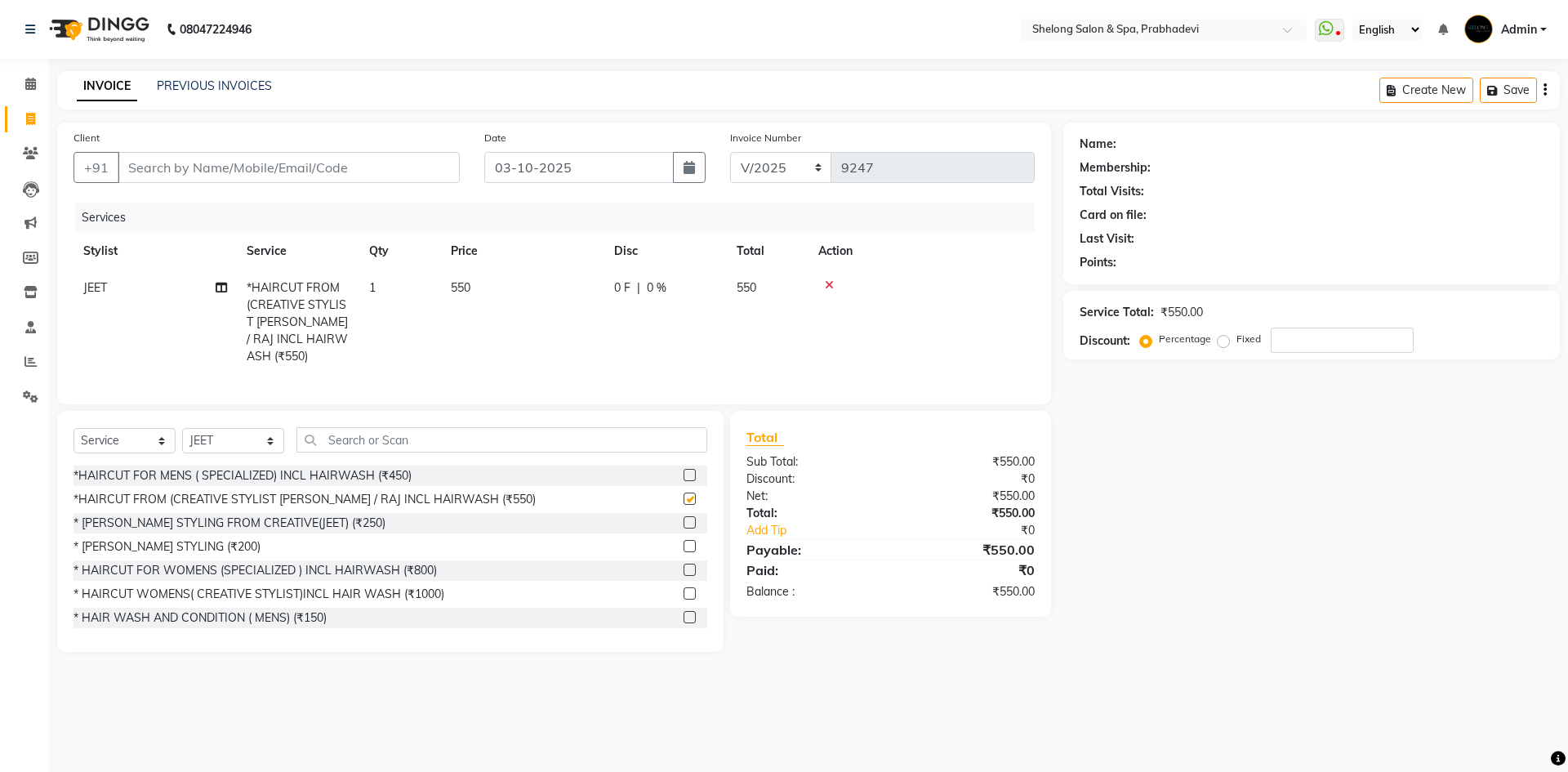
checkbox input "false"
click at [348, 168] on input "Client" at bounding box center [289, 168] width 342 height 31
type input "7"
type input "0"
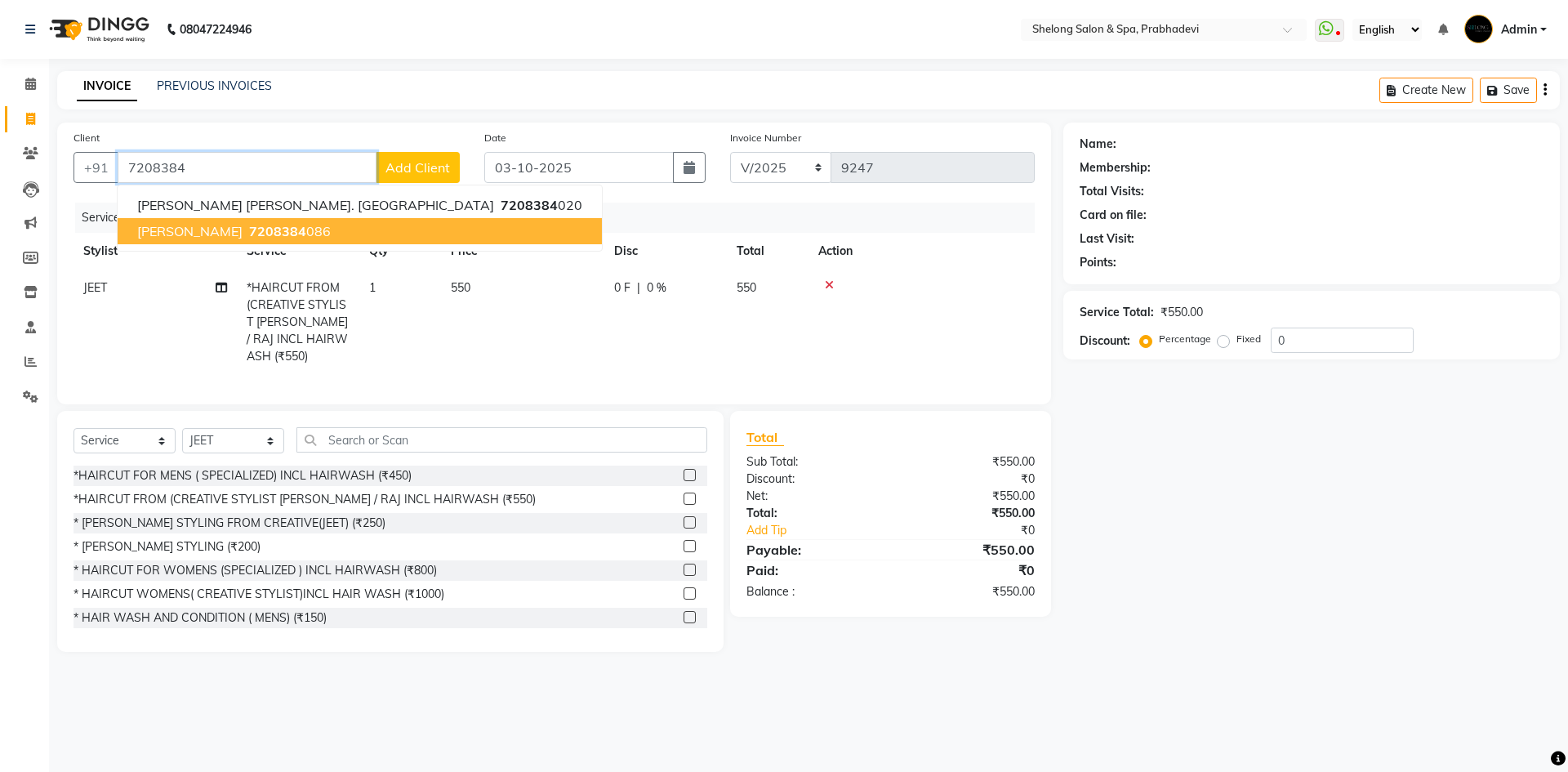
click at [293, 230] on ngb-highlight "7208384 086" at bounding box center [287, 231] width 85 height 16
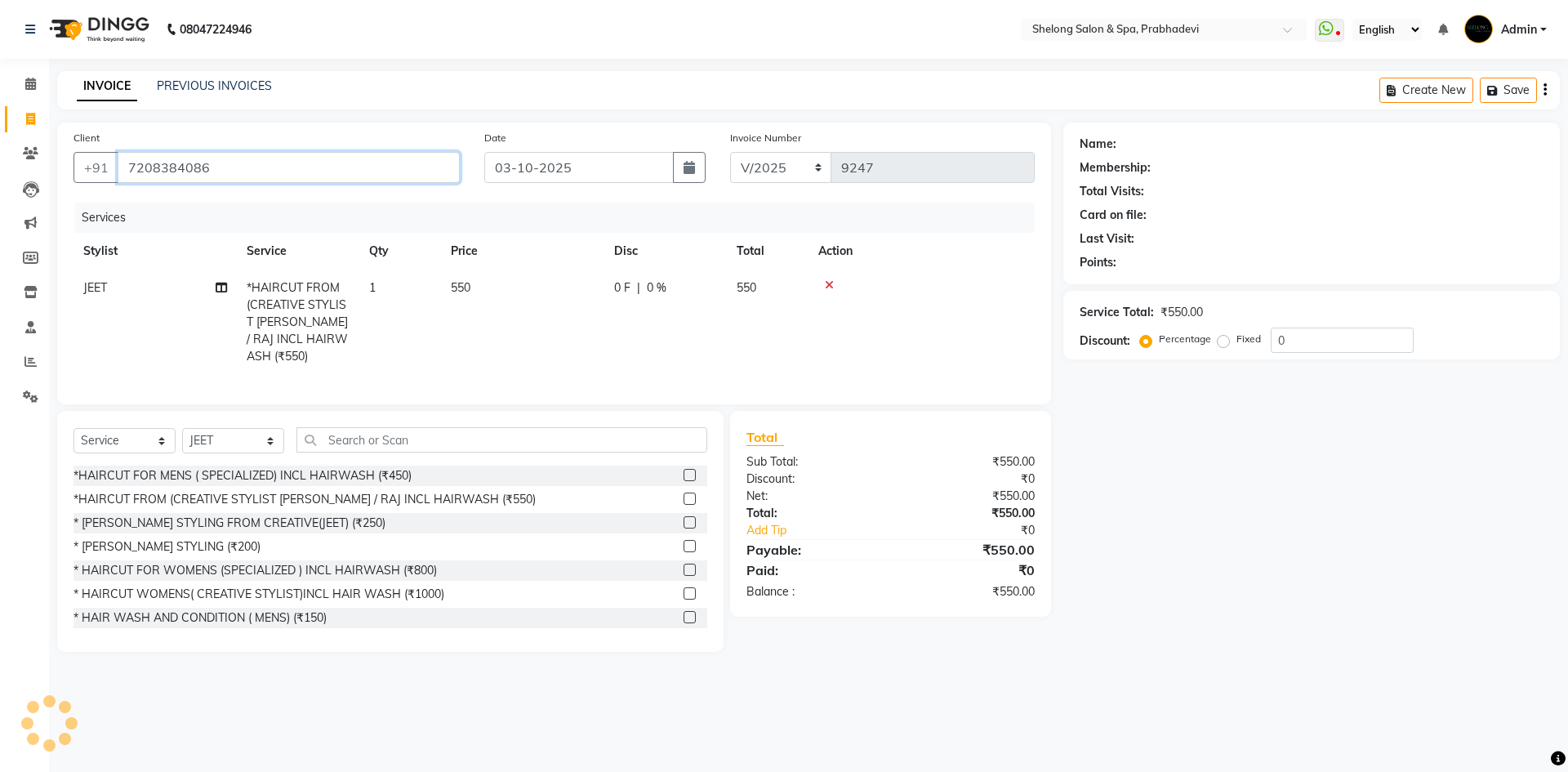
type input "7208384086"
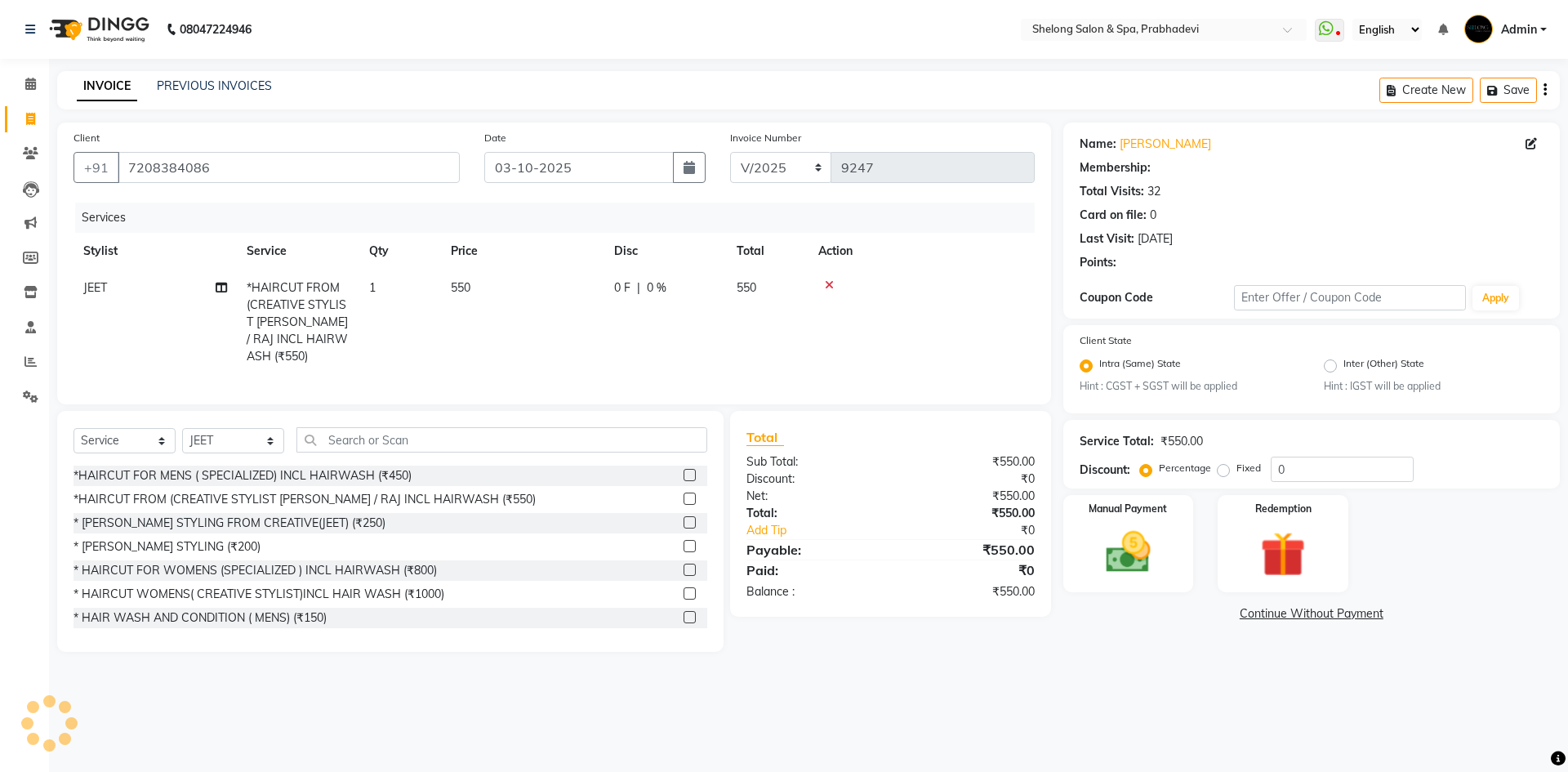
select select "2: Object"
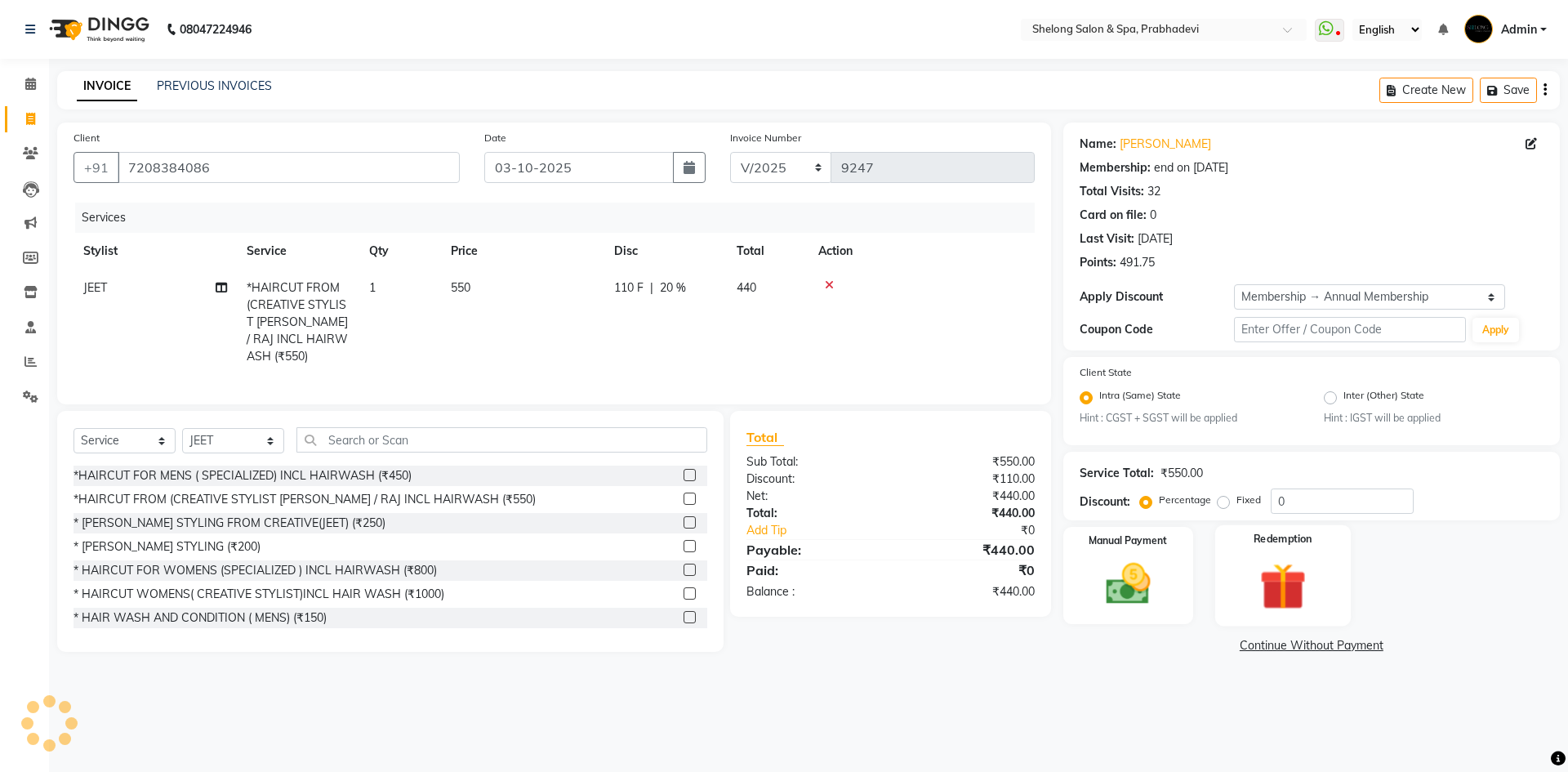
type input "20"
click at [1158, 580] on img at bounding box center [1128, 584] width 76 height 54
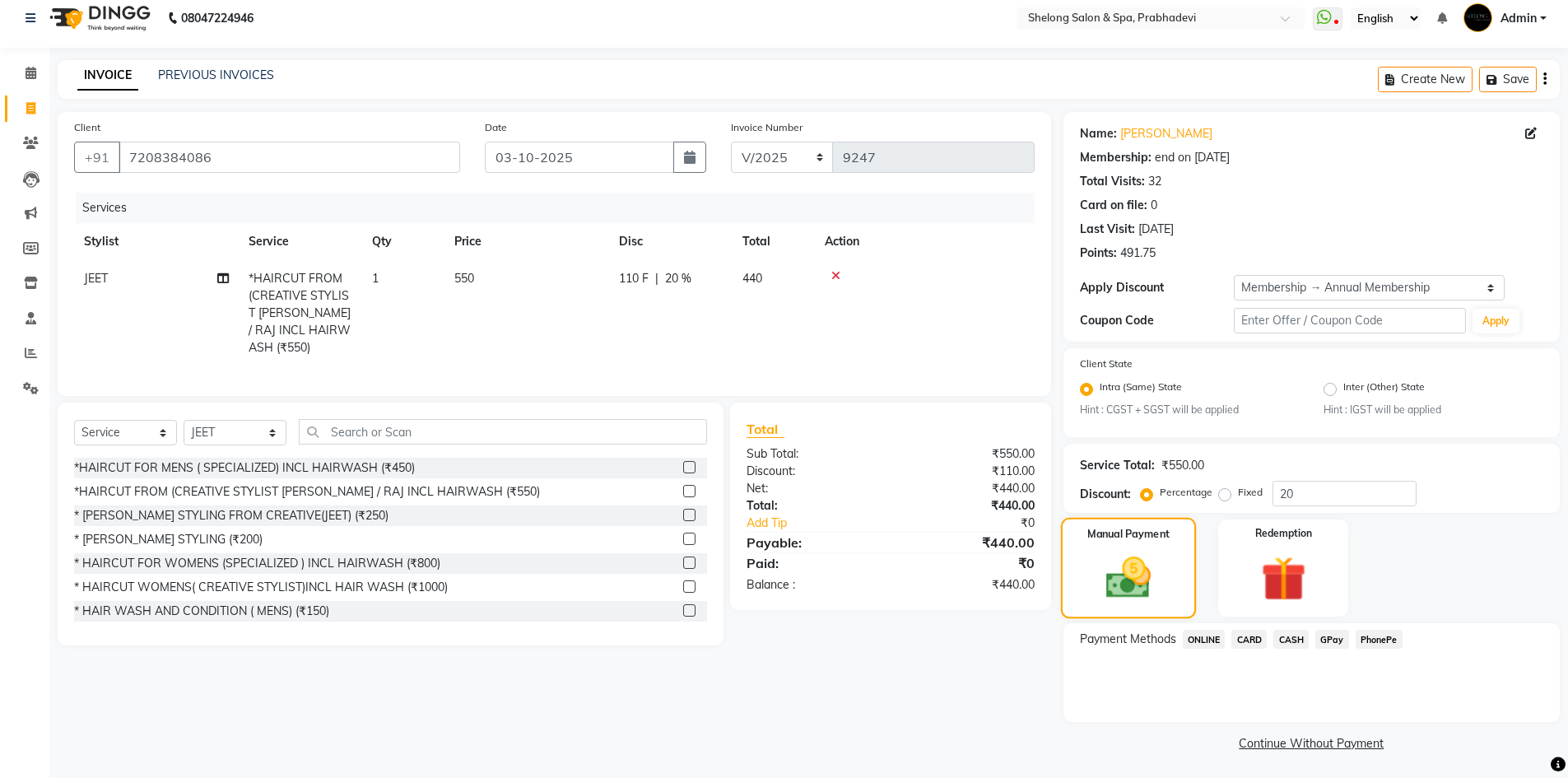
scroll to position [14, 0]
click at [1333, 637] on span "GPay" at bounding box center [1332, 637] width 34 height 19
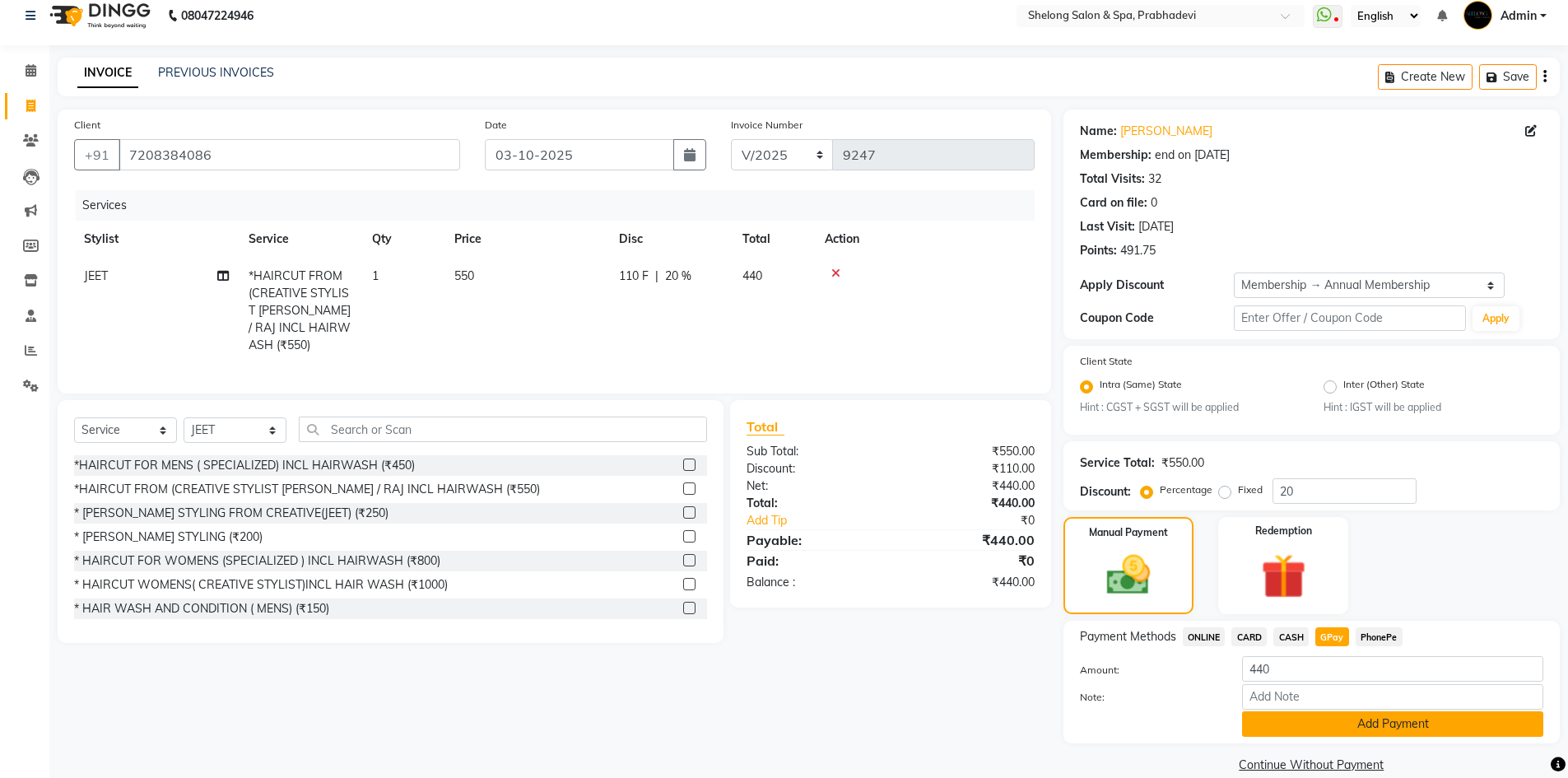
click at [1321, 719] on button "Add Payment" at bounding box center [1393, 724] width 302 height 26
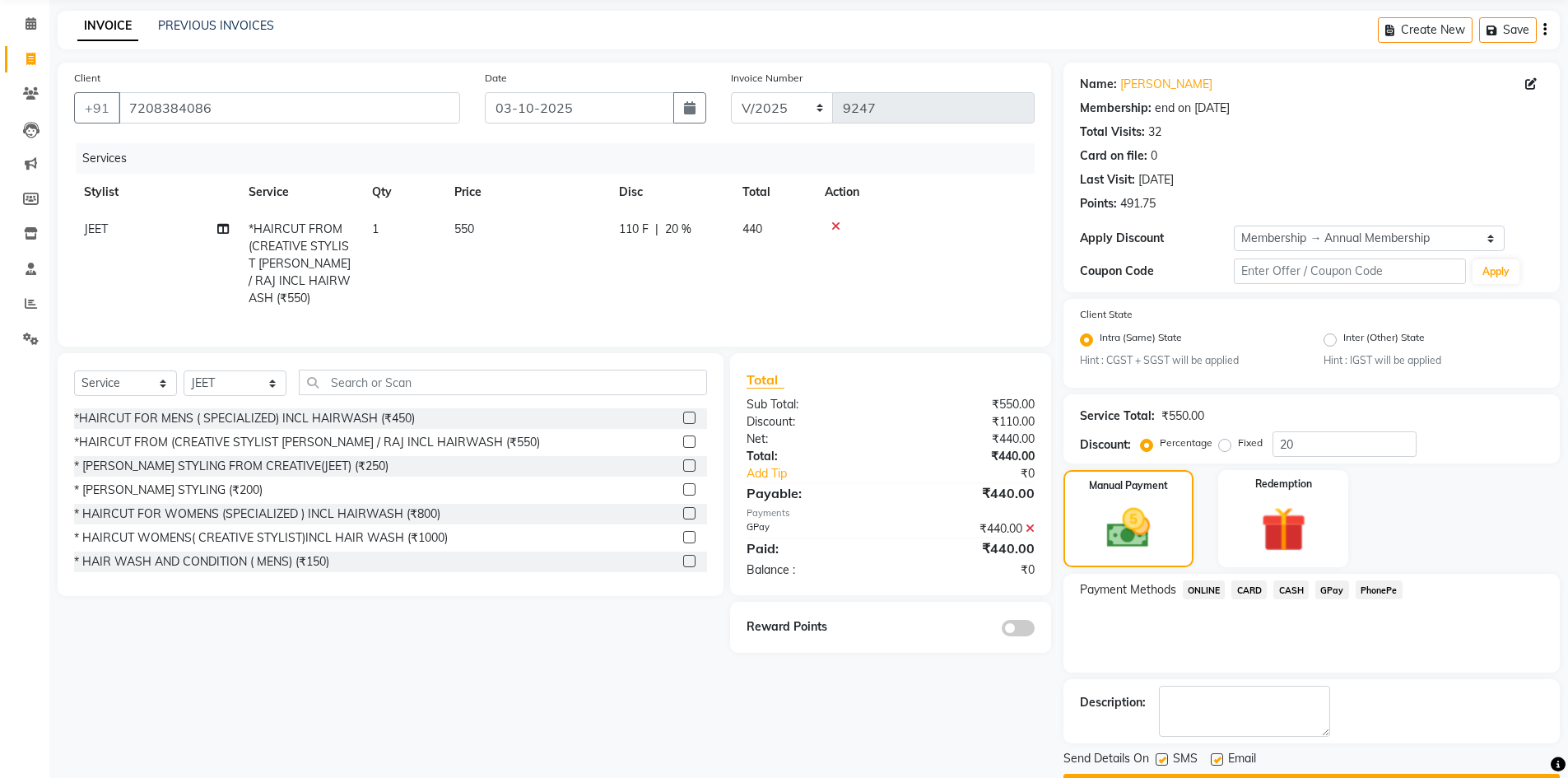
scroll to position [107, 0]
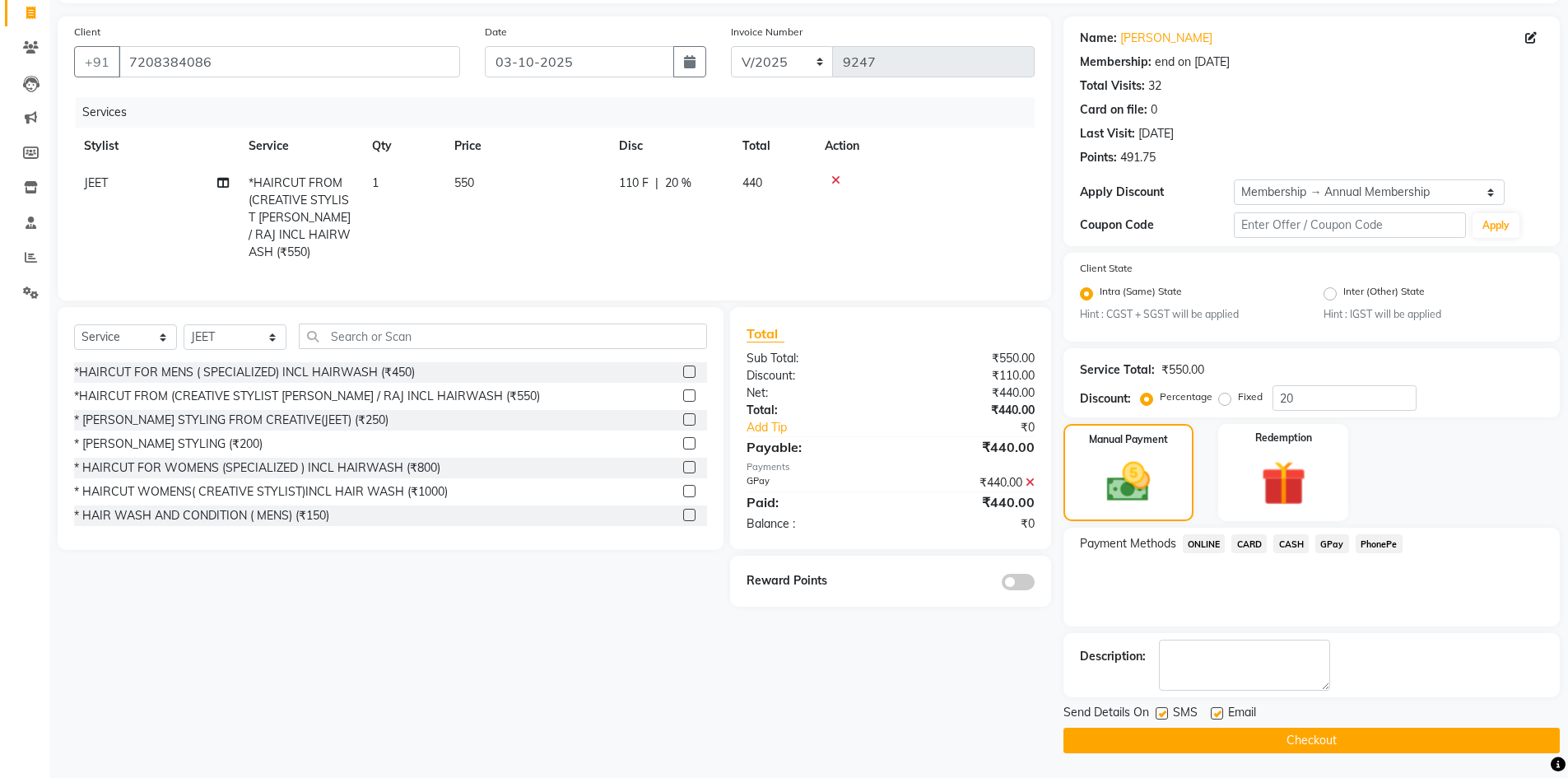
click at [1021, 574] on span at bounding box center [1018, 582] width 33 height 16
click at [1035, 584] on input "checkbox" at bounding box center [1035, 584] width 0 height 0
click at [1338, 737] on button "Checkout" at bounding box center [1312, 740] width 497 height 26
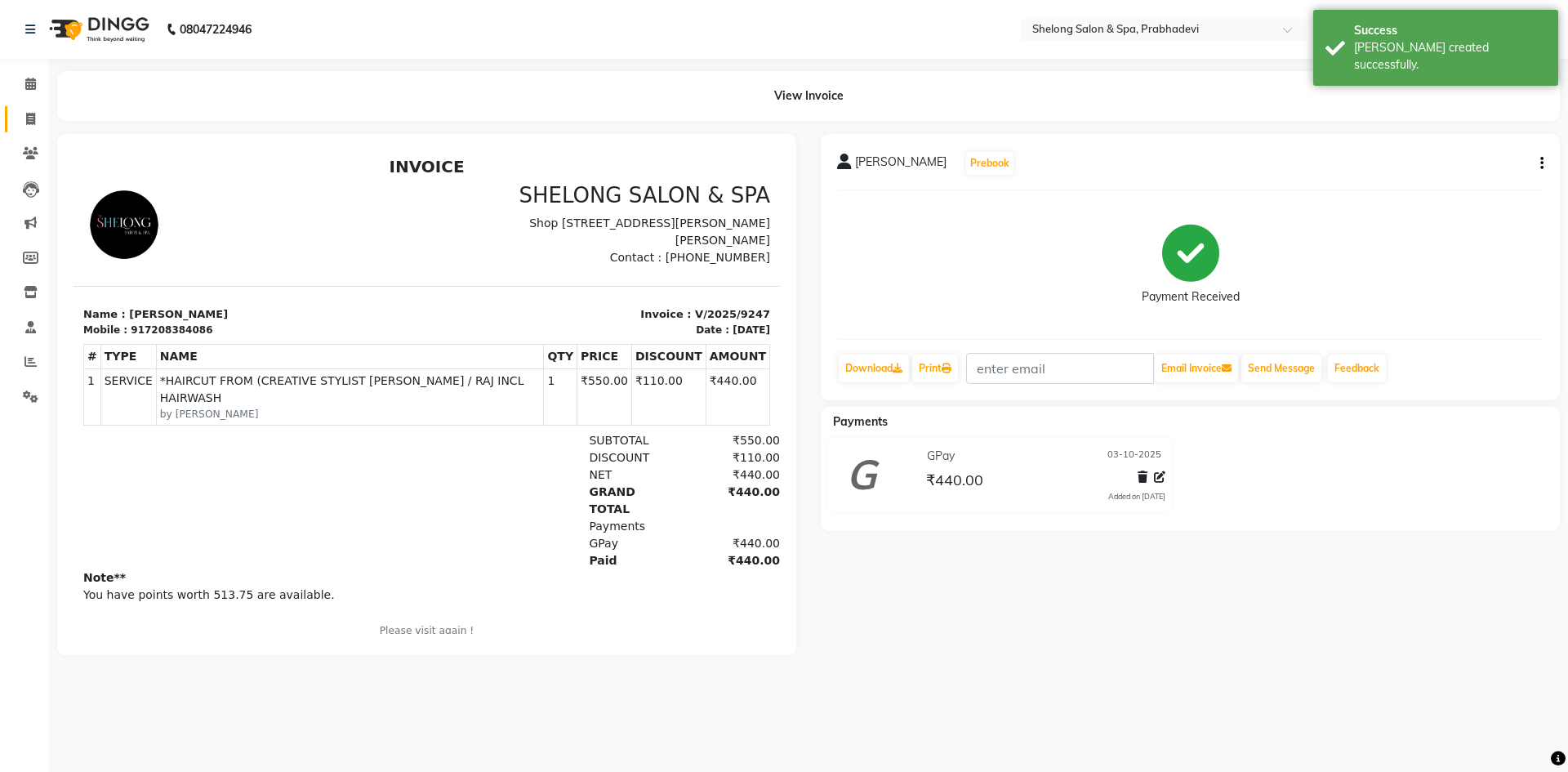
click at [31, 110] on span at bounding box center [30, 120] width 28 height 19
select select "service"
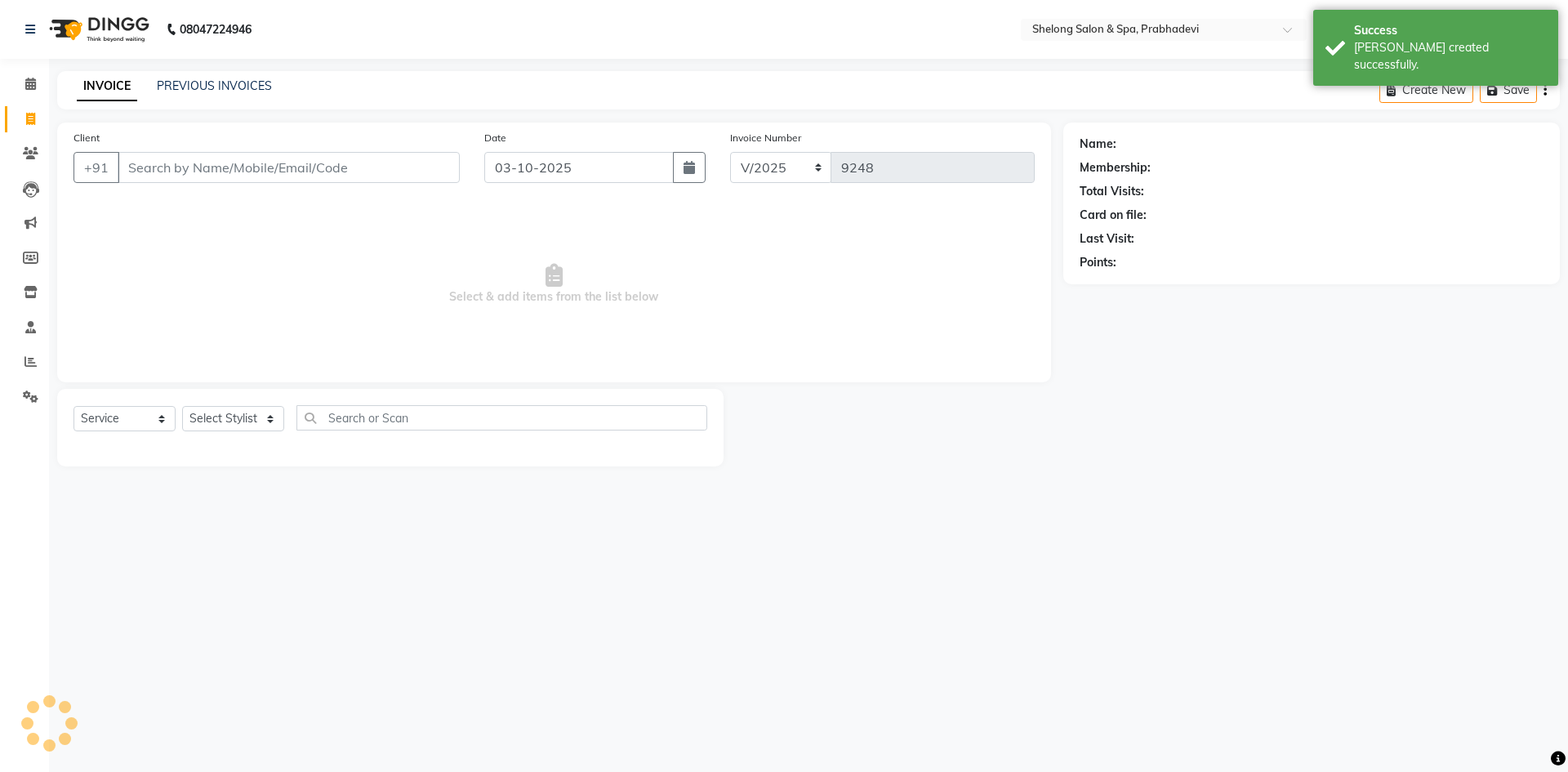
select select "16092"
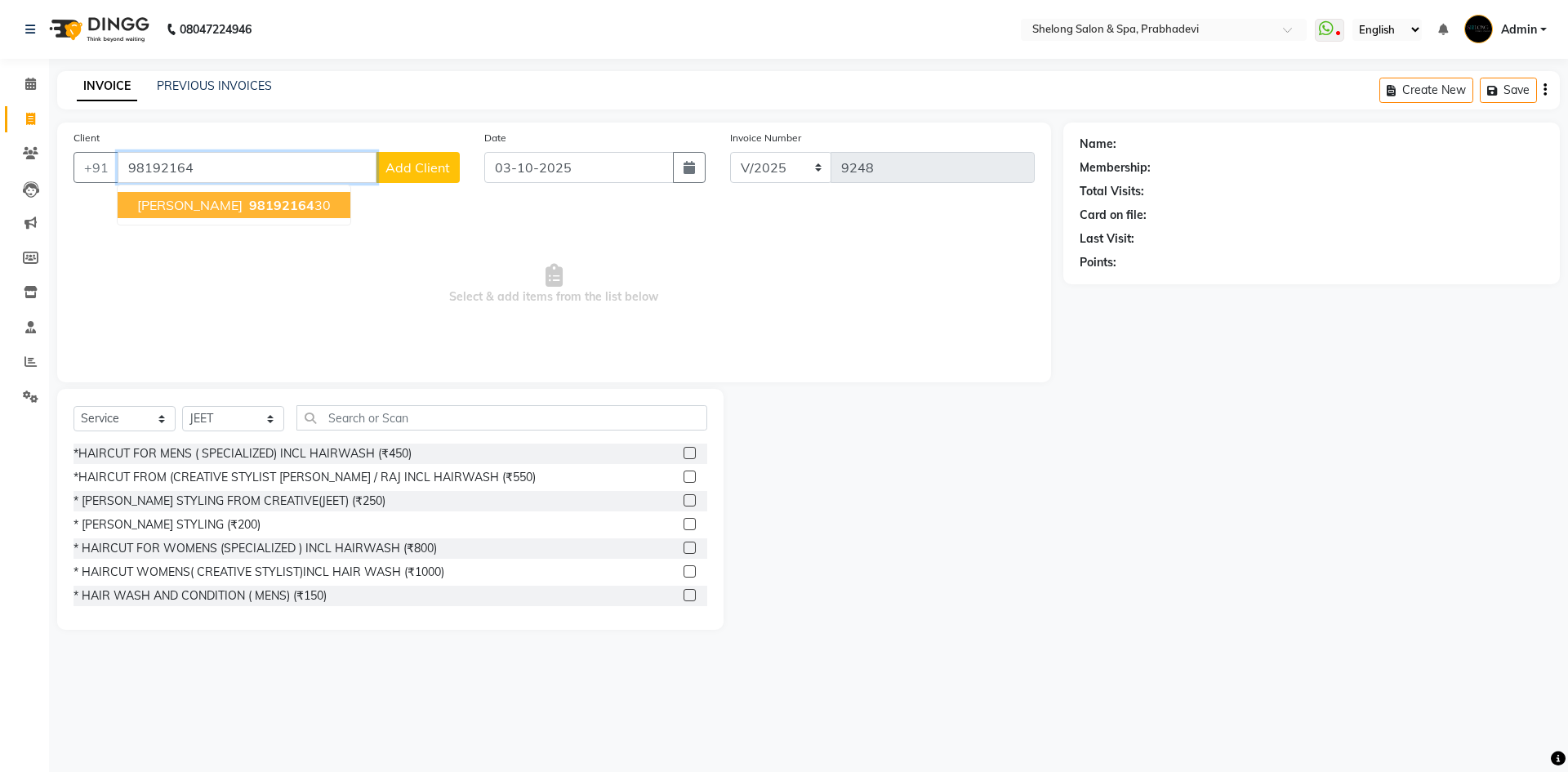
click at [249, 211] on span "98192164" at bounding box center [281, 204] width 65 height 16
type input "9819216430"
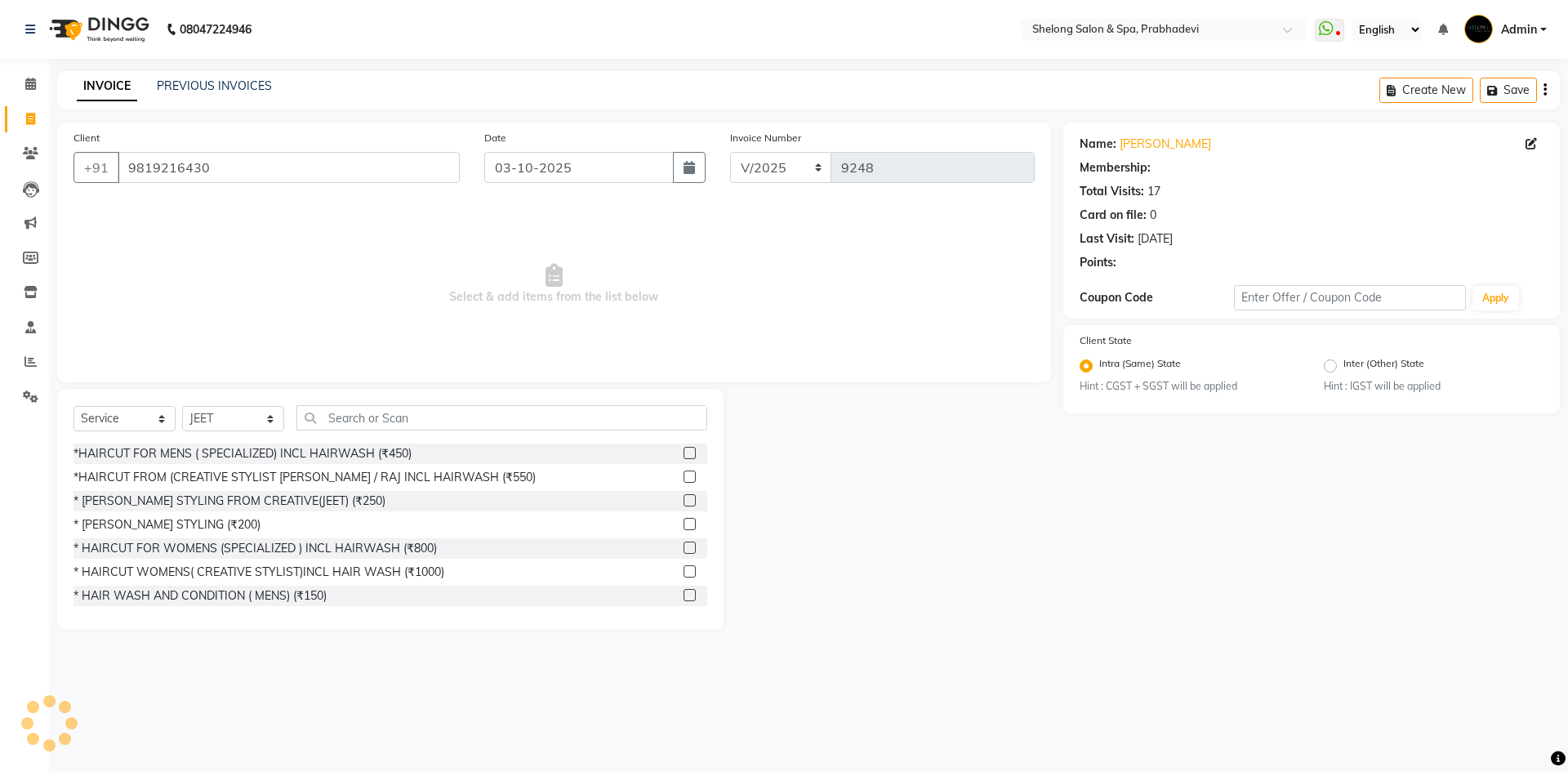
select select "1: Object"
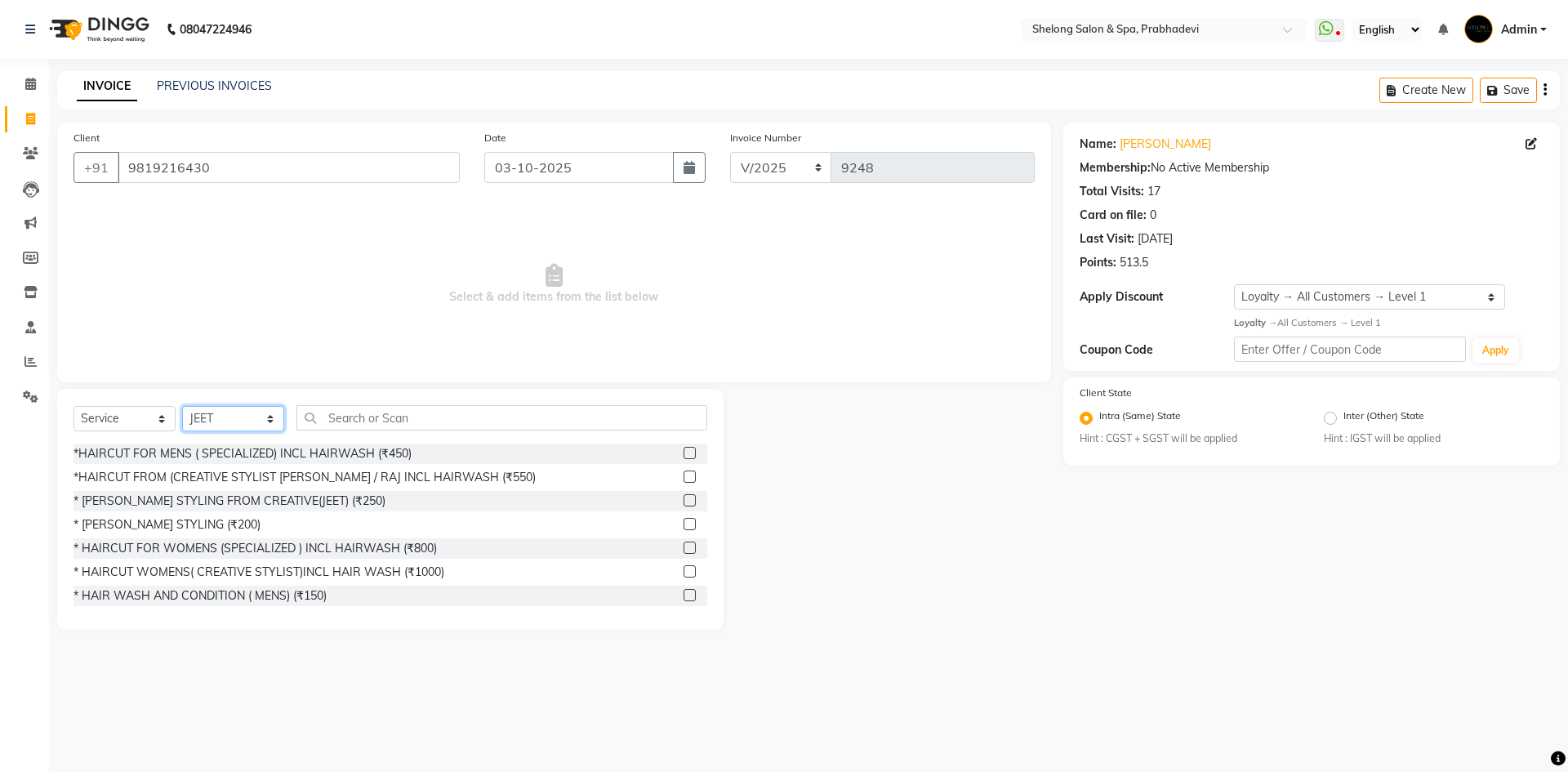
click at [241, 425] on select "Select Stylist ( Ankita ) ( ASHVINI ) farid fojdur hakim JEET MITHUN NANDITA CH…" at bounding box center [233, 419] width 102 height 26
select select "88528"
click at [182, 406] on select "Select Stylist ( Ankita ) ( ASHVINI ) farid fojdur hakim JEET MITHUN NANDITA CH…" at bounding box center [233, 419] width 102 height 26
click at [180, 521] on div "* [PERSON_NAME] STYLING (₹200)" at bounding box center [167, 525] width 187 height 17
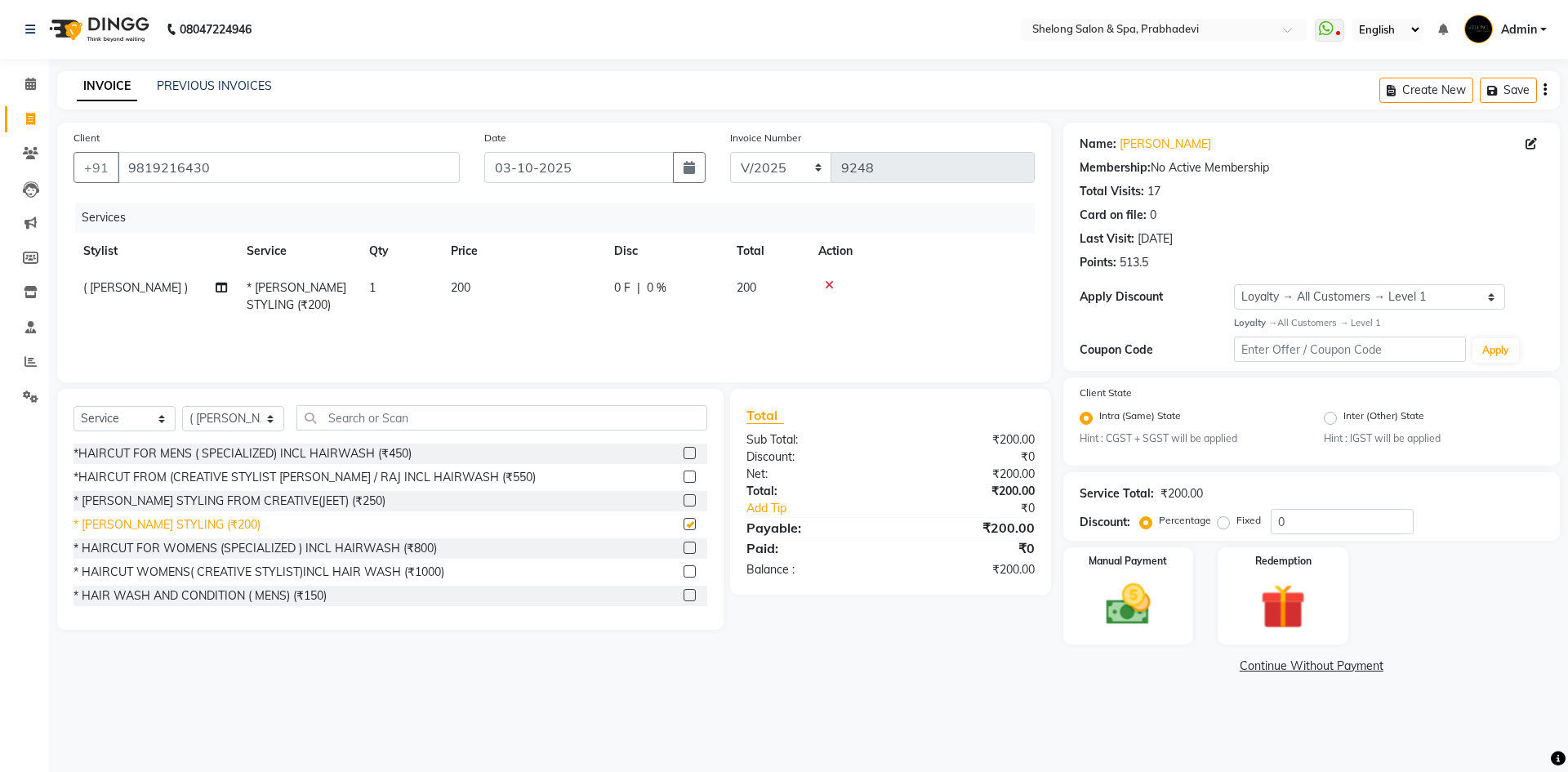
checkbox input "false"
click at [1129, 593] on img at bounding box center [1128, 604] width 76 height 54
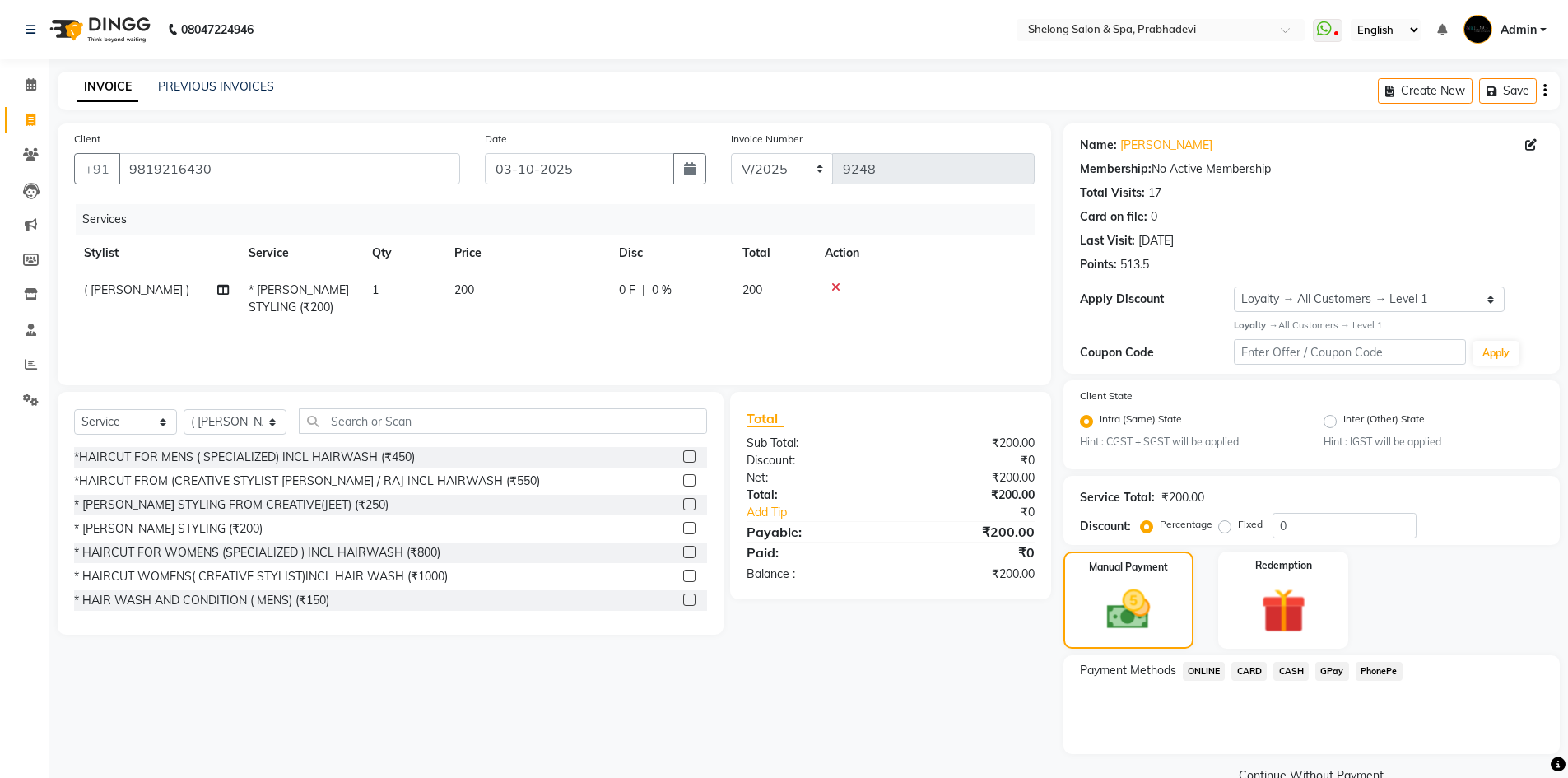
click at [1253, 672] on span "CARD" at bounding box center [1249, 671] width 35 height 19
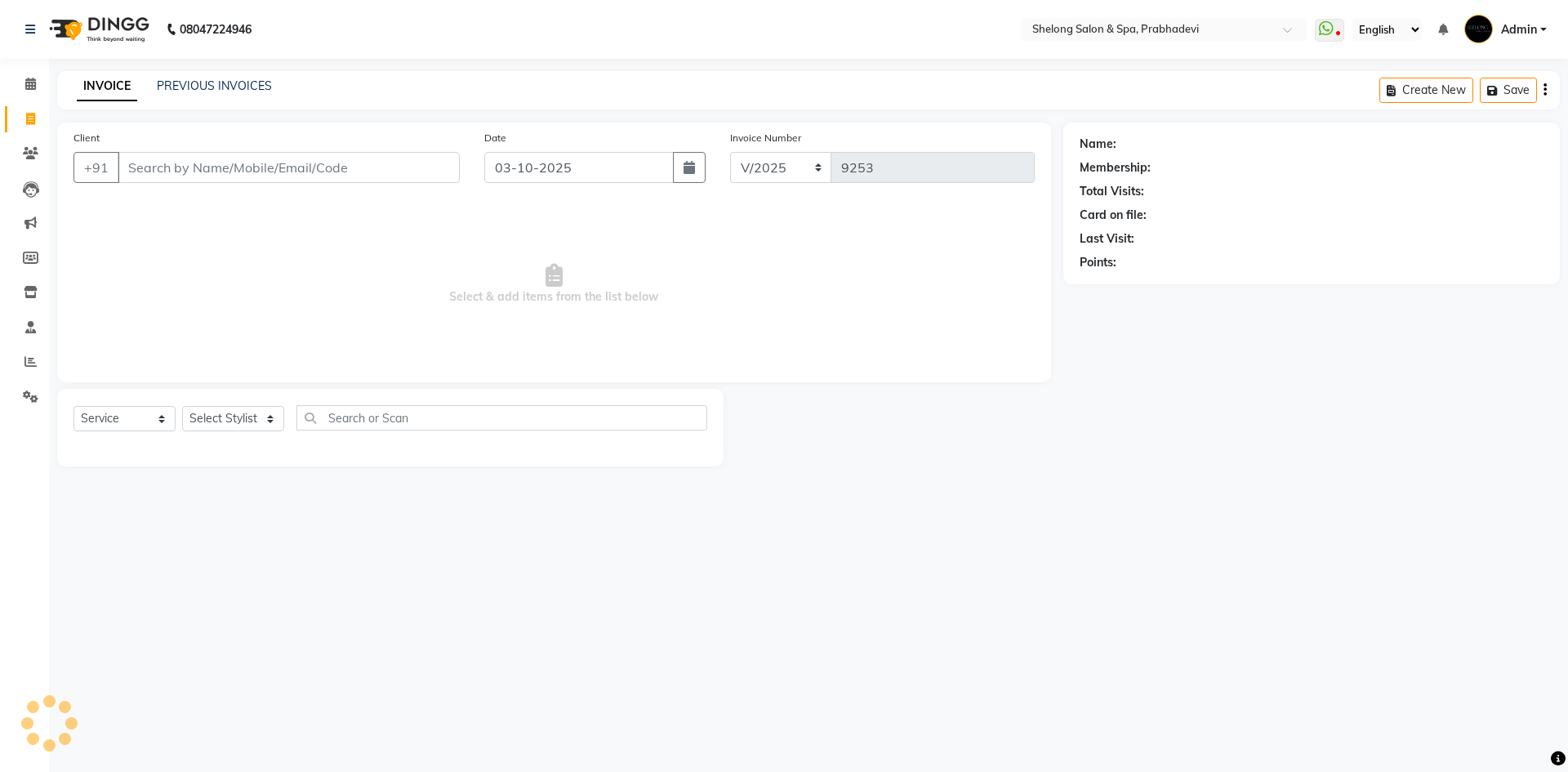
select select "service"
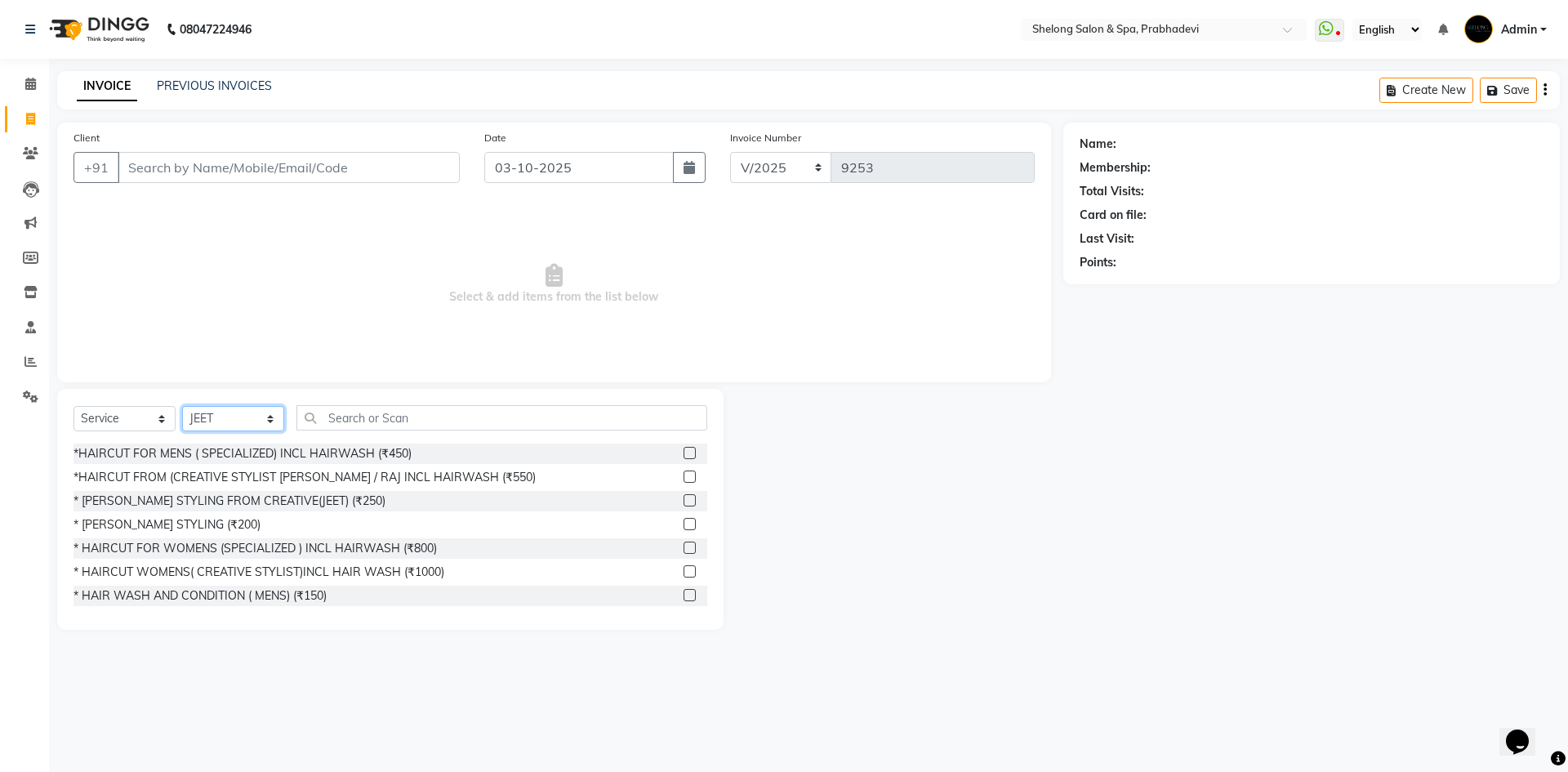
drag, startPoint x: 227, startPoint y: 420, endPoint x: 227, endPoint y: 410, distance: 10.0
click at [227, 420] on select "Select Stylist ( [PERSON_NAME] ) ( [PERSON_NAME] ) [PERSON_NAME] fojdur [PERSON…" at bounding box center [233, 419] width 102 height 26
select select "88528"
click at [182, 406] on select "Select Stylist ( [PERSON_NAME] ) ( [PERSON_NAME] ) [PERSON_NAME] fojdur [PERSON…" at bounding box center [233, 419] width 102 height 26
click at [196, 522] on div "* [PERSON_NAME] STYLING (₹200)" at bounding box center [167, 525] width 187 height 17
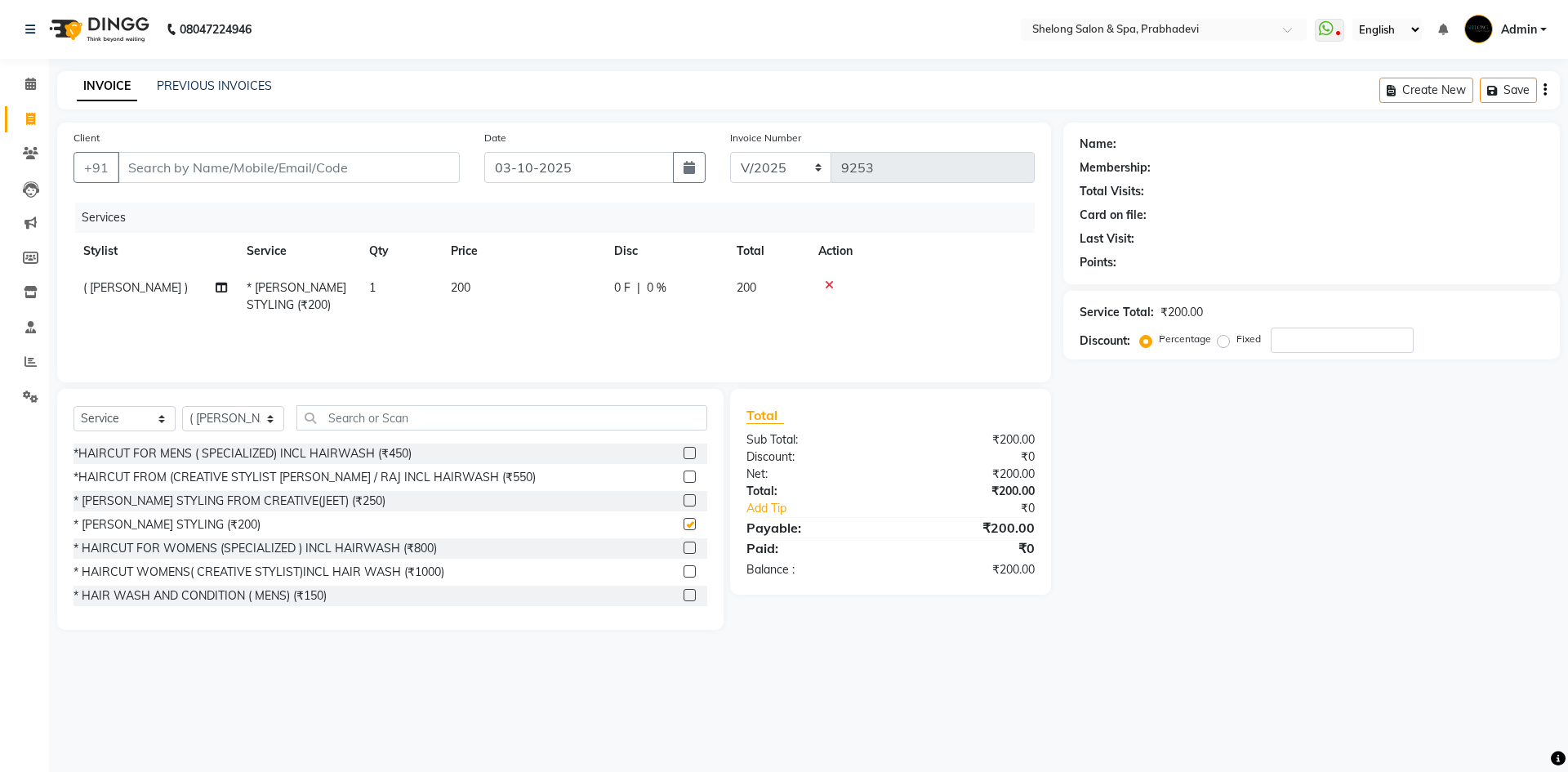
checkbox input "false"
click at [222, 415] on select "Select Stylist ( [PERSON_NAME] ) ( [PERSON_NAME] ) [PERSON_NAME] fojdur [PERSON…" at bounding box center [233, 419] width 102 height 26
select select "24970"
click at [182, 406] on select "Select Stylist ( [PERSON_NAME] ) ( [PERSON_NAME] ) [PERSON_NAME] fojdur [PERSON…" at bounding box center [233, 419] width 102 height 26
click at [371, 417] on input "text" at bounding box center [502, 418] width 410 height 26
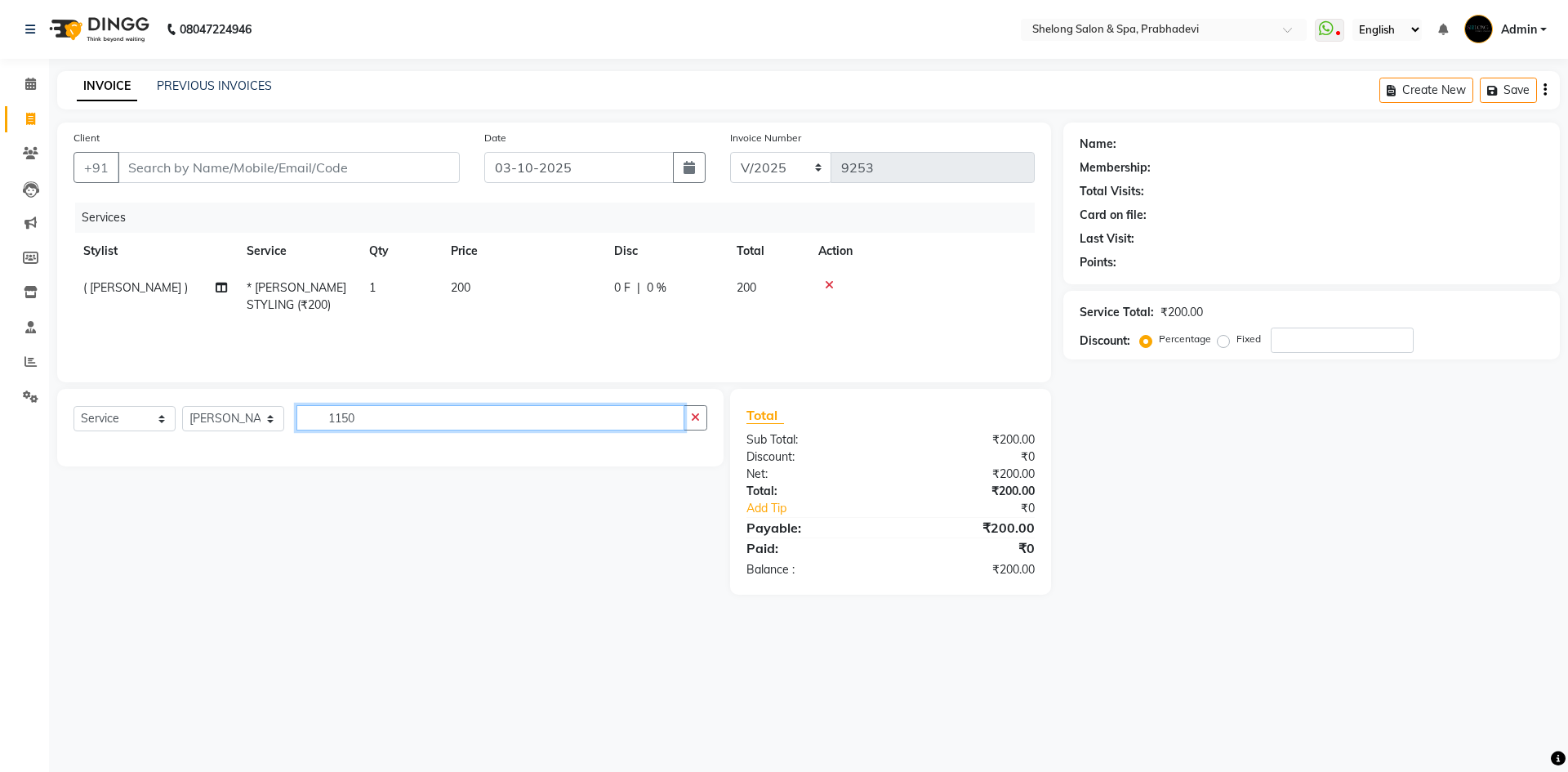
click at [436, 419] on input "1150" at bounding box center [491, 418] width 388 height 26
type input "1150"
click at [137, 415] on select "Select Service Product Membership Package Voucher Prepaid Gift Card" at bounding box center [124, 419] width 102 height 26
select select "product"
click at [74, 406] on select "Select Service Product Membership Package Voucher Prepaid Gift Card" at bounding box center [124, 419] width 102 height 26
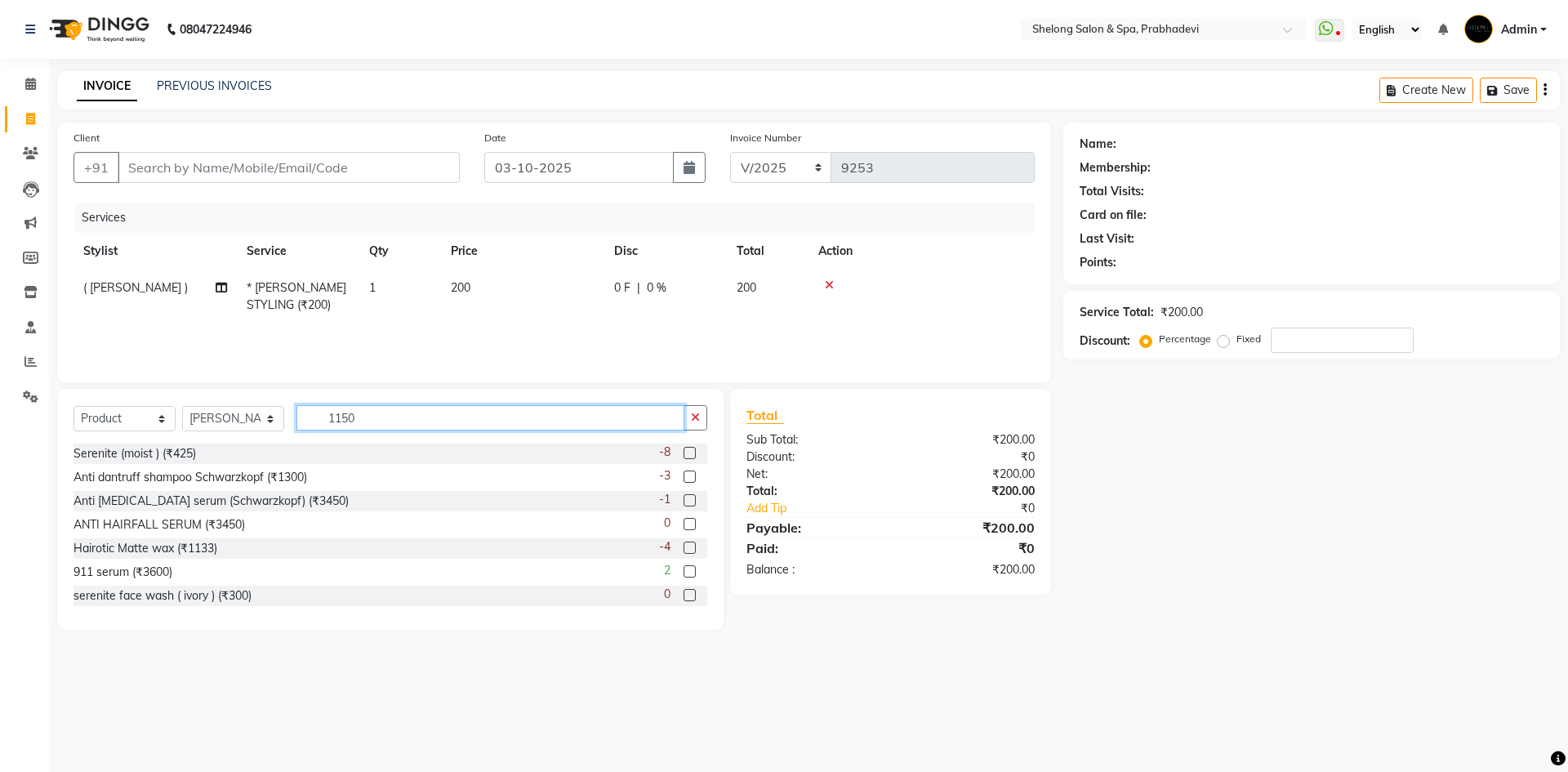
click at [382, 424] on input "1150" at bounding box center [491, 418] width 388 height 26
type input "1"
type input "1150"
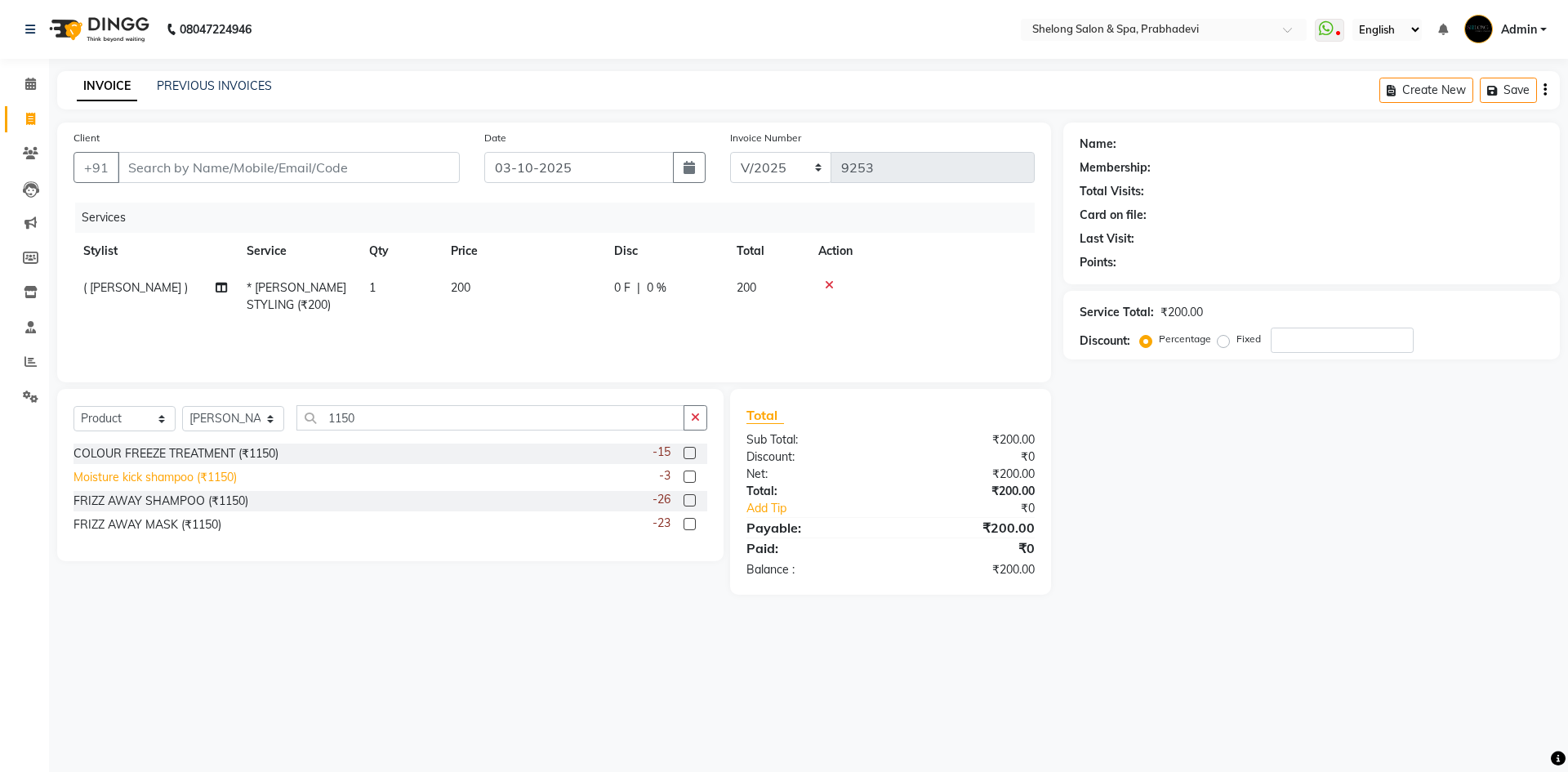
click at [171, 480] on div "Moisture kick shampoo (₹1150)" at bounding box center [155, 477] width 163 height 17
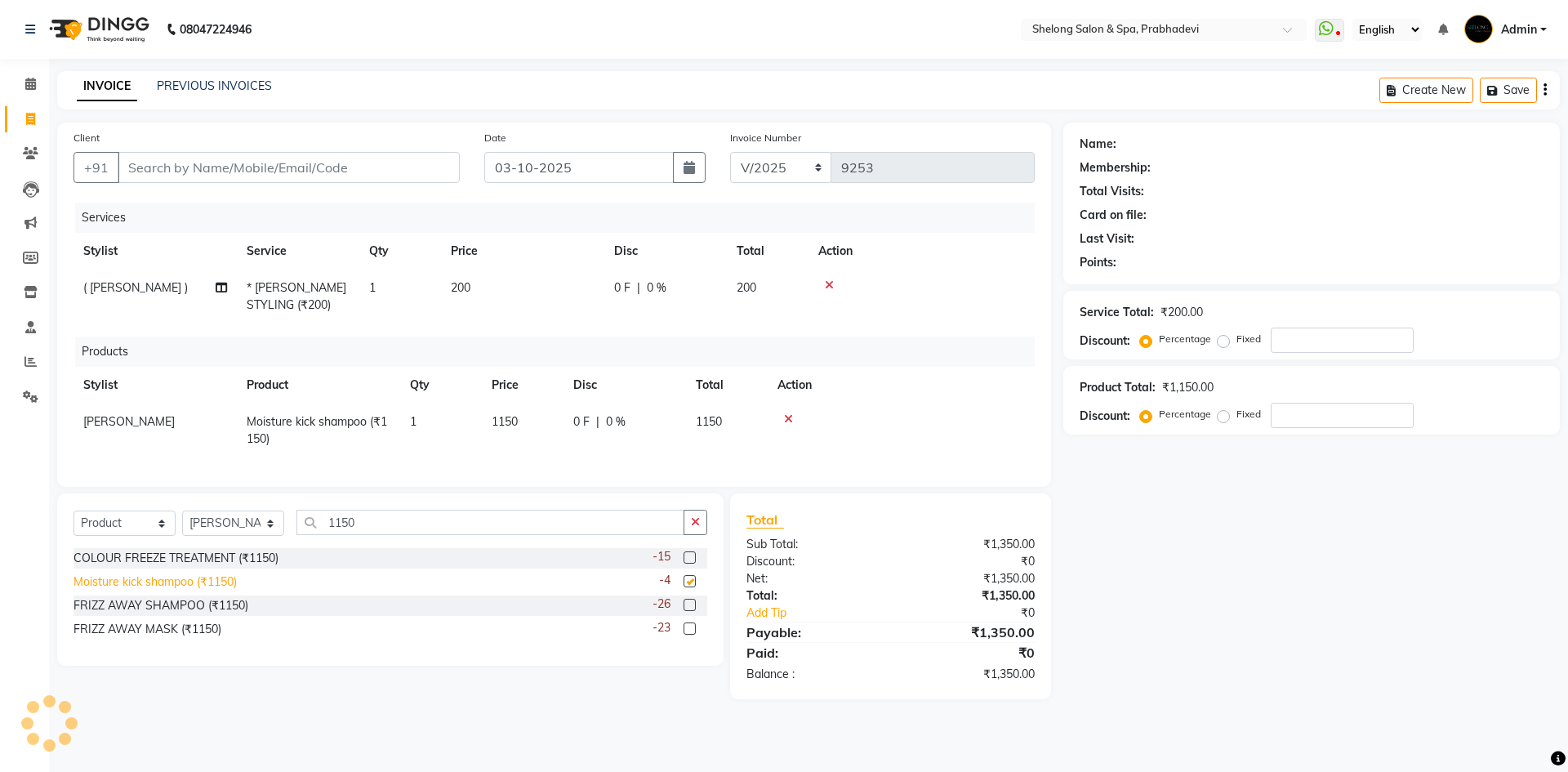
checkbox input "false"
click at [301, 168] on input "Client" at bounding box center [289, 168] width 342 height 31
type input "8"
type input "0"
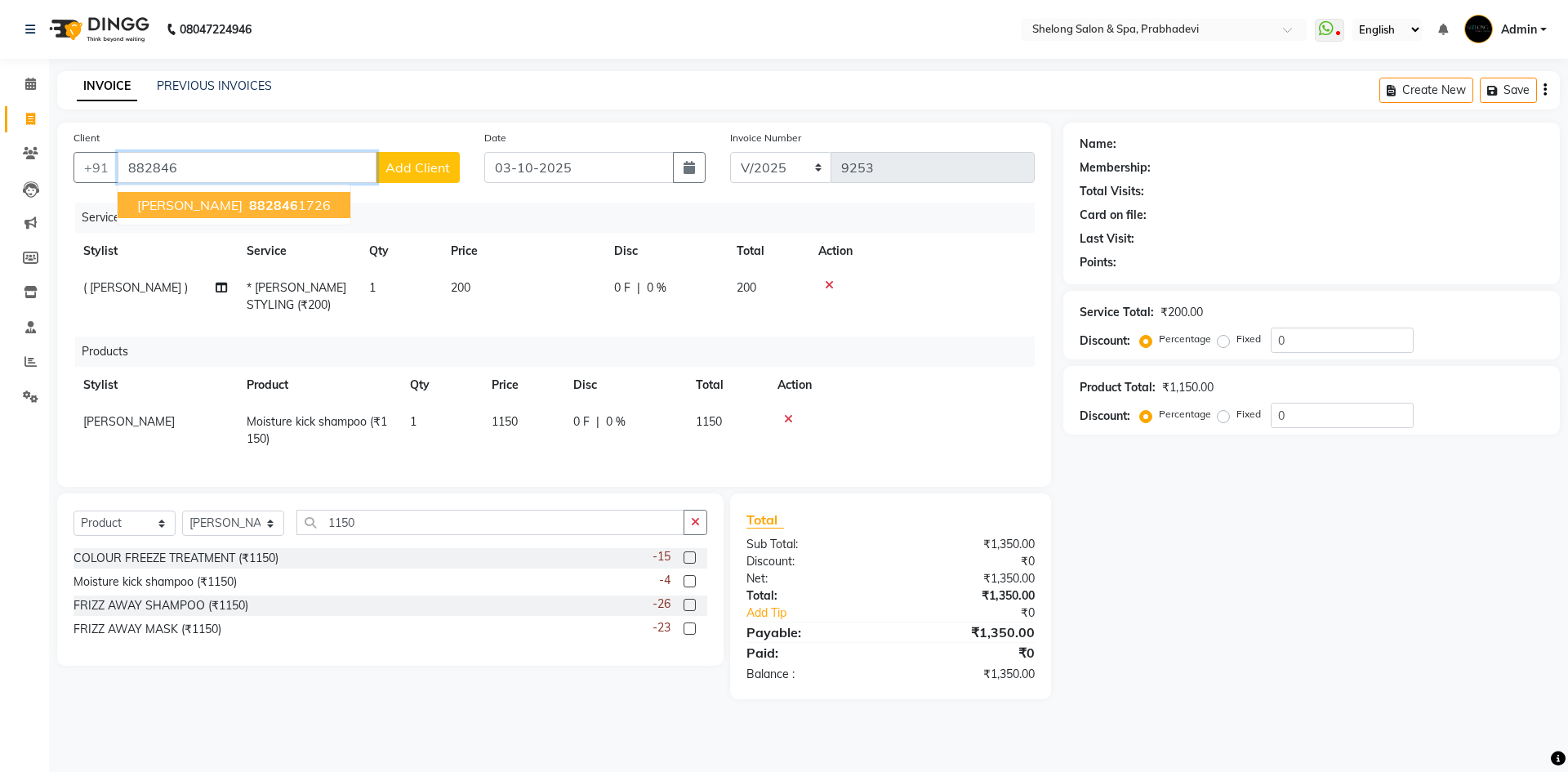
click at [249, 200] on span "882846" at bounding box center [273, 204] width 49 height 16
type input "8828461726"
select select "2: Object"
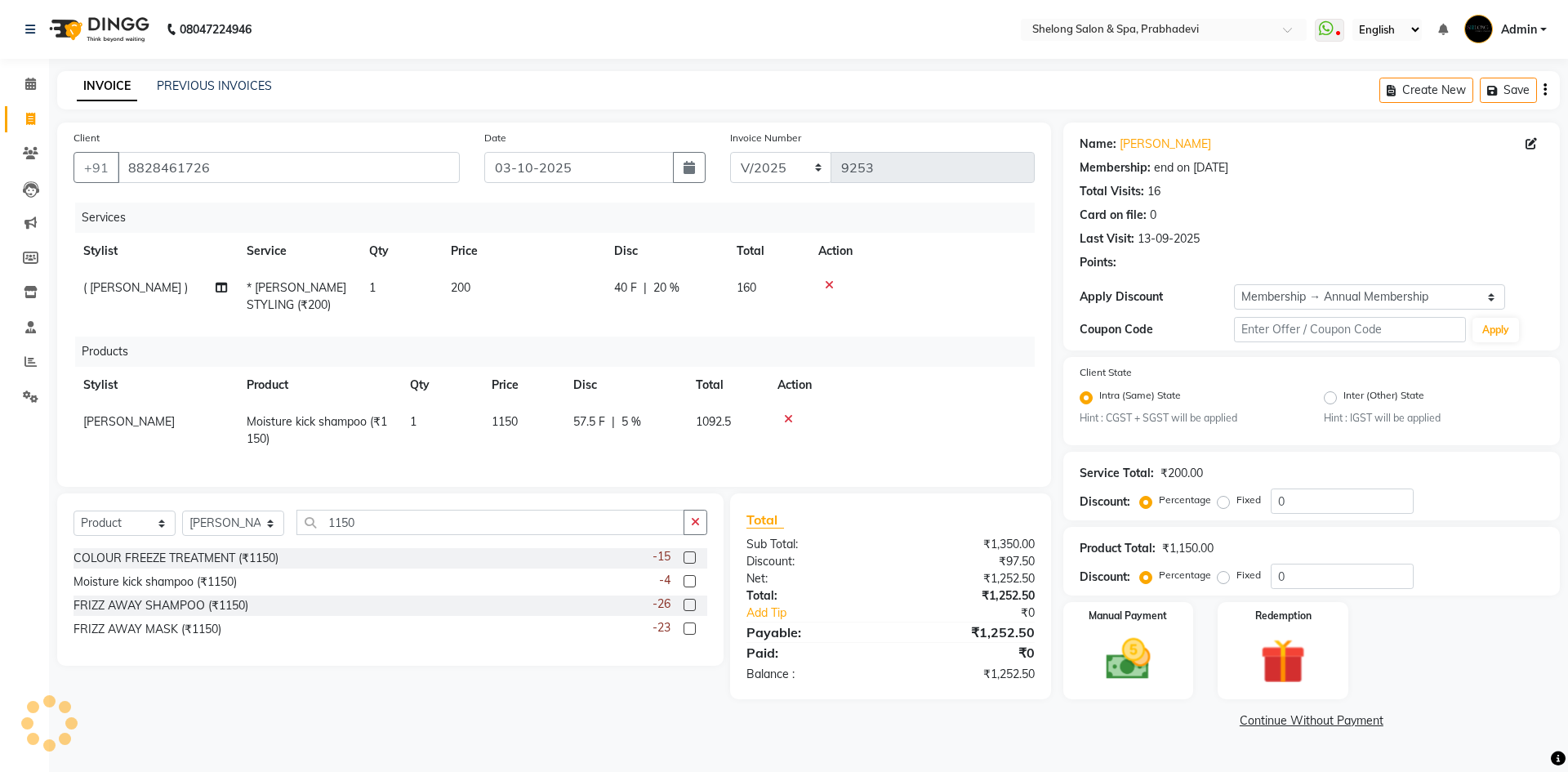
type input "20"
type input "5"
click at [1173, 651] on div "Manual Payment" at bounding box center [1128, 650] width 136 height 100
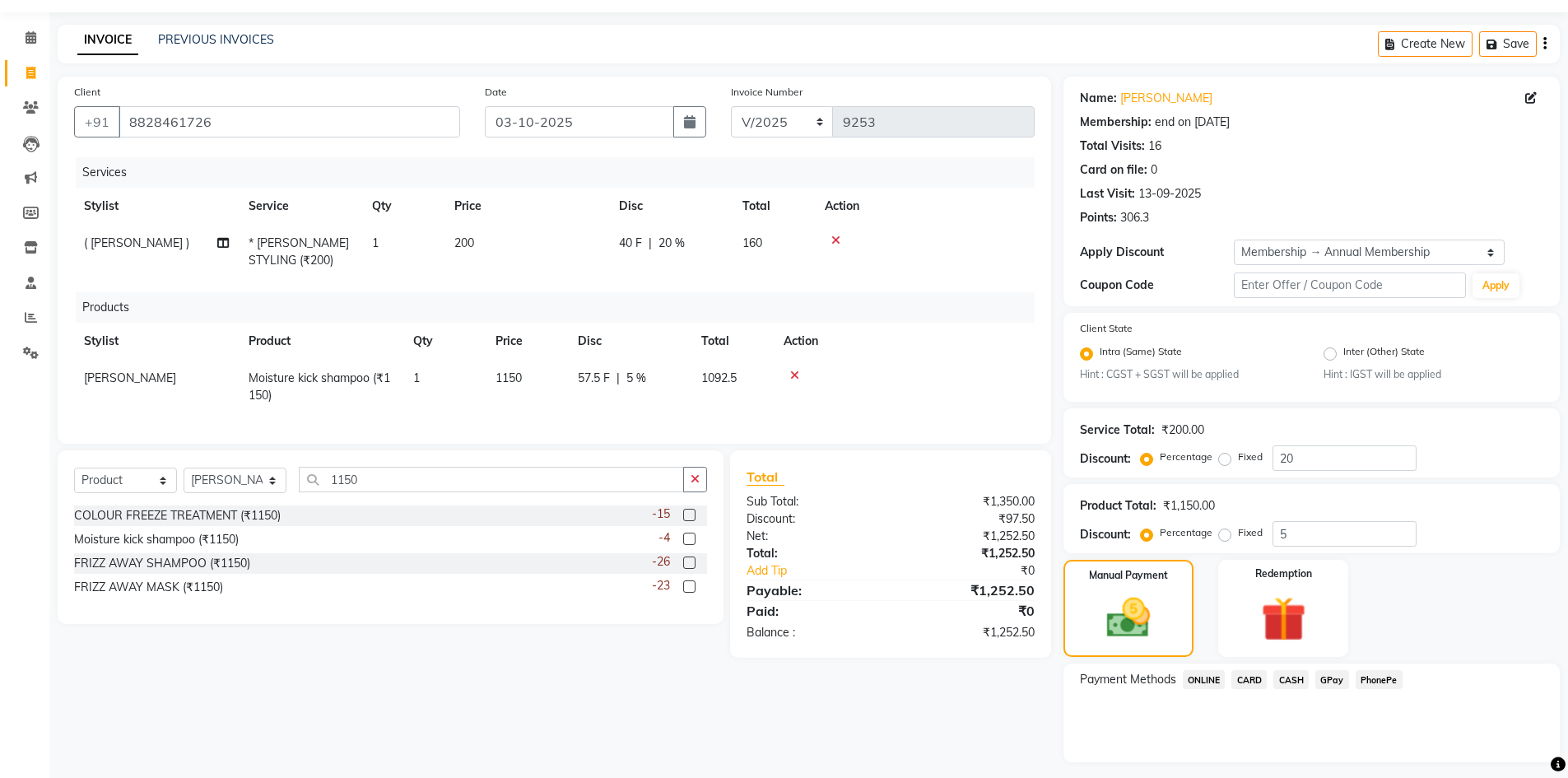
scroll to position [90, 0]
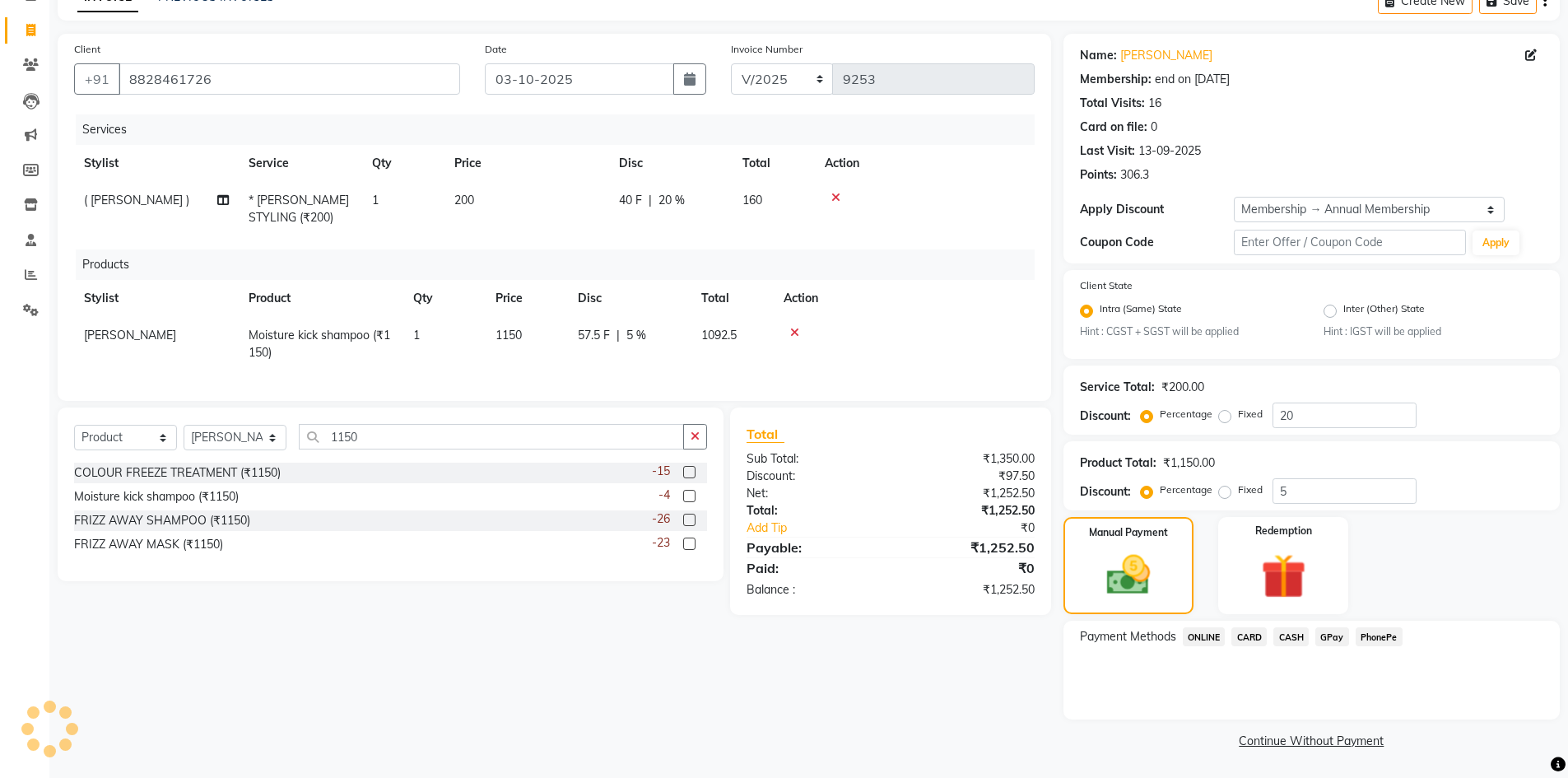
click at [1246, 634] on span "CARD" at bounding box center [1249, 637] width 35 height 19
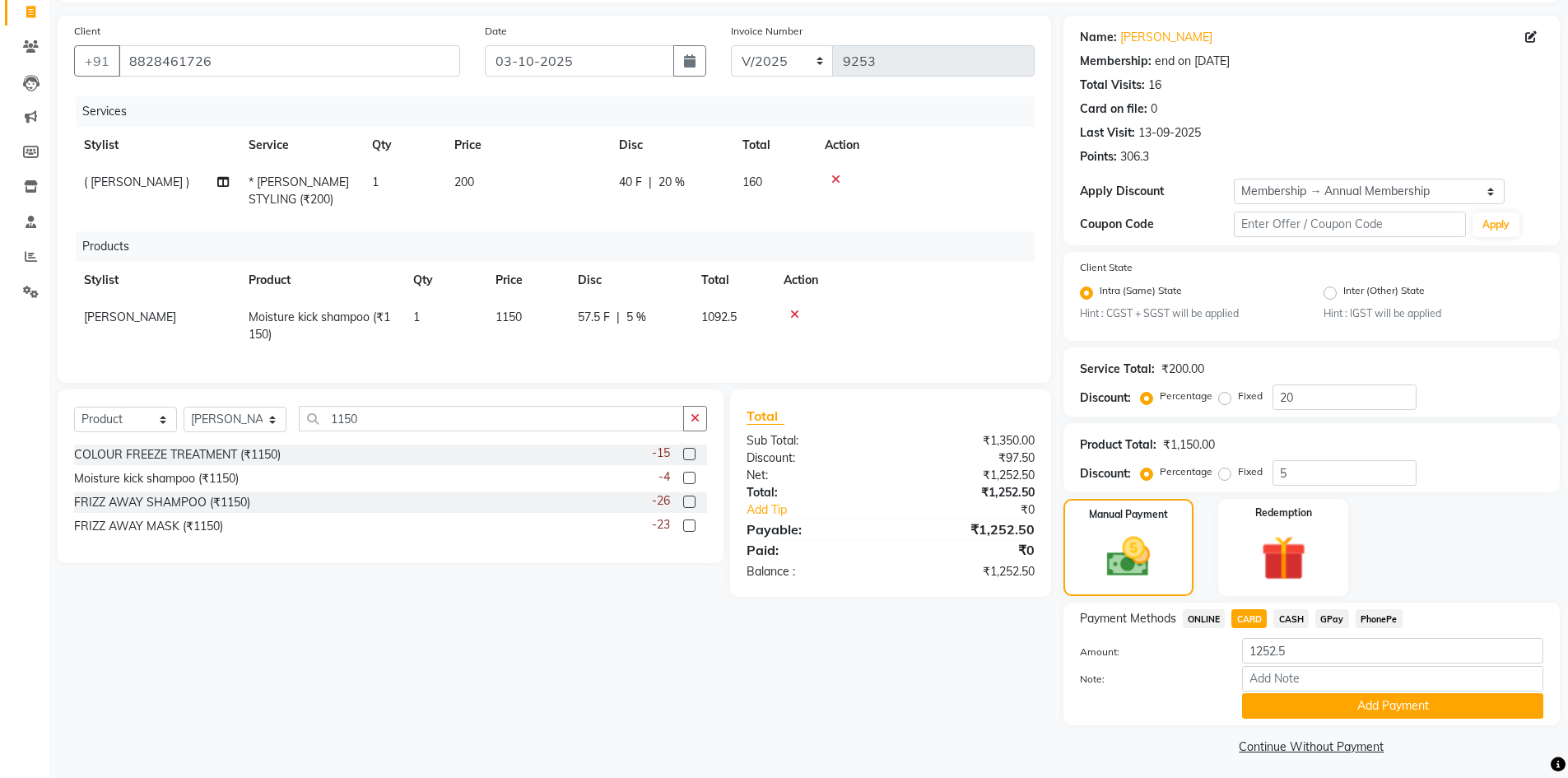
scroll to position [114, 0]
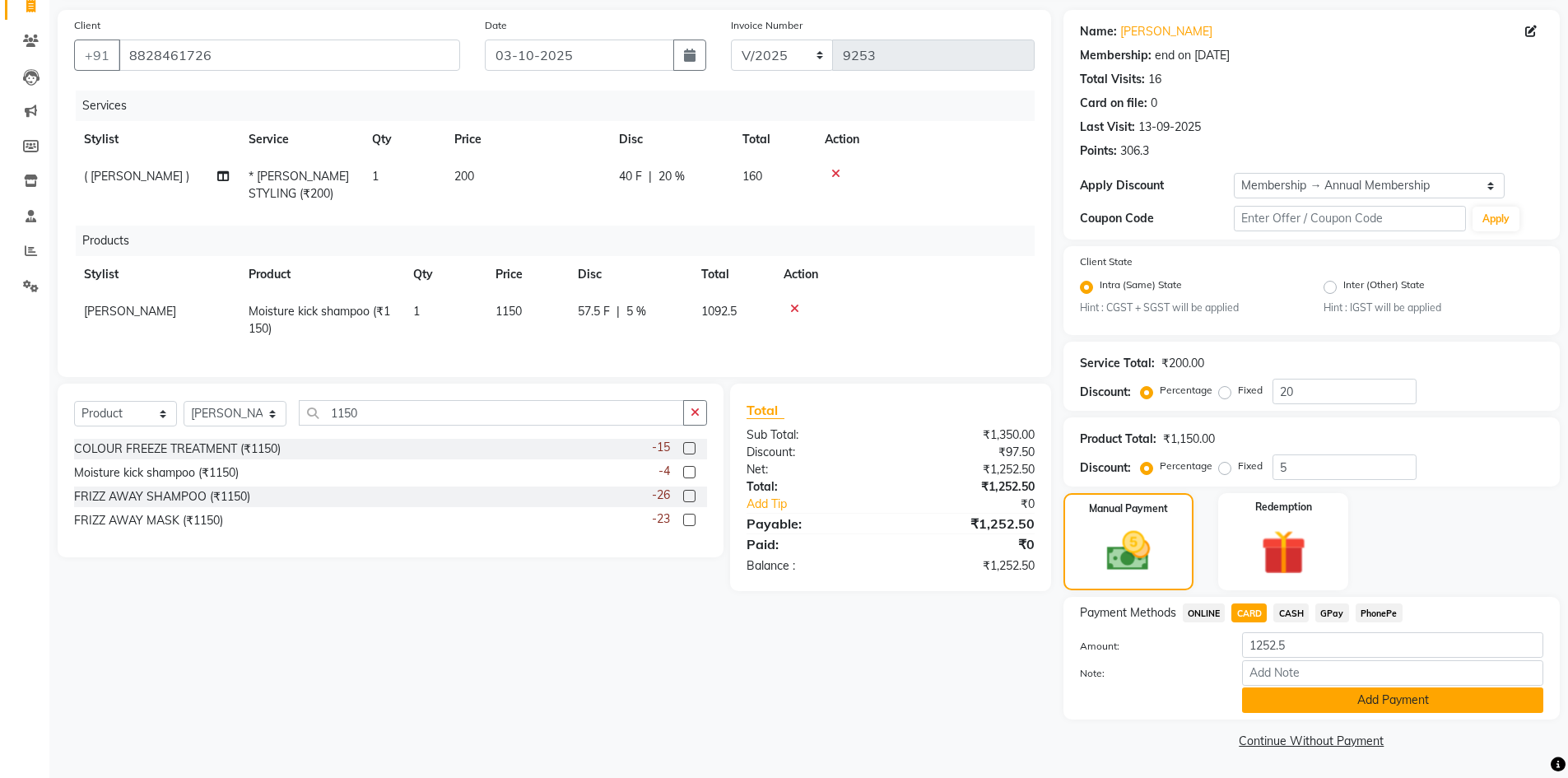
click at [1318, 691] on button "Add Payment" at bounding box center [1393, 700] width 302 height 26
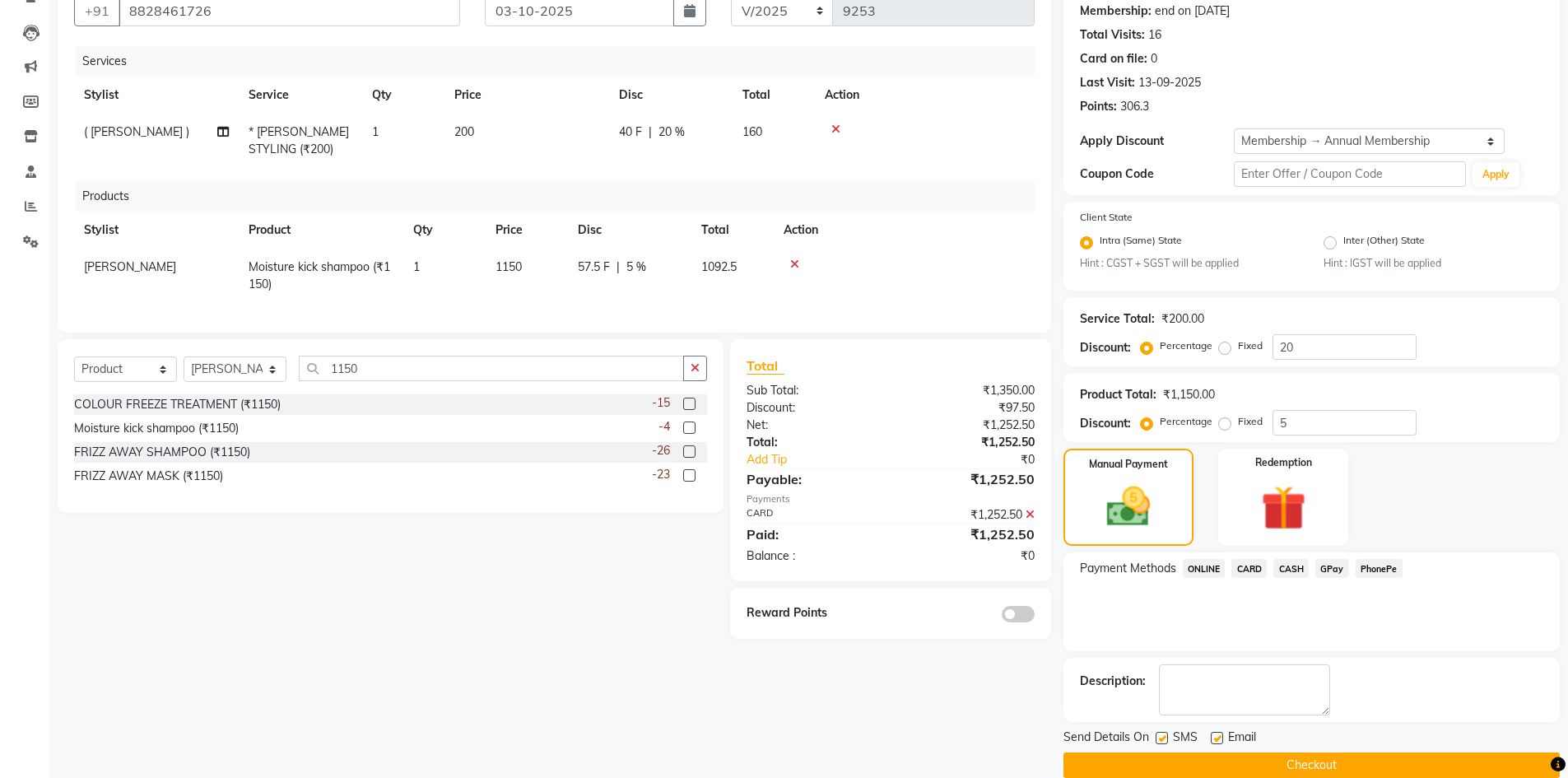
scroll to position [183, 0]
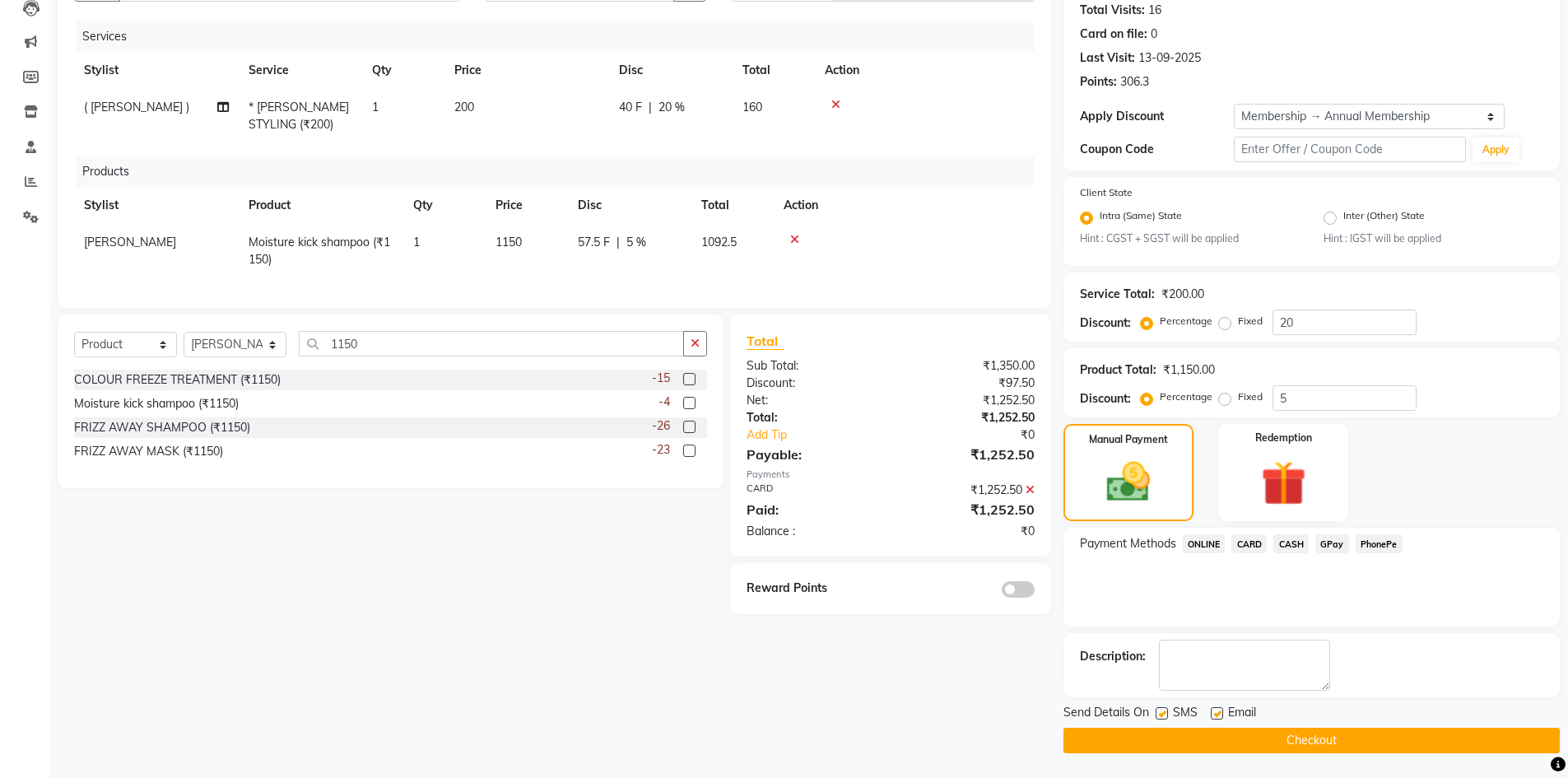
click at [1209, 731] on button "Checkout" at bounding box center [1312, 740] width 497 height 26
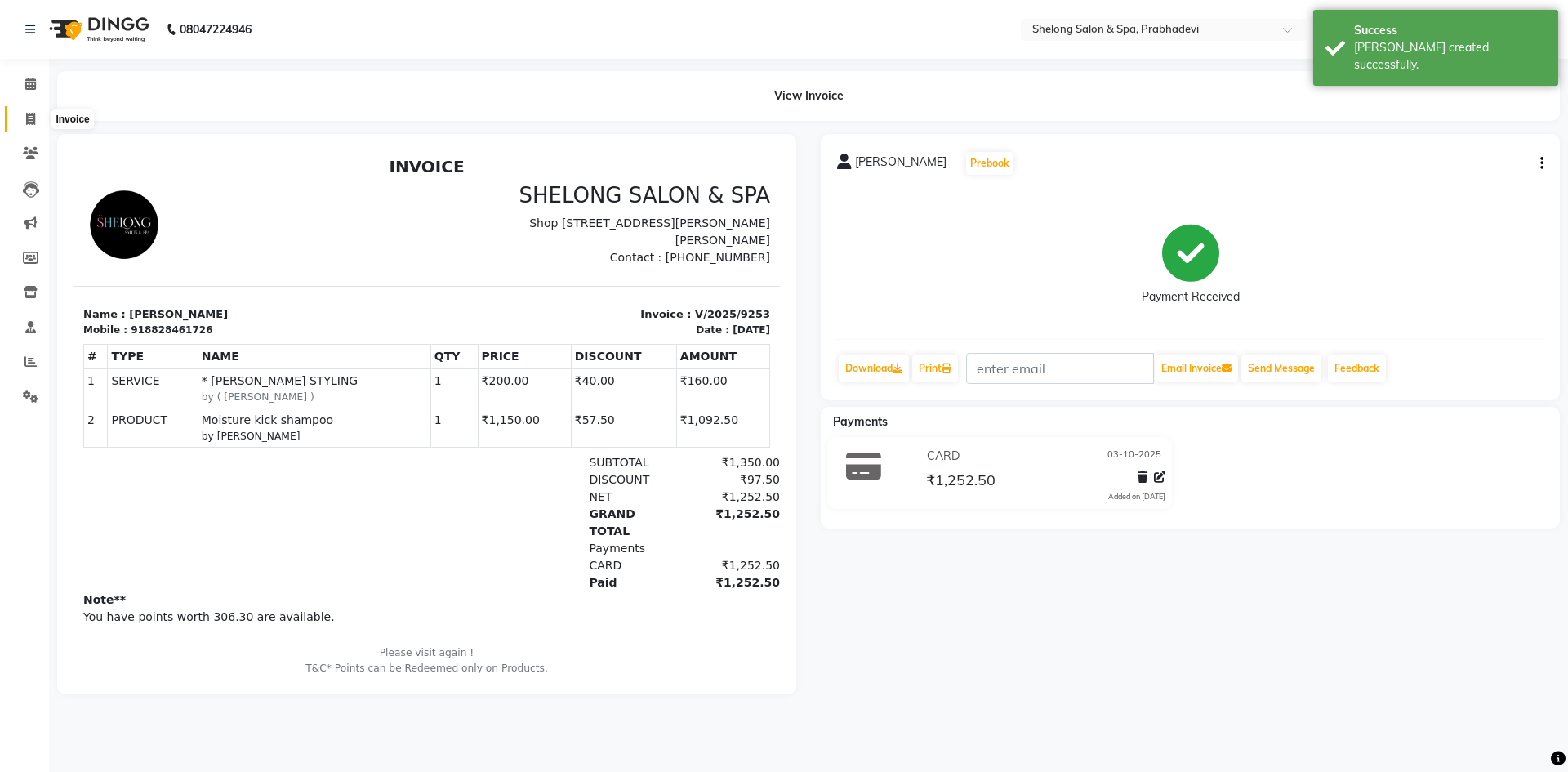
click at [27, 117] on icon at bounding box center [31, 119] width 9 height 12
select select "service"
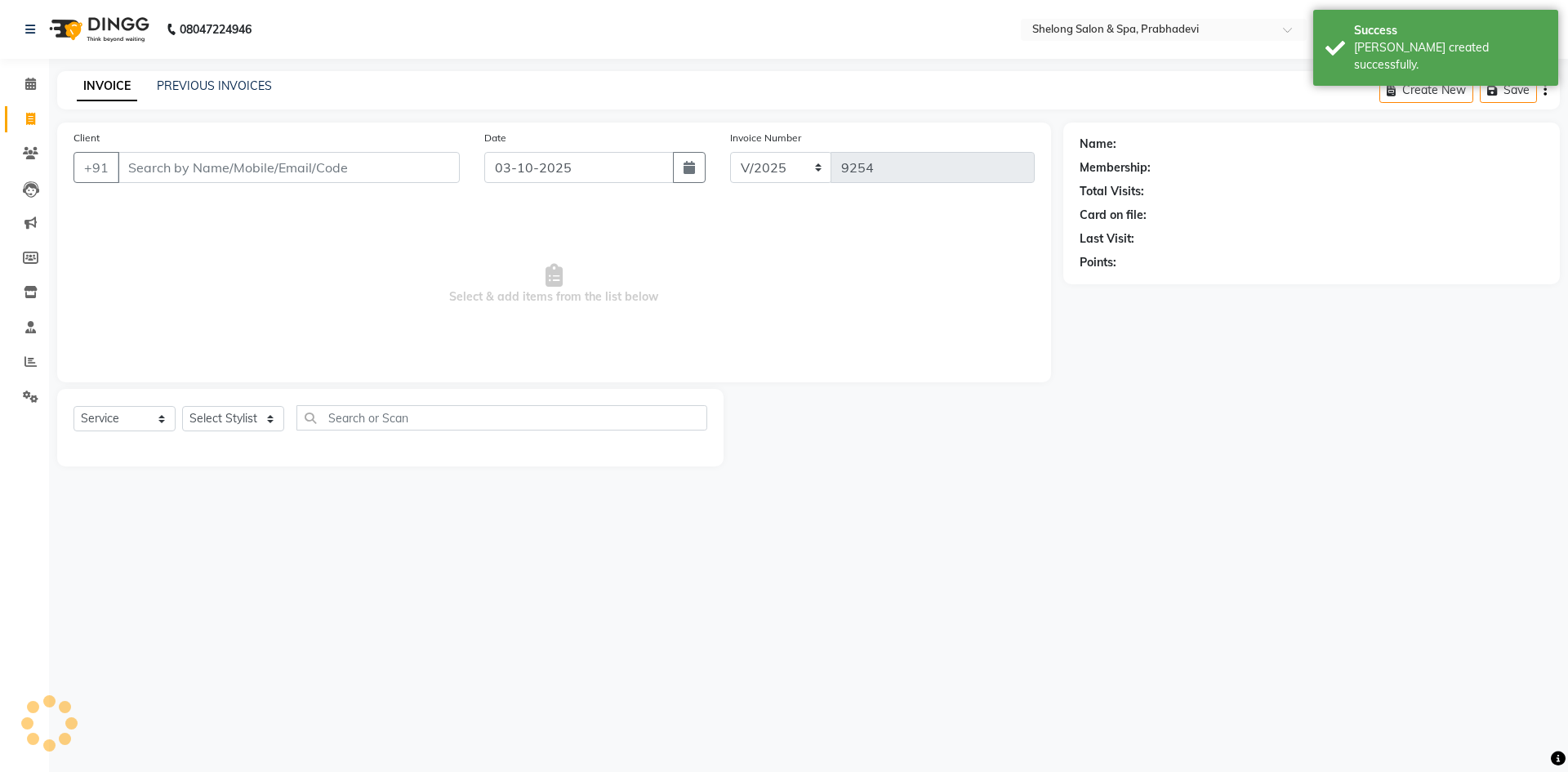
select select "16092"
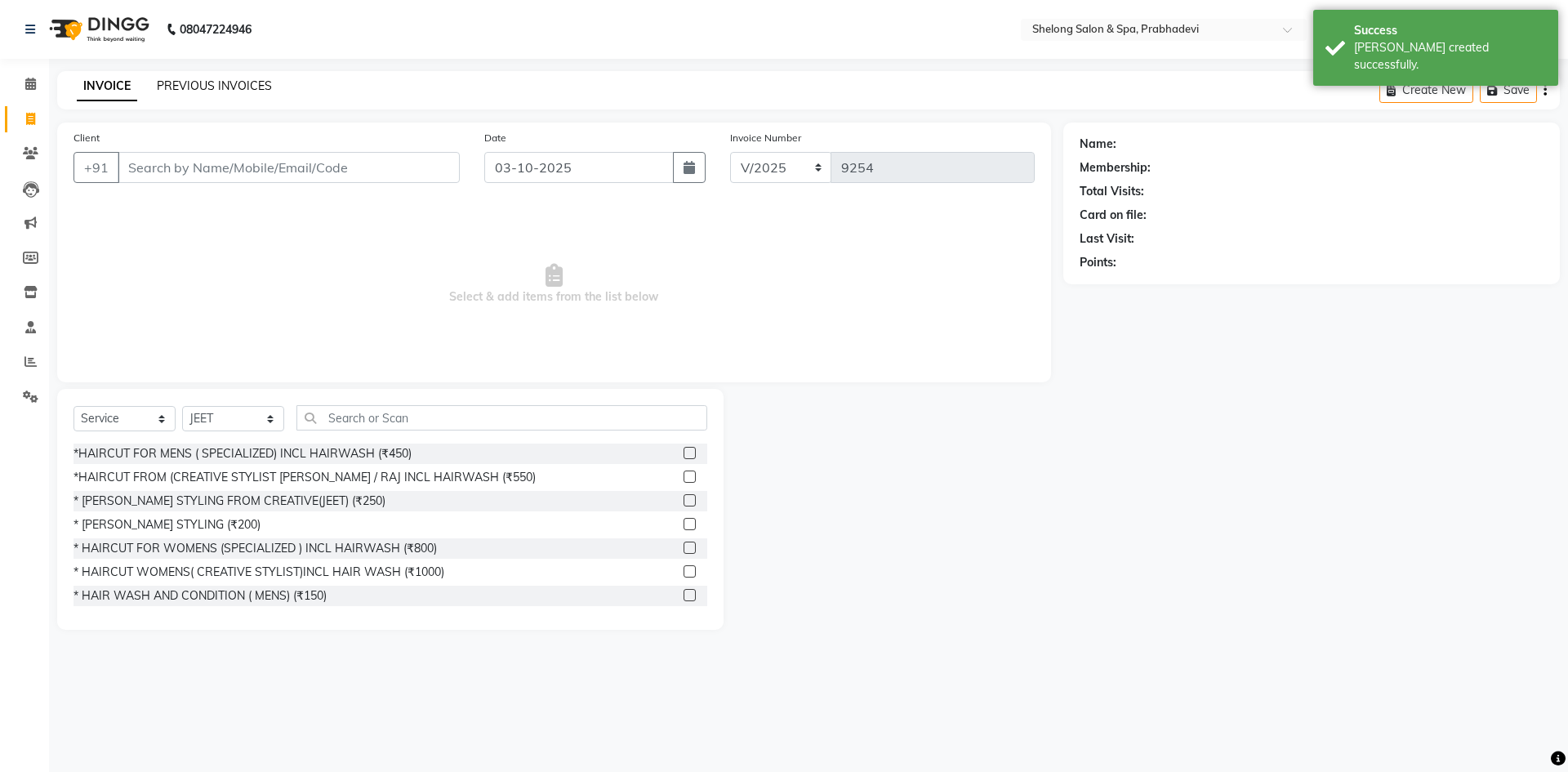
click at [215, 81] on link "PREVIOUS INVOICES" at bounding box center [214, 85] width 115 height 15
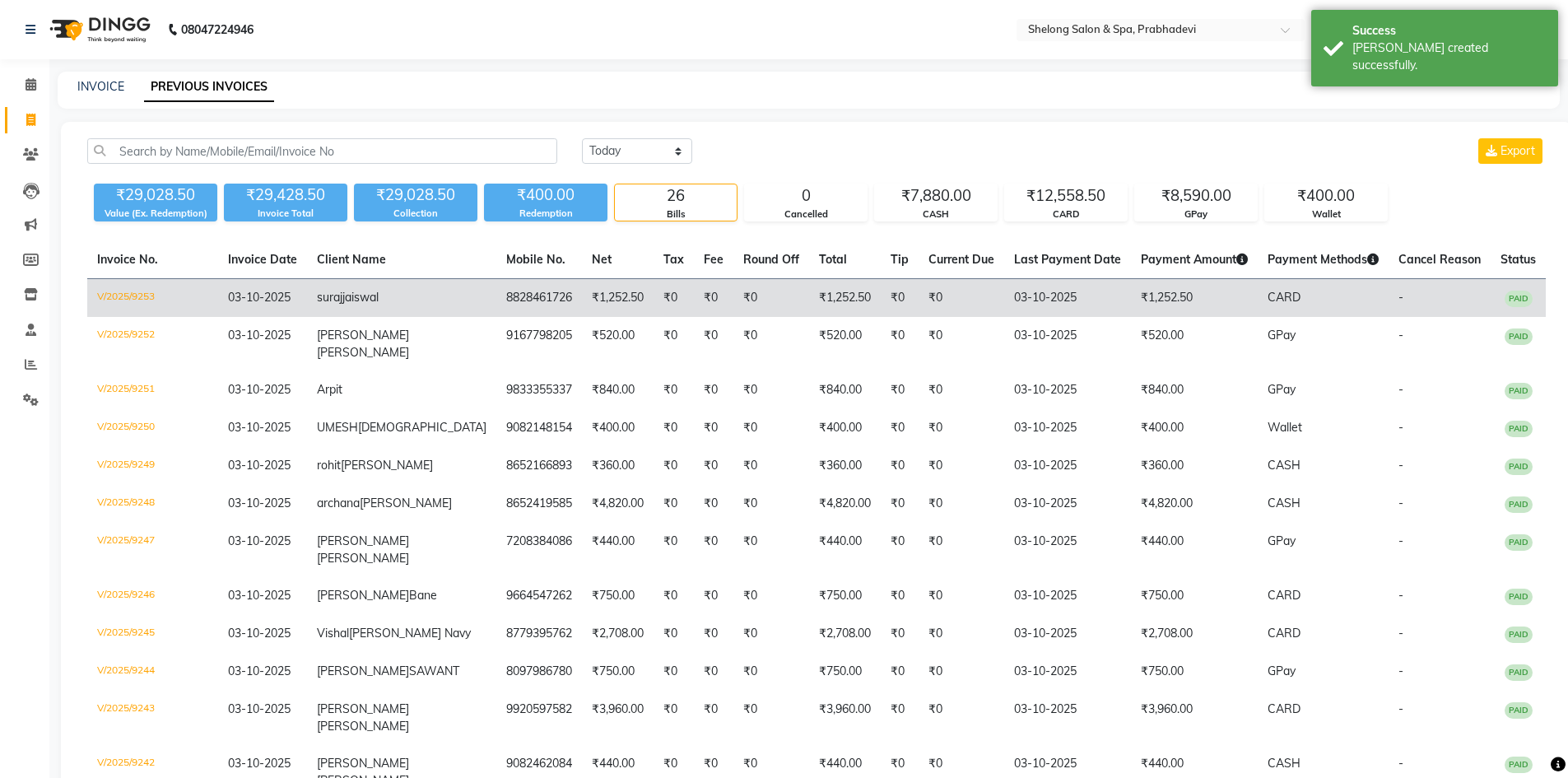
click at [307, 298] on td "03-10-2025" at bounding box center [262, 298] width 89 height 39
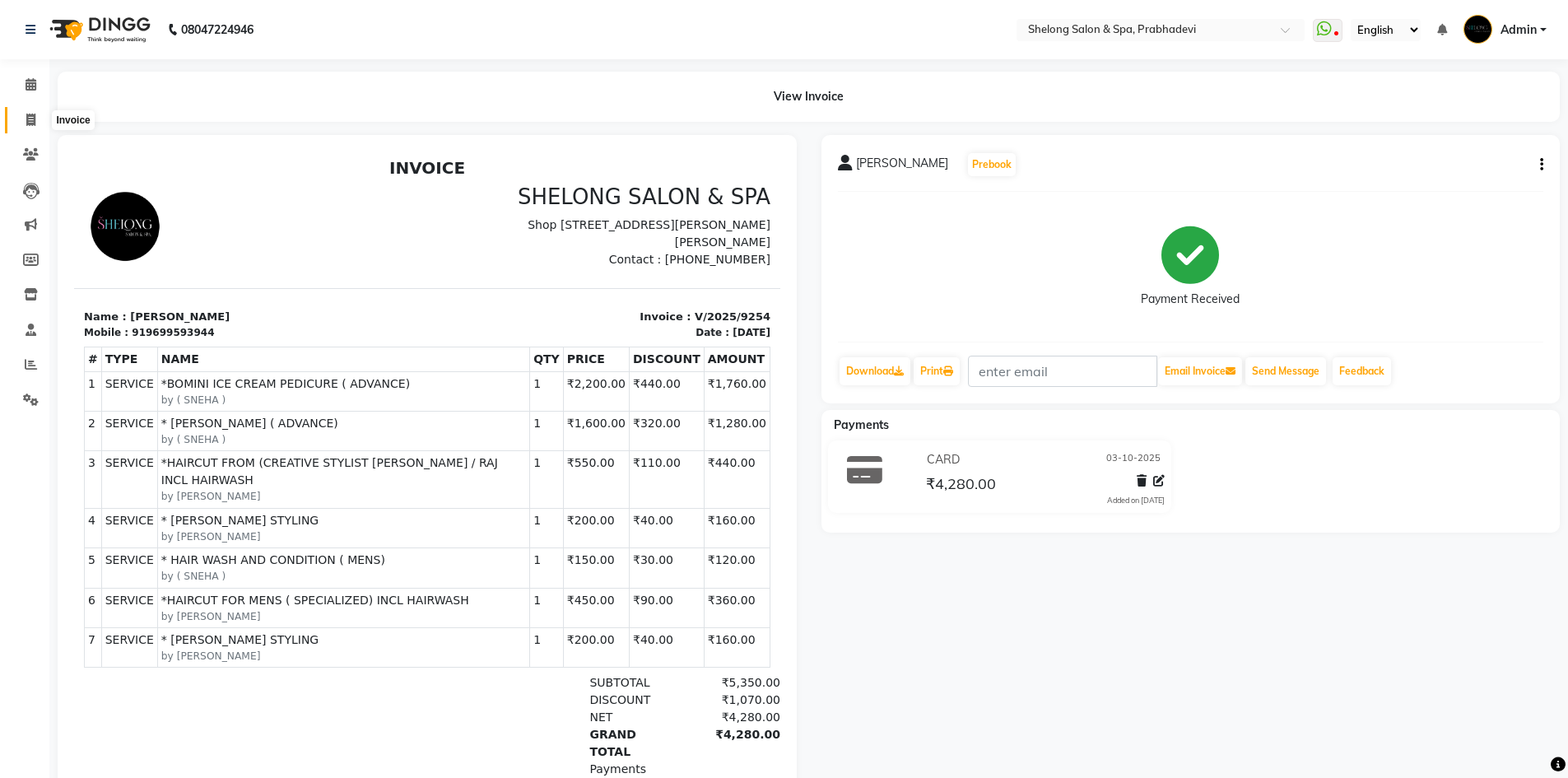
click at [30, 115] on icon at bounding box center [31, 120] width 9 height 12
select select "service"
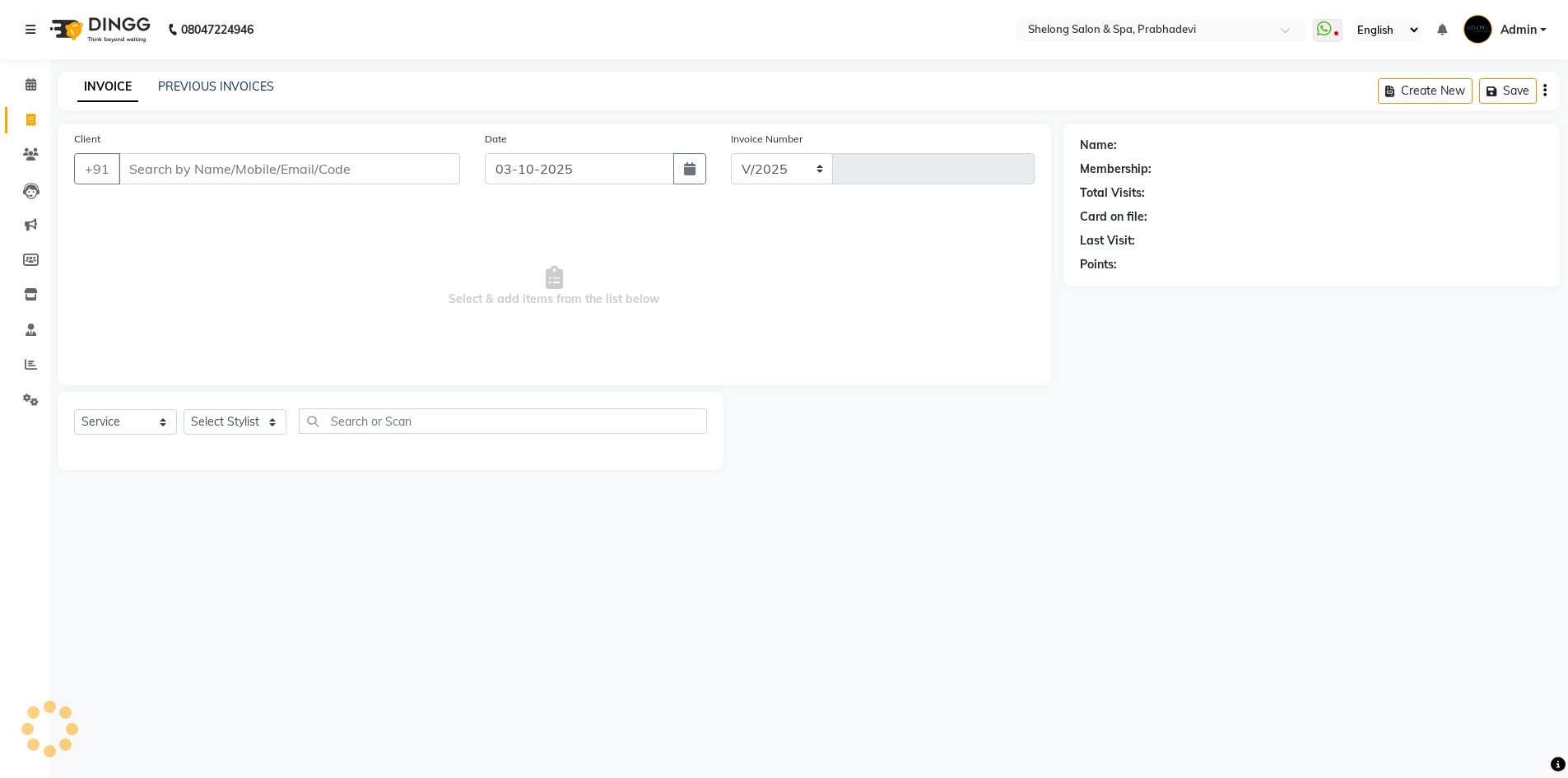
select select "3475"
type input "9255"
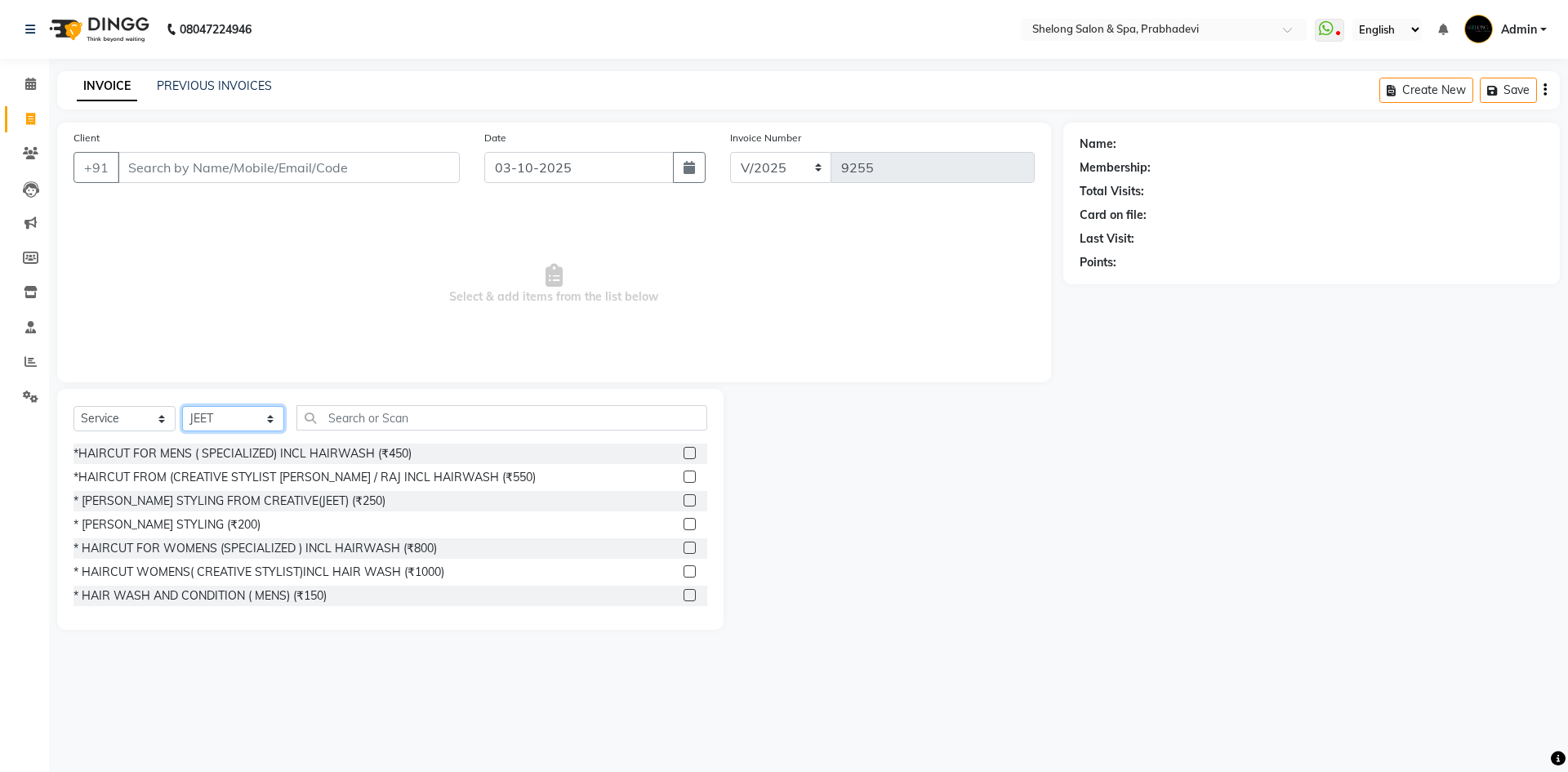
click at [203, 412] on select "Select Stylist ( [PERSON_NAME] ) ( [PERSON_NAME] ) [PERSON_NAME] fojdur [PERSON…" at bounding box center [233, 419] width 102 height 26
select select "47990"
click at [182, 406] on select "Select Stylist ( [PERSON_NAME] ) ( [PERSON_NAME] ) [PERSON_NAME] fojdur [PERSON…" at bounding box center [233, 419] width 102 height 26
click at [252, 452] on div "*HAIRCUT FOR MENS ( SPECIALIZED) INCL HAIRWASH (₹450)" at bounding box center [242, 454] width 338 height 17
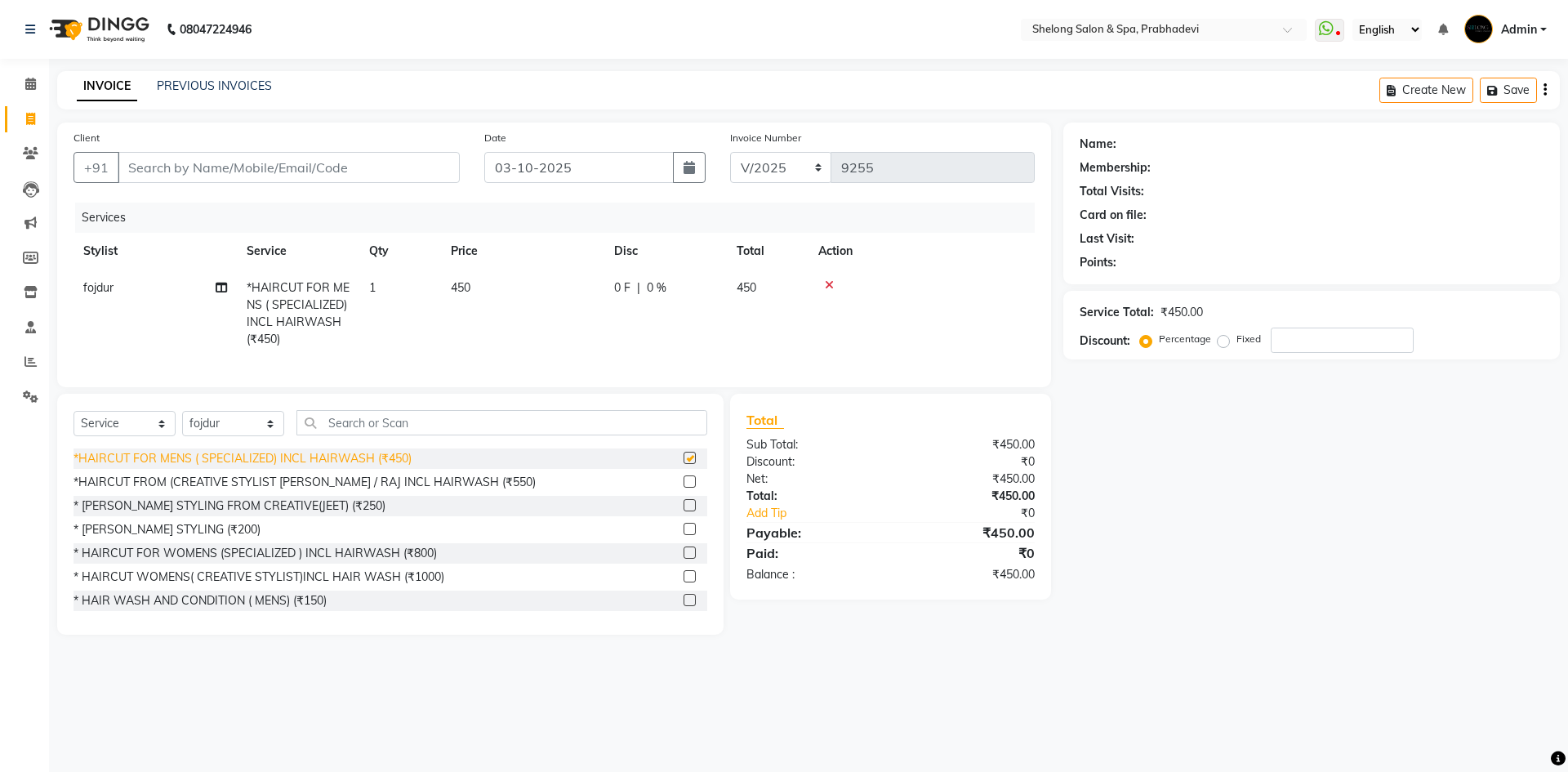
checkbox input "false"
click at [197, 538] on div "* [PERSON_NAME] STYLING (₹200)" at bounding box center [167, 529] width 187 height 17
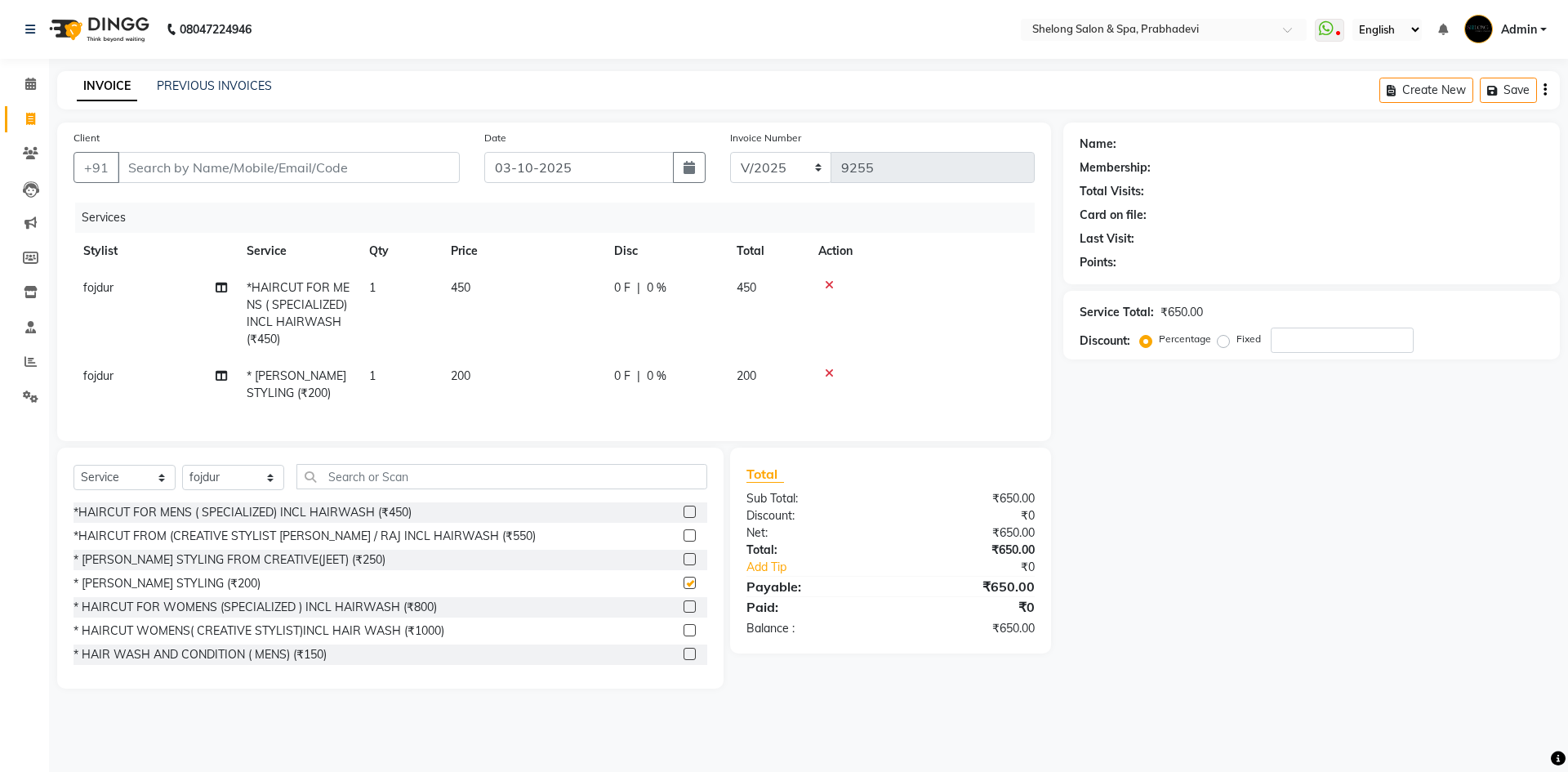
checkbox input "false"
click at [288, 168] on input "Client" at bounding box center [289, 168] width 342 height 31
type input "9"
type input "0"
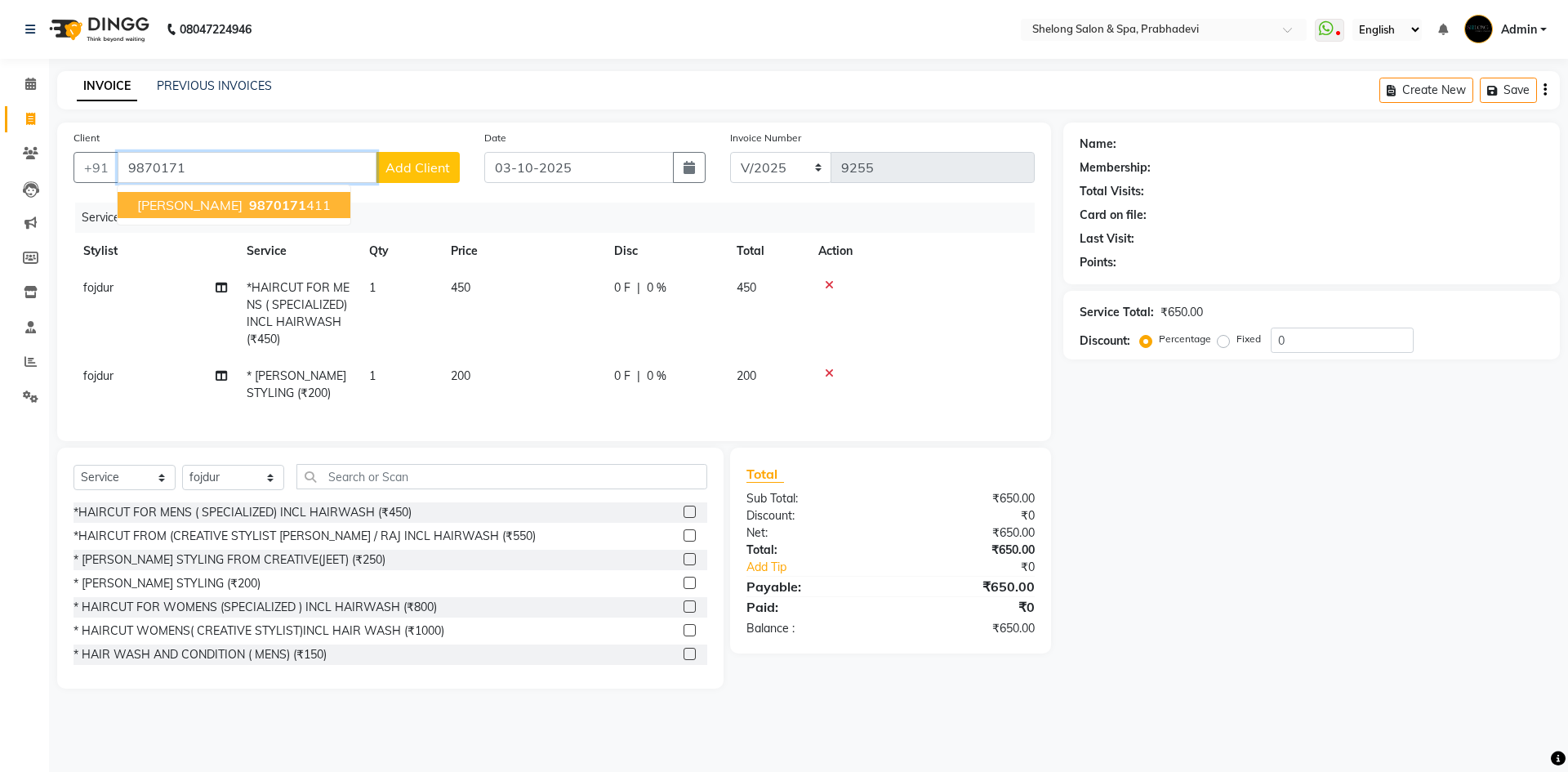
click at [261, 204] on span "9870171" at bounding box center [277, 204] width 57 height 16
type input "9870171411"
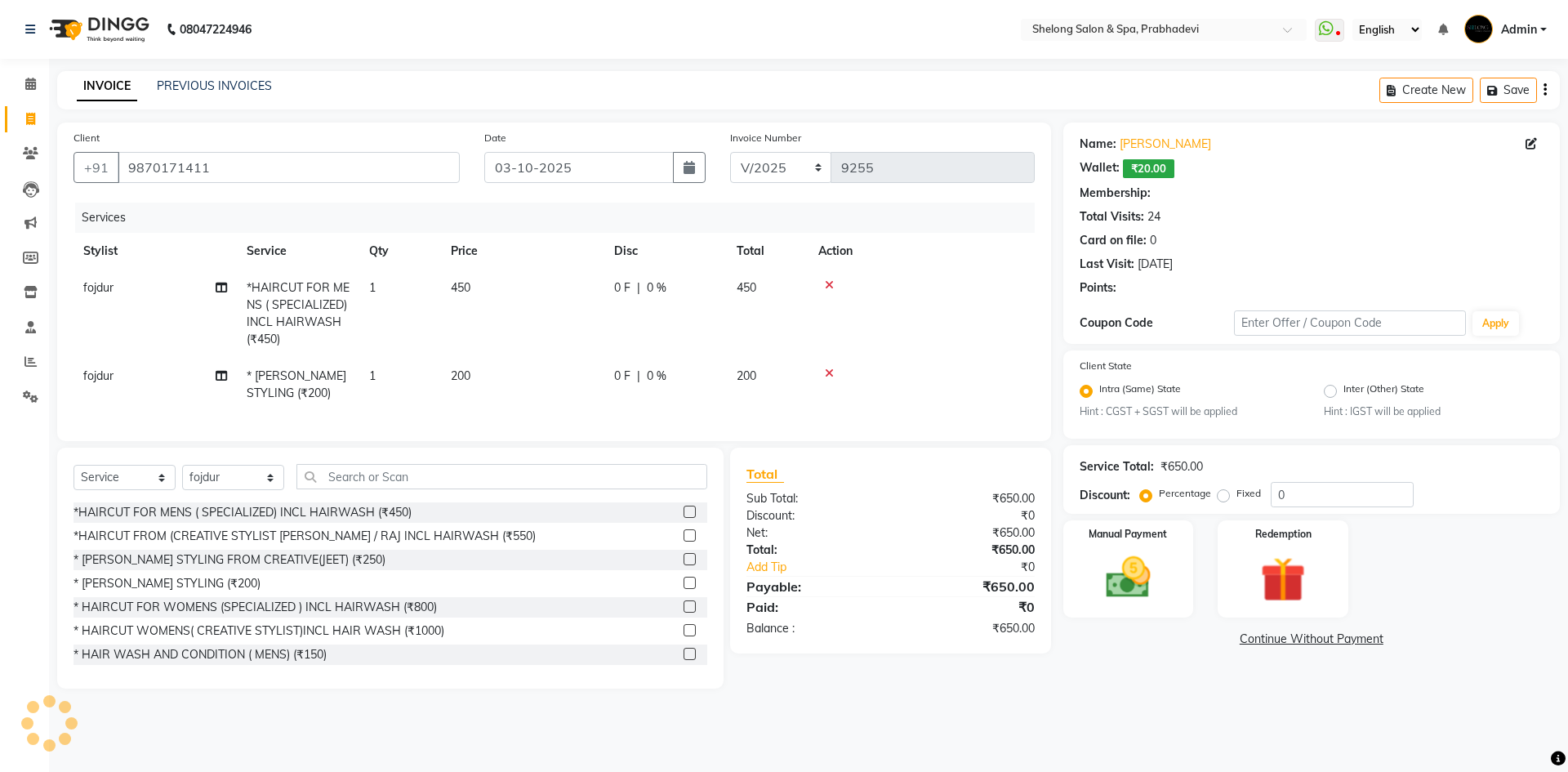
select select "2: Object"
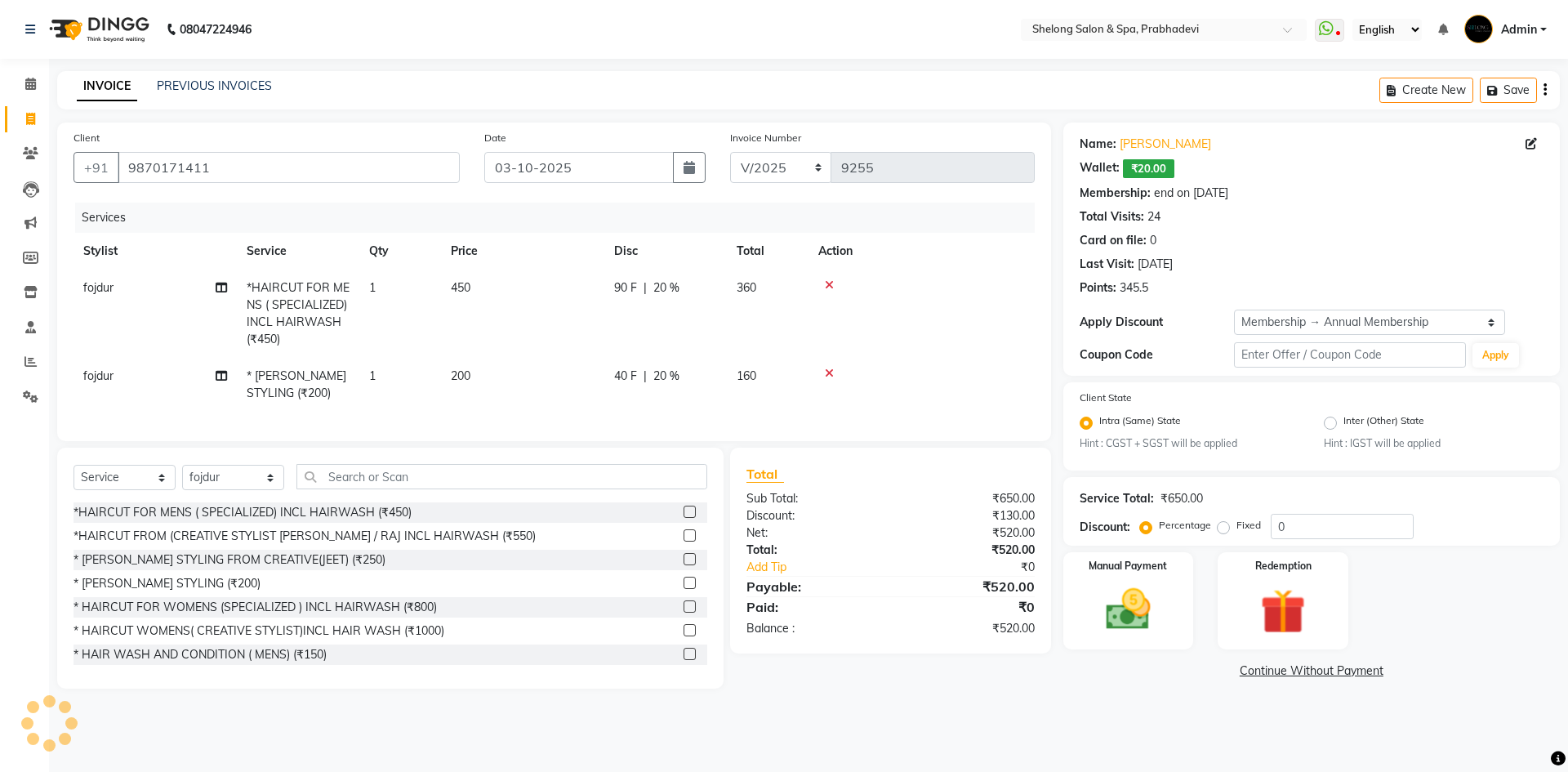
type input "20"
click at [1124, 587] on img at bounding box center [1128, 610] width 76 height 54
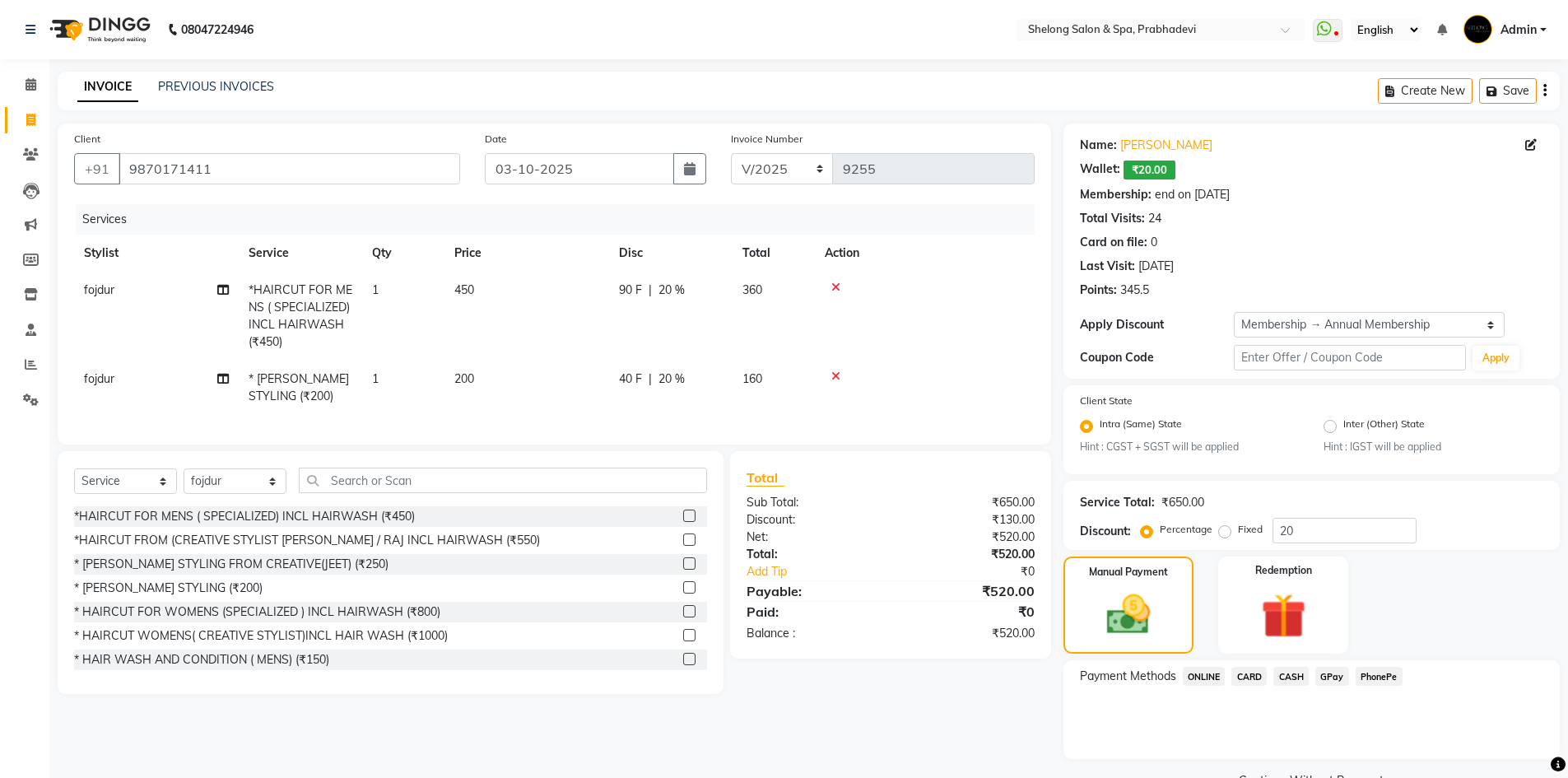
click at [1330, 673] on span "GPay" at bounding box center [1332, 676] width 34 height 19
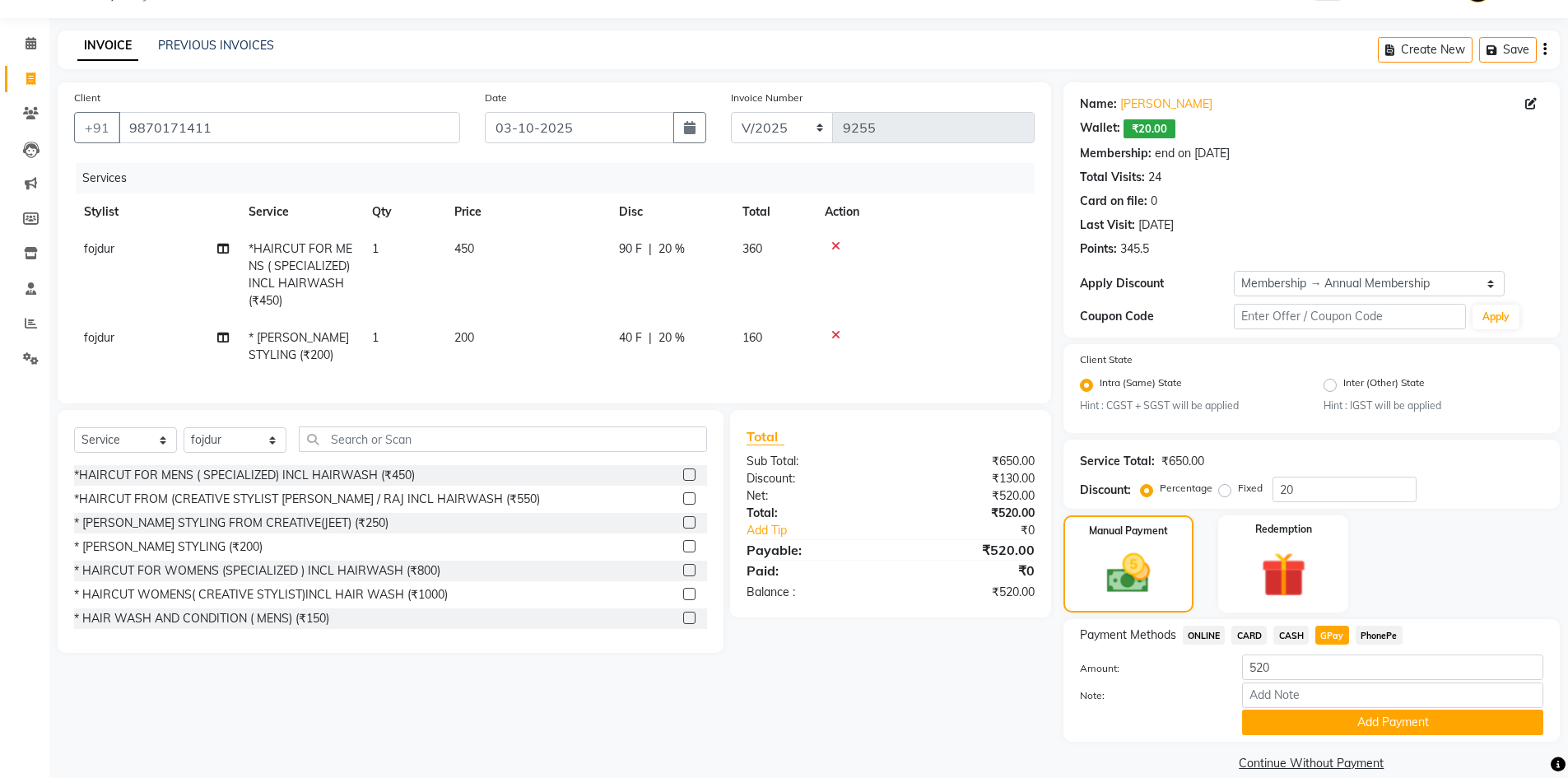
scroll to position [64, 0]
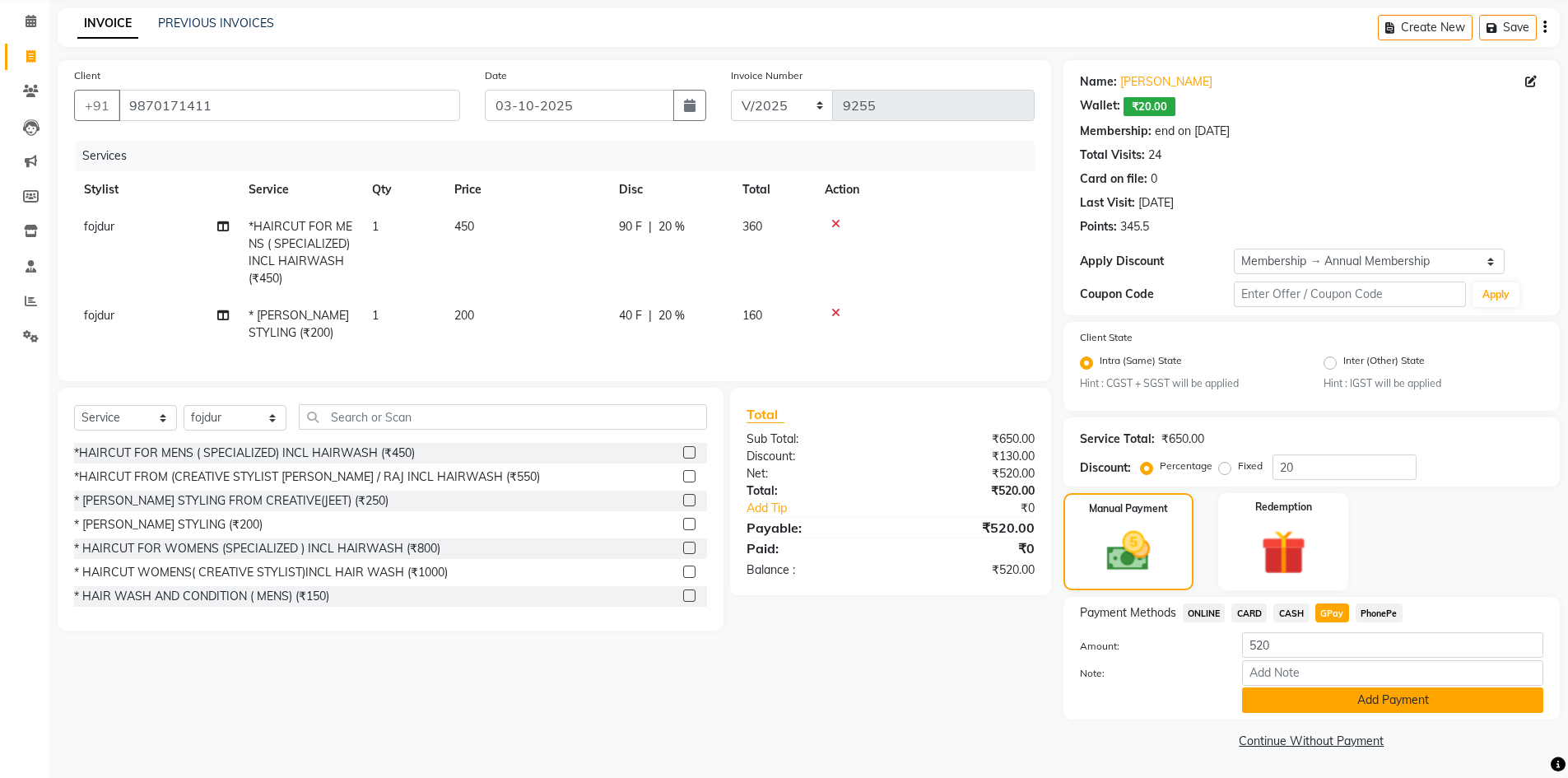
click at [1329, 698] on button "Add Payment" at bounding box center [1393, 700] width 302 height 26
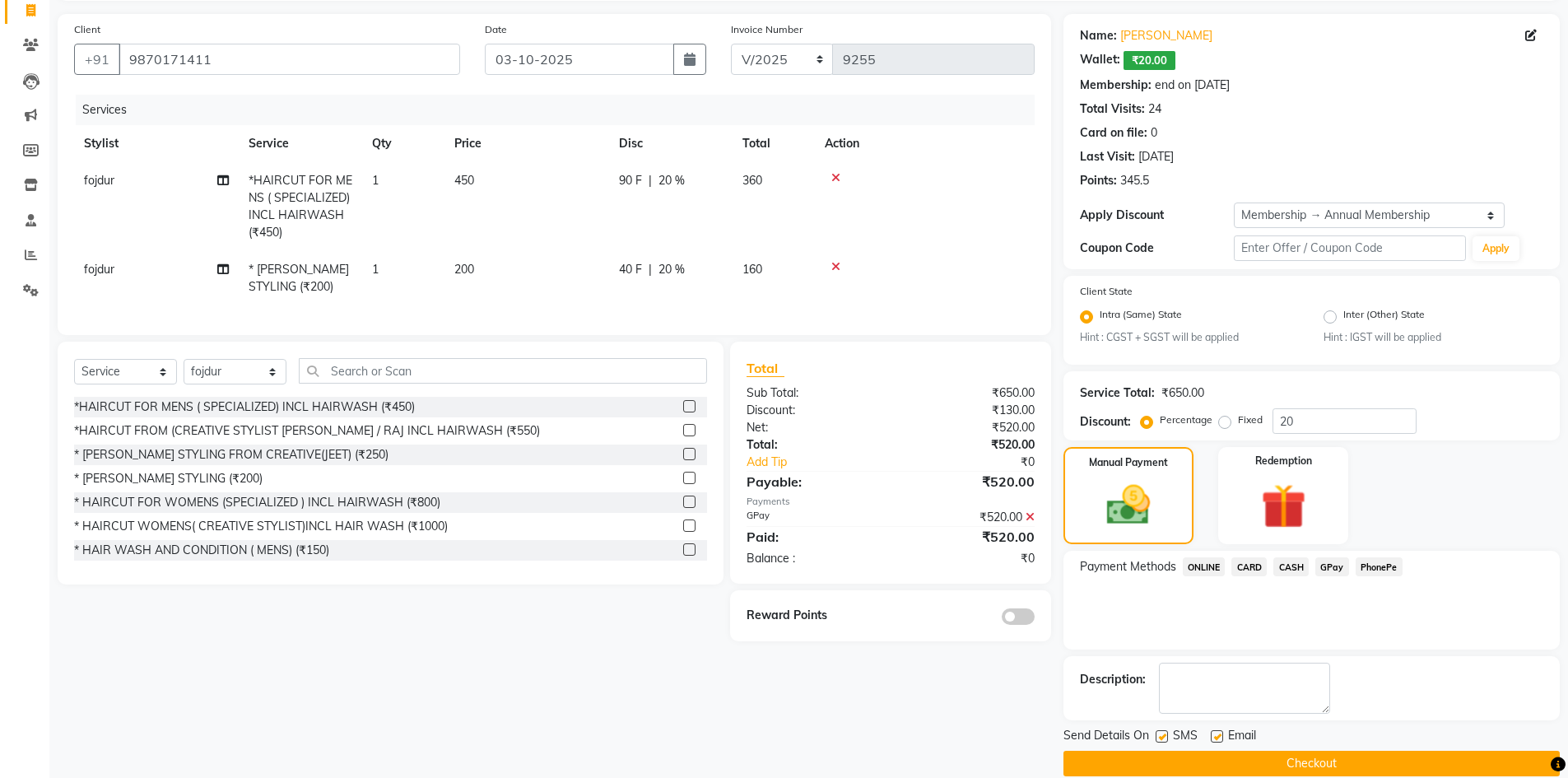
scroll to position [133, 0]
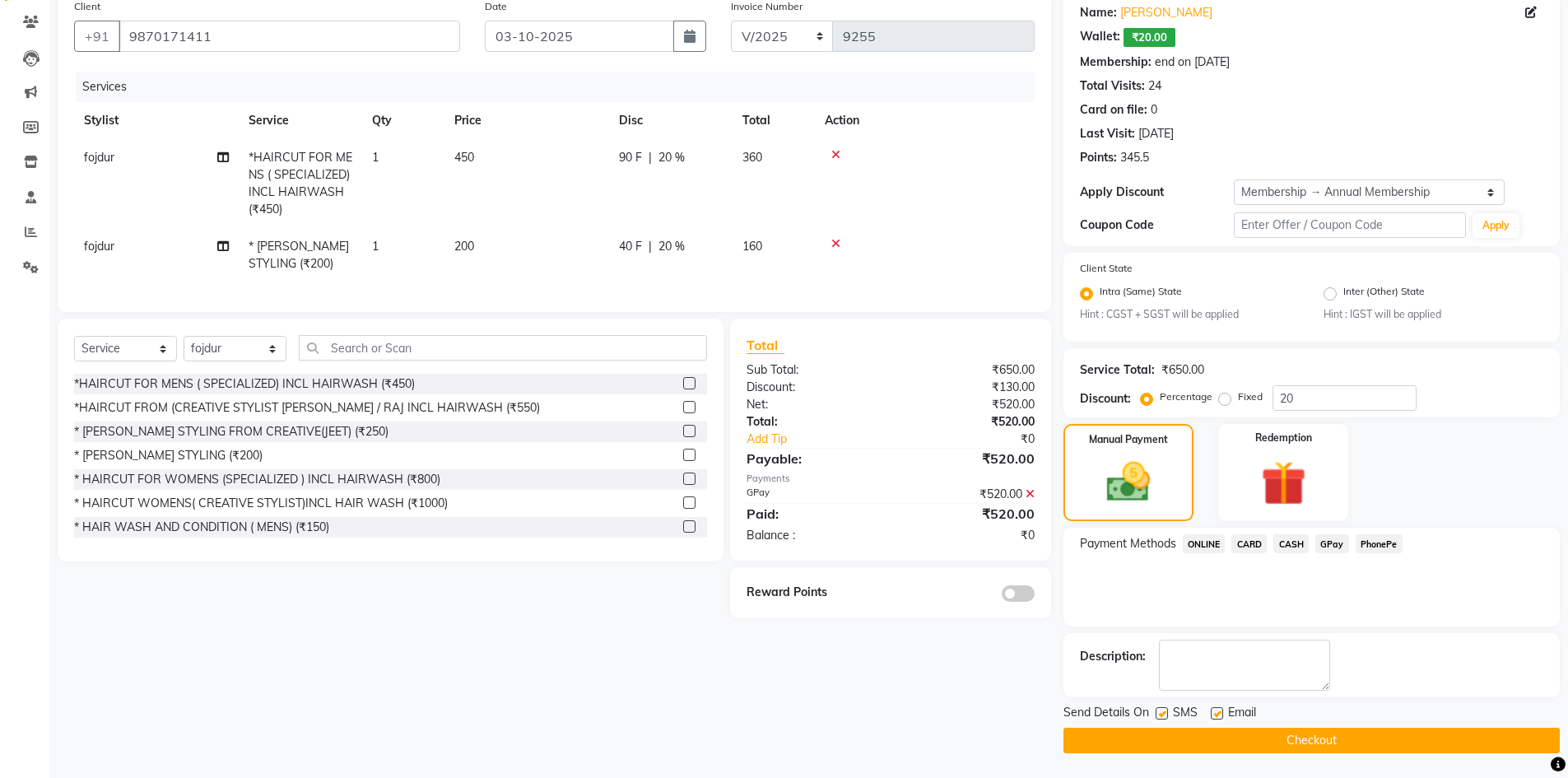
click at [1315, 738] on button "Checkout" at bounding box center [1312, 740] width 497 height 26
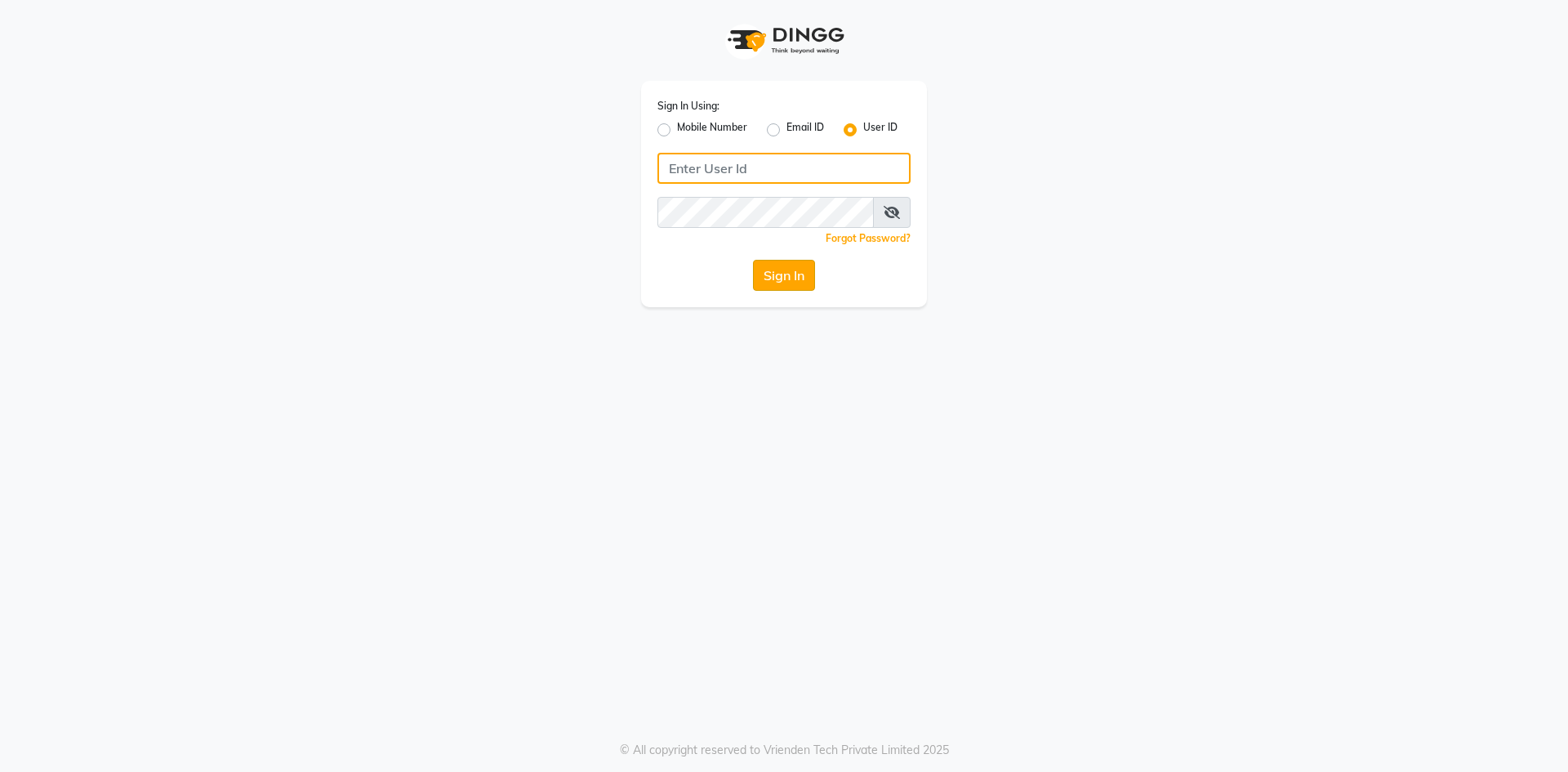
type input "[PERSON_NAME]"
click at [769, 268] on button "Sign In" at bounding box center [784, 275] width 62 height 31
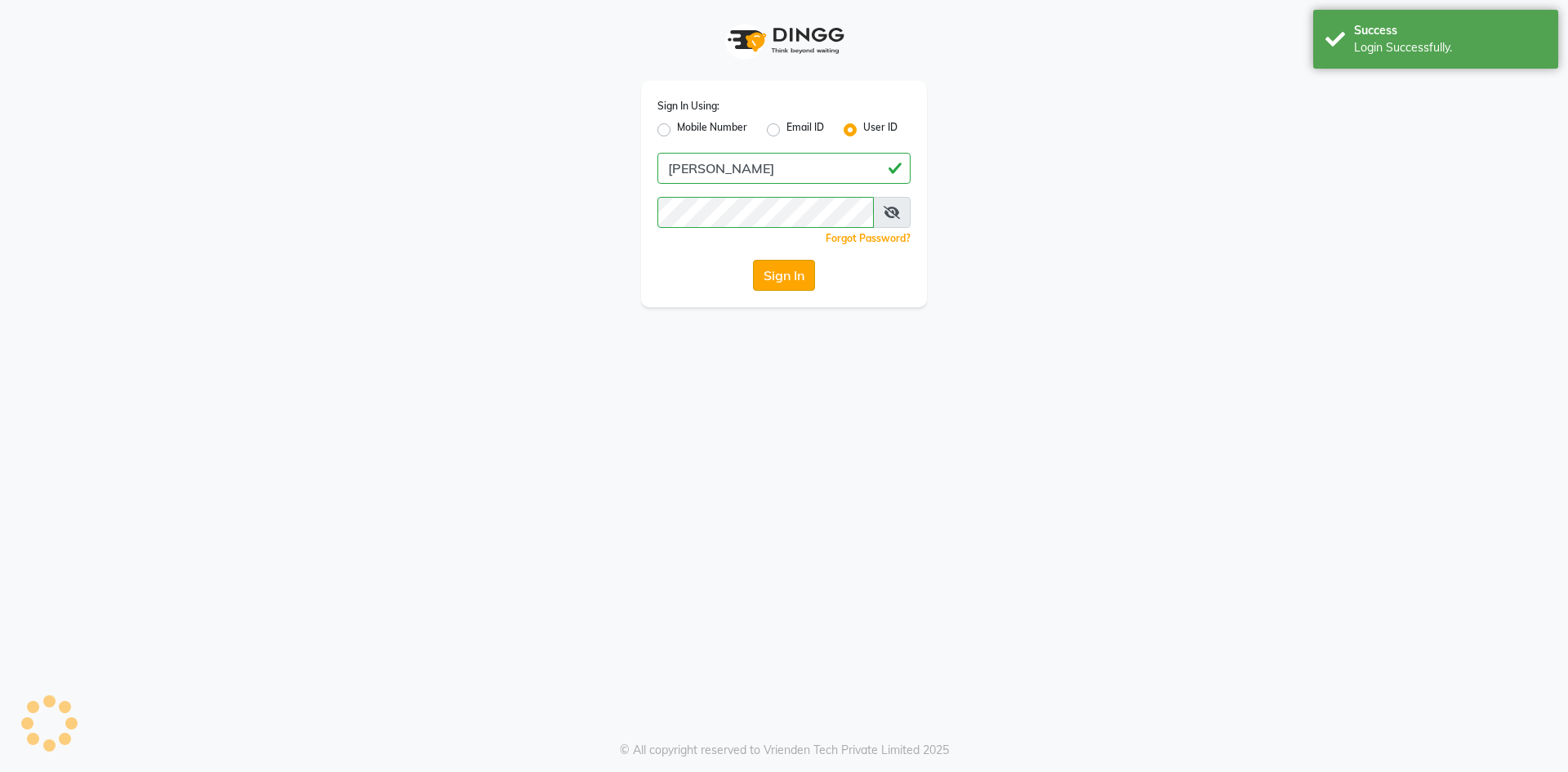
select select "service"
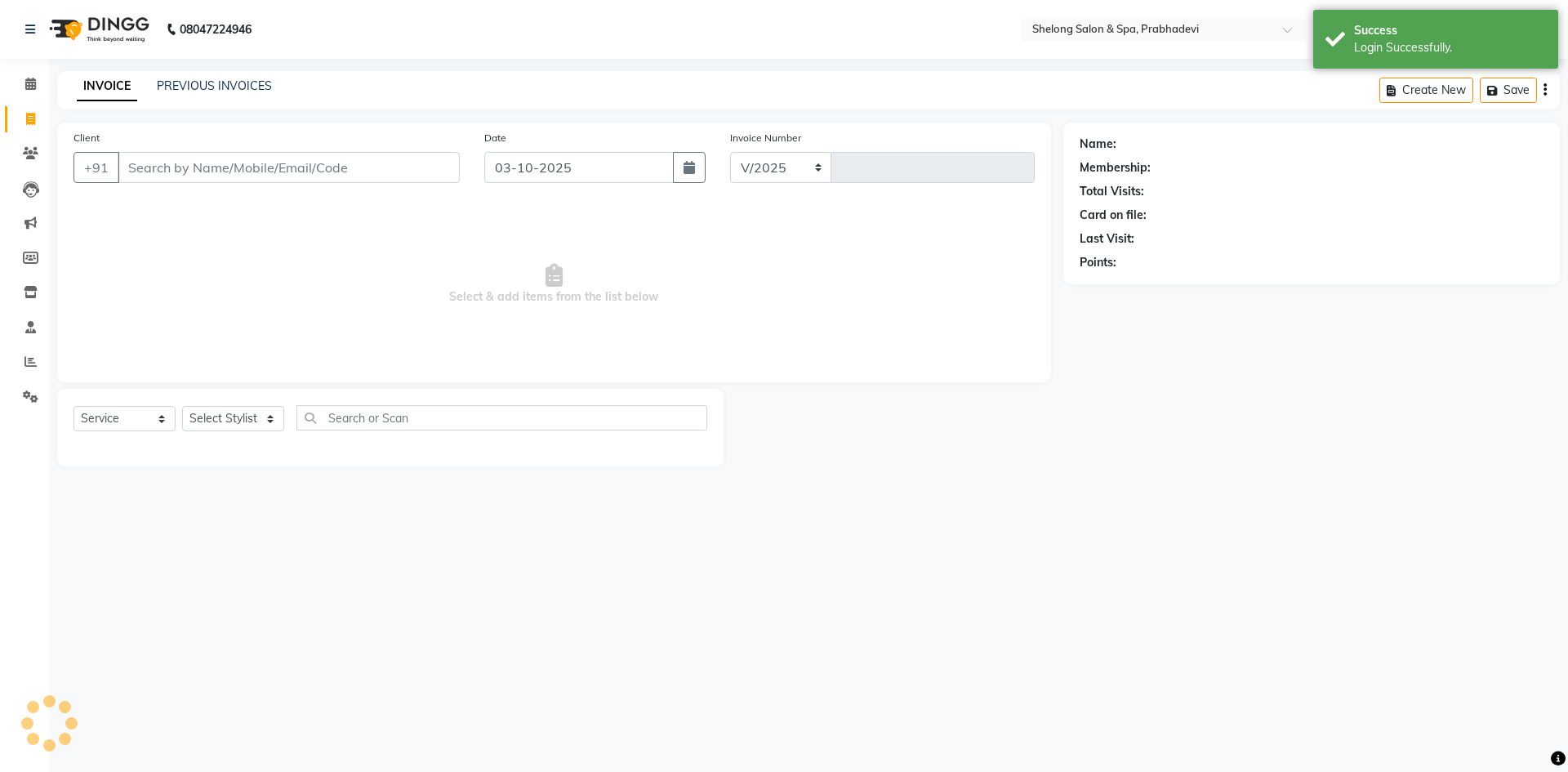
select select "3475"
type input "9256"
select select "16092"
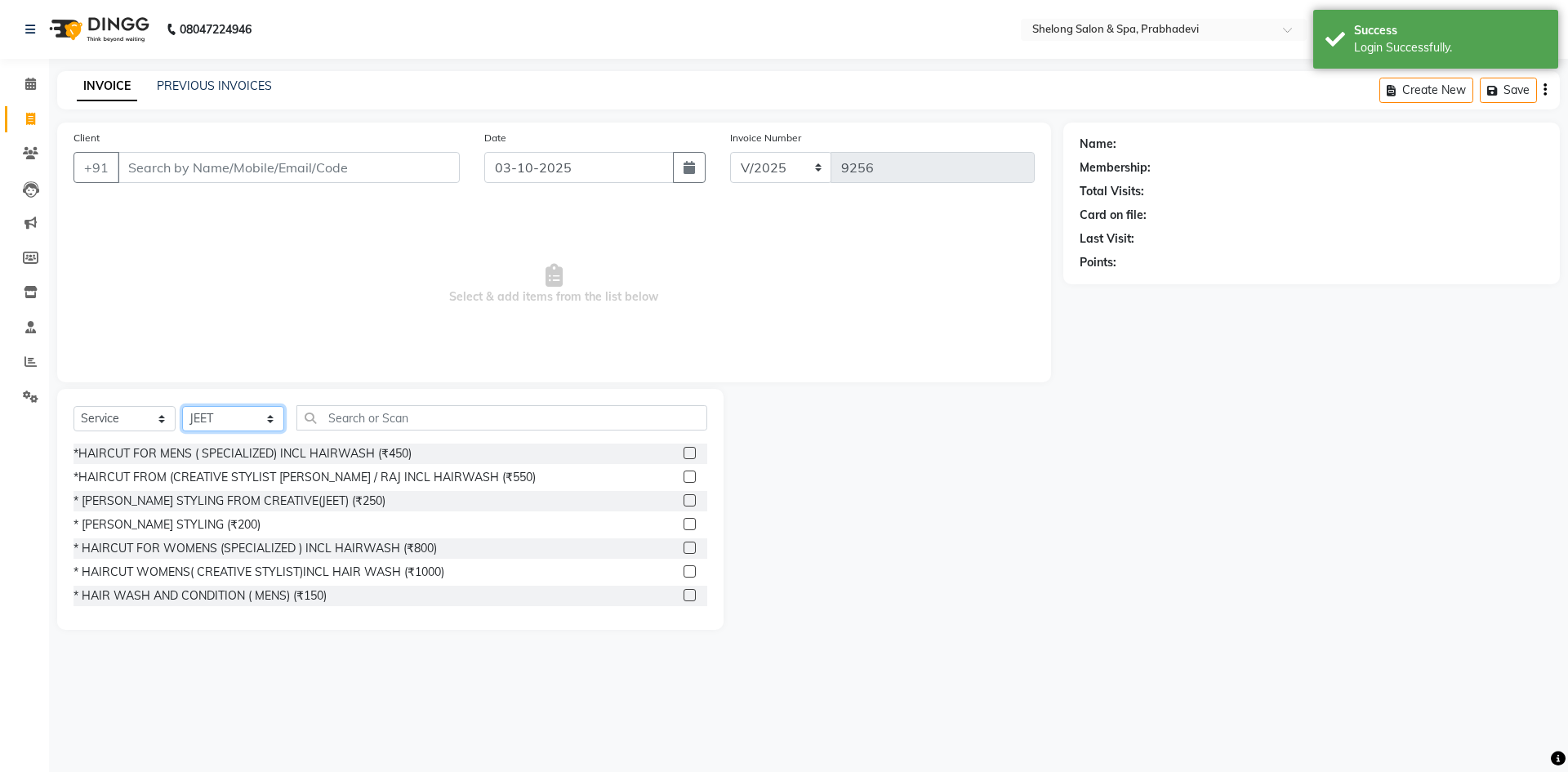
click at [242, 410] on select "Select Stylist ( [PERSON_NAME] ) ( [PERSON_NAME] ) [PERSON_NAME] fojdur [PERSON…" at bounding box center [233, 419] width 102 height 26
click at [259, 416] on select "Select Stylist ( [PERSON_NAME] ) ( [PERSON_NAME] ) [PERSON_NAME] fojdur [PERSON…" at bounding box center [233, 419] width 102 height 26
click at [238, 551] on div "* HAIRCUT FOR WOMENS (SPECIALIZED ) INCL HAIRWASH (₹800)" at bounding box center [255, 548] width 363 height 17
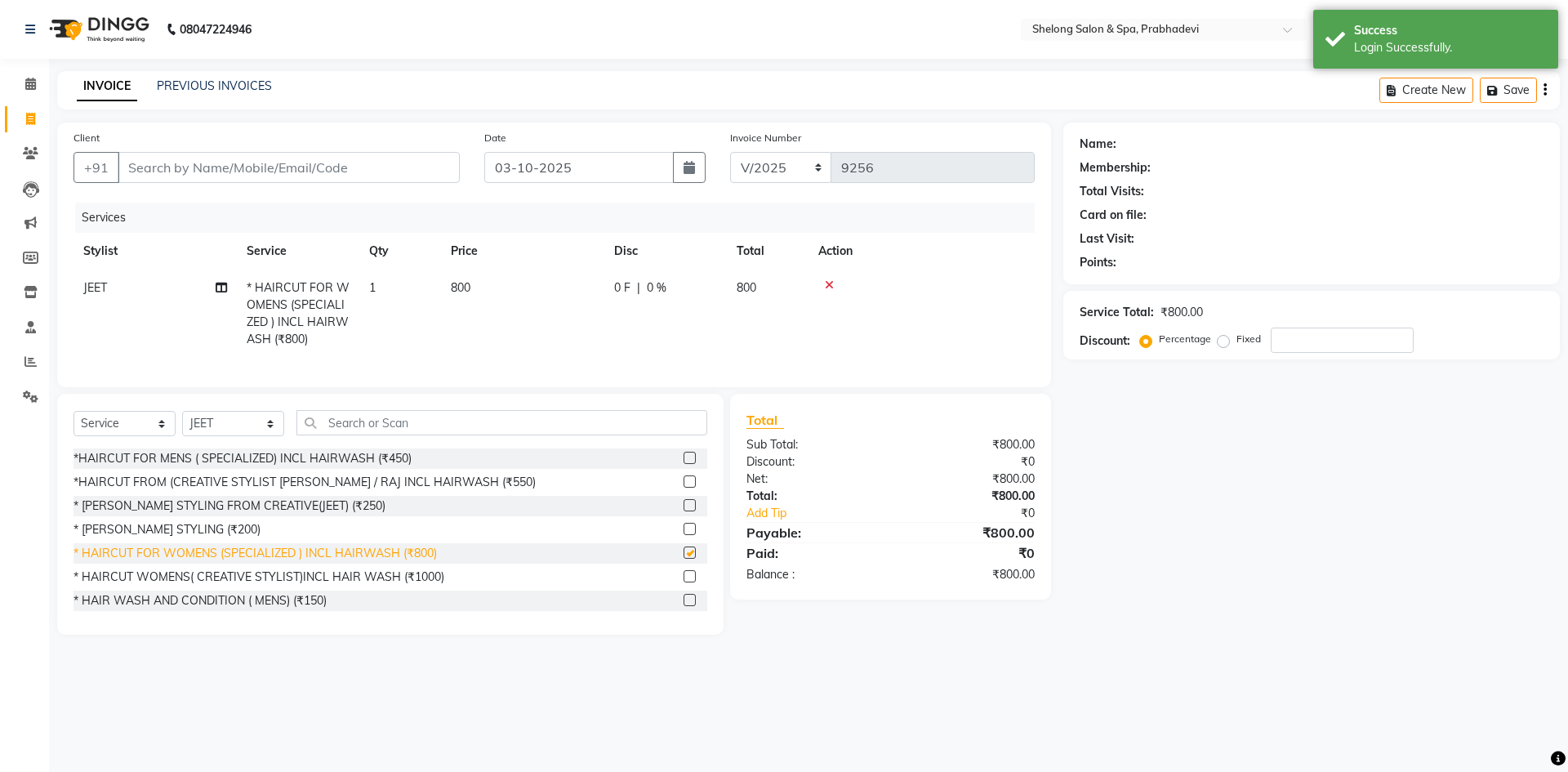
checkbox input "false"
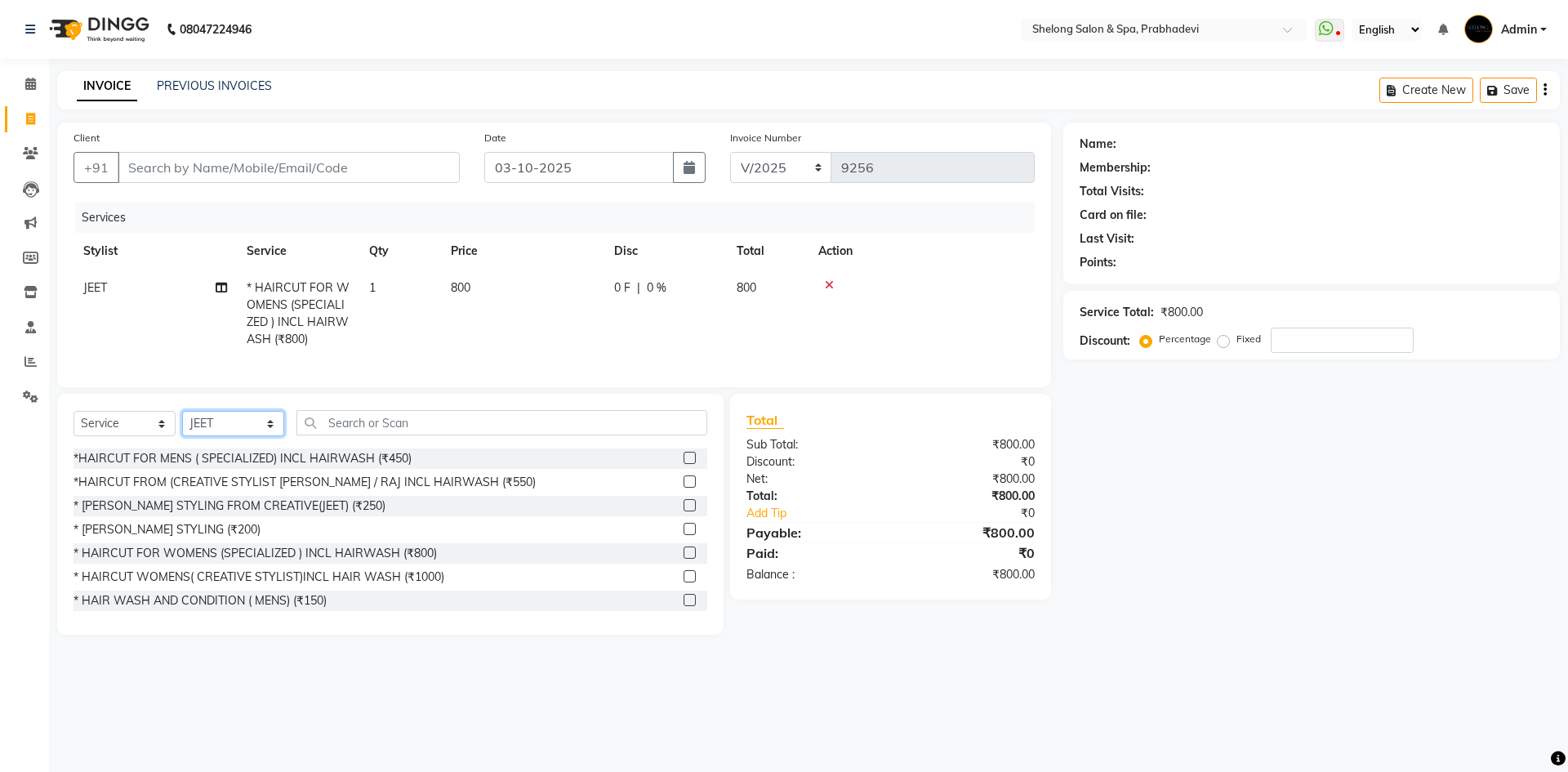
click at [241, 423] on select "Select Stylist ( [PERSON_NAME] ) ( [PERSON_NAME] ) [PERSON_NAME] fojdur [PERSON…" at bounding box center [233, 423] width 102 height 26
select select "38080"
click at [182, 423] on select "Select Stylist ( [PERSON_NAME] ) ( [PERSON_NAME] ) [PERSON_NAME] fojdur [PERSON…" at bounding box center [233, 423] width 102 height 26
click at [358, 435] on input "text" at bounding box center [502, 422] width 410 height 26
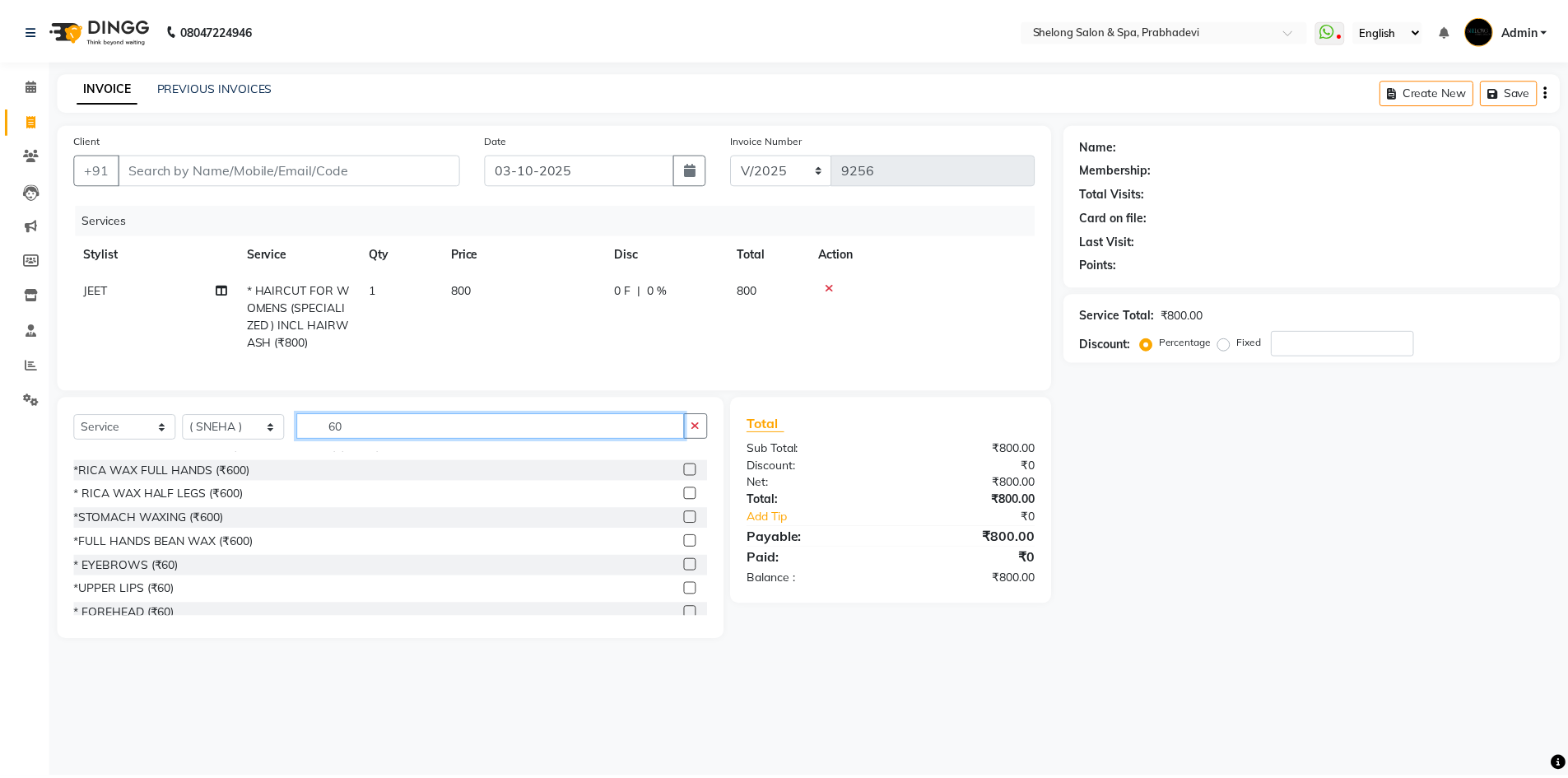
scroll to position [494, 0]
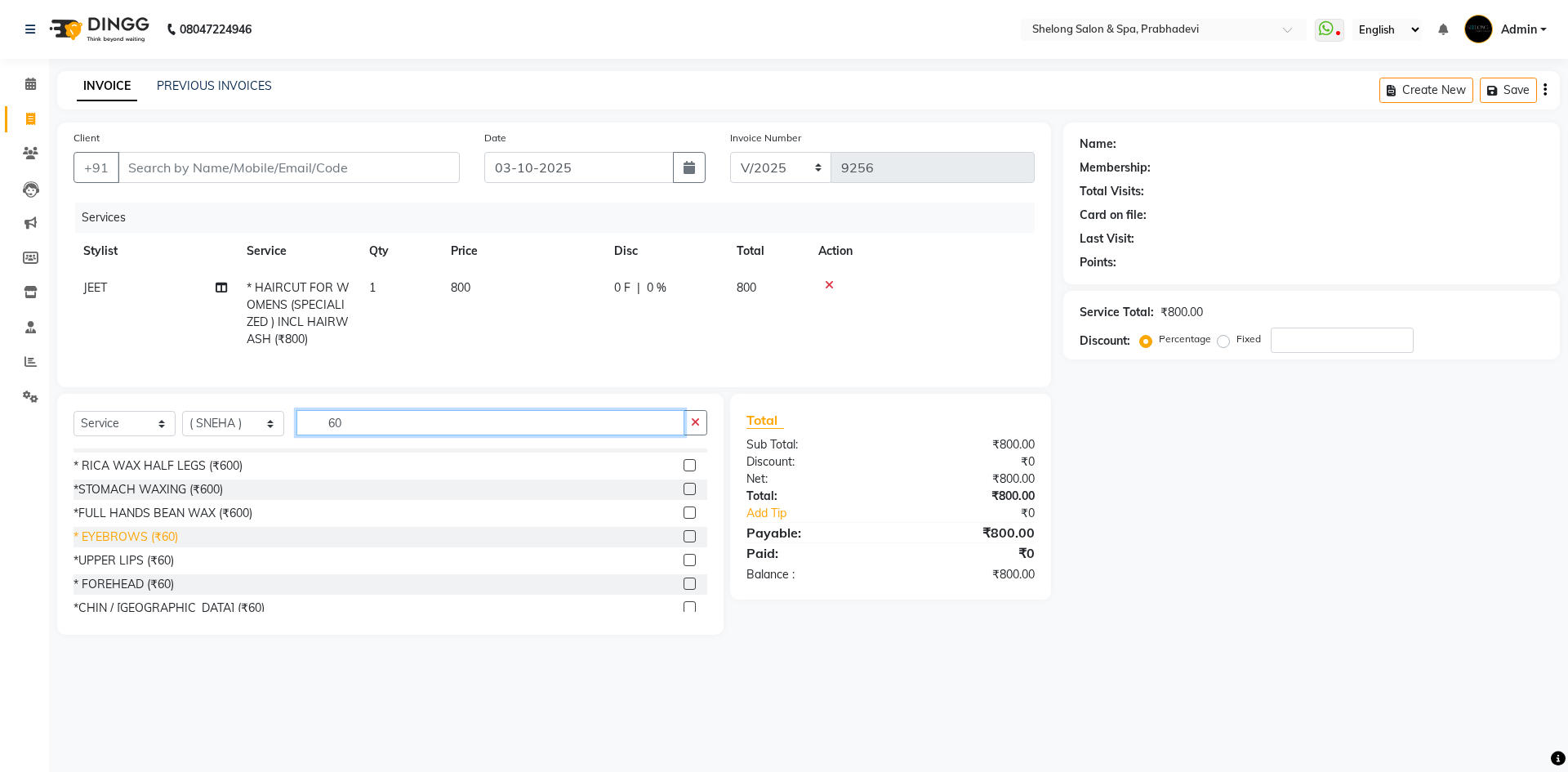
type input "60"
click at [137, 545] on div "* EYEBROWS (₹60)" at bounding box center [126, 537] width 104 height 17
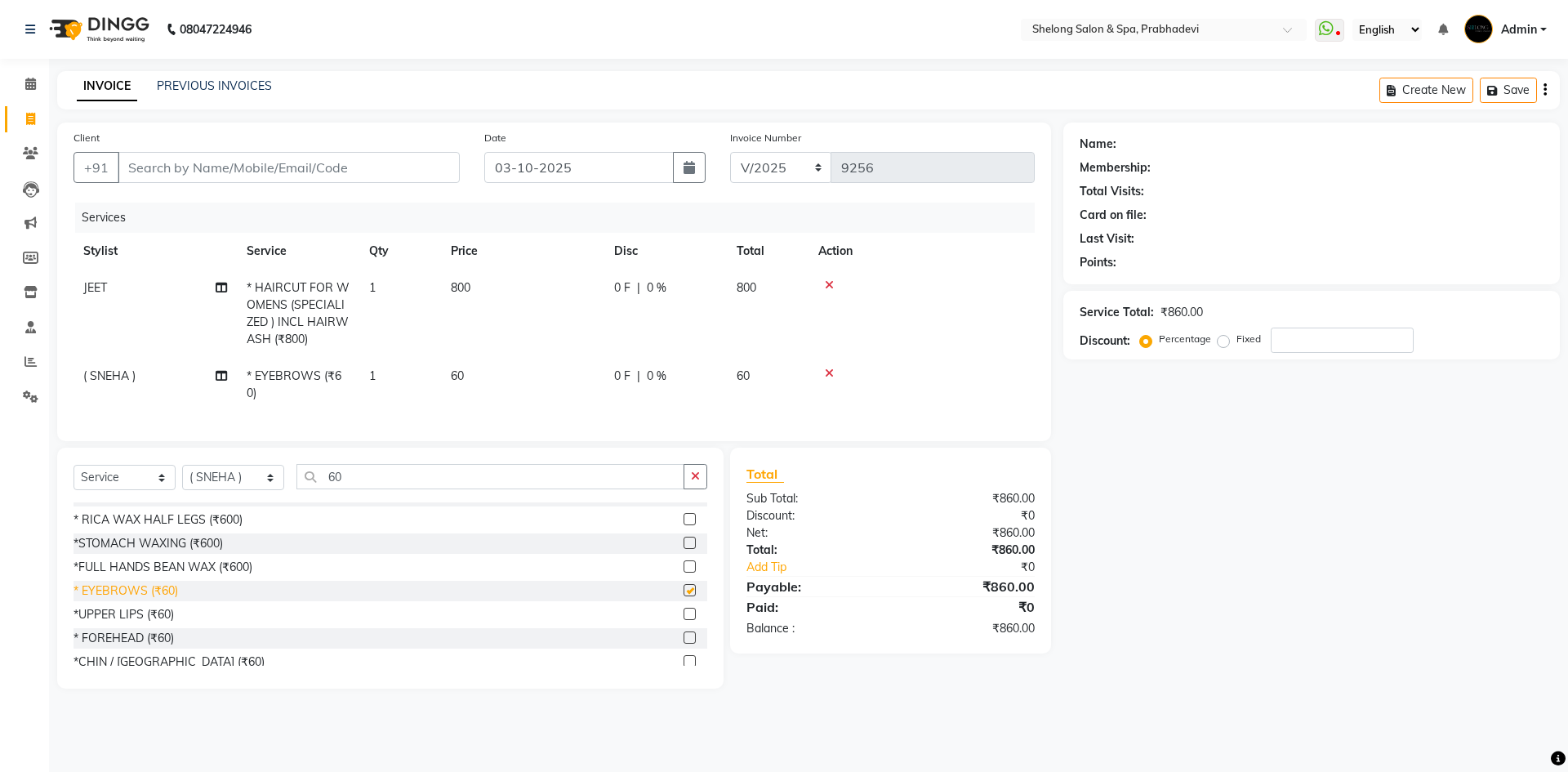
checkbox input "false"
click at [121, 622] on div "*UPPER LIPS (₹60)" at bounding box center [123, 615] width 100 height 17
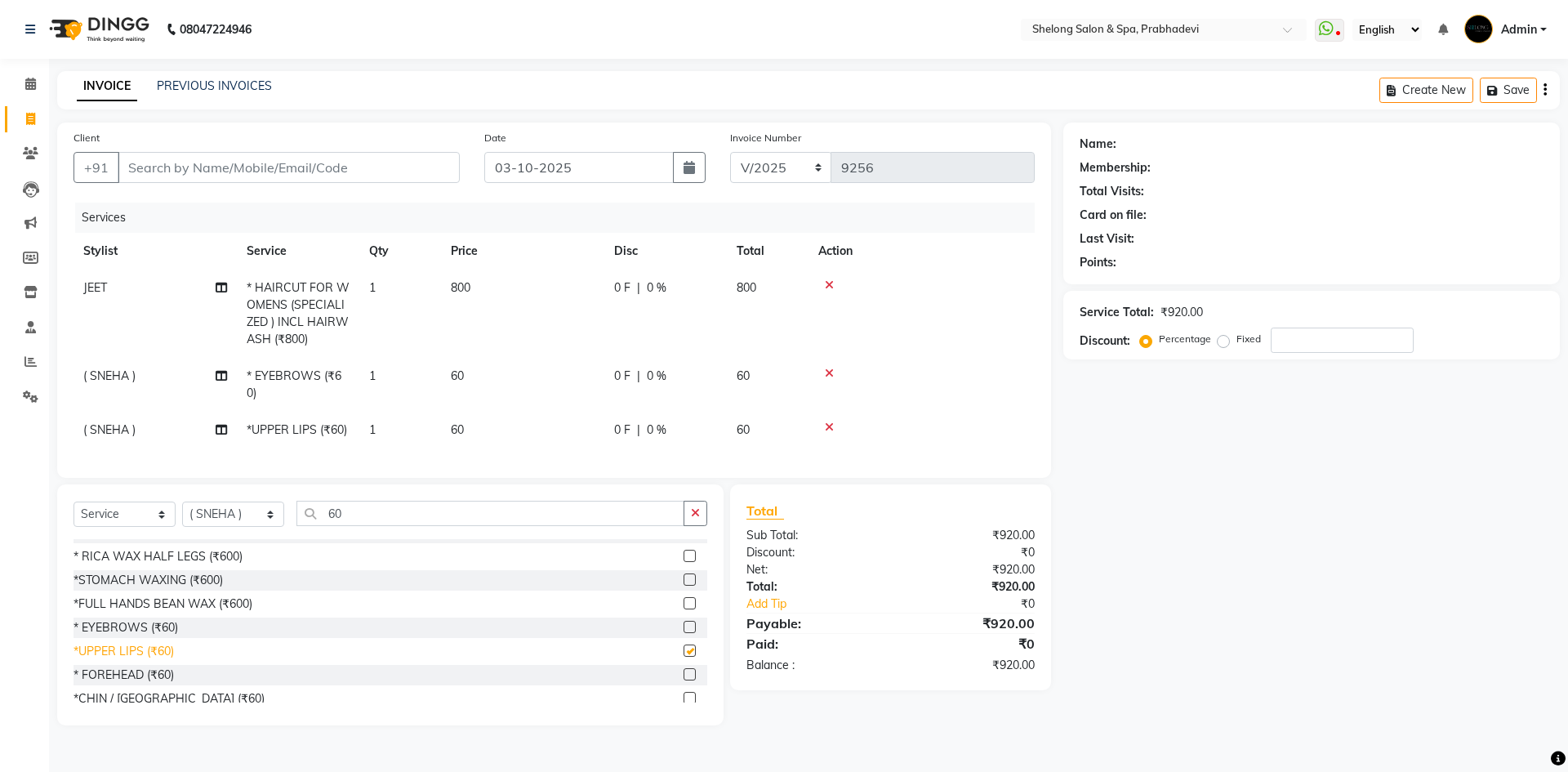
checkbox input "false"
click at [117, 683] on div "* FOREHEAD (₹60)" at bounding box center [123, 675] width 100 height 17
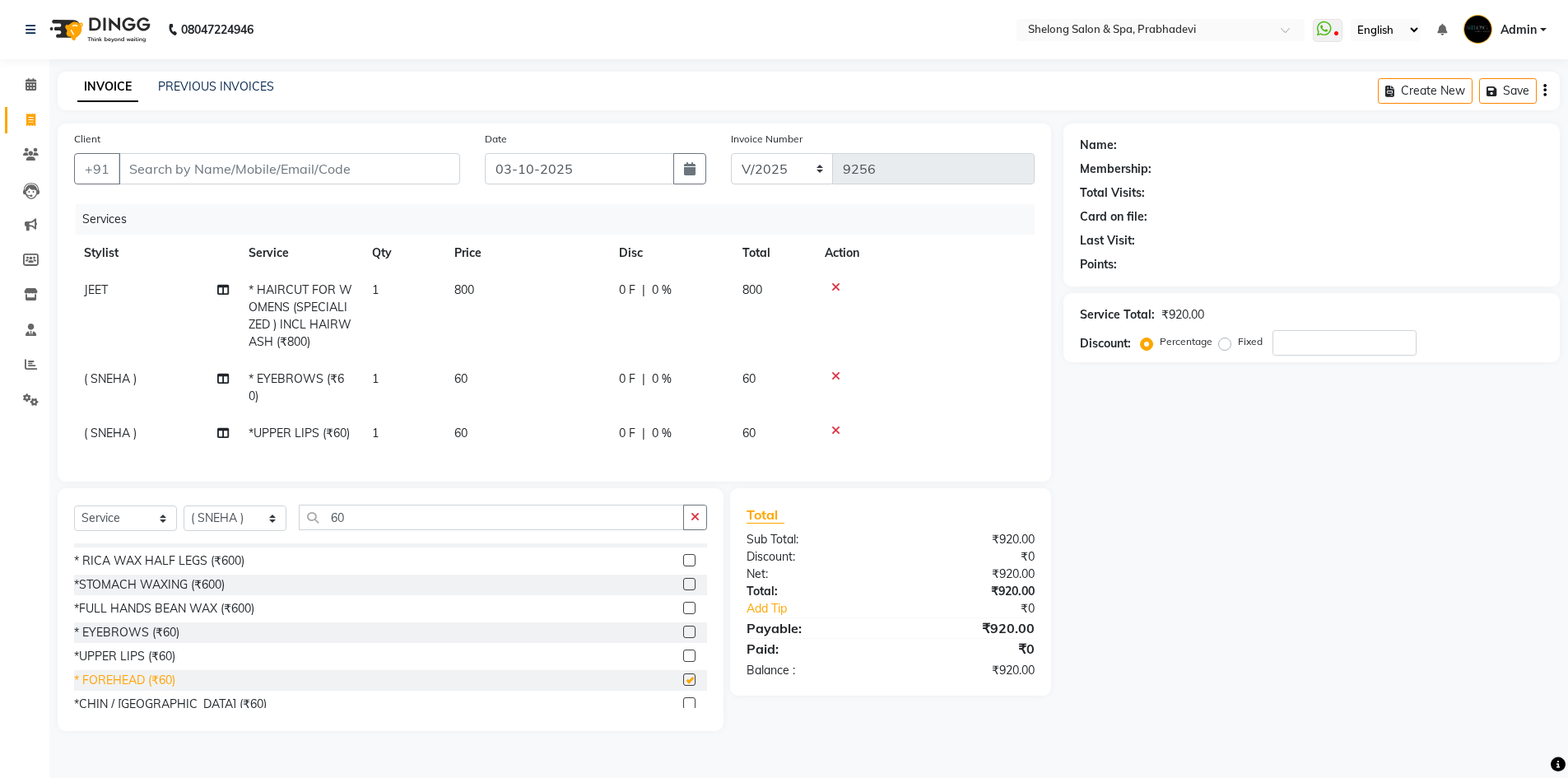
checkbox input "false"
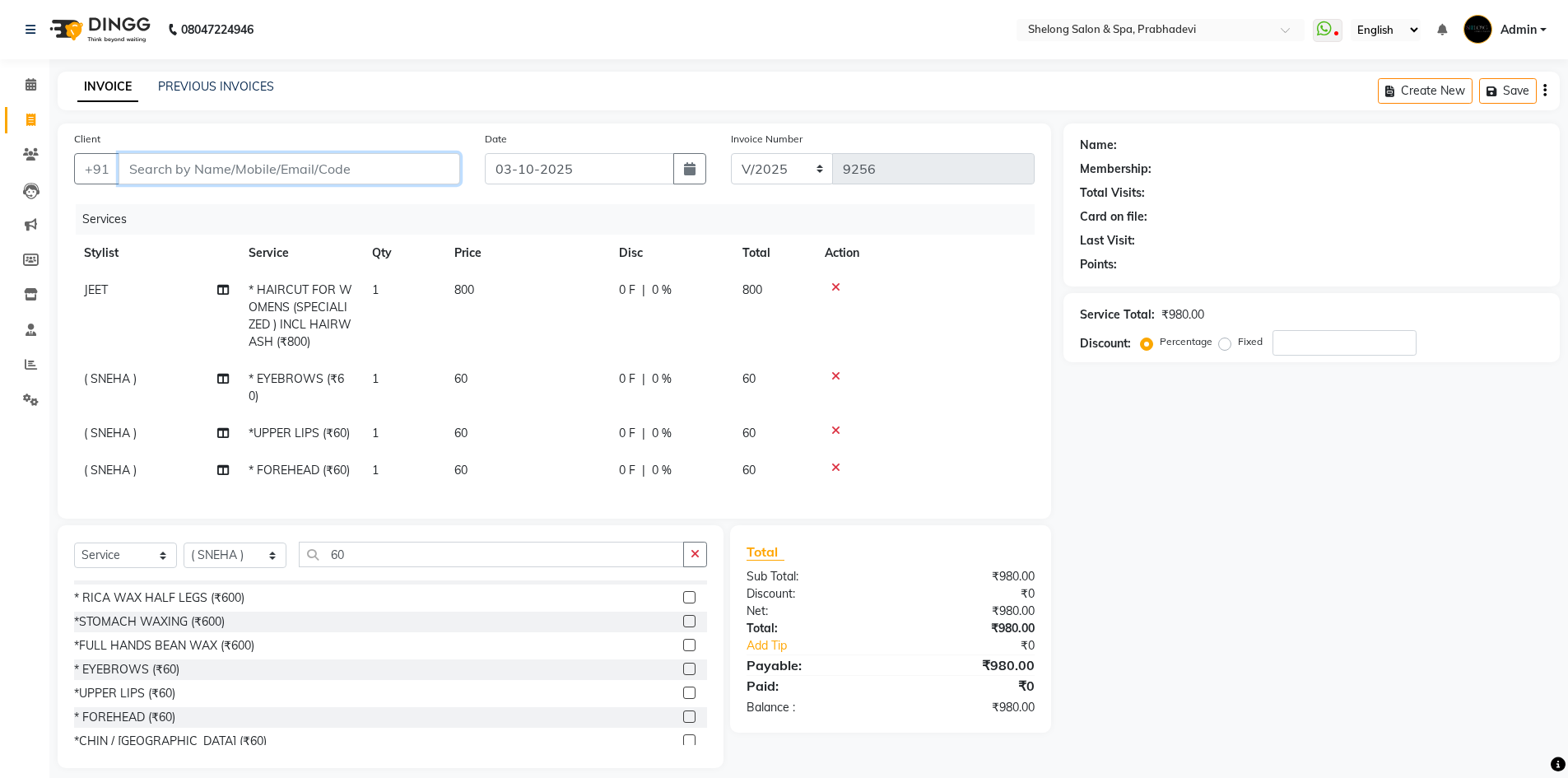
click at [424, 174] on input "Client" at bounding box center [290, 169] width 341 height 31
type input "K"
type input "0"
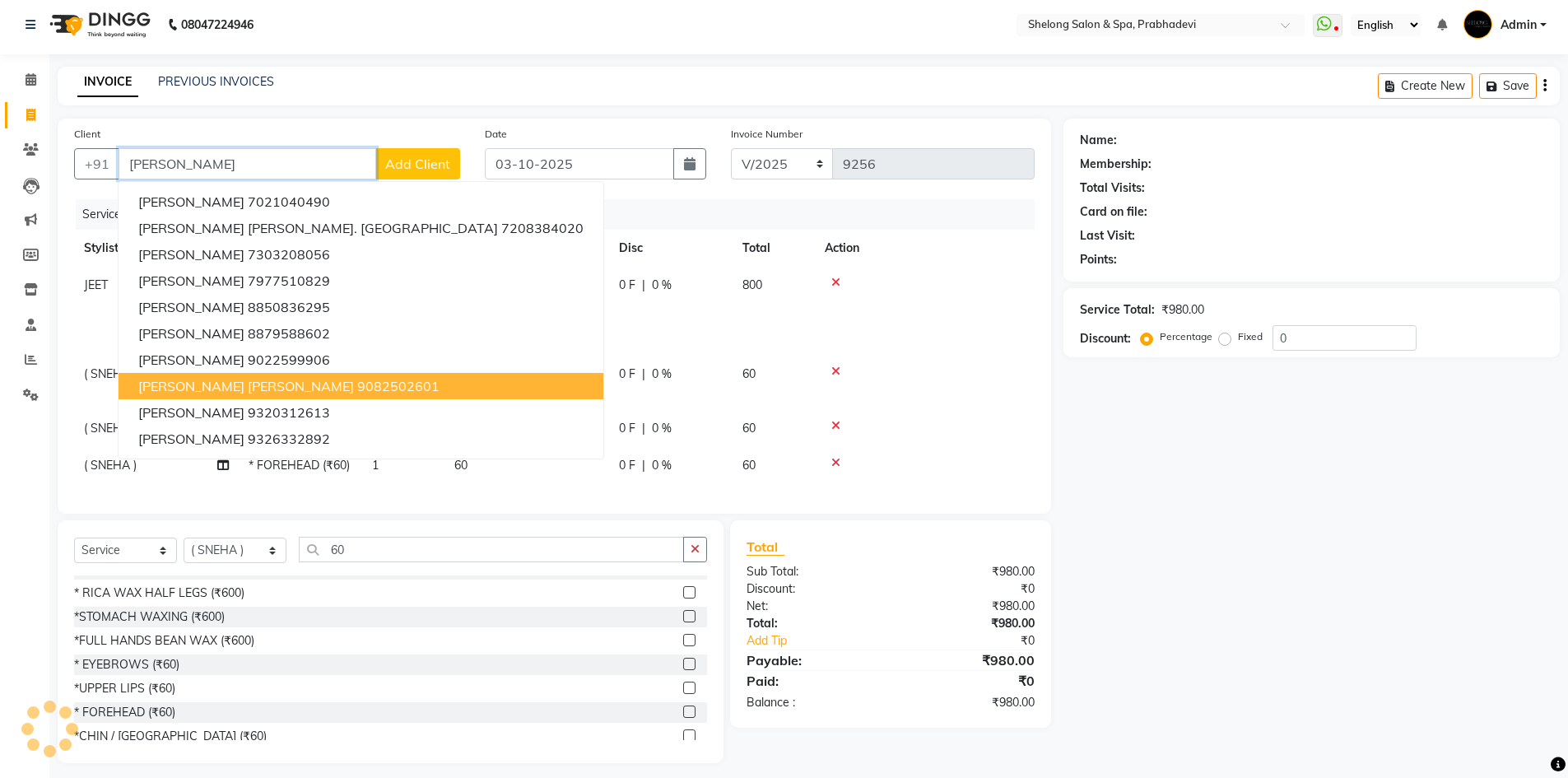
scroll to position [0, 0]
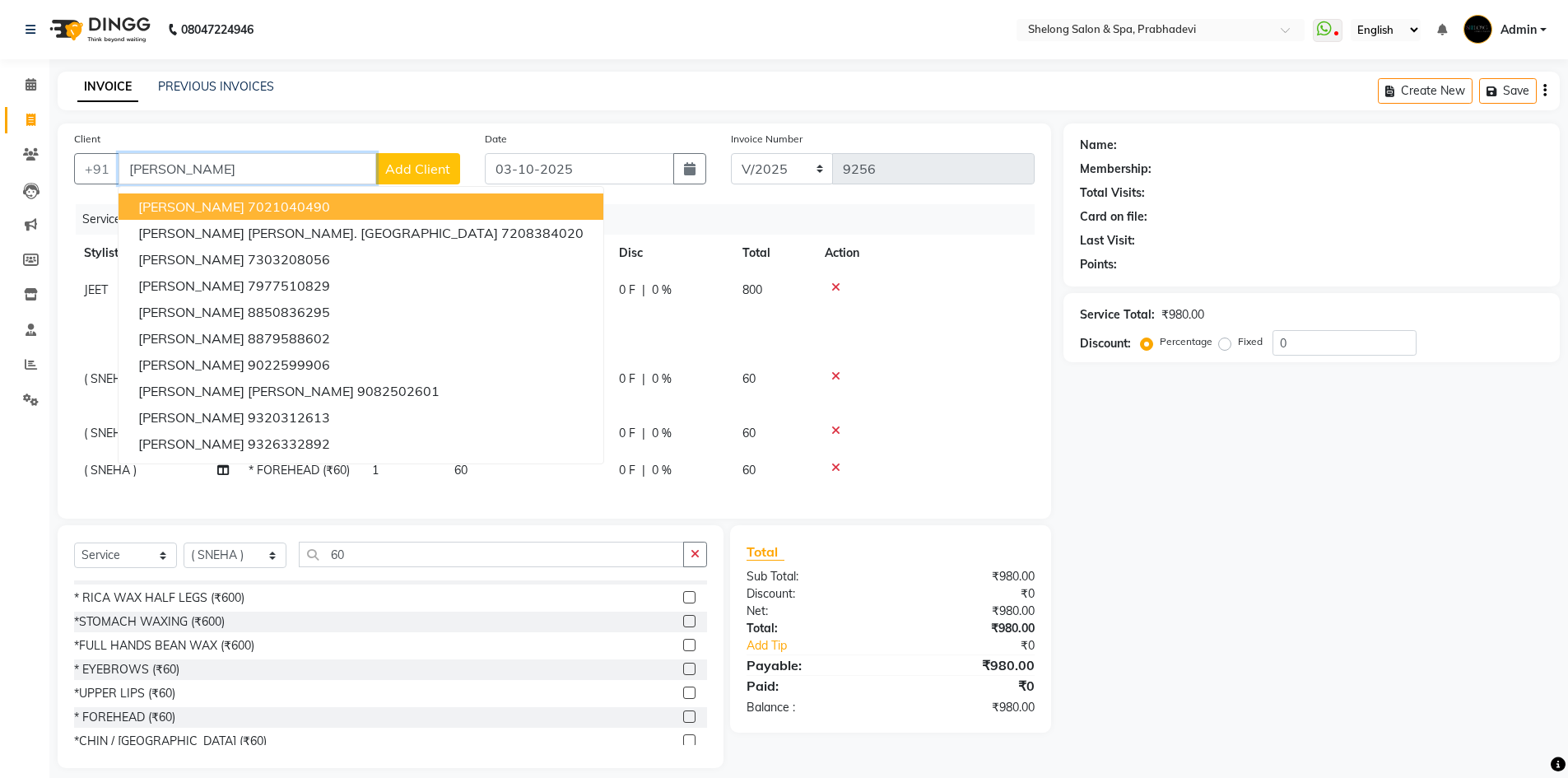
click at [239, 170] on input "[PERSON_NAME]" at bounding box center [247, 169] width 258 height 31
click at [304, 174] on input "[PERSON_NAME]" at bounding box center [247, 169] width 258 height 31
click at [244, 165] on input "[PERSON_NAME]" at bounding box center [247, 169] width 258 height 31
click at [195, 175] on input "KUMAR" at bounding box center [247, 169] width 258 height 31
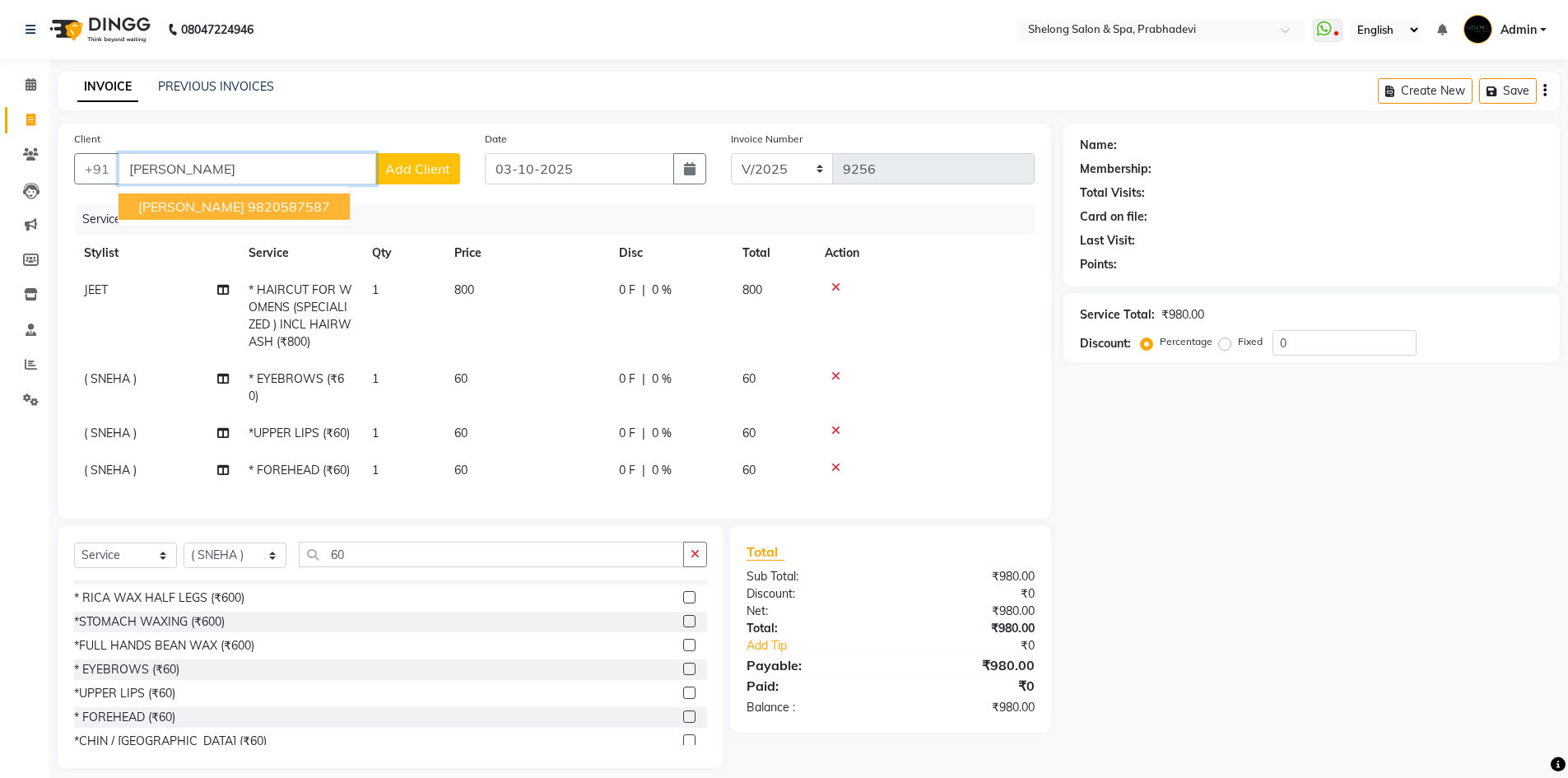
click at [195, 205] on span "Kumar Bhai" at bounding box center [191, 206] width 106 height 16
type input "9820587587"
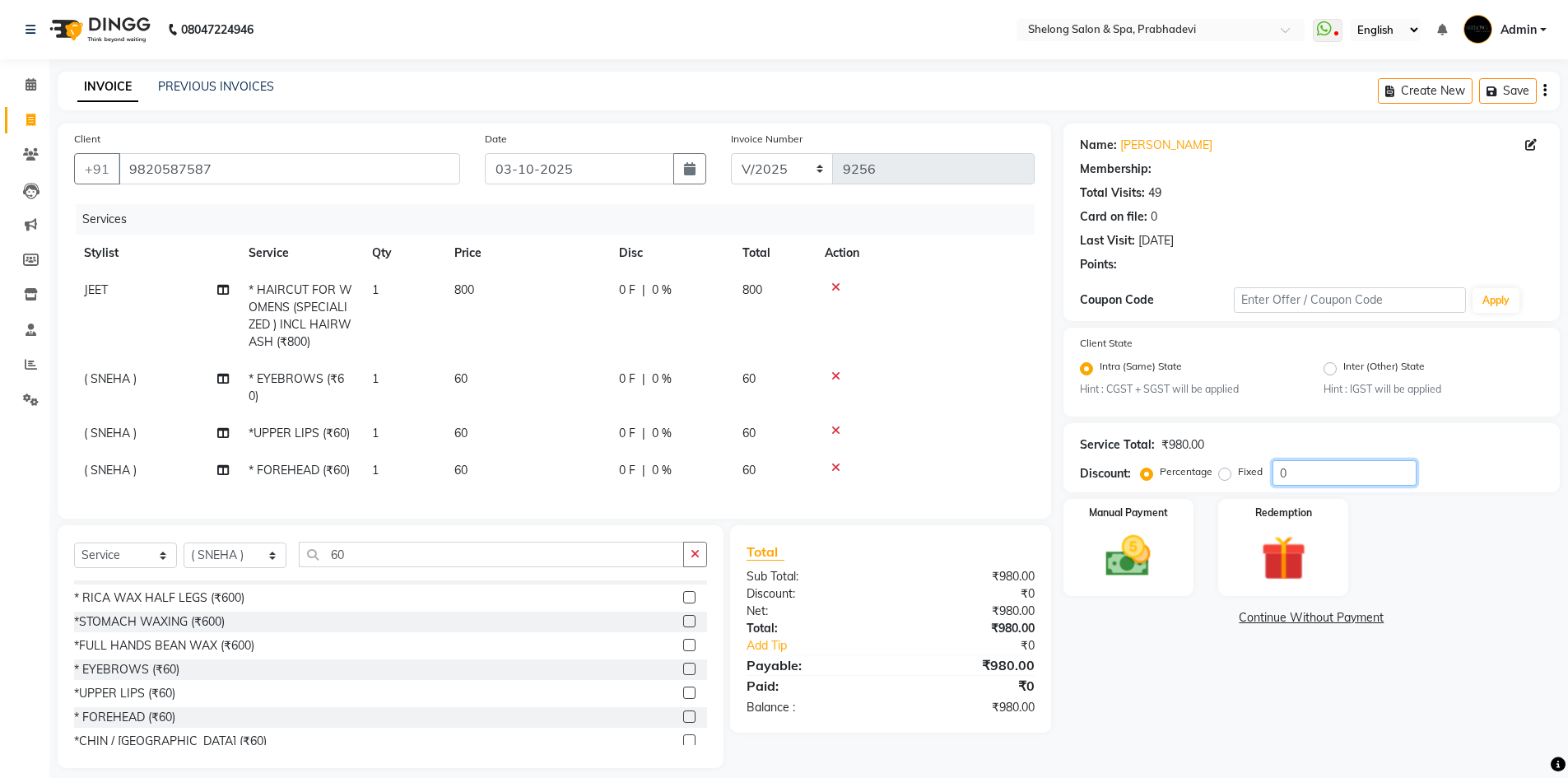
click at [1343, 475] on input "0" at bounding box center [1345, 473] width 144 height 26
type input "20"
select select "2: Object"
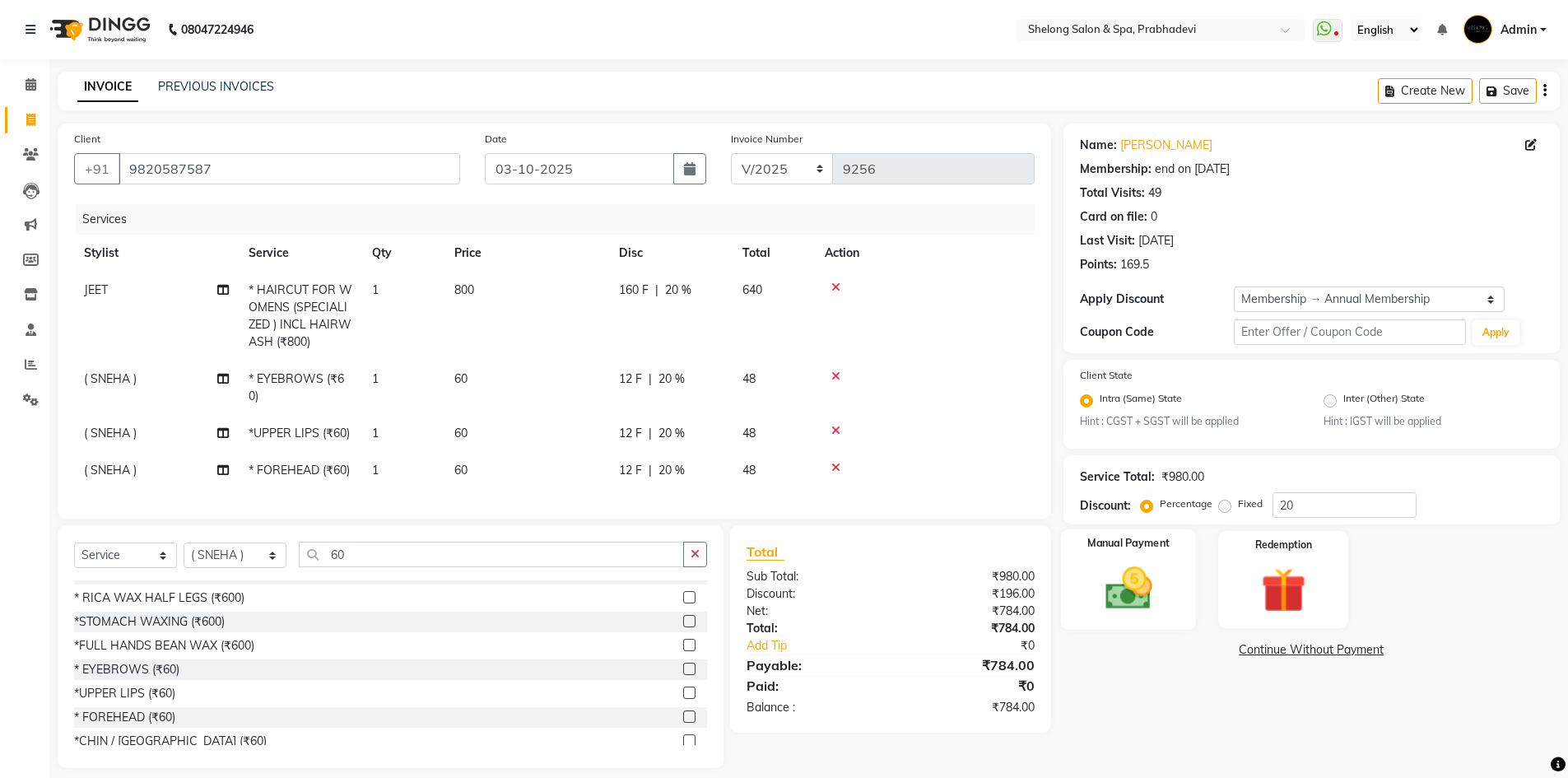
click at [1150, 594] on img at bounding box center [1129, 588] width 76 height 53
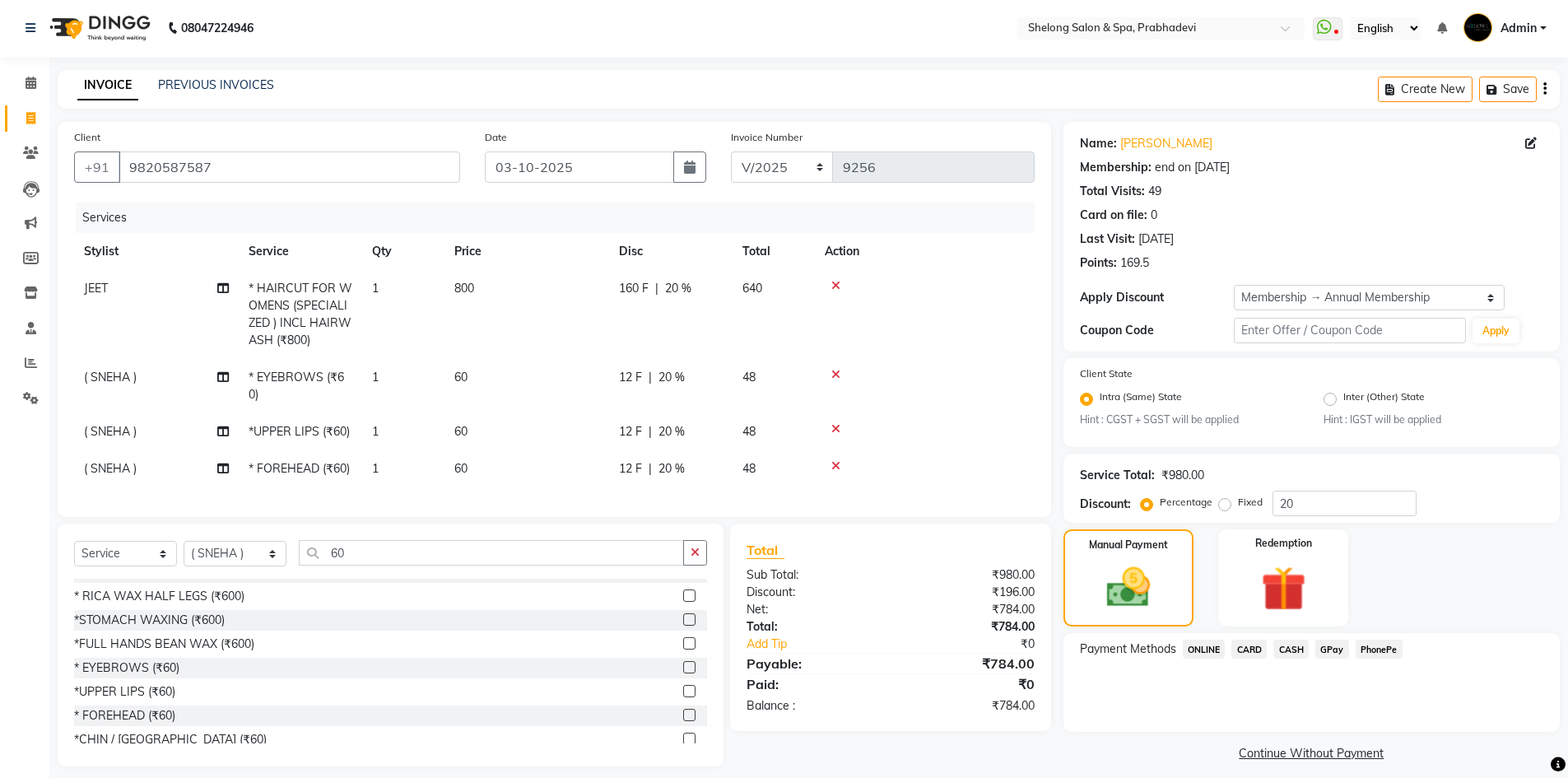
scroll to position [28, 0]
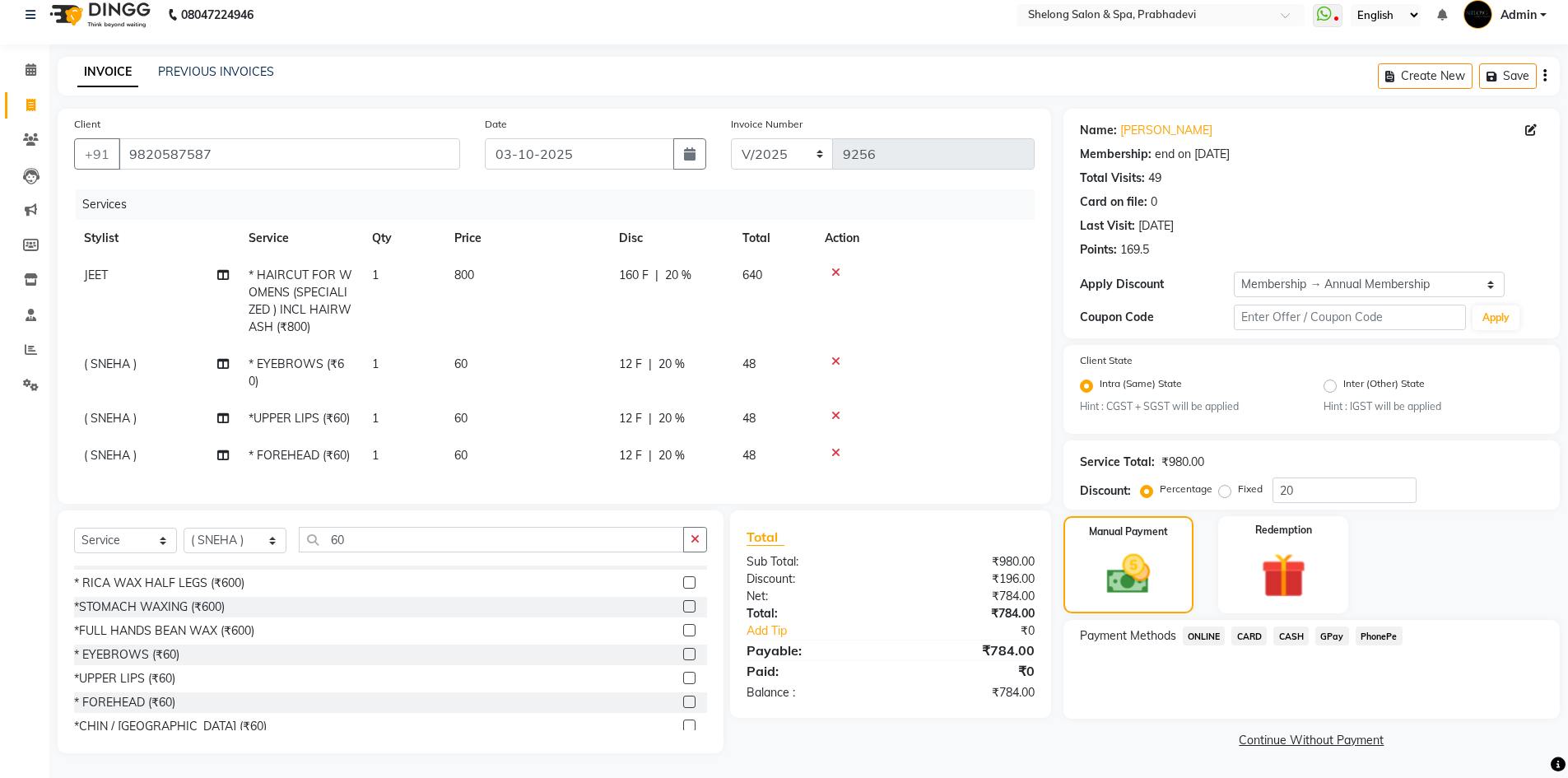
click at [1326, 626] on span "GPay" at bounding box center [1332, 636] width 34 height 19
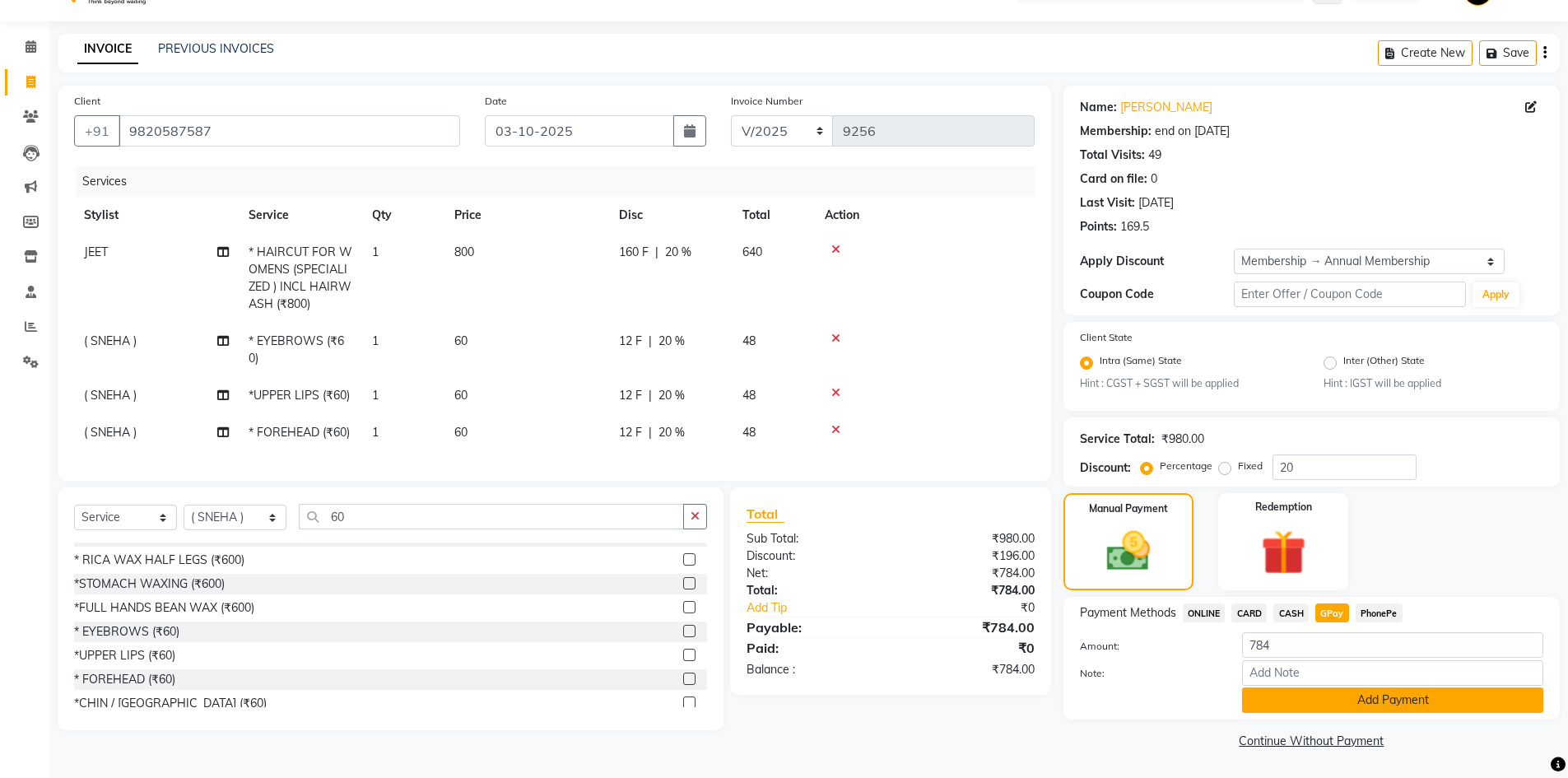
click at [1297, 700] on button "Add Payment" at bounding box center [1393, 700] width 302 height 26
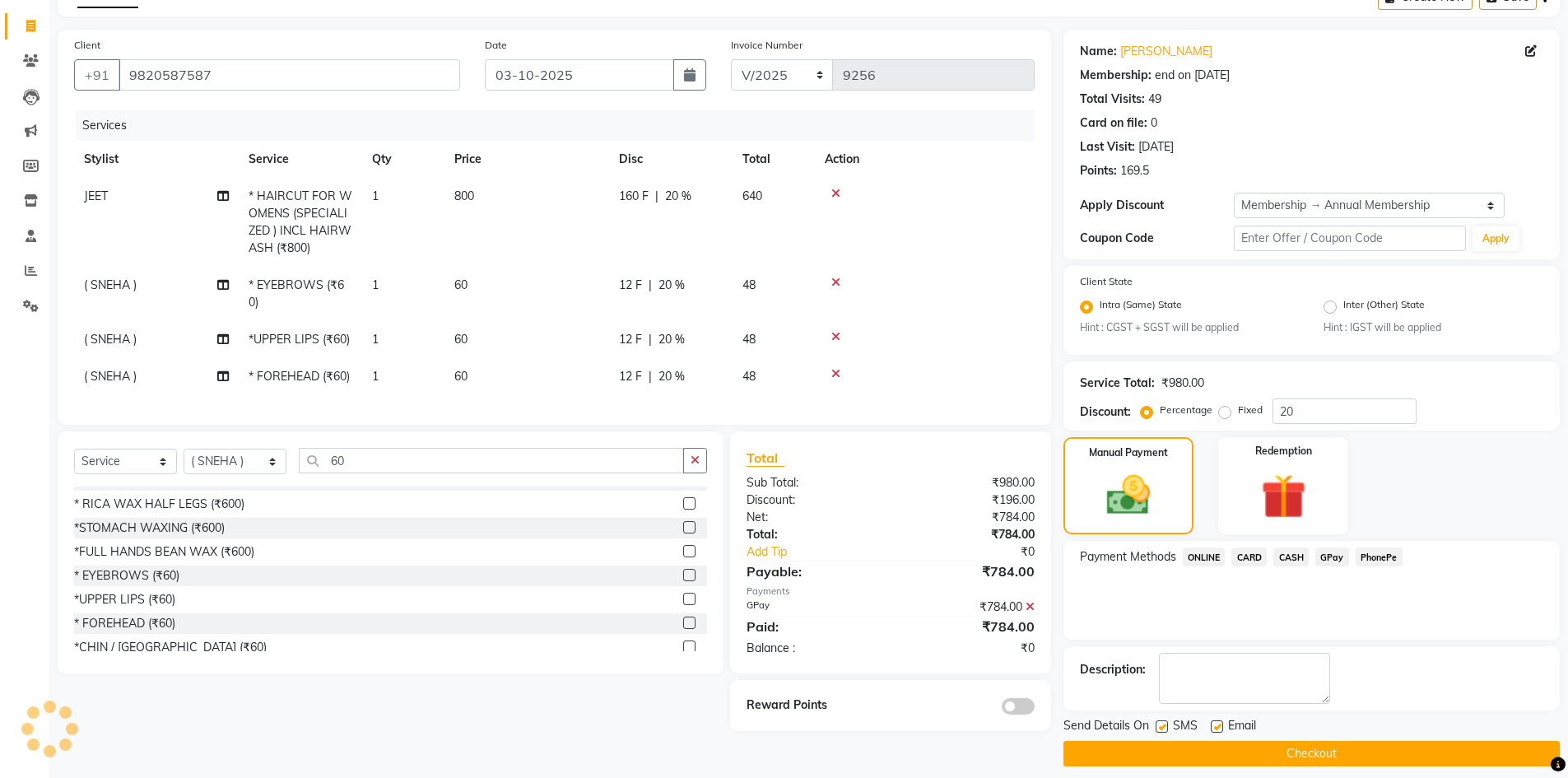
scroll to position [107, 0]
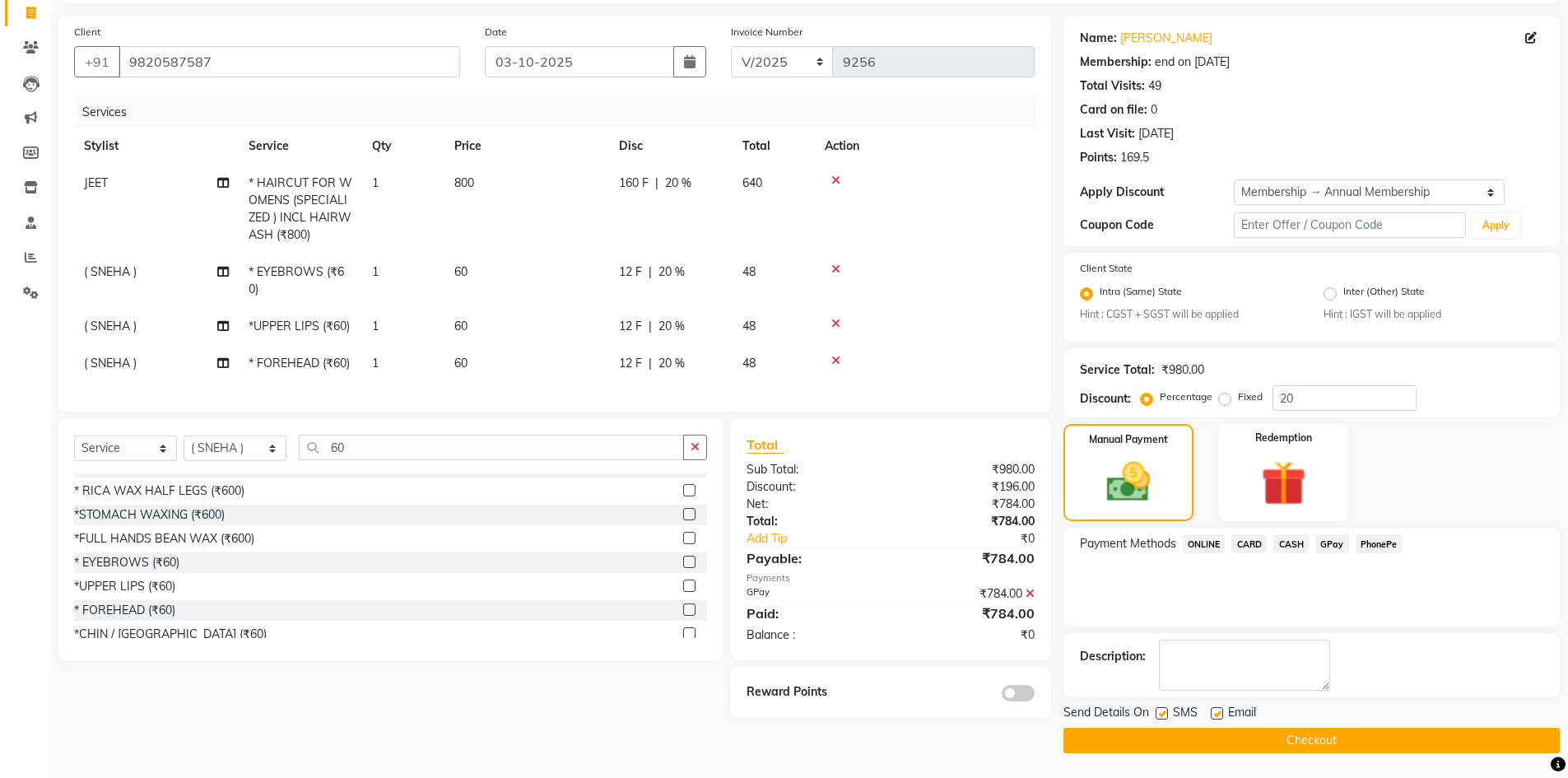
click at [1283, 734] on button "Checkout" at bounding box center [1312, 740] width 497 height 26
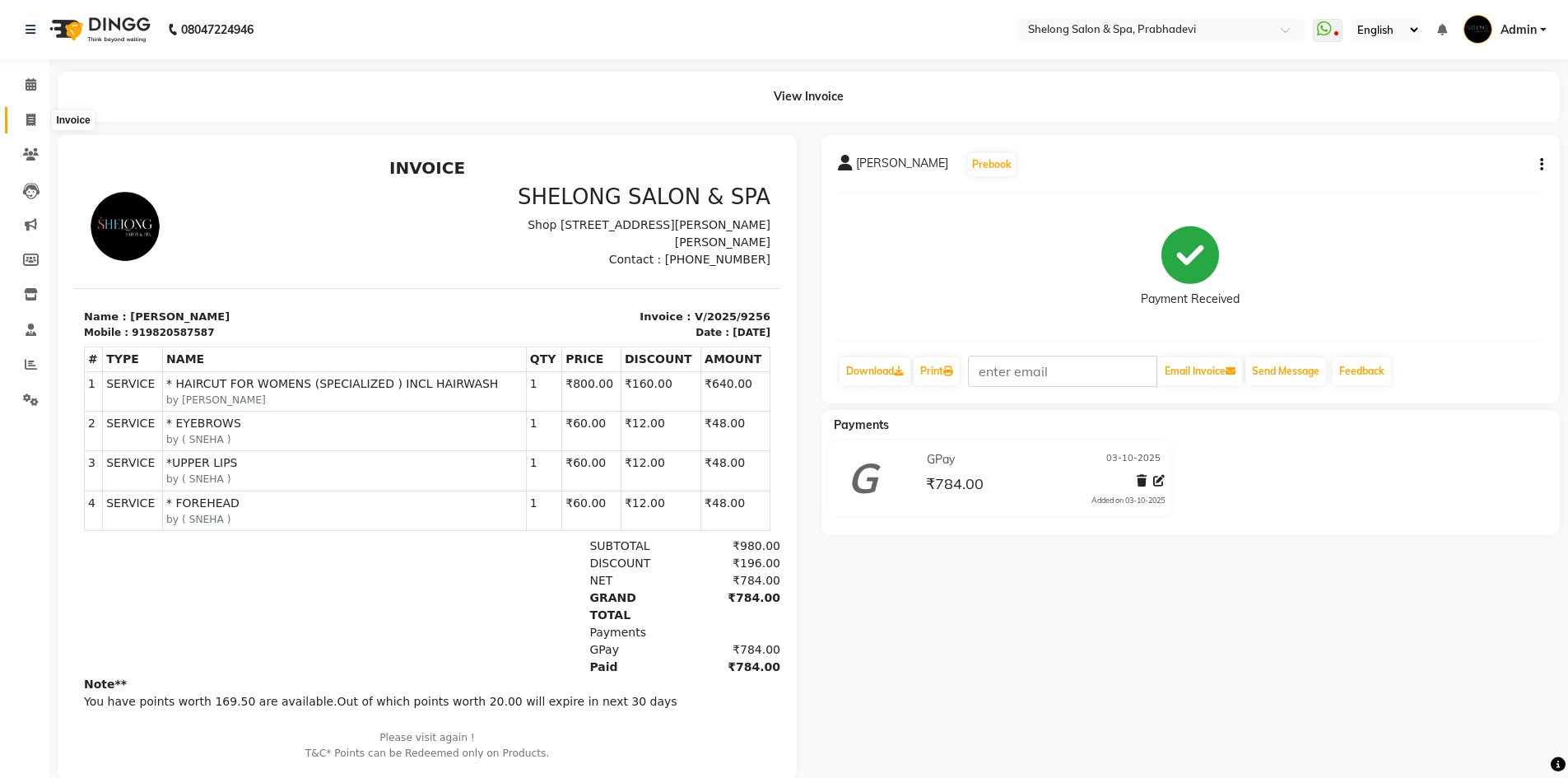
click at [31, 116] on icon at bounding box center [31, 120] width 9 height 12
select select "service"
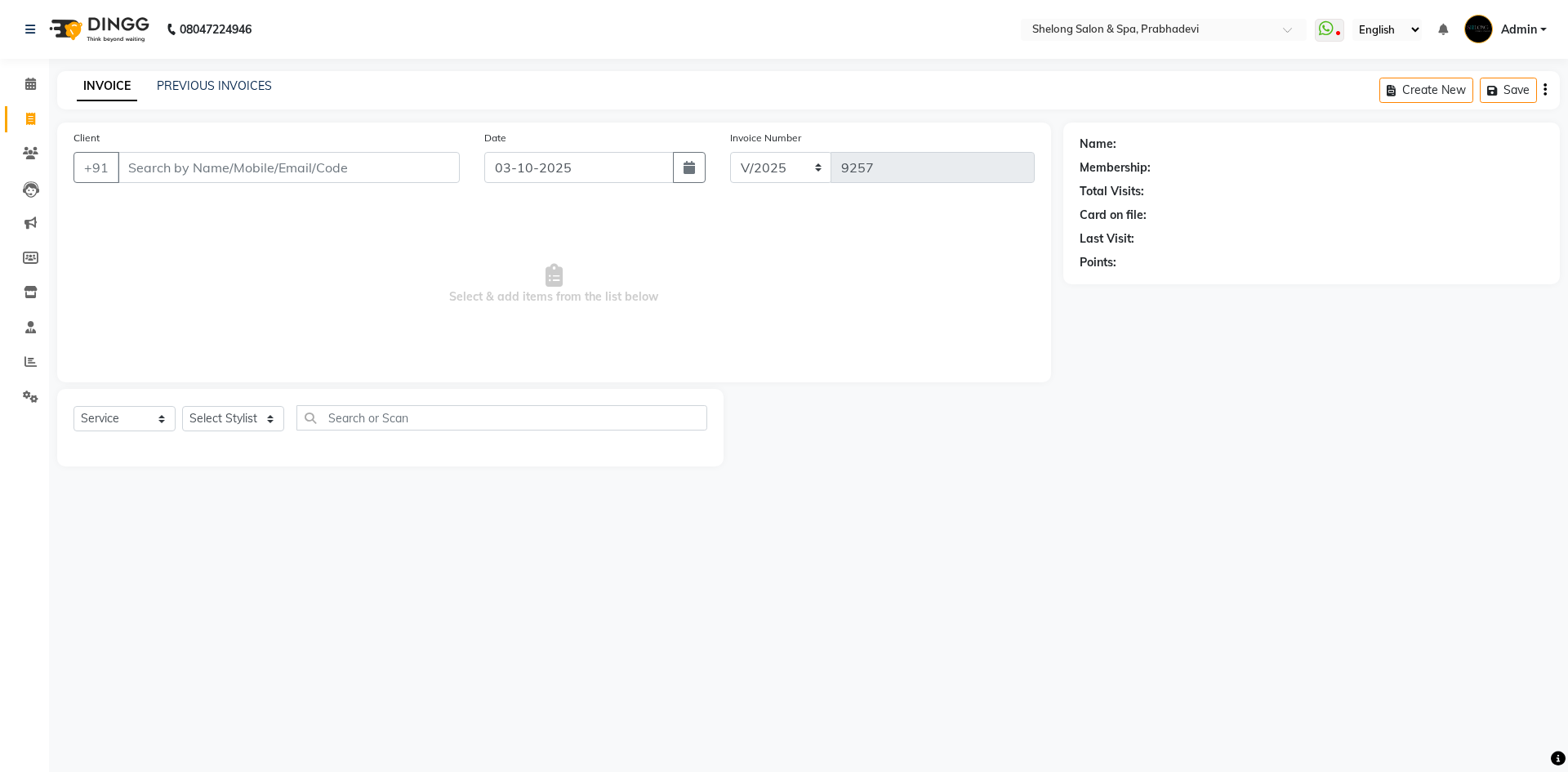
select select "16092"
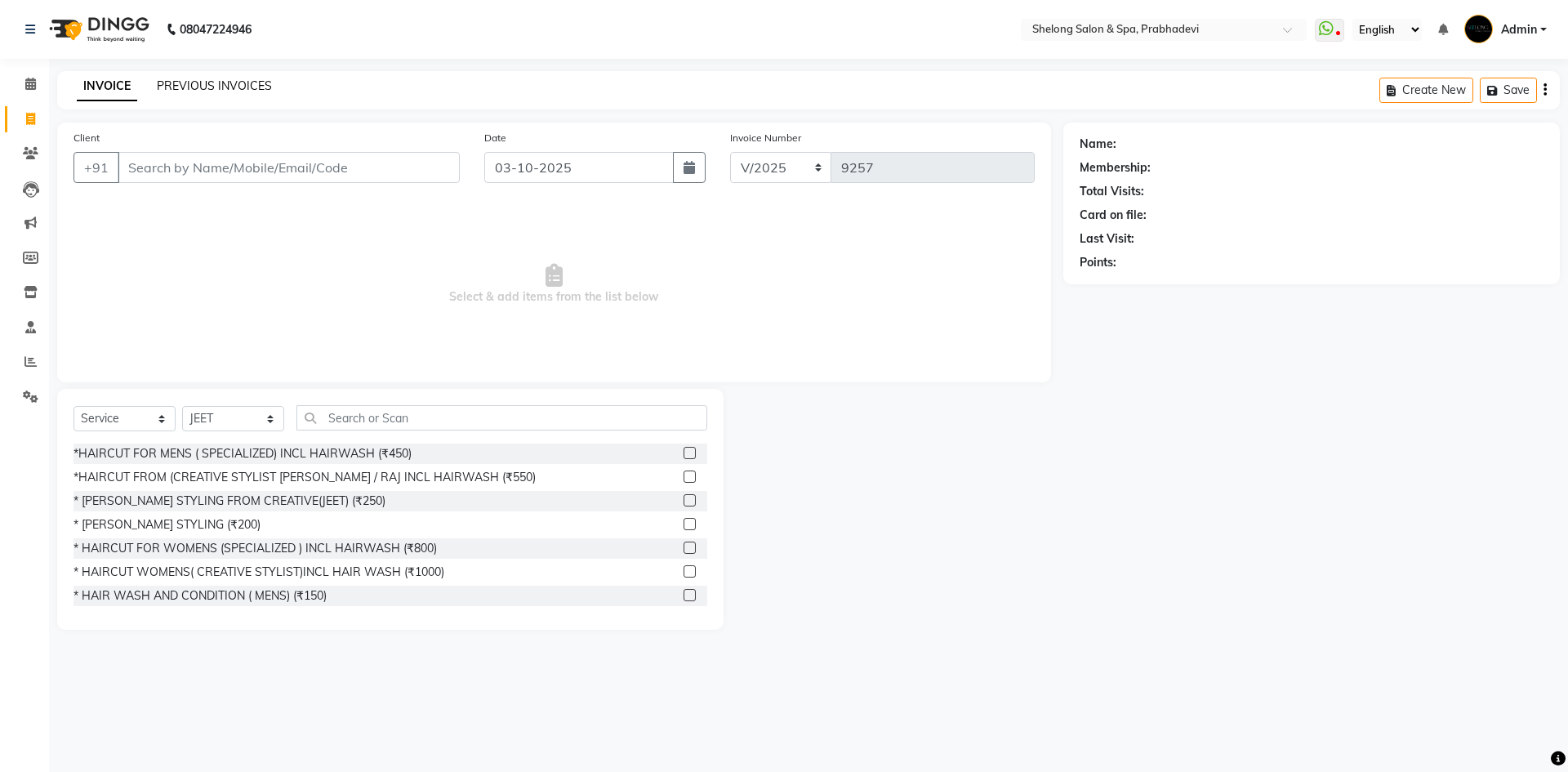
click at [220, 82] on link "PREVIOUS INVOICES" at bounding box center [214, 85] width 115 height 15
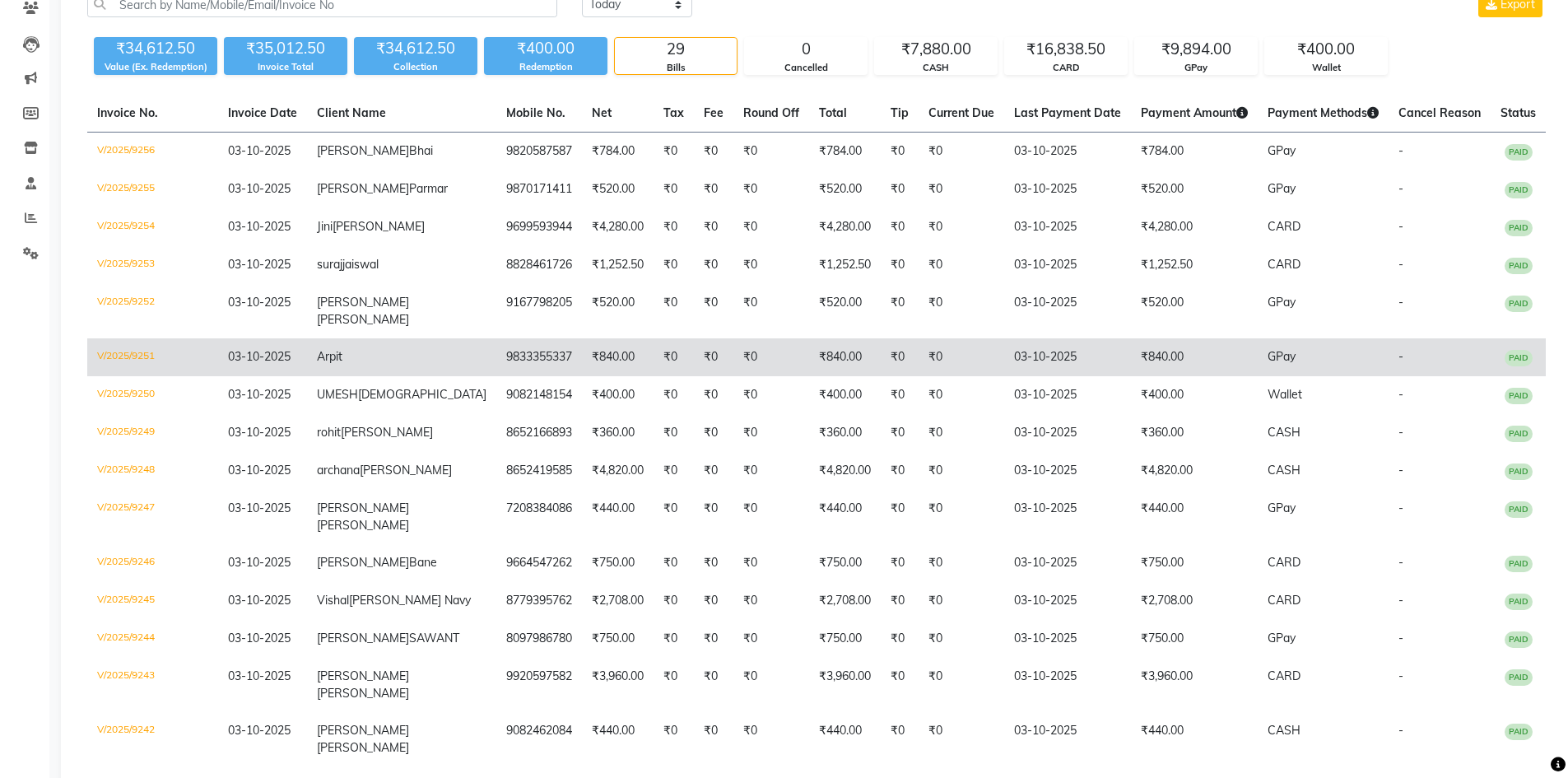
scroll to position [165, 0]
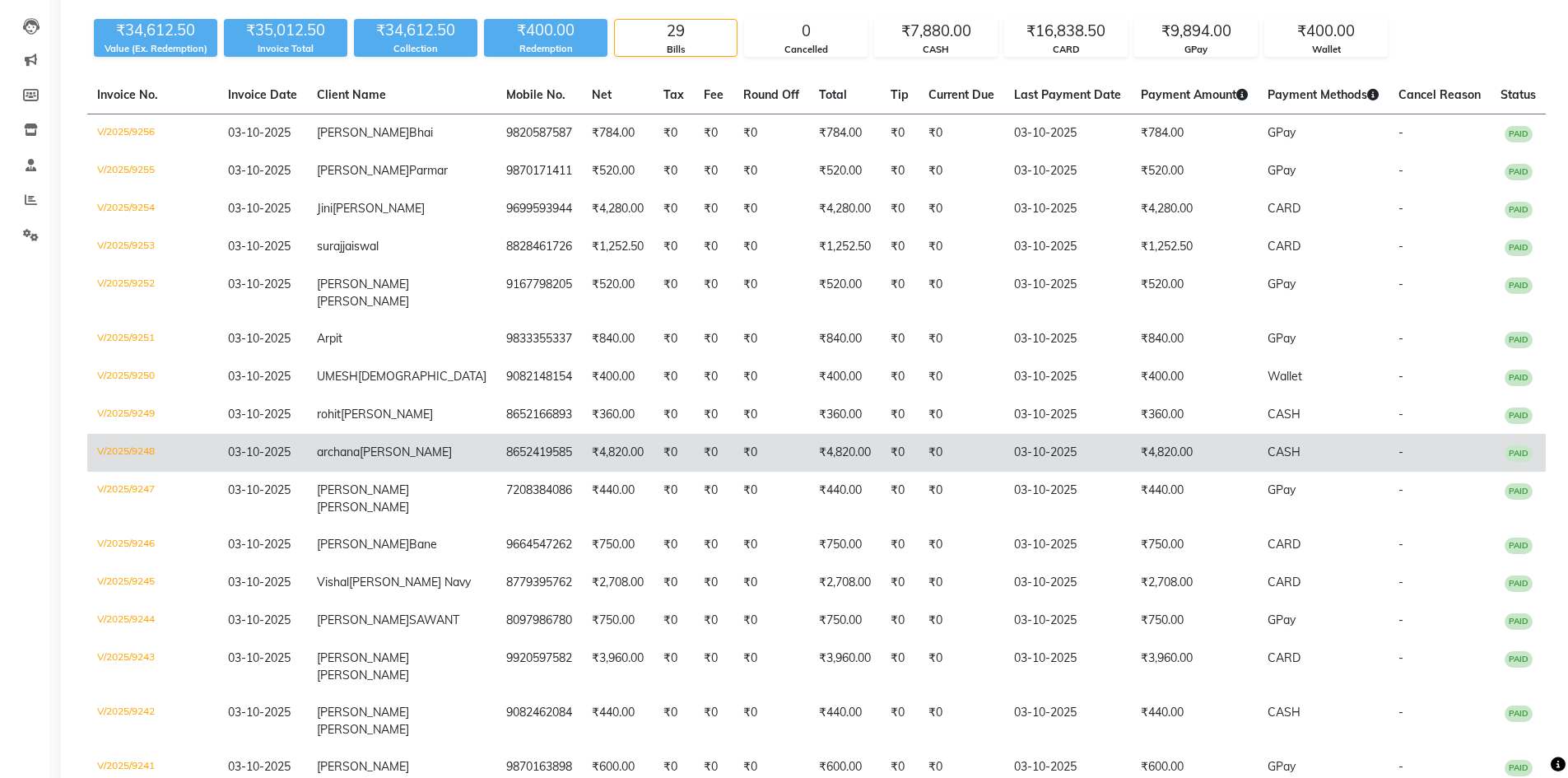
click at [809, 471] on td "₹4,820.00" at bounding box center [845, 452] width 72 height 38
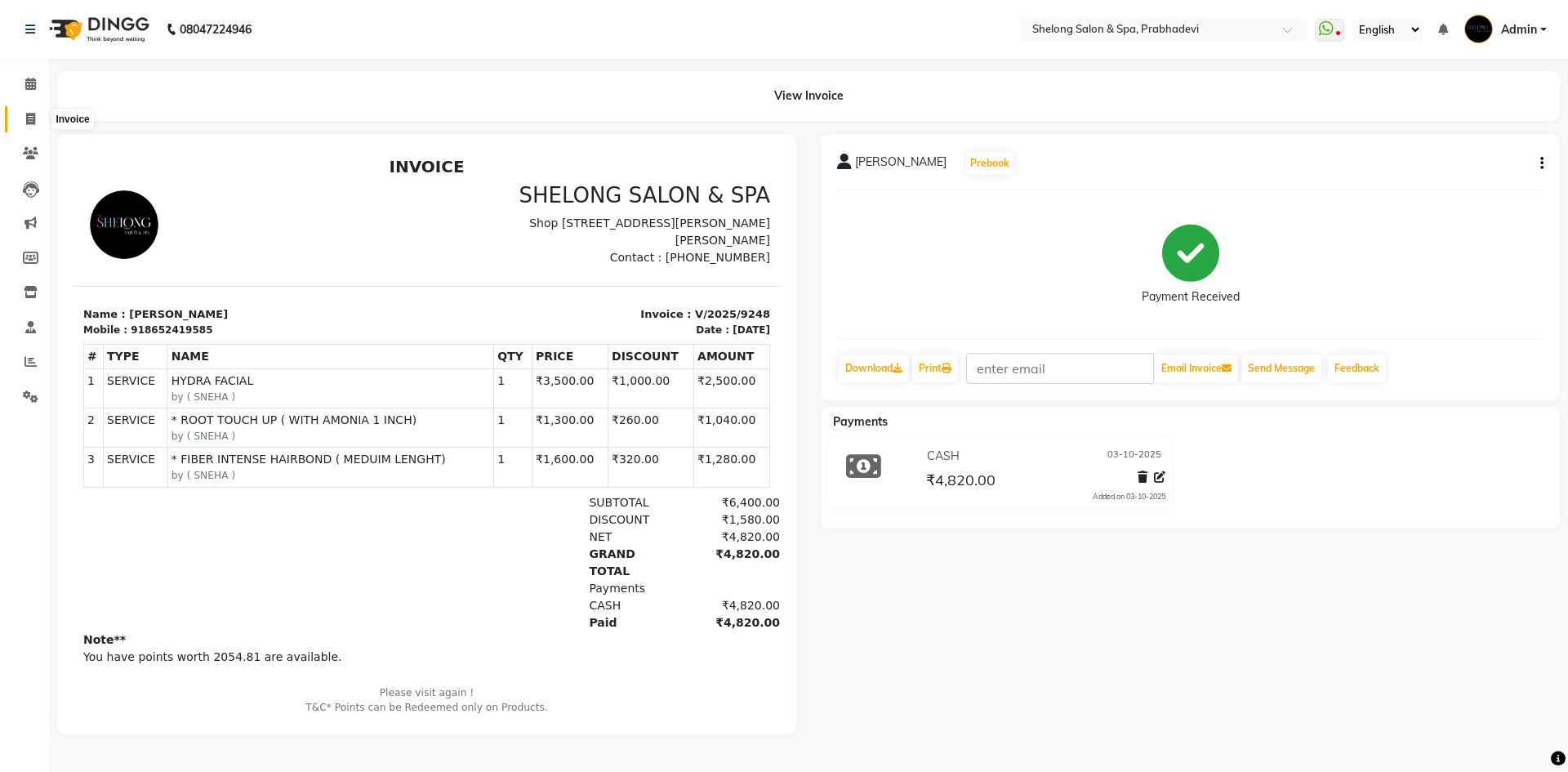
click at [38, 120] on span at bounding box center [30, 120] width 28 height 19
select select "service"
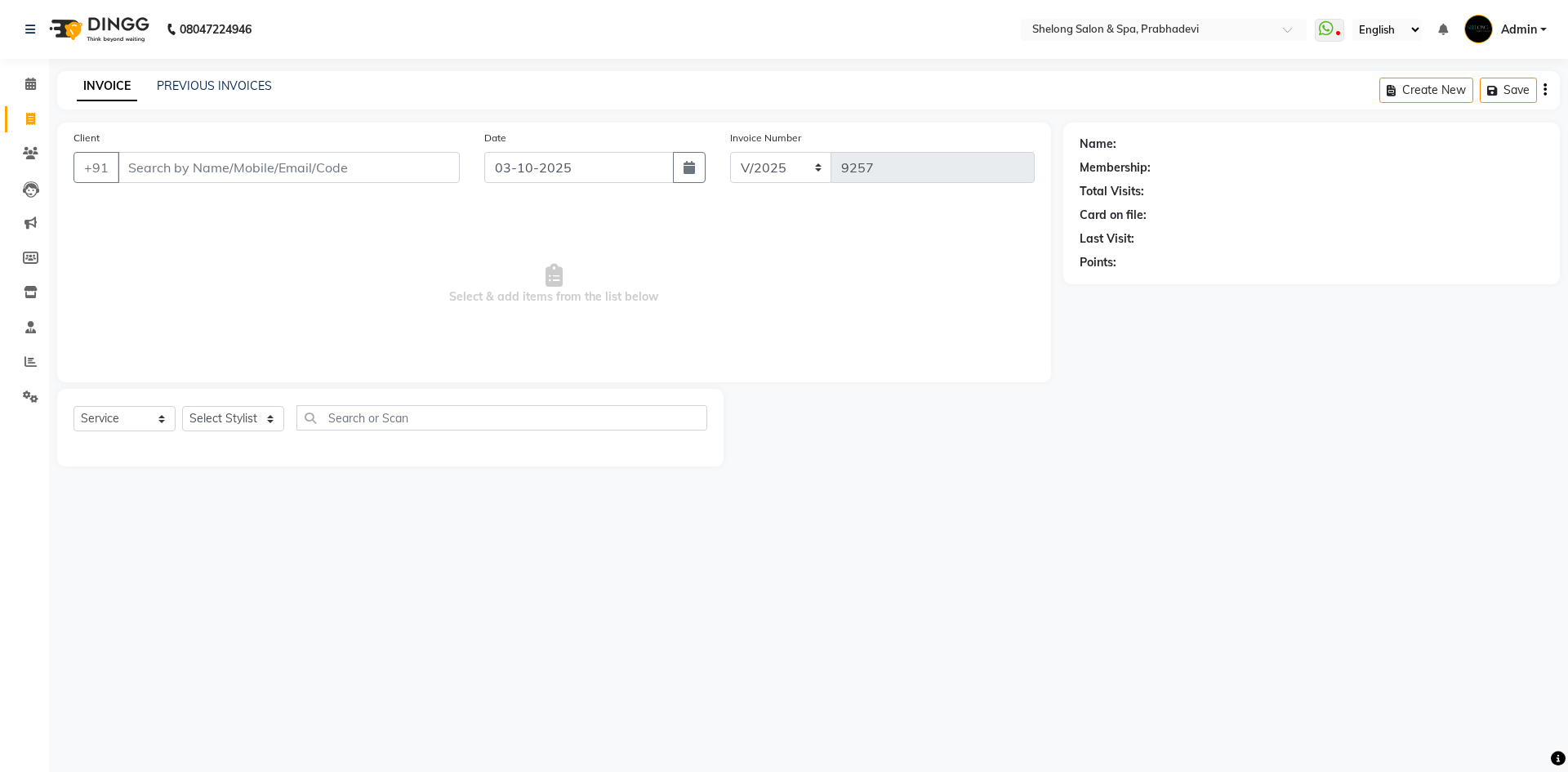
click at [401, 316] on span "Select & add items from the list below" at bounding box center [554, 284] width 961 height 163
select select "16092"
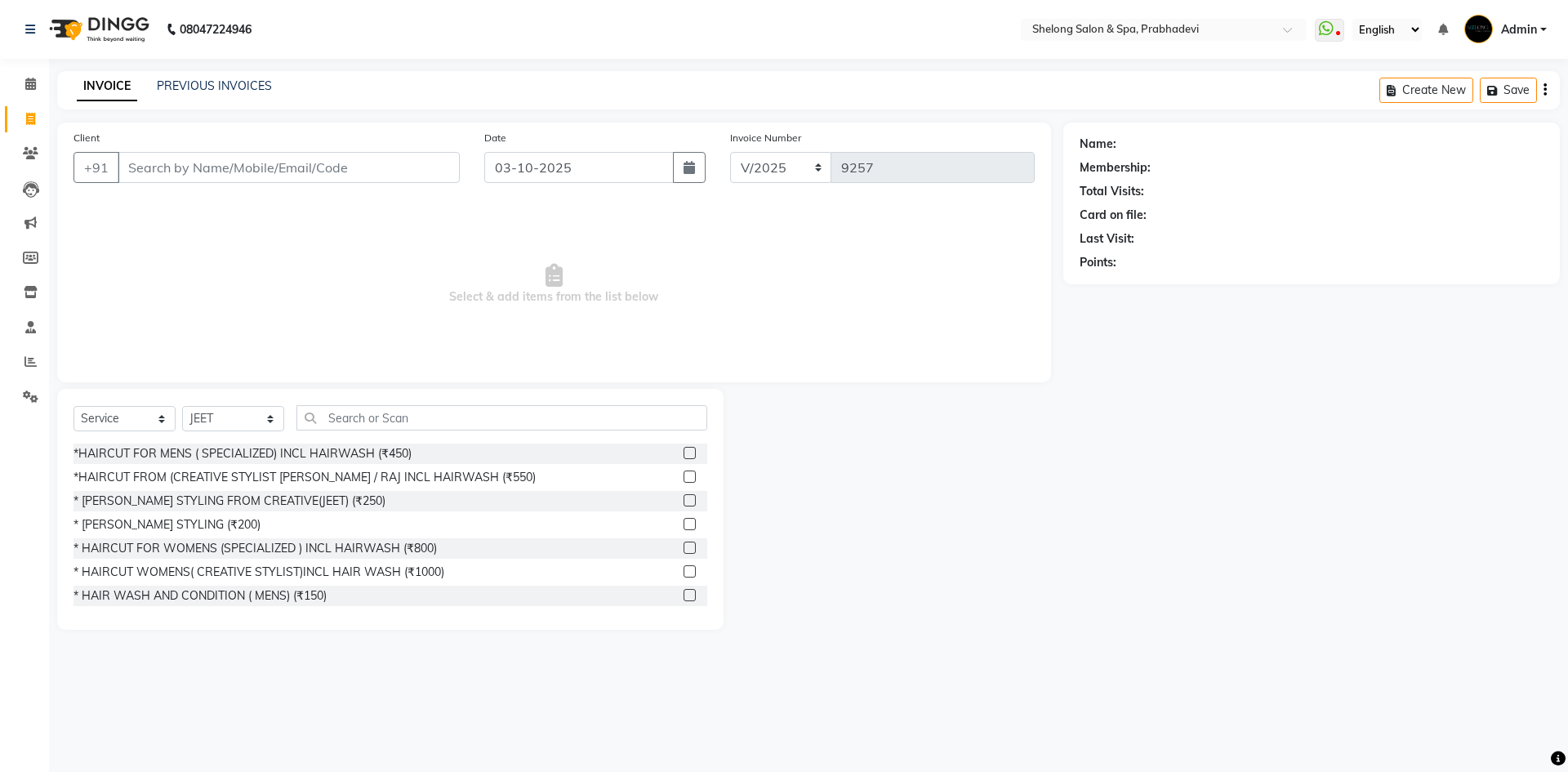
click at [401, 316] on span "Select & add items from the list below" at bounding box center [554, 284] width 961 height 163
drag, startPoint x: 428, startPoint y: 478, endPoint x: 408, endPoint y: 489, distance: 22.8
click at [428, 478] on div "*HAIRCUT FROM (CREATIVE STYLIST [PERSON_NAME] / RAJ INCL HAIRWASH (₹550)" at bounding box center [304, 477] width 463 height 17
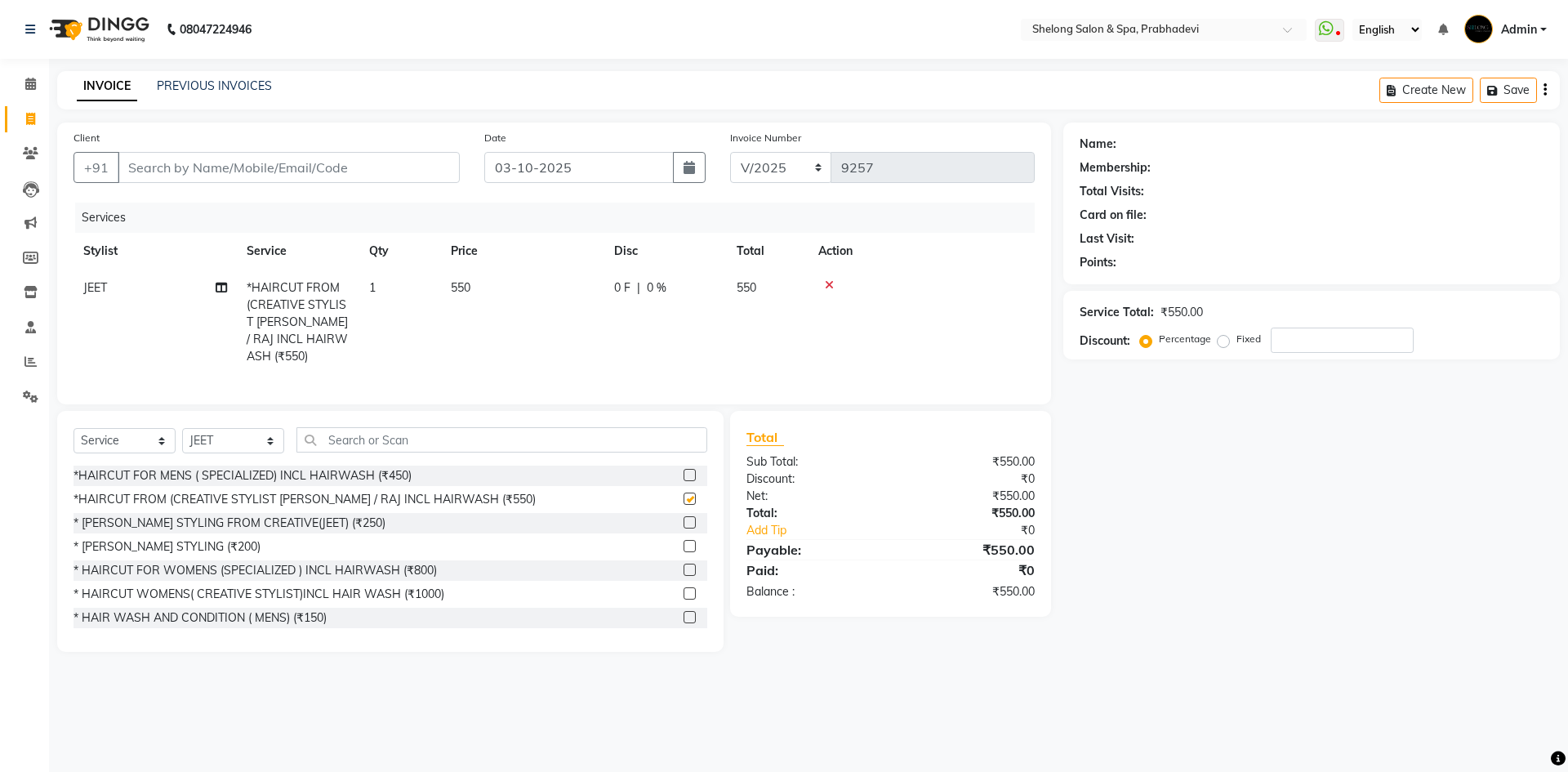
checkbox input "false"
click at [310, 515] on div "* [PERSON_NAME] STYLING FROM CREATIVE(JEET) (₹250)" at bounding box center [229, 523] width 312 height 17
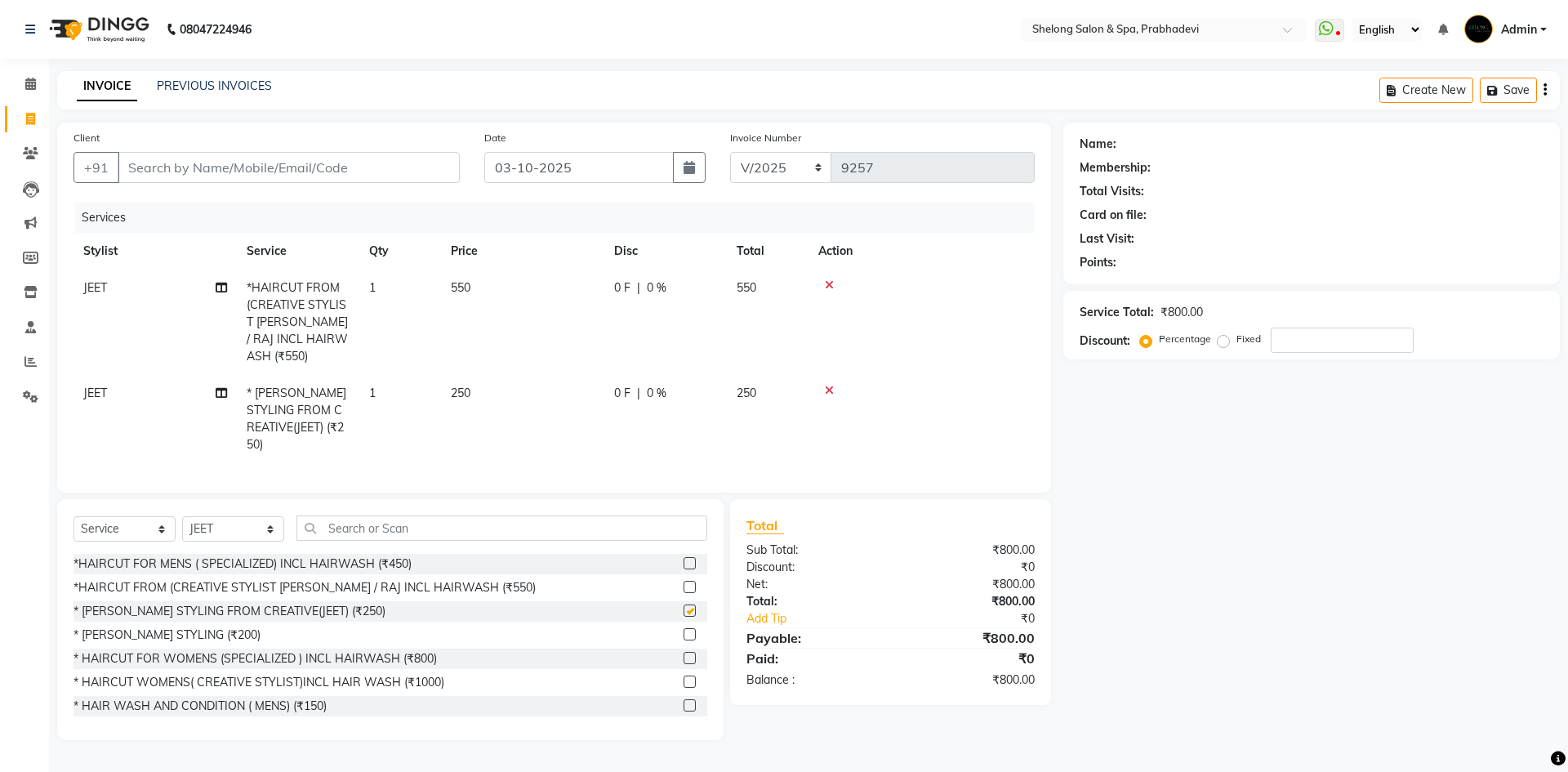
checkbox input "false"
click at [304, 170] on input "Client" at bounding box center [289, 168] width 342 height 31
type input "D"
type input "0"
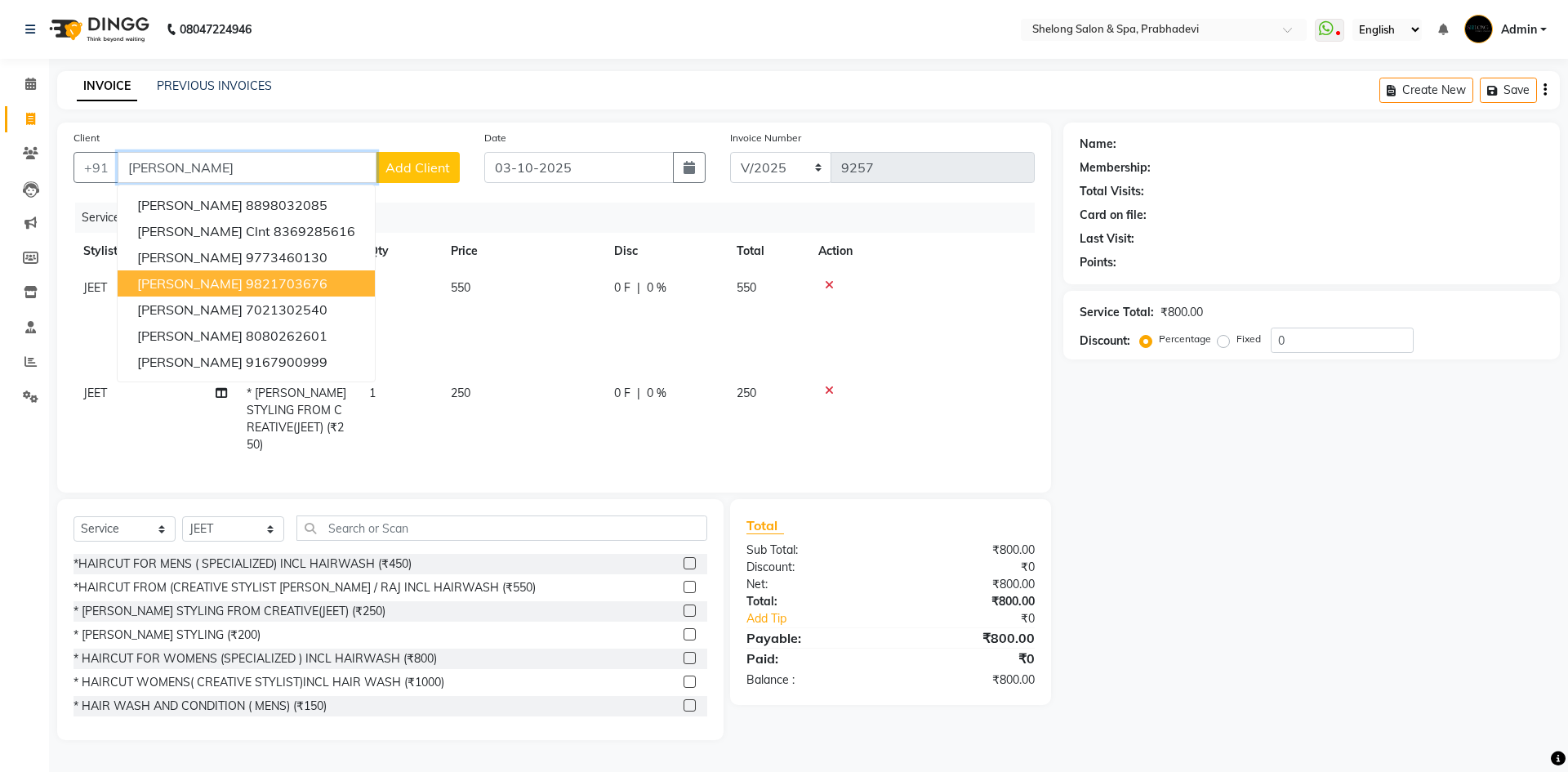
click at [295, 283] on ngb-highlight "9821703676" at bounding box center [286, 283] width 82 height 16
type input "9821703676"
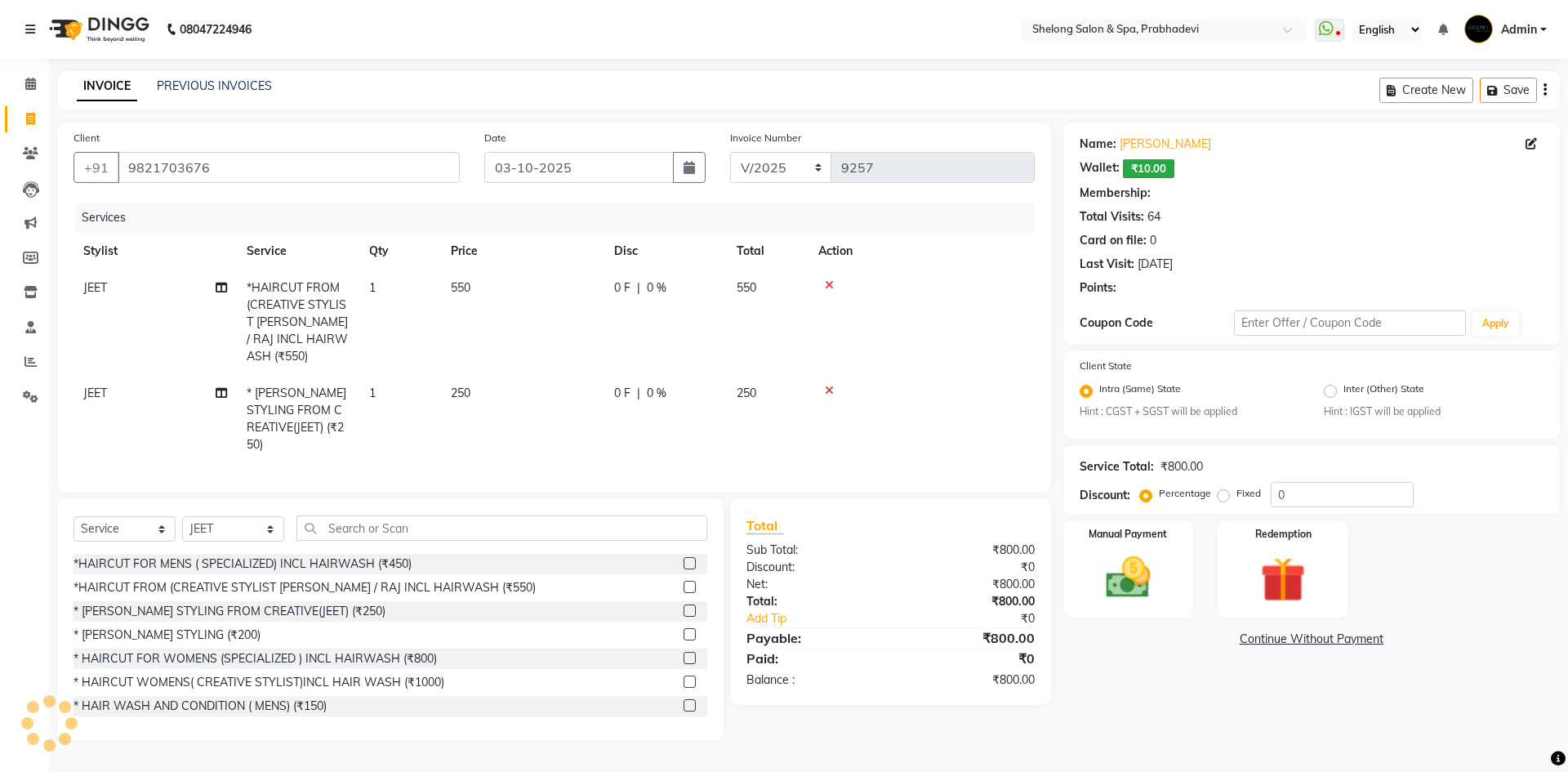
type input "20"
select select "2: Object"
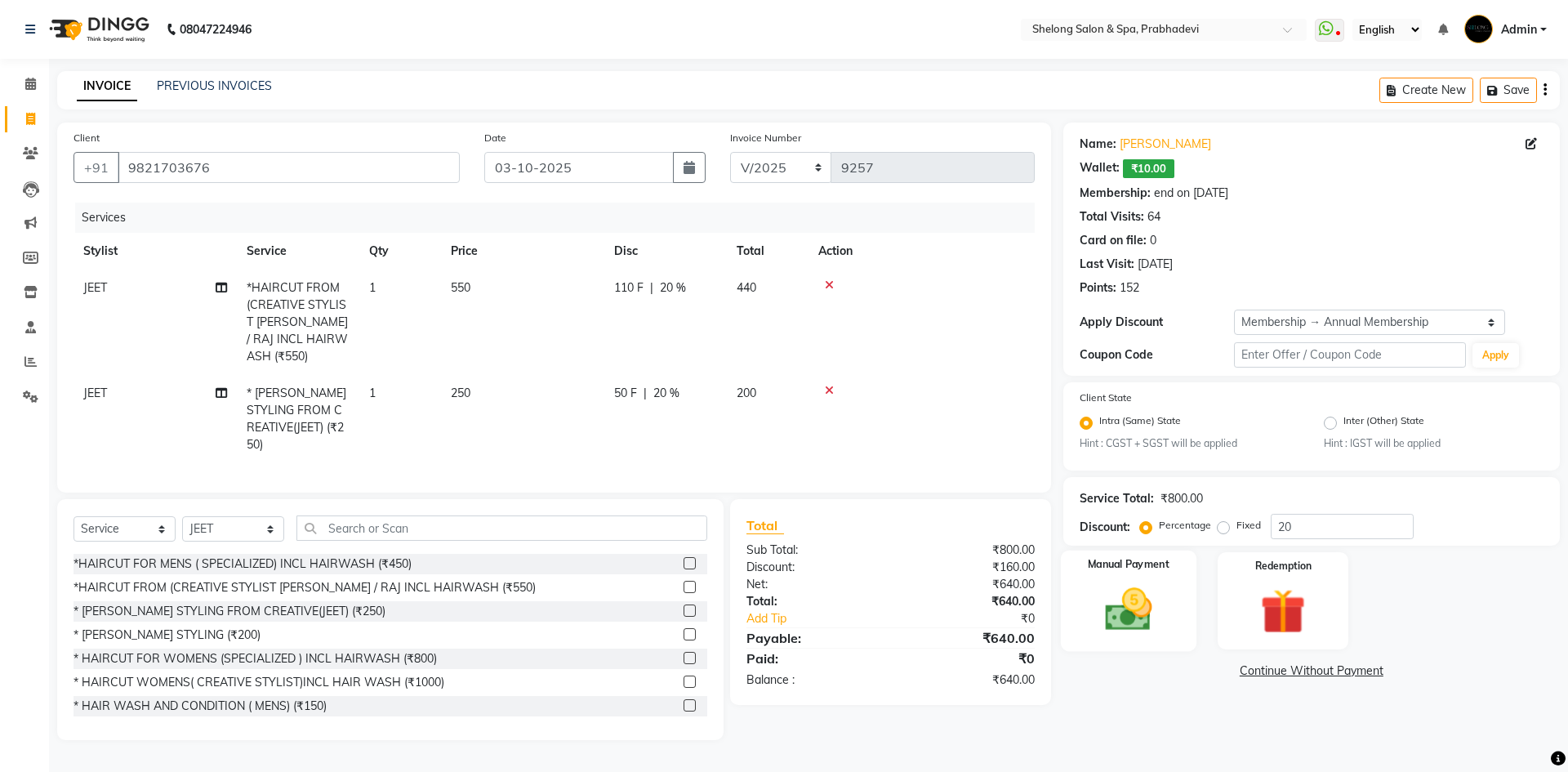
click at [1180, 610] on div "Manual Payment" at bounding box center [1128, 600] width 136 height 100
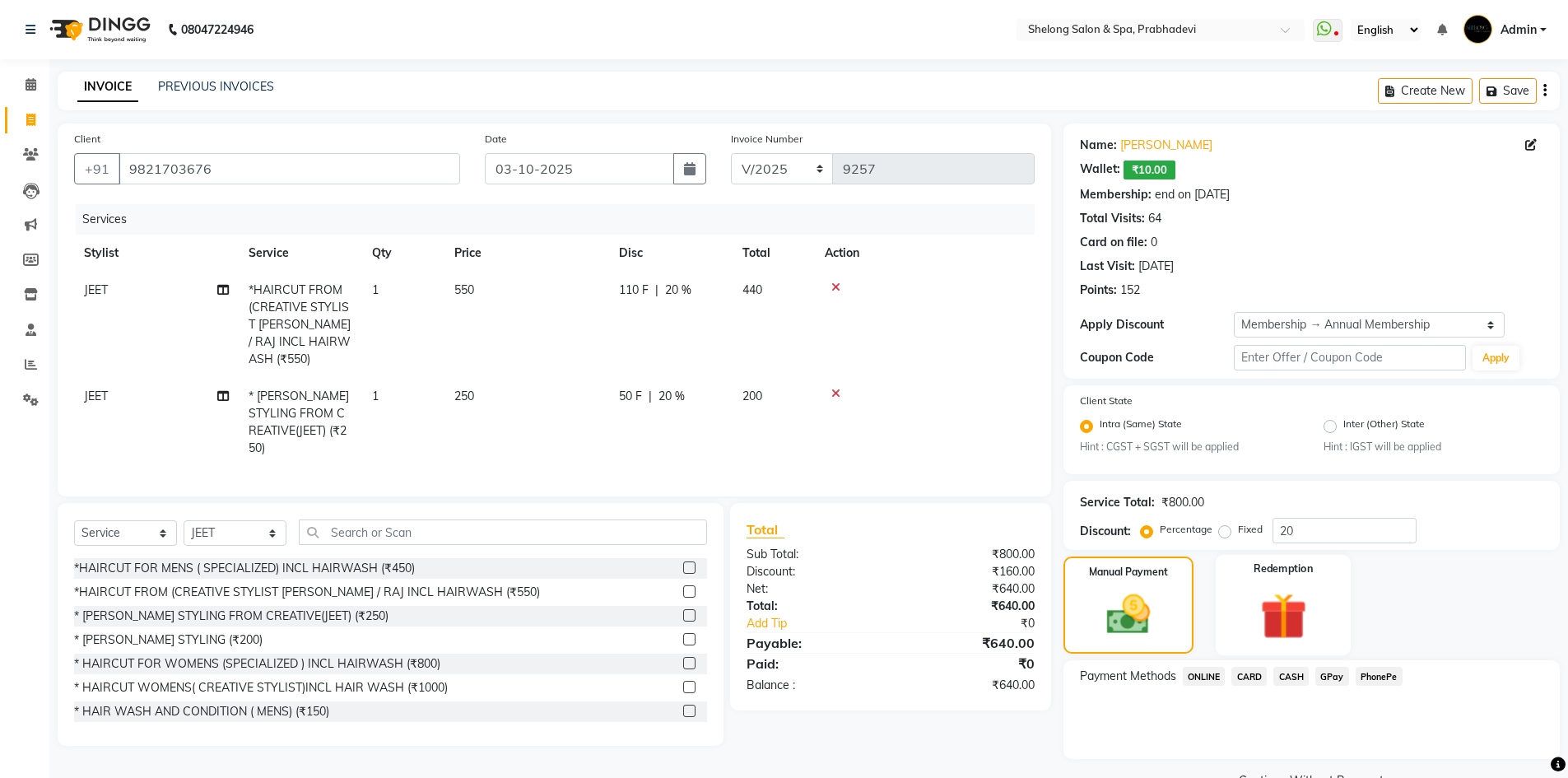
click at [1306, 622] on img at bounding box center [1284, 617] width 76 height 59
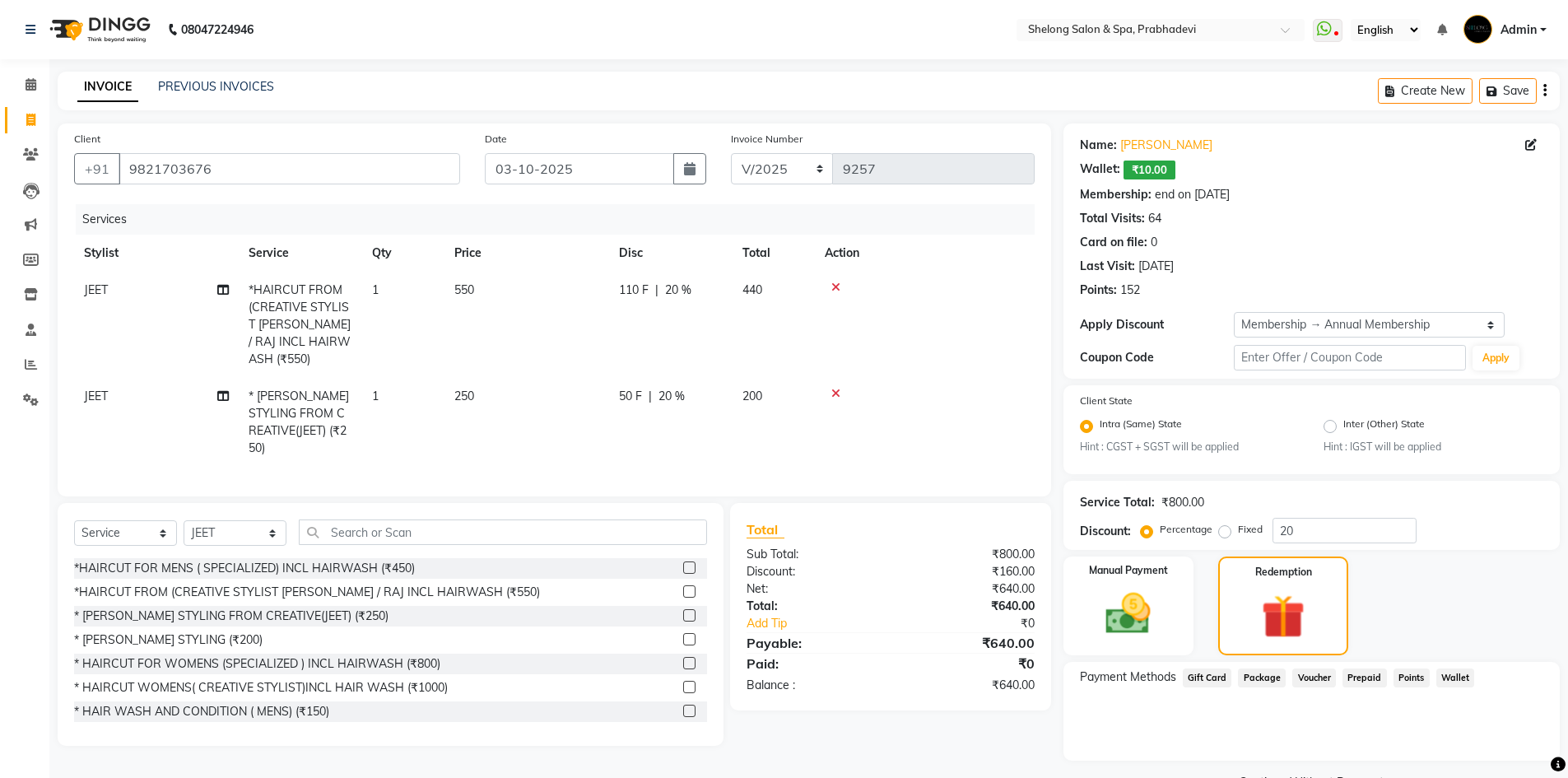
click at [1457, 679] on span "Wallet" at bounding box center [1456, 678] width 39 height 19
click at [1280, 740] on input "0" at bounding box center [1393, 739] width 302 height 26
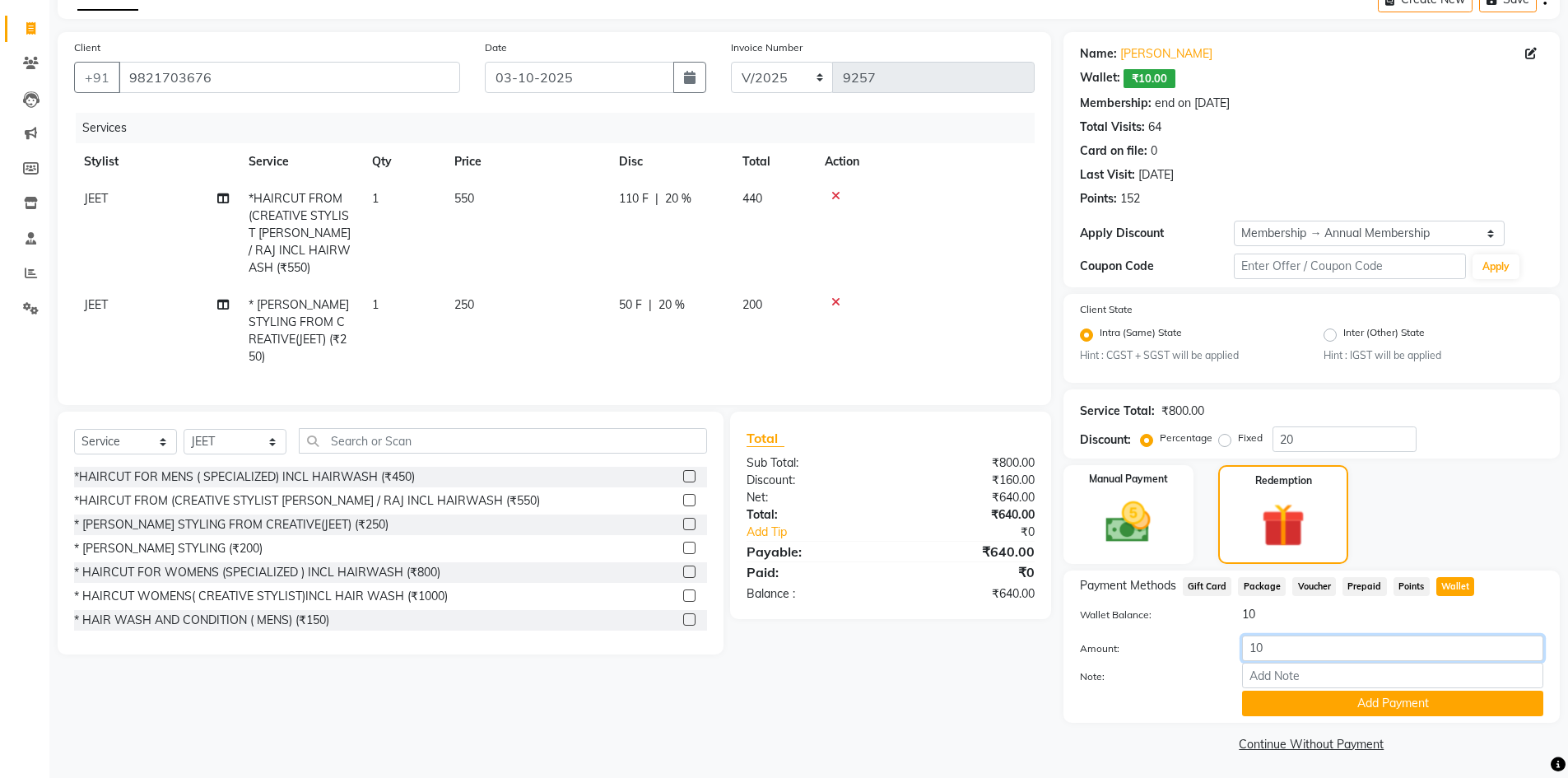
scroll to position [95, 0]
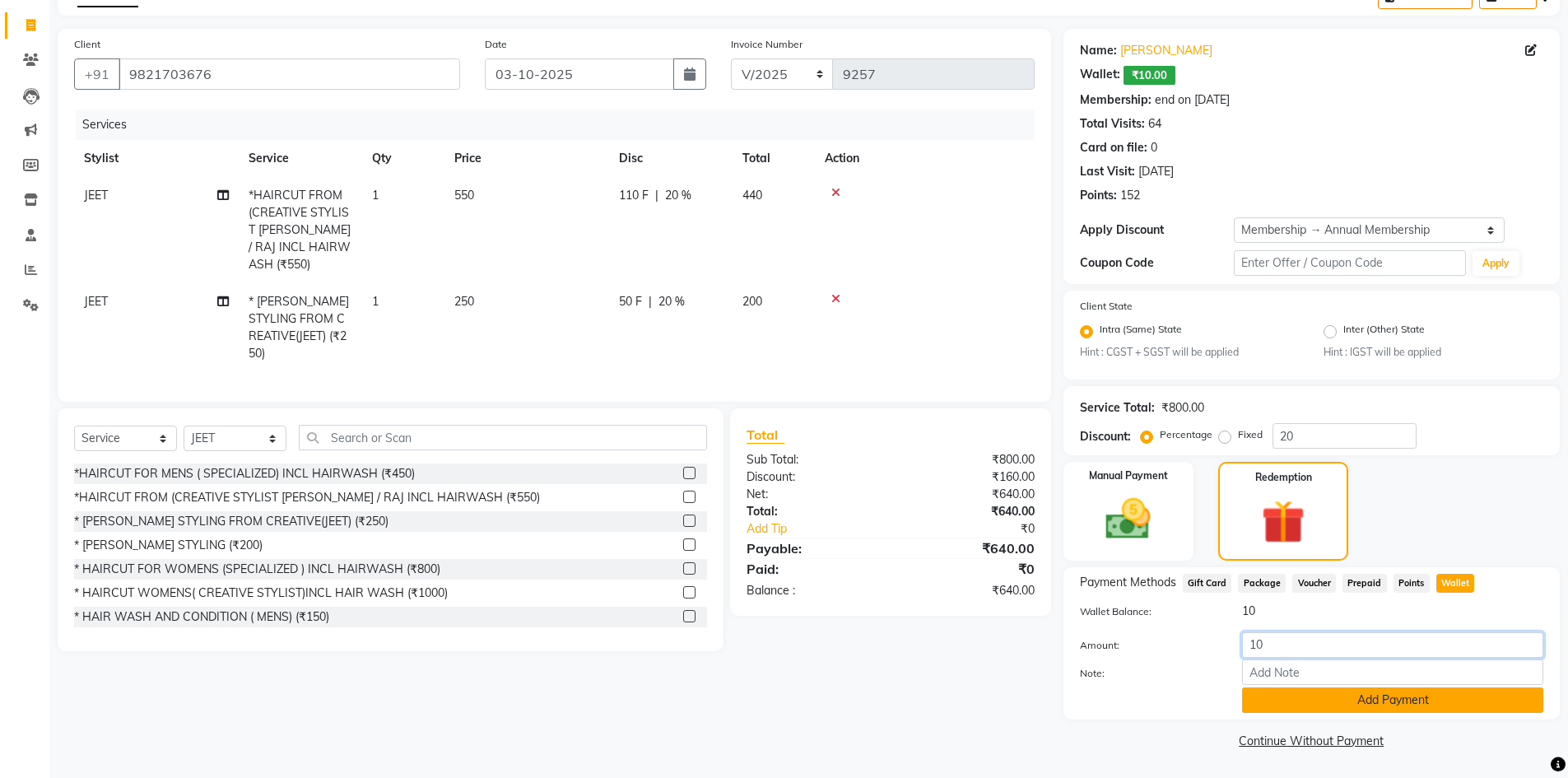
type input "10"
click at [1362, 702] on button "Add Payment" at bounding box center [1393, 700] width 302 height 26
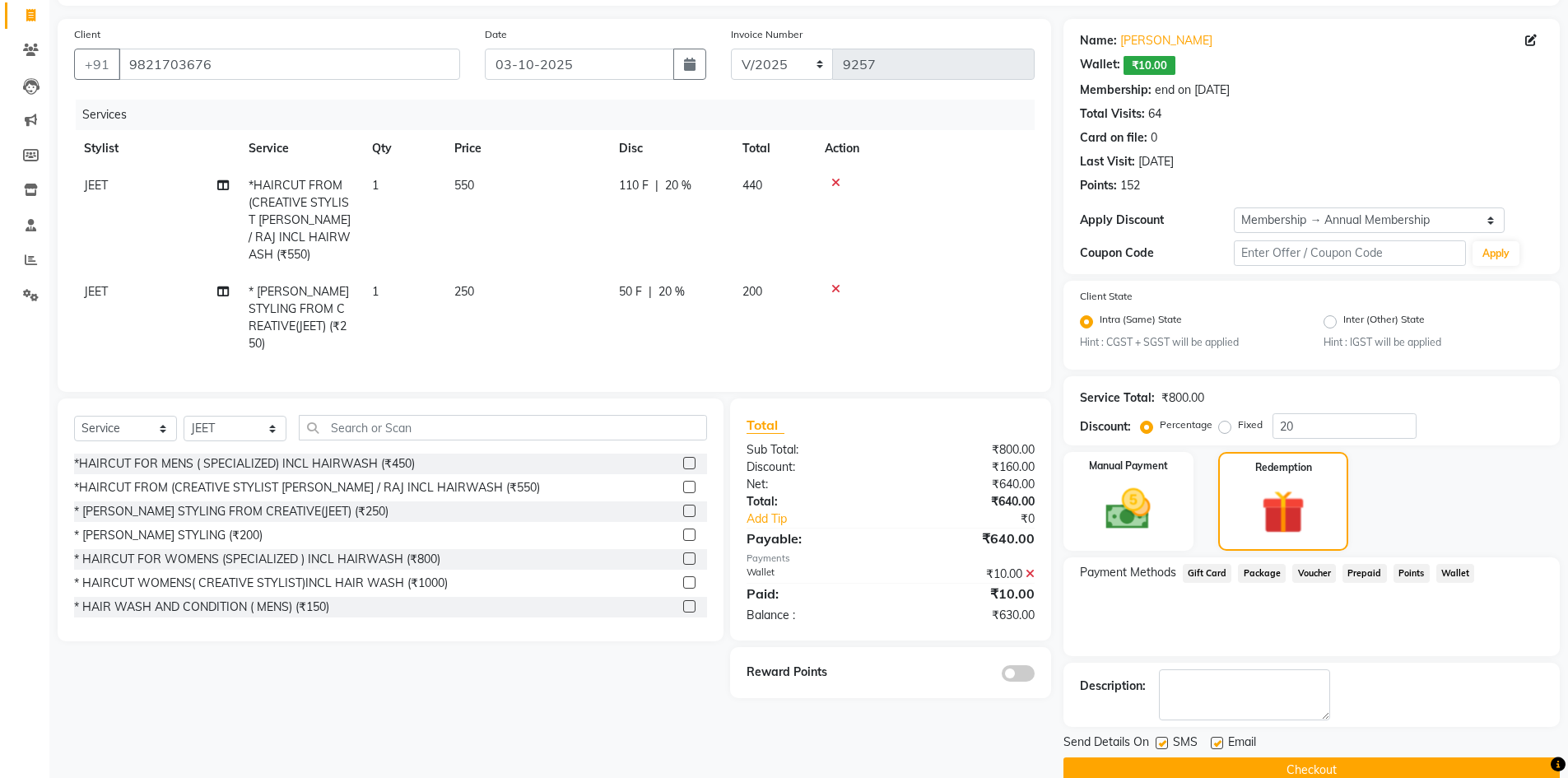
scroll to position [134, 0]
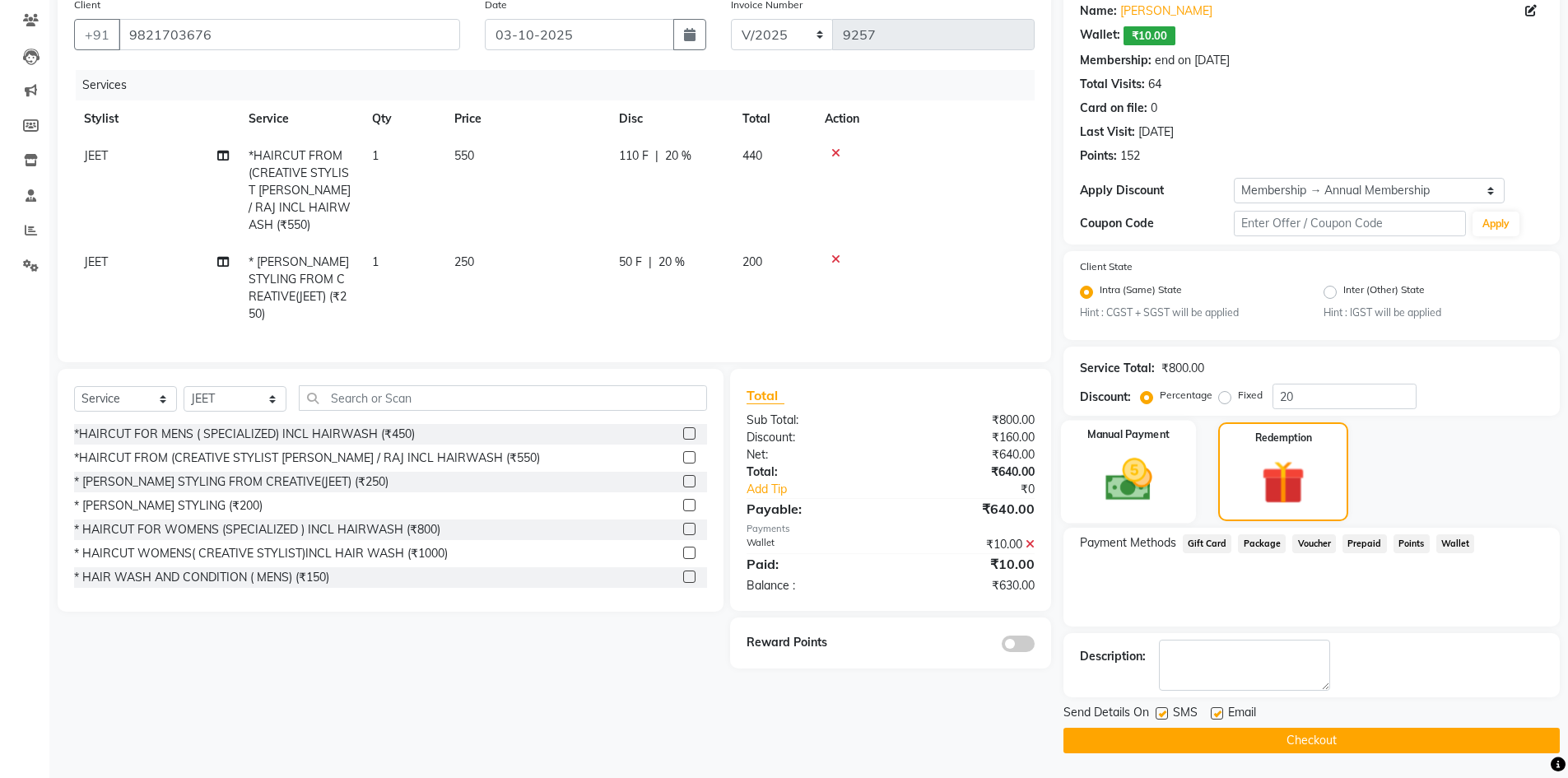
click at [1163, 467] on img at bounding box center [1129, 480] width 76 height 53
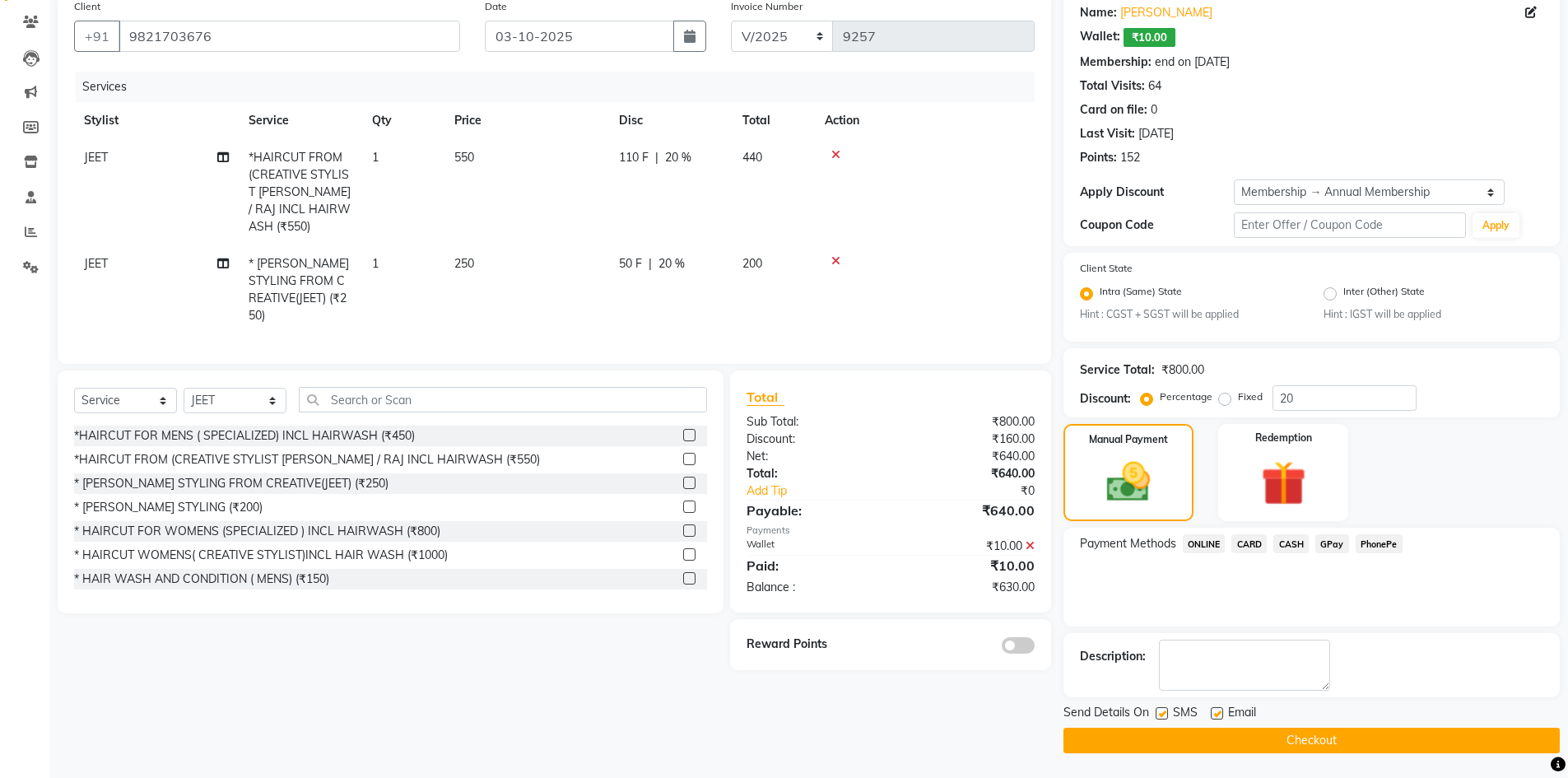
scroll to position [133, 0]
click at [1293, 546] on span "CASH" at bounding box center [1291, 544] width 35 height 19
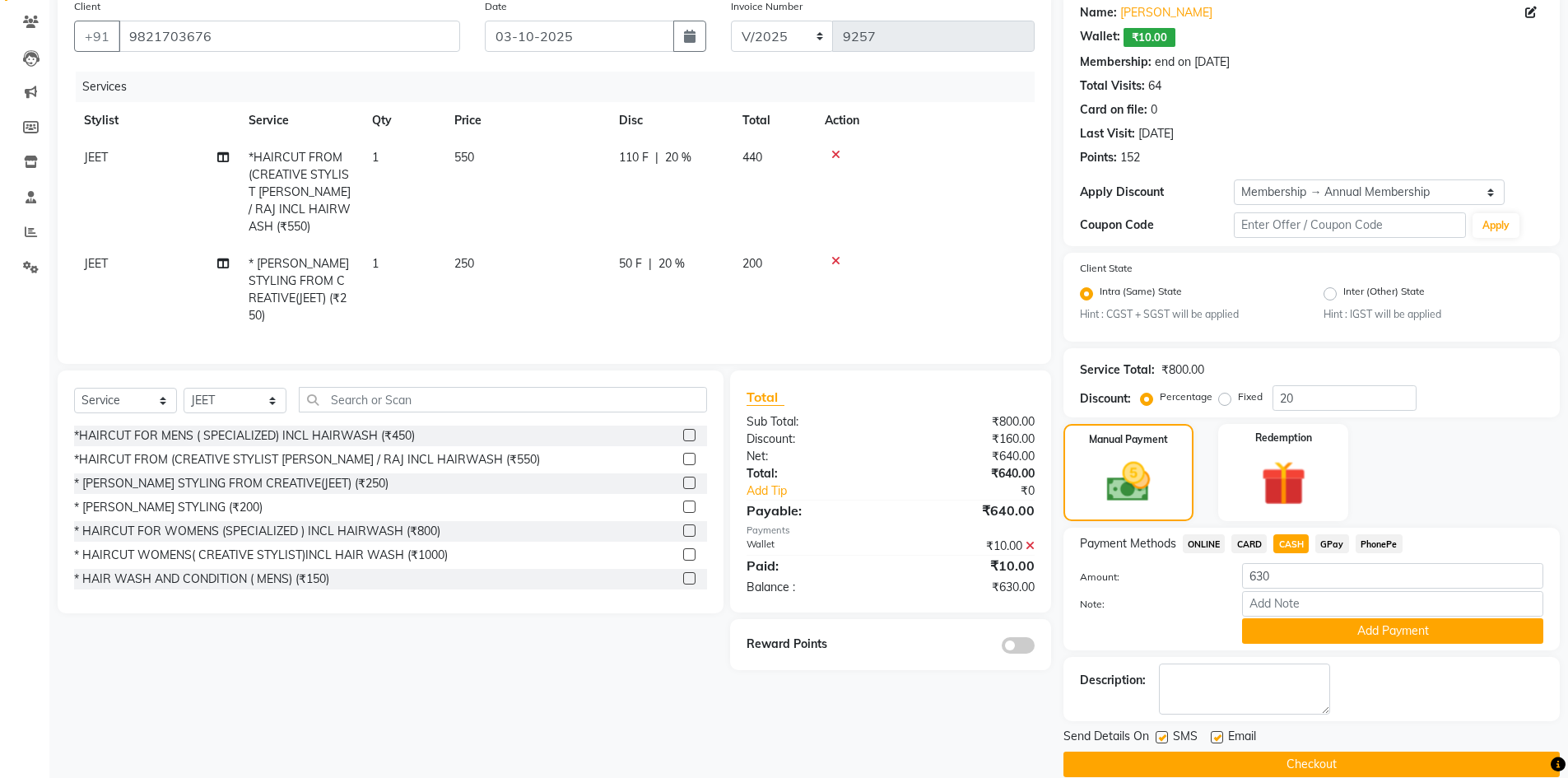
scroll to position [134, 0]
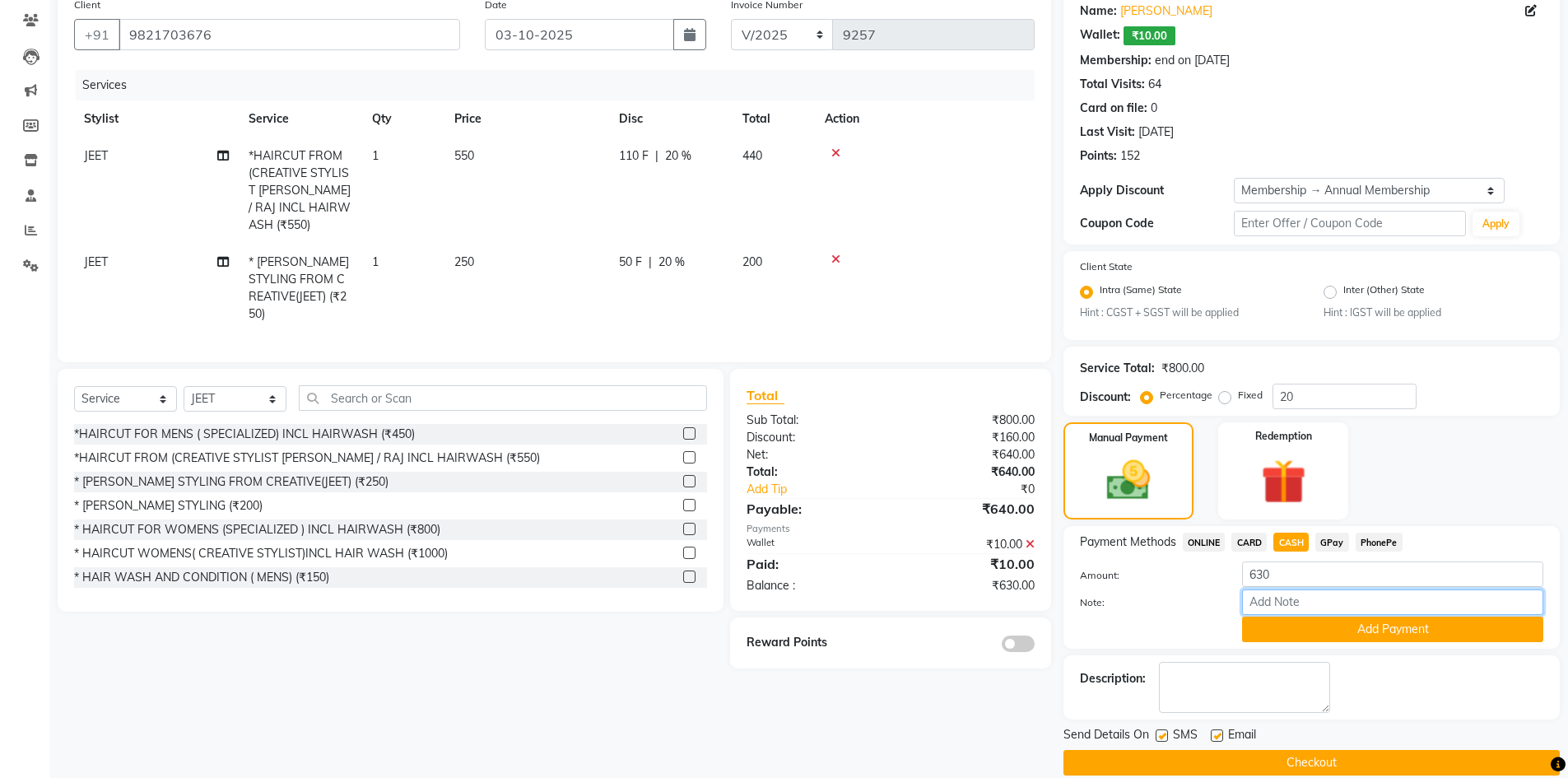
click at [1314, 614] on input "Note:" at bounding box center [1393, 602] width 302 height 26
click at [1315, 626] on button "Add Payment" at bounding box center [1393, 629] width 302 height 26
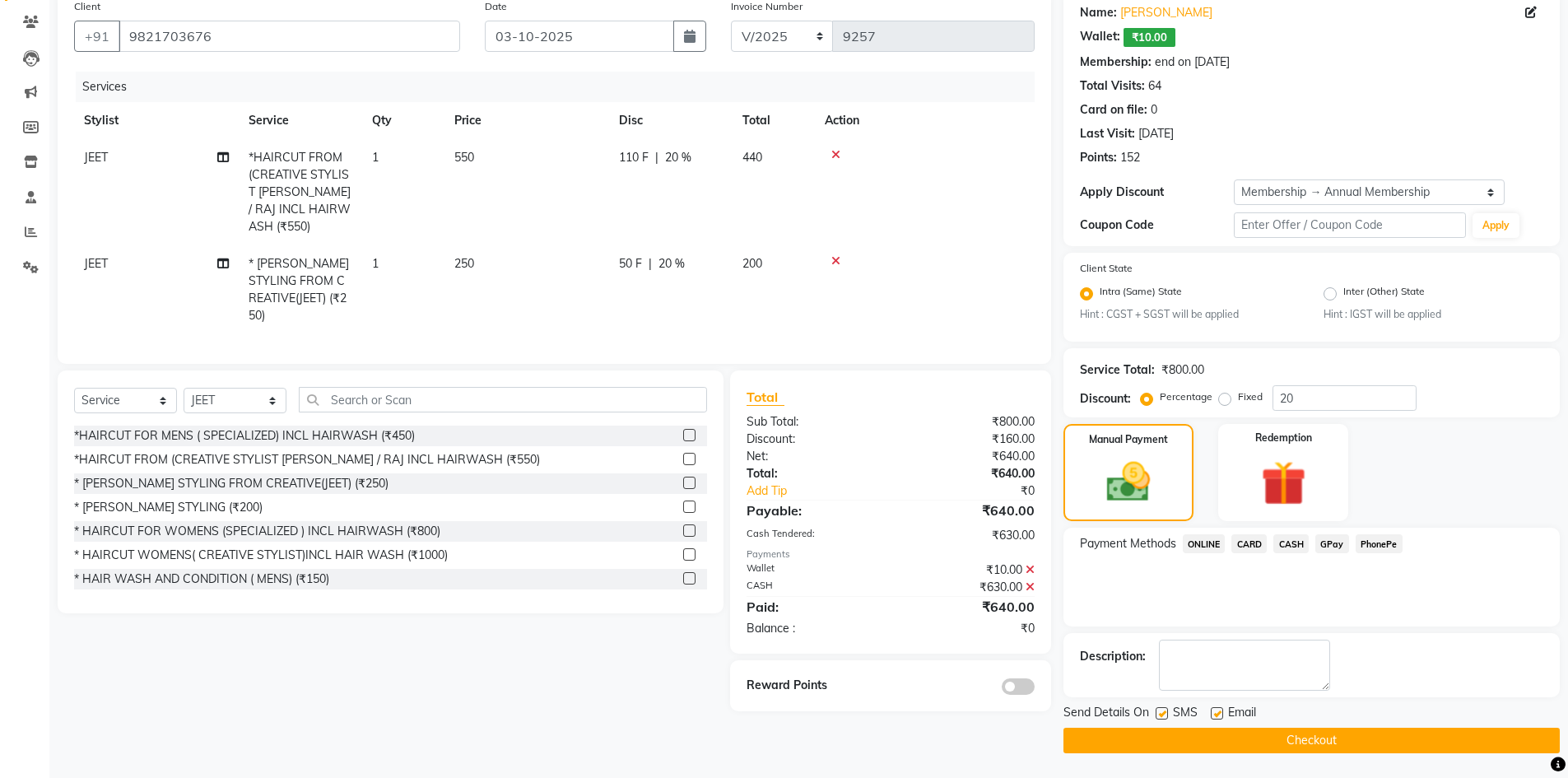
click at [1323, 739] on button "Checkout" at bounding box center [1312, 740] width 497 height 26
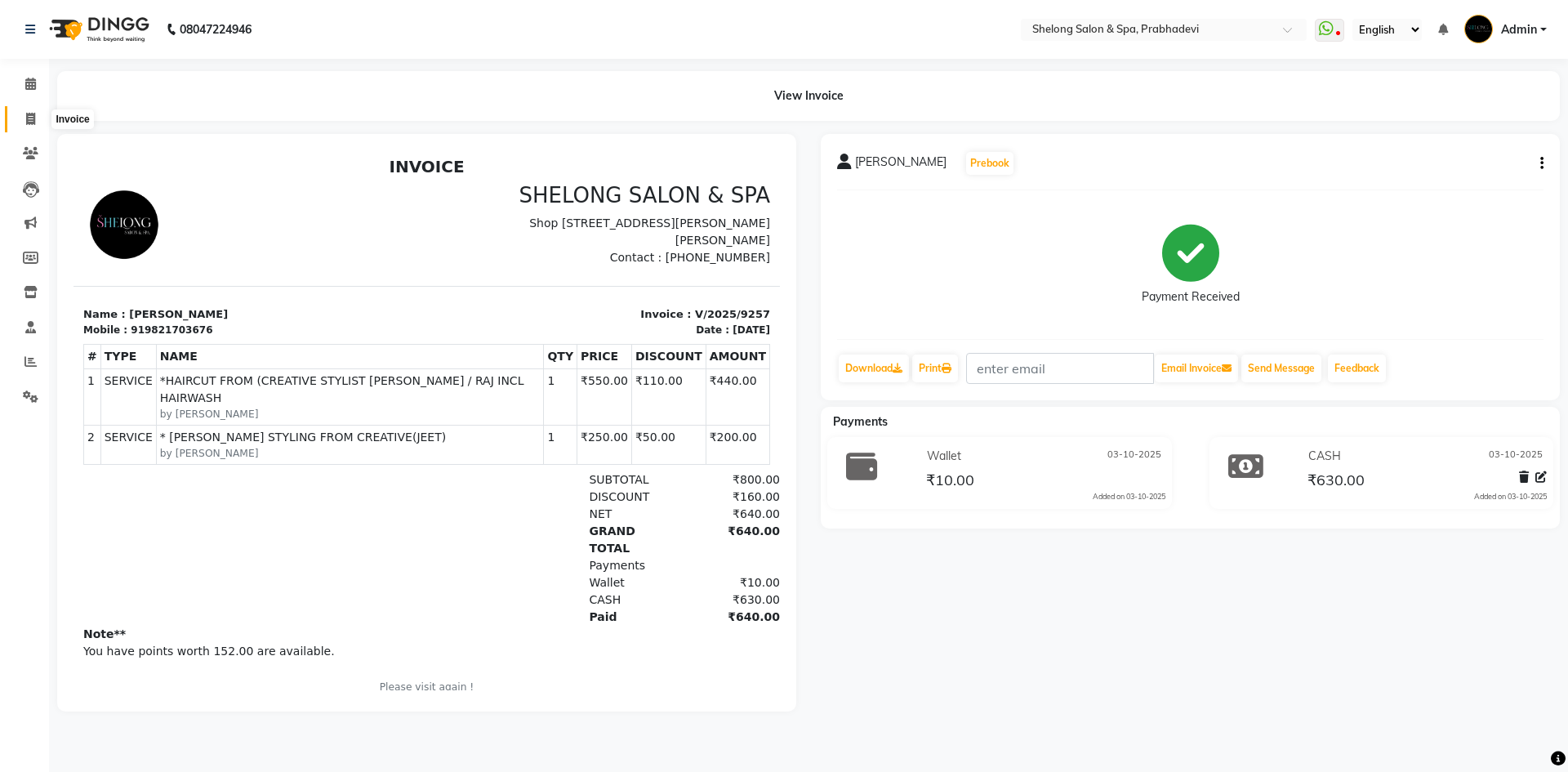
click at [32, 114] on icon at bounding box center [31, 119] width 9 height 12
select select "service"
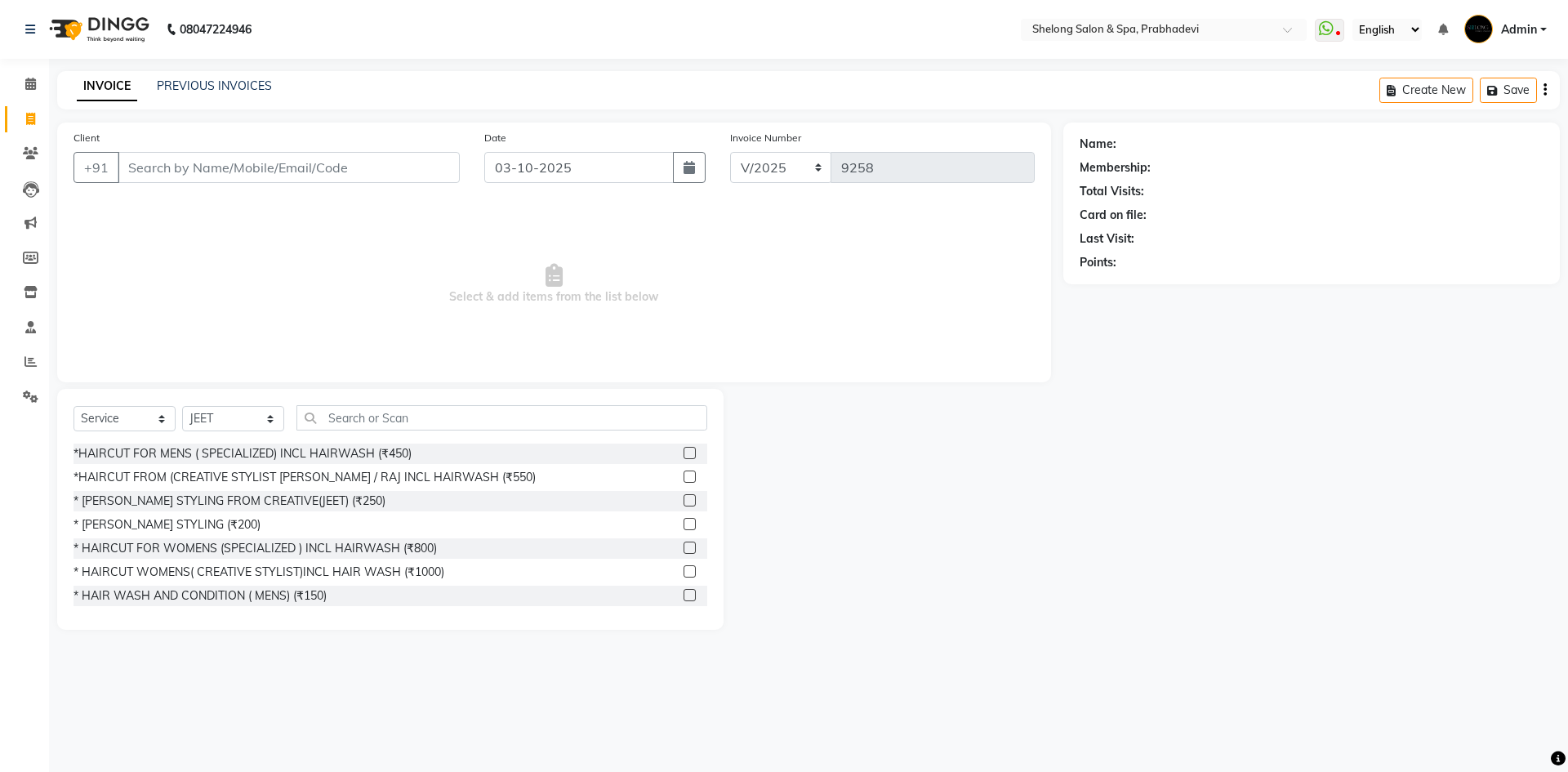
click at [262, 410] on div "Select Service Product Membership Package Voucher Prepaid Gift Card Select Styl…" at bounding box center [390, 510] width 666 height 241
click at [258, 410] on select "Select Stylist ( Ankita ) ( ASHVINI ) farid fojdur hakim JEET MITHUN NANDITA CH…" at bounding box center [233, 419] width 102 height 26
select select "66706"
click at [182, 406] on select "Select Stylist ( Ankita ) ( ASHVINI ) farid fojdur hakim JEET MITHUN NANDITA CH…" at bounding box center [233, 419] width 102 height 26
click at [327, 446] on div "*HAIRCUT FOR MENS ( SPECIALIZED) INCL HAIRWASH (₹450)" at bounding box center [242, 454] width 338 height 17
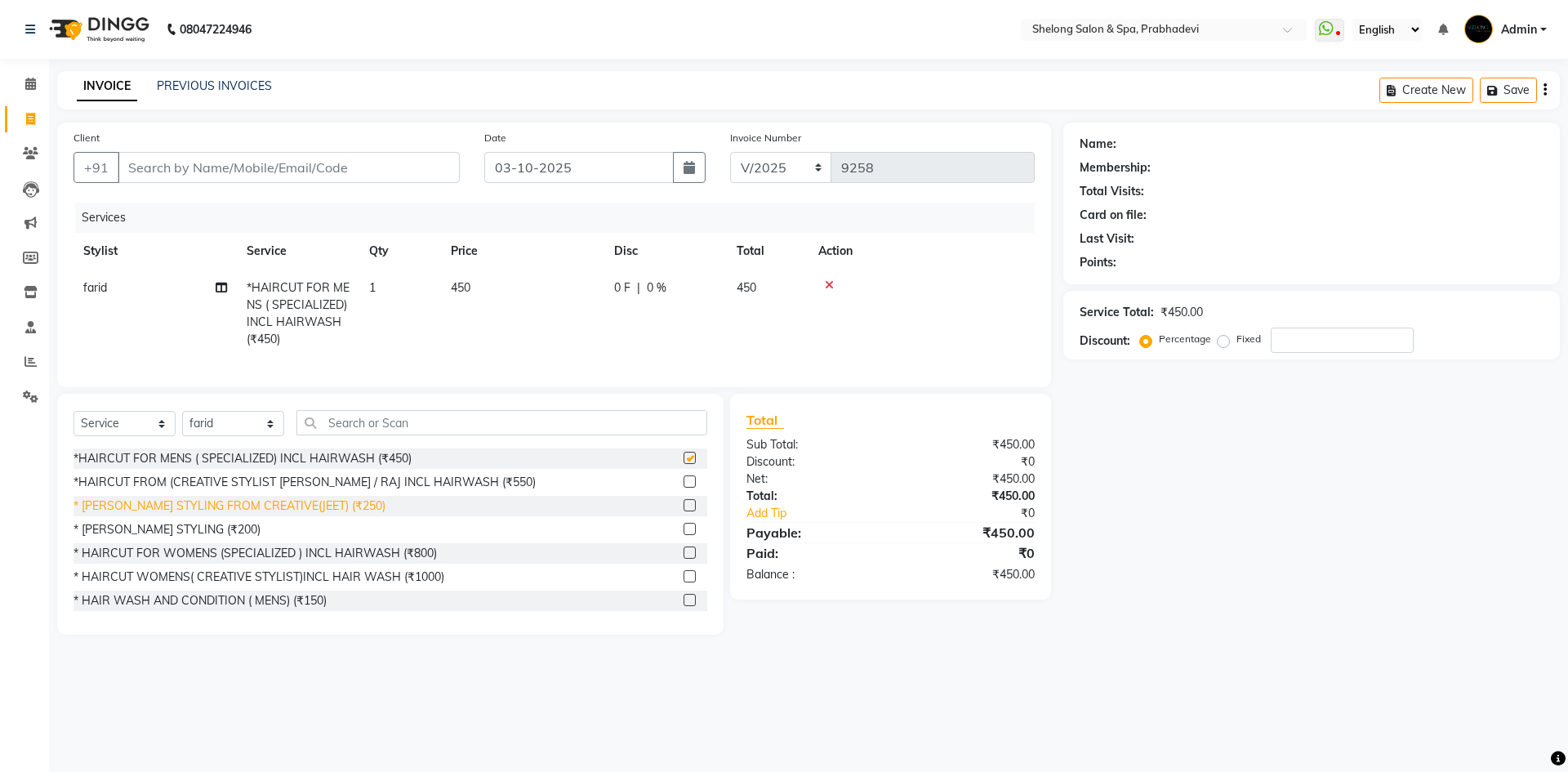
checkbox input "false"
click at [198, 538] on div "* [PERSON_NAME] STYLING (₹200)" at bounding box center [167, 529] width 187 height 17
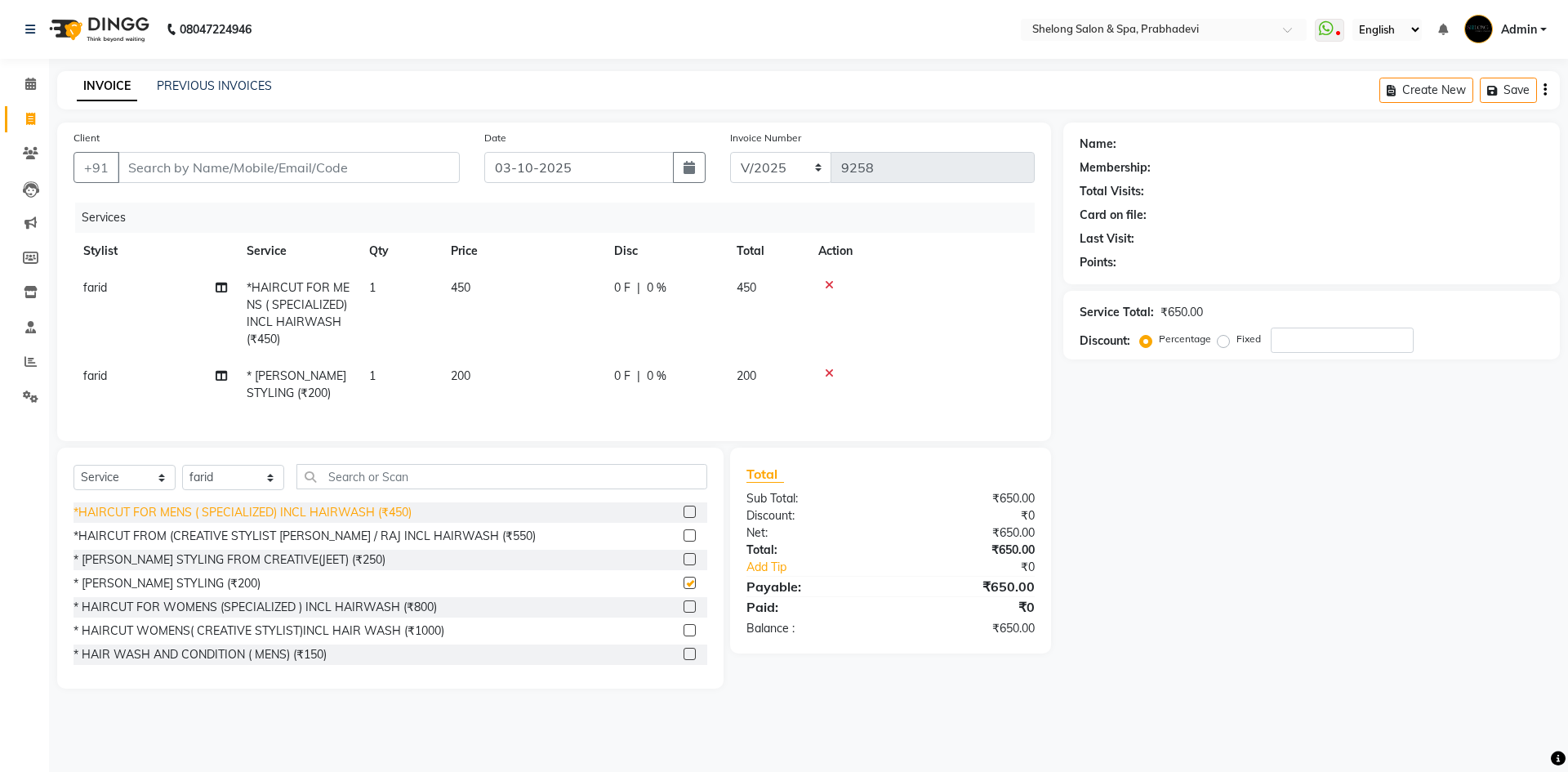
checkbox input "false"
click at [293, 521] on div "*HAIRCUT FOR MENS ( SPECIALIZED) INCL HAIRWASH (₹450)" at bounding box center [242, 512] width 338 height 17
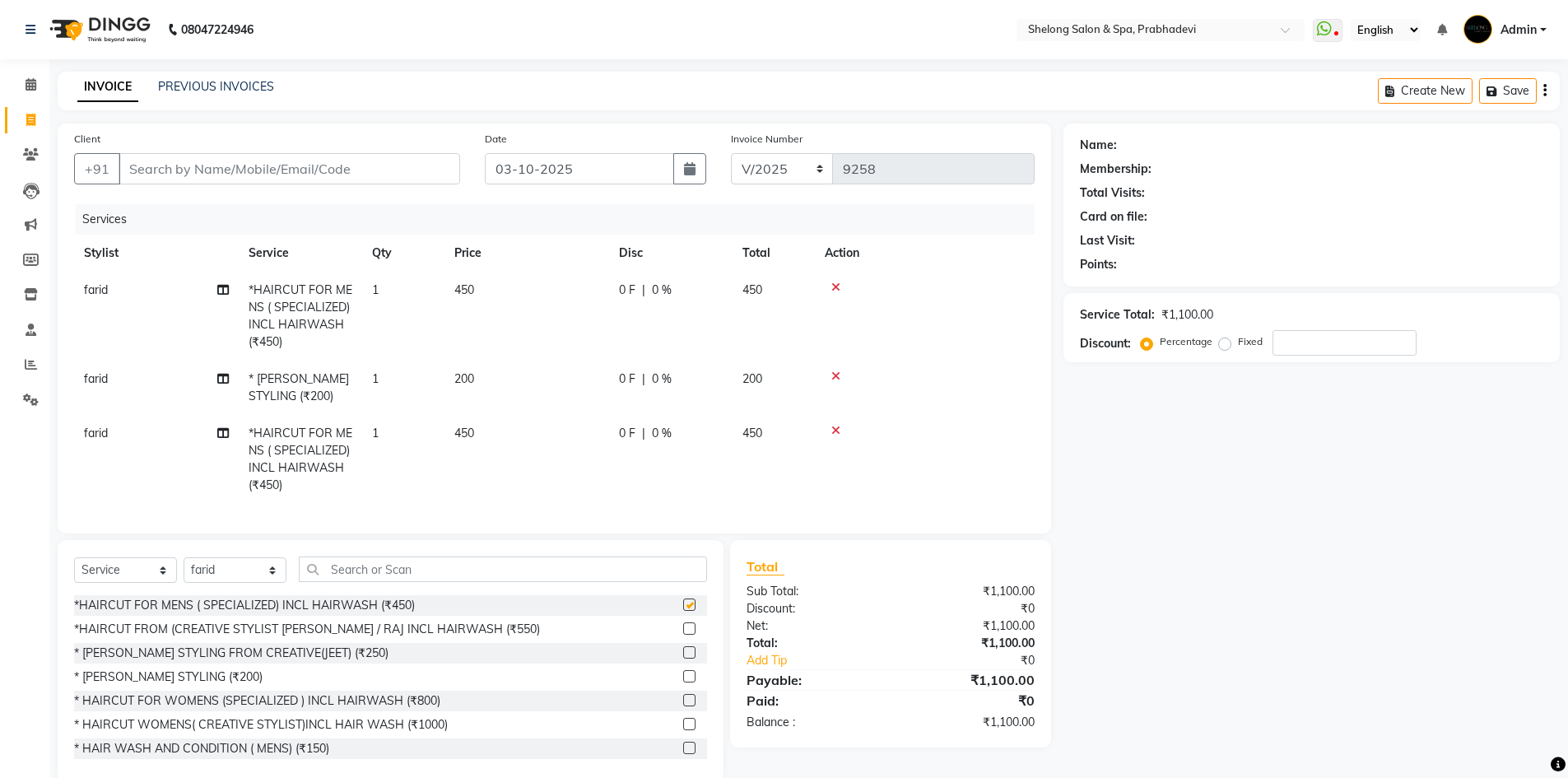
checkbox input "false"
click at [306, 171] on input "Client" at bounding box center [290, 169] width 341 height 31
type input "9"
type input "0"
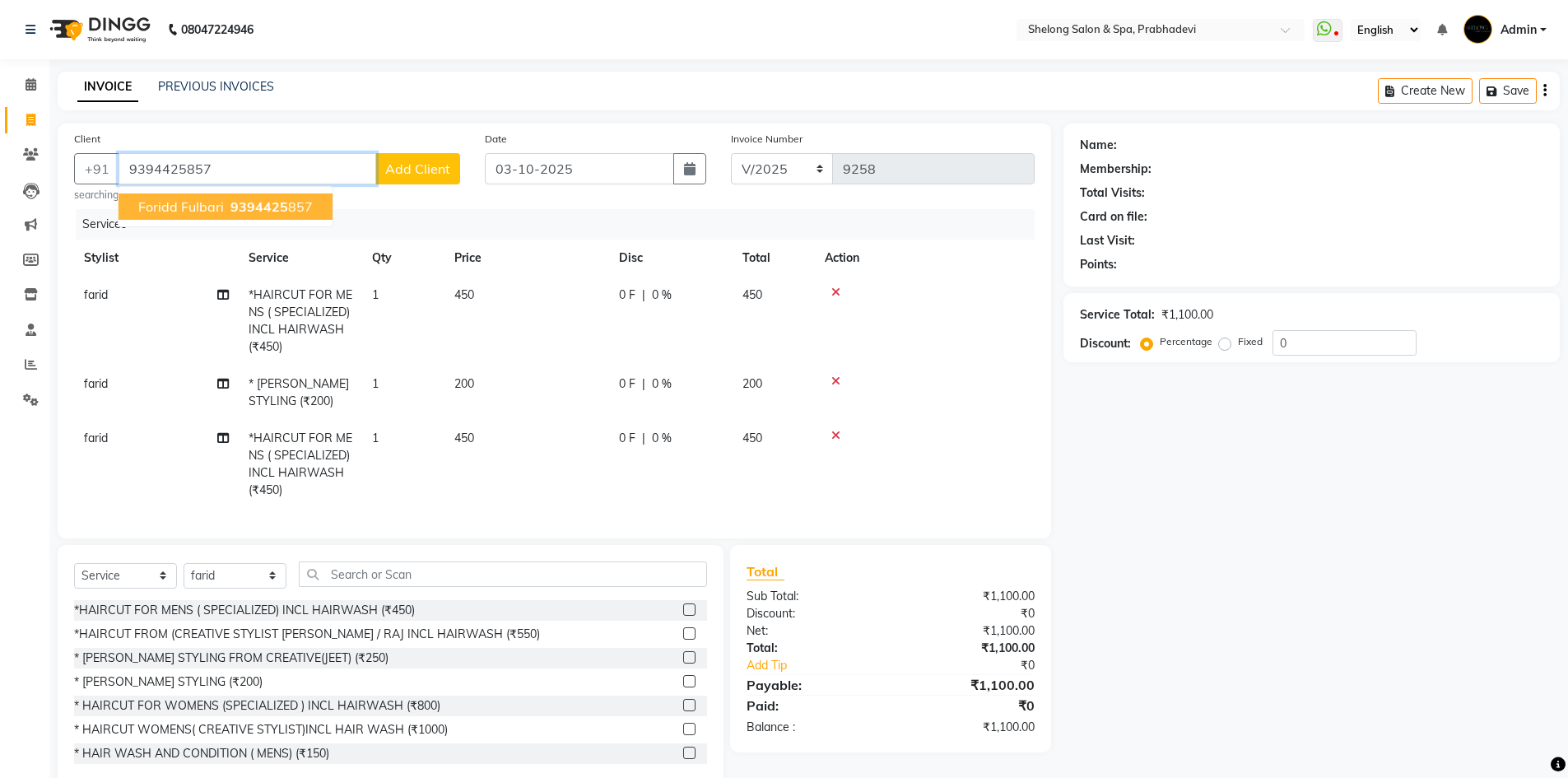
type input "9394425857"
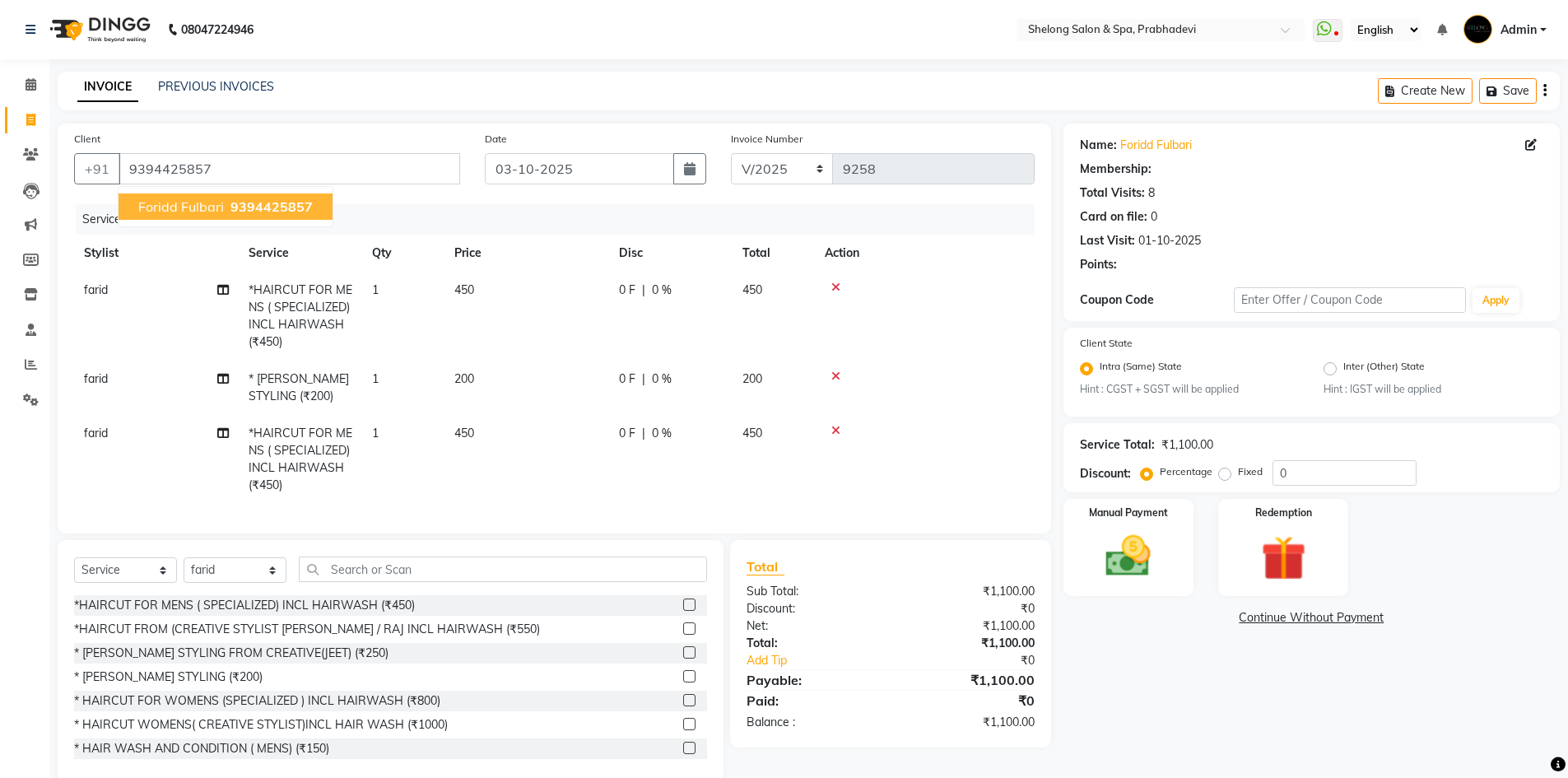
select select "1: Object"
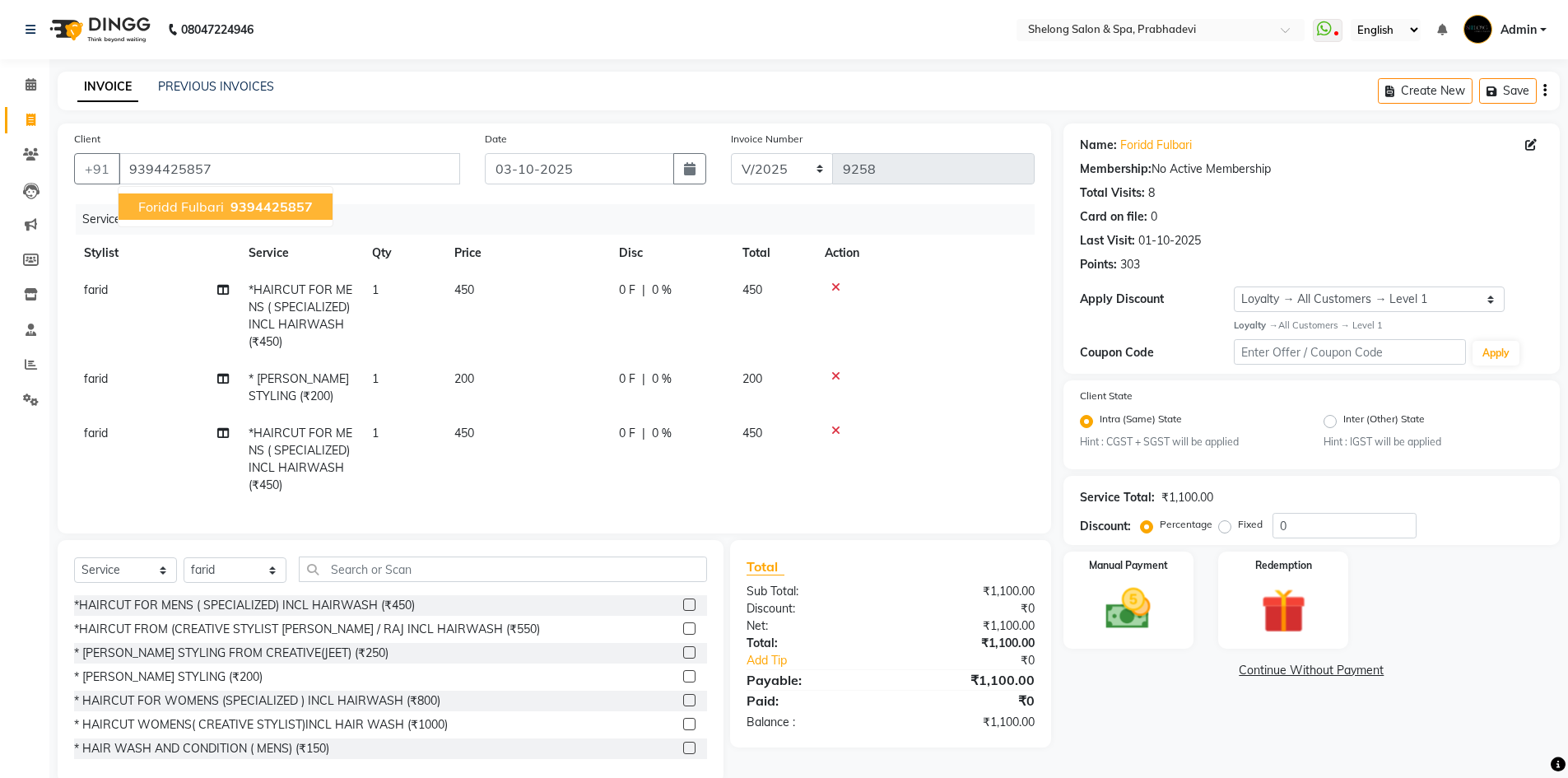
click at [304, 206] on span "9394425857" at bounding box center [272, 206] width 83 height 16
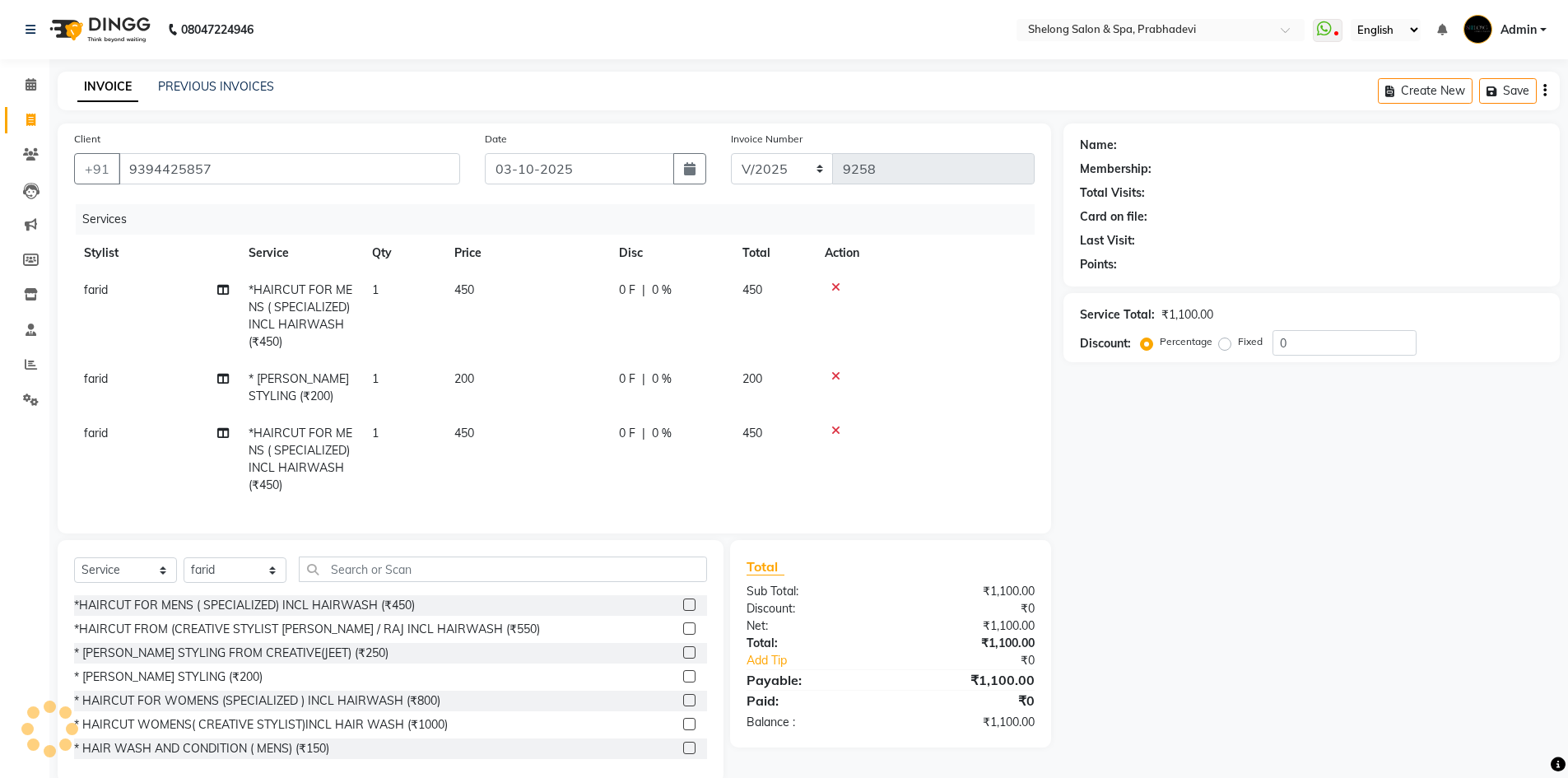
select select "1: Object"
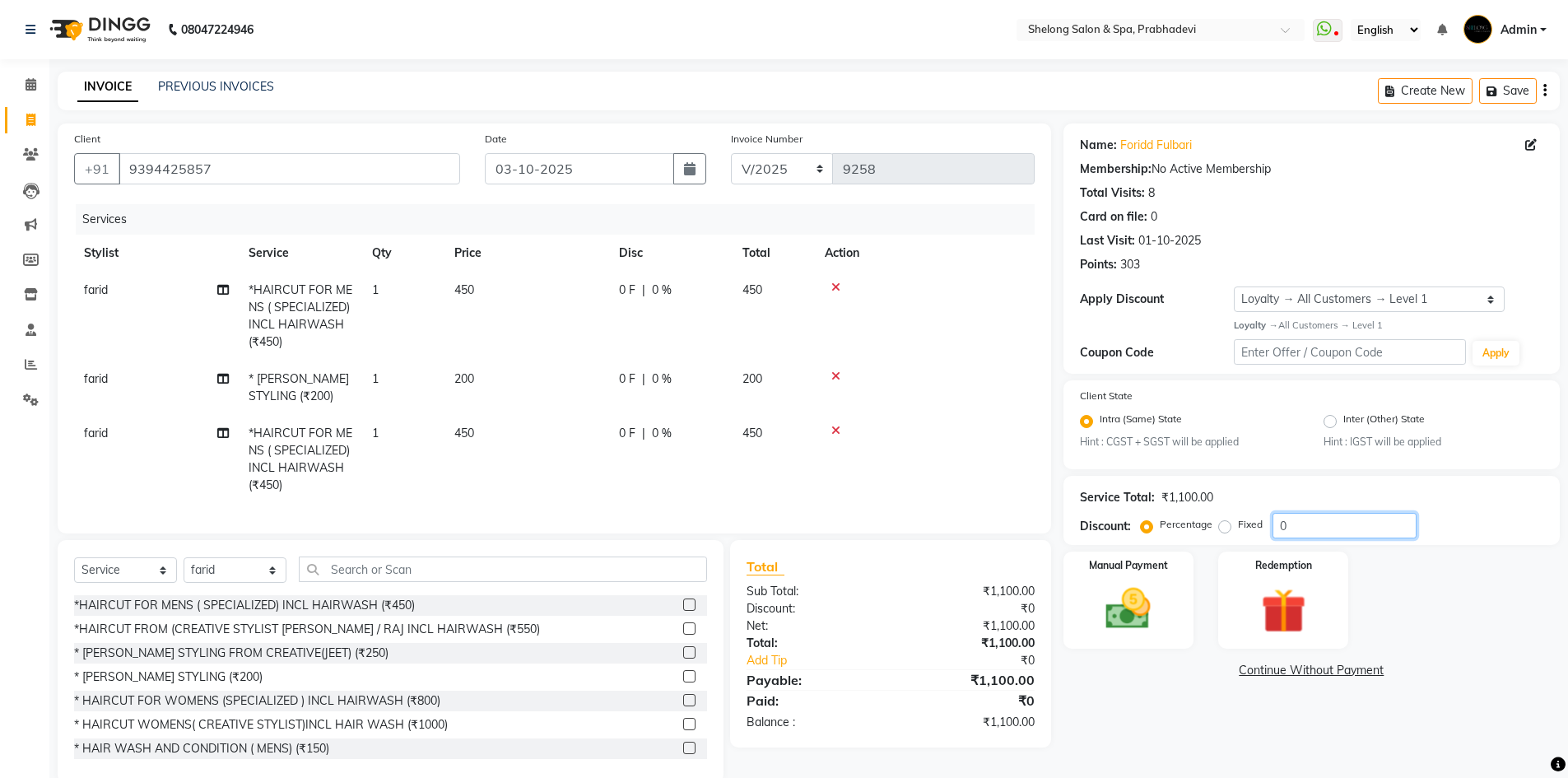
click at [1326, 522] on input "0" at bounding box center [1345, 526] width 144 height 26
type input "020"
drag, startPoint x: 1131, startPoint y: 604, endPoint x: 1154, endPoint y: 599, distance: 23.5
click at [1132, 604] on img at bounding box center [1129, 608] width 76 height 53
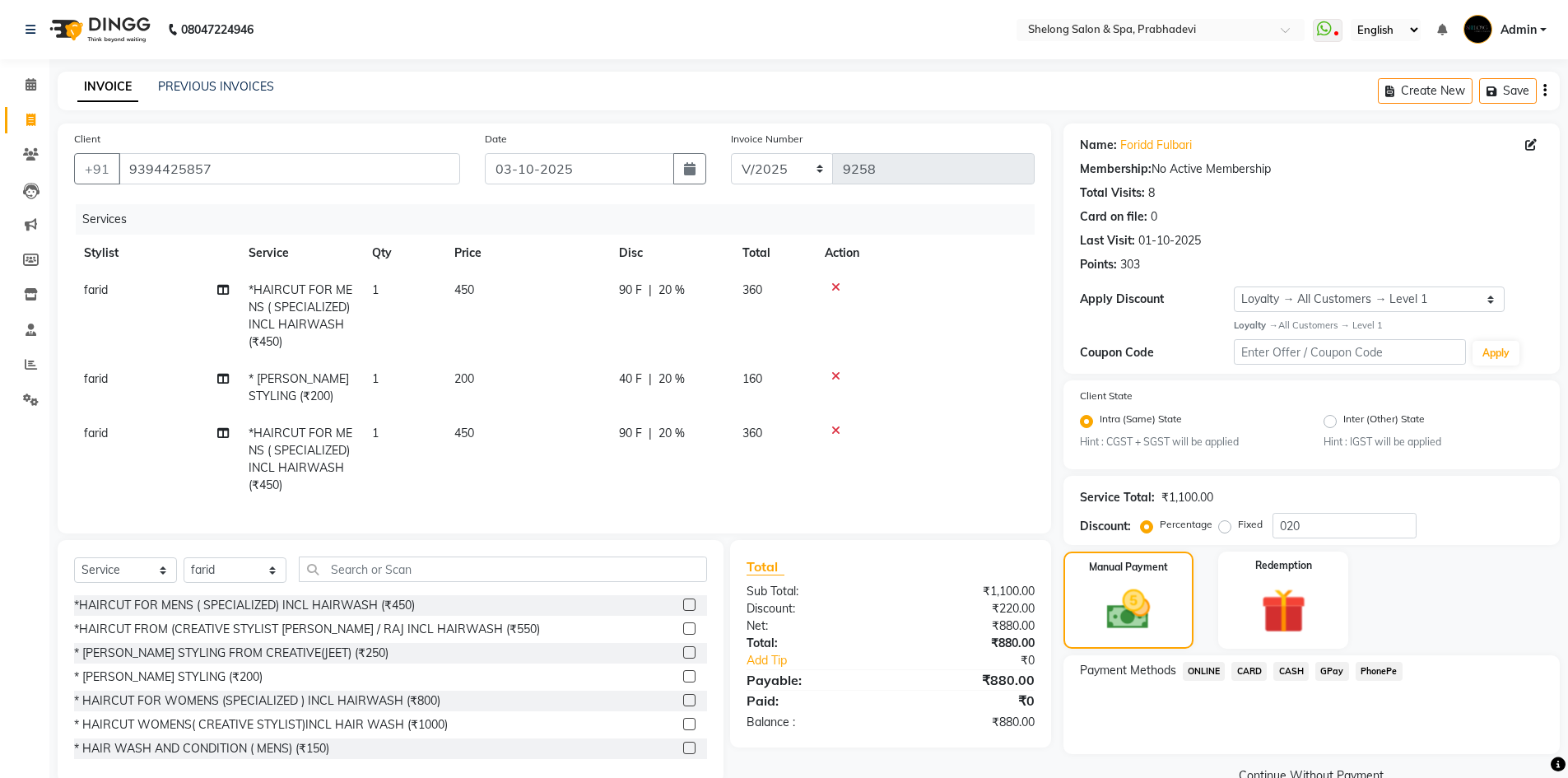
click at [1326, 671] on span "GPay" at bounding box center [1332, 671] width 34 height 19
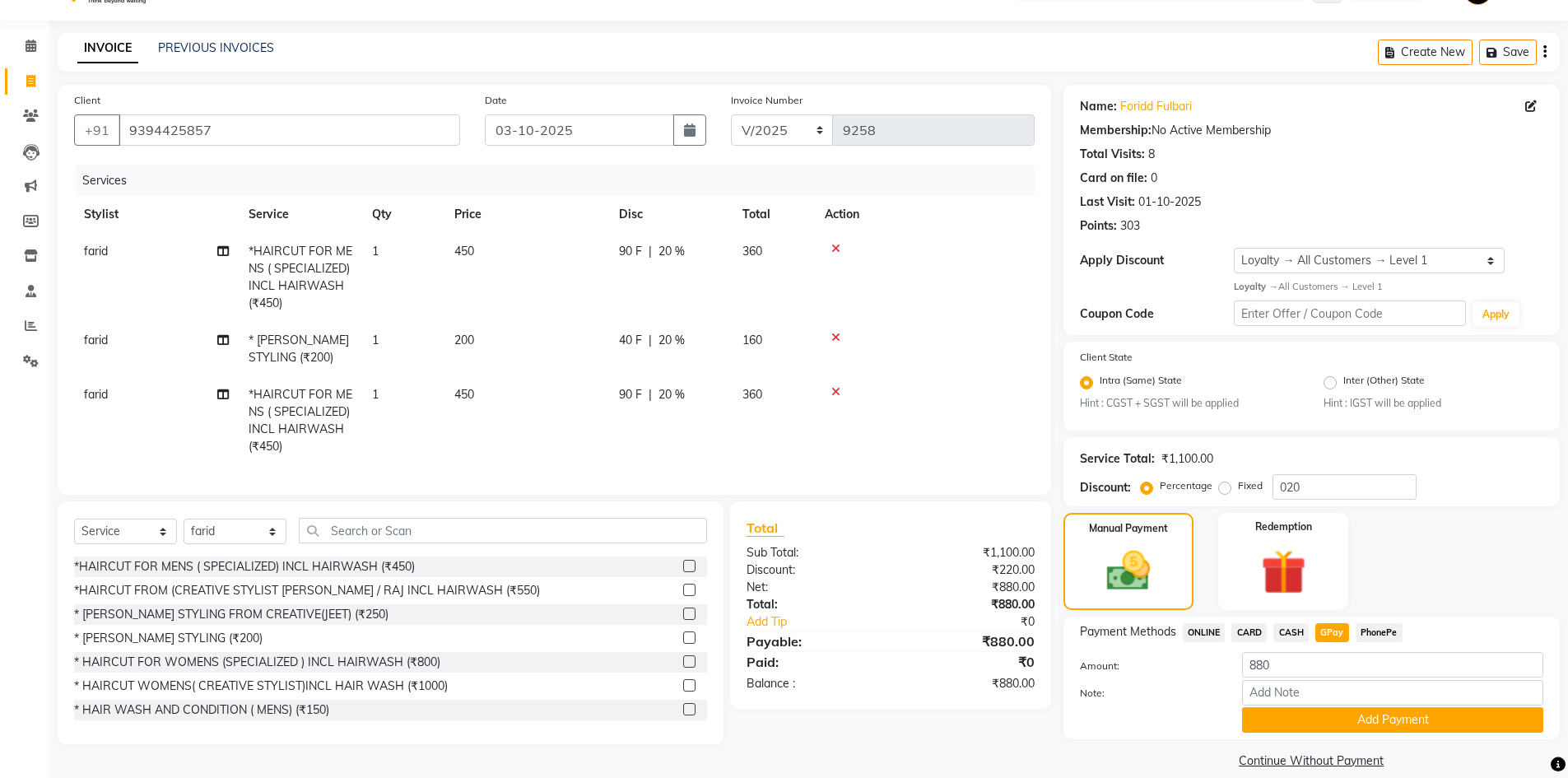
scroll to position [59, 0]
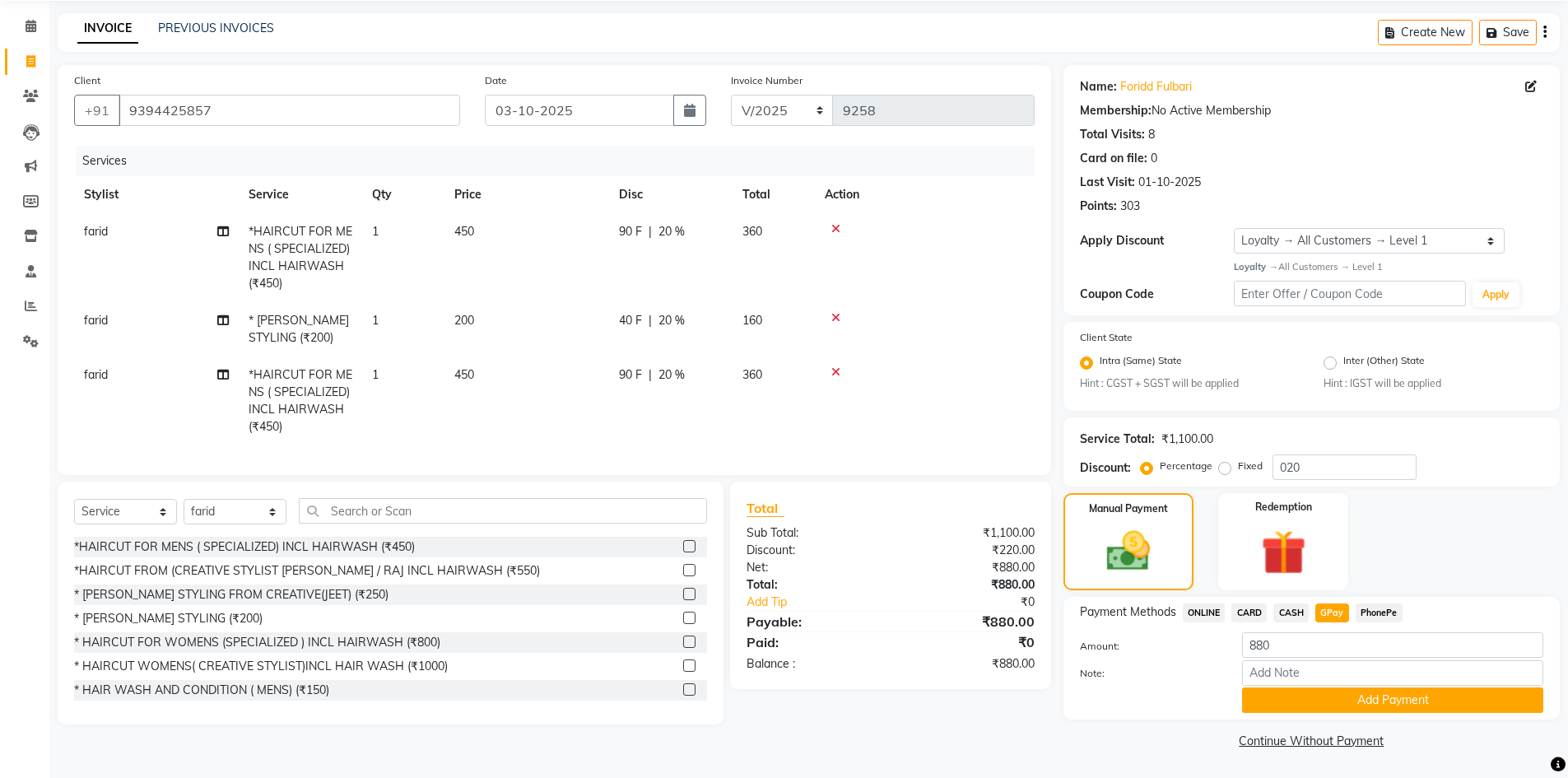
click at [1342, 700] on button "Add Payment" at bounding box center [1393, 700] width 302 height 26
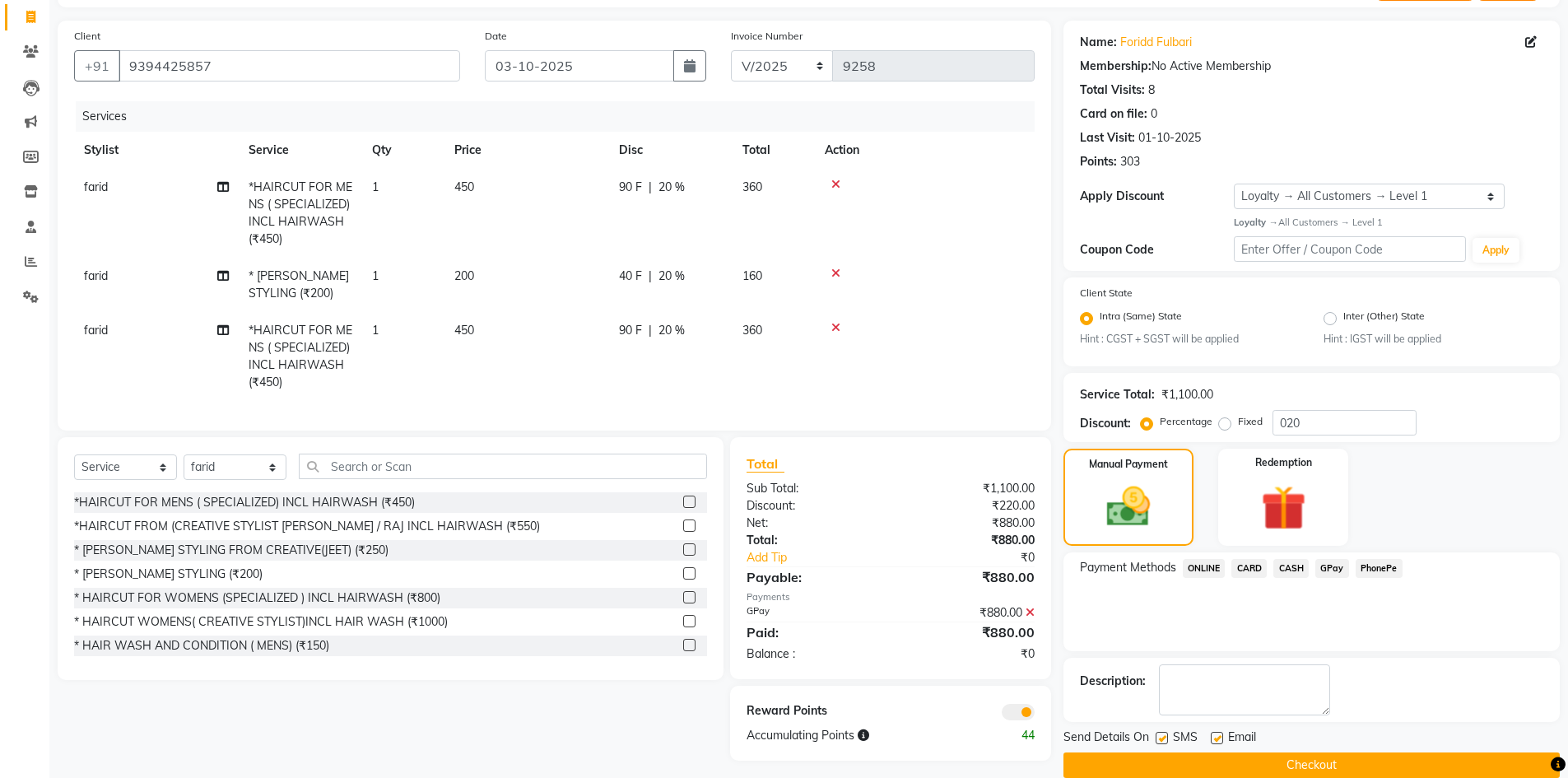
scroll to position [128, 0]
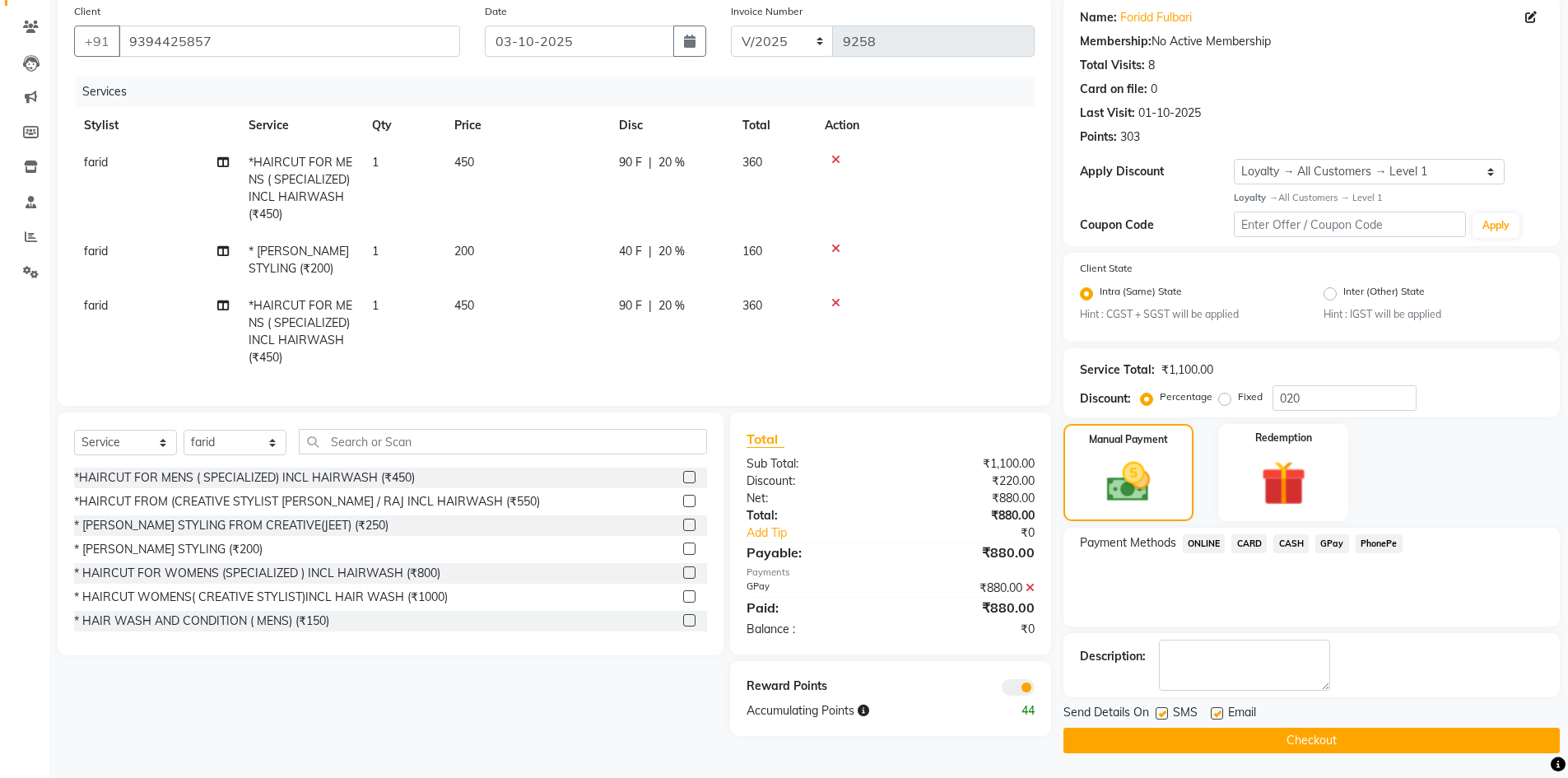
click at [1275, 738] on button "Checkout" at bounding box center [1312, 740] width 497 height 26
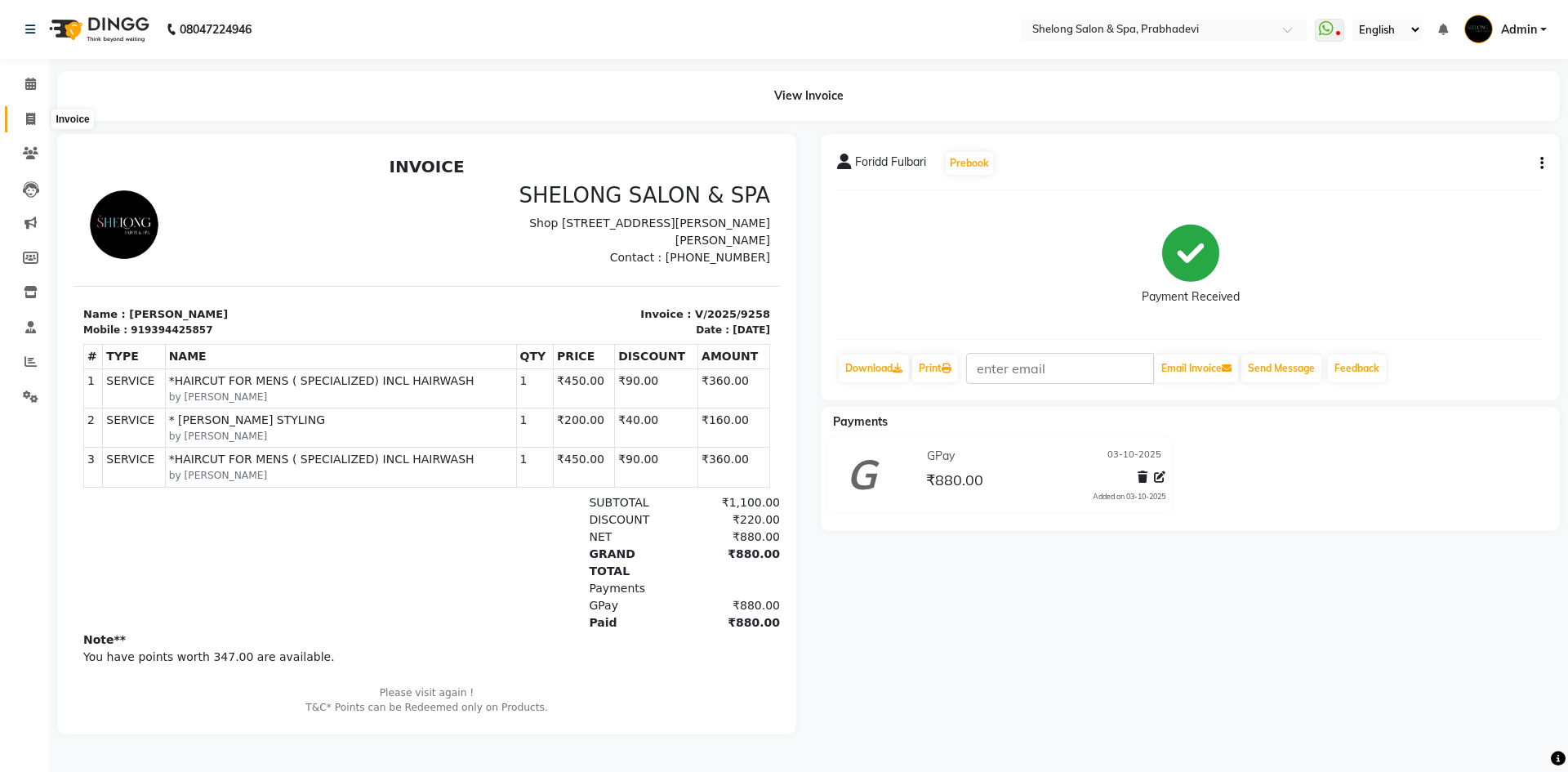
click at [30, 121] on icon at bounding box center [31, 119] width 9 height 12
select select "service"
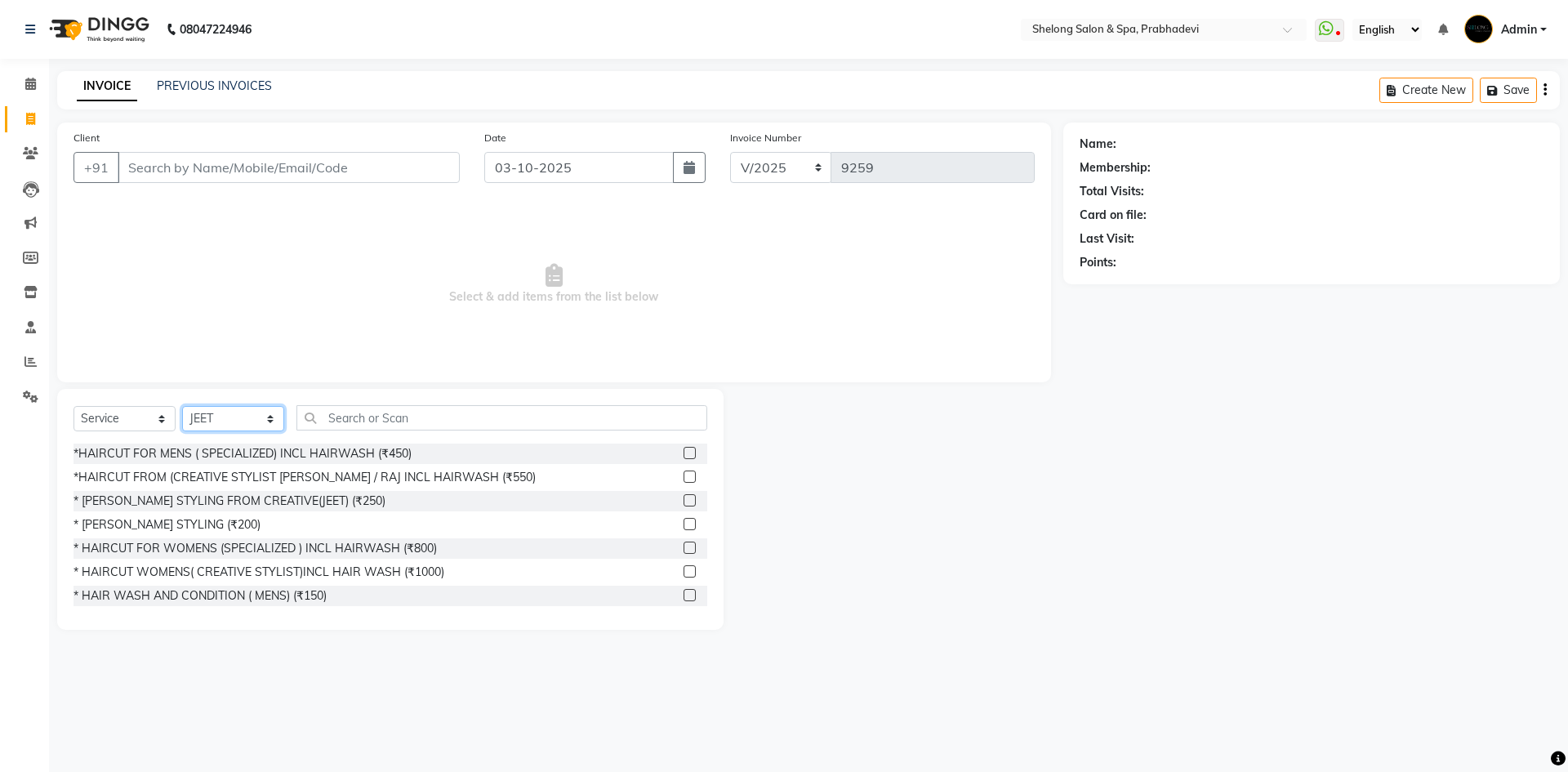
click at [227, 415] on select "Select Stylist ( Ankita ) ( ASHVINI ) farid fojdur hakim JEET MITHUN NANDITA CH…" at bounding box center [233, 419] width 102 height 26
select select "47990"
click at [182, 406] on select "Select Stylist ( Ankita ) ( ASHVINI ) farid fojdur hakim JEET MITHUN NANDITA CH…" at bounding box center [233, 419] width 102 height 26
click at [245, 451] on div "*HAIRCUT FOR MENS ( SPECIALIZED) INCL HAIRWASH (₹450)" at bounding box center [242, 454] width 338 height 17
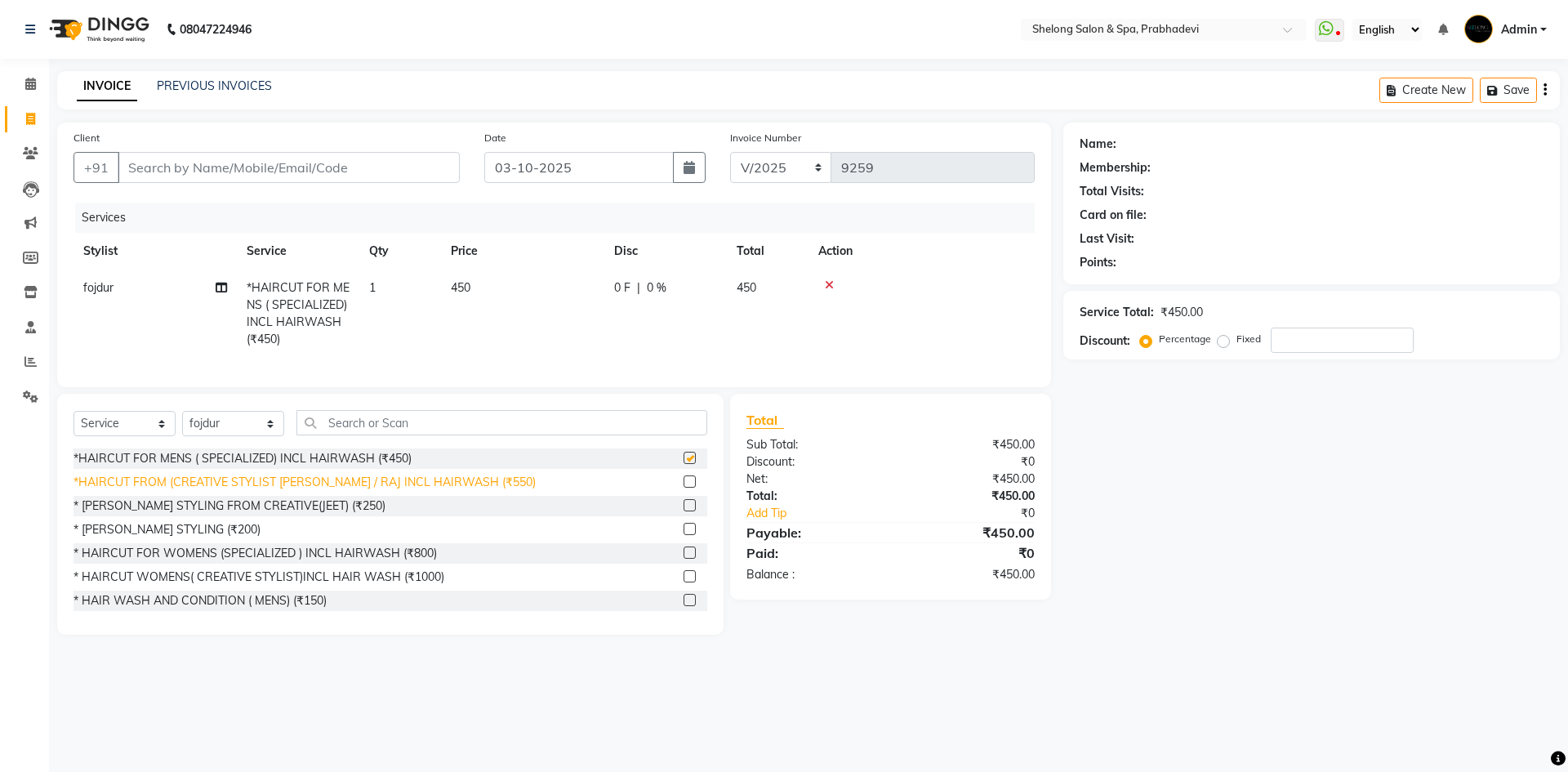
checkbox input "false"
click at [188, 538] on div "* [PERSON_NAME] STYLING (₹200)" at bounding box center [167, 529] width 187 height 17
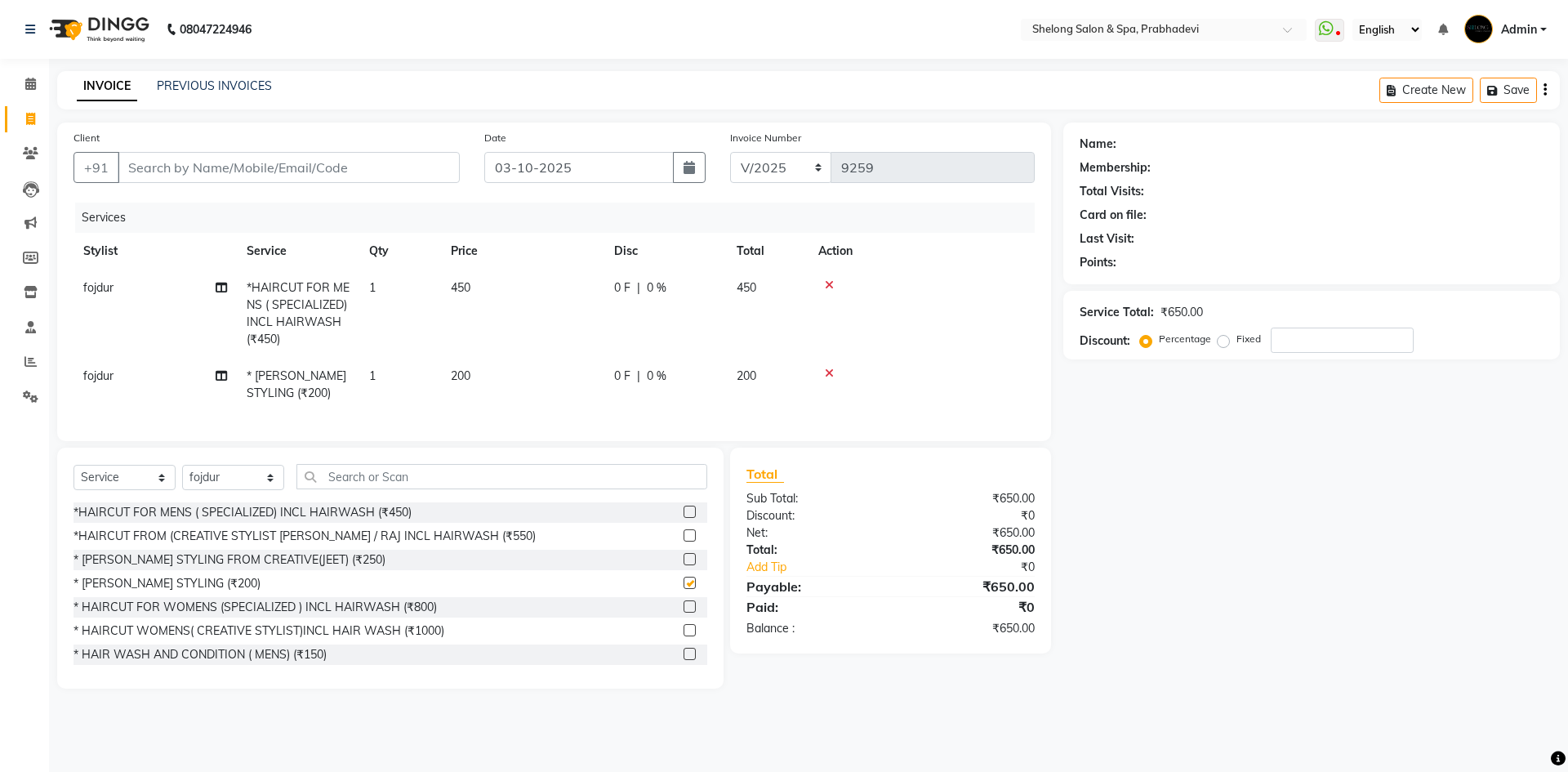
checkbox input "false"
click at [294, 166] on input "Client" at bounding box center [289, 168] width 342 height 31
click at [256, 171] on input "Client" at bounding box center [289, 168] width 342 height 31
click at [293, 168] on input "Client" at bounding box center [289, 168] width 342 height 31
click at [416, 173] on input "Client" at bounding box center [289, 168] width 342 height 31
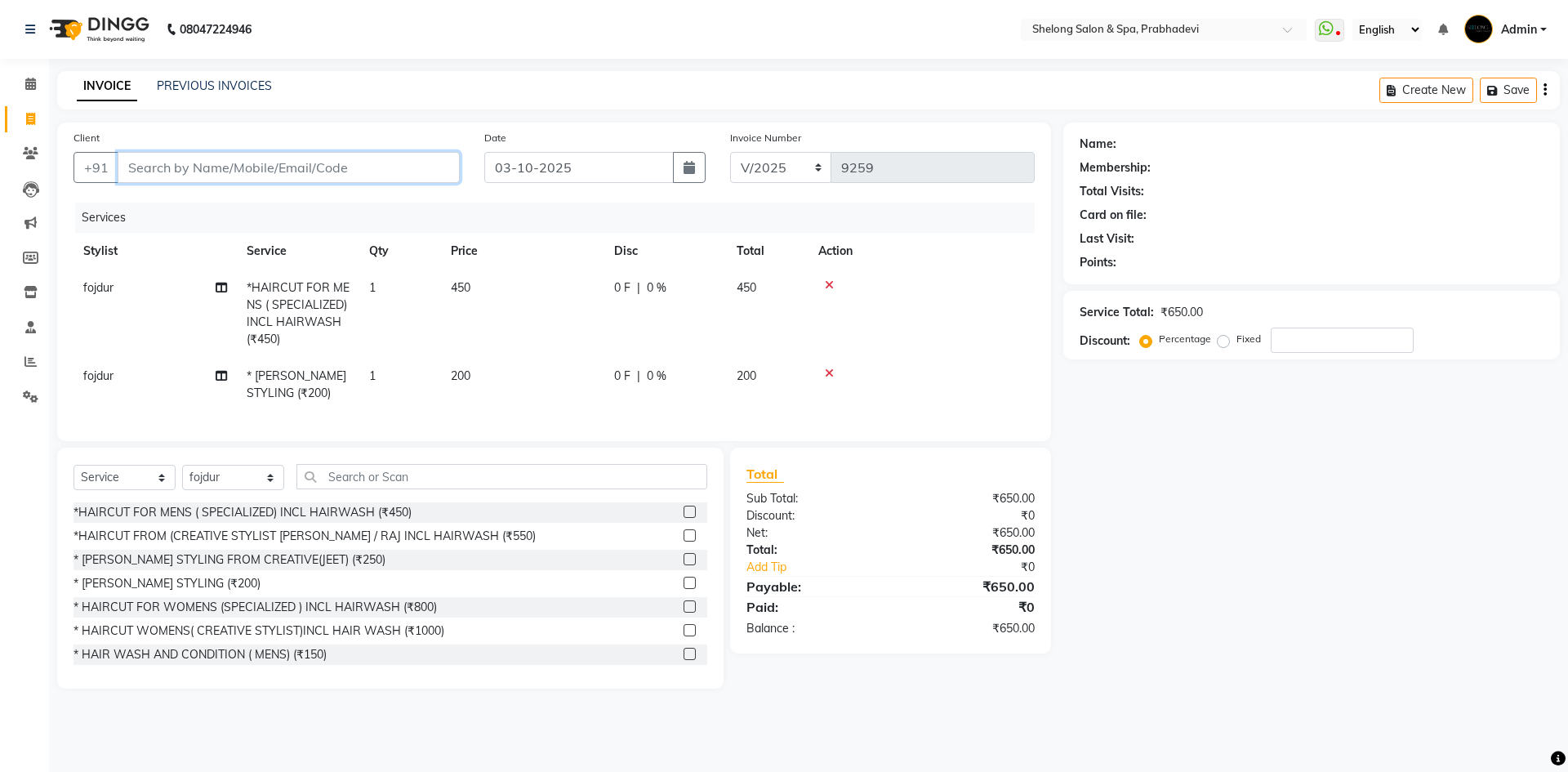
type input "9"
type input "0"
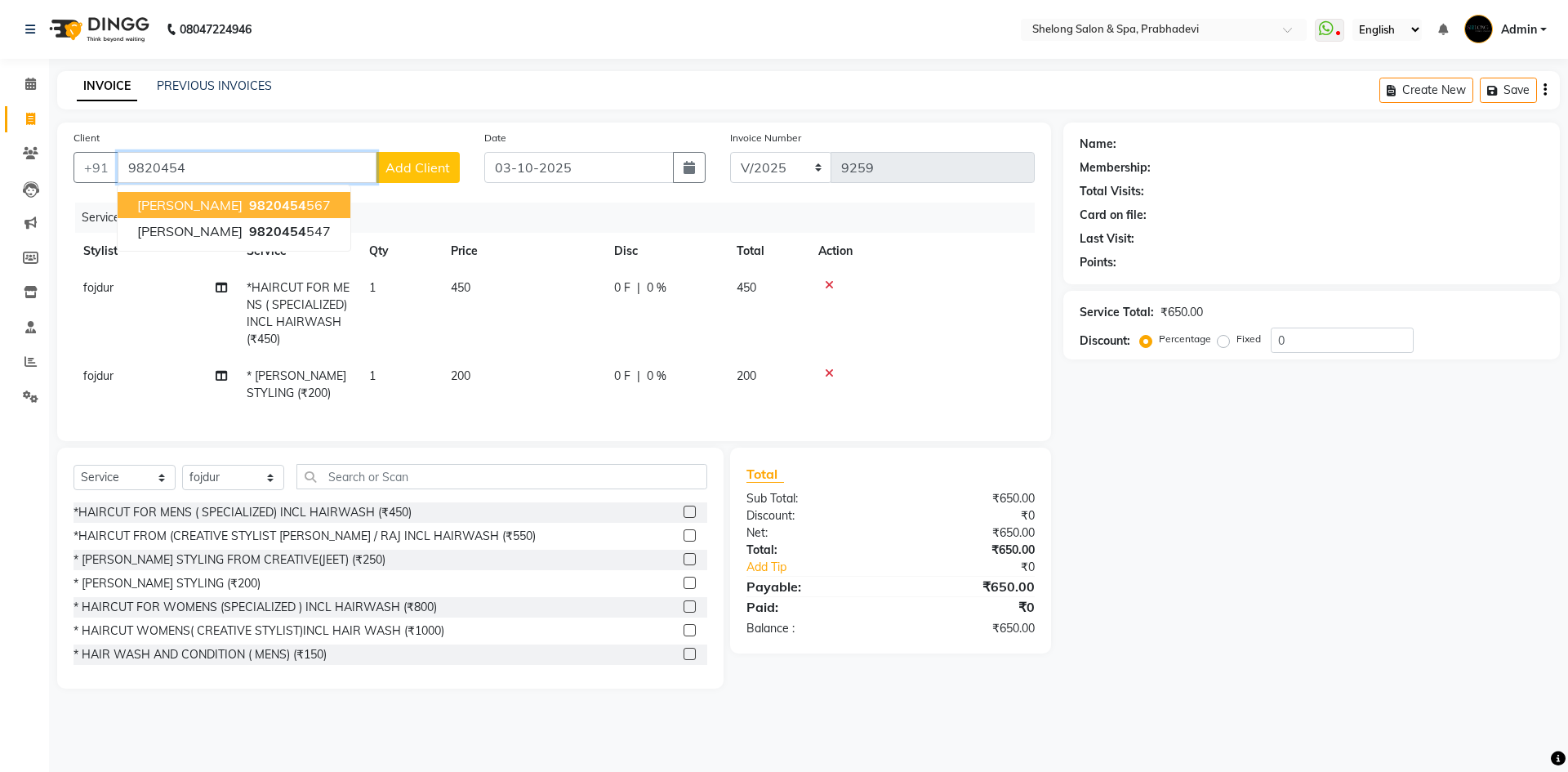
click at [249, 206] on span "9820454" at bounding box center [277, 204] width 57 height 16
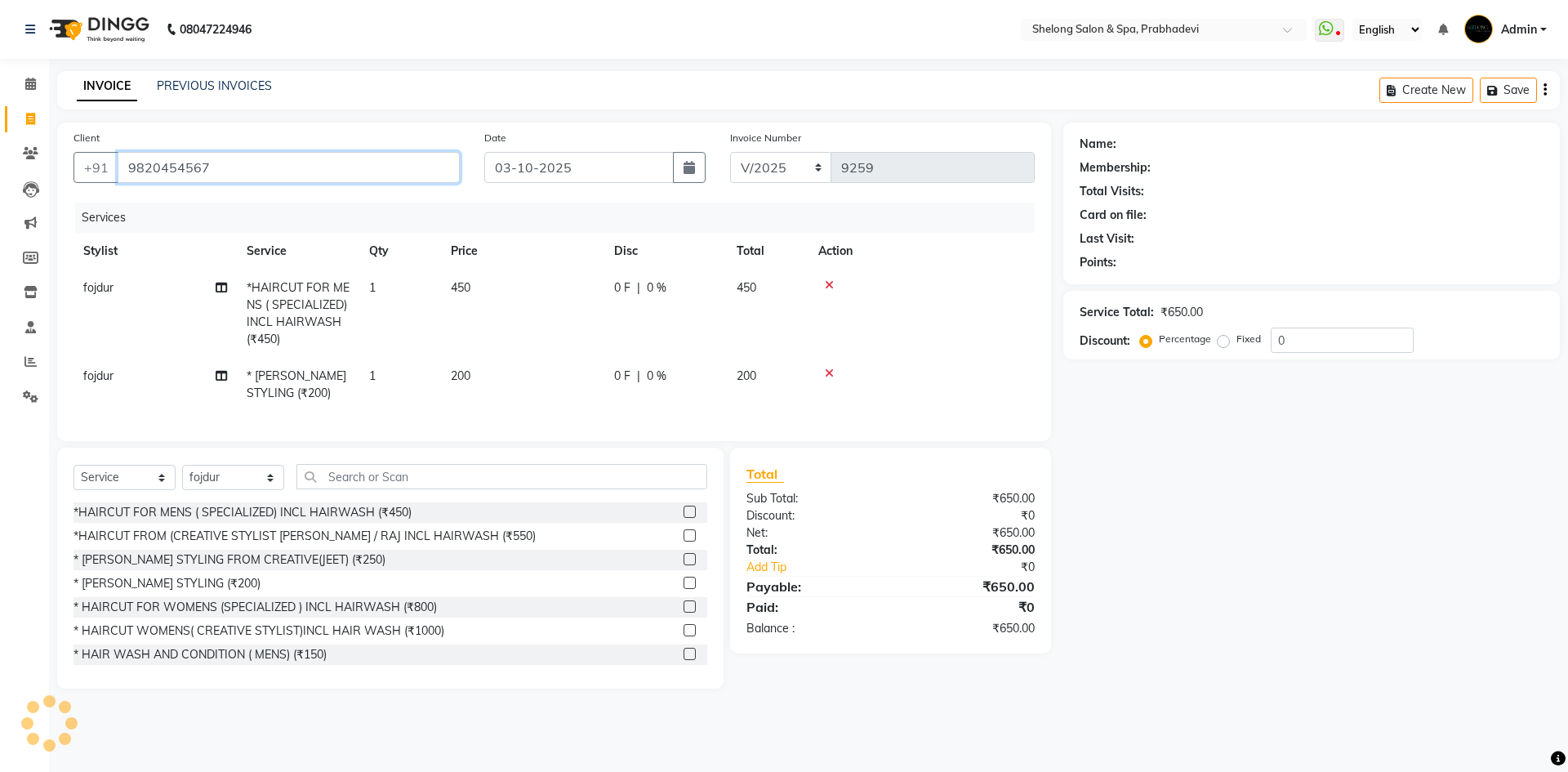
type input "9820454567"
select select "2: Object"
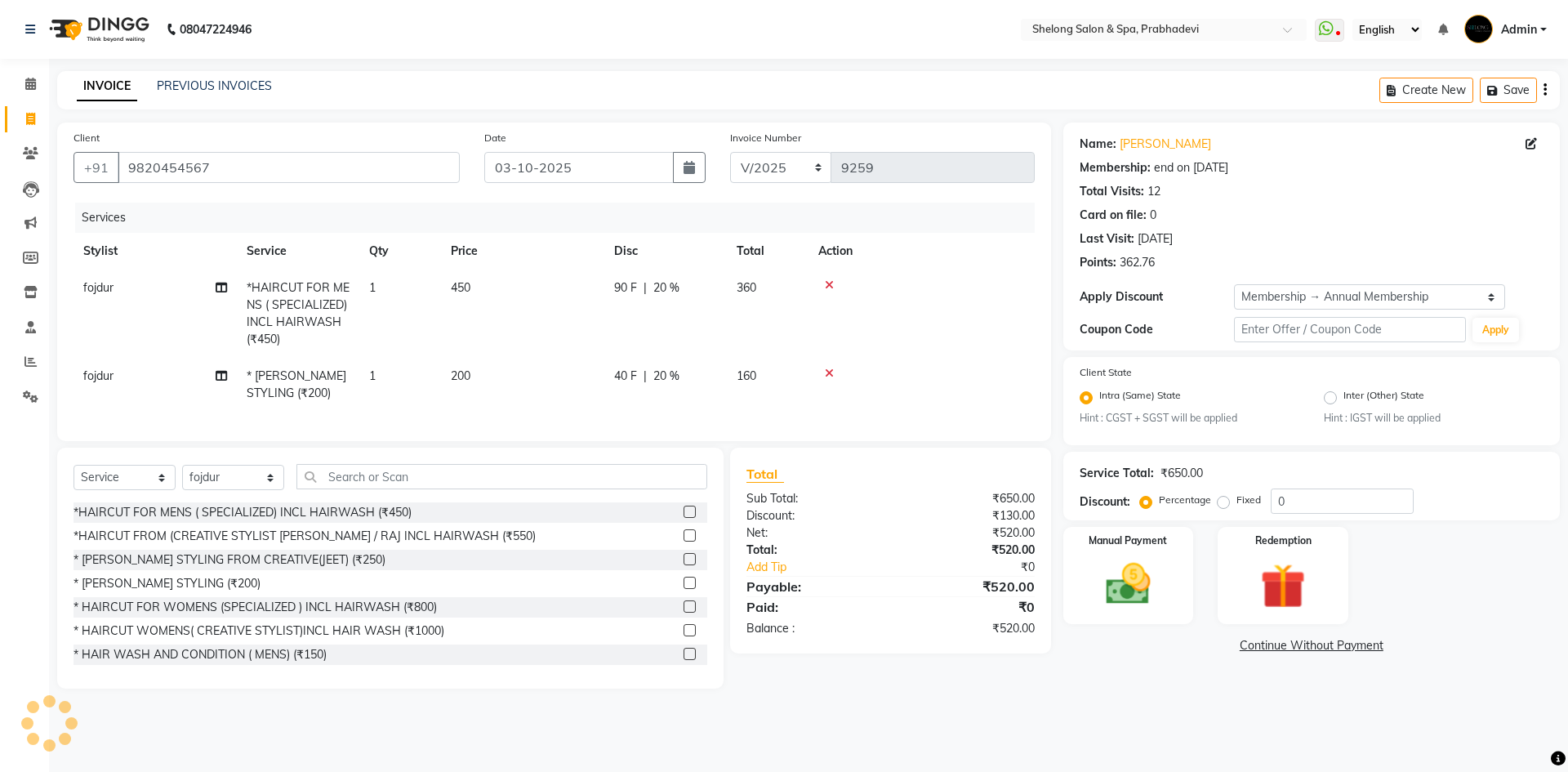
type input "20"
click at [1160, 579] on img at bounding box center [1128, 584] width 76 height 54
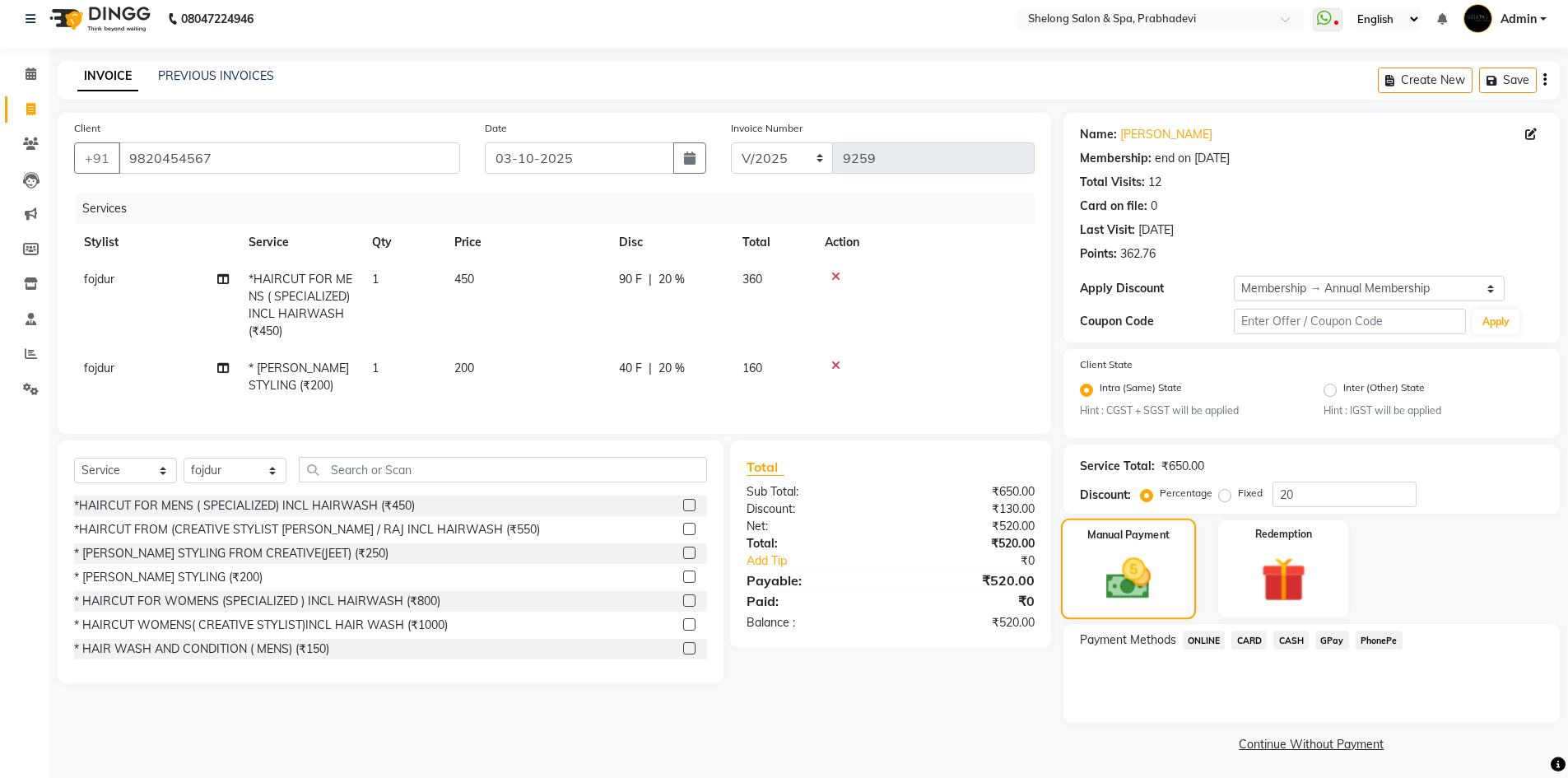
scroll to position [14, 0]
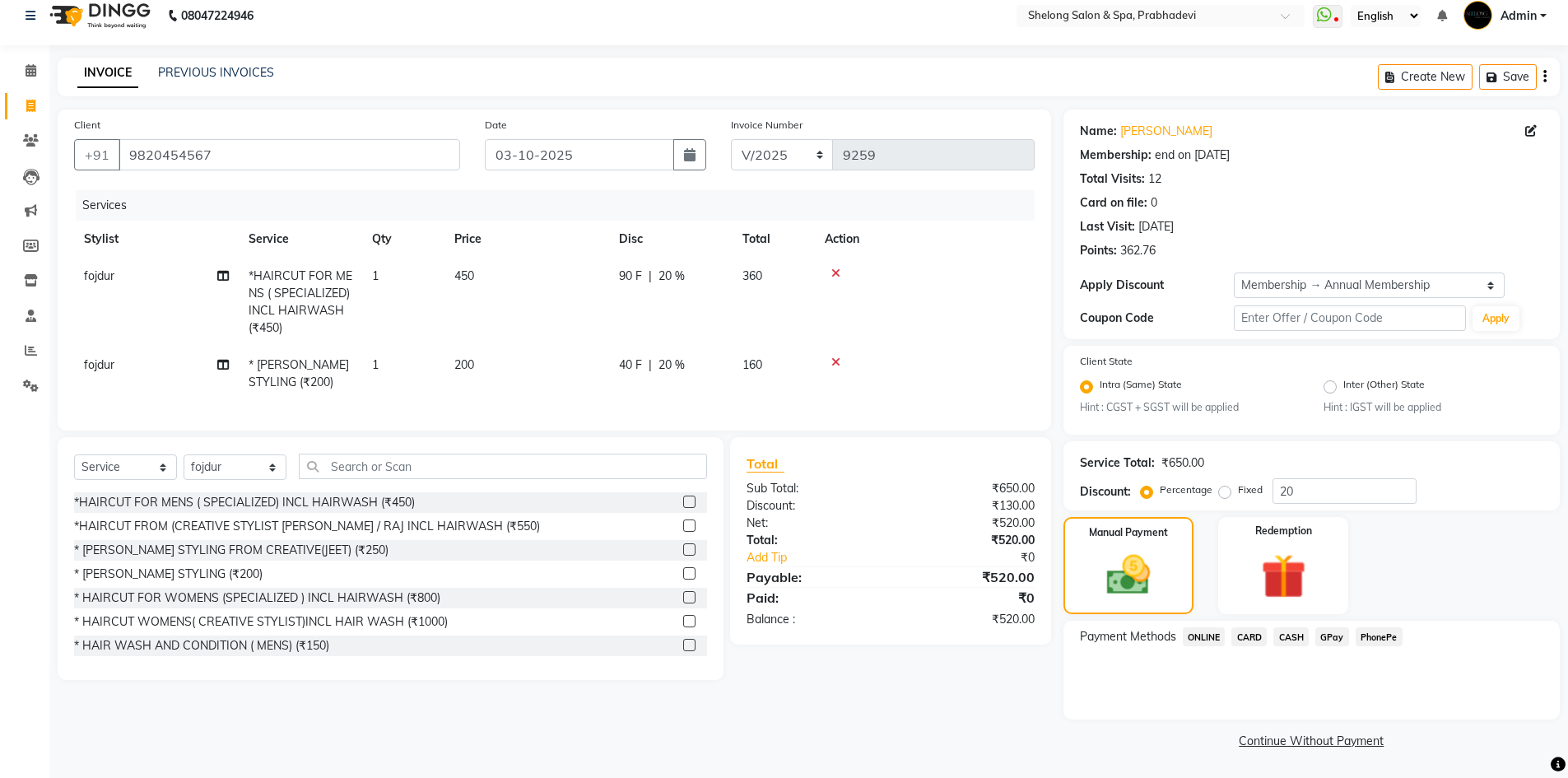
click at [1294, 637] on span "CASH" at bounding box center [1291, 637] width 35 height 19
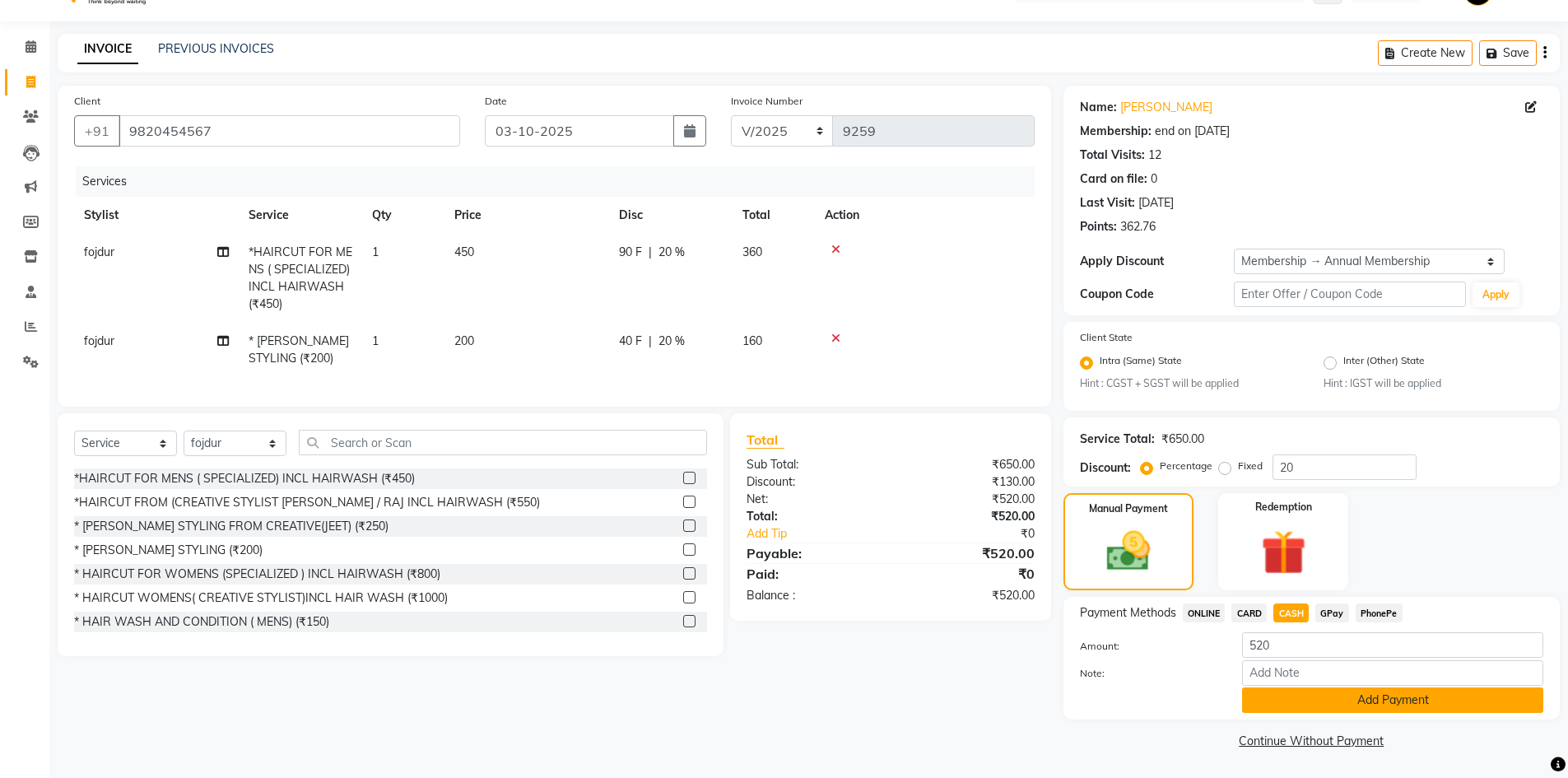
click at [1309, 694] on button "Add Payment" at bounding box center [1393, 700] width 302 height 26
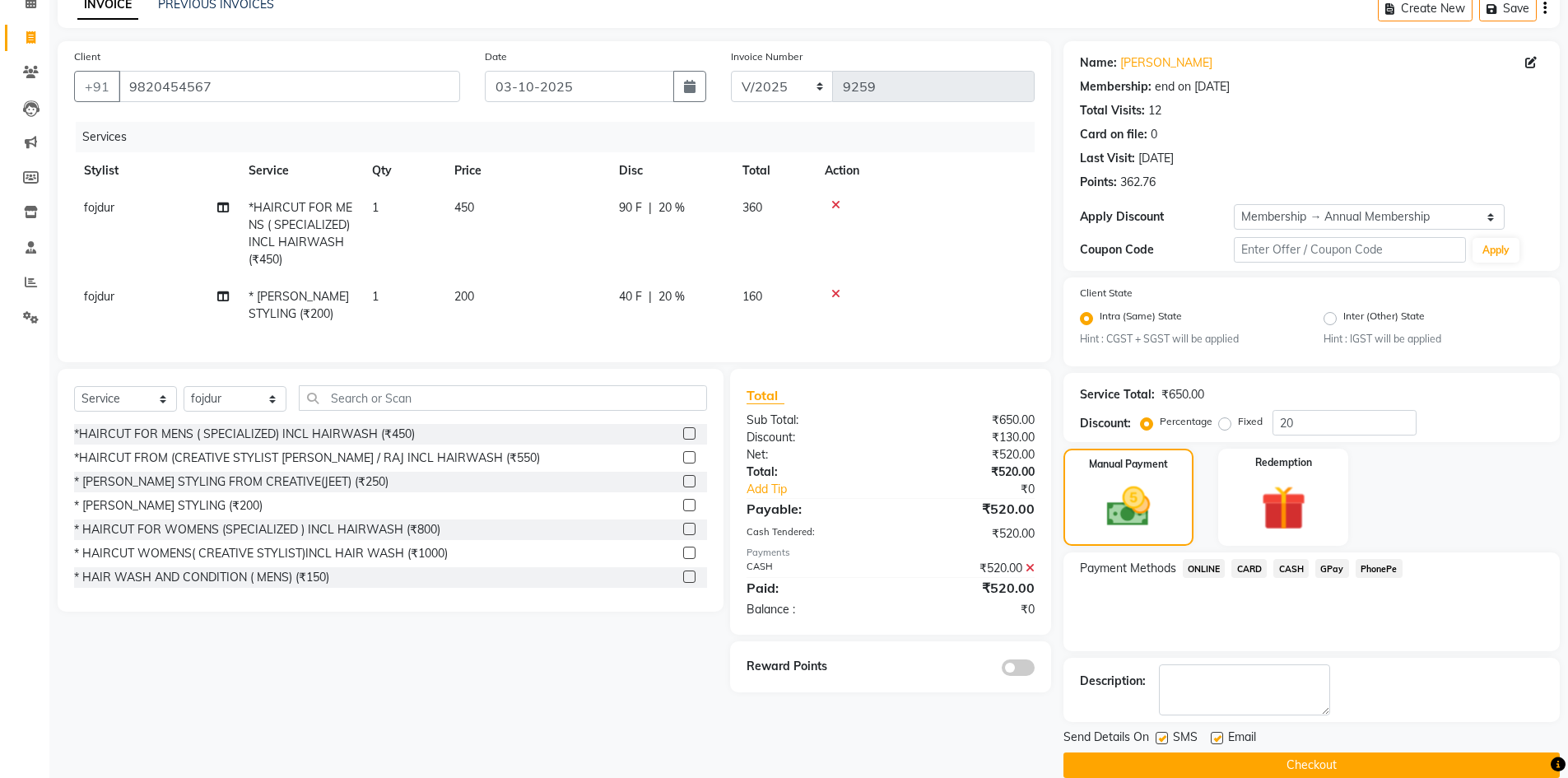
scroll to position [107, 0]
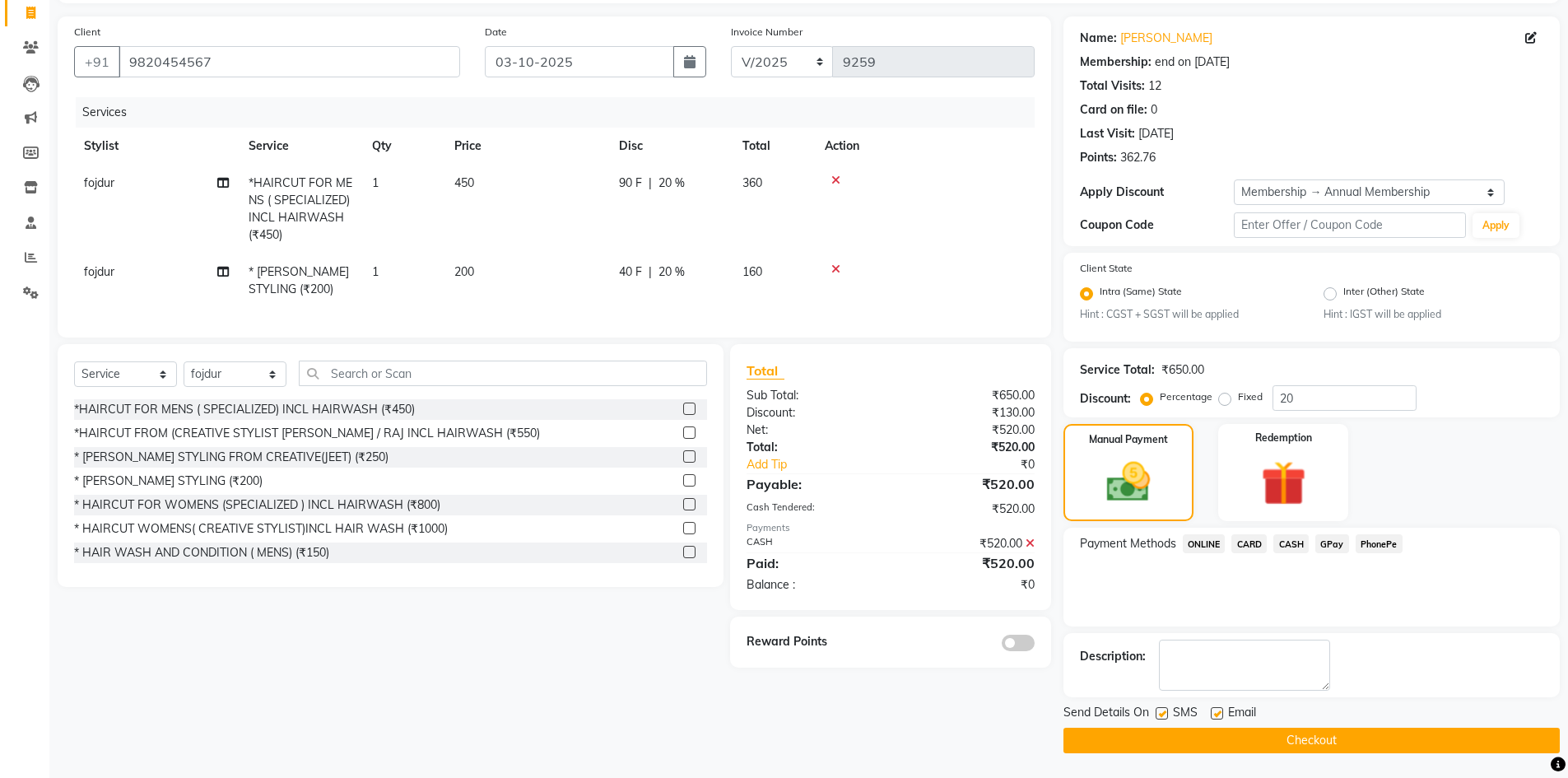
click at [1280, 737] on button "Checkout" at bounding box center [1312, 740] width 497 height 26
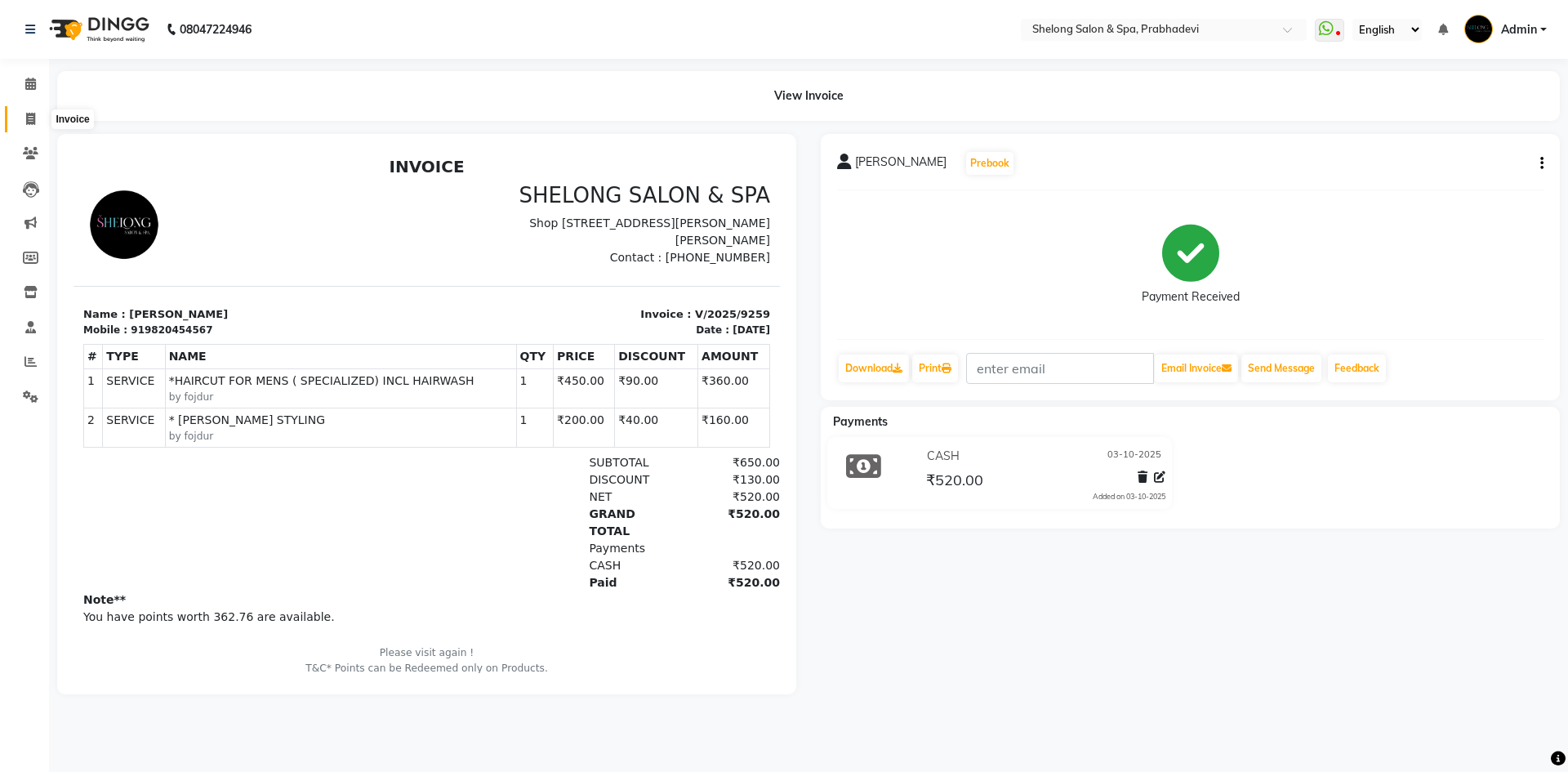
click at [27, 115] on icon at bounding box center [31, 119] width 9 height 12
select select "service"
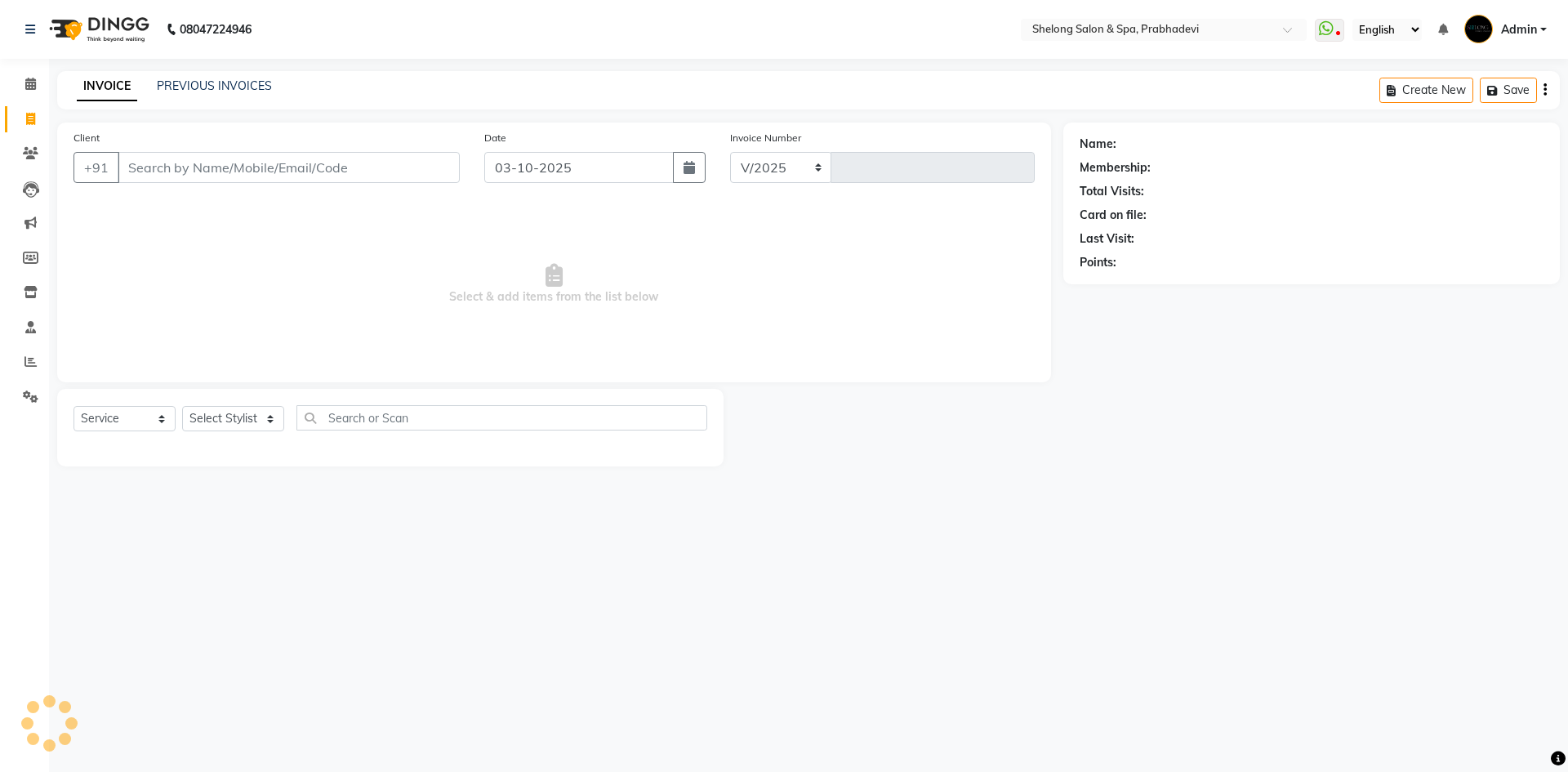
select select "3475"
type input "9260"
click at [320, 168] on input "Client" at bounding box center [289, 168] width 342 height 31
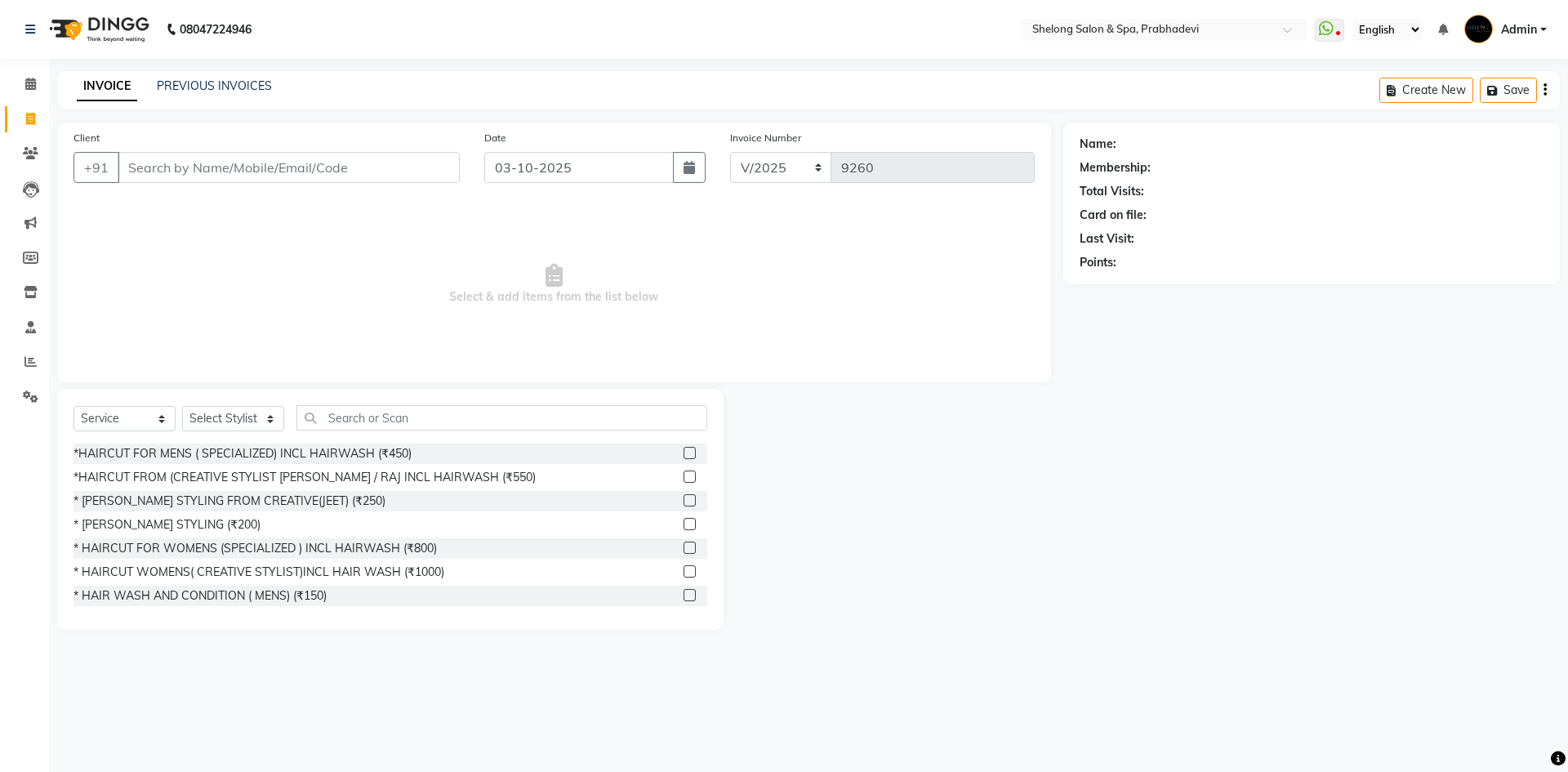
select select "16092"
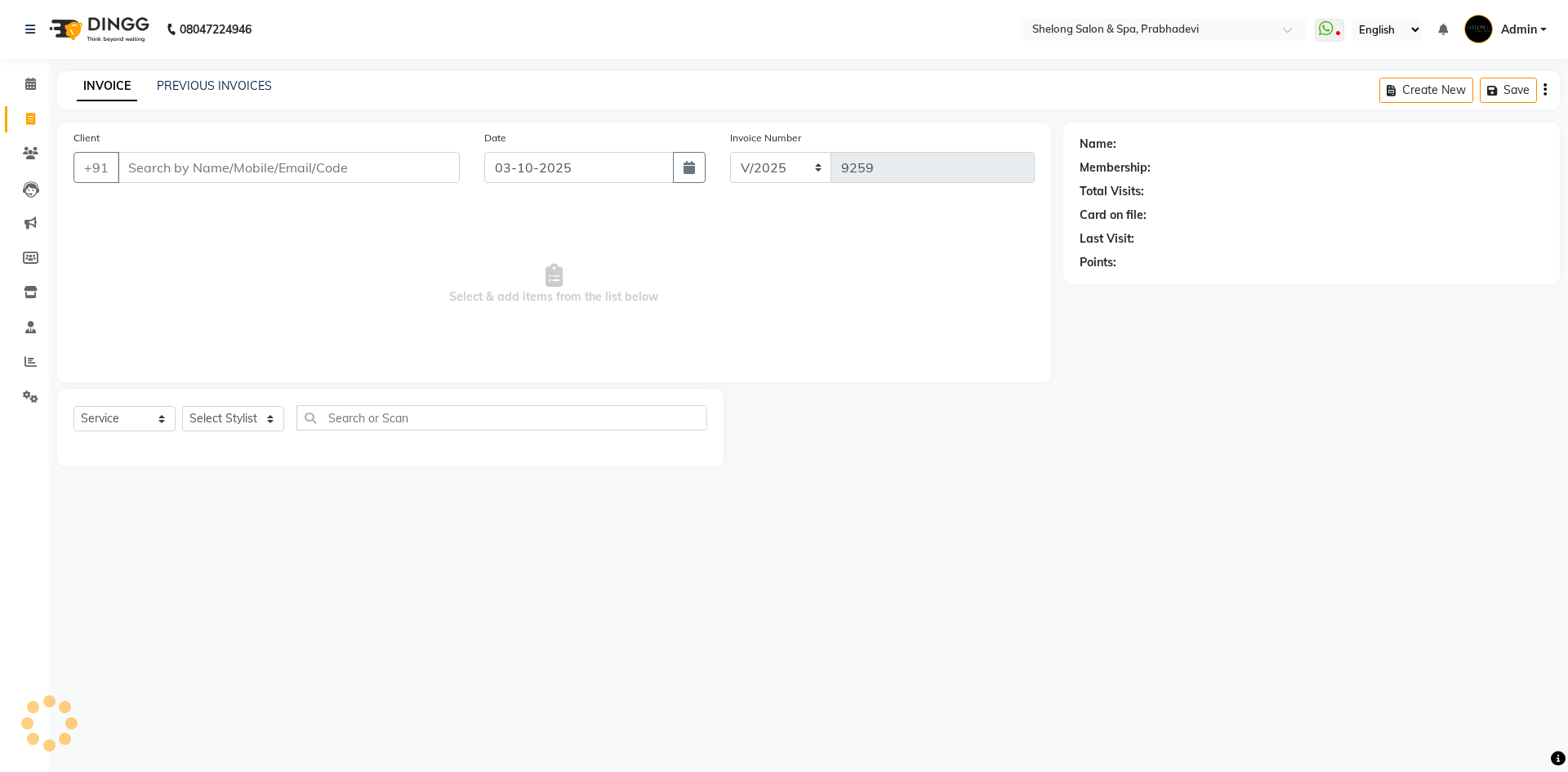
select select "service"
select select "16092"
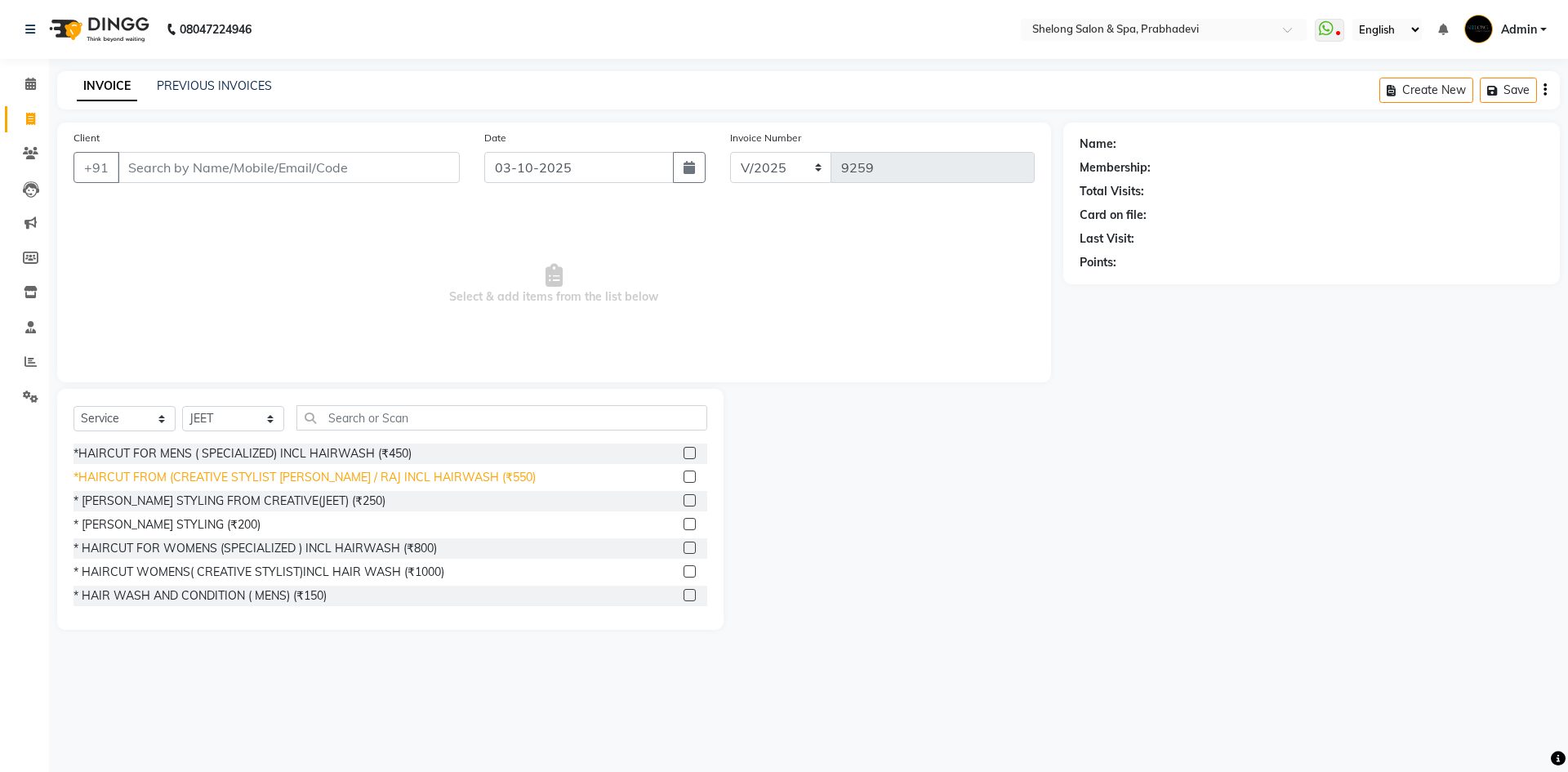
click at [264, 475] on div "*HAIRCUT FROM (CREATIVE STYLIST [PERSON_NAME] / RAJ INCL HAIRWASH (₹550)" at bounding box center [304, 477] width 463 height 17
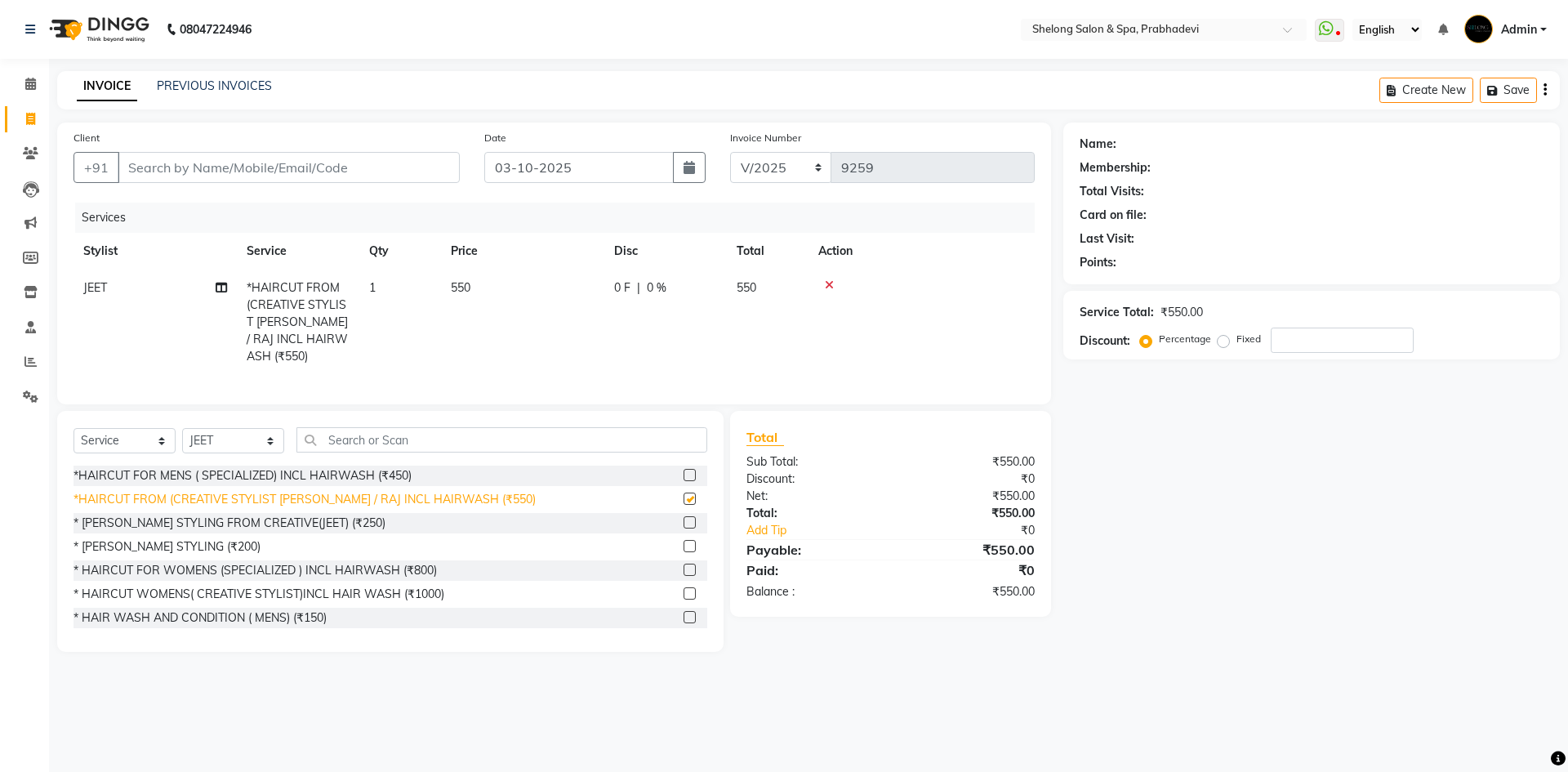
checkbox input "false"
click at [264, 516] on div "* [PERSON_NAME] STYLING FROM CREATIVE(JEET) (₹250)" at bounding box center [229, 523] width 312 height 17
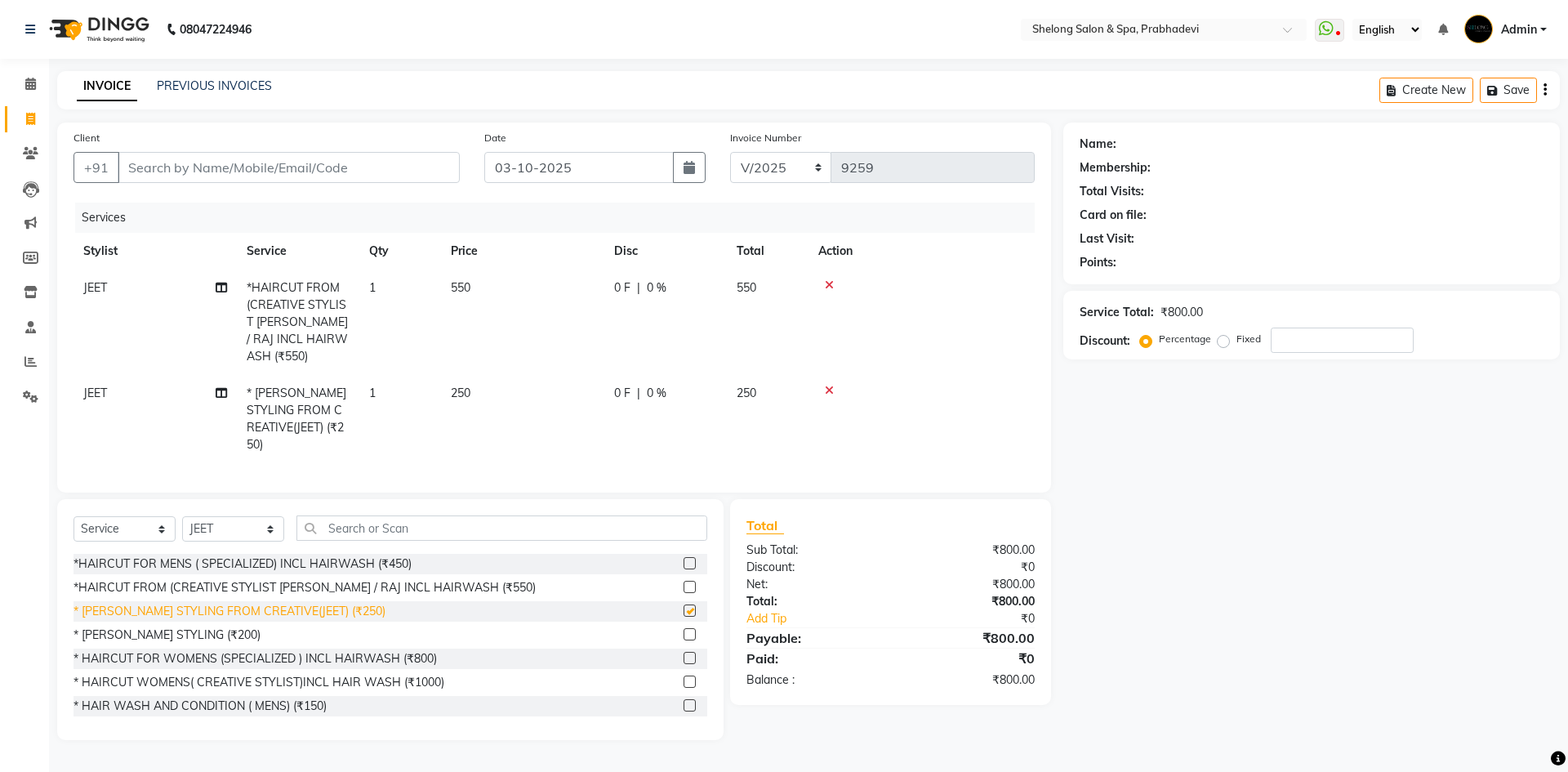
checkbox input "false"
click at [295, 171] on input "Client" at bounding box center [289, 168] width 342 height 31
type input "9"
type input "0"
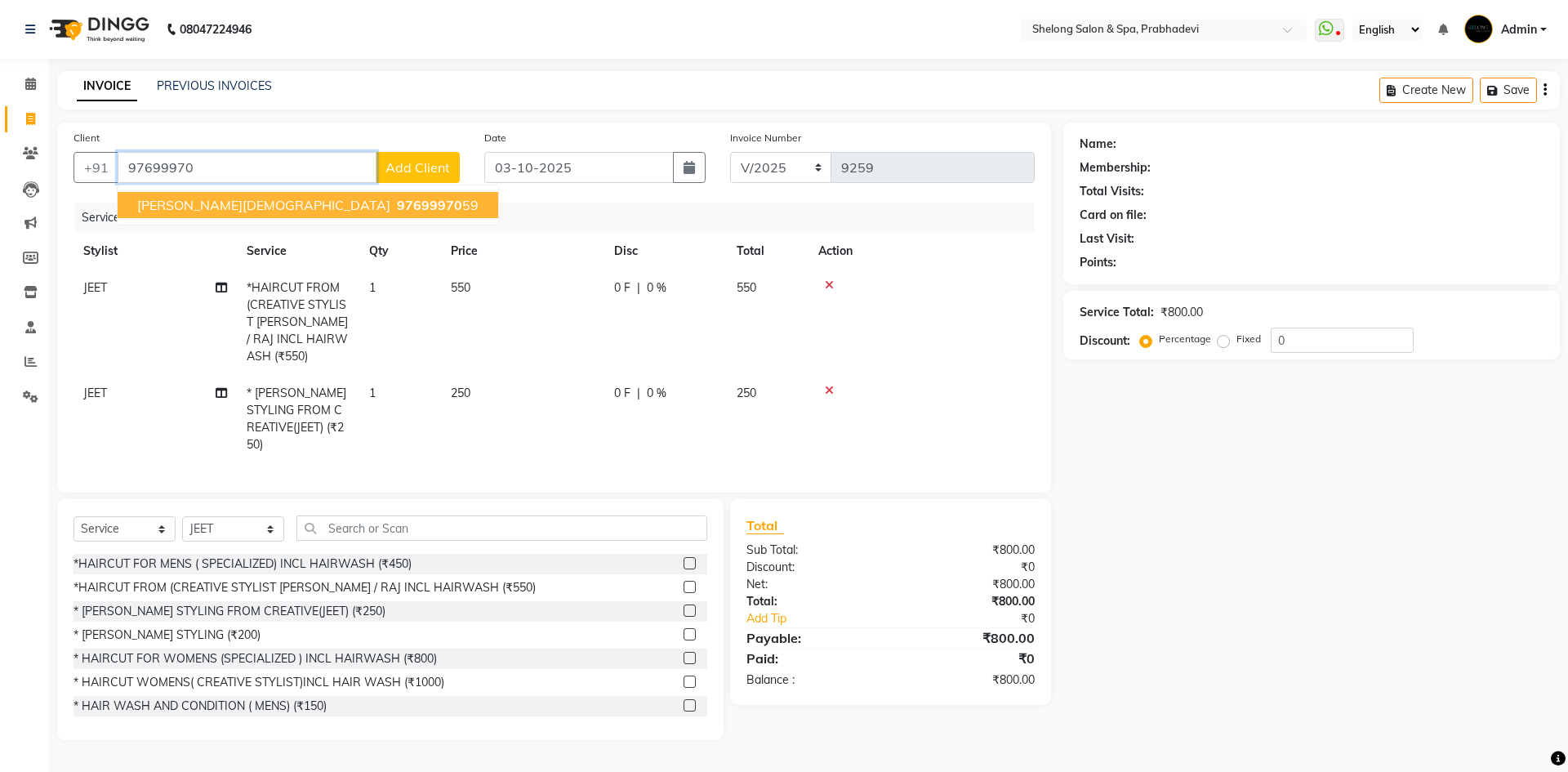
click at [397, 203] on span "97699970" at bounding box center [429, 204] width 65 height 16
type input "9769997059"
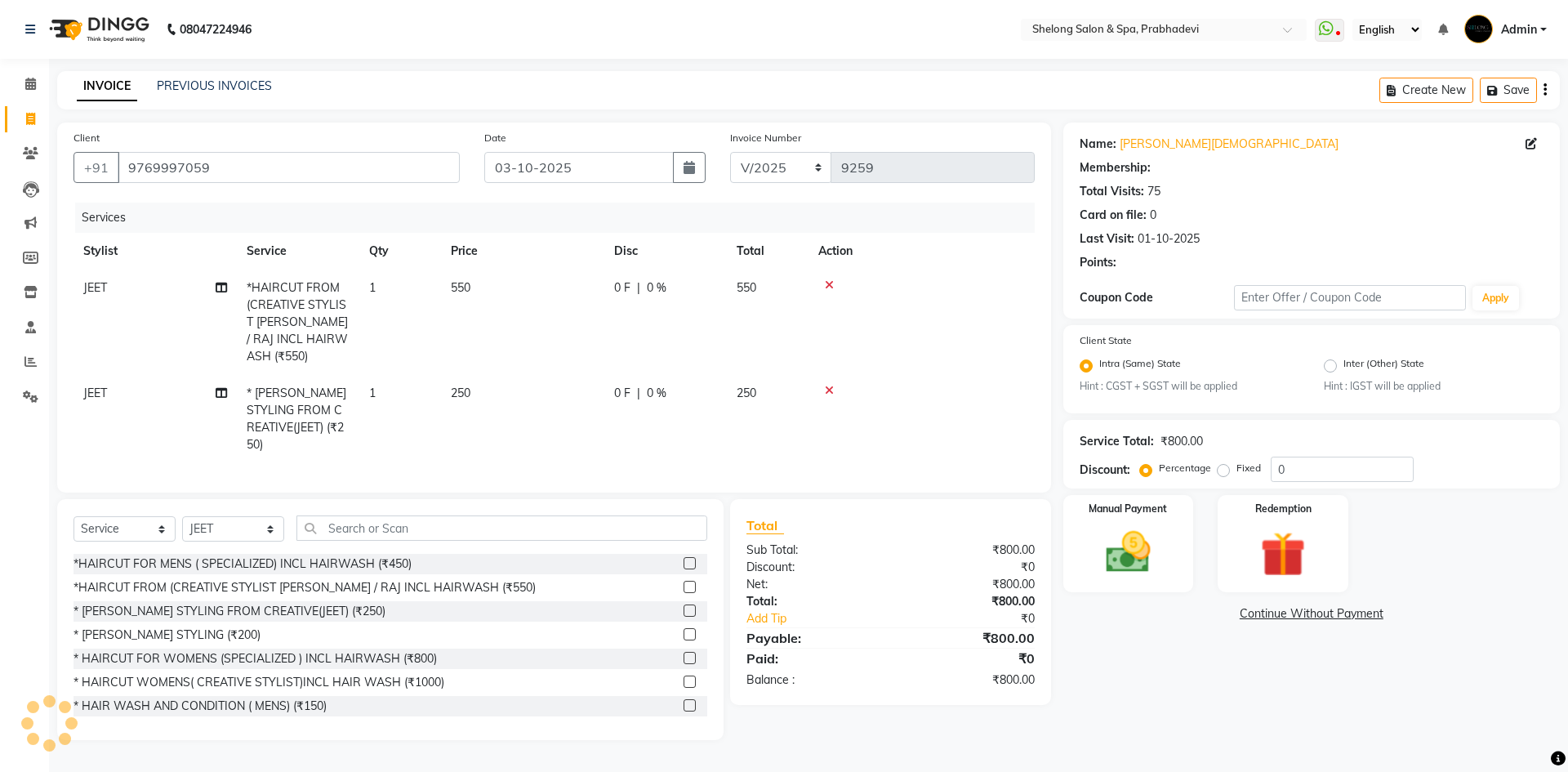
type input "20"
select select "2: Object"
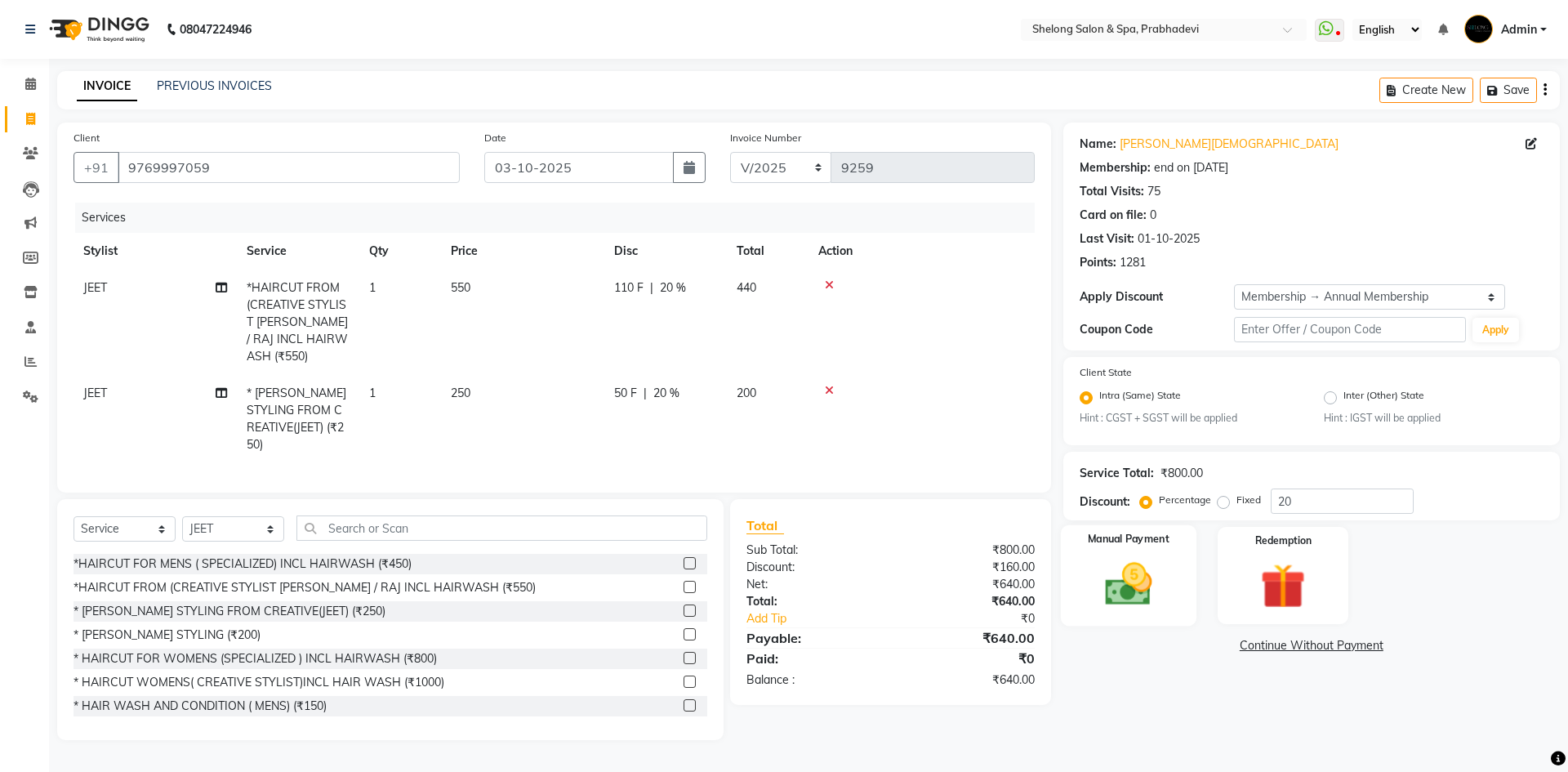
click at [1131, 589] on img at bounding box center [1128, 584] width 76 height 54
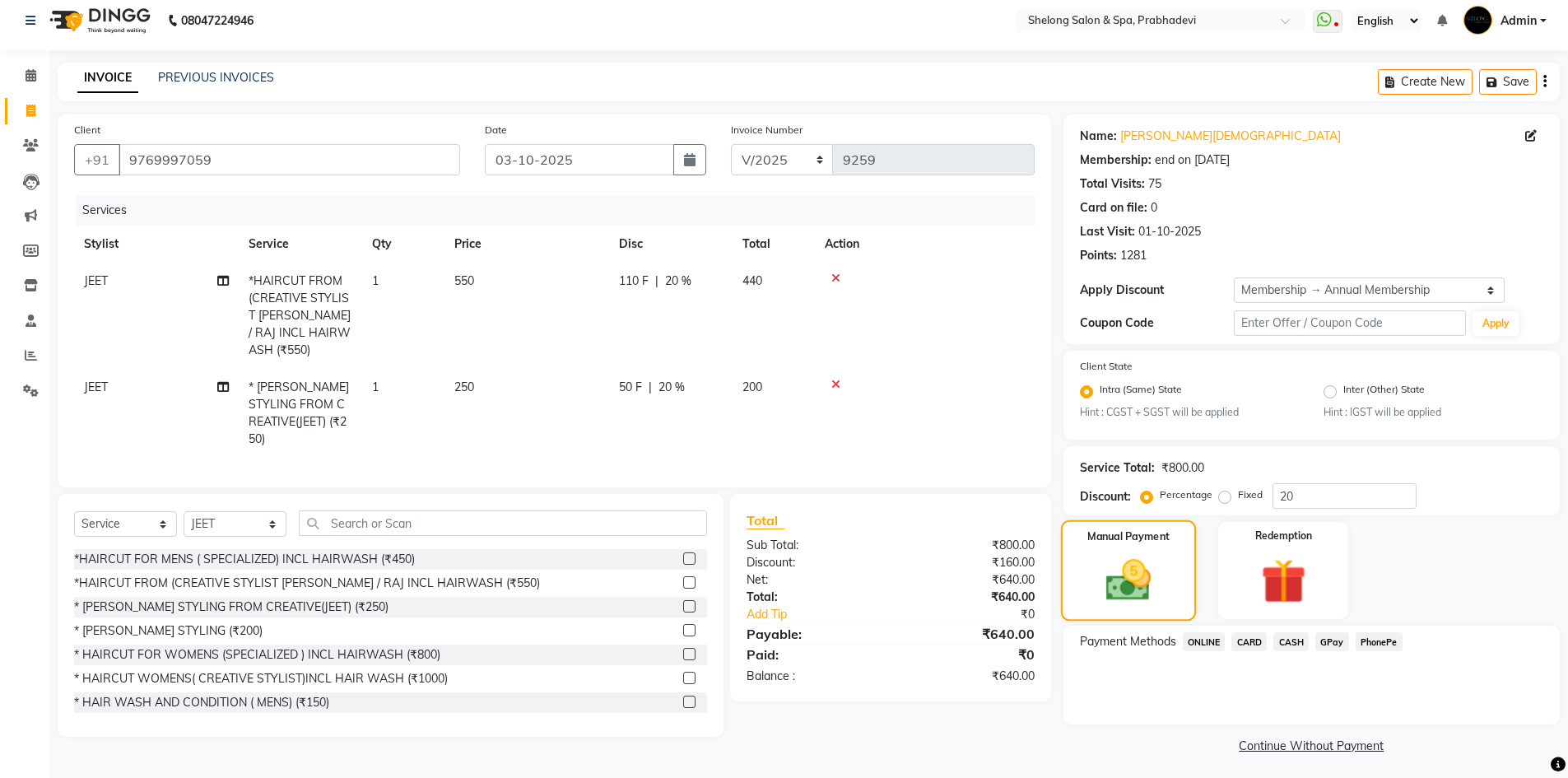
scroll to position [14, 0]
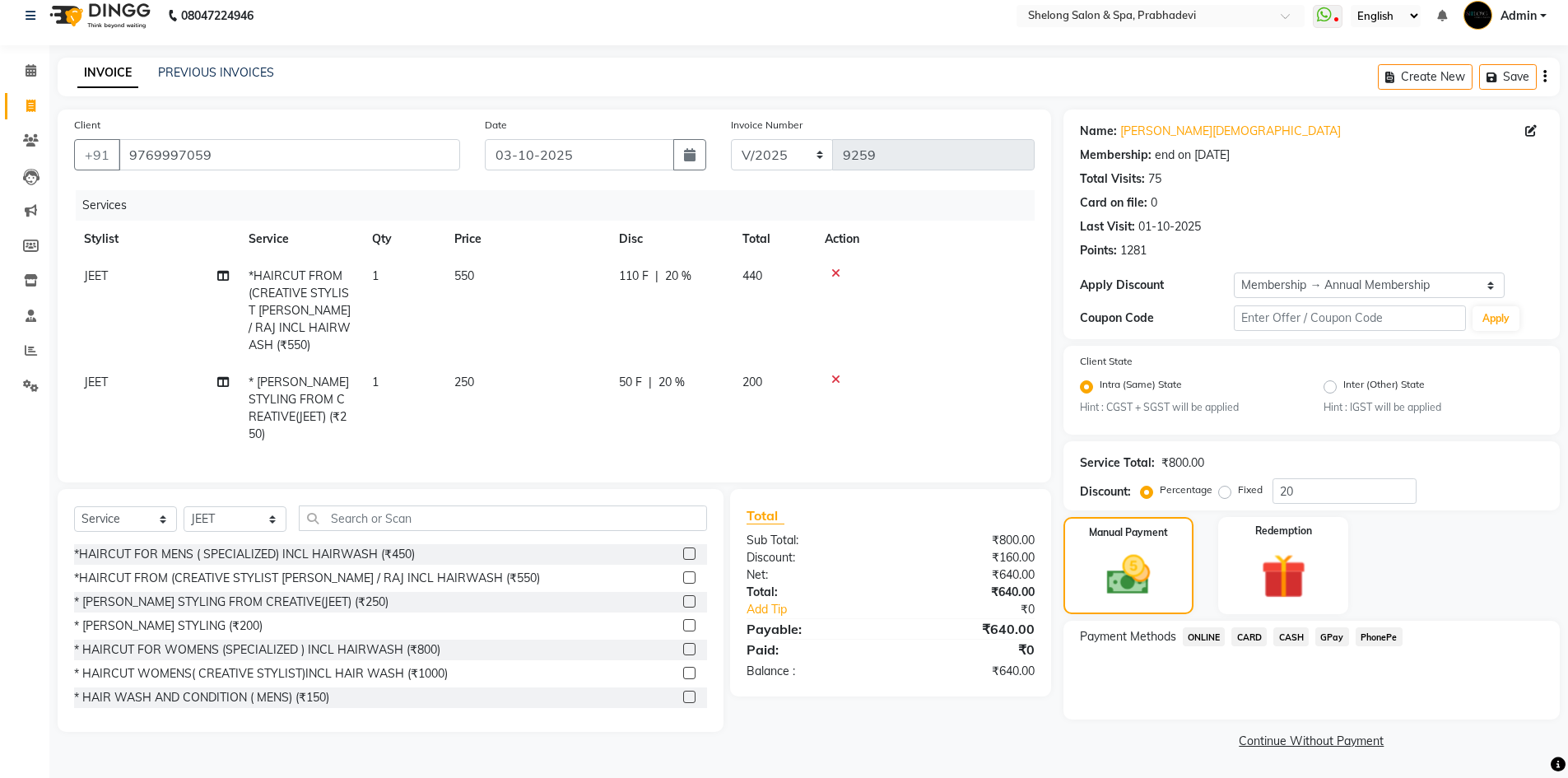
click at [1333, 638] on span "GPay" at bounding box center [1332, 637] width 34 height 19
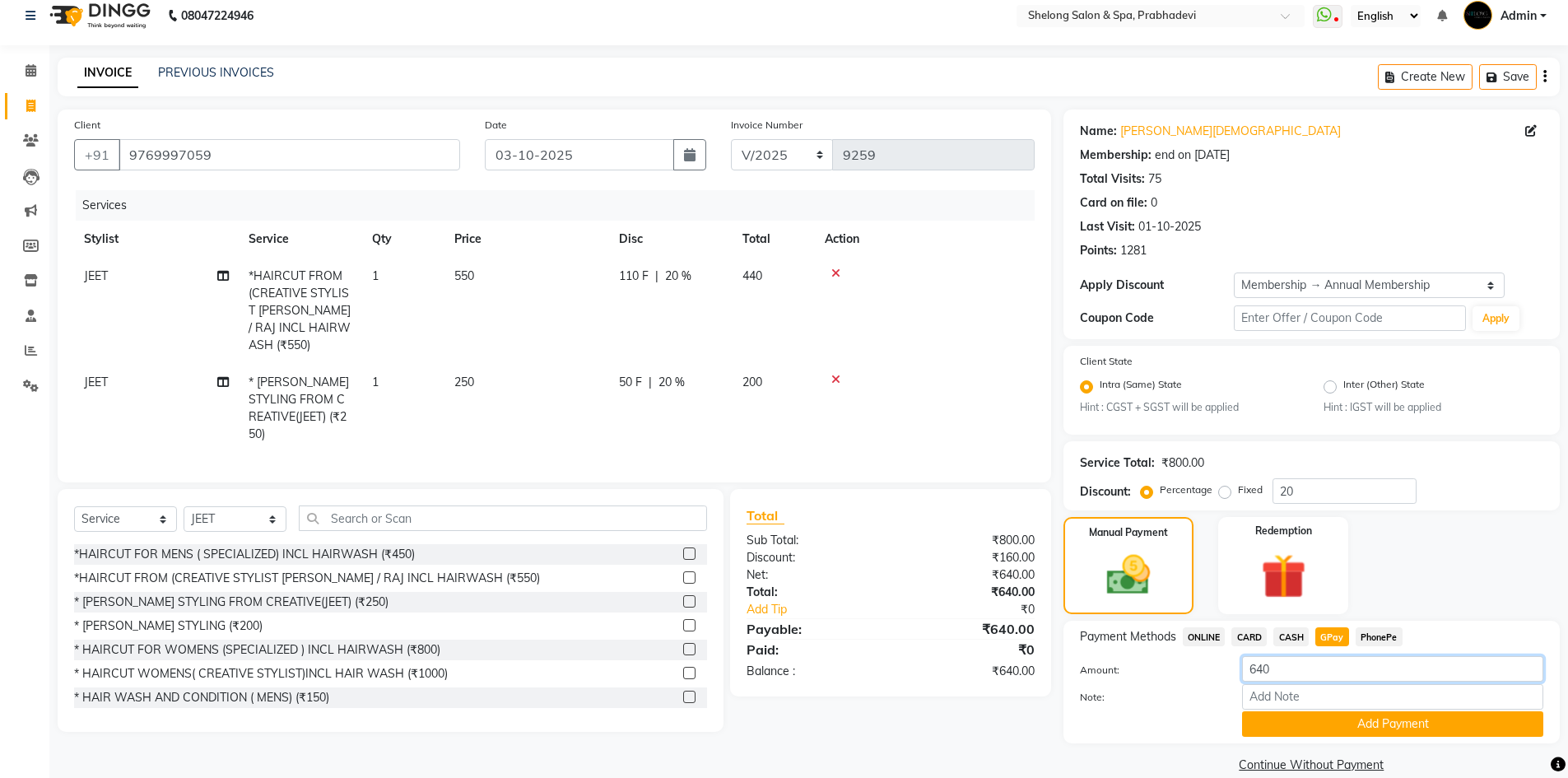
click at [1303, 669] on input "640" at bounding box center [1393, 669] width 302 height 26
type input "6"
type input "500"
click at [1323, 725] on button "Add Payment" at bounding box center [1393, 724] width 302 height 26
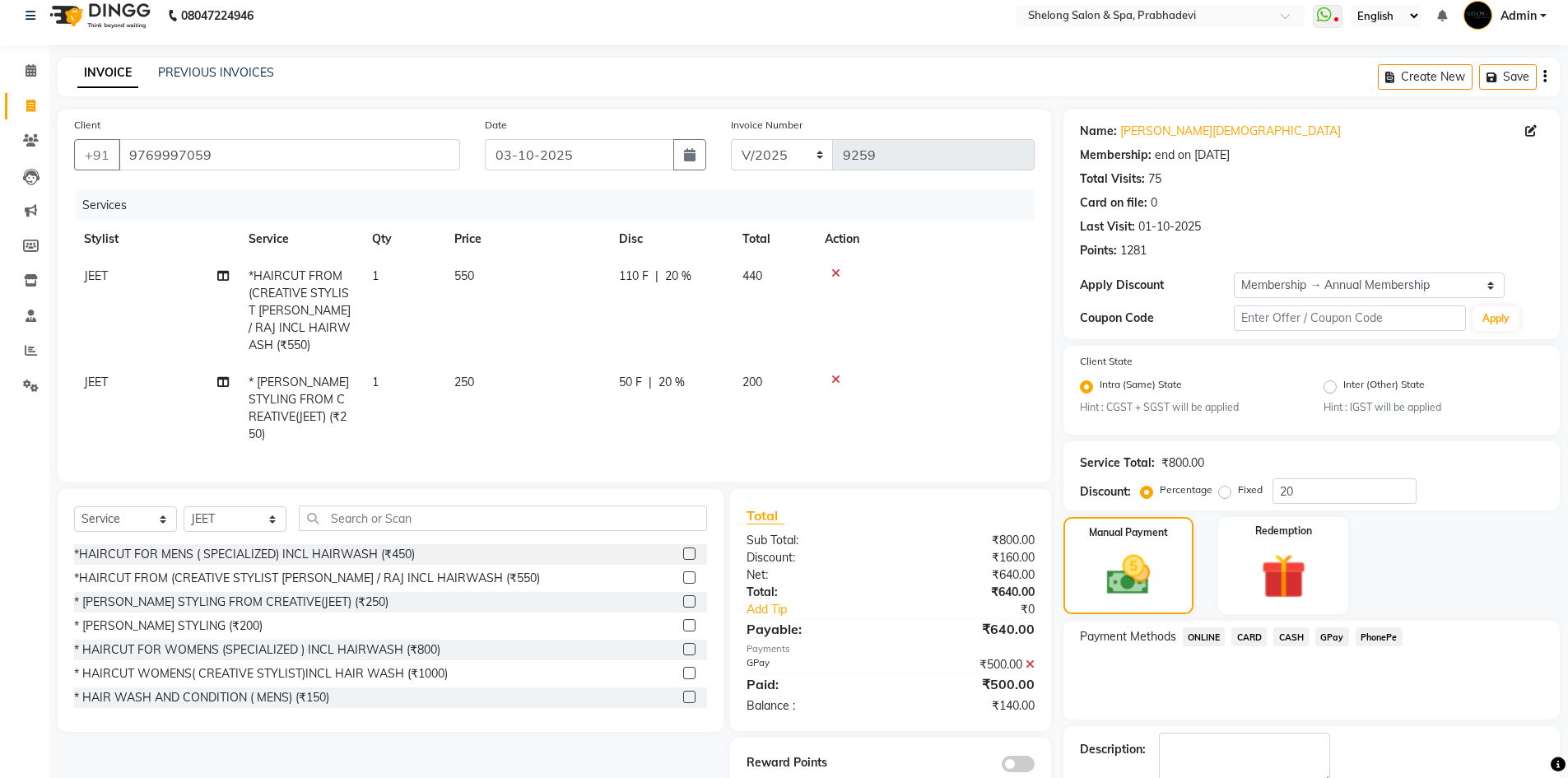
scroll to position [107, 0]
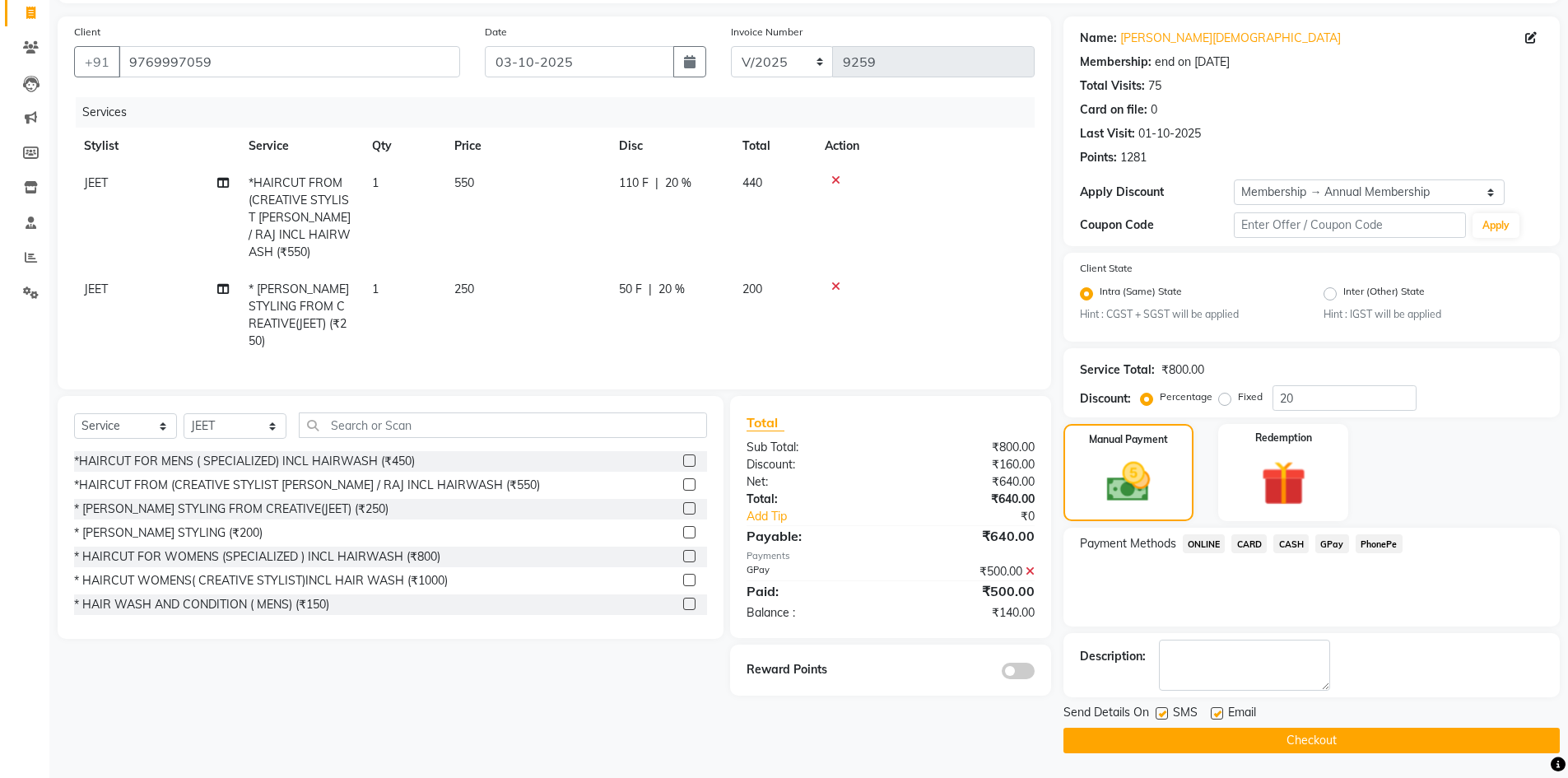
click at [1297, 543] on span "CASH" at bounding box center [1291, 544] width 35 height 19
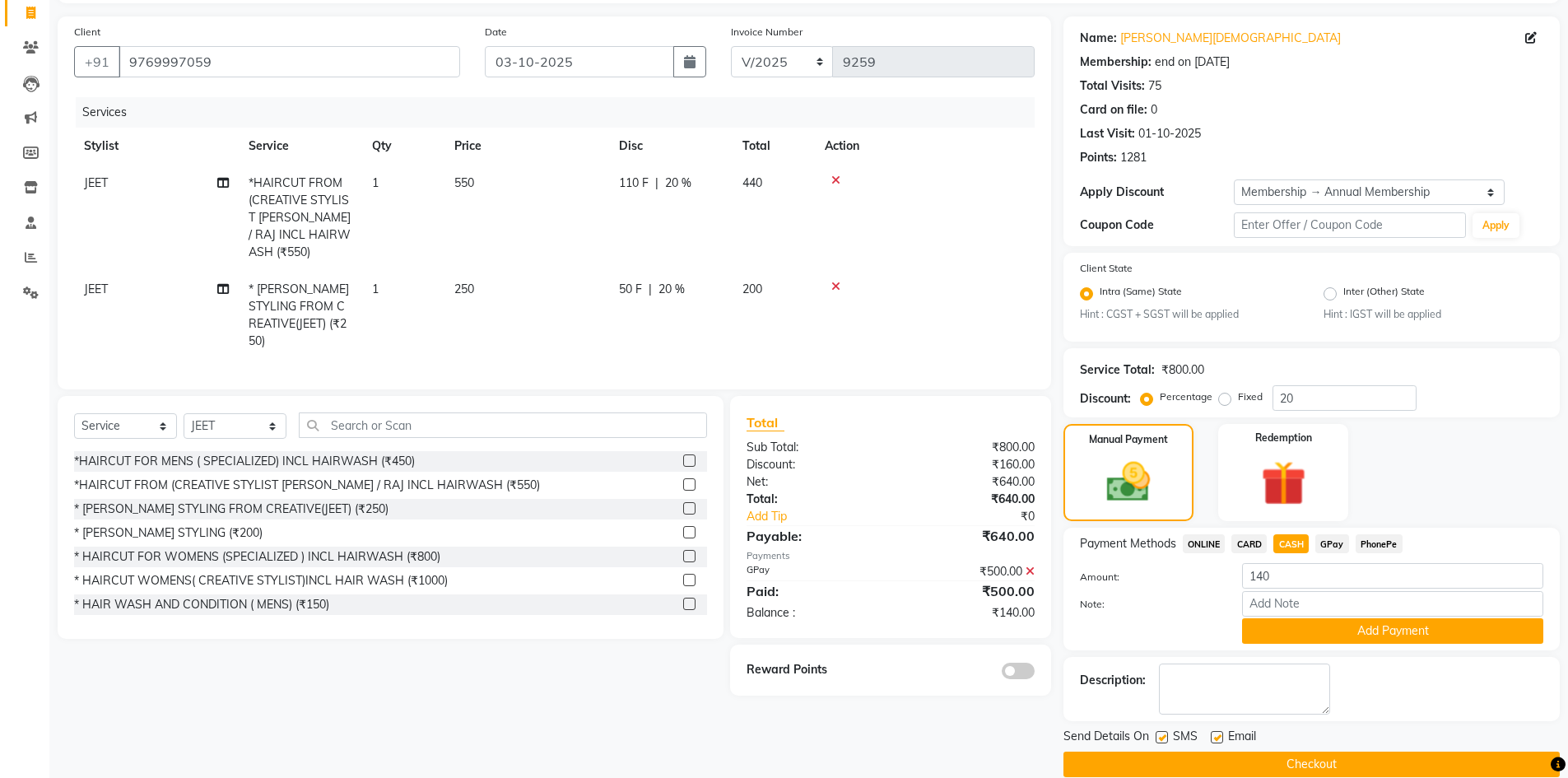
click at [1308, 624] on button "Add Payment" at bounding box center [1393, 631] width 302 height 26
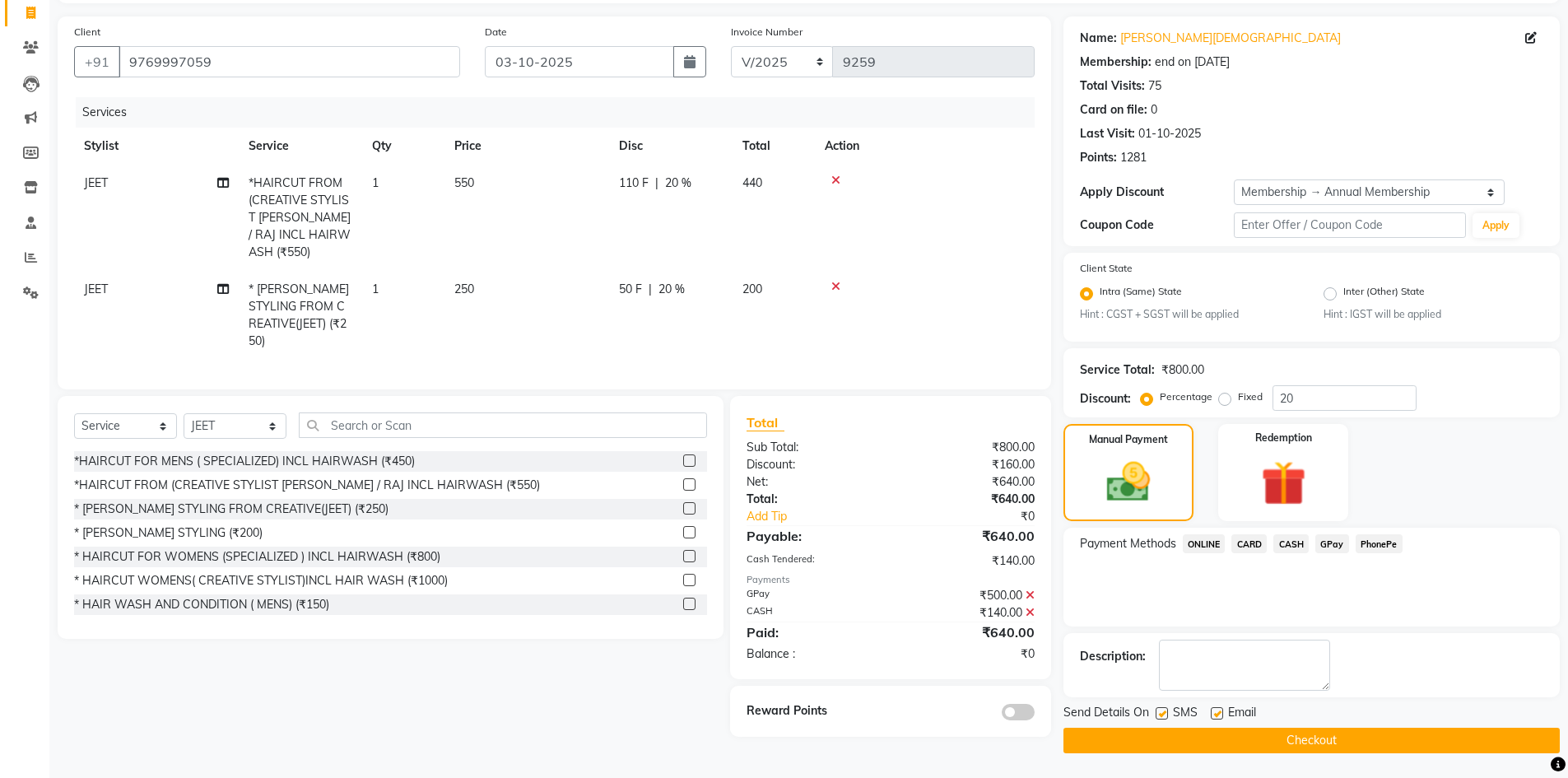
click at [1031, 589] on icon at bounding box center [1030, 594] width 9 height 11
click at [1028, 589] on icon at bounding box center [1030, 594] width 9 height 11
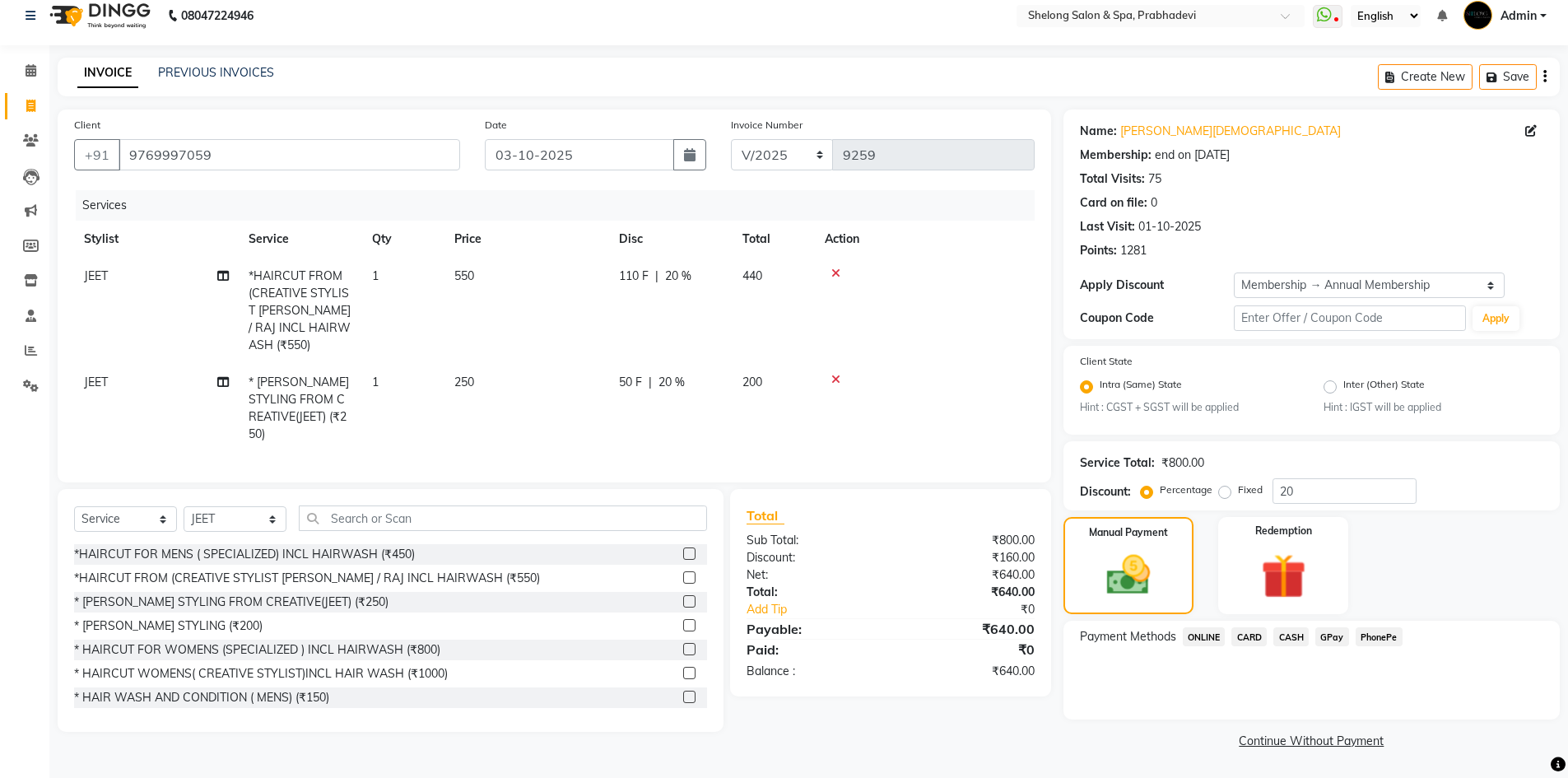
click at [1296, 635] on span "CASH" at bounding box center [1291, 637] width 35 height 19
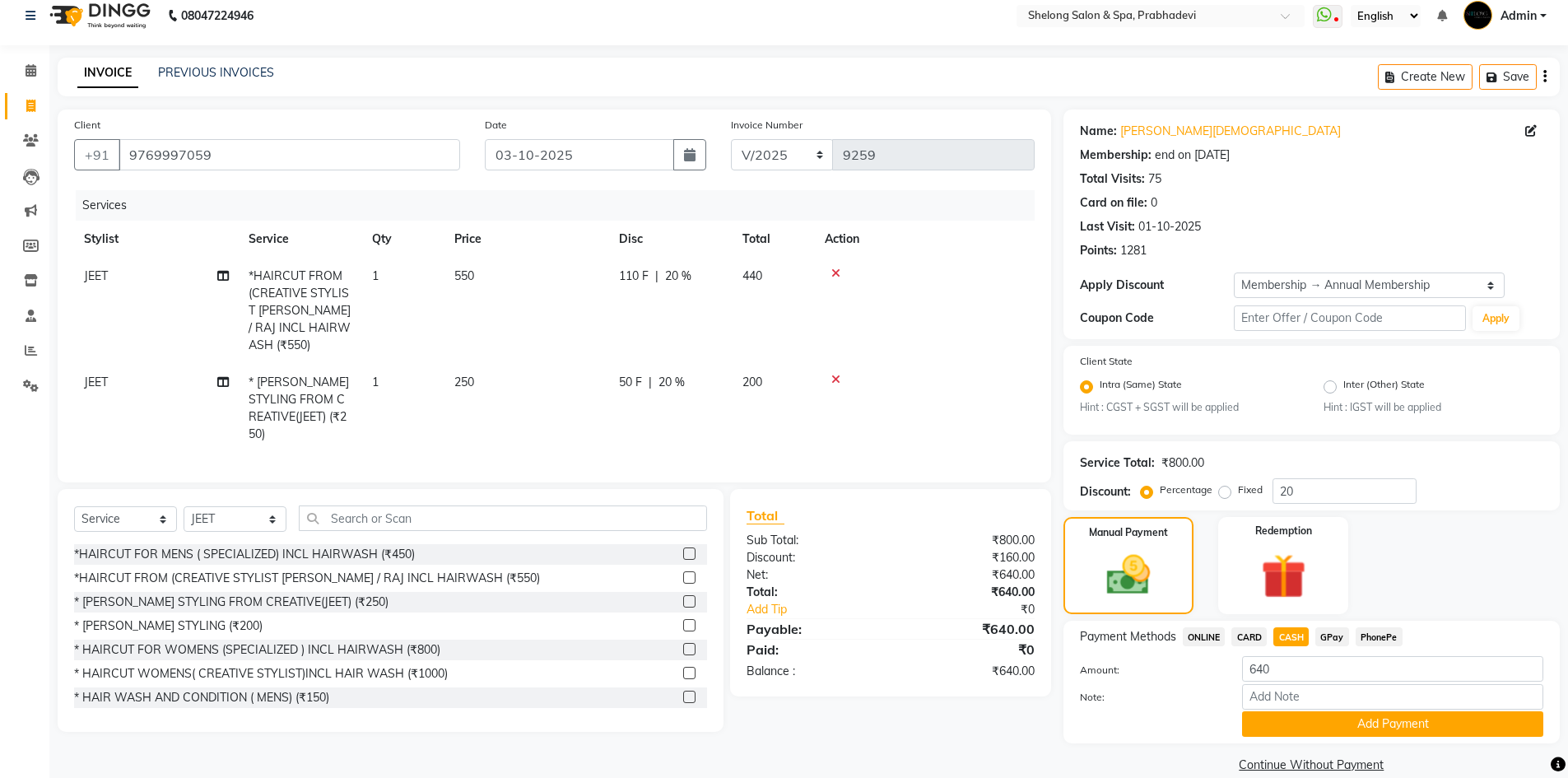
scroll to position [38, 0]
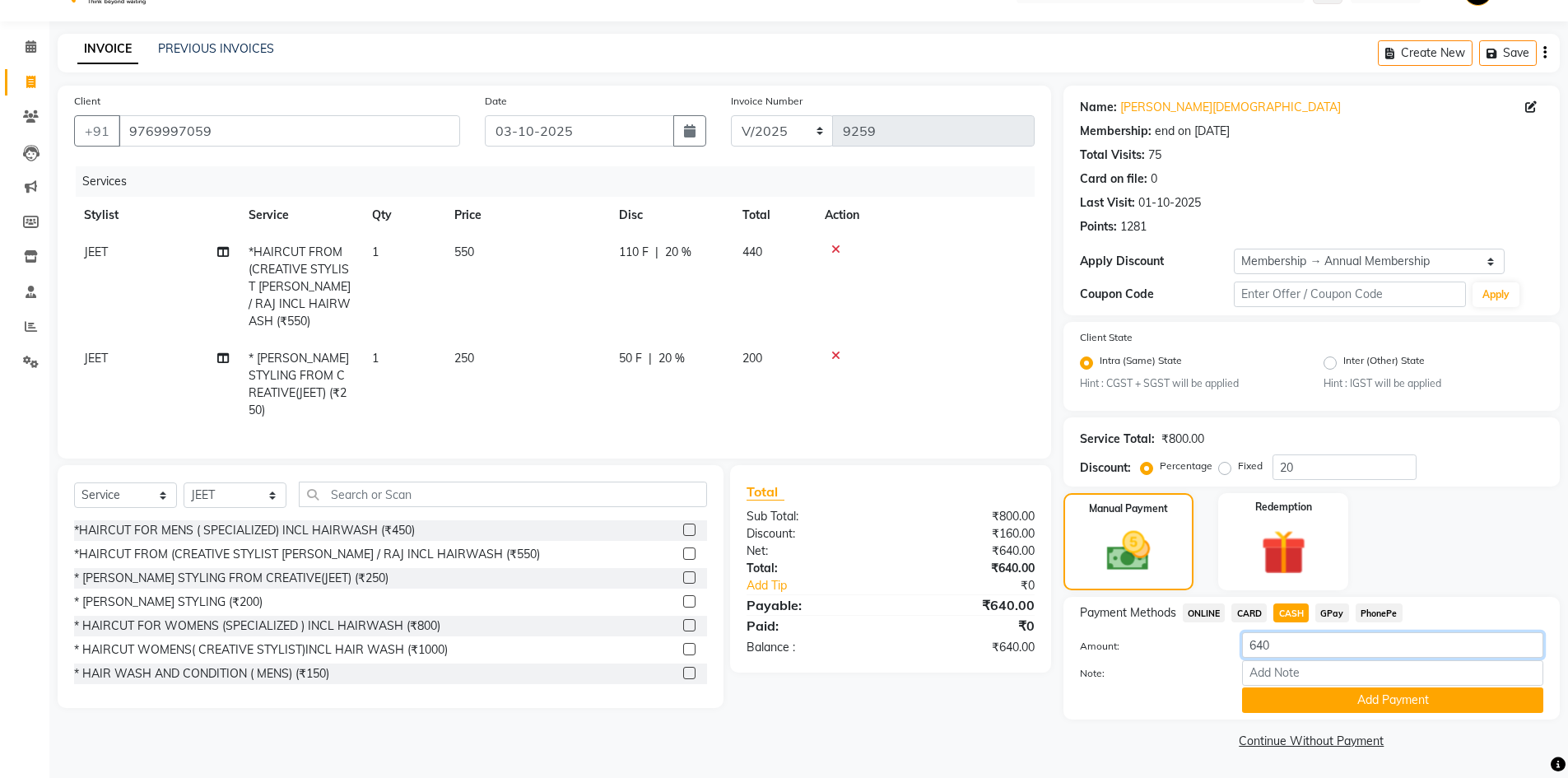
click at [1294, 642] on input "640" at bounding box center [1393, 645] width 302 height 26
type input "6"
type input "500"
click at [1296, 697] on button "Add Payment" at bounding box center [1393, 700] width 302 height 26
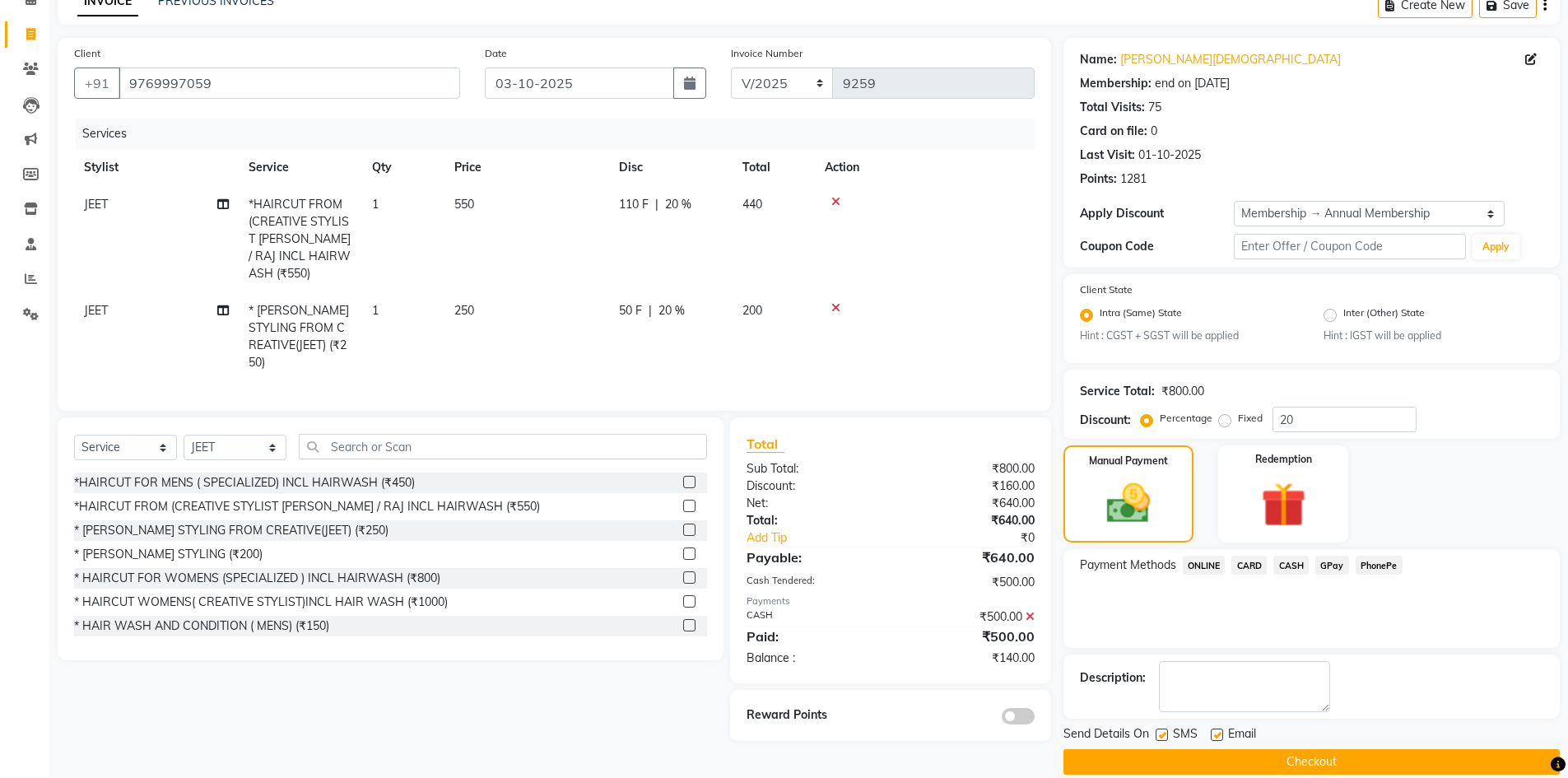
scroll to position [107, 0]
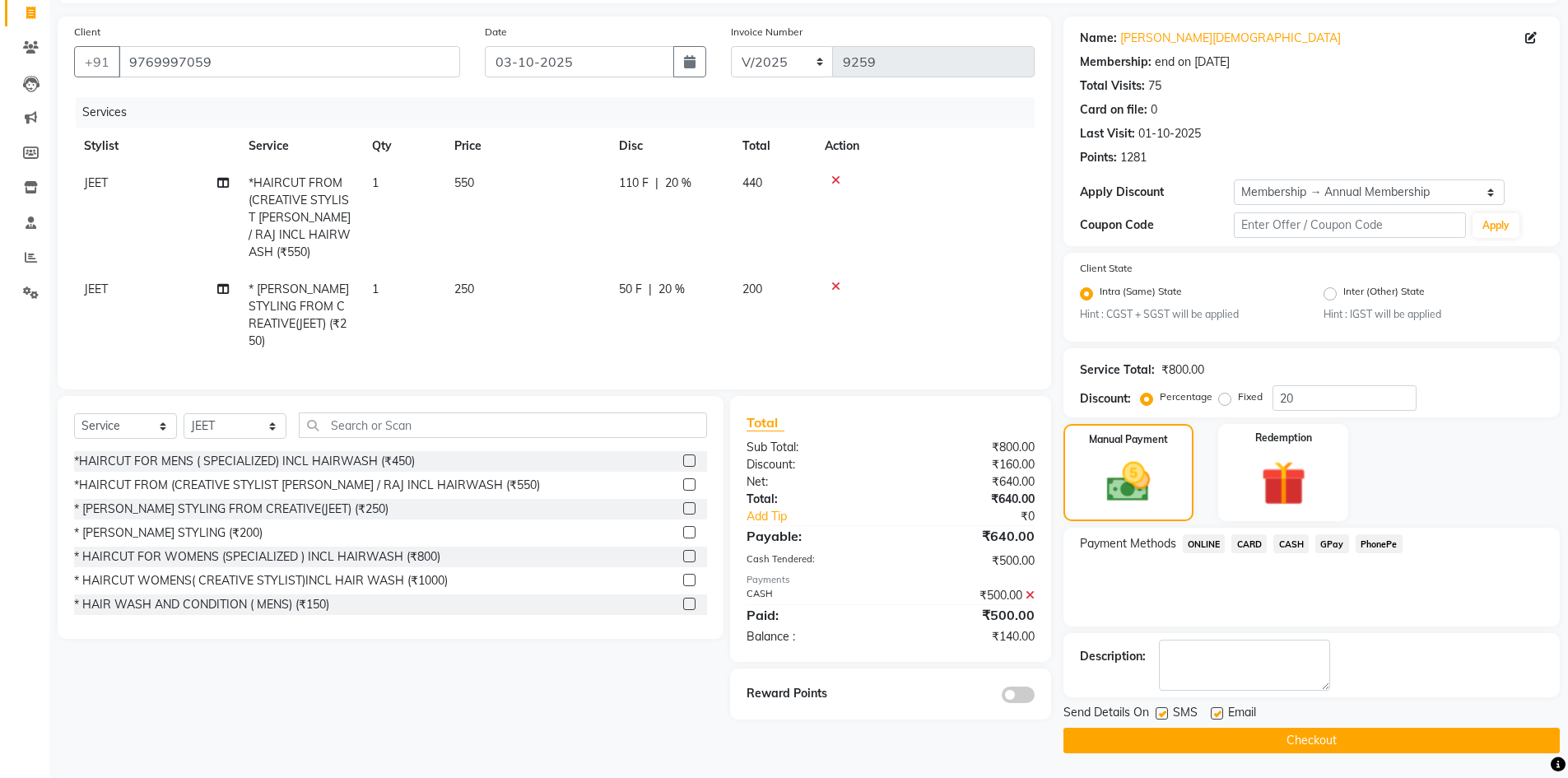
click at [1330, 542] on span "GPay" at bounding box center [1332, 544] width 34 height 19
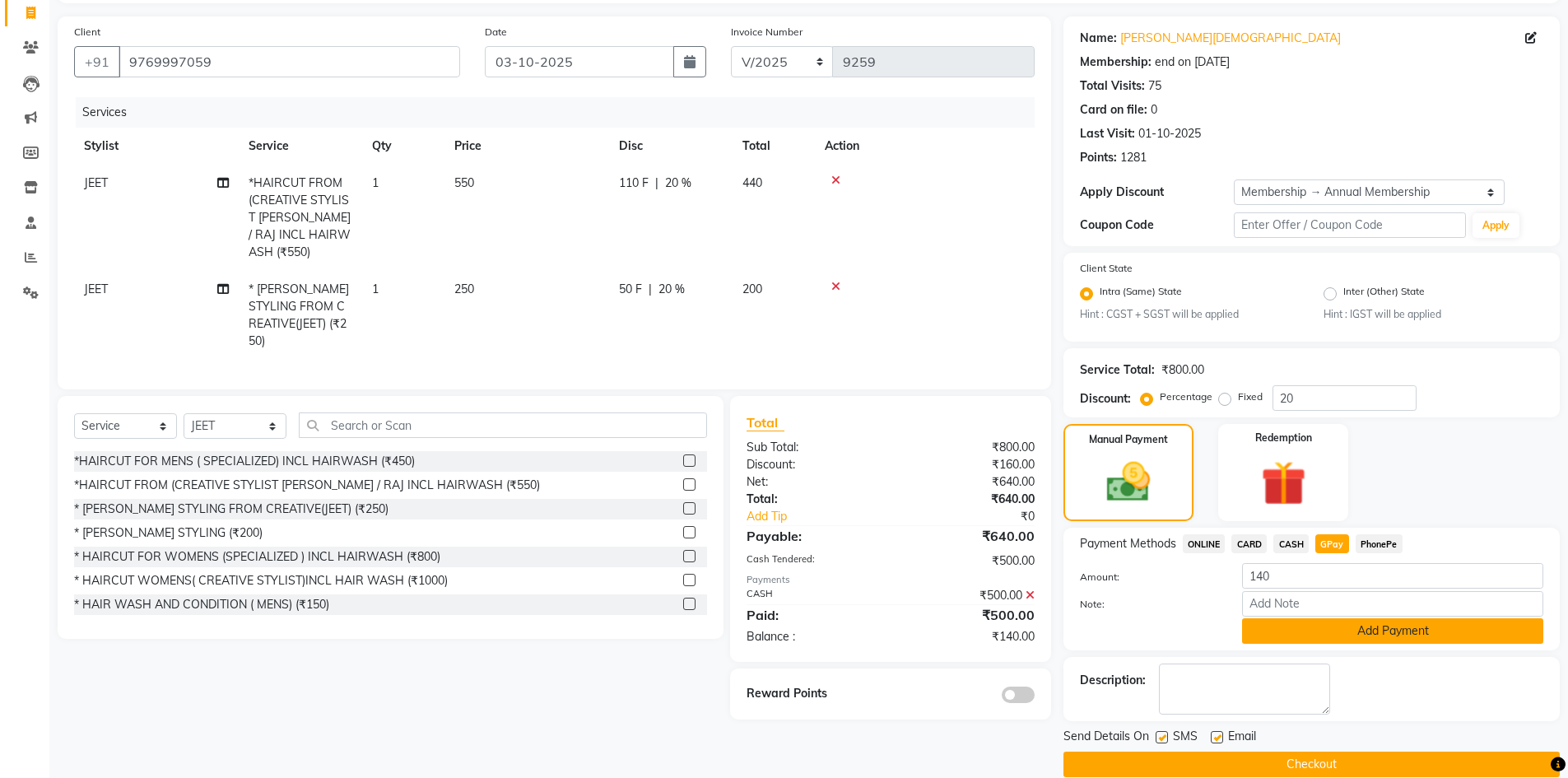
click at [1311, 624] on button "Add Payment" at bounding box center [1393, 631] width 302 height 26
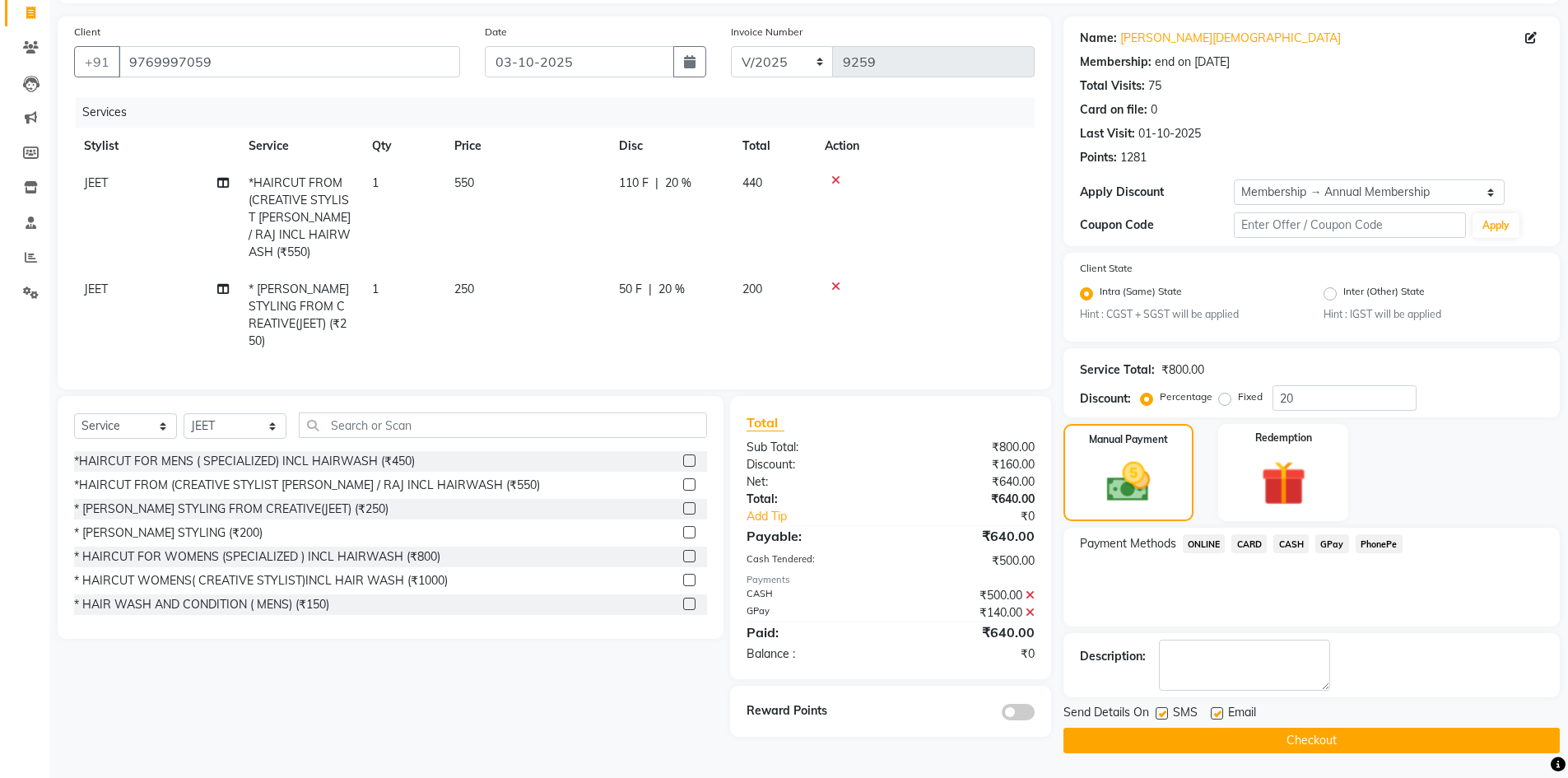
click at [1271, 738] on button "Checkout" at bounding box center [1312, 740] width 497 height 26
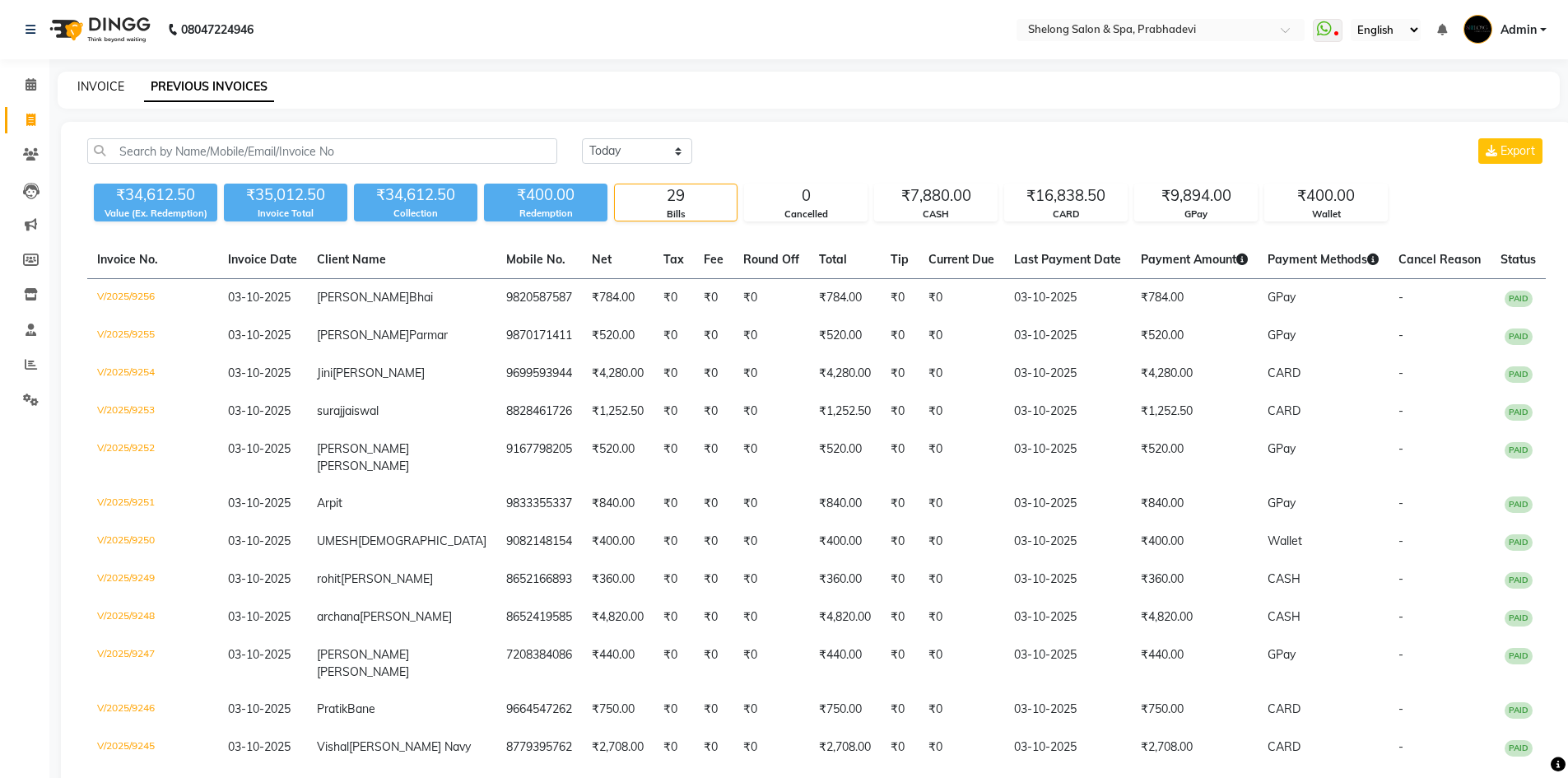
click at [113, 83] on link "INVOICE" at bounding box center [101, 86] width 47 height 15
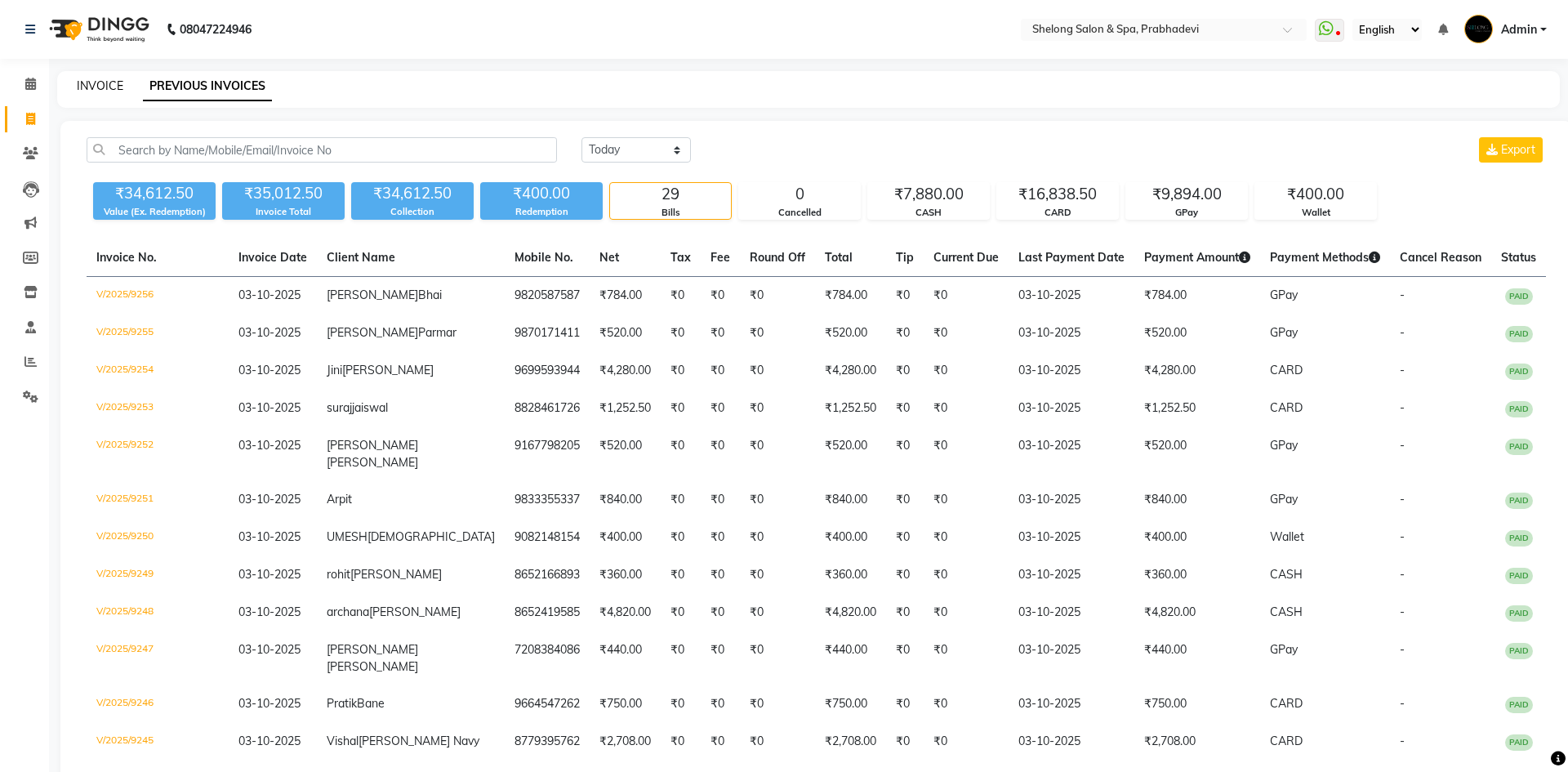
select select "service"
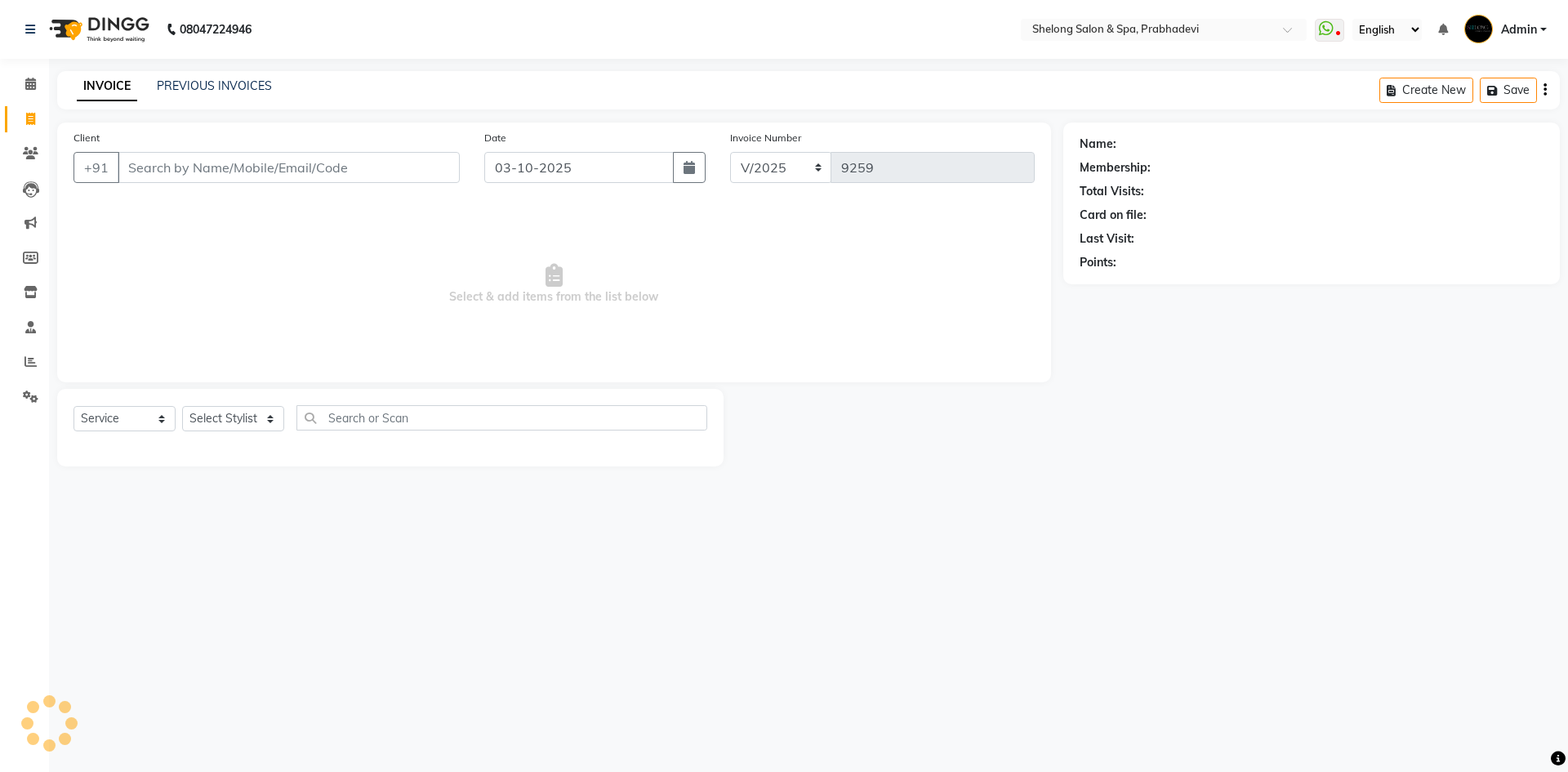
select select "16092"
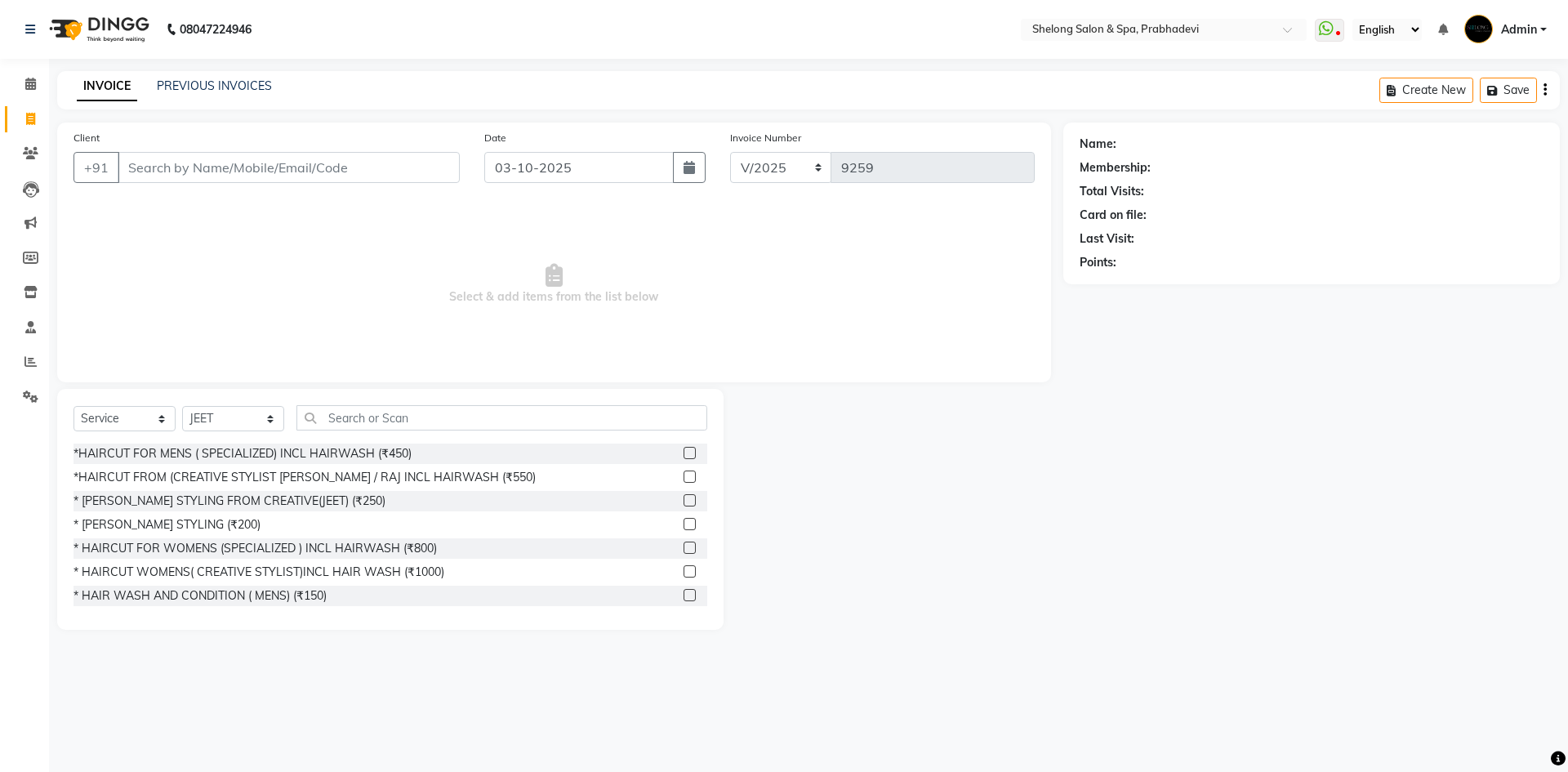
click at [310, 168] on input "Client" at bounding box center [289, 168] width 342 height 31
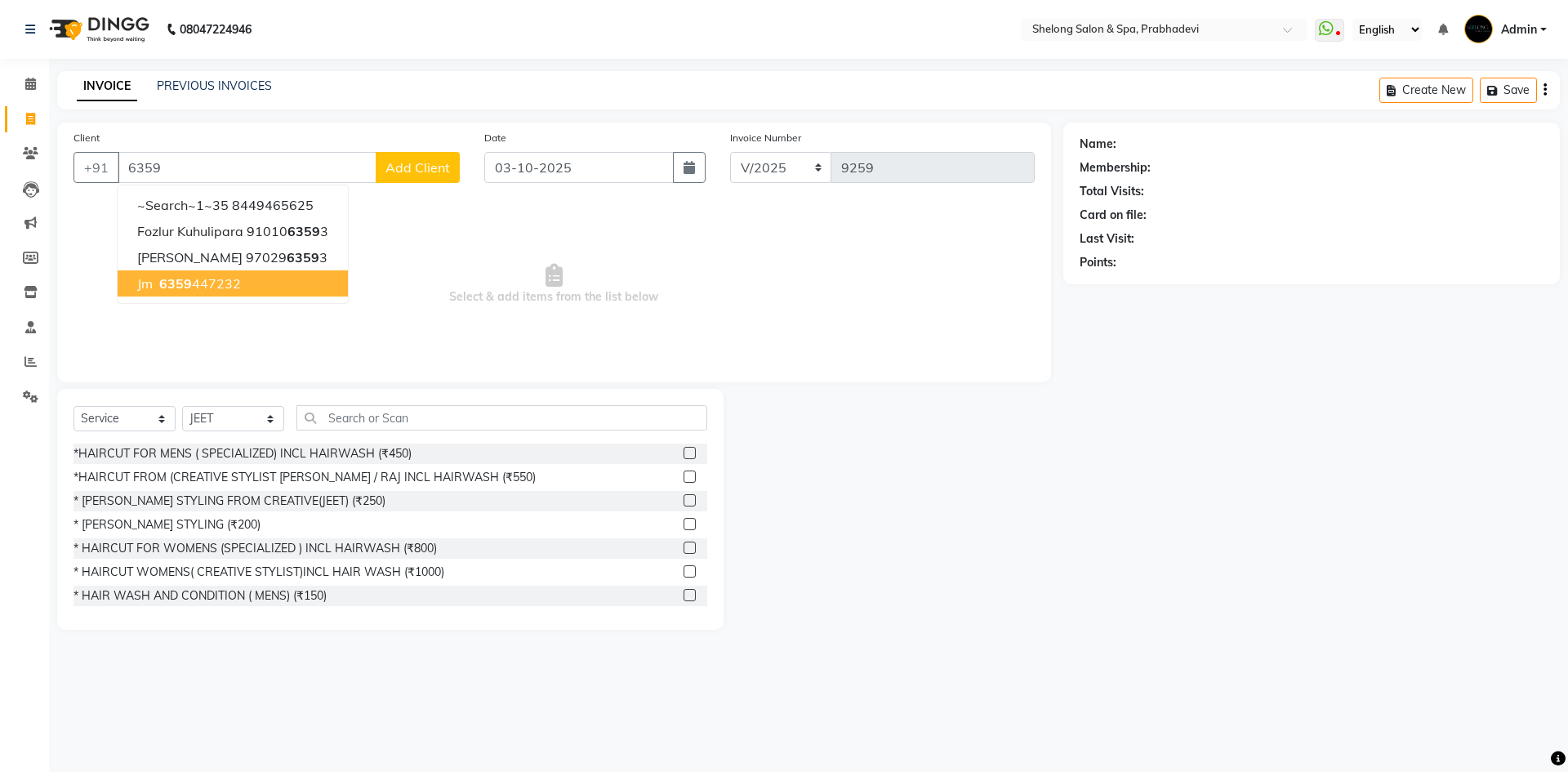
click at [207, 285] on ngb-highlight "6359 447232" at bounding box center [197, 283] width 85 height 16
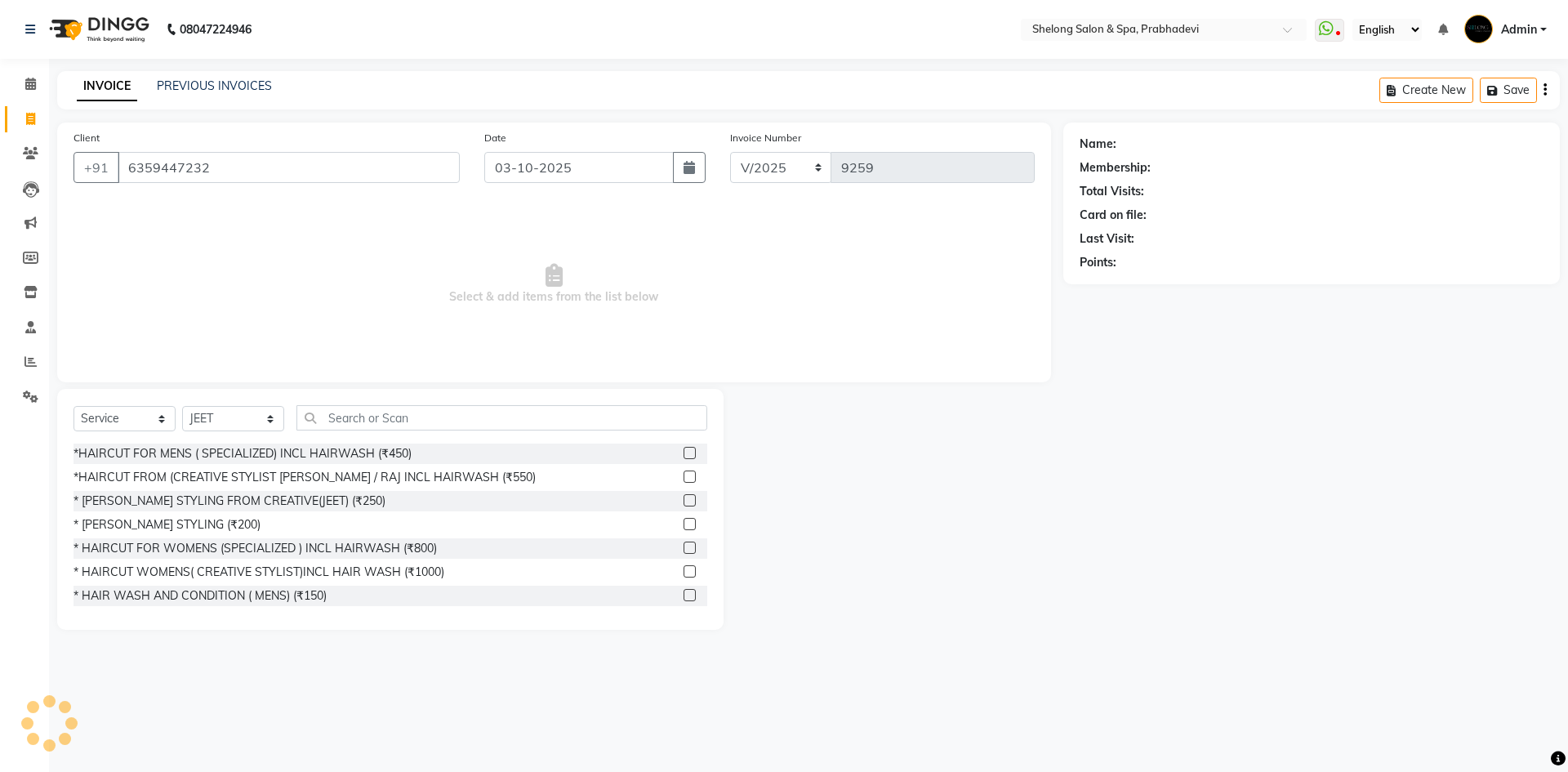
type input "6359447232"
select select "2: Object"
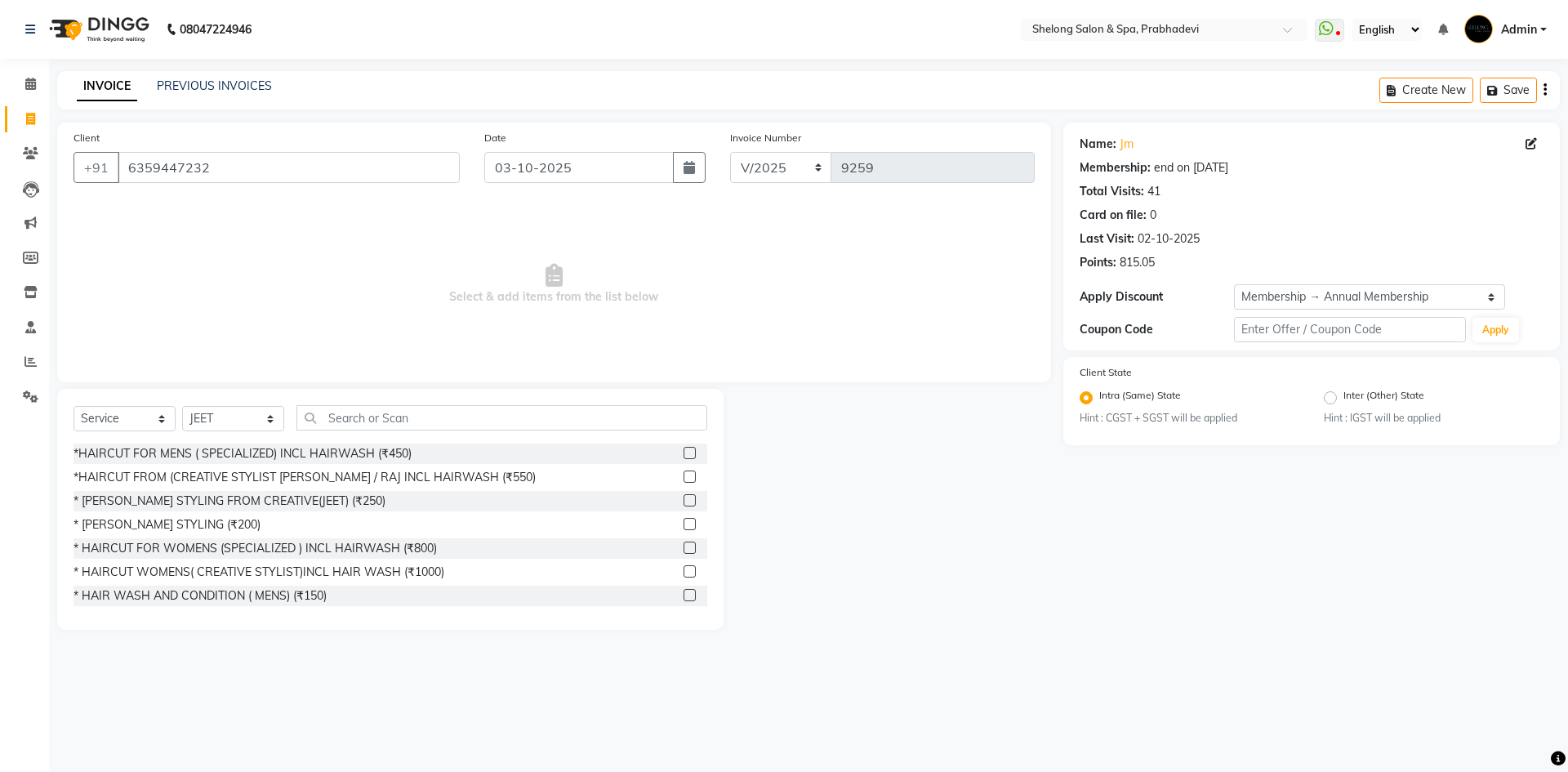
select select "service"
select select "16092"
select select "2: Object"
click at [967, 357] on span "Select & add items from the list below" at bounding box center [554, 284] width 961 height 163
click at [470, 417] on input "text" at bounding box center [502, 418] width 410 height 26
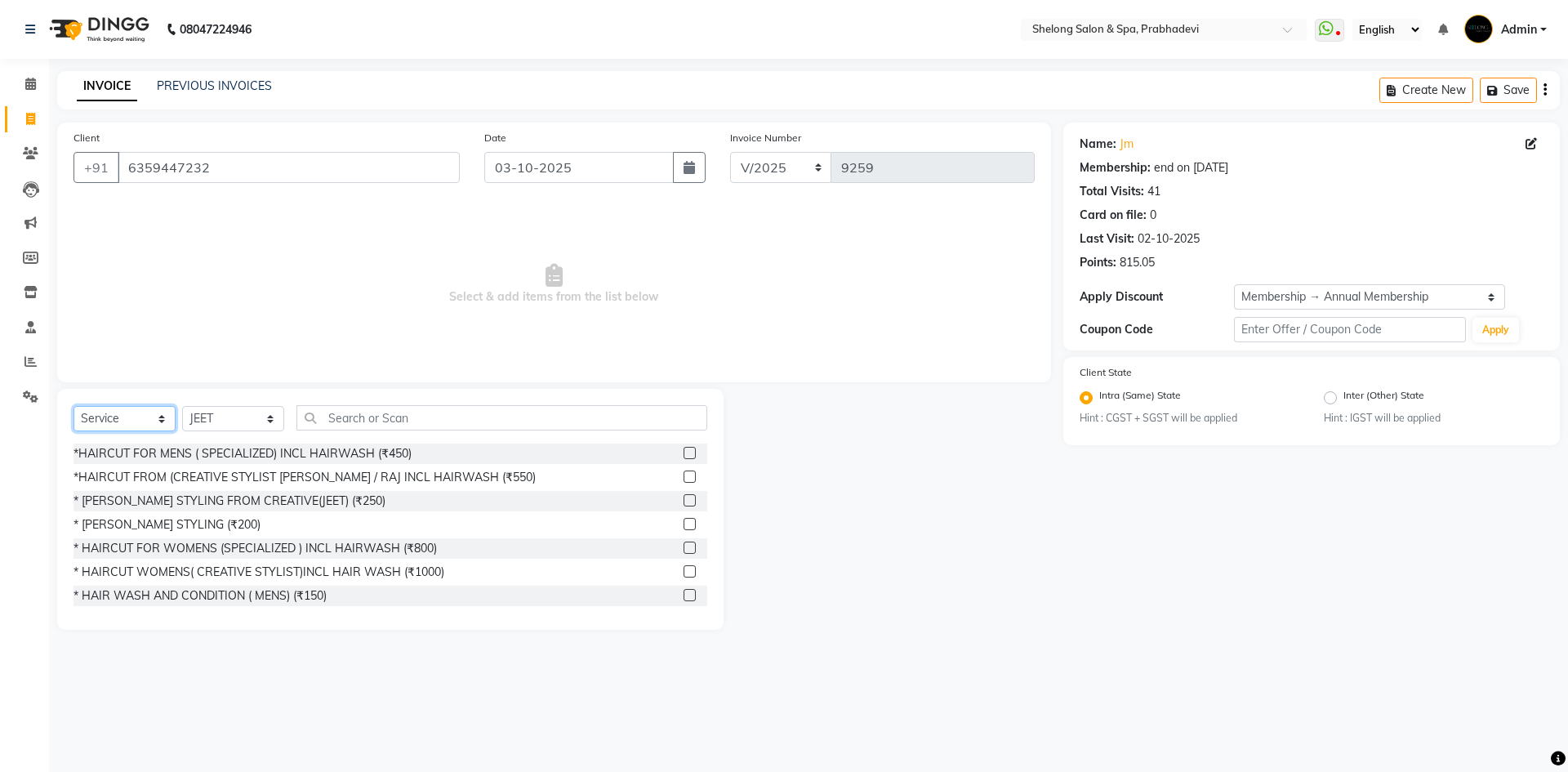
click at [133, 410] on select "Select Service Product Membership Package Voucher Prepaid Gift Card" at bounding box center [124, 419] width 102 height 26
select select "product"
click at [74, 406] on select "Select Service Product Membership Package Voucher Prepaid Gift Card" at bounding box center [124, 419] width 102 height 26
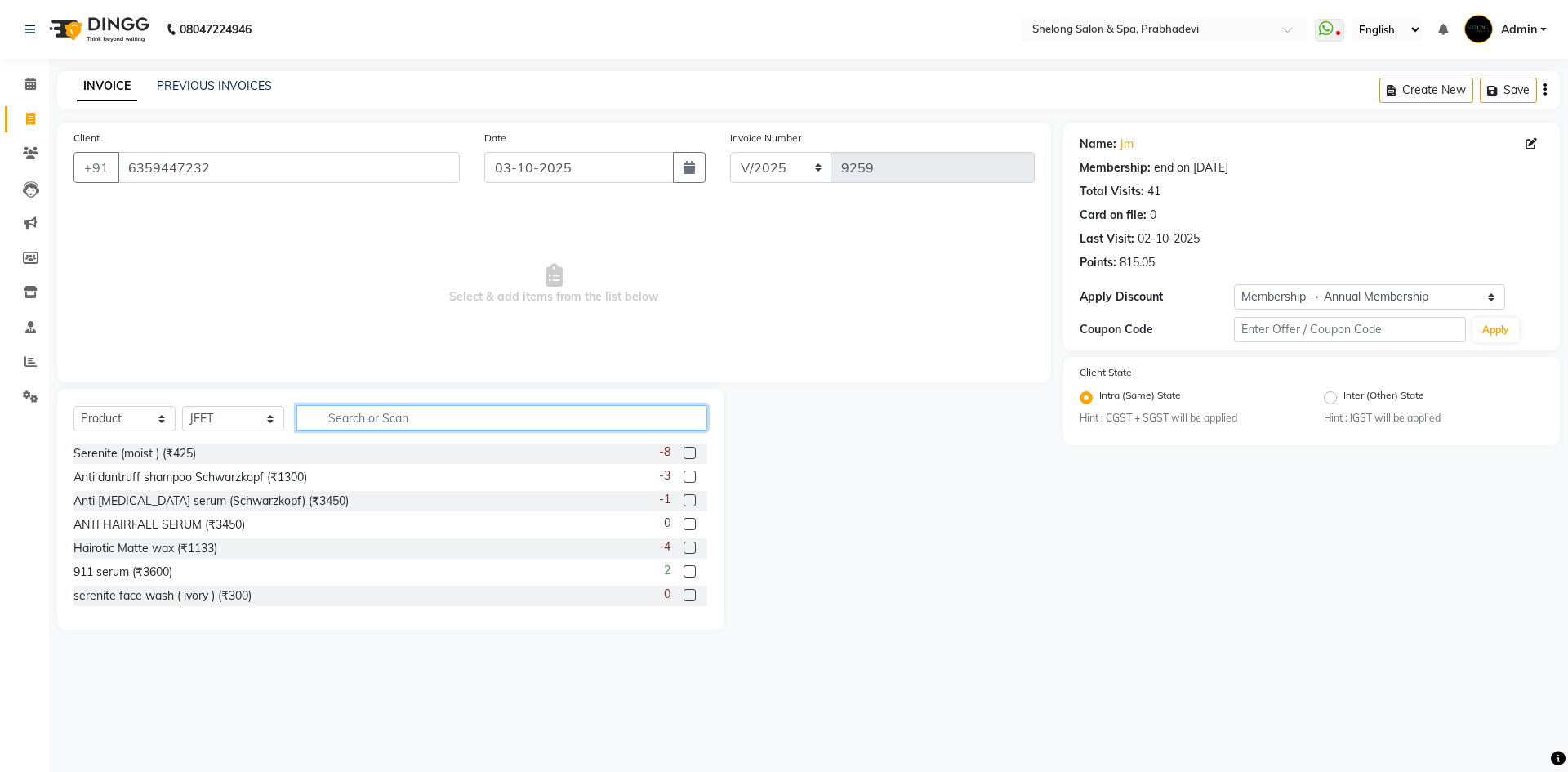
click at [375, 414] on input "text" at bounding box center [502, 418] width 410 height 26
type input "1100"
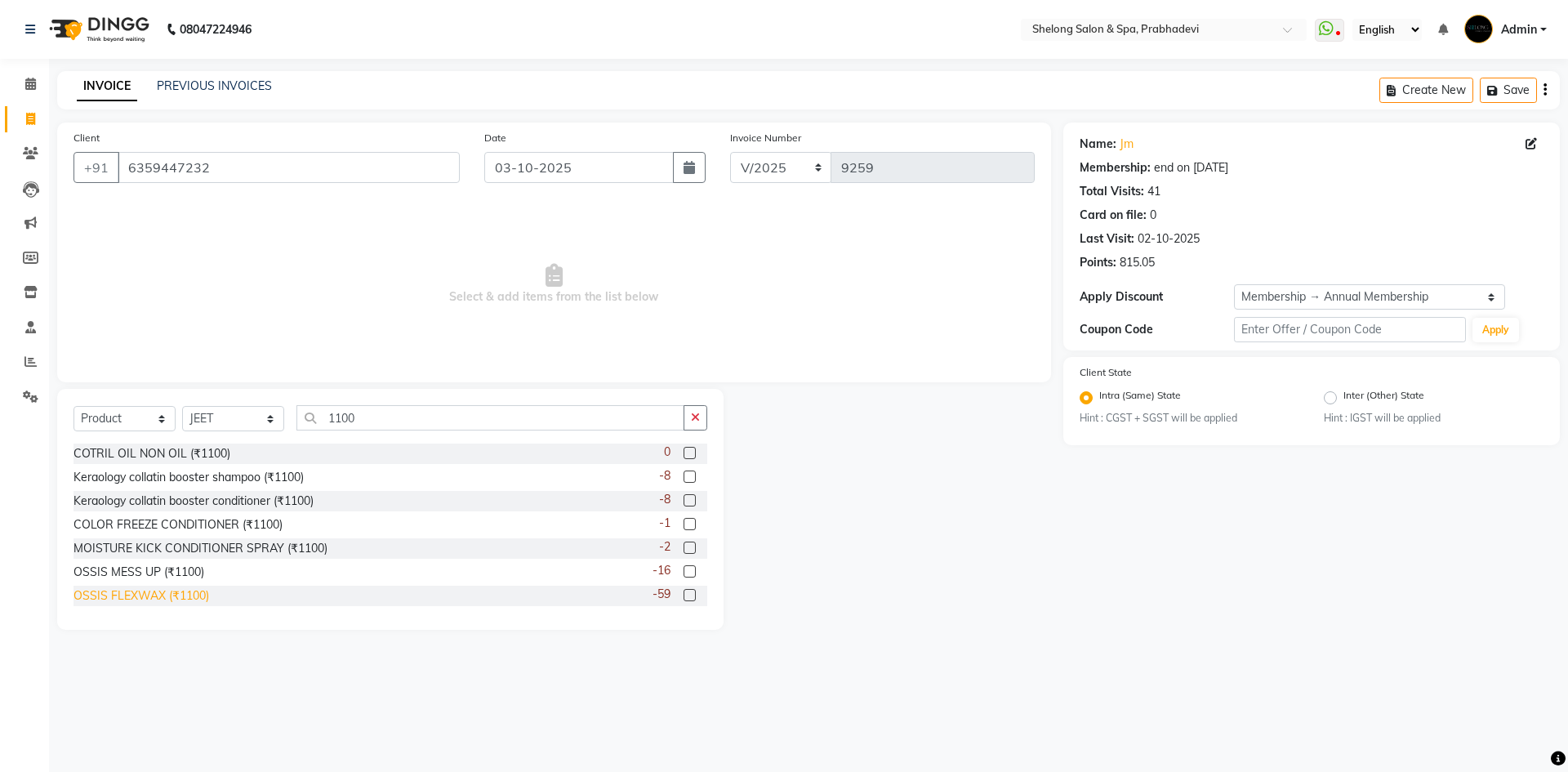
click at [180, 598] on div "OSSIS FLEXWAX (₹1100)" at bounding box center [141, 596] width 136 height 17
checkbox input "false"
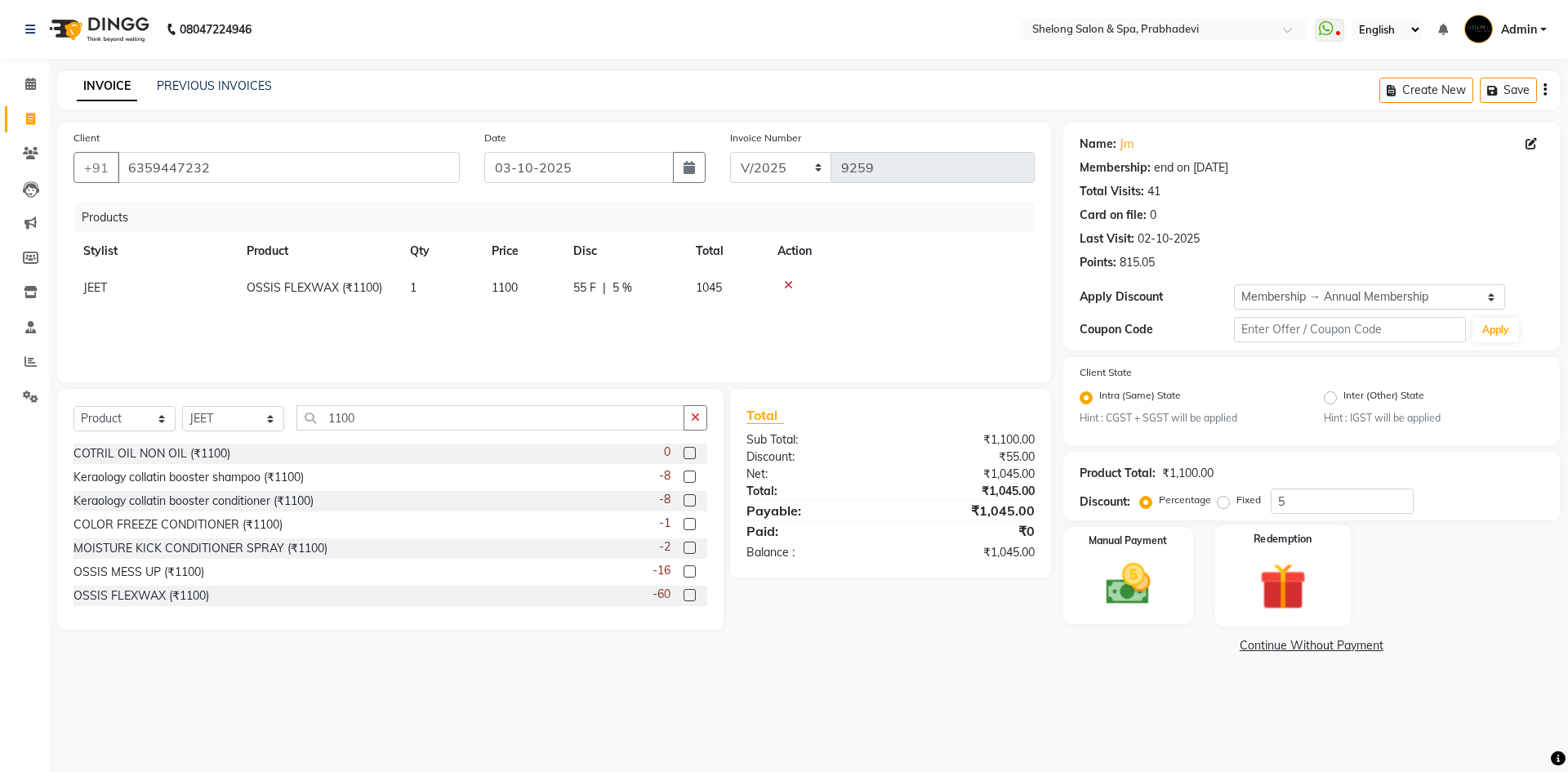
click at [1312, 555] on div "Redemption" at bounding box center [1282, 575] width 136 height 100
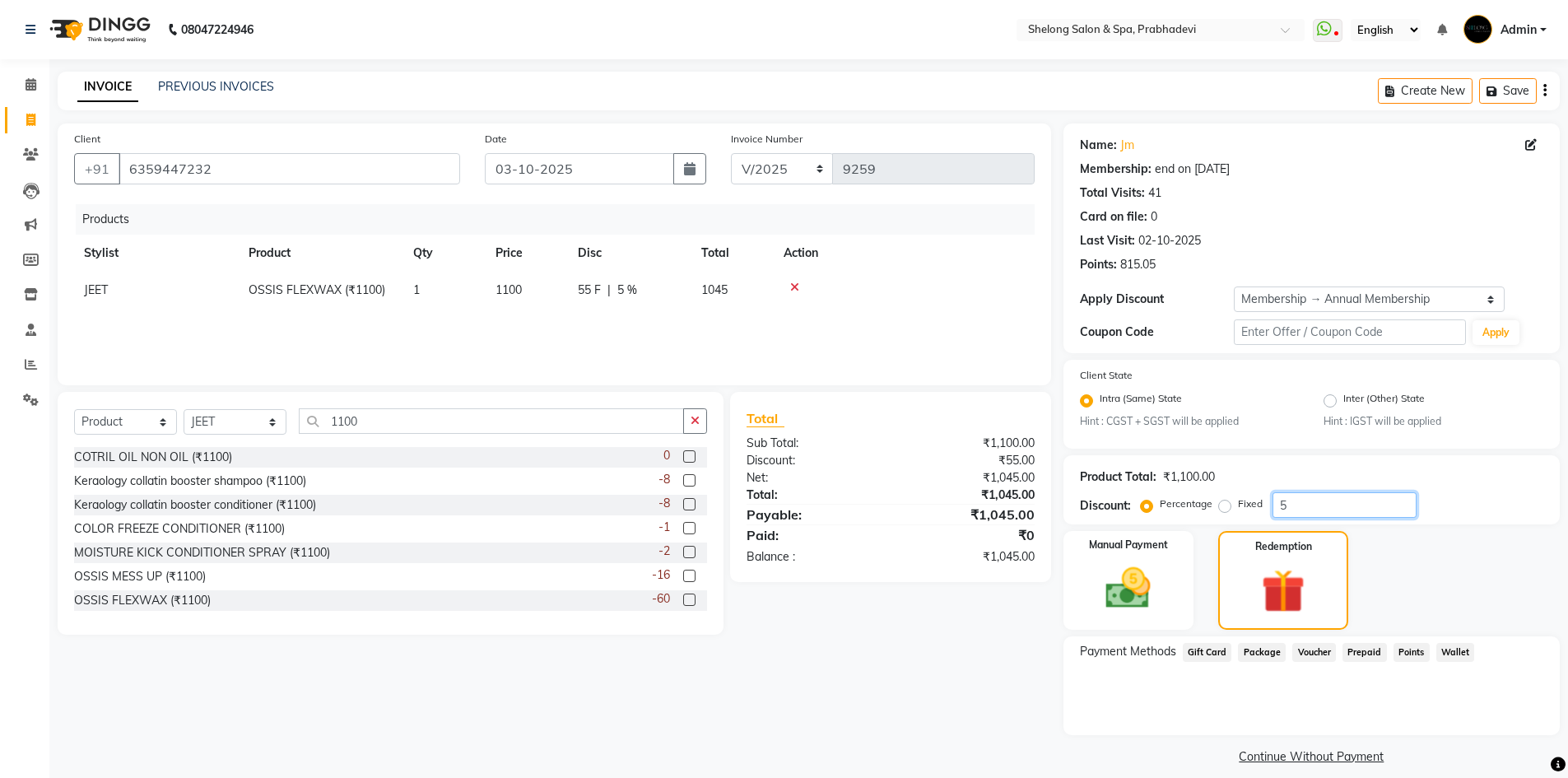
click at [1327, 507] on input "5" at bounding box center [1345, 505] width 144 height 26
click at [1414, 654] on span "Points" at bounding box center [1412, 652] width 36 height 19
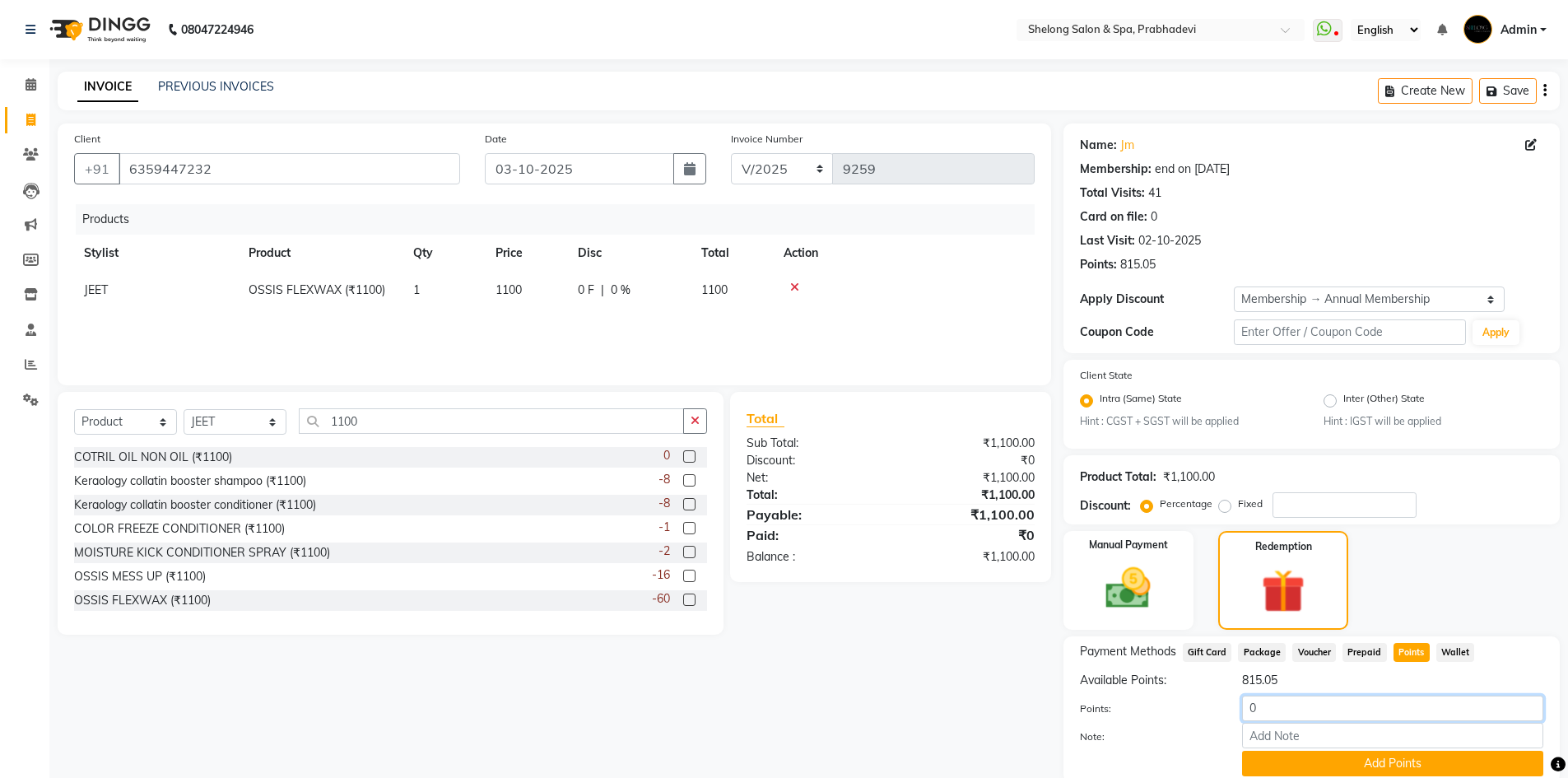
click at [1315, 706] on input "0" at bounding box center [1393, 708] width 302 height 26
type input "810"
click at [1368, 768] on button "Add Points" at bounding box center [1393, 763] width 302 height 26
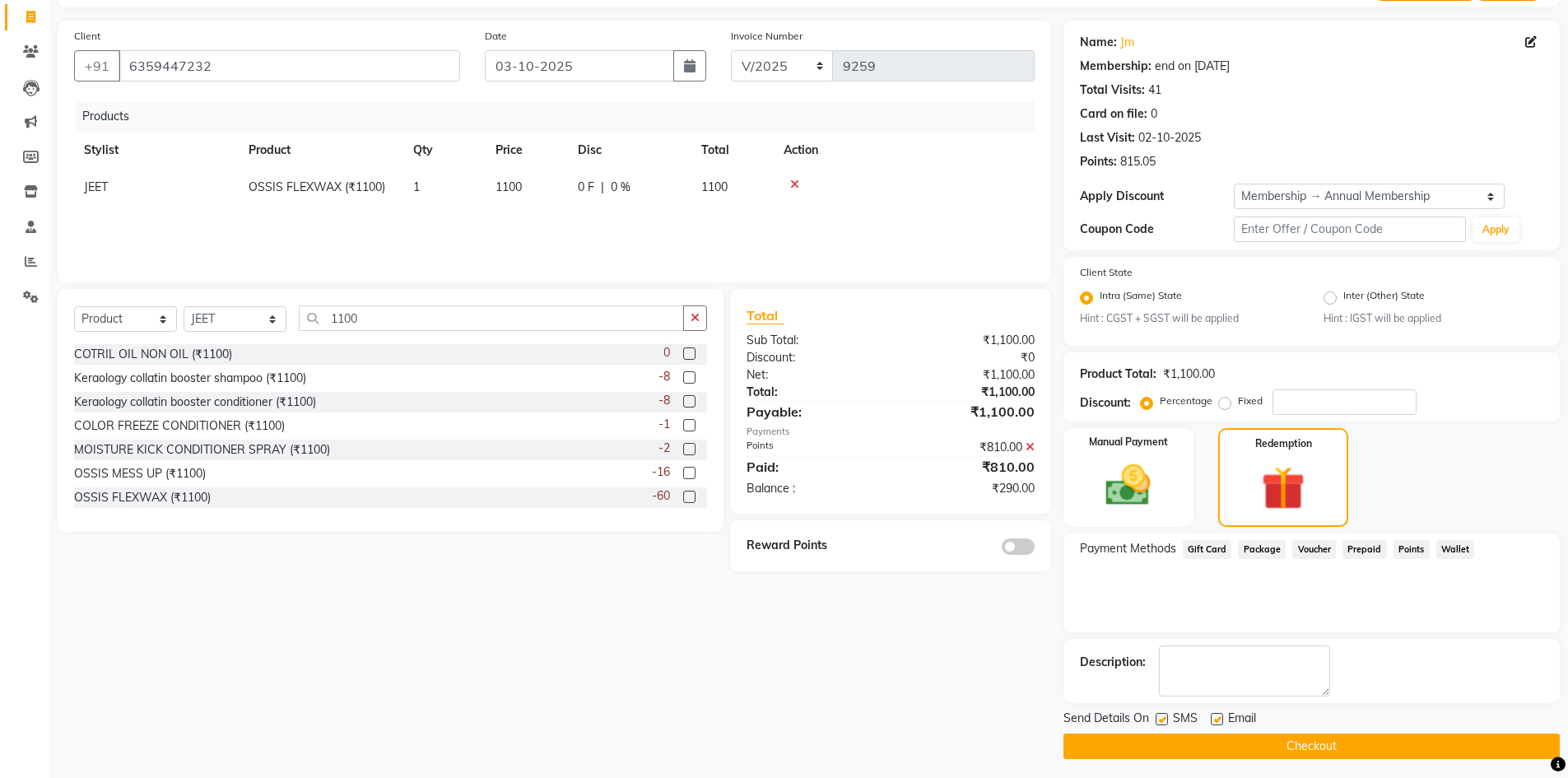
scroll to position [109, 0]
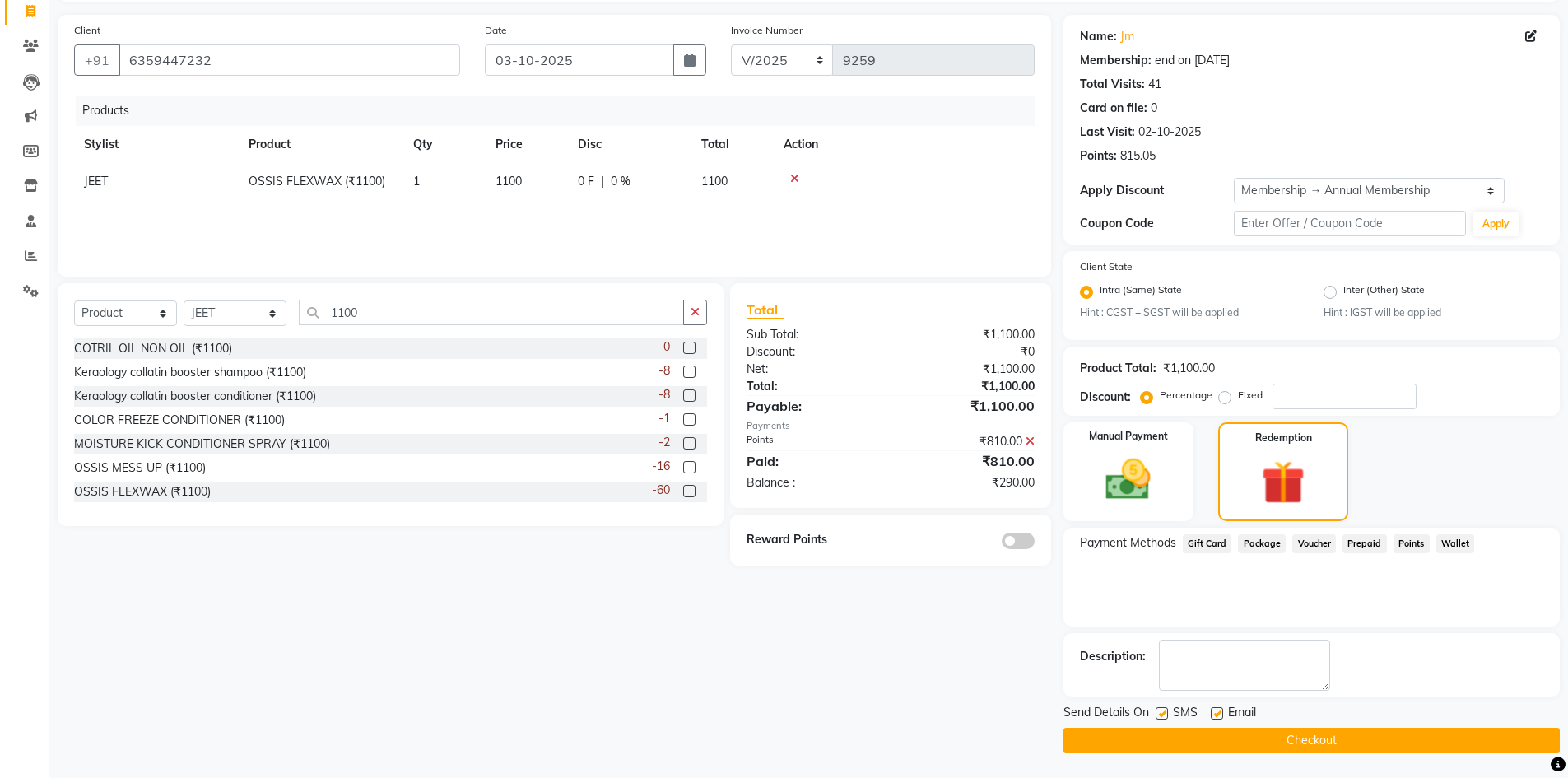
click at [1327, 734] on button "Checkout" at bounding box center [1312, 740] width 497 height 26
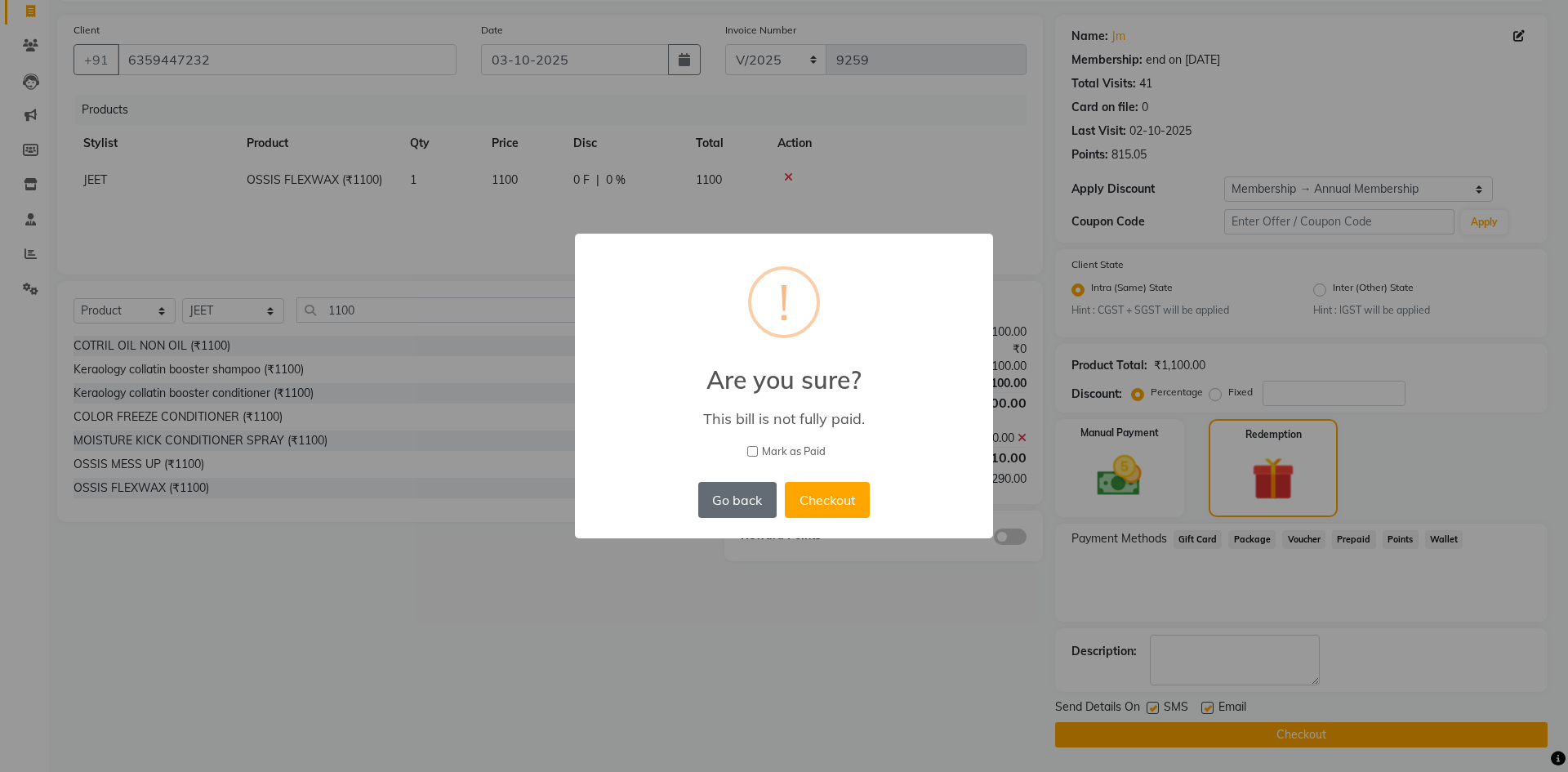
click at [737, 504] on button "Go back" at bounding box center [738, 500] width 79 height 36
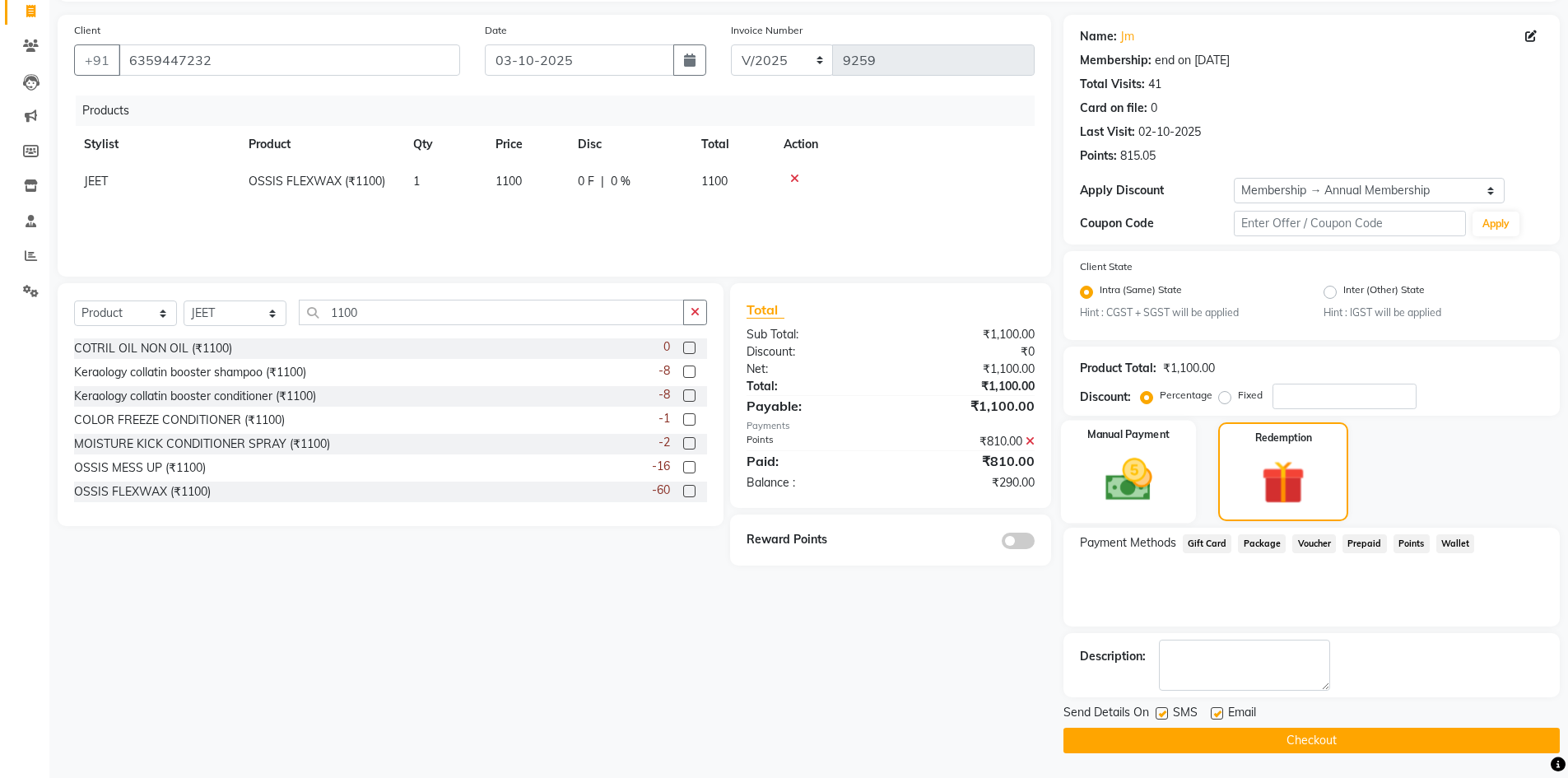
click at [1138, 472] on img at bounding box center [1129, 480] width 76 height 53
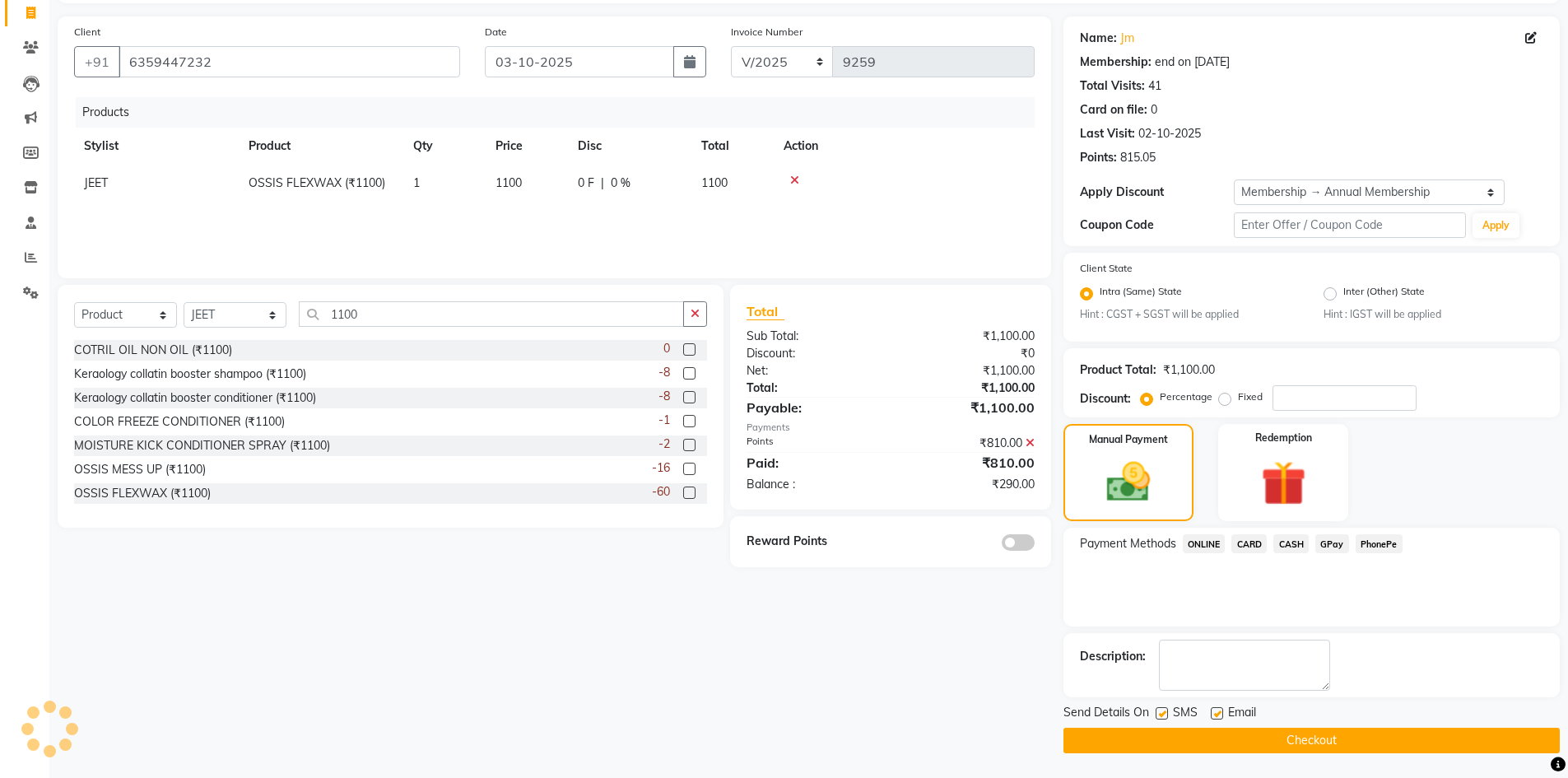
click at [1291, 546] on span "CASH" at bounding box center [1291, 544] width 35 height 19
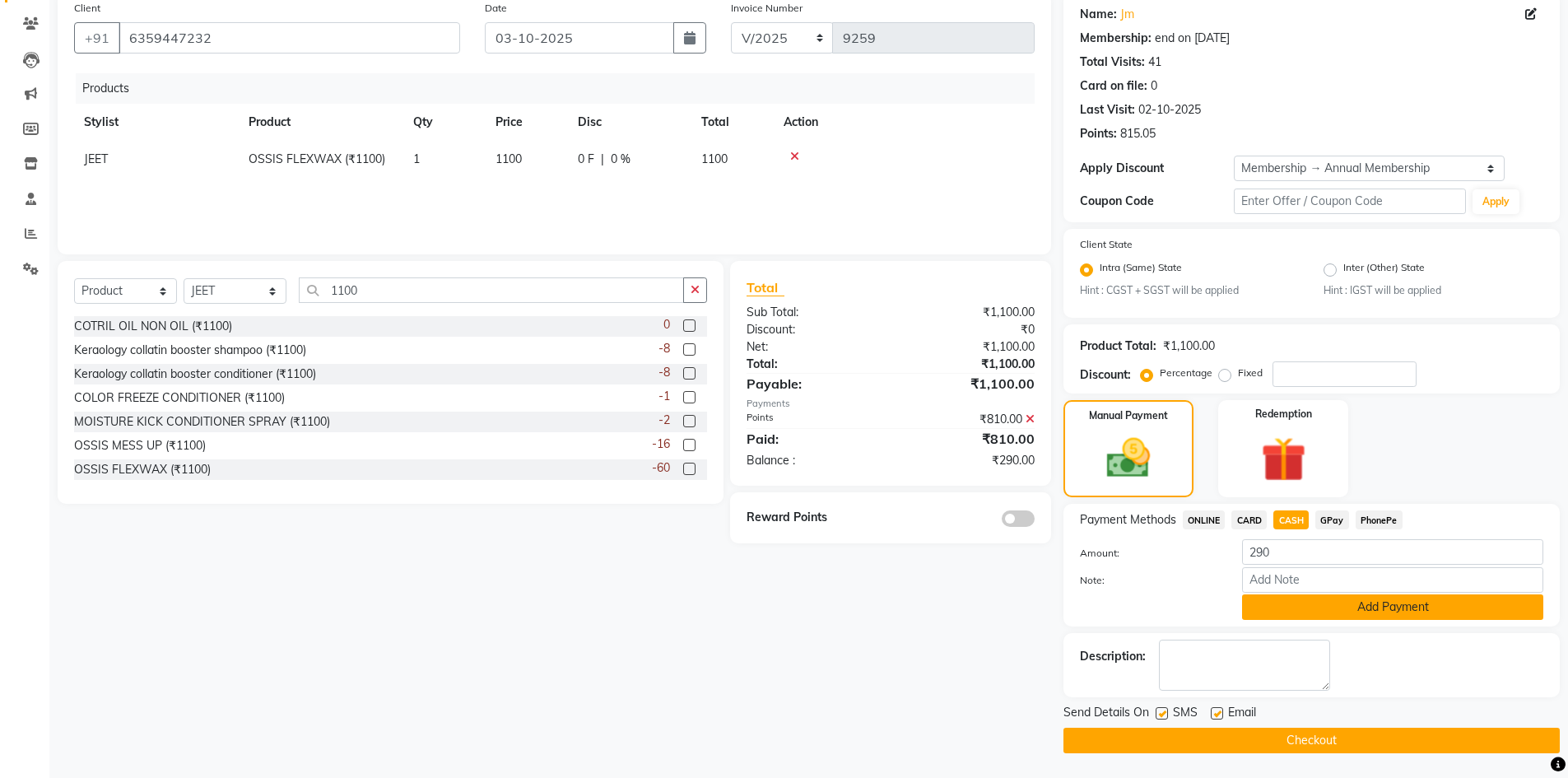
click at [1296, 601] on button "Add Payment" at bounding box center [1393, 607] width 302 height 26
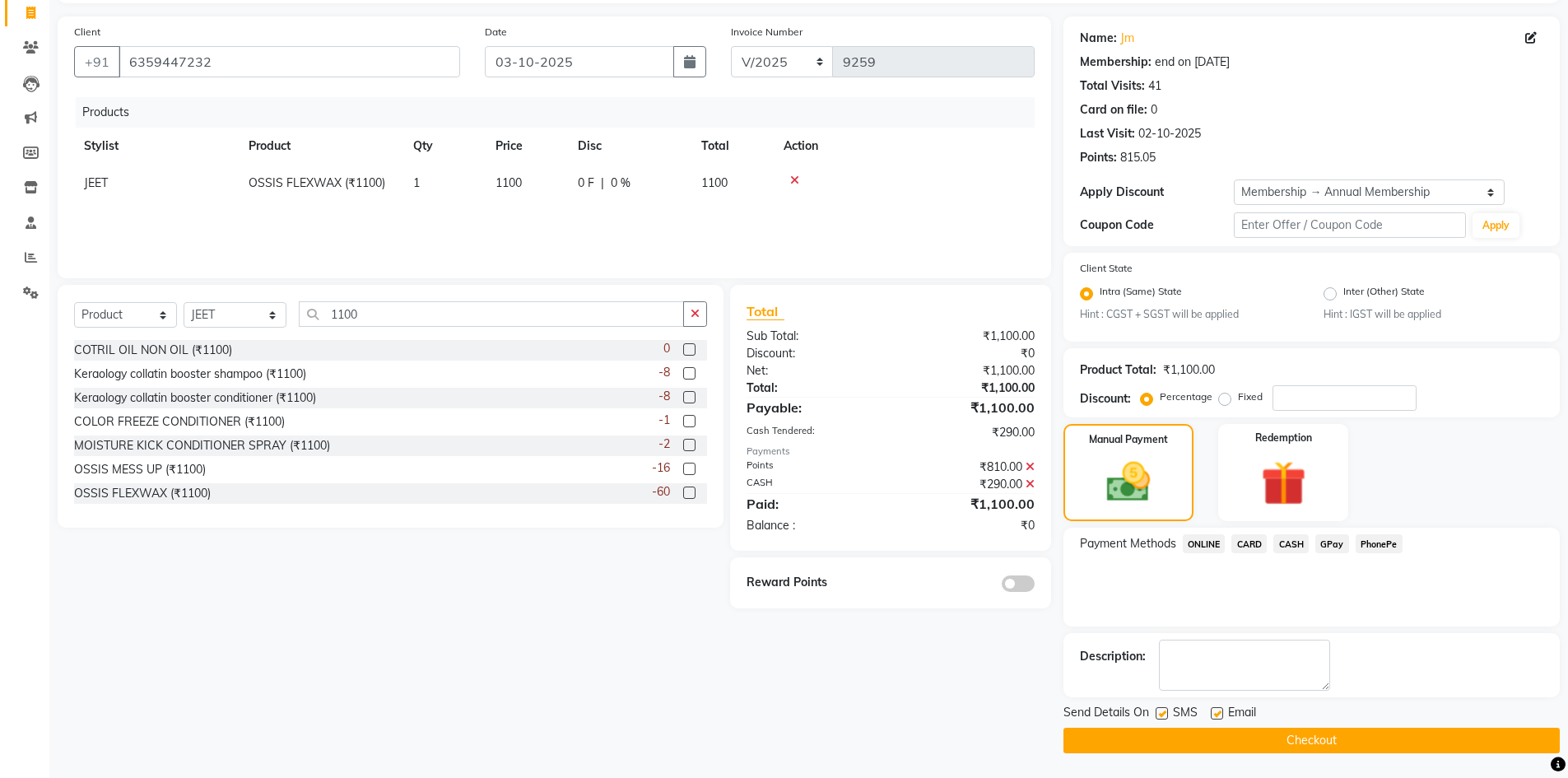
click at [1290, 742] on button "Checkout" at bounding box center [1312, 740] width 497 height 26
